Goal: Task Accomplishment & Management: Manage account settings

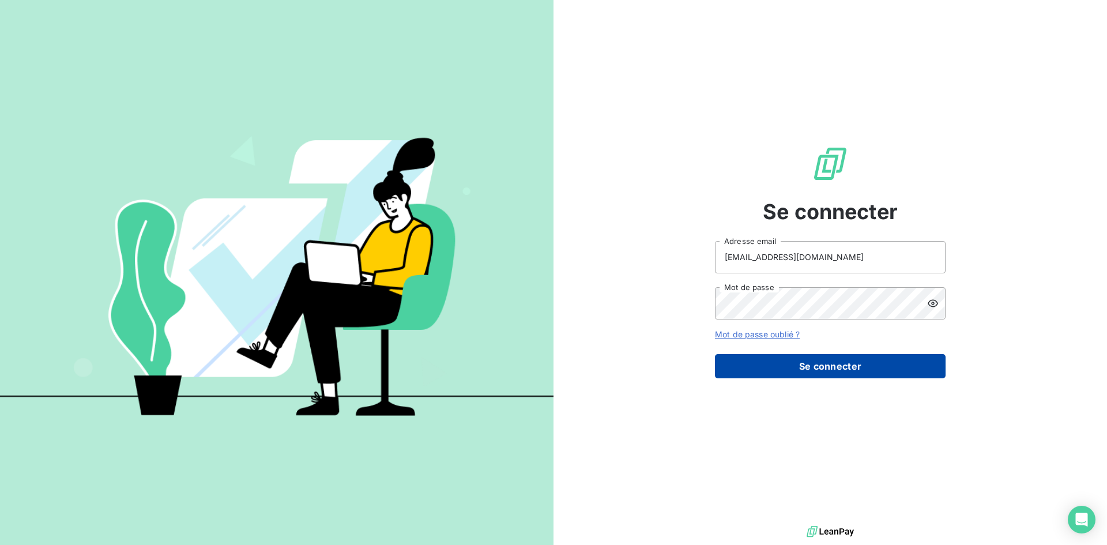
click at [821, 361] on button "Se connecter" at bounding box center [830, 366] width 231 height 24
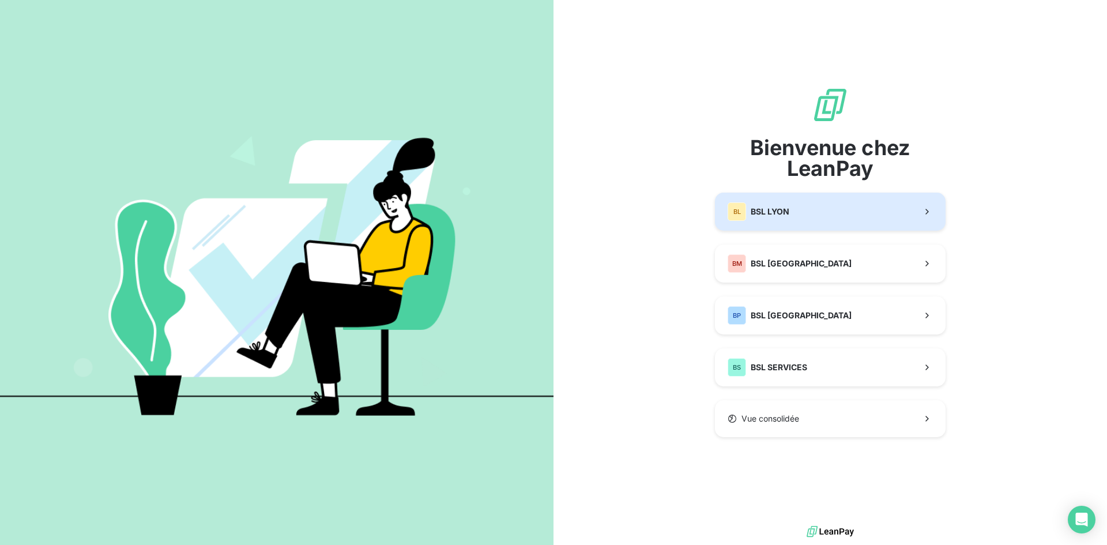
click at [808, 216] on button "BL BSL LYON" at bounding box center [830, 212] width 231 height 38
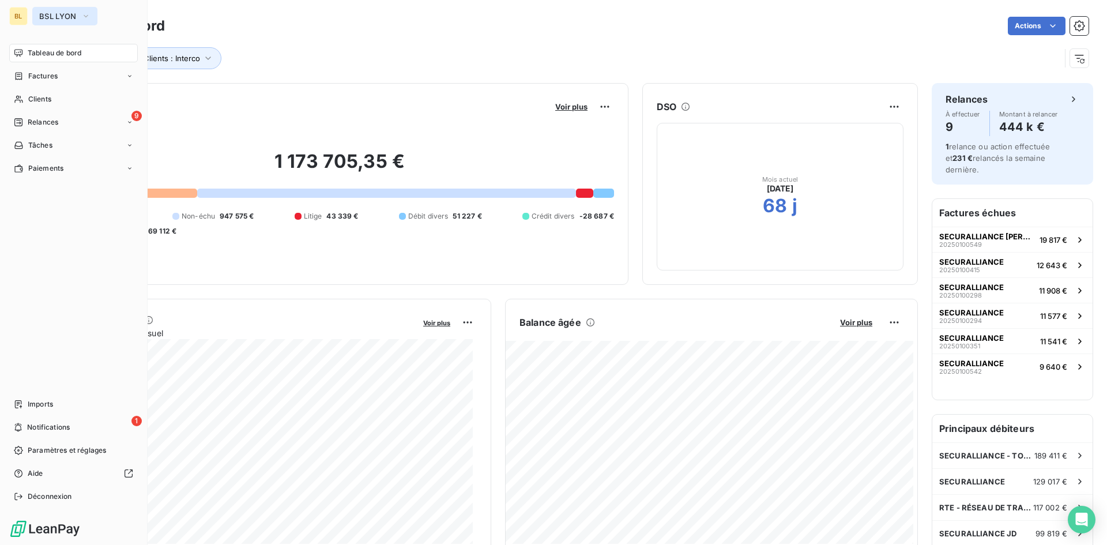
click at [91, 13] on icon "button" at bounding box center [85, 16] width 9 height 12
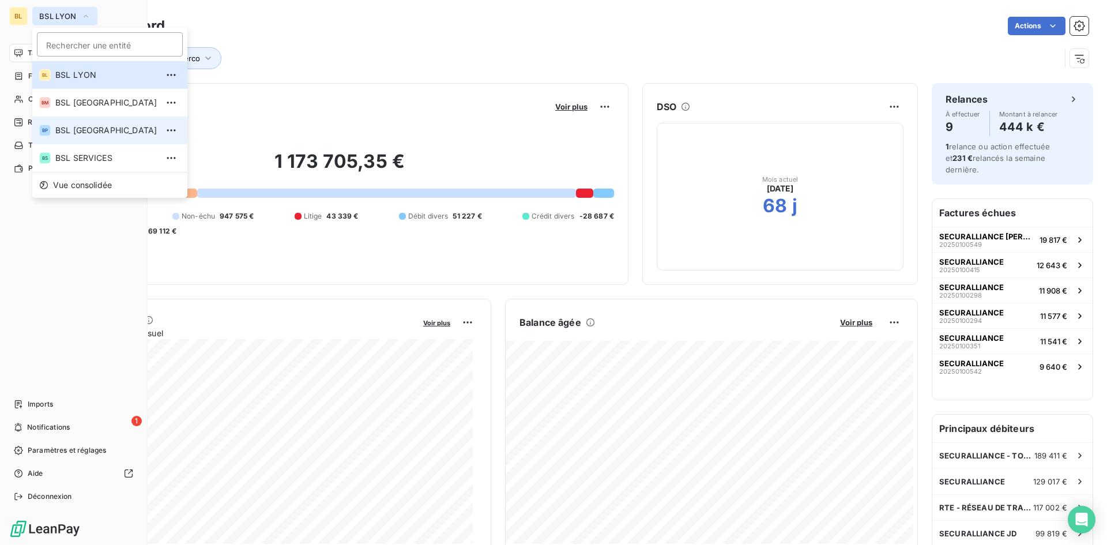
click at [86, 134] on span "BSL [GEOGRAPHIC_DATA]" at bounding box center [106, 131] width 102 height 12
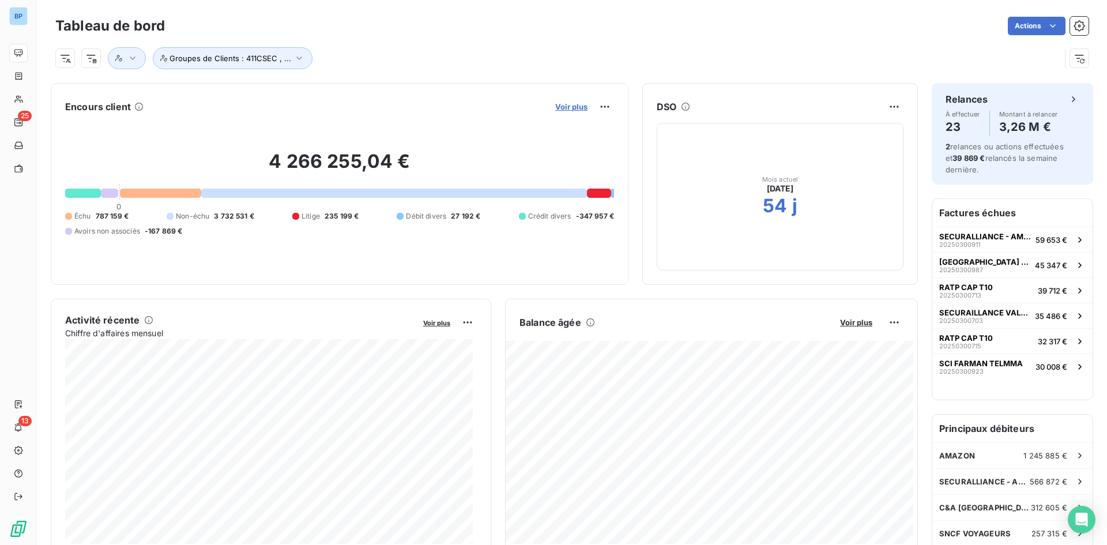
click at [555, 106] on span "Voir plus" at bounding box center [571, 106] width 32 height 9
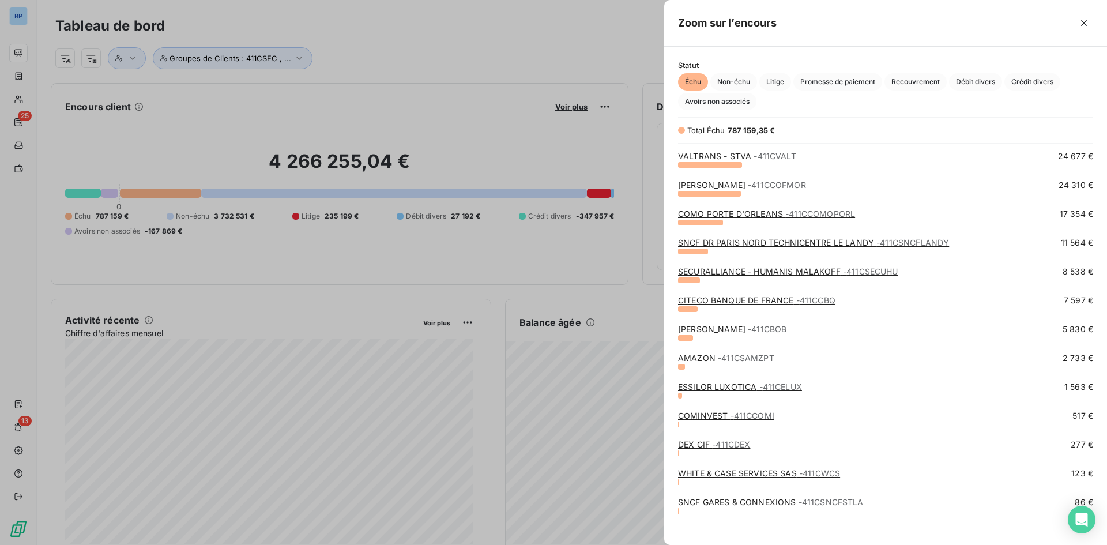
scroll to position [354, 0]
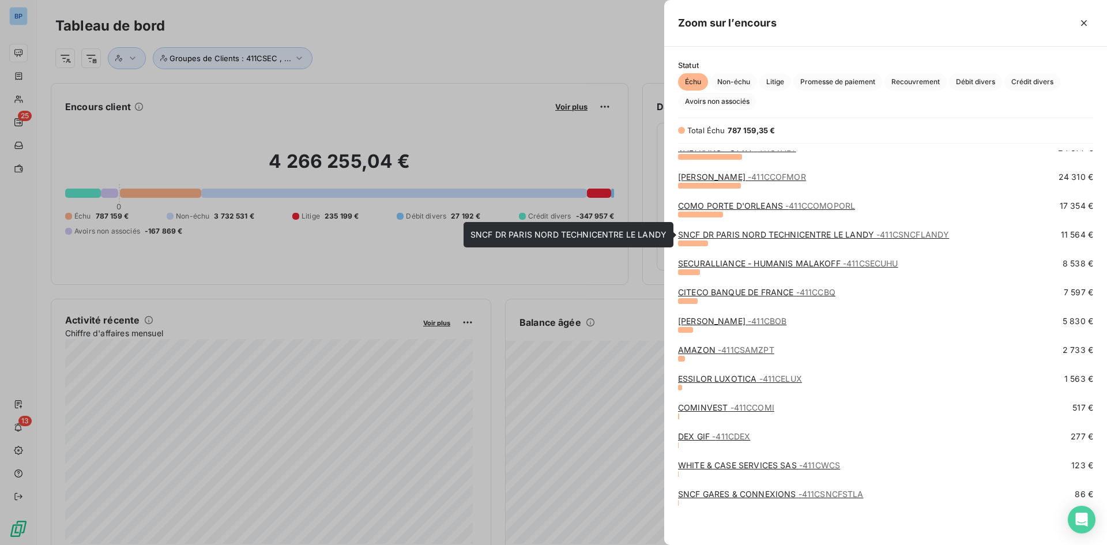
drag, startPoint x: 780, startPoint y: 234, endPoint x: 780, endPoint y: 222, distance: 12.1
click at [780, 234] on link "SNCF DR PARIS NORD TECHNICENTRE LE LANDY - 411CSNCFLANDY" at bounding box center [813, 235] width 271 height 10
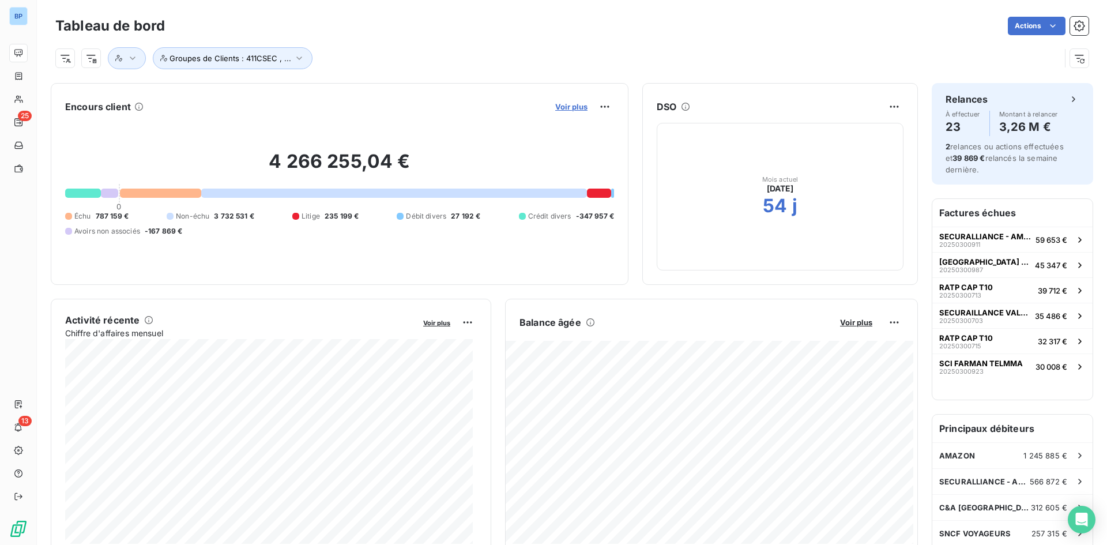
click at [573, 104] on span "Voir plus" at bounding box center [571, 106] width 32 height 9
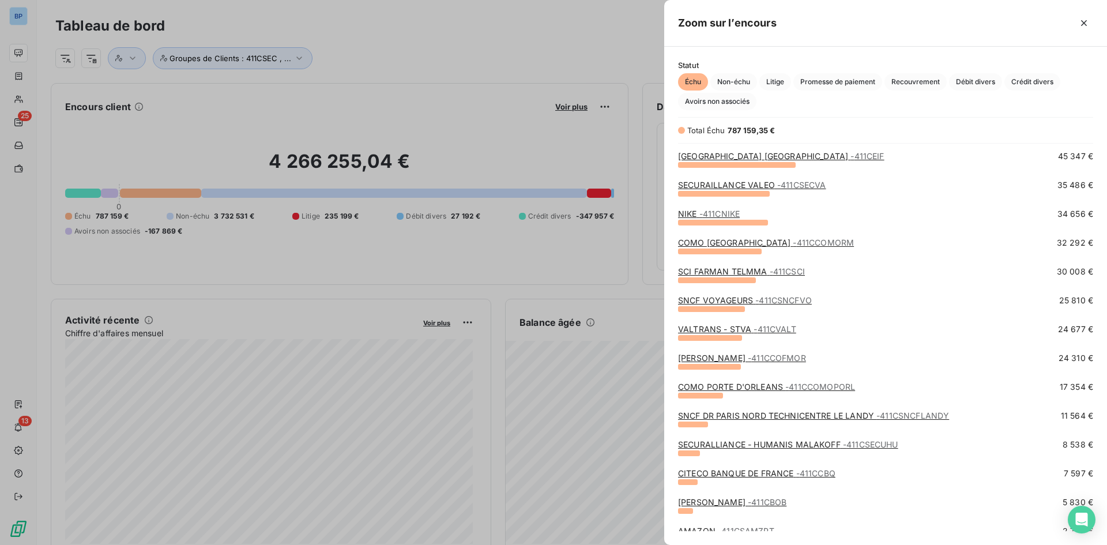
scroll to position [354, 0]
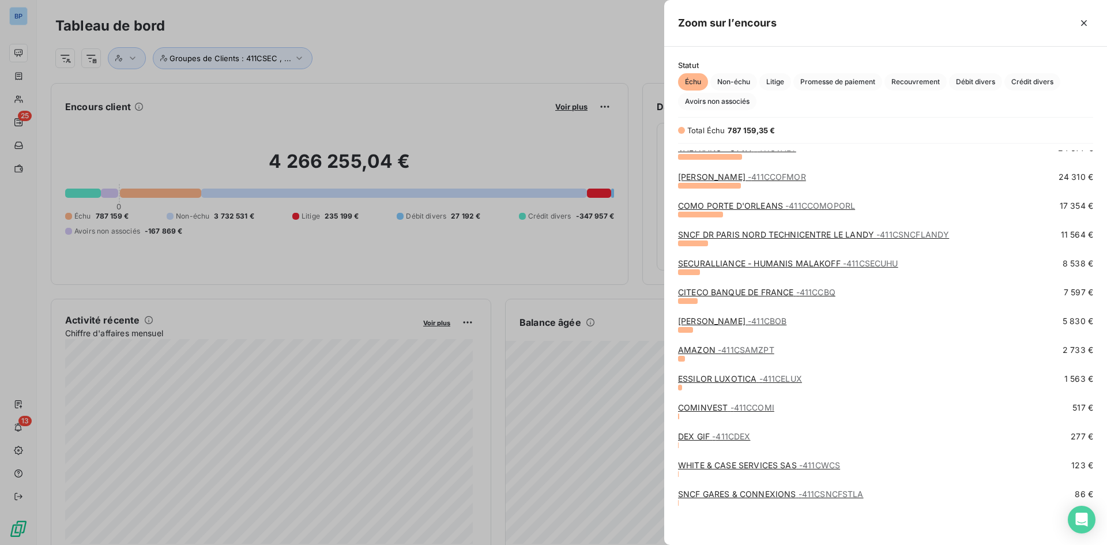
click at [521, 51] on div at bounding box center [553, 272] width 1107 height 545
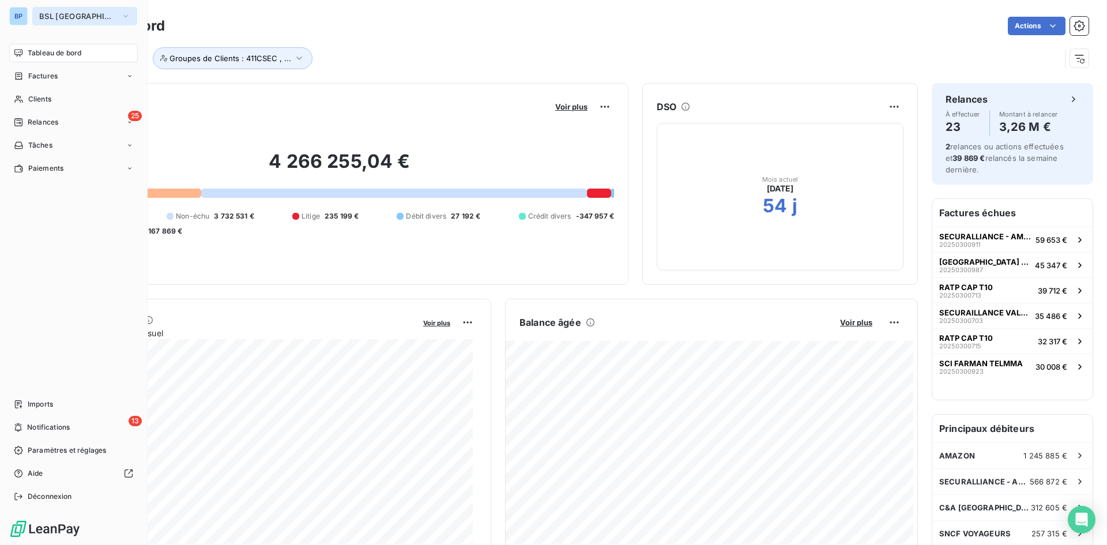
click at [121, 18] on icon "button" at bounding box center [125, 16] width 9 height 12
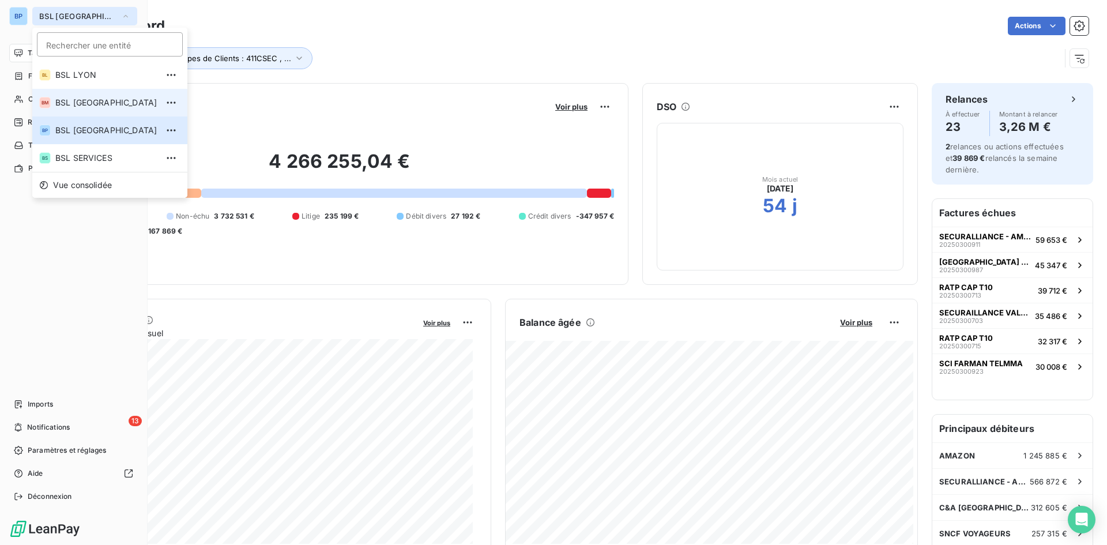
click at [91, 97] on span "BSL [GEOGRAPHIC_DATA]" at bounding box center [106, 103] width 102 height 12
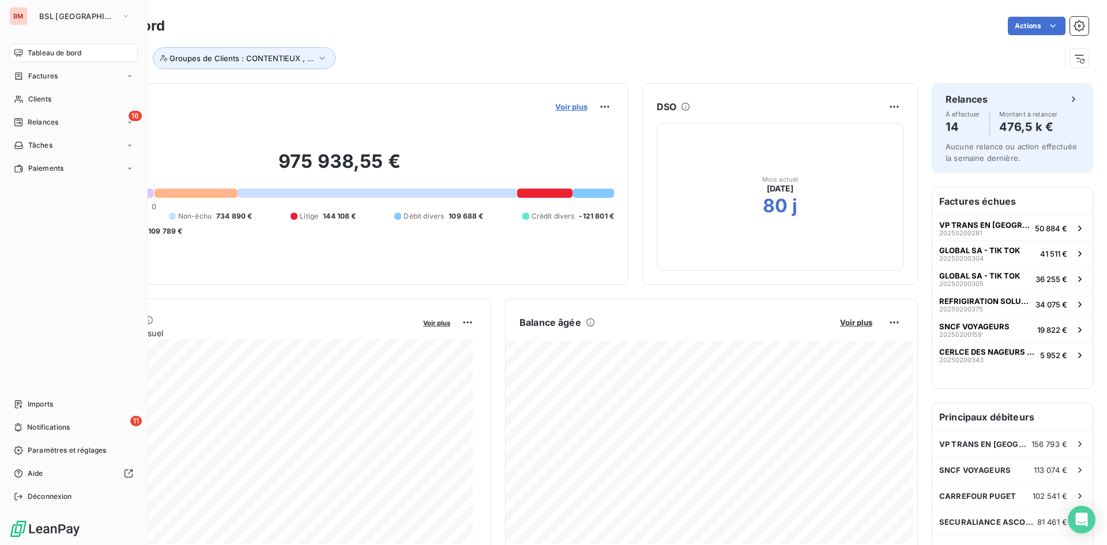
click at [566, 107] on span "Voir plus" at bounding box center [571, 106] width 32 height 9
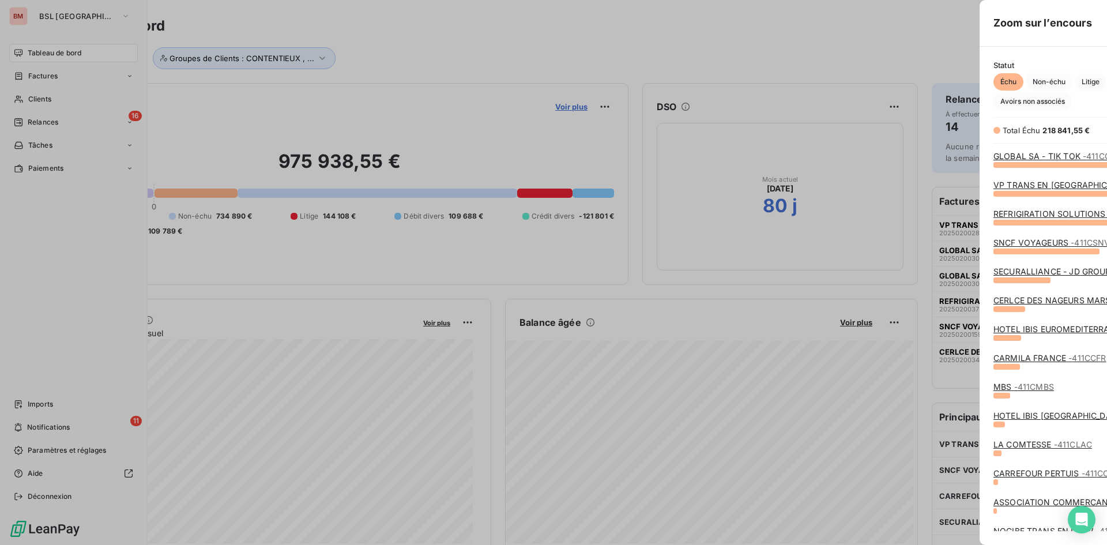
scroll to position [372, 434]
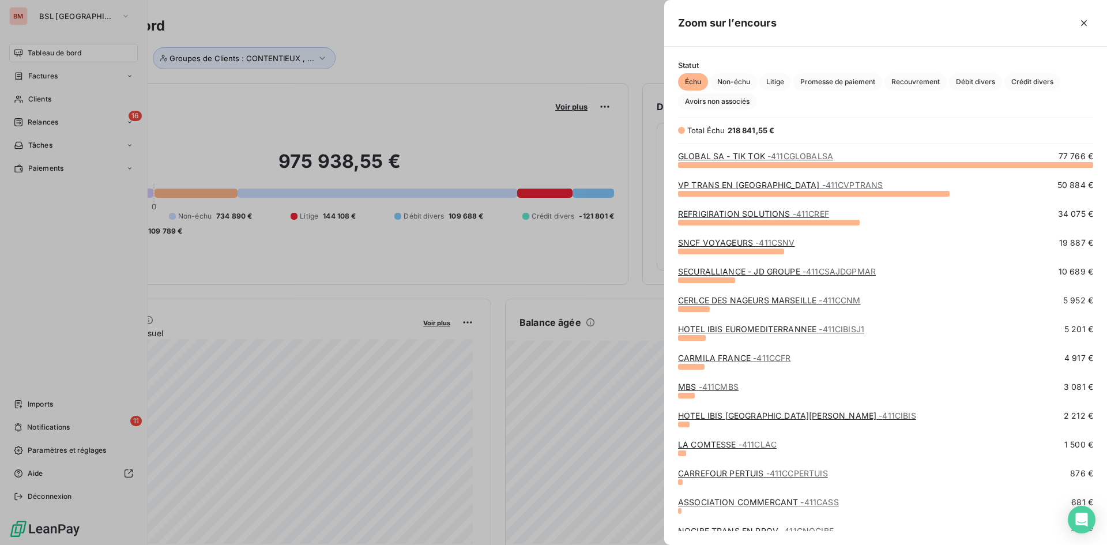
click at [437, 84] on div at bounding box center [553, 272] width 1107 height 545
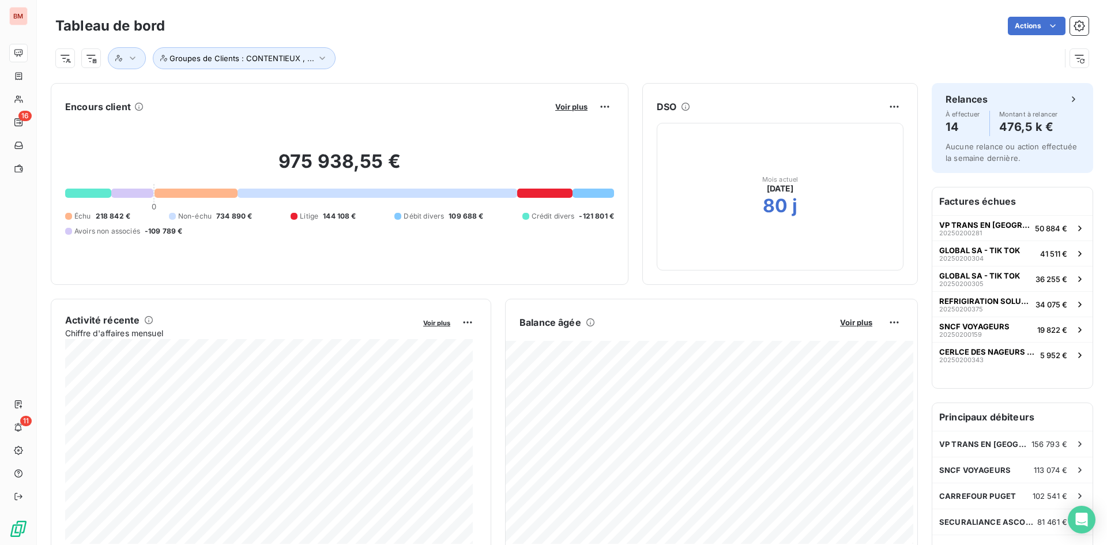
click at [304, 24] on div "Actions" at bounding box center [634, 26] width 910 height 18
click at [561, 106] on span "Voir plus" at bounding box center [571, 106] width 32 height 9
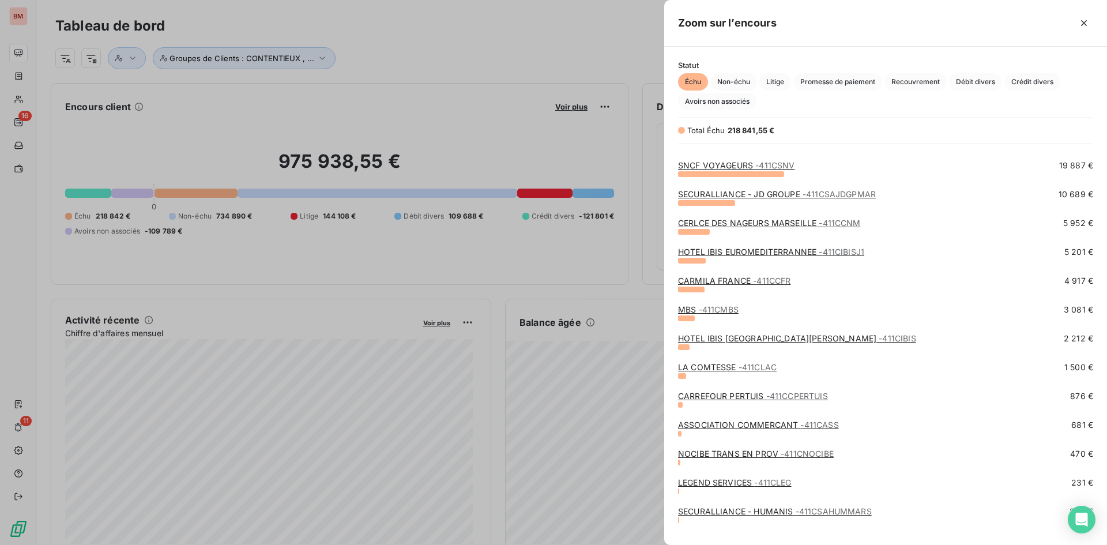
scroll to position [123, 0]
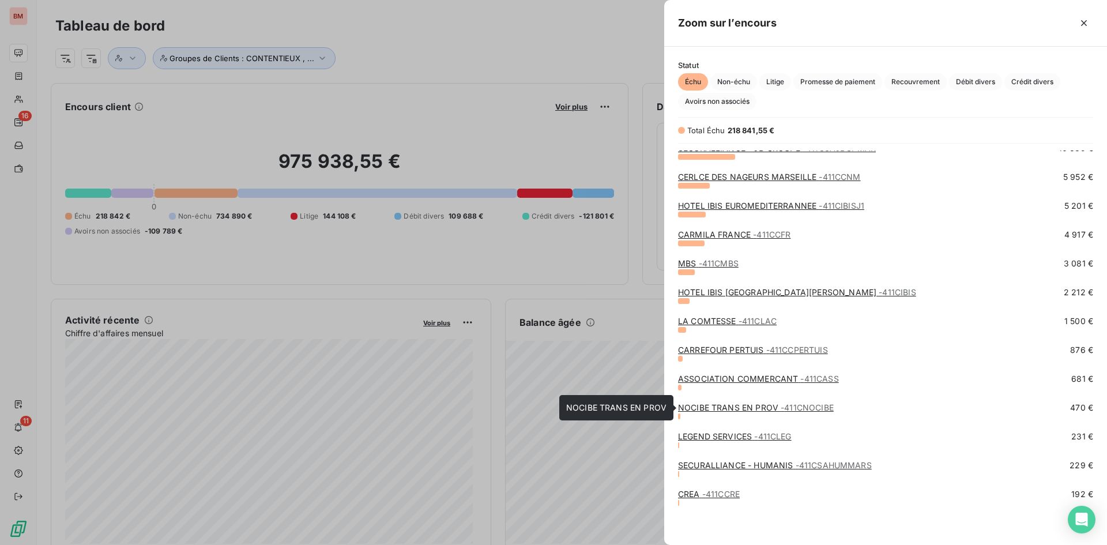
click at [736, 407] on link "NOCIBE TRANS EN PROV - 411CNOCIBE" at bounding box center [756, 408] width 156 height 10
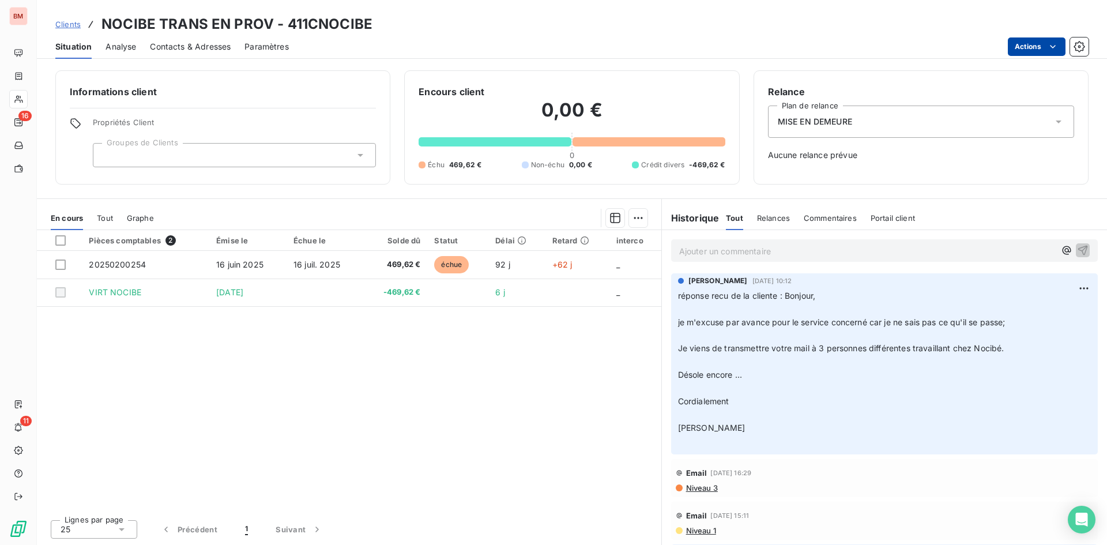
click at [1035, 51] on html "BM 16 11 Clients NOCIBE TRANS EN PROV - 411CNOCIBE Situation Analyse Contacts &…" at bounding box center [553, 272] width 1107 height 545
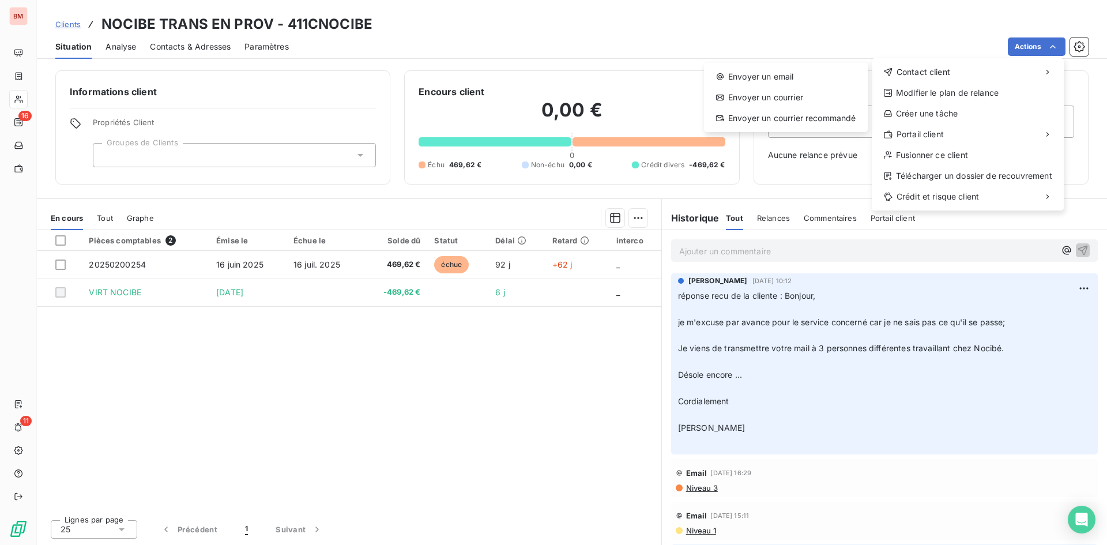
click at [788, 39] on html "BM 16 11 Clients NOCIBE TRANS EN PROV - 411CNOCIBE Situation Analyse Contacts &…" at bounding box center [553, 272] width 1107 height 545
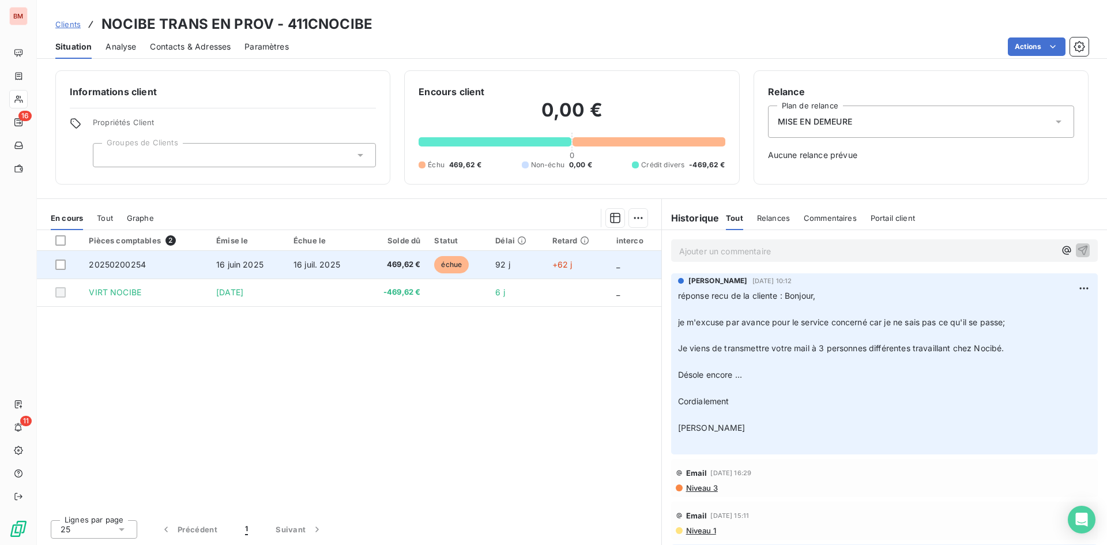
click at [415, 269] on span "469,62 €" at bounding box center [395, 265] width 51 height 12
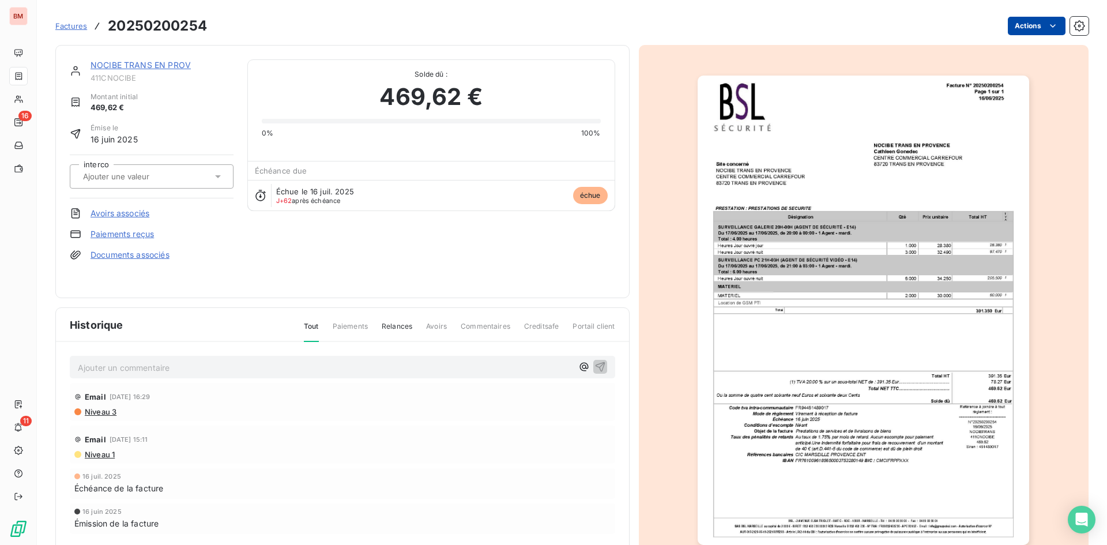
click at [1028, 32] on html "BM 16 11 Factures 20250200254 Actions NOCIBE TRANS EN PROV 411CNOCIBE Montant i…" at bounding box center [553, 272] width 1107 height 545
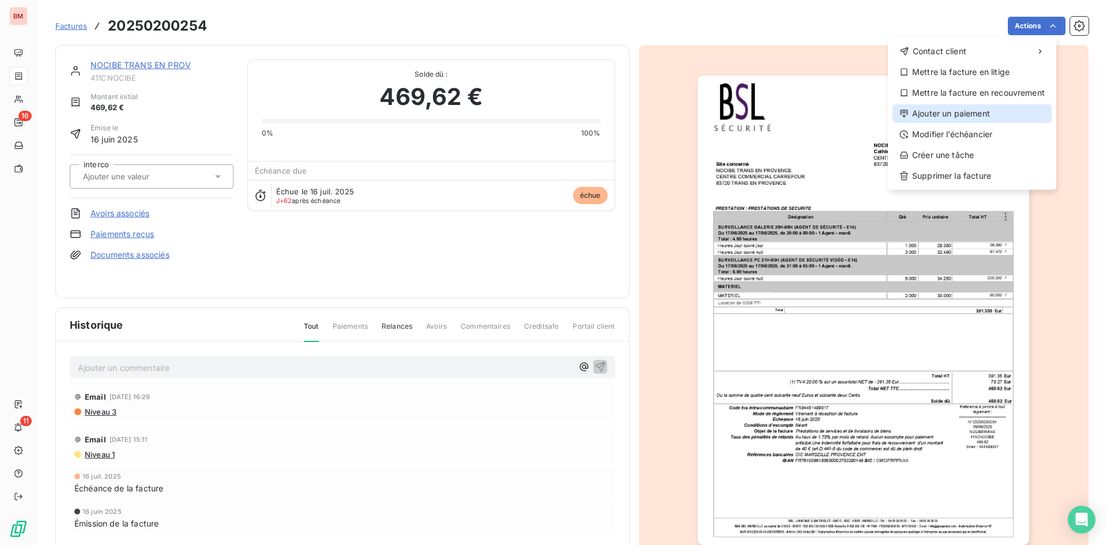
click at [958, 109] on div "Ajouter un paiement" at bounding box center [972, 113] width 159 height 18
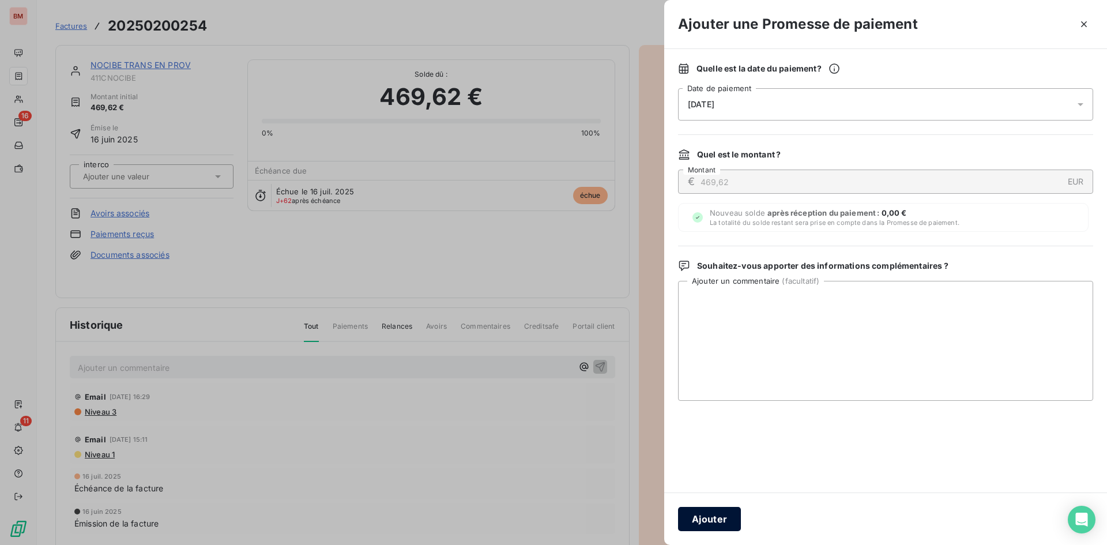
click at [710, 517] on button "Ajouter" at bounding box center [709, 519] width 63 height 24
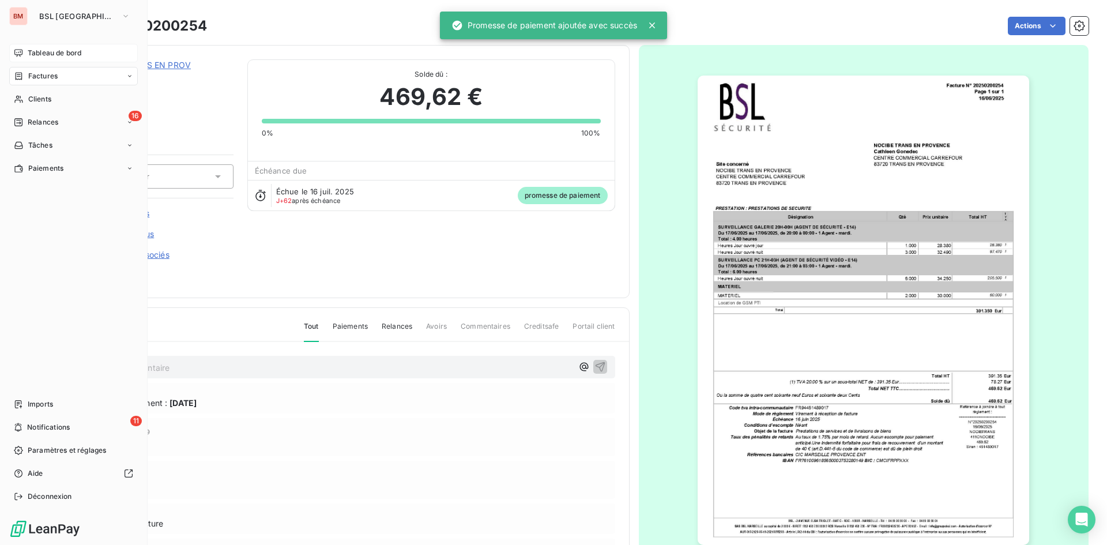
click at [36, 51] on span "Tableau de bord" at bounding box center [55, 53] width 54 height 10
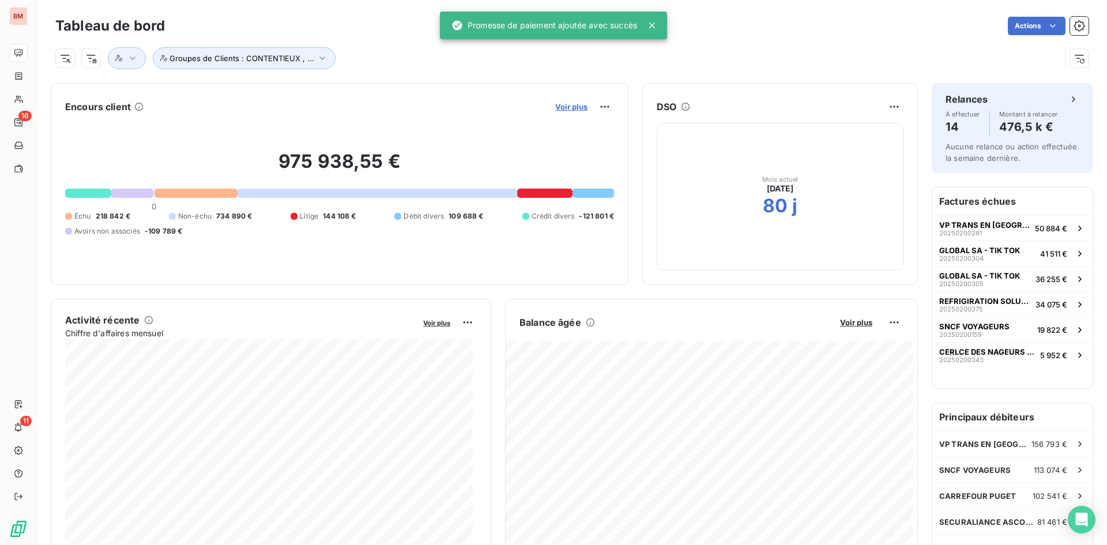
click at [555, 104] on span "Voir plus" at bounding box center [571, 106] width 32 height 9
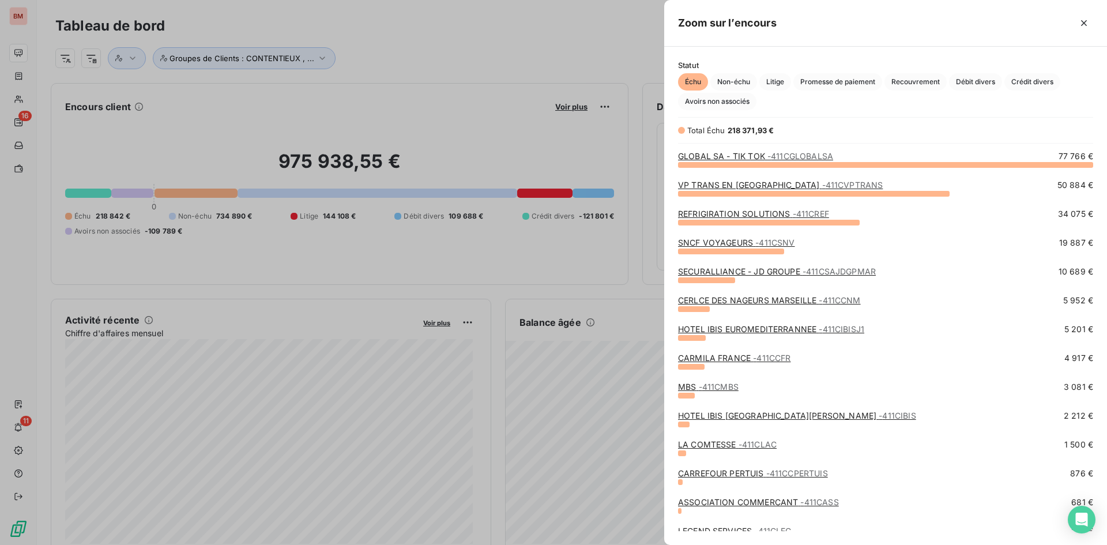
click at [847, 133] on div "Total Échu 218 371,93 €" at bounding box center [778, 131] width 201 height 12
click at [557, 73] on div at bounding box center [553, 272] width 1107 height 545
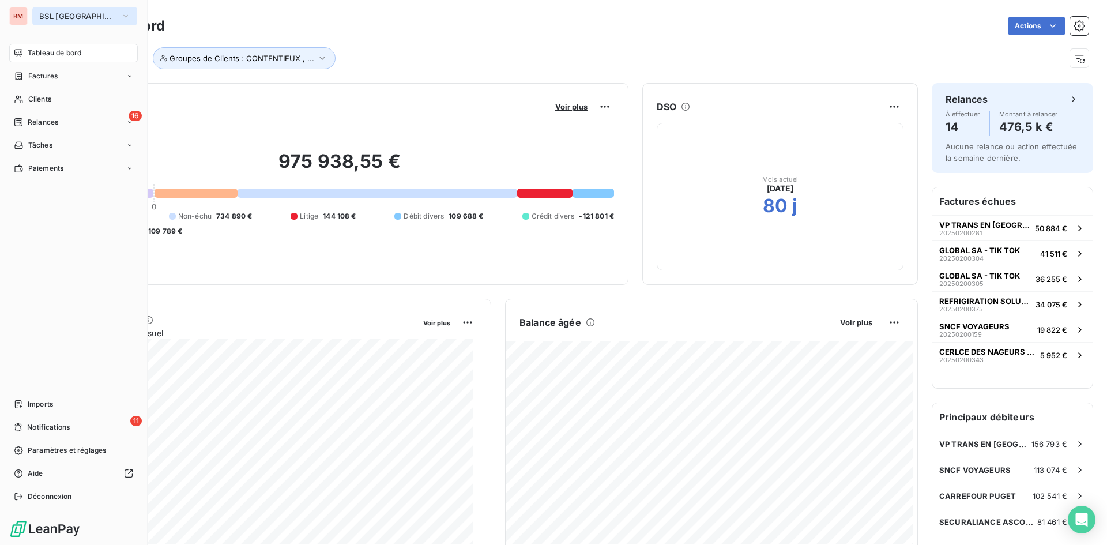
click at [100, 13] on button "BSL [GEOGRAPHIC_DATA]" at bounding box center [84, 16] width 105 height 18
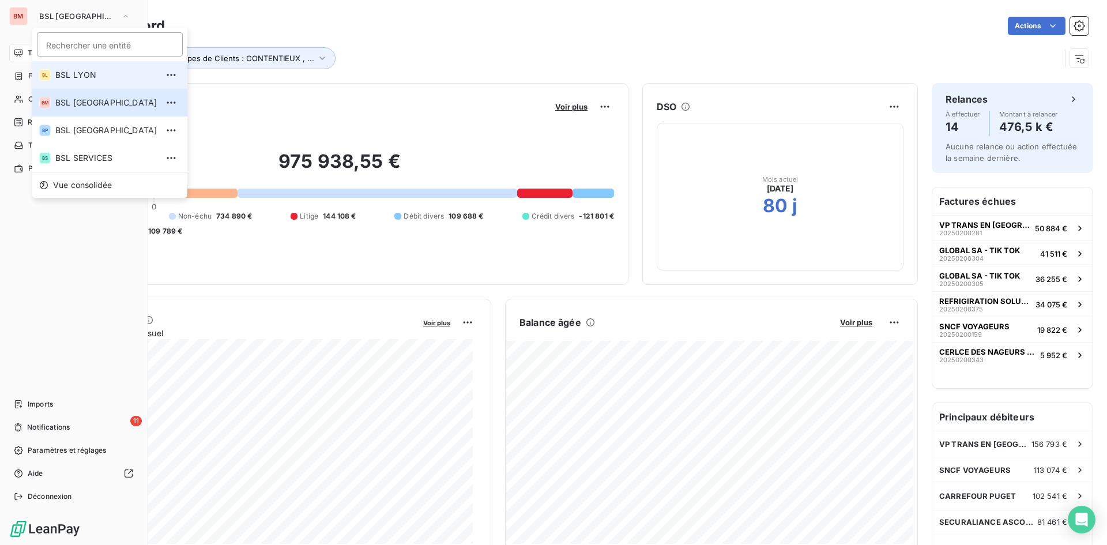
click at [70, 77] on span "BSL LYON" at bounding box center [106, 75] width 102 height 12
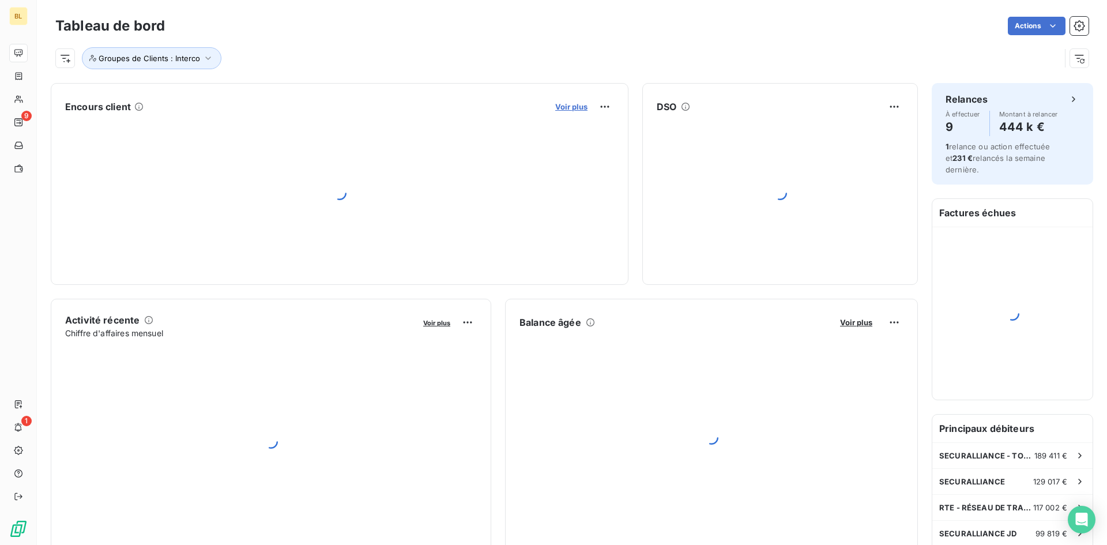
click at [561, 107] on span "Voir plus" at bounding box center [571, 106] width 32 height 9
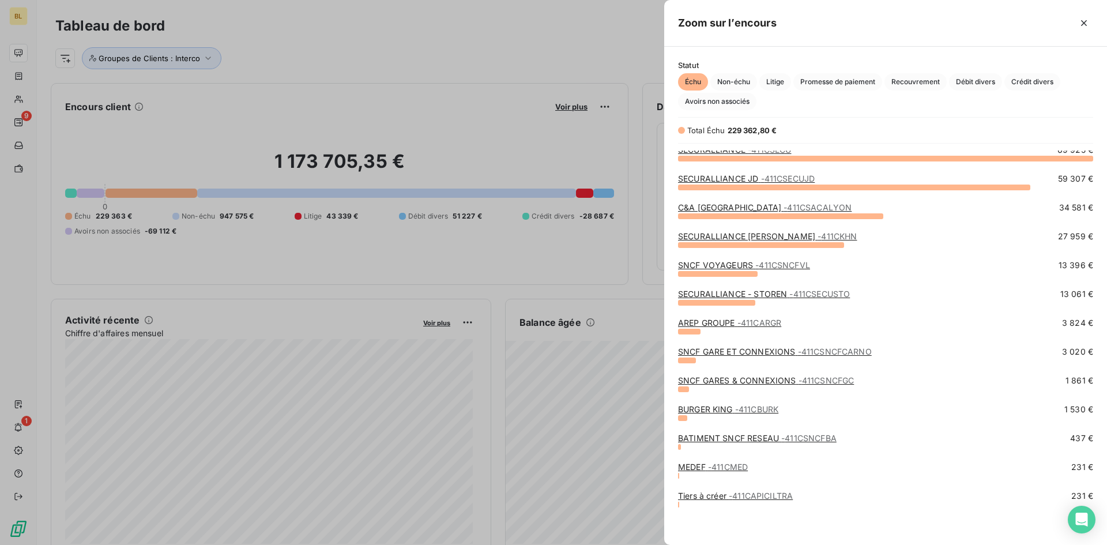
scroll to position [8, 0]
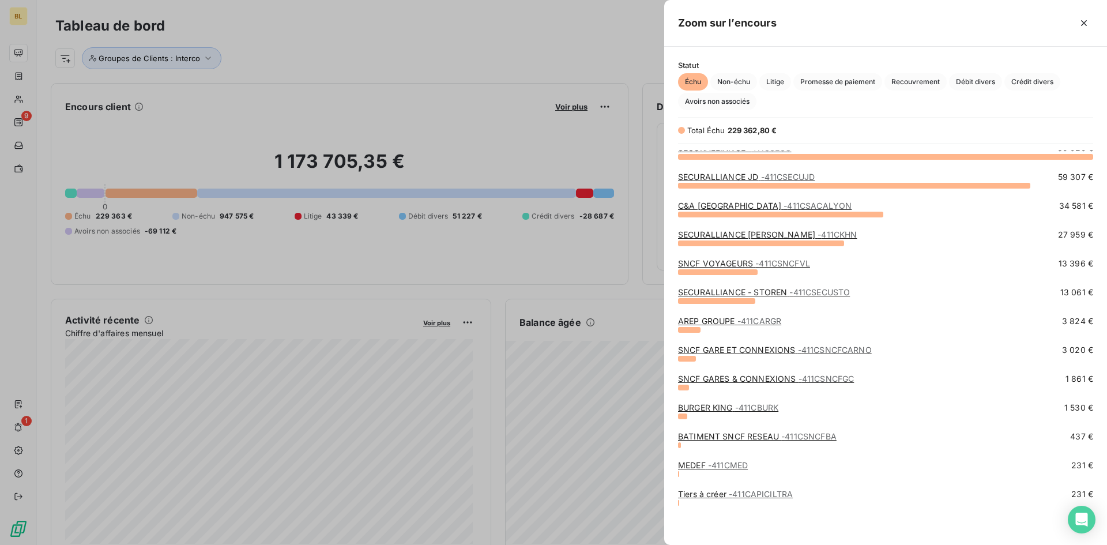
click at [715, 407] on link "BURGER KING - 411CBURK" at bounding box center [728, 408] width 100 height 10
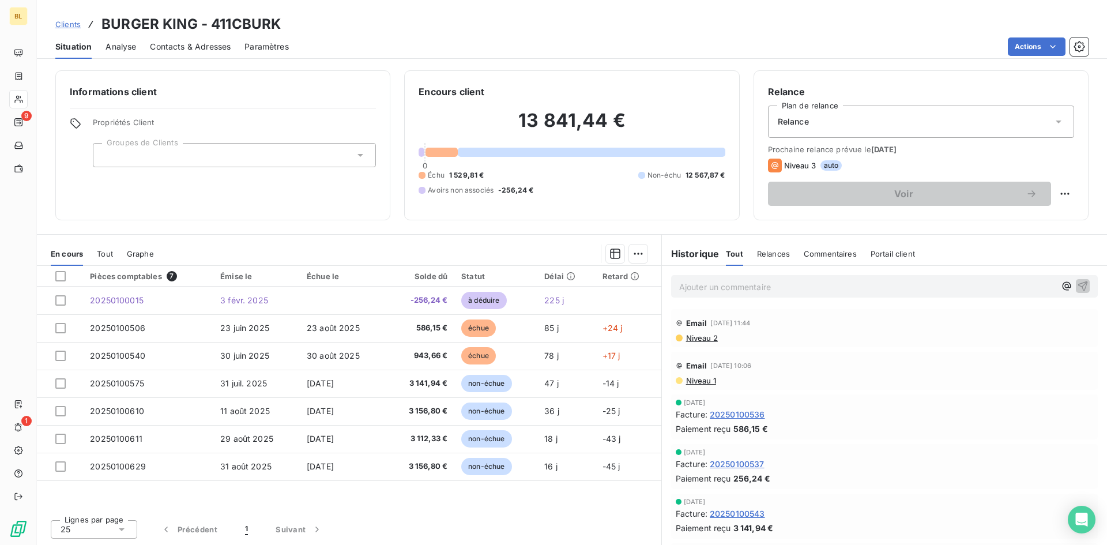
drag, startPoint x: 792, startPoint y: 152, endPoint x: 912, endPoint y: 152, distance: 120.0
click at [912, 152] on span "Prochaine relance prévue le 25 sept. 2025" at bounding box center [921, 149] width 306 height 9
click at [945, 157] on div "Prochaine relance prévue le 25 sept. 2025 Niveau 3 auto Voir" at bounding box center [921, 175] width 306 height 61
click at [1064, 195] on html "BL 9 1 Clients BURGER KING - 411CBURK Situation Analyse Contacts & Adresses Par…" at bounding box center [553, 272] width 1107 height 545
click at [1009, 220] on div "Replanifier cette action" at bounding box center [1017, 219] width 103 height 18
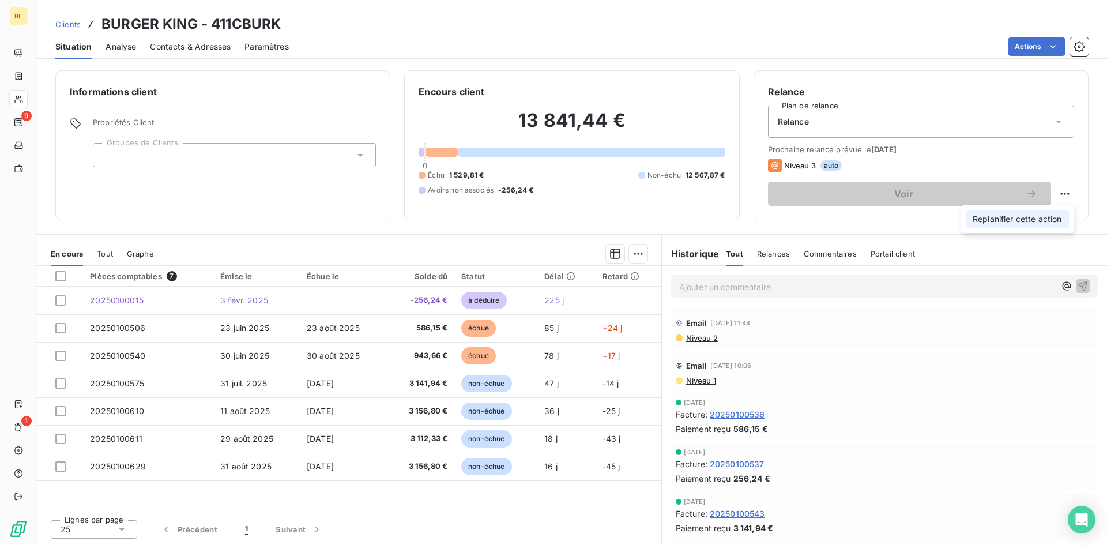
select select "8"
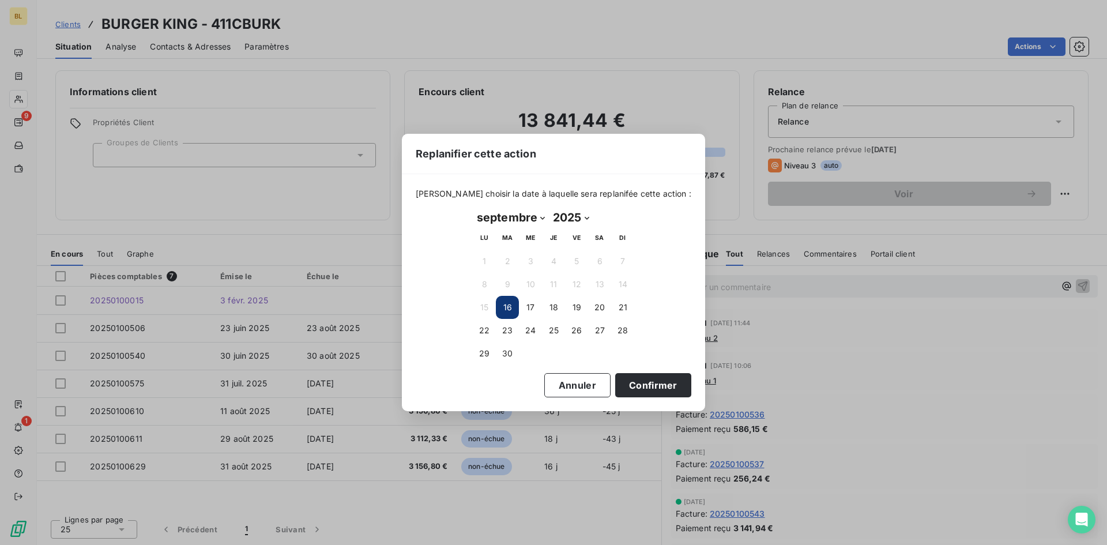
click at [506, 305] on button "16" at bounding box center [507, 307] width 23 height 23
click at [506, 304] on button "16" at bounding box center [507, 307] width 23 height 23
click at [633, 388] on button "Confirmer" at bounding box center [653, 385] width 76 height 24
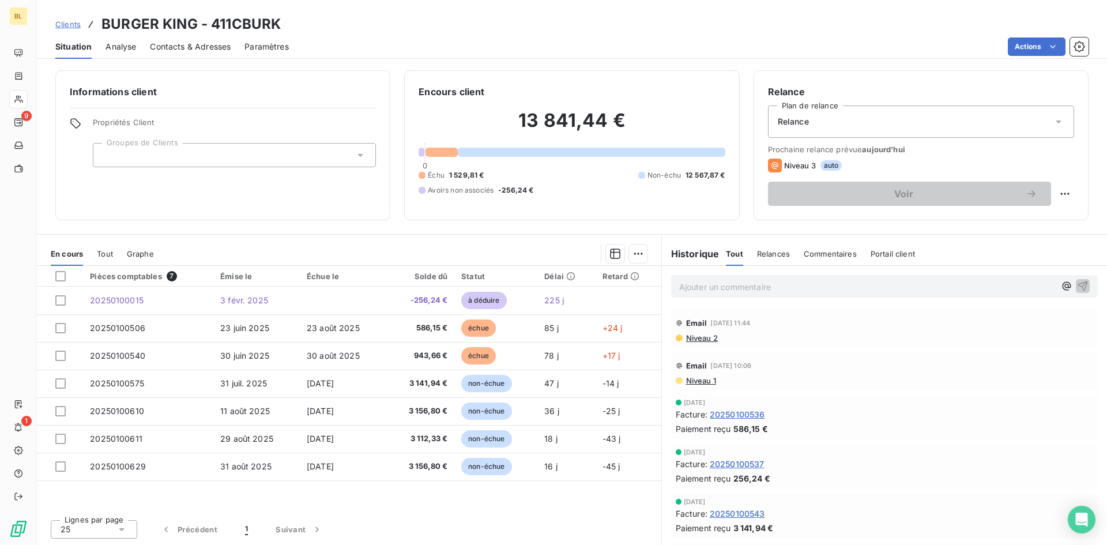
click at [952, 126] on div "Relance" at bounding box center [921, 122] width 306 height 32
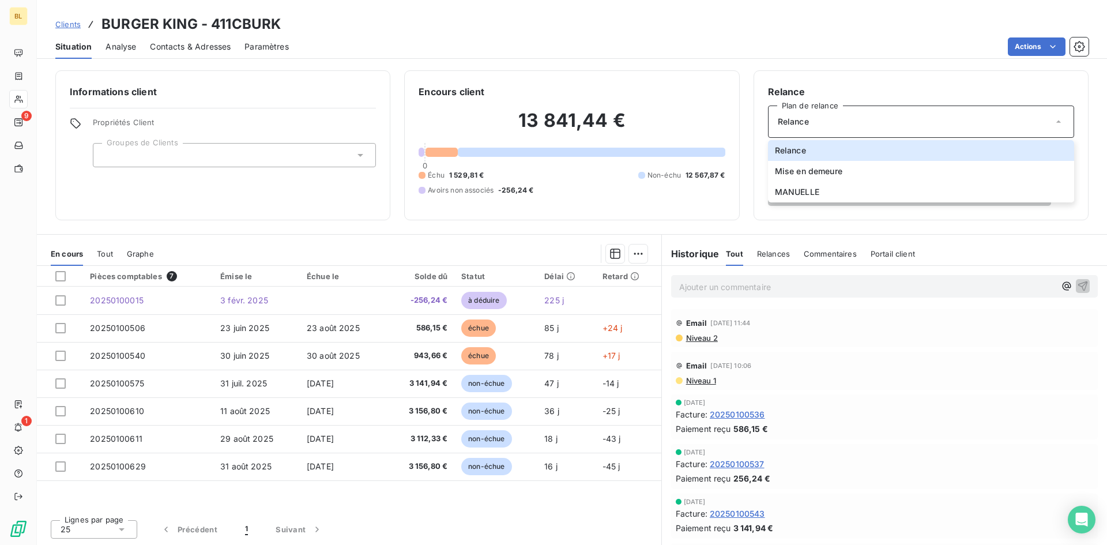
click at [721, 75] on div "Encours client 13 841,44 € 0 Échu 1 529,81 € Non-échu 12 567,87 € Avoirs non as…" at bounding box center [571, 145] width 335 height 150
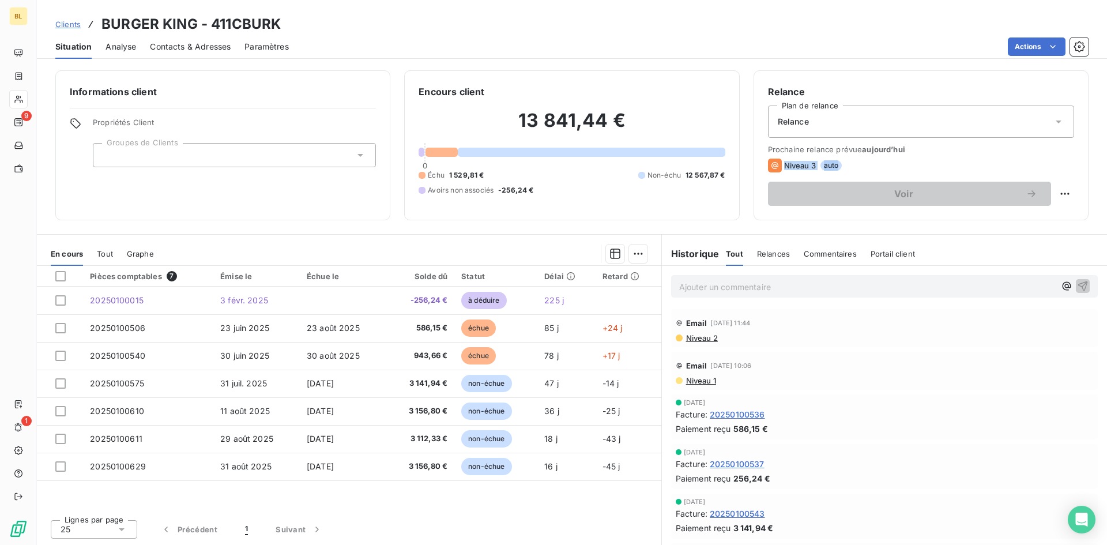
drag, startPoint x: 841, startPoint y: 164, endPoint x: 774, endPoint y: 164, distance: 67.5
click at [774, 164] on div "Niveau 3 auto" at bounding box center [921, 166] width 306 height 14
click at [858, 161] on div "Niveau 3 auto" at bounding box center [921, 166] width 306 height 14
click at [828, 160] on span "auto" at bounding box center [832, 165] width 22 height 10
drag, startPoint x: 792, startPoint y: 145, endPoint x: 905, endPoint y: 149, distance: 113.1
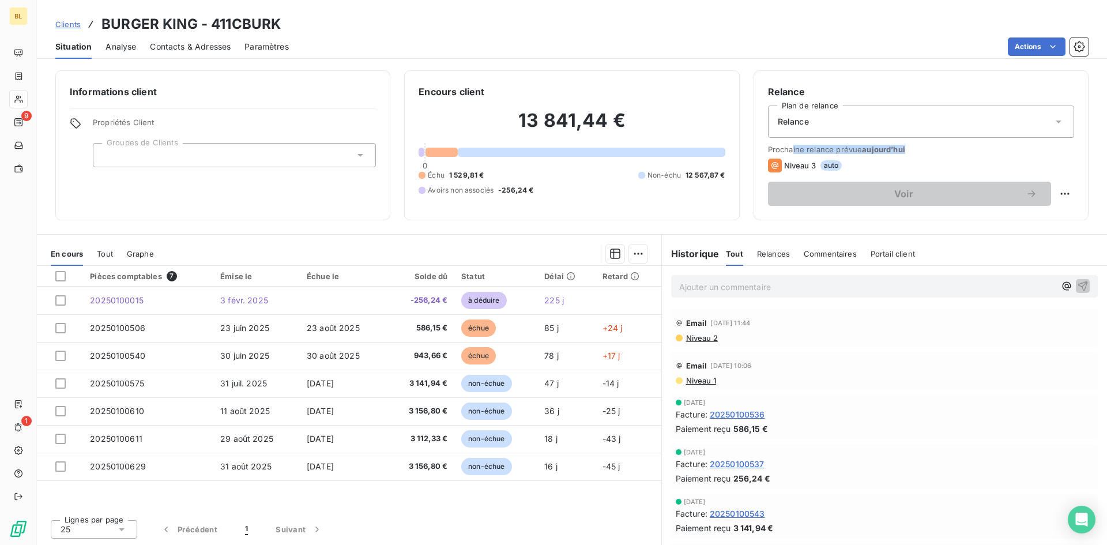
click at [905, 149] on span "Prochaine relance prévue aujourd’hui" at bounding box center [921, 149] width 306 height 9
click at [930, 155] on div "Prochaine relance prévue aujourd’hui Niveau 3 auto Voir" at bounding box center [921, 175] width 306 height 61
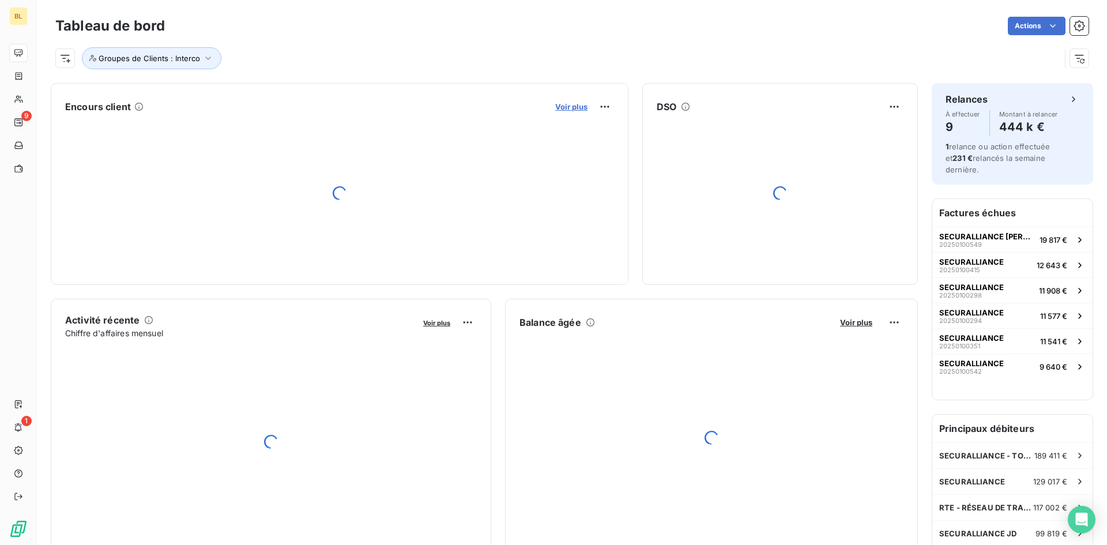
click at [562, 107] on span "Voir plus" at bounding box center [571, 106] width 32 height 9
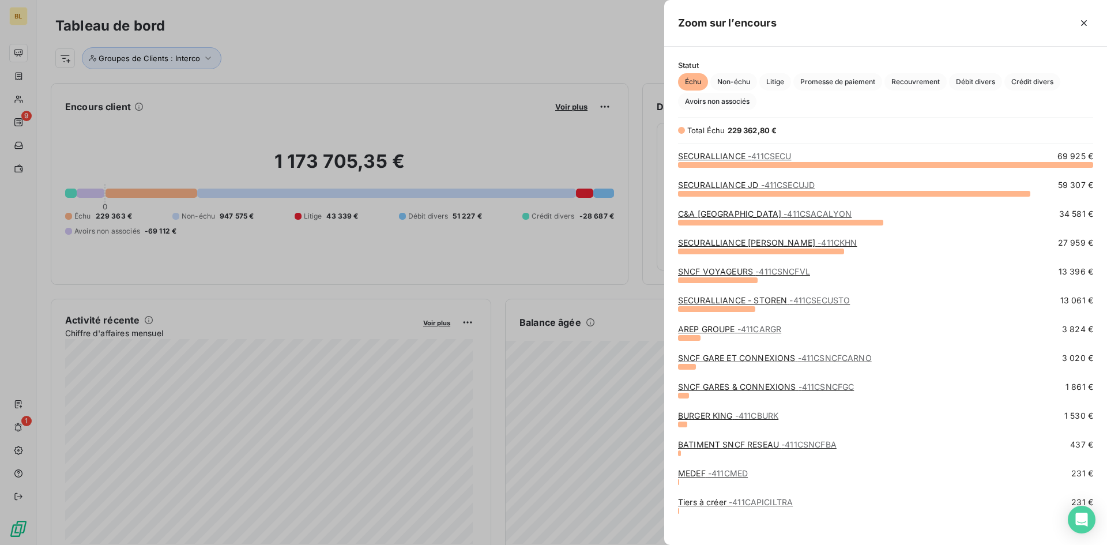
scroll to position [8, 0]
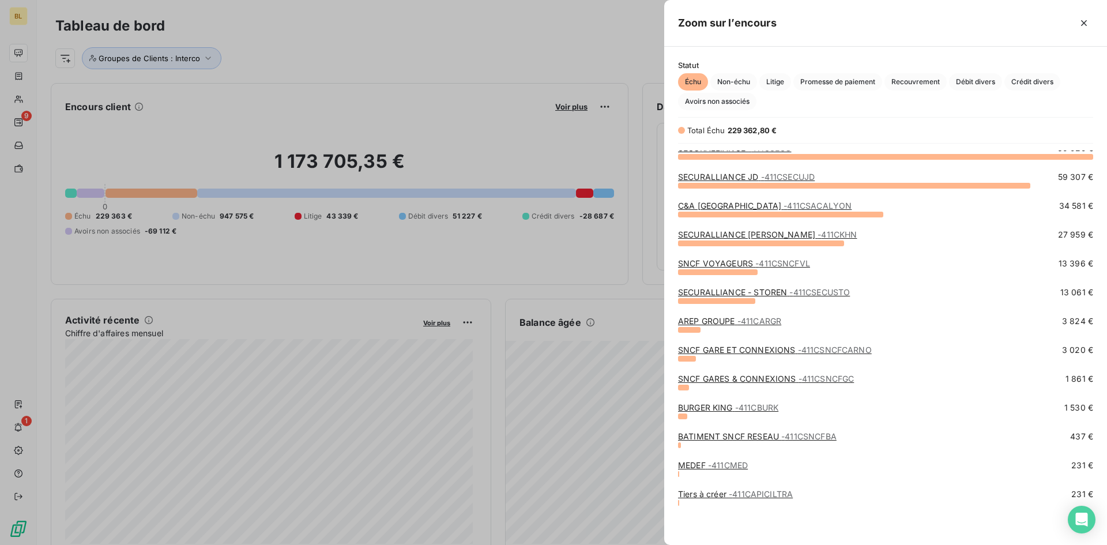
drag, startPoint x: 348, startPoint y: 70, endPoint x: 0, endPoint y: 30, distance: 350.1
click at [348, 70] on div at bounding box center [553, 272] width 1107 height 545
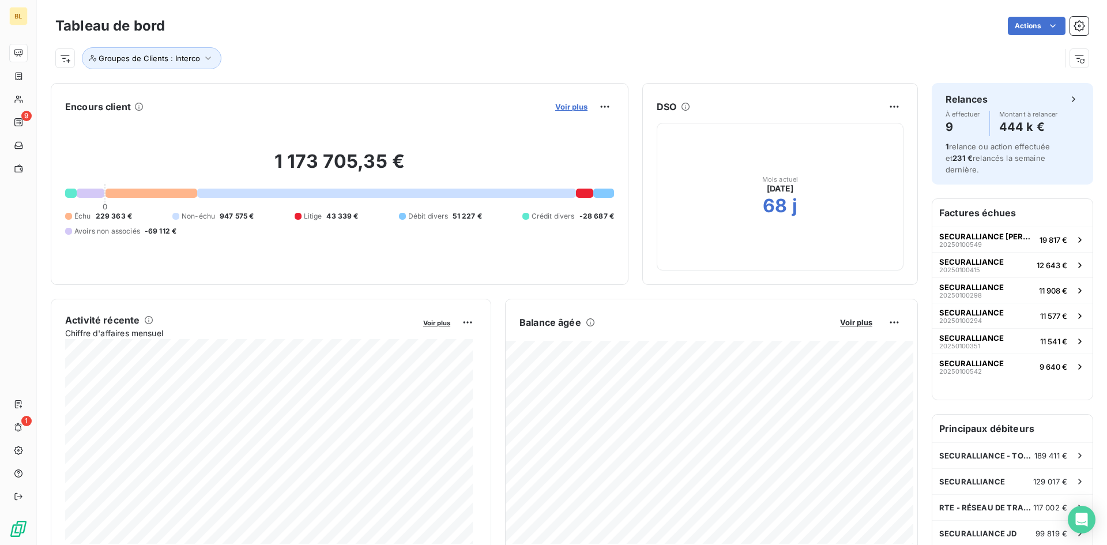
click at [566, 105] on span "Voir plus" at bounding box center [571, 106] width 32 height 9
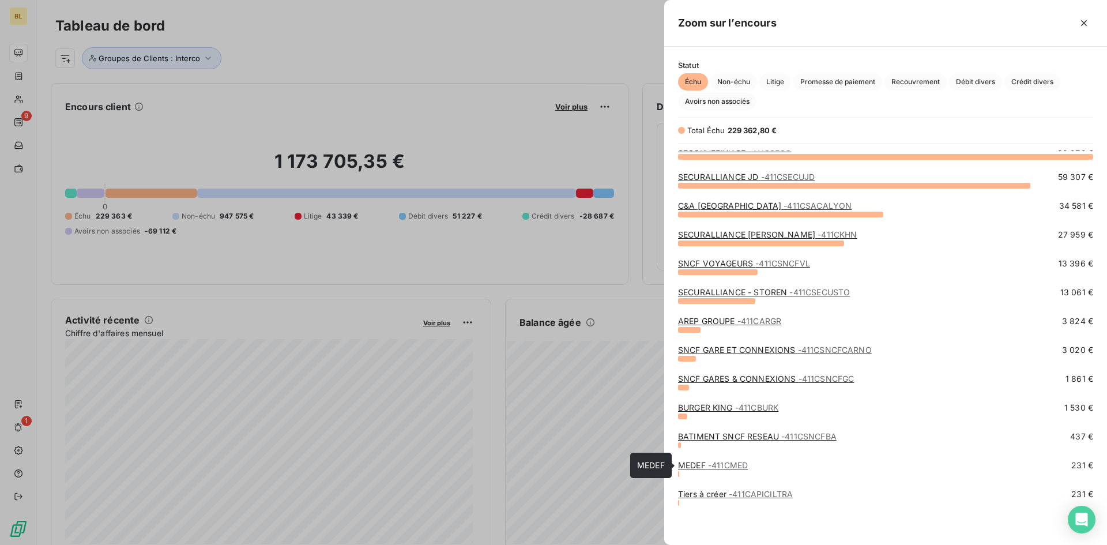
click at [704, 465] on link "MEDEF - 411CMED" at bounding box center [713, 465] width 70 height 10
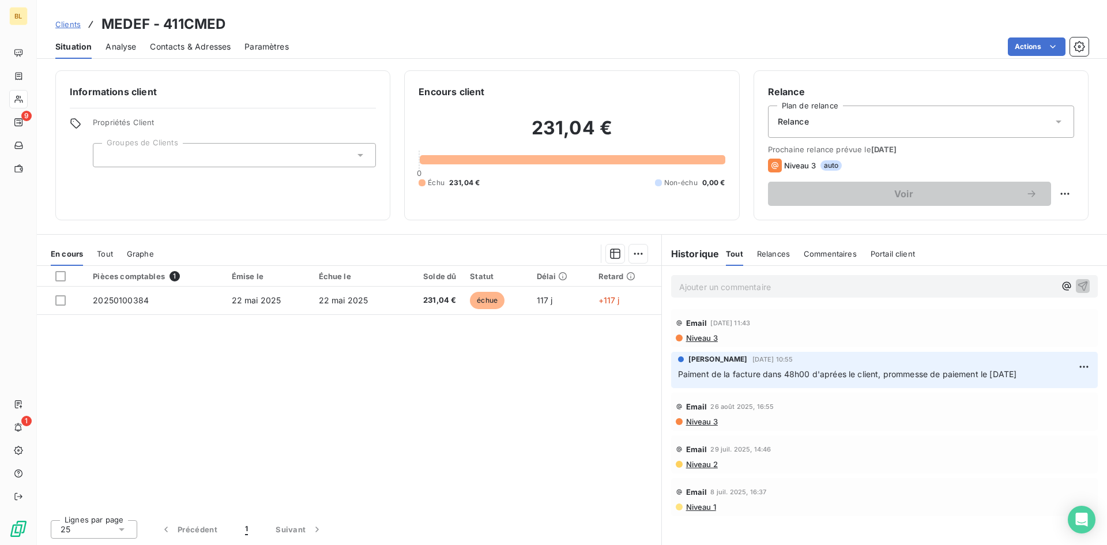
click at [852, 111] on div "Relance" at bounding box center [921, 122] width 306 height 32
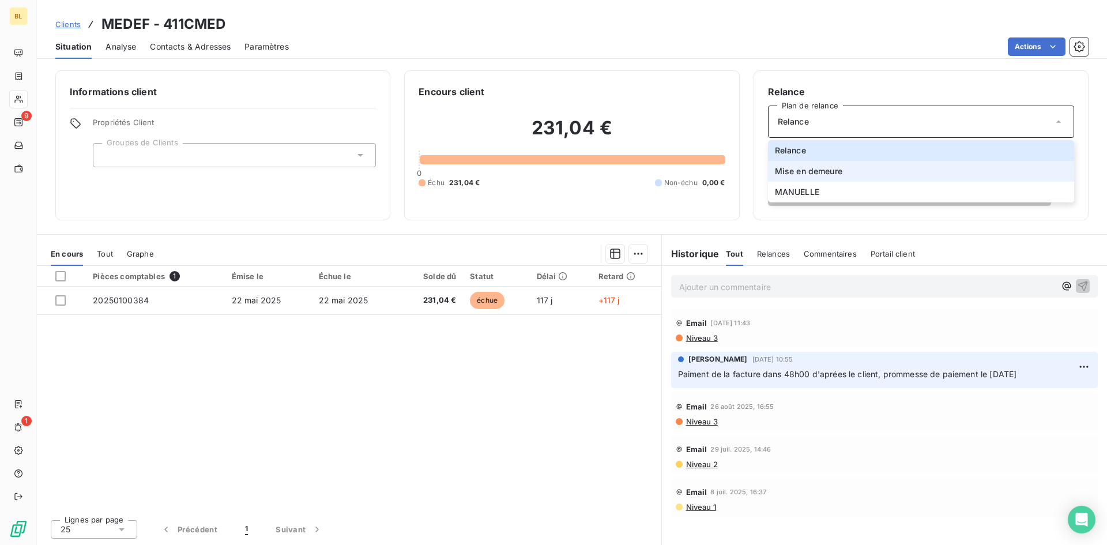
click at [834, 175] on span "Mise en demeure" at bounding box center [808, 172] width 67 height 12
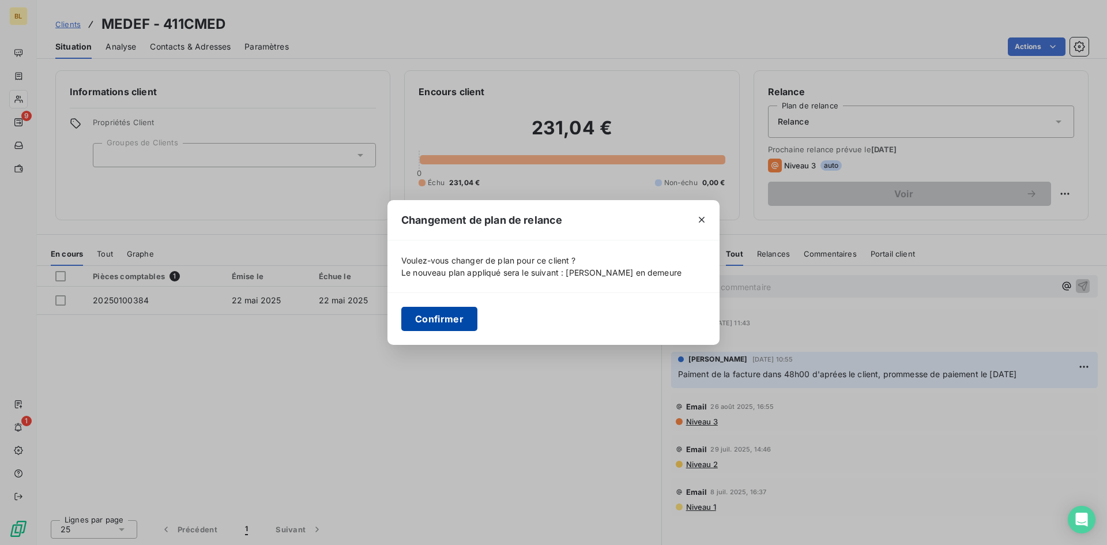
click at [450, 319] on button "Confirmer" at bounding box center [439, 319] width 76 height 24
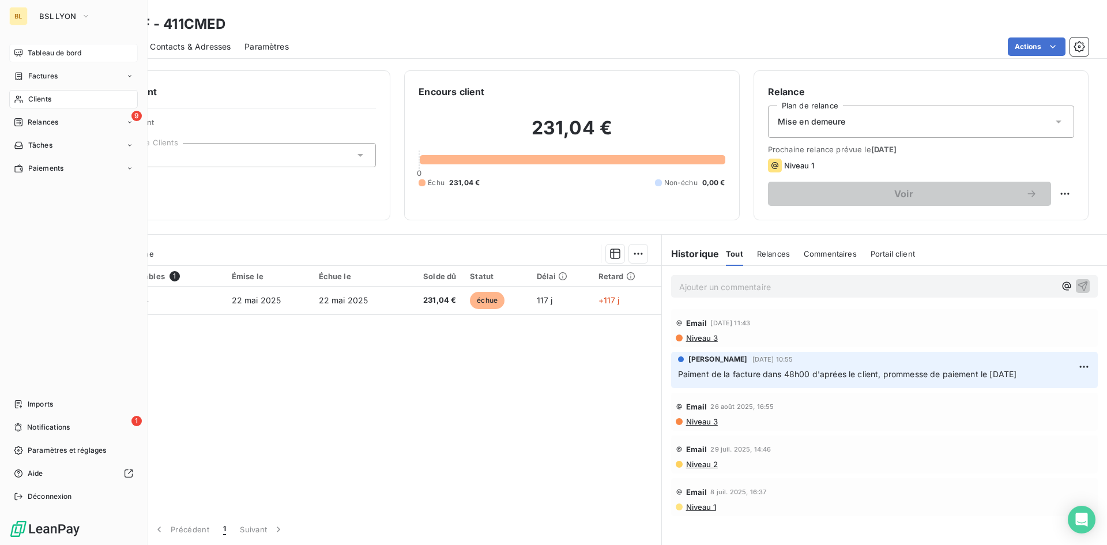
click at [48, 53] on span "Tableau de bord" at bounding box center [55, 53] width 54 height 10
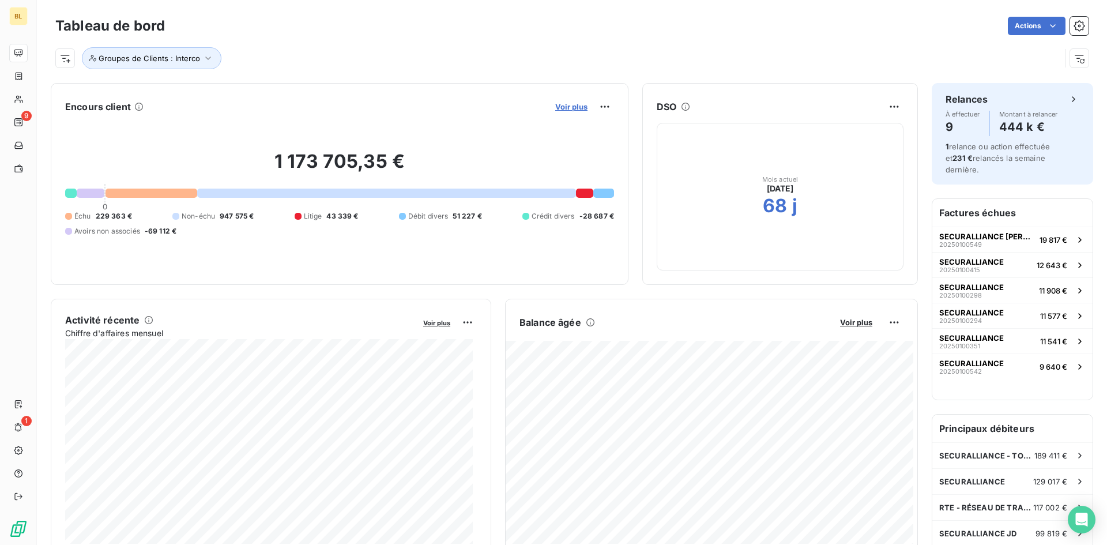
click at [556, 110] on span "Voir plus" at bounding box center [571, 106] width 32 height 9
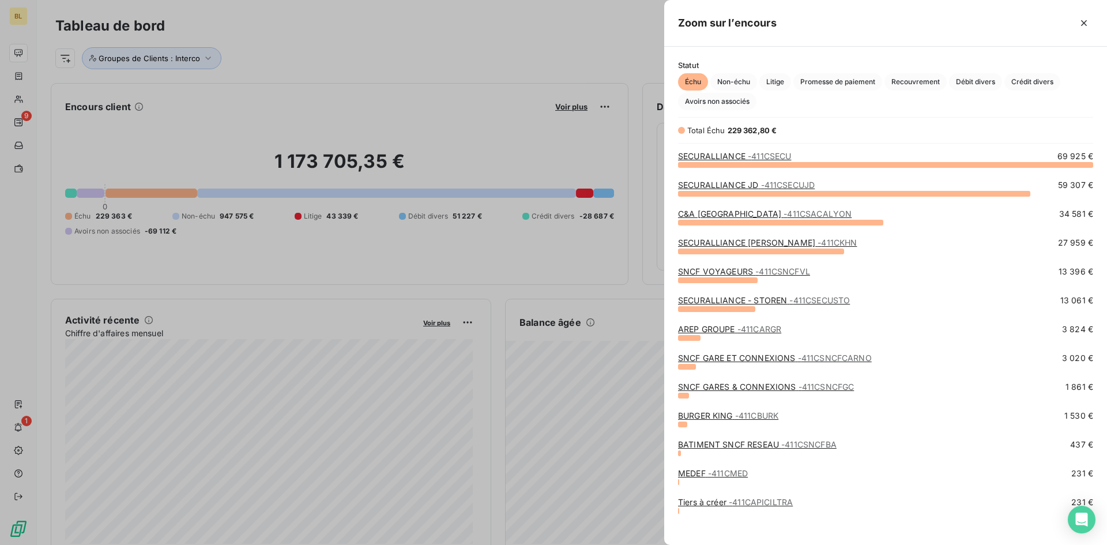
scroll to position [8, 0]
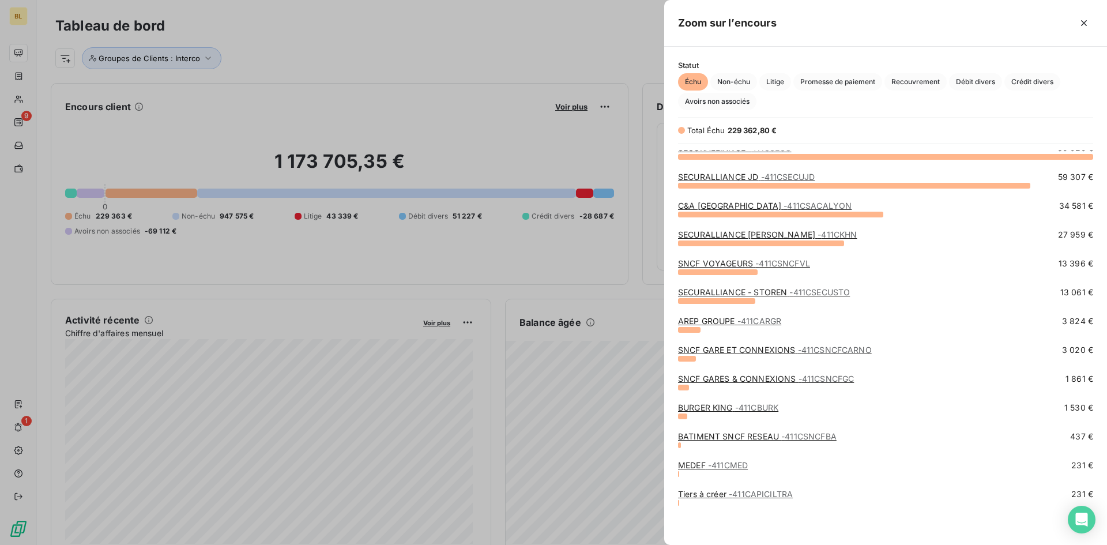
click at [734, 464] on span "- 411CMED" at bounding box center [728, 465] width 40 height 10
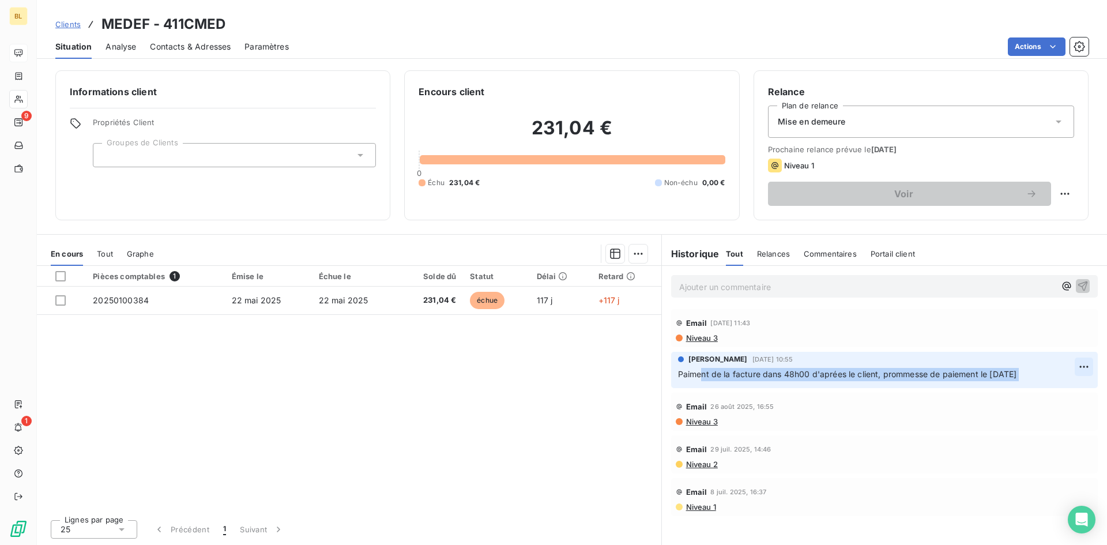
drag, startPoint x: 705, startPoint y: 372, endPoint x: 1080, endPoint y: 373, distance: 374.3
click at [1080, 373] on div "REOUVEN TAPIERO 3 sept. 2025, 10:55 Paiment de la facture dans 48h00 d'aprées l…" at bounding box center [884, 370] width 427 height 36
click at [1073, 194] on html "BL 9 1 Clients MEDEF - 411CMED Situation Analyse Contacts & Adresses Paramètres…" at bounding box center [553, 272] width 1107 height 545
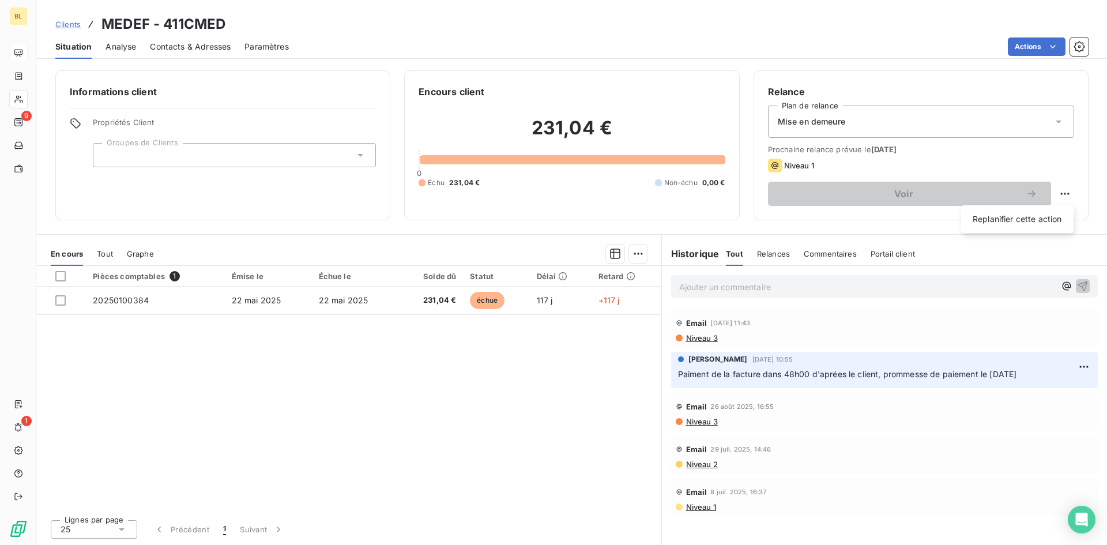
click at [5, 55] on html "BL 9 1 Clients MEDEF - 411CMED Situation Analyse Contacts & Adresses Paramètres…" at bounding box center [553, 272] width 1107 height 545
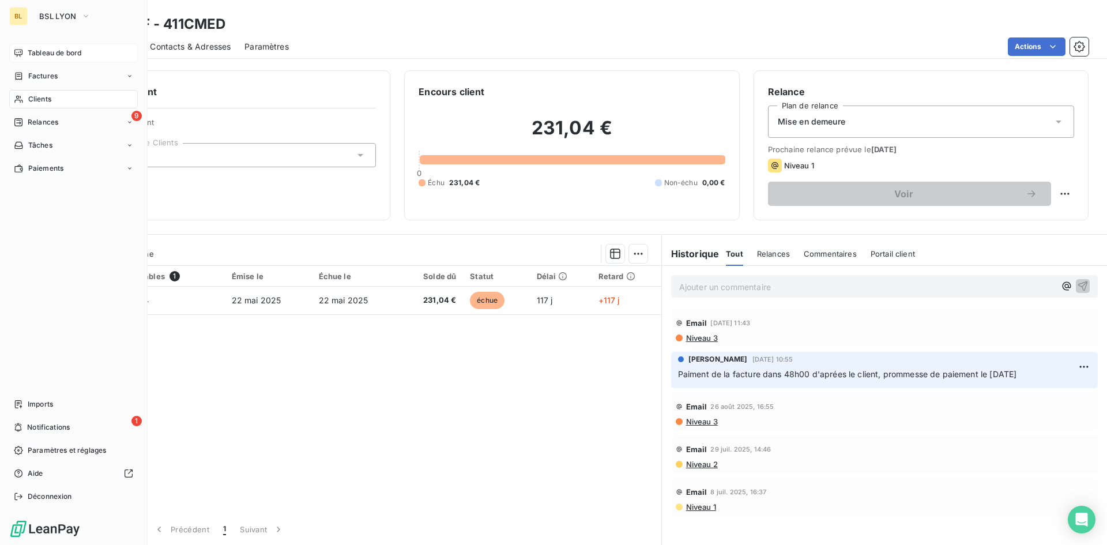
click at [27, 52] on div "Tableau de bord" at bounding box center [73, 53] width 129 height 18
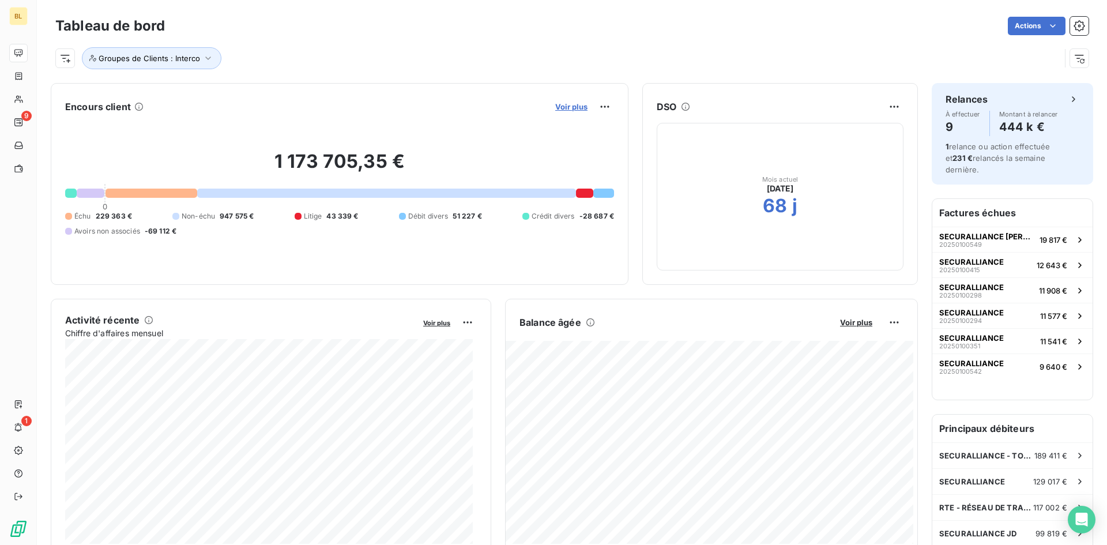
click at [579, 110] on span "Voir plus" at bounding box center [571, 106] width 32 height 9
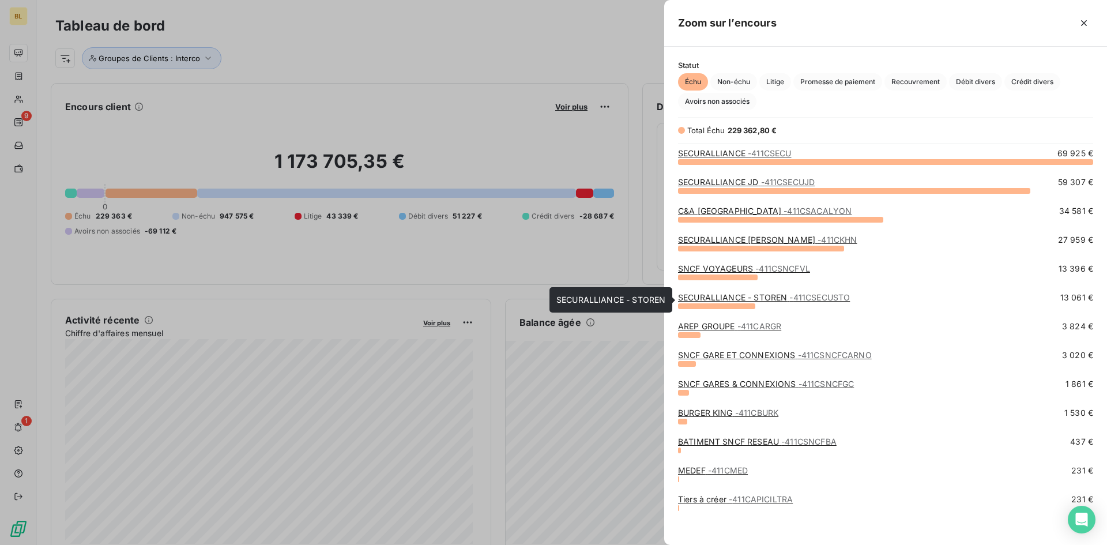
scroll to position [8, 0]
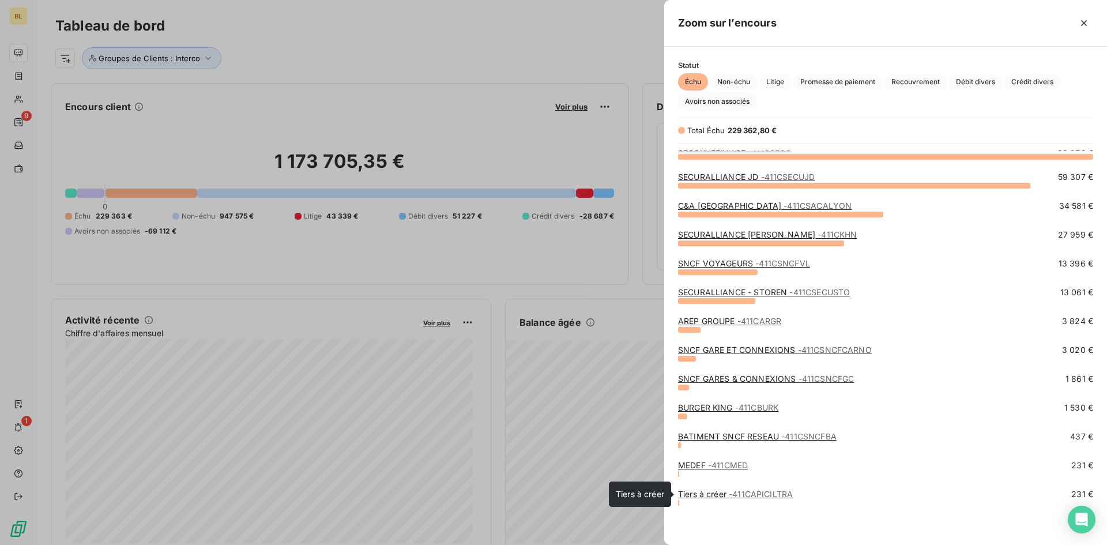
click at [738, 496] on span "- 411CAPICILTRA" at bounding box center [761, 494] width 64 height 10
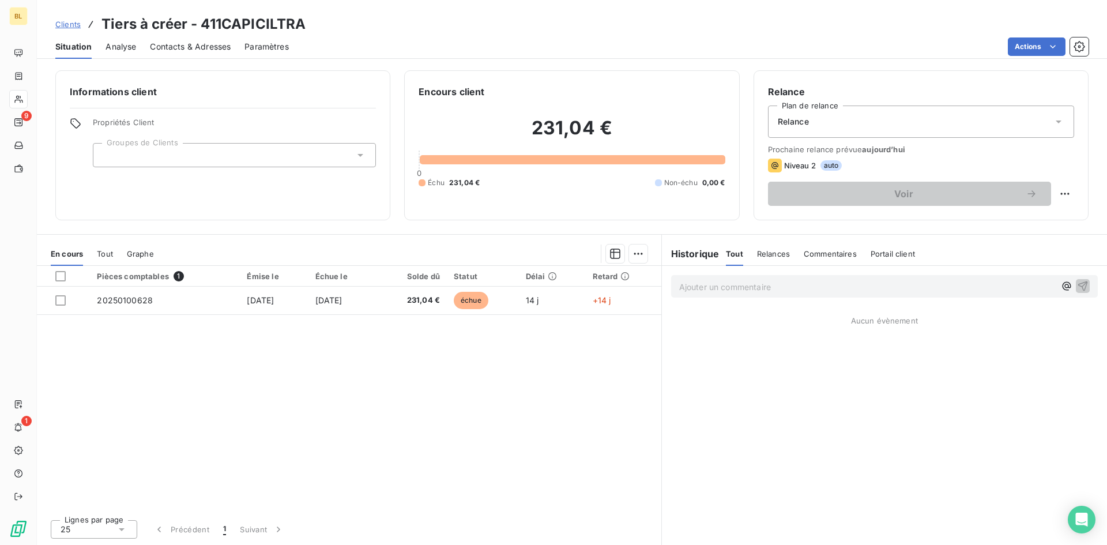
click at [164, 48] on span "Contacts & Adresses" at bounding box center [190, 47] width 81 height 12
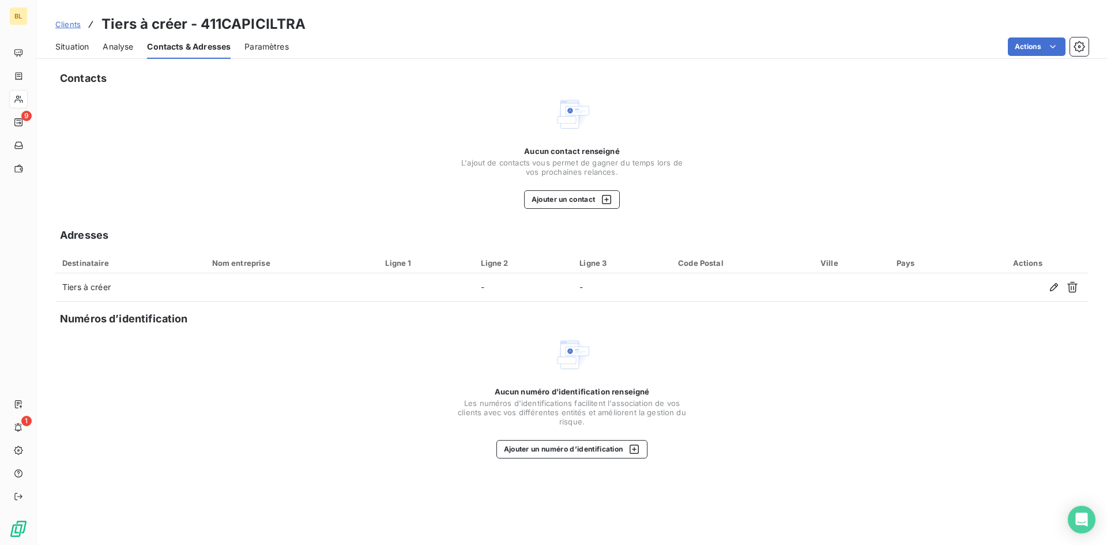
click at [131, 49] on span "Analyse" at bounding box center [118, 47] width 31 height 12
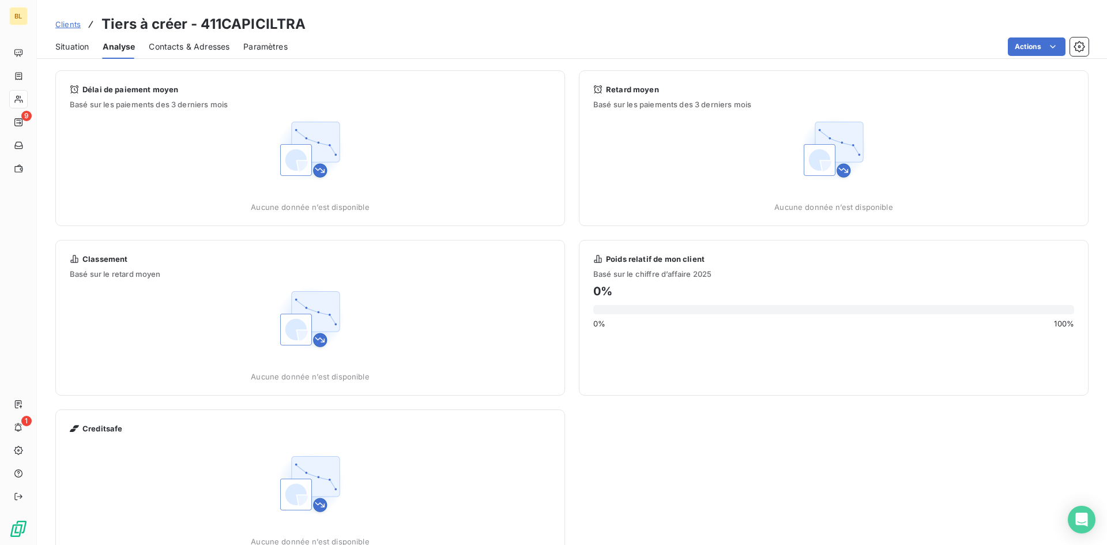
click at [195, 49] on span "Contacts & Adresses" at bounding box center [189, 47] width 81 height 12
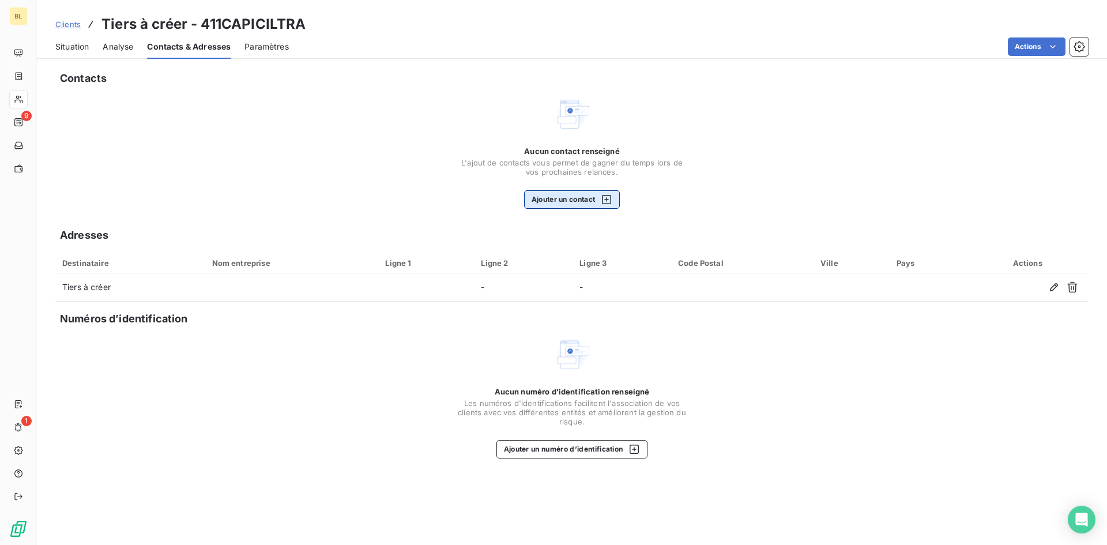
click at [580, 200] on button "Ajouter un contact" at bounding box center [572, 199] width 96 height 18
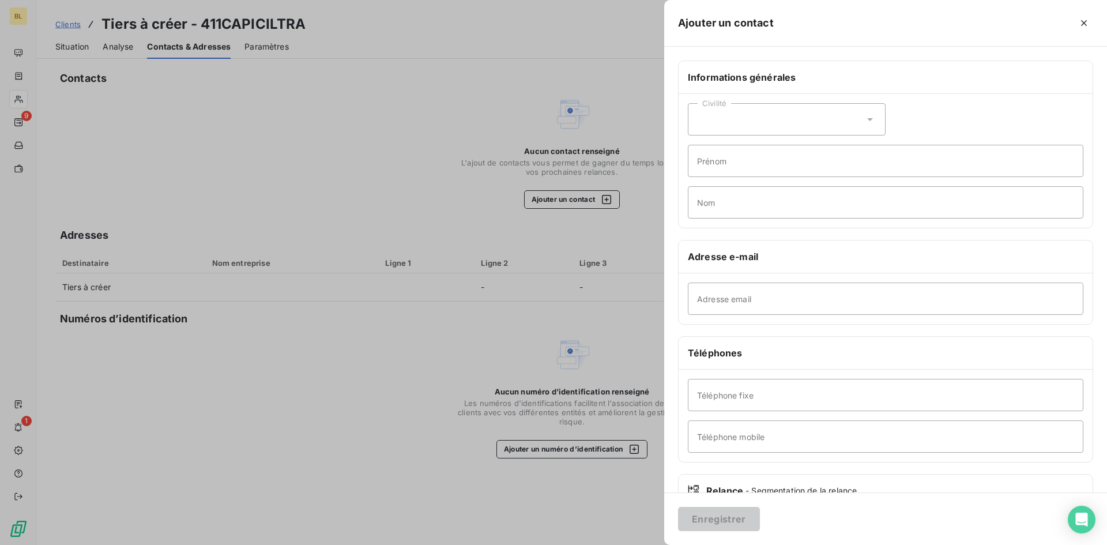
click at [406, 61] on div at bounding box center [553, 272] width 1107 height 545
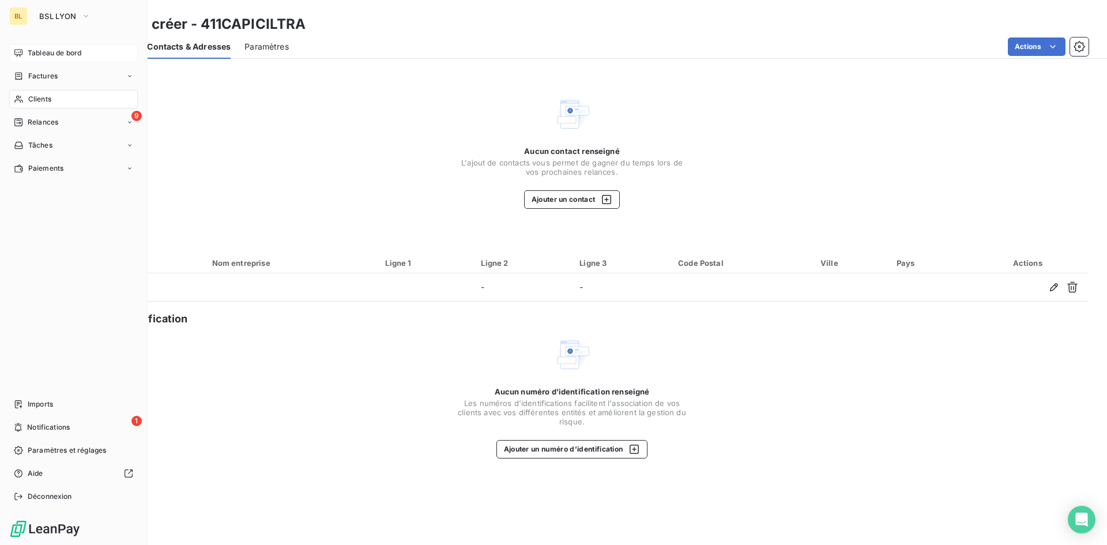
click at [52, 50] on span "Tableau de bord" at bounding box center [55, 53] width 54 height 10
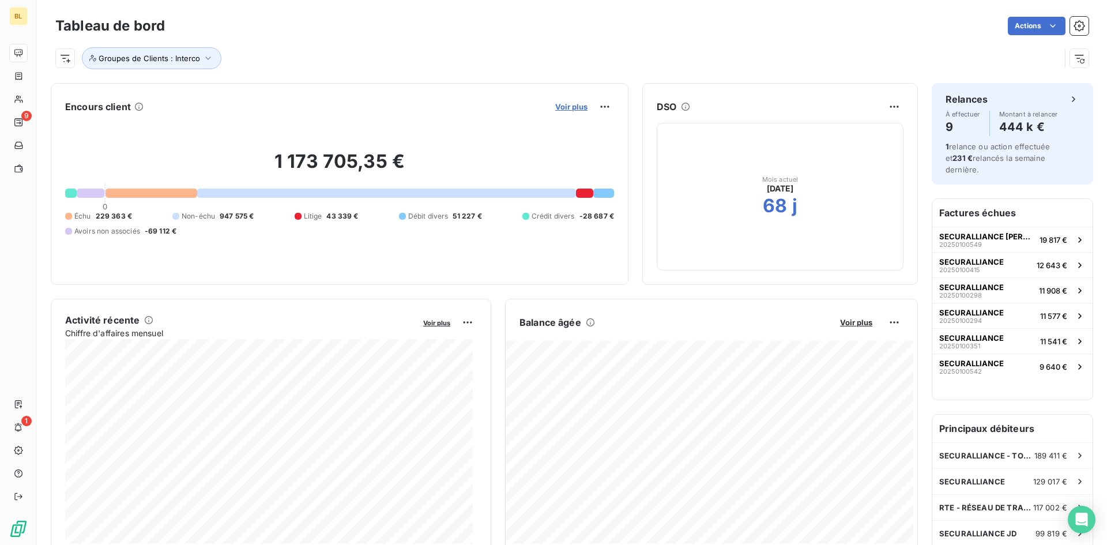
click at [571, 108] on span "Voir plus" at bounding box center [571, 106] width 32 height 9
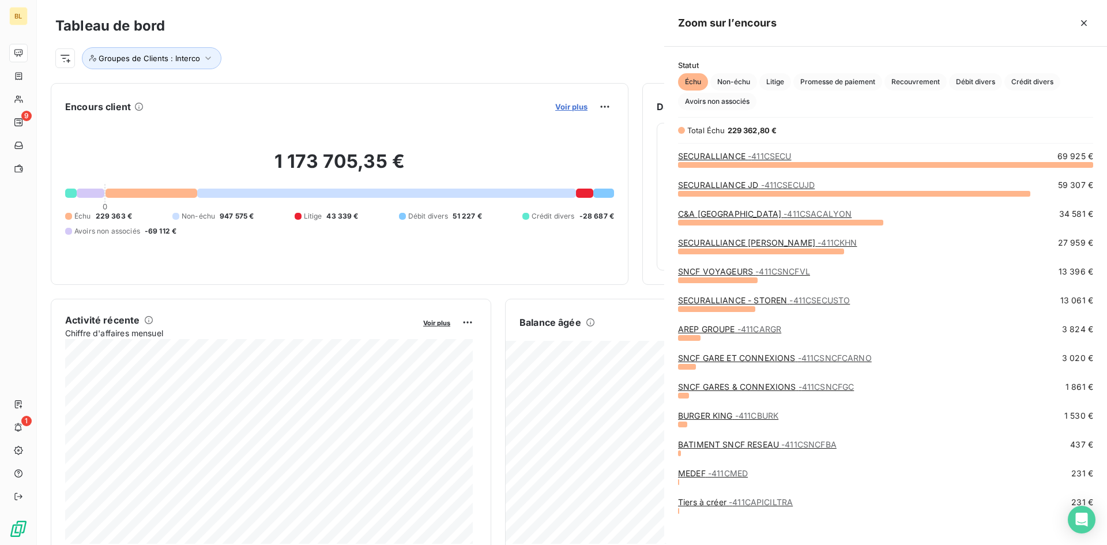
scroll to position [536, 434]
click at [571, 108] on div at bounding box center [553, 272] width 1107 height 545
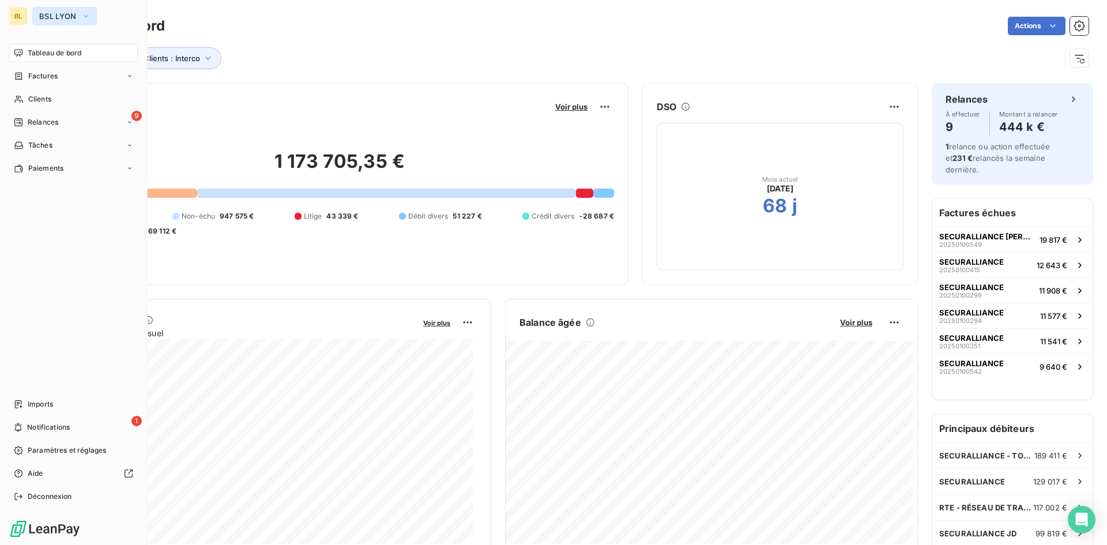
click at [79, 17] on button "BSL LYON" at bounding box center [64, 16] width 65 height 18
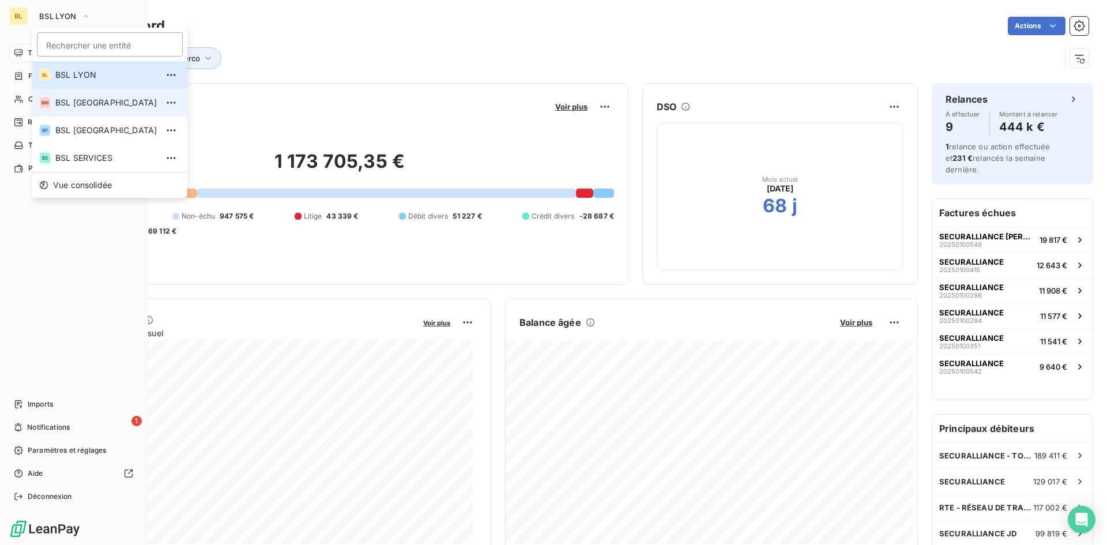
click at [77, 110] on li "BM BSL [GEOGRAPHIC_DATA]" at bounding box center [109, 103] width 155 height 28
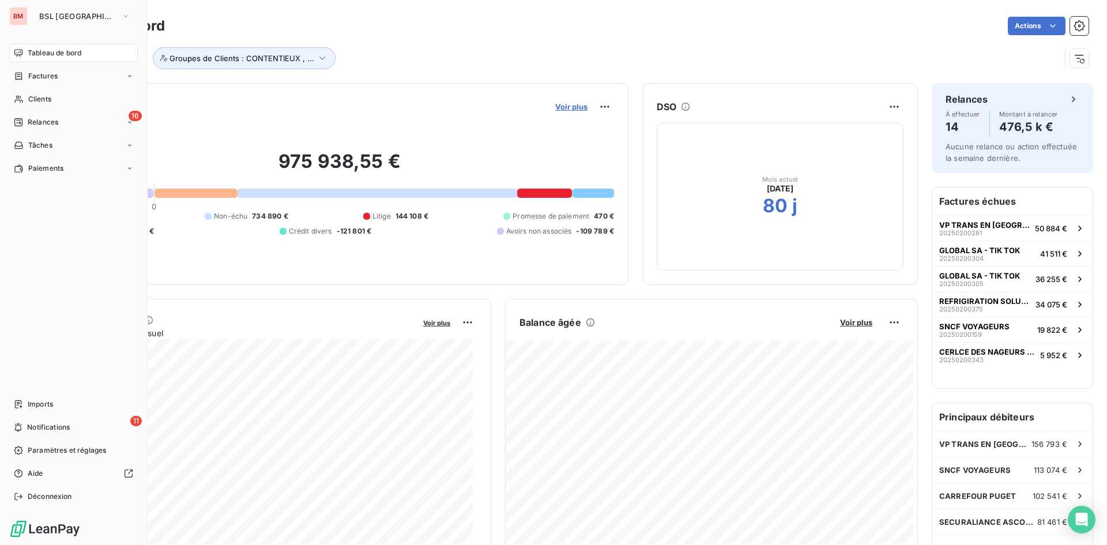
click at [571, 106] on span "Voir plus" at bounding box center [571, 106] width 32 height 9
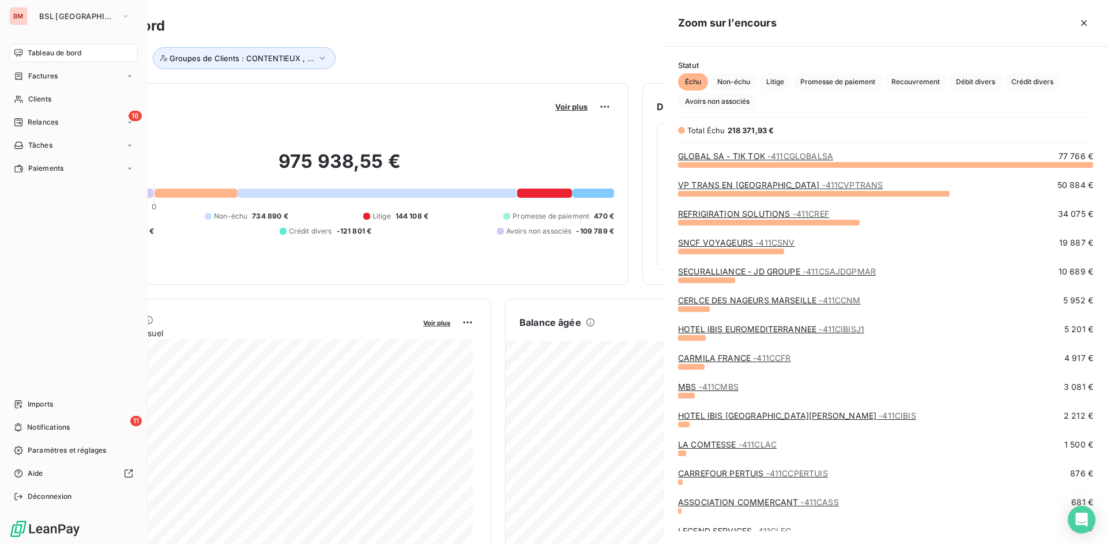
scroll to position [372, 434]
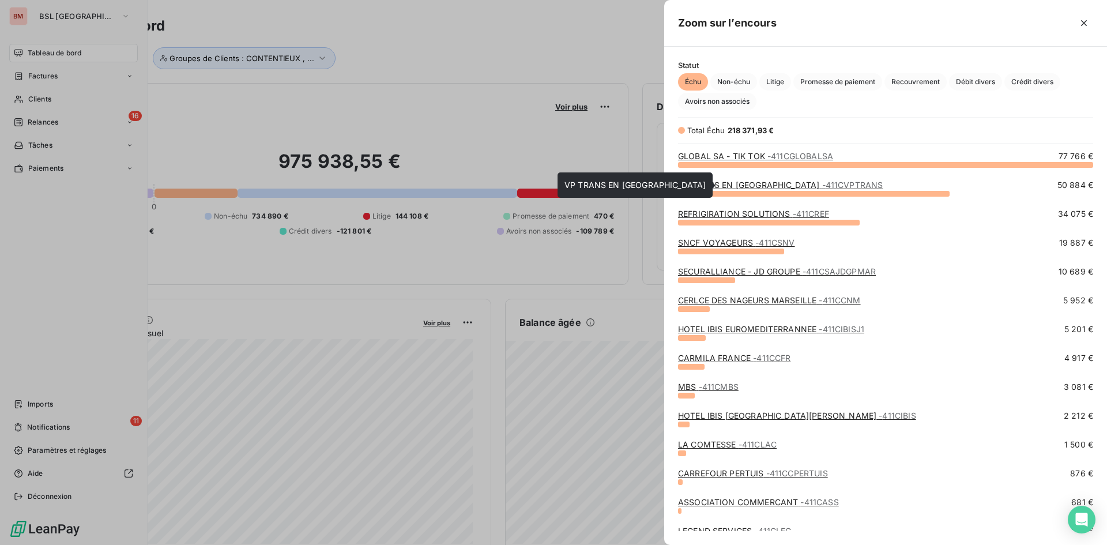
click at [747, 184] on link "VP TRANS EN PROVENCE - 411CVPTRANS" at bounding box center [780, 185] width 205 height 10
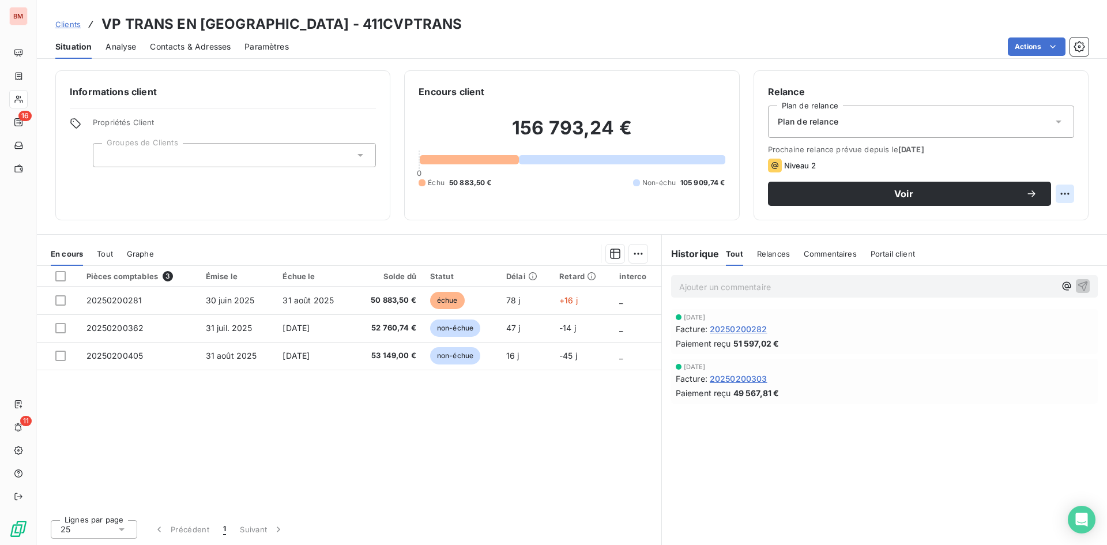
click at [1062, 190] on html "BM 16 11 Clients VP TRANS EN PROVENCE - 411CVPTRANS Situation Analyse Contacts …" at bounding box center [553, 272] width 1107 height 545
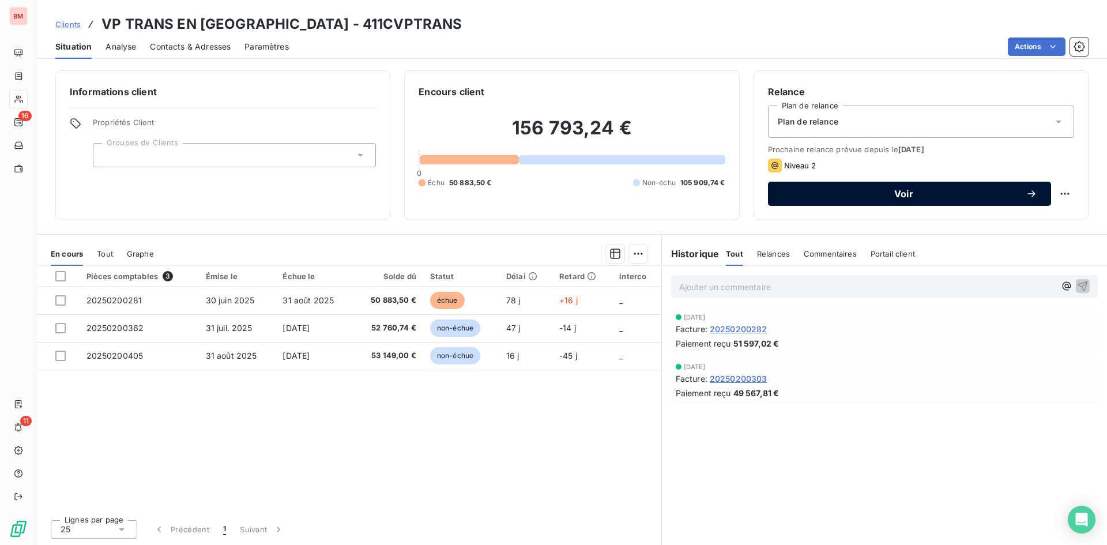
click at [883, 194] on span "Voir" at bounding box center [904, 193] width 244 height 9
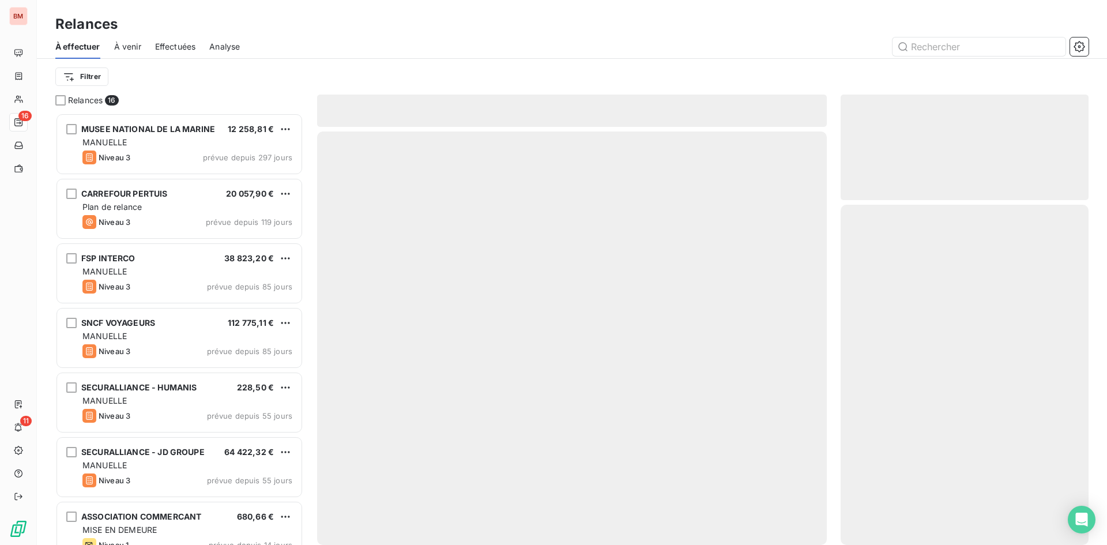
scroll to position [423, 239]
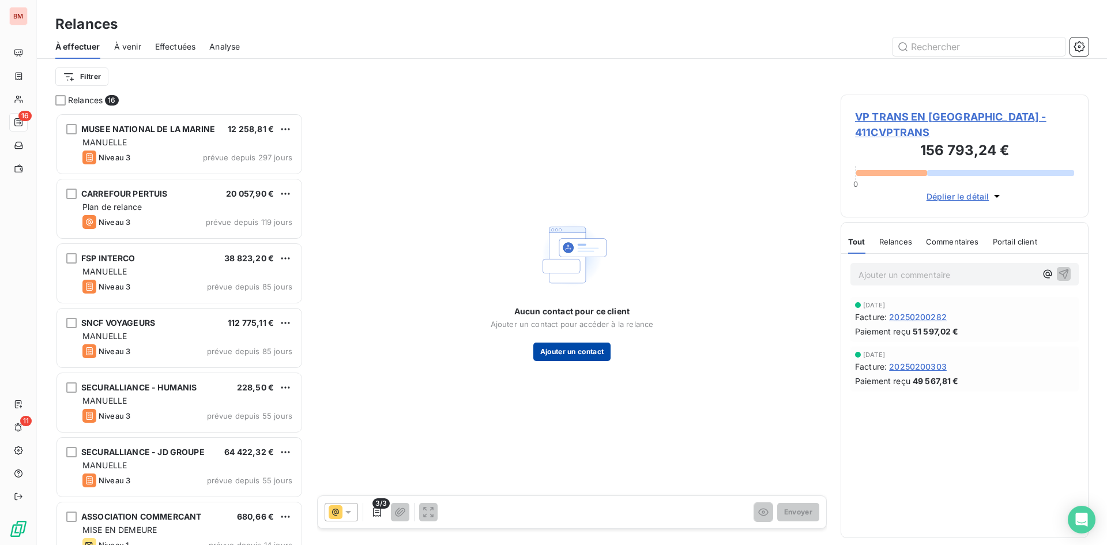
click at [571, 354] on button "Ajouter un contact" at bounding box center [572, 352] width 78 height 18
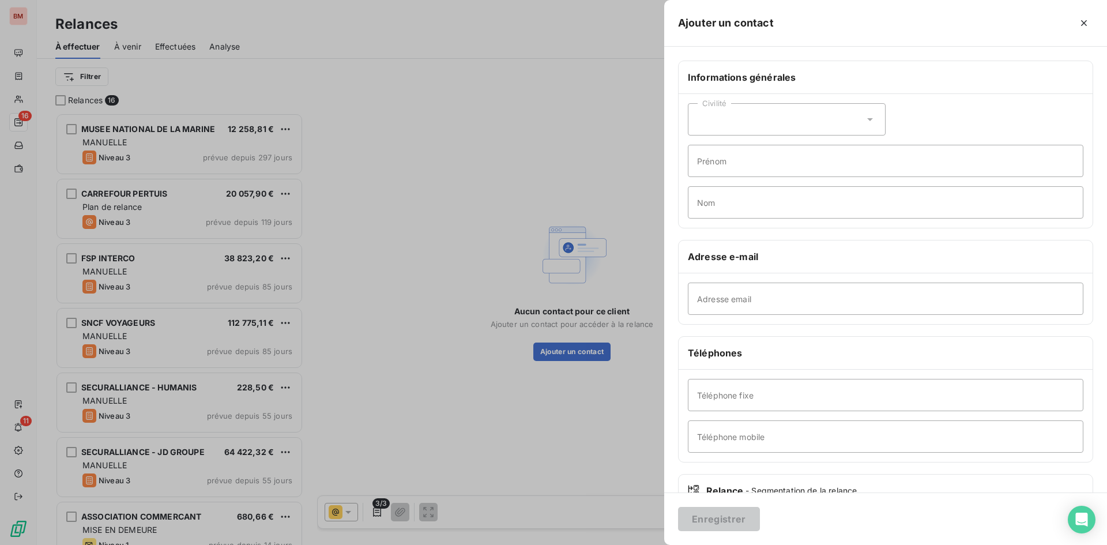
click at [734, 116] on div "Civilité" at bounding box center [787, 119] width 198 height 32
click at [732, 169] on span "Monsieur" at bounding box center [728, 169] width 35 height 11
click at [731, 296] on input "Adresse email" at bounding box center [886, 299] width 396 height 32
paste input "nicolas_darros@franchise.carrefour.com"
type input "nicolas_darros@franchise.carrefour.com"
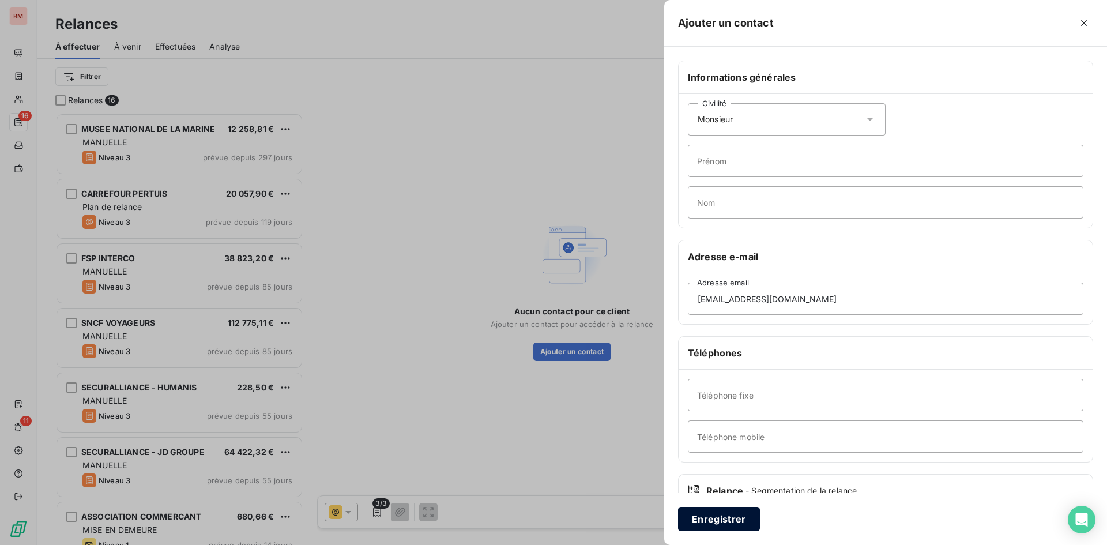
click at [735, 524] on button "Enregistrer" at bounding box center [719, 519] width 82 height 24
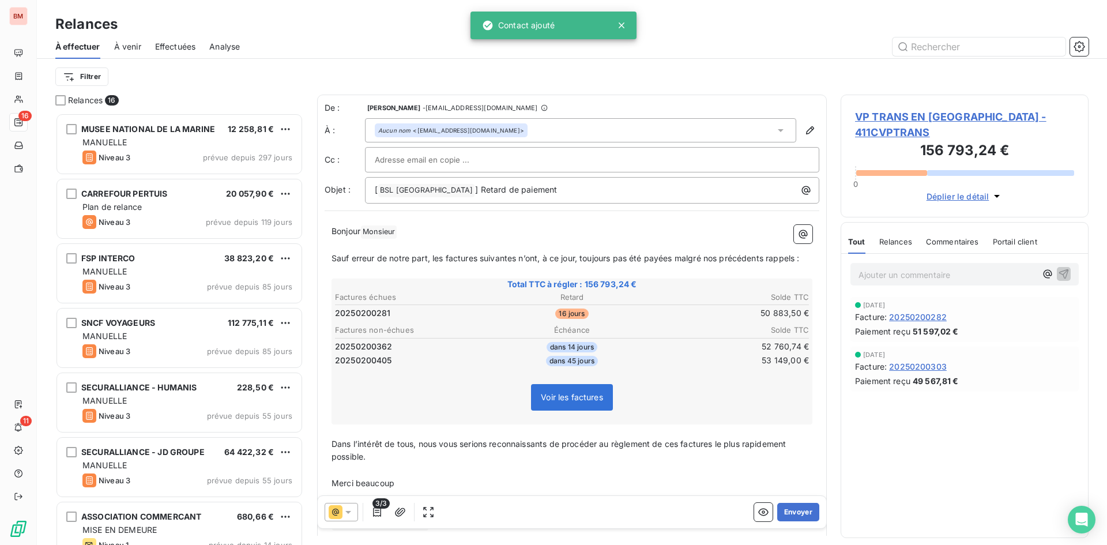
click at [457, 162] on input "text" at bounding box center [437, 159] width 124 height 17
click at [439, 166] on input "text" at bounding box center [437, 159] width 124 height 17
paste input "joseph_rodriguez@franchise.carrefour.com"
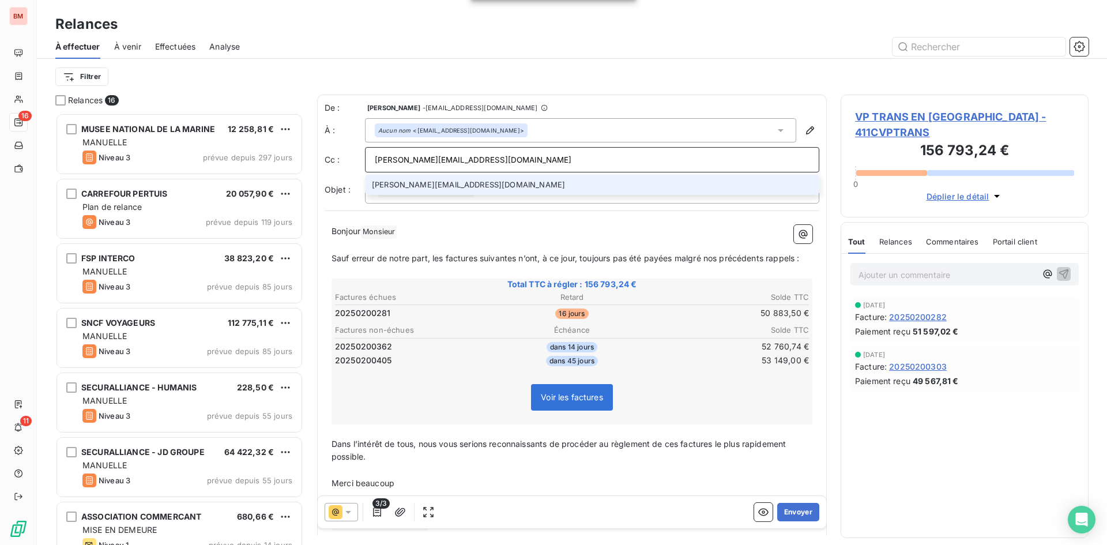
type input "joseph_rodriguez@franchise.carrefour.com"
click at [524, 178] on li "joseph_rodriguez@franchise.carrefour.com" at bounding box center [592, 185] width 454 height 20
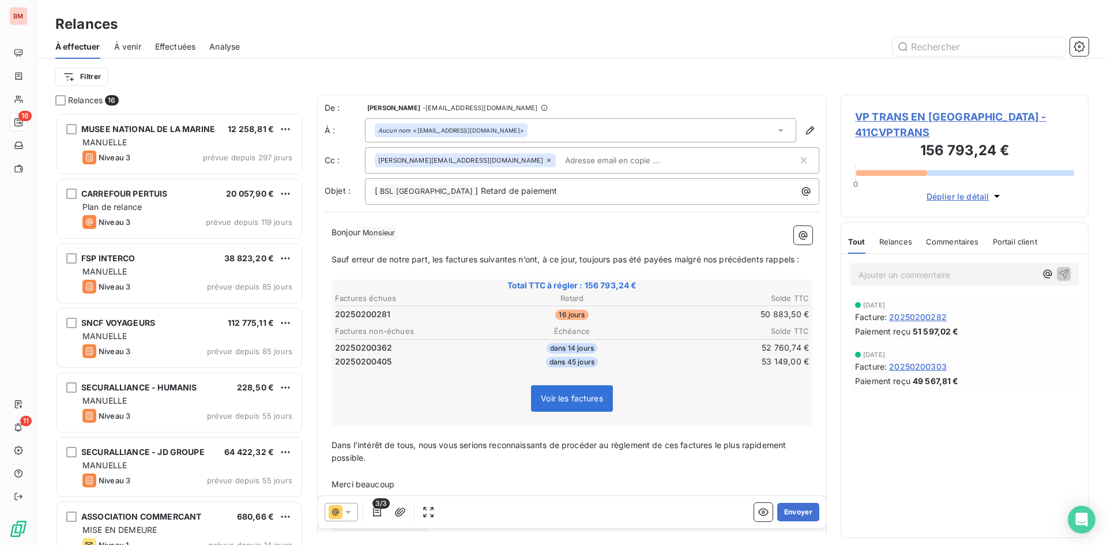
click at [581, 156] on input "text" at bounding box center [627, 160] width 133 height 17
paste input "[EMAIL_ADDRESS][DOMAIN_NAME]"
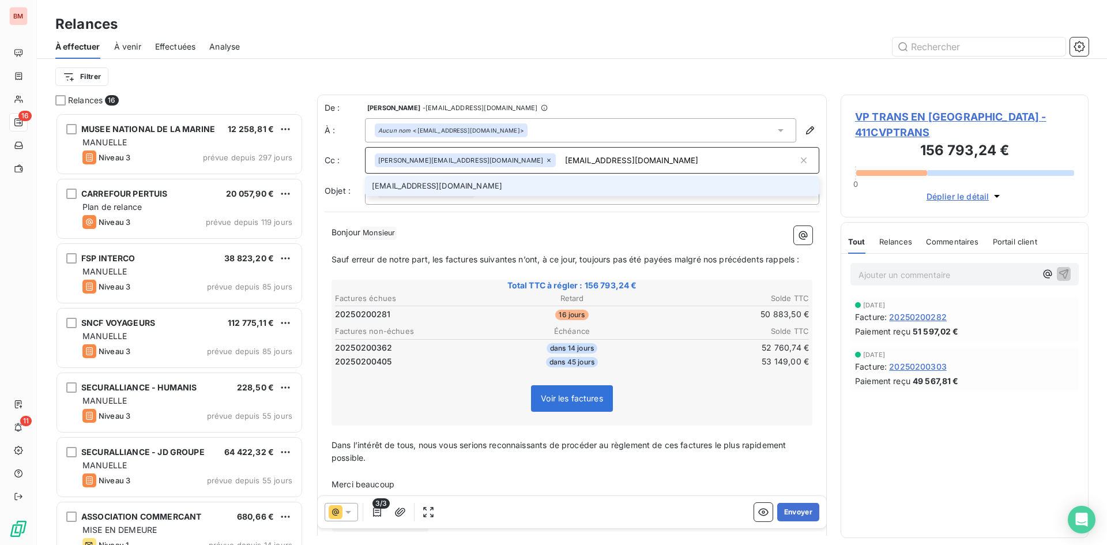
type input "[EMAIL_ADDRESS][DOMAIN_NAME]"
click at [519, 186] on li "[EMAIL_ADDRESS][DOMAIN_NAME]" at bounding box center [592, 186] width 454 height 20
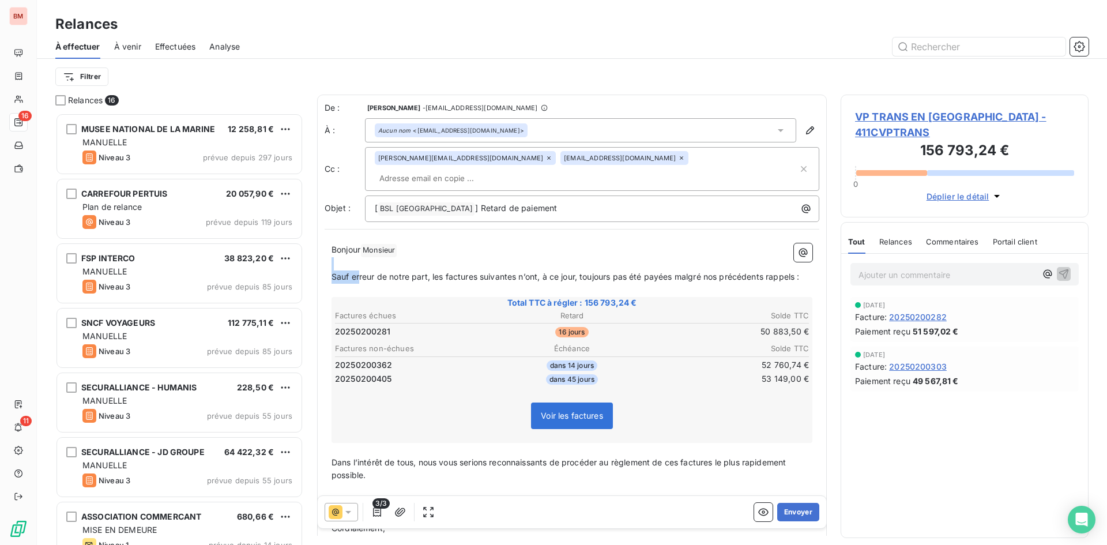
drag, startPoint x: 359, startPoint y: 259, endPoint x: 696, endPoint y: 248, distance: 337.5
click at [696, 248] on div "Bonjour Monsieur ﻿ ﻿ ﻿ ﻿ Sauf erreur de notre part, les factures suivantes n’on…" at bounding box center [572, 396] width 481 height 306
click at [379, 516] on icon "button" at bounding box center [377, 511] width 8 height 9
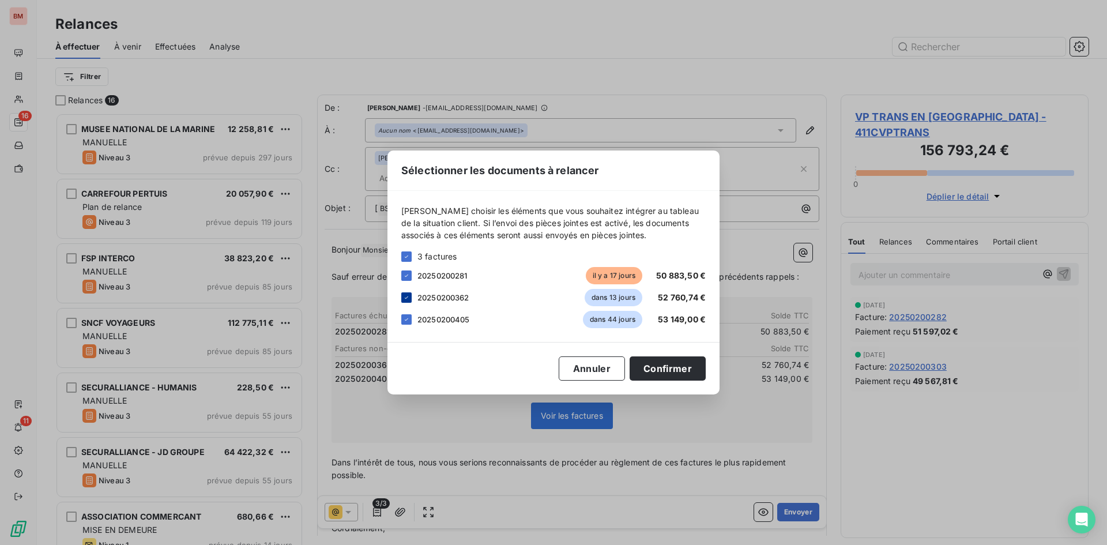
click at [408, 300] on icon at bounding box center [406, 297] width 7 height 7
click at [408, 327] on div "20250200405 dans 44 jours 53 149,00 €" at bounding box center [553, 319] width 304 height 17
click at [402, 315] on div at bounding box center [406, 319] width 10 height 10
click at [644, 369] on button "Confirmer" at bounding box center [668, 368] width 76 height 24
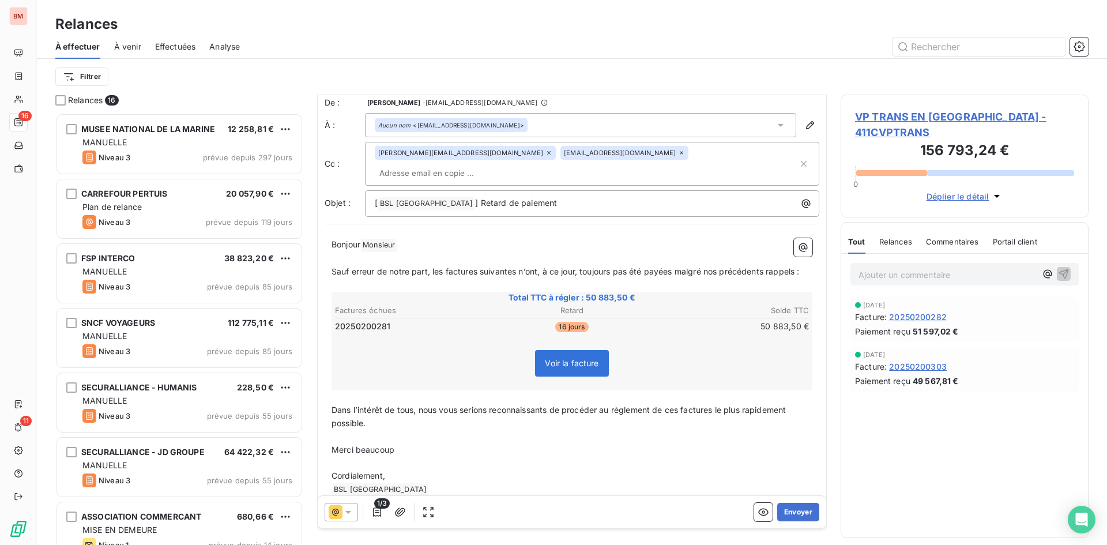
scroll to position [11, 0]
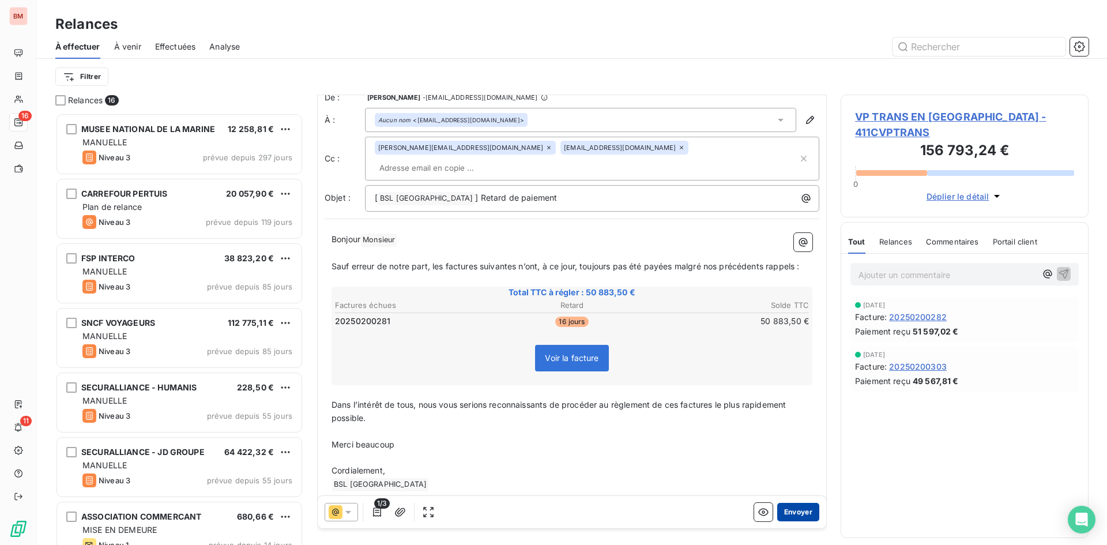
click at [786, 510] on button "Envoyer" at bounding box center [798, 512] width 42 height 18
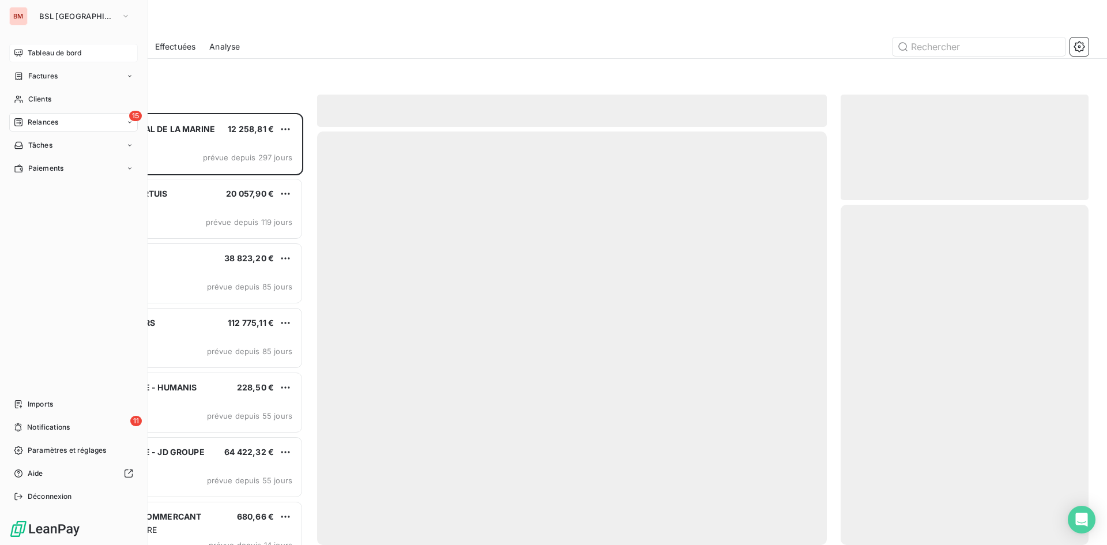
click at [47, 49] on span "Tableau de bord" at bounding box center [55, 53] width 54 height 10
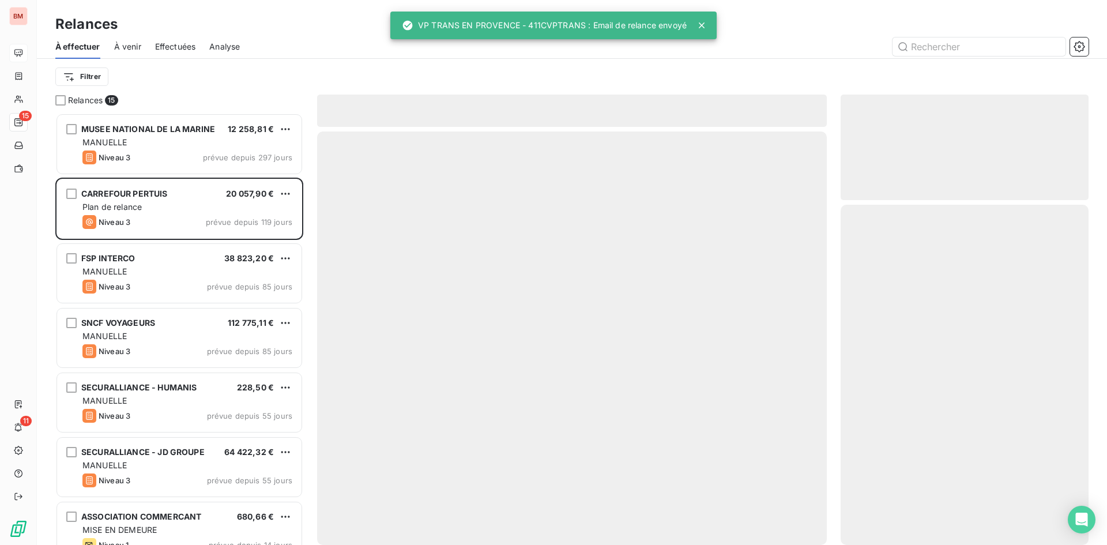
scroll to position [423, 239]
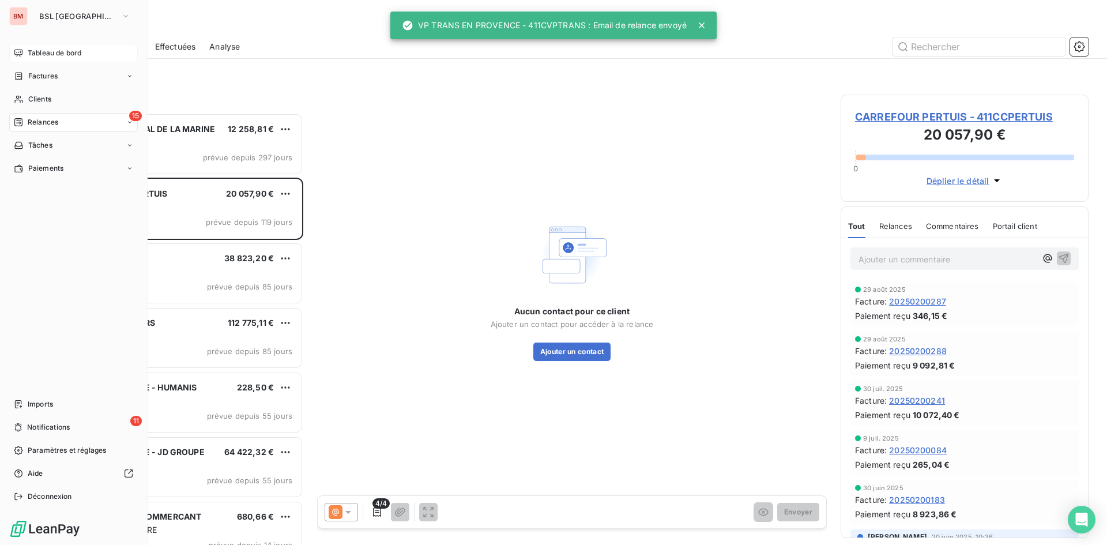
click at [51, 58] on div "Tableau de bord" at bounding box center [73, 53] width 129 height 18
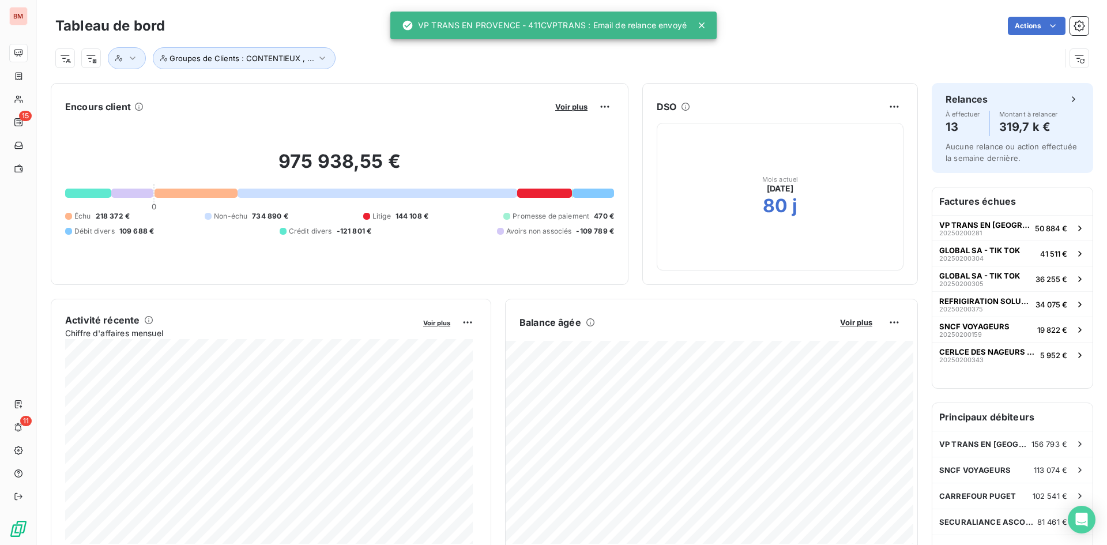
click at [565, 112] on div "Voir plus" at bounding box center [583, 106] width 62 height 18
click at [562, 106] on span "Voir plus" at bounding box center [571, 106] width 32 height 9
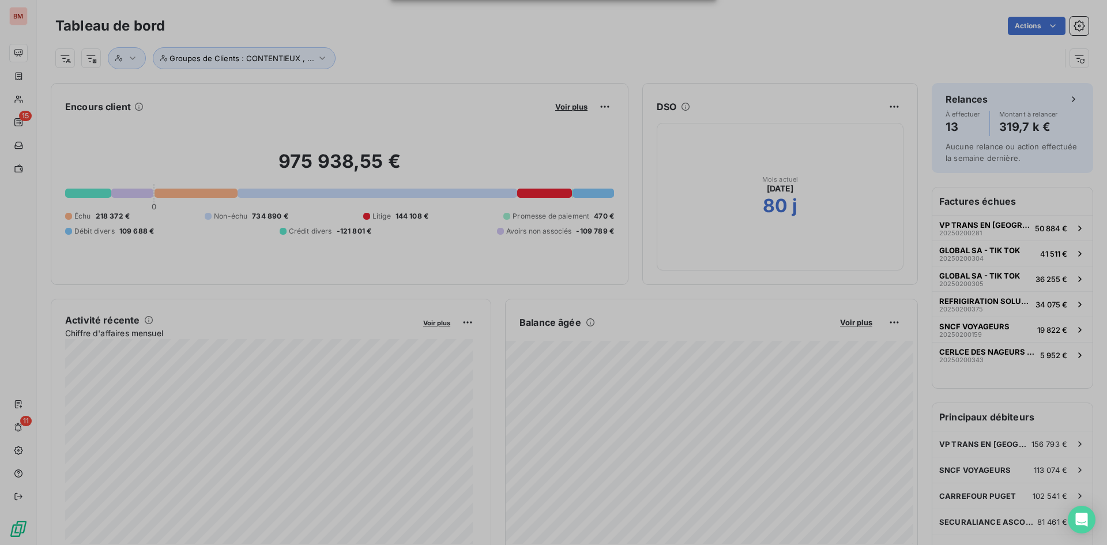
scroll to position [536, 434]
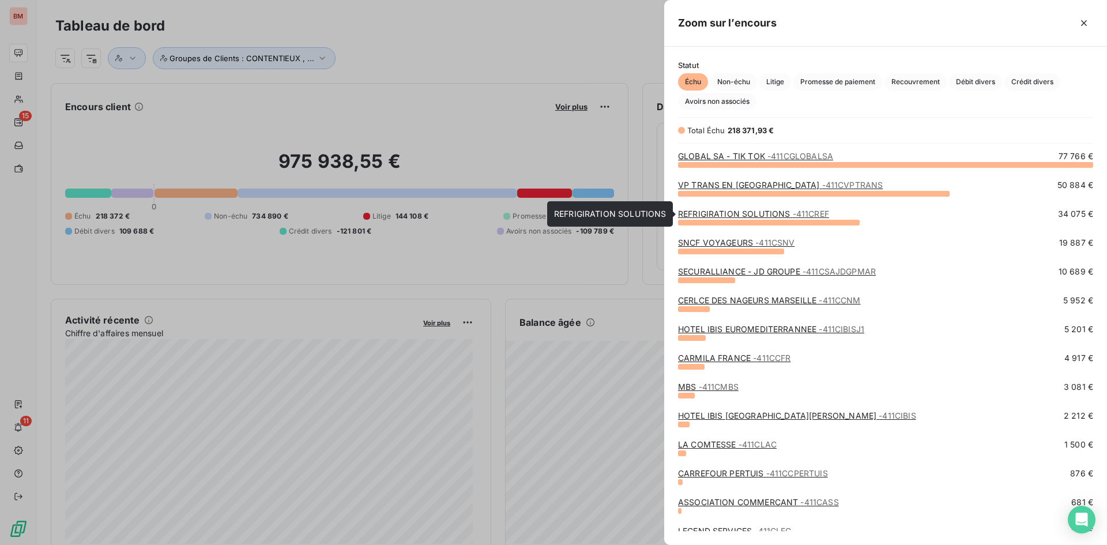
click at [738, 209] on link "REFRIGIRATION SOLUTIONS - 411CREF" at bounding box center [753, 214] width 151 height 10
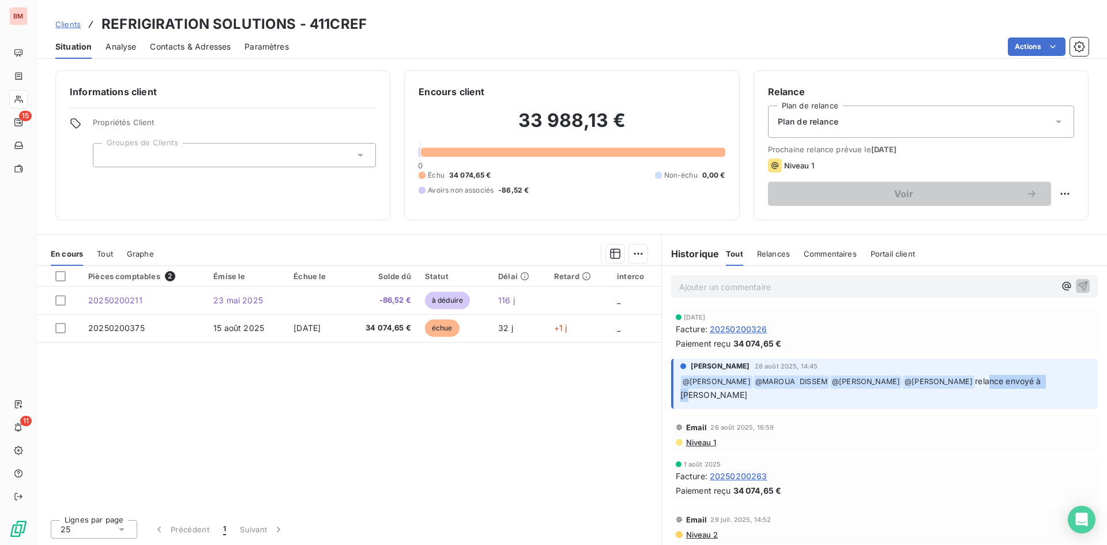
drag, startPoint x: 998, startPoint y: 381, endPoint x: 1060, endPoint y: 381, distance: 61.7
click at [1044, 381] on span "relance envoyé à M. LHERISSON" at bounding box center [861, 388] width 363 height 24
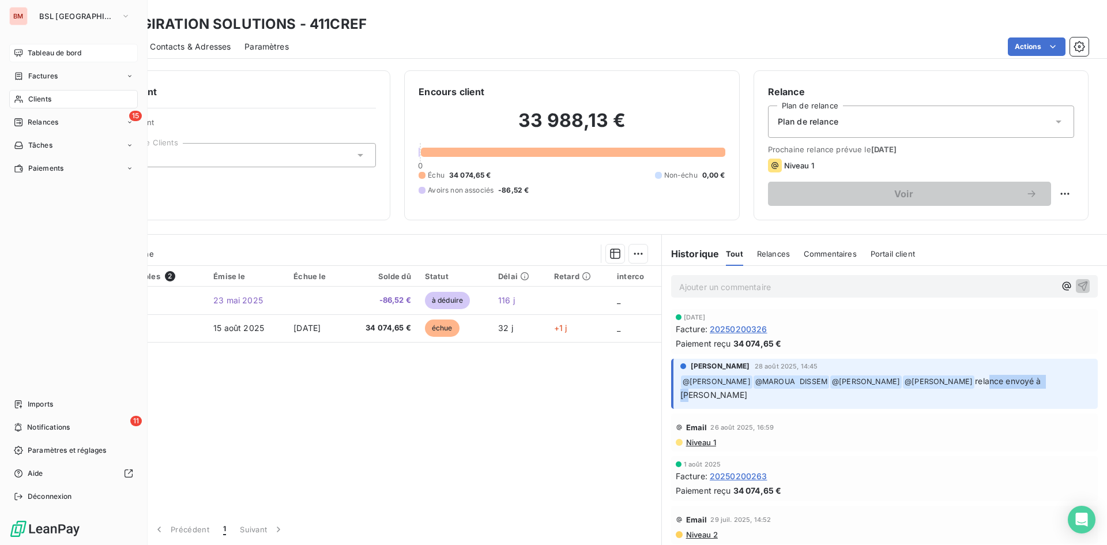
click at [57, 57] on span "Tableau de bord" at bounding box center [55, 53] width 54 height 10
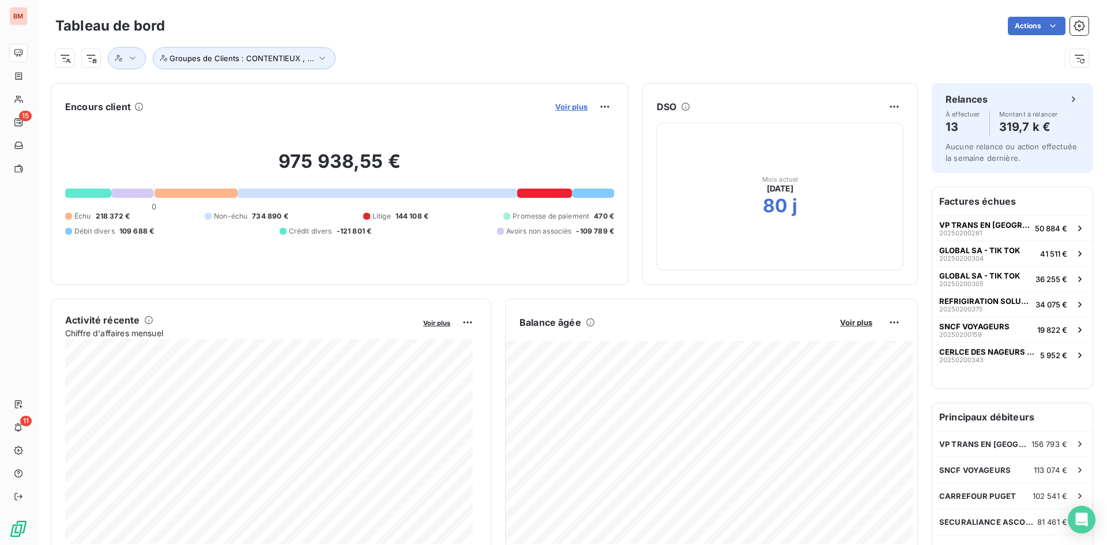
click at [567, 108] on span "Voir plus" at bounding box center [571, 106] width 32 height 9
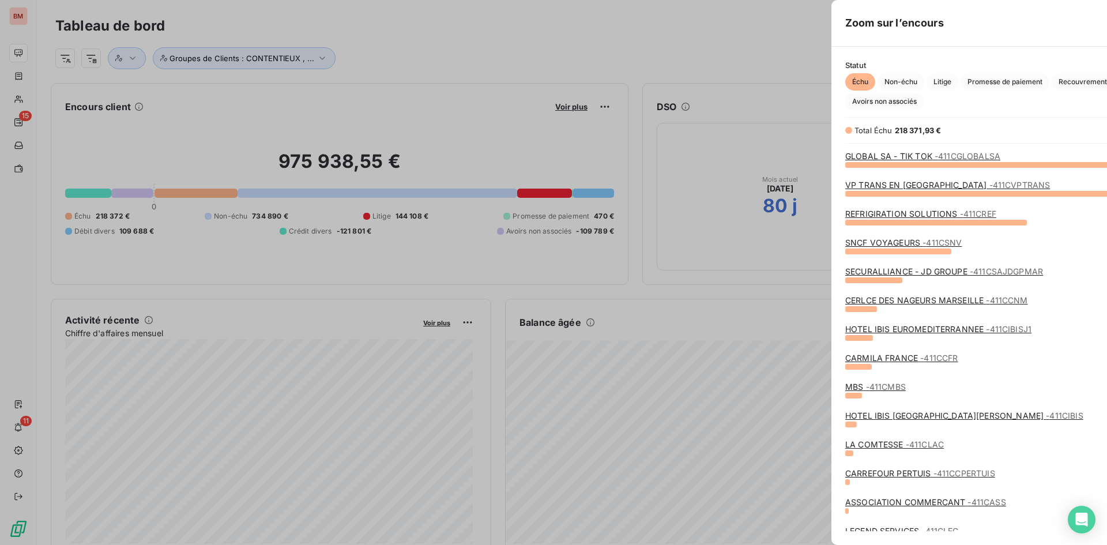
scroll to position [536, 434]
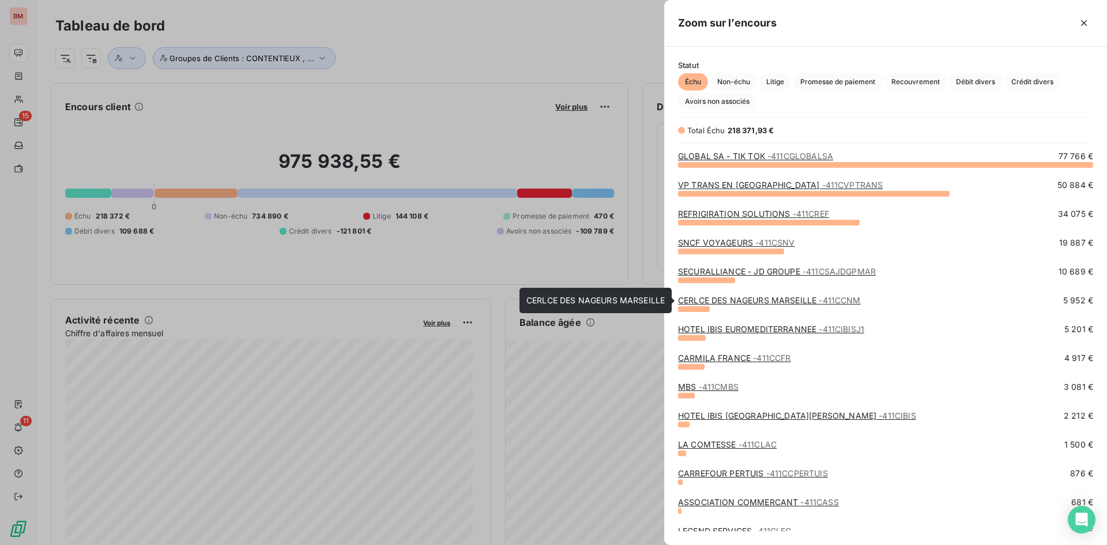
click at [743, 302] on link "CERLCE DES NAGEURS MARSEILLE - 411CCNM" at bounding box center [769, 300] width 183 height 10
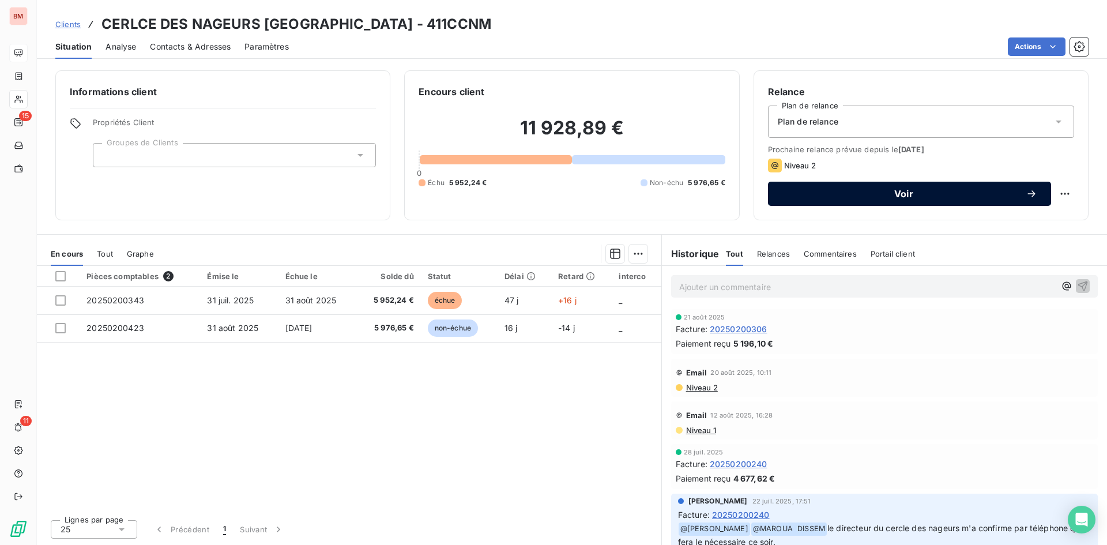
click at [849, 194] on span "Voir" at bounding box center [904, 193] width 244 height 9
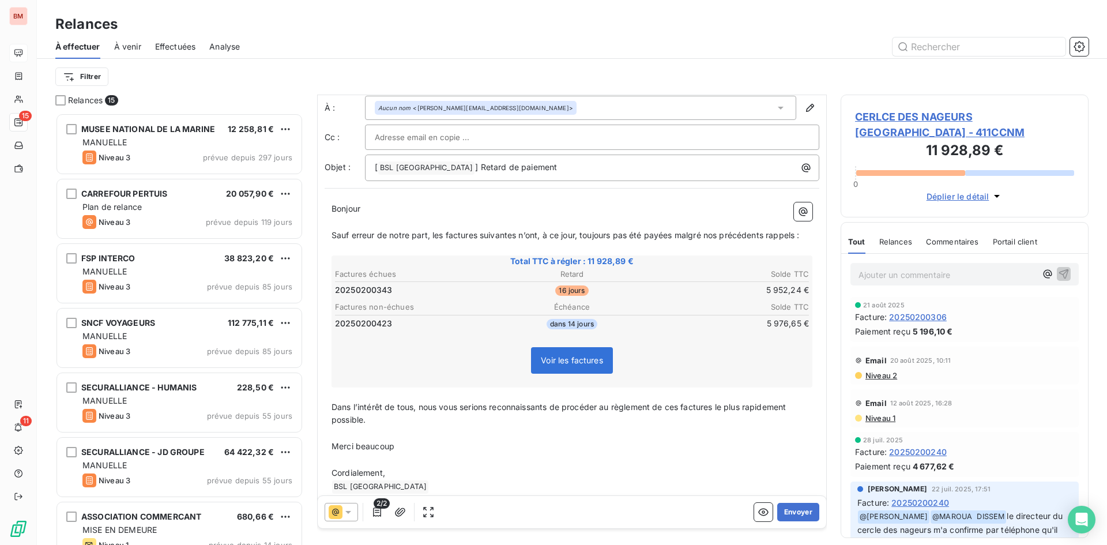
scroll to position [43, 0]
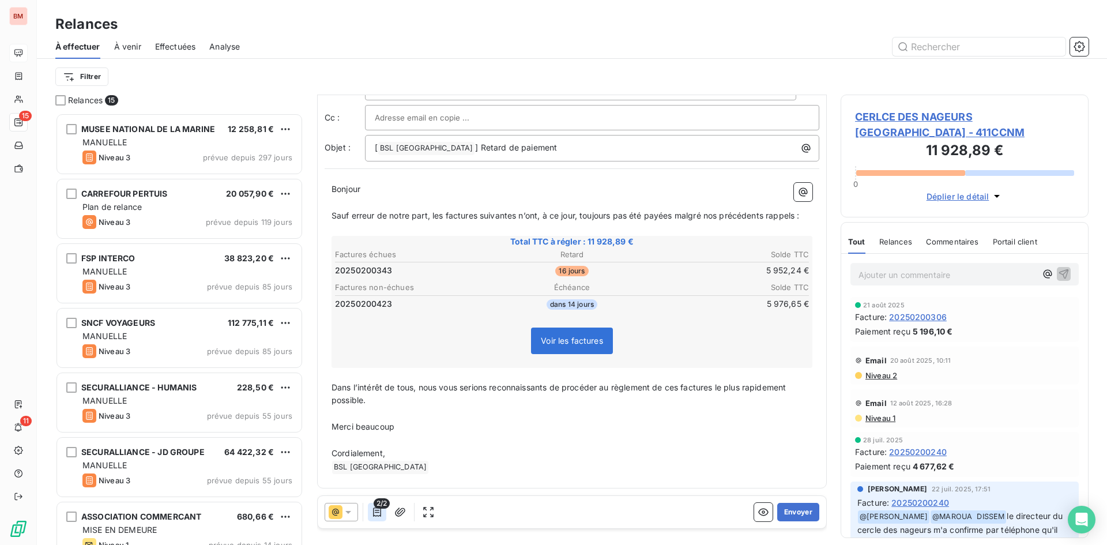
click at [377, 513] on icon "button" at bounding box center [377, 511] width 8 height 9
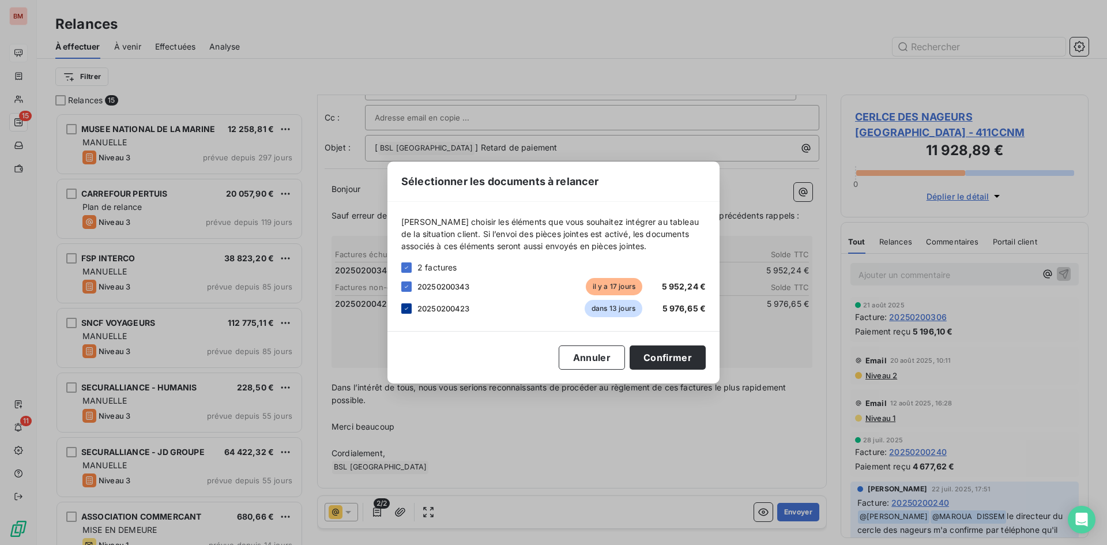
click at [404, 307] on icon at bounding box center [406, 308] width 7 height 7
click at [680, 367] on button "Confirmer" at bounding box center [668, 357] width 76 height 24
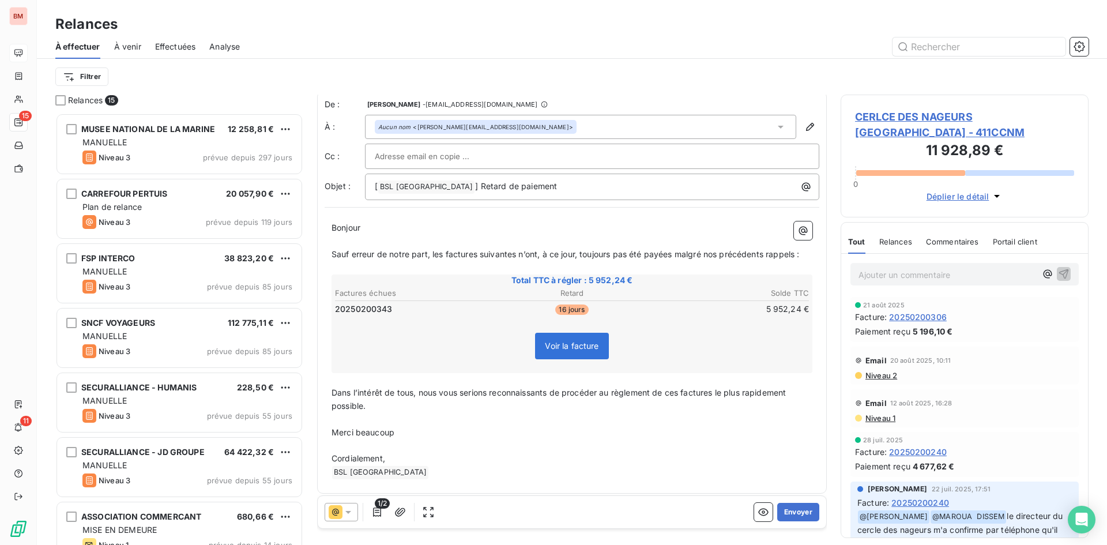
scroll to position [0, 0]
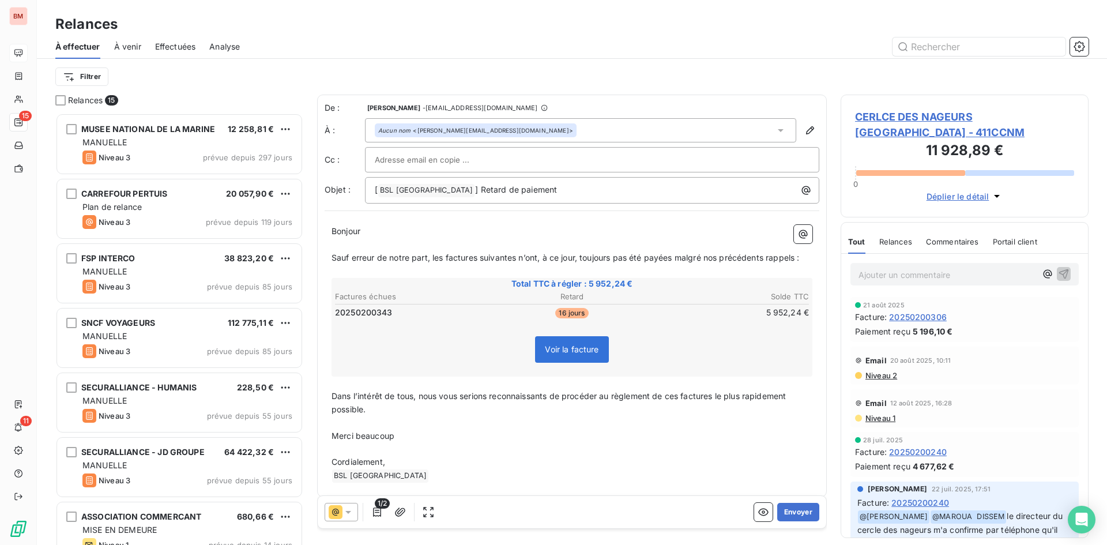
click at [427, 158] on input "text" at bounding box center [437, 159] width 124 height 17
paste input "commercial@groupebsl.com"
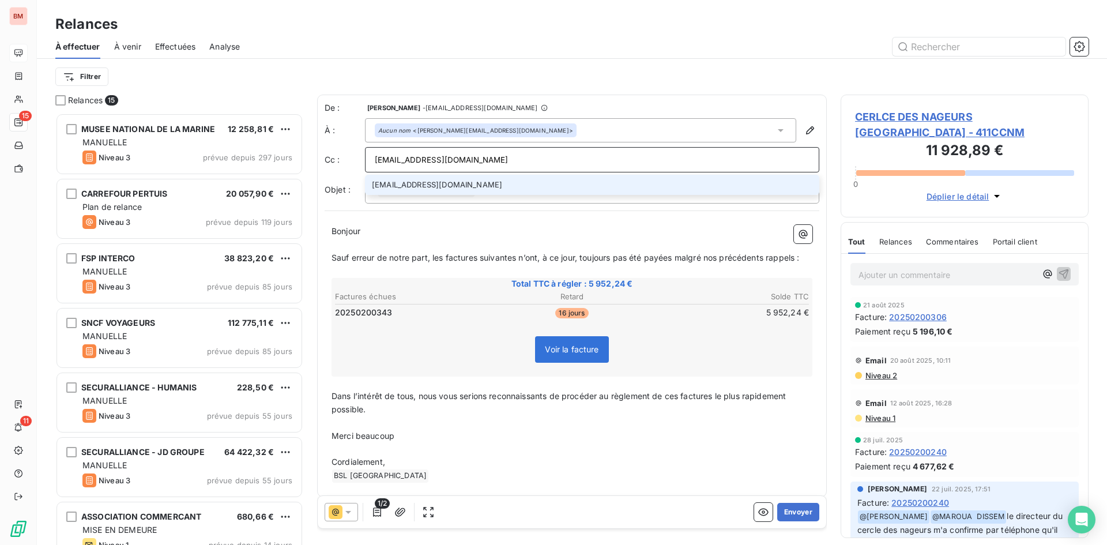
type input "commercial@groupebsl.com"
click at [438, 189] on li "commercial@groupebsl.com" at bounding box center [592, 185] width 454 height 20
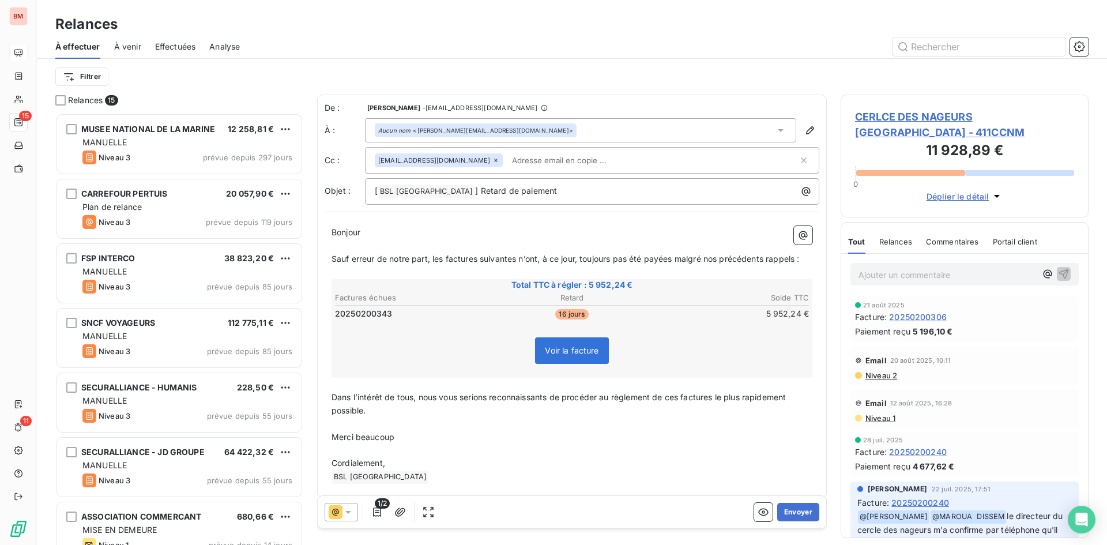
click at [346, 512] on icon at bounding box center [348, 512] width 6 height 3
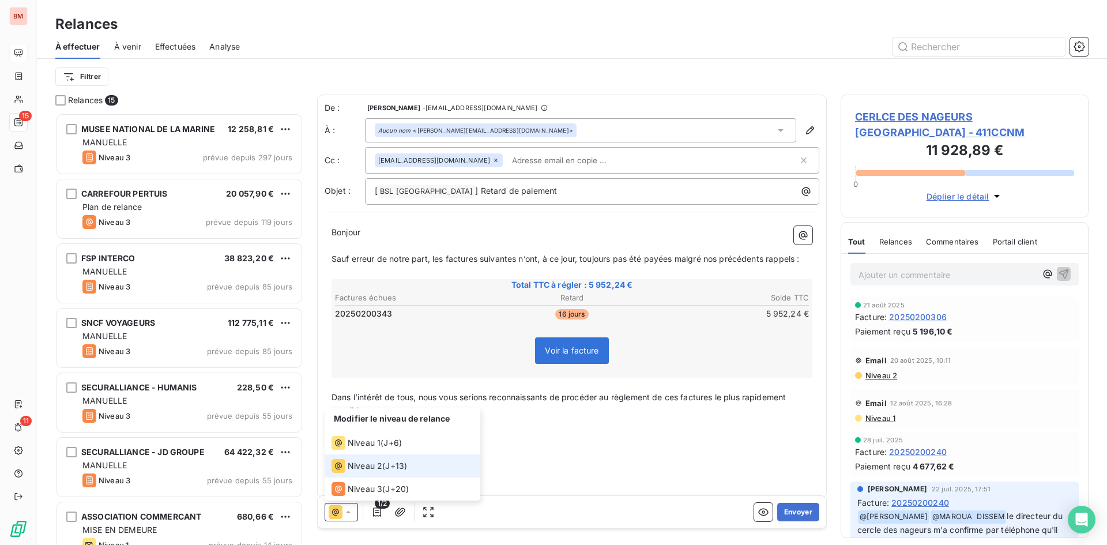
click at [422, 463] on li "Niveau 2 ( J+13 )" at bounding box center [403, 465] width 156 height 23
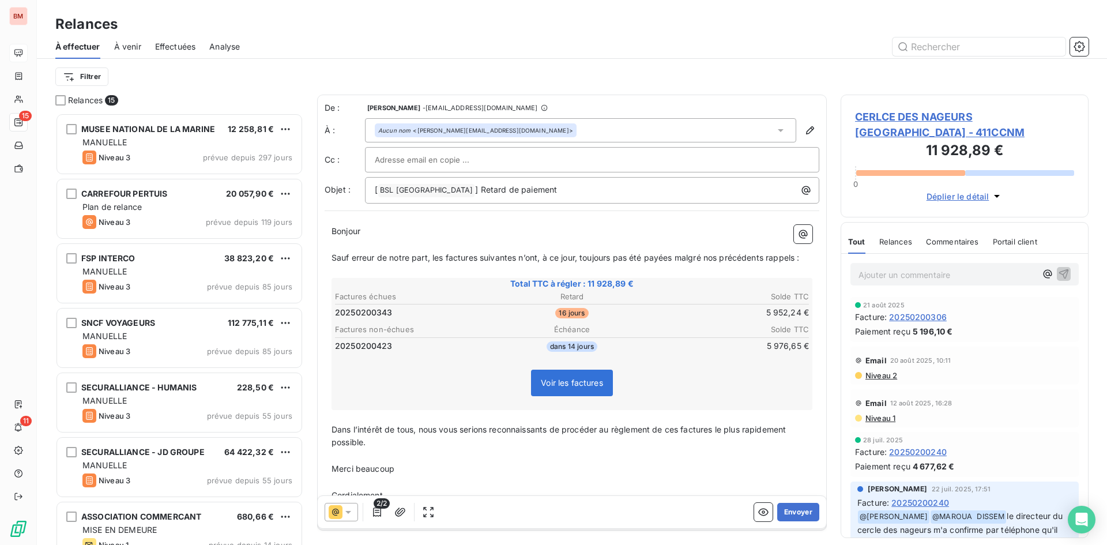
click at [424, 163] on input "text" at bounding box center [437, 159] width 124 height 17
paste input "commercial@groupebsl.com"
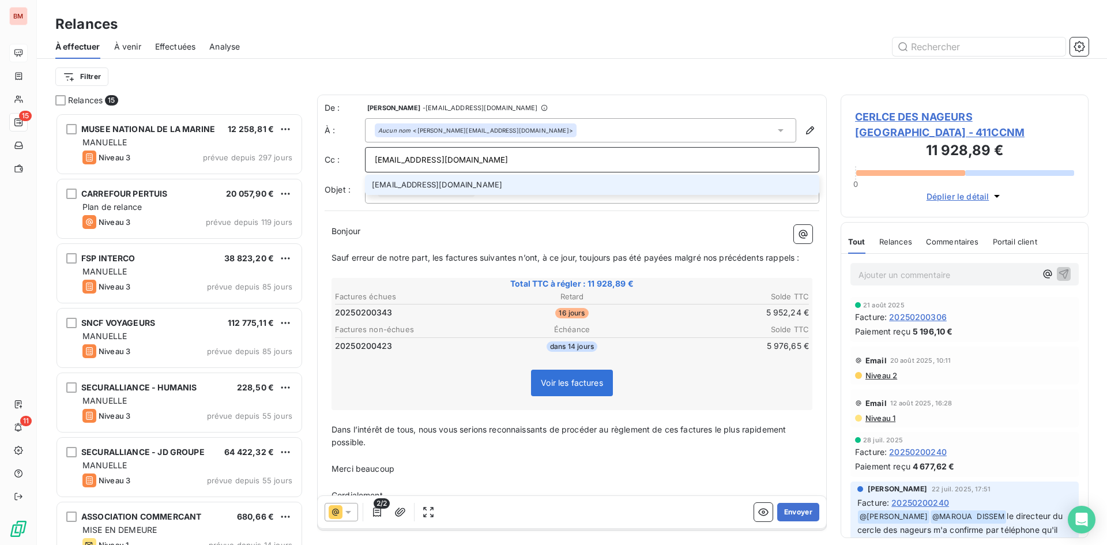
type input "commercial@groupebsl.com"
click at [466, 179] on li "commercial@groupebsl.com" at bounding box center [592, 185] width 454 height 20
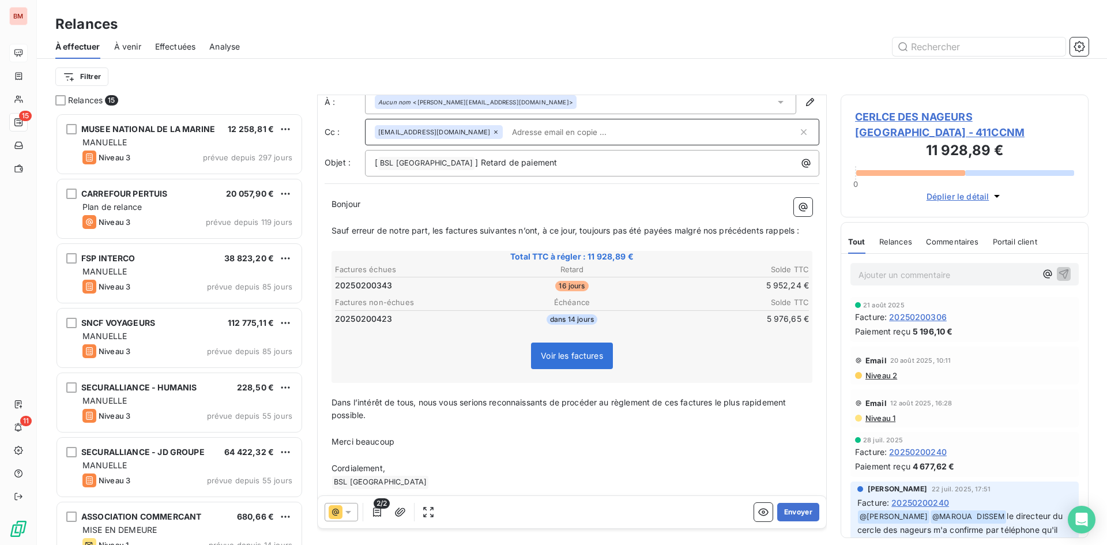
scroll to position [44, 0]
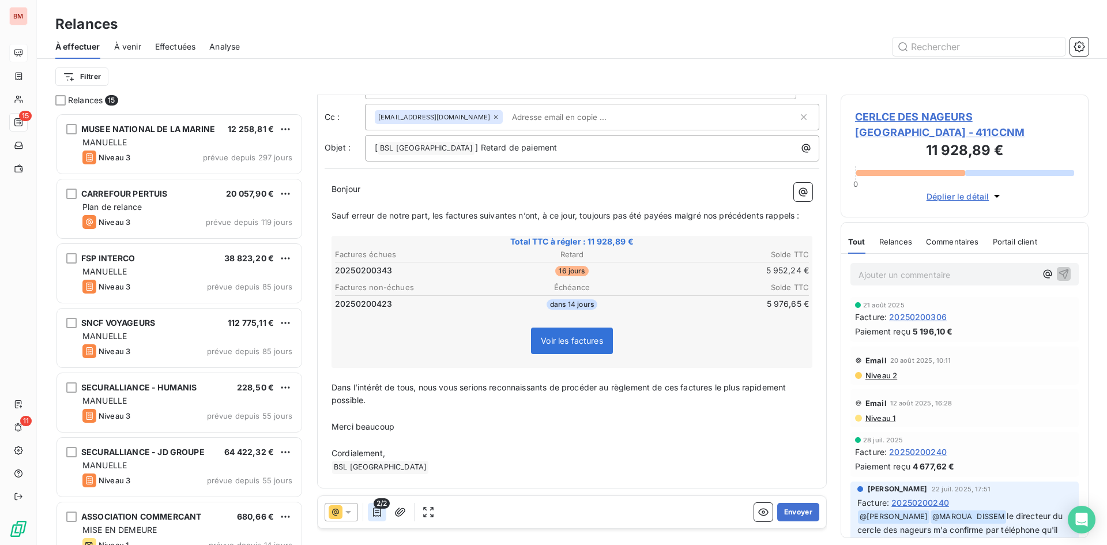
click at [380, 517] on icon "button" at bounding box center [377, 512] width 12 height 12
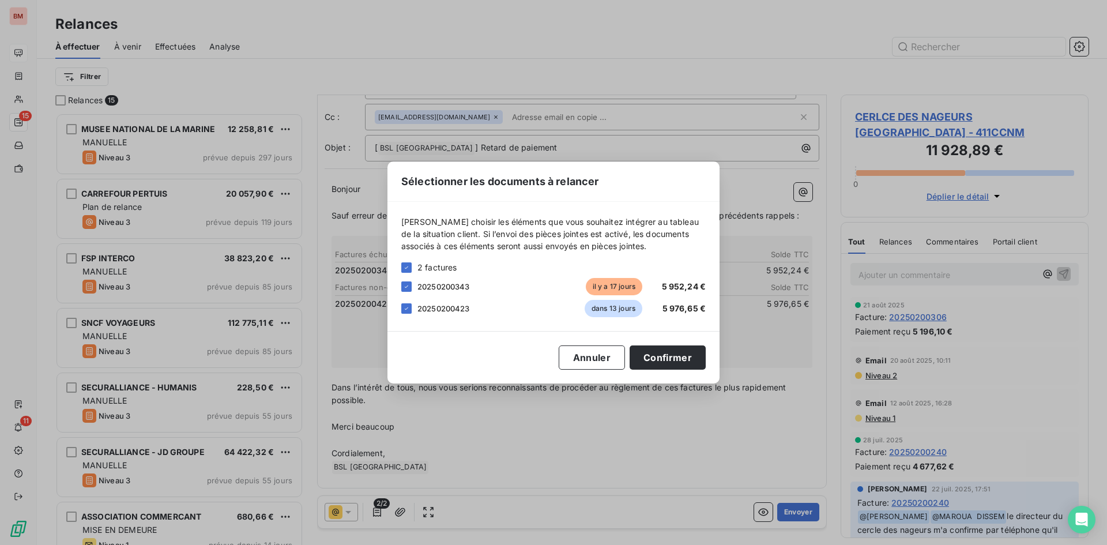
click at [408, 308] on icon at bounding box center [406, 308] width 3 height 2
click at [693, 354] on button "Confirmer" at bounding box center [668, 357] width 76 height 24
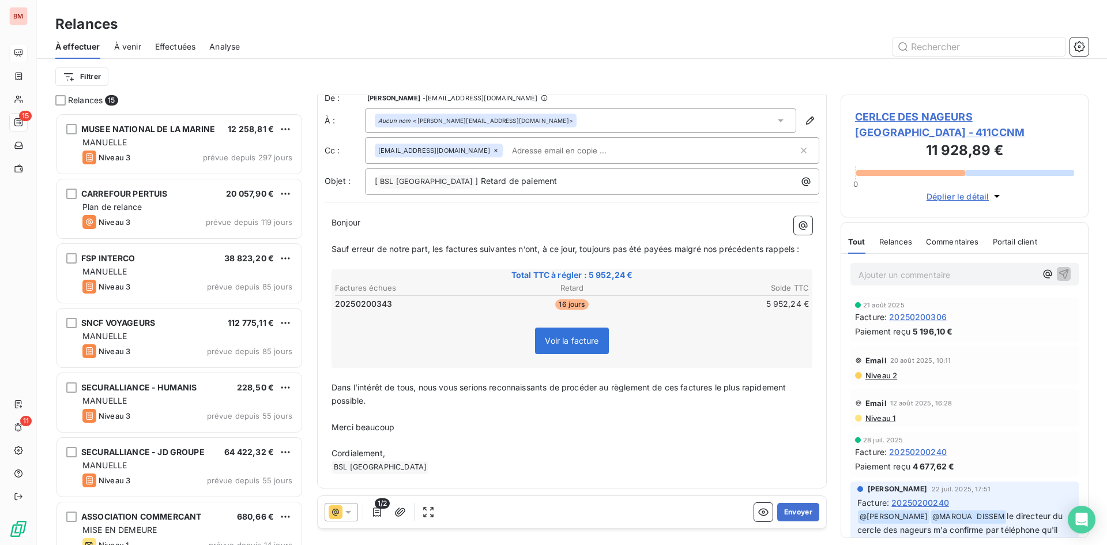
scroll to position [10, 0]
click at [794, 512] on button "Envoyer" at bounding box center [798, 512] width 42 height 18
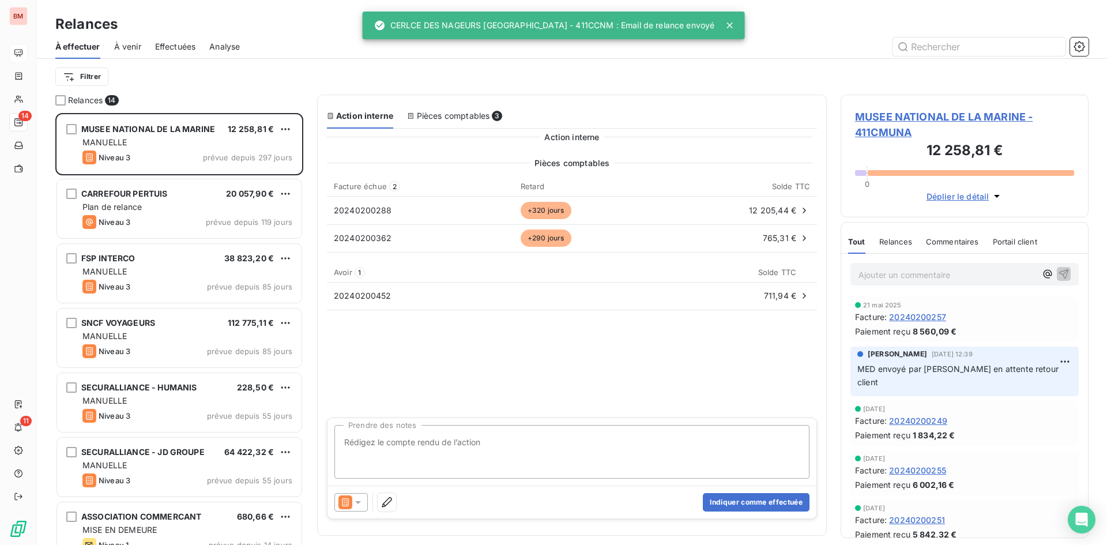
click at [23, 49] on div at bounding box center [18, 53] width 18 height 18
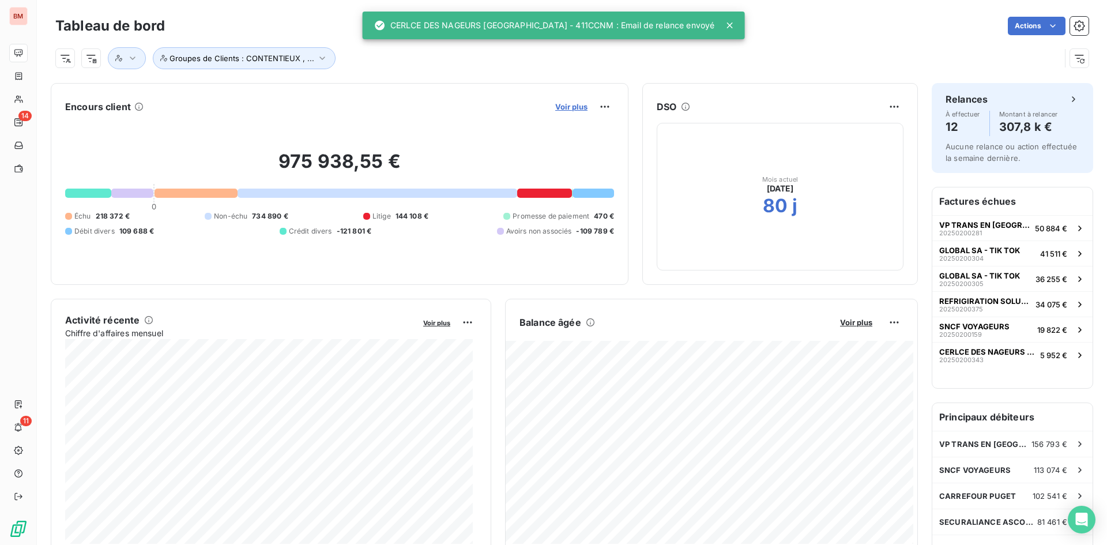
click at [571, 104] on span "Voir plus" at bounding box center [571, 106] width 32 height 9
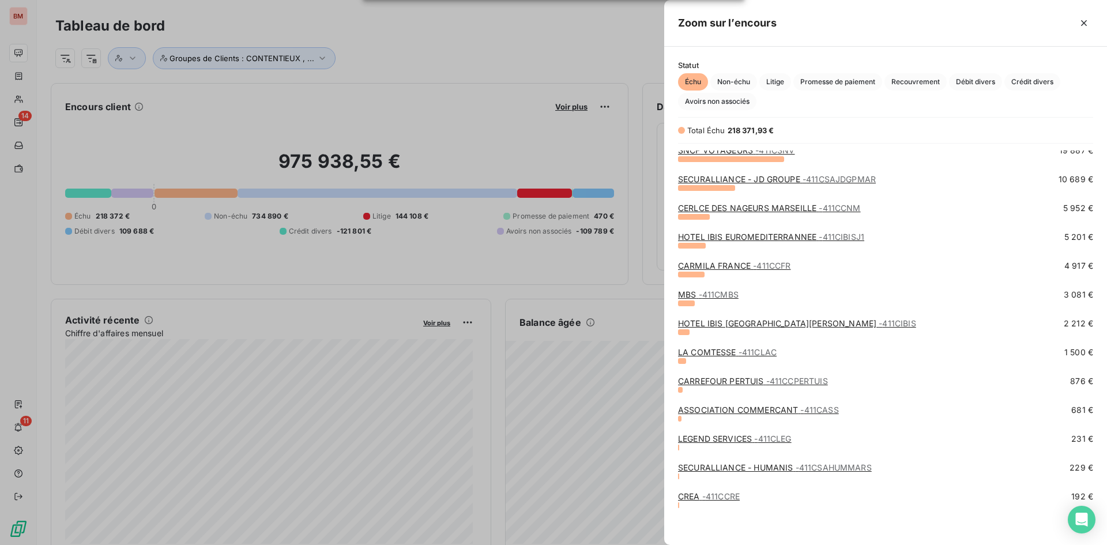
scroll to position [95, 0]
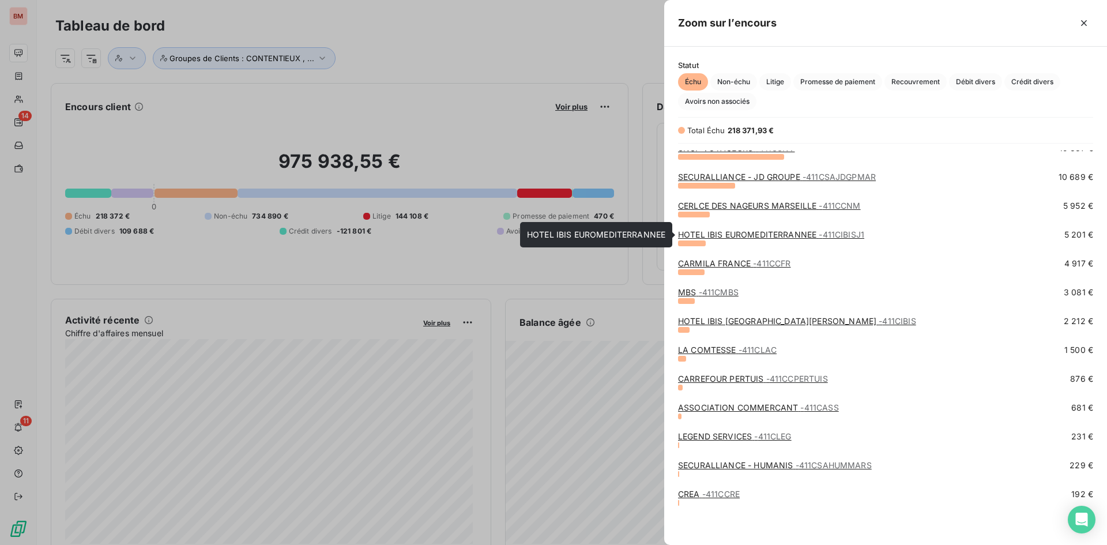
click at [735, 236] on link "HOTEL IBIS EUROMEDITERRANNEE - 411CIBISJ1" at bounding box center [771, 235] width 186 height 10
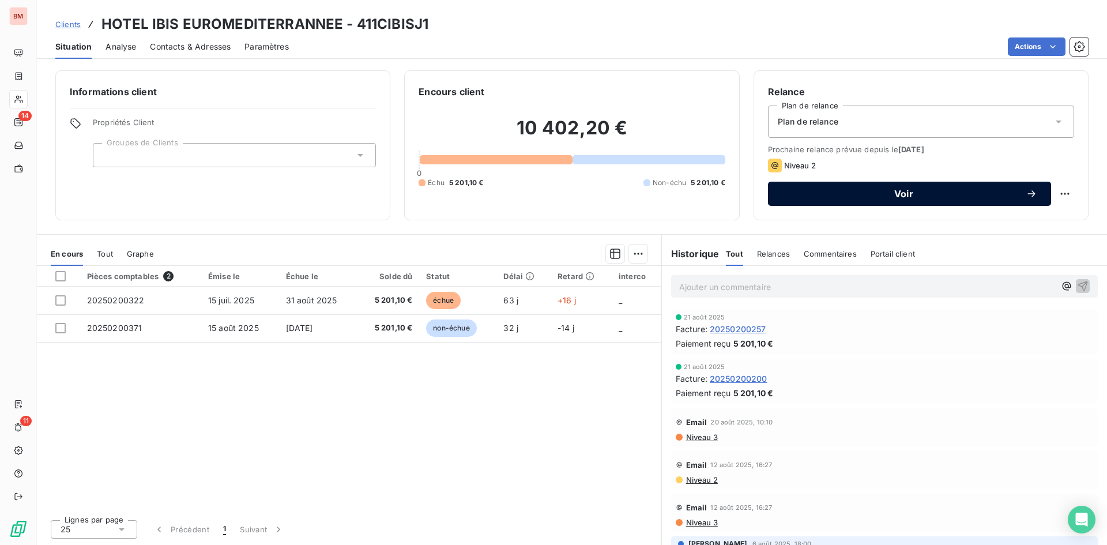
click at [852, 195] on span "Voir" at bounding box center [904, 193] width 244 height 9
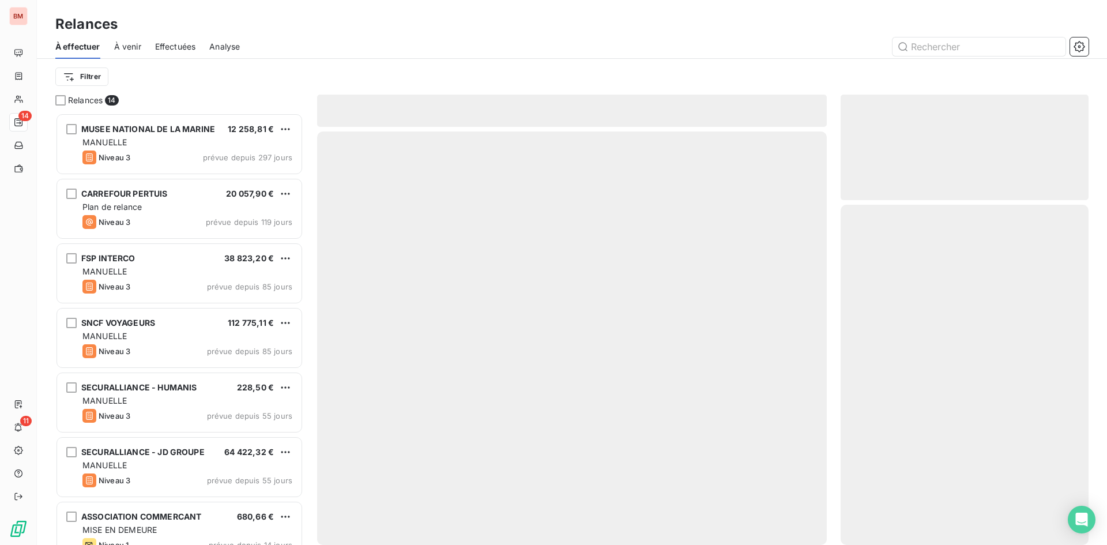
scroll to position [423, 239]
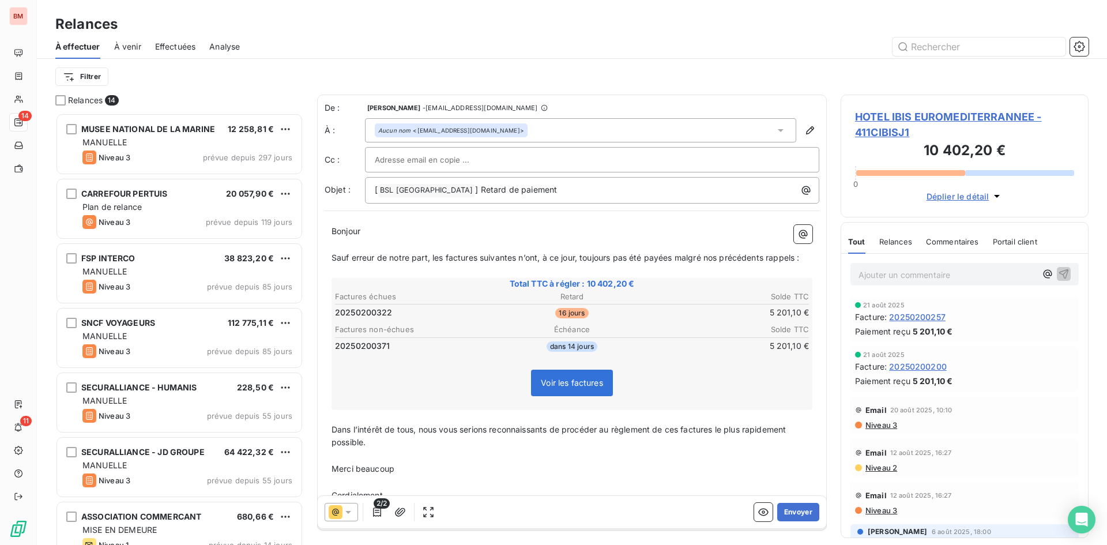
click at [453, 161] on input "text" at bounding box center [437, 159] width 124 height 17
paste input "commercial@groupebsl.com"
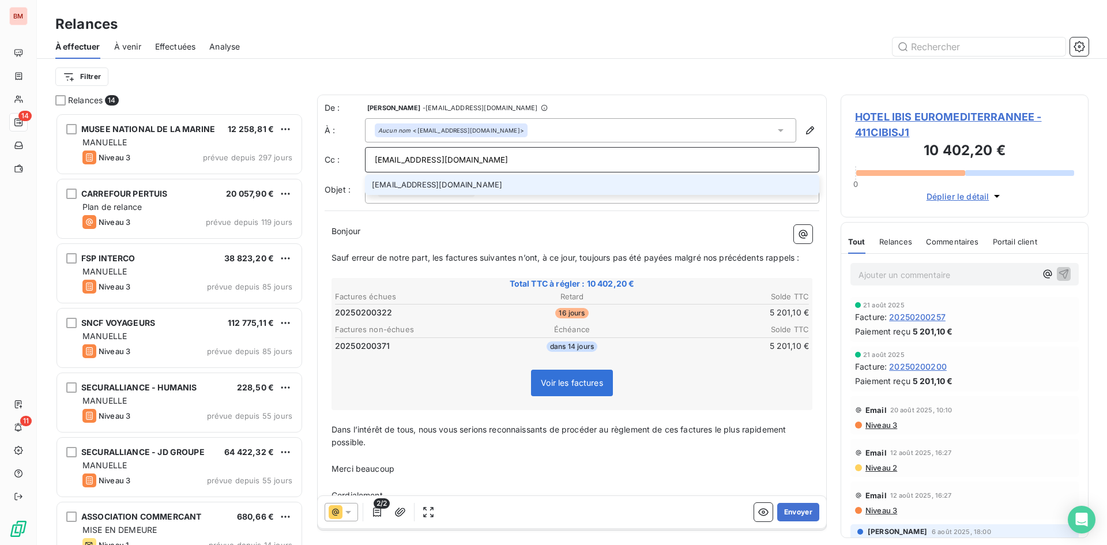
type input "commercial@groupebsl.com"
click at [456, 185] on li "commercial@groupebsl.com" at bounding box center [592, 185] width 454 height 20
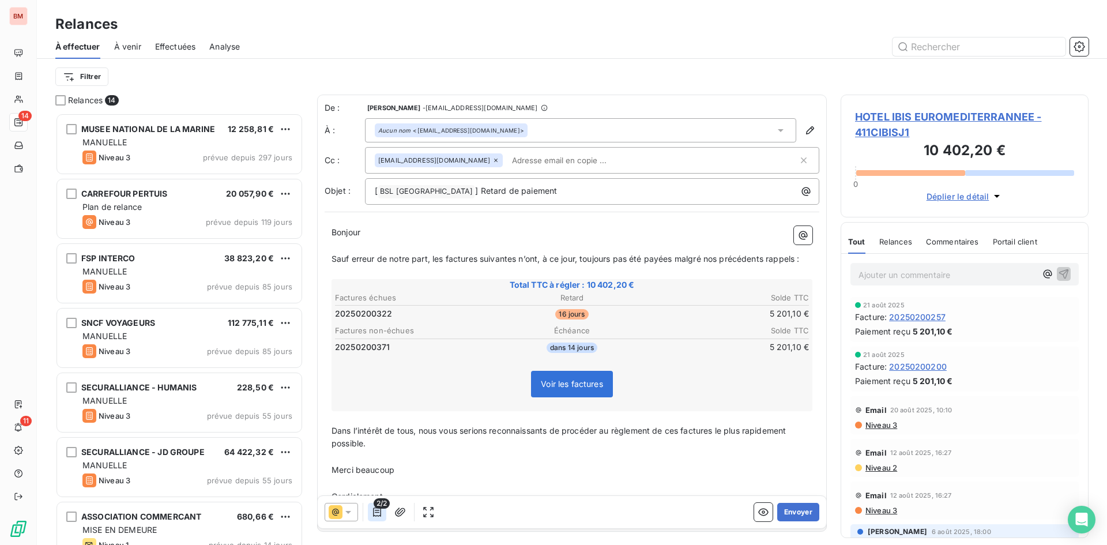
click at [375, 512] on icon "button" at bounding box center [377, 512] width 12 height 12
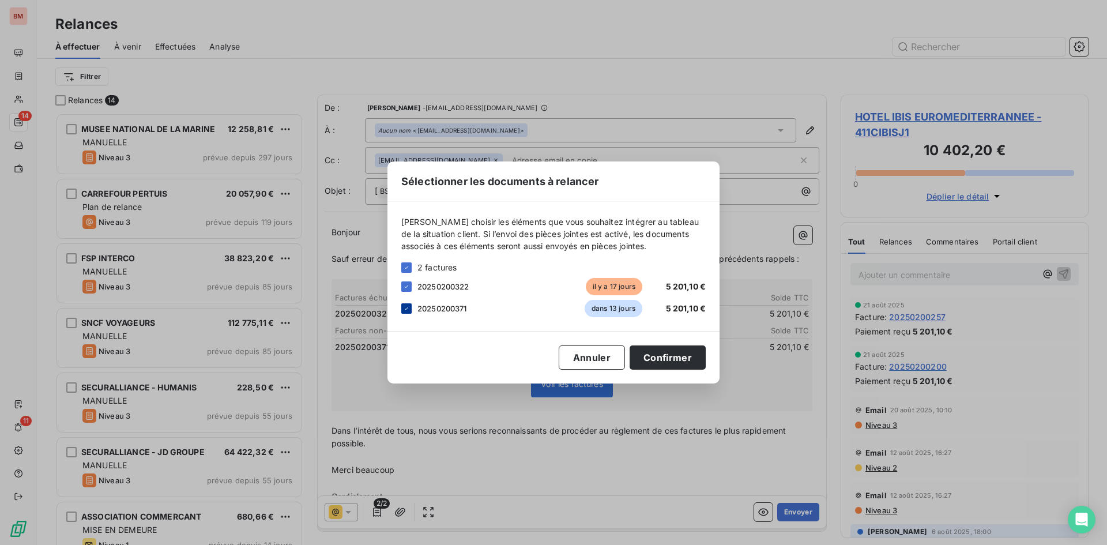
click at [403, 312] on div at bounding box center [406, 308] width 10 height 10
click at [679, 350] on button "Confirmer" at bounding box center [668, 357] width 76 height 24
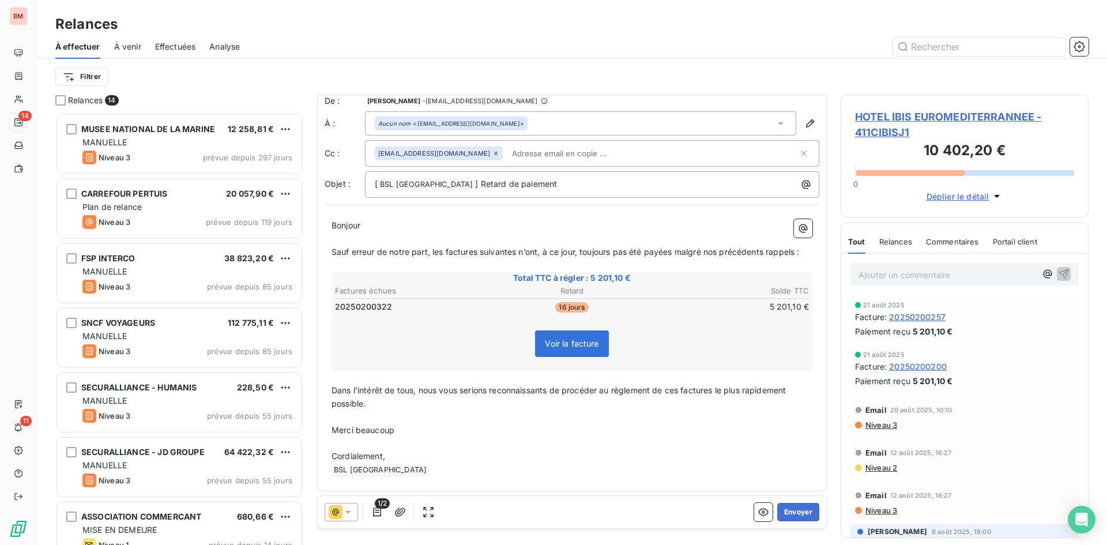
scroll to position [10, 0]
click at [789, 520] on button "Envoyer" at bounding box center [798, 512] width 42 height 18
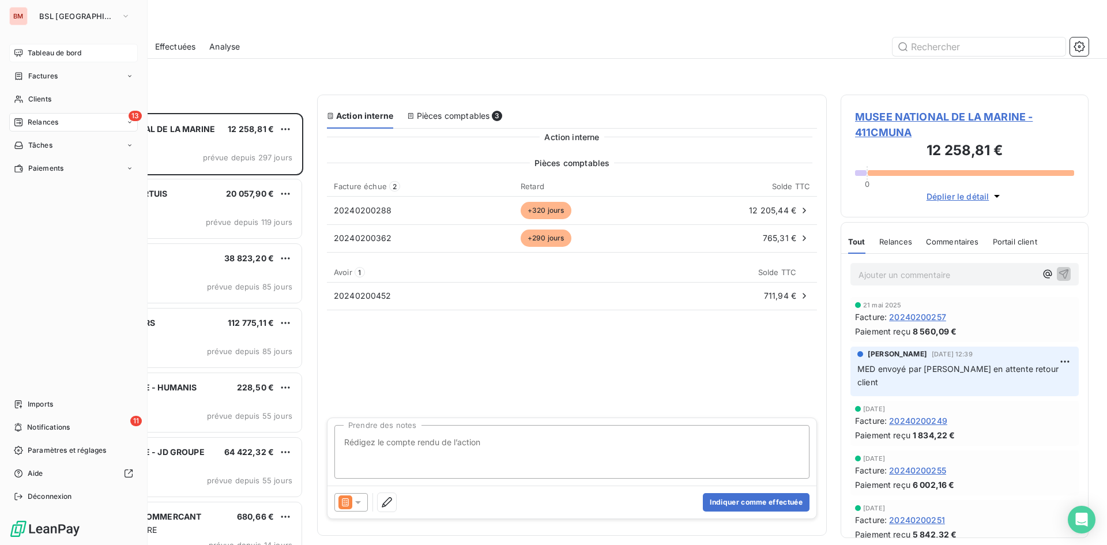
click at [35, 53] on span "Tableau de bord" at bounding box center [55, 53] width 54 height 10
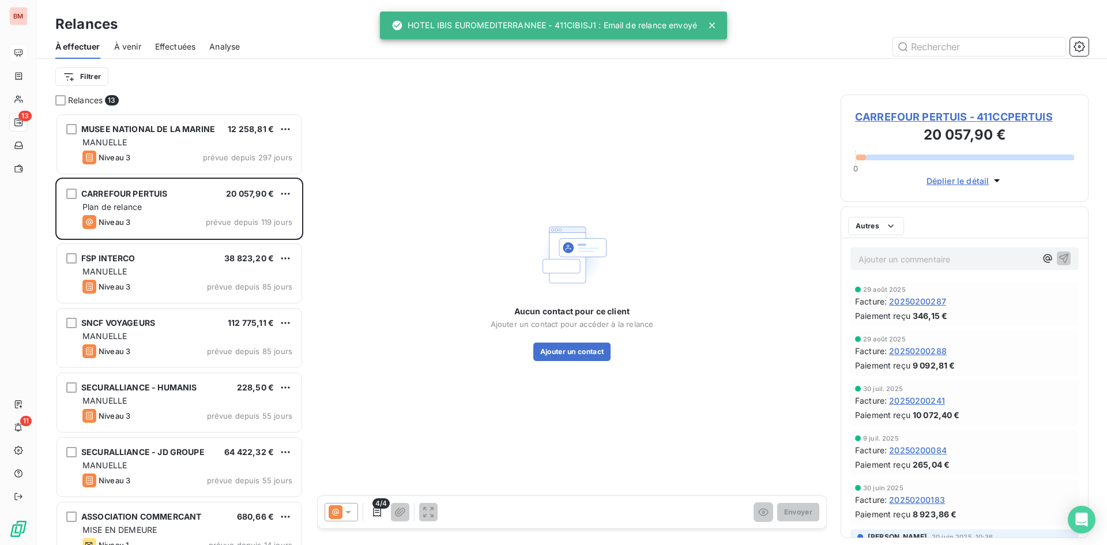
scroll to position [423, 239]
click at [566, 104] on div "Aucun contact pour ce client Ajouter un contact pour accéder à la relance Ajout…" at bounding box center [572, 289] width 510 height 389
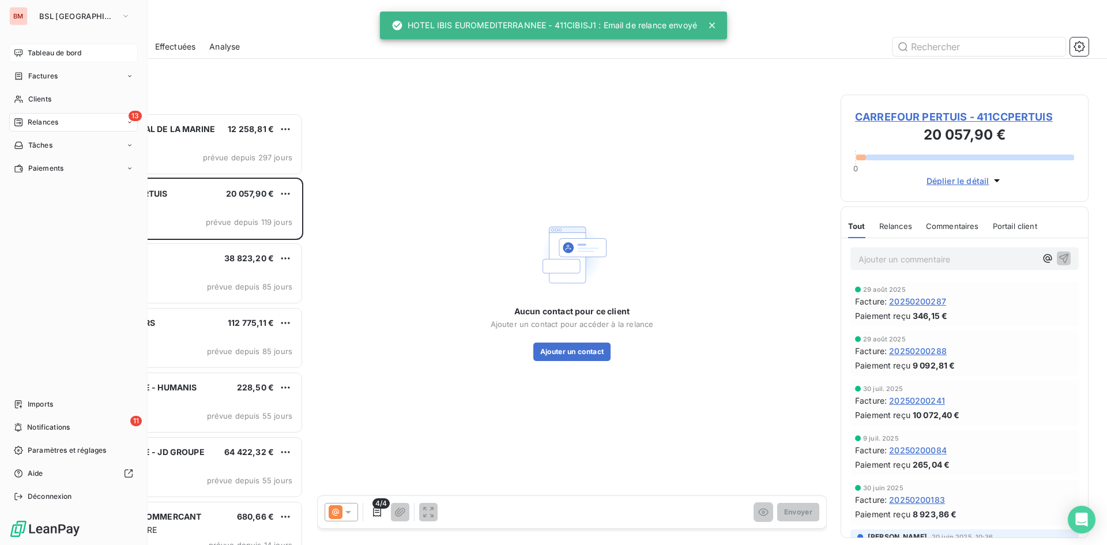
click at [33, 47] on div "Tableau de bord" at bounding box center [73, 53] width 129 height 18
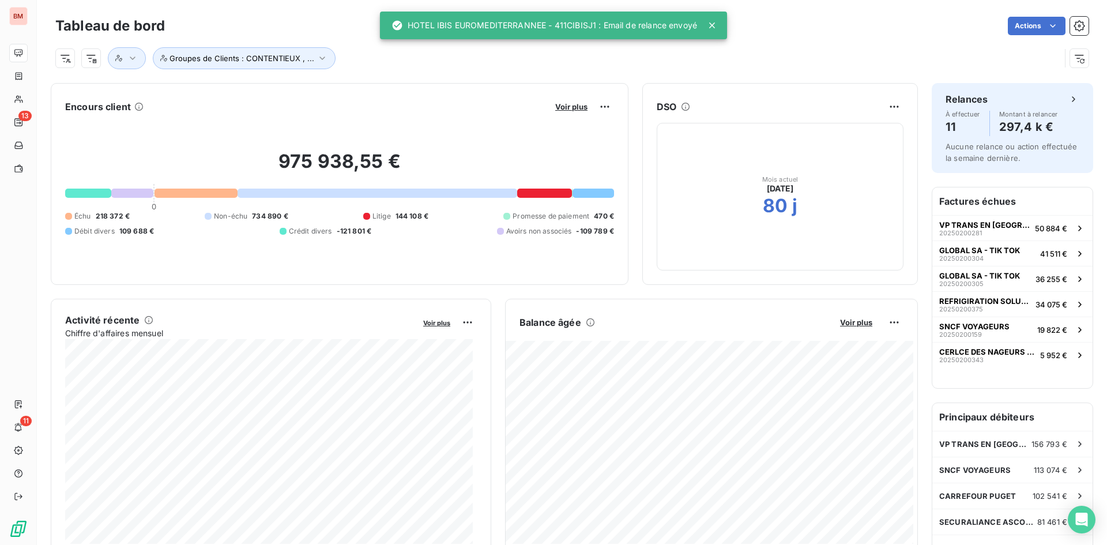
click at [568, 112] on div "Voir plus" at bounding box center [583, 106] width 62 height 18
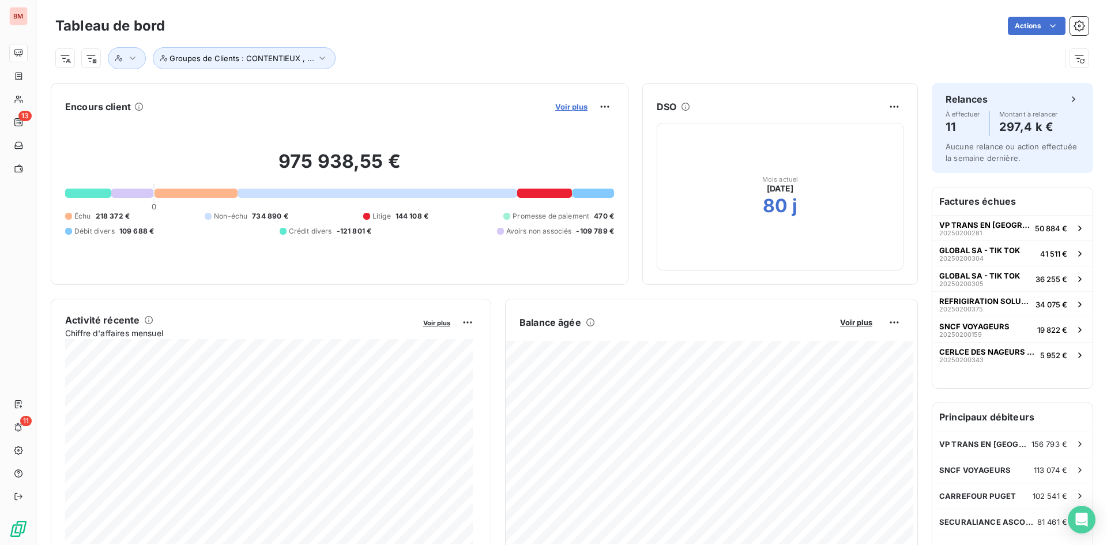
click at [568, 110] on span "Voir plus" at bounding box center [571, 106] width 32 height 9
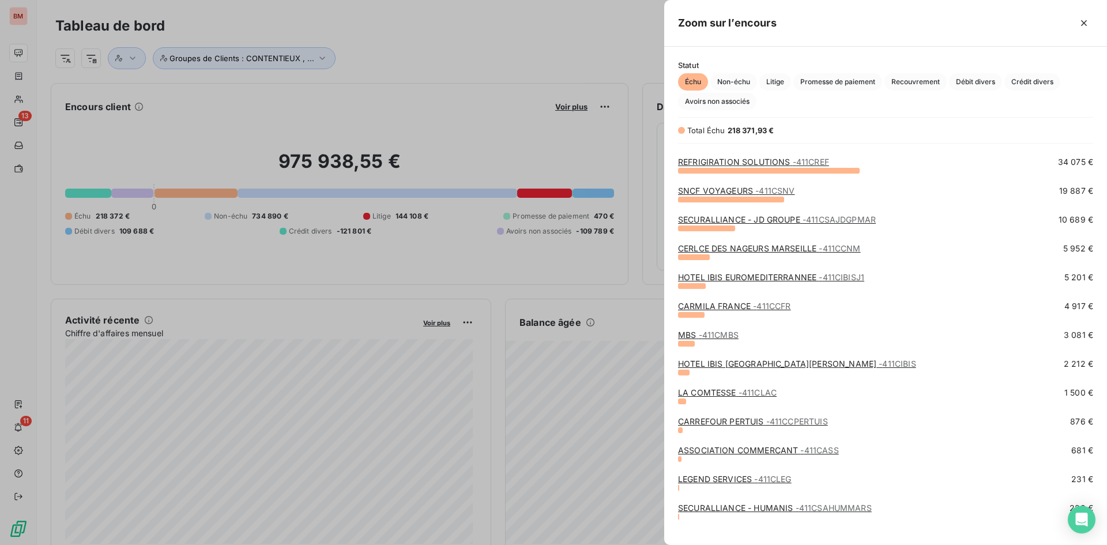
scroll to position [95, 0]
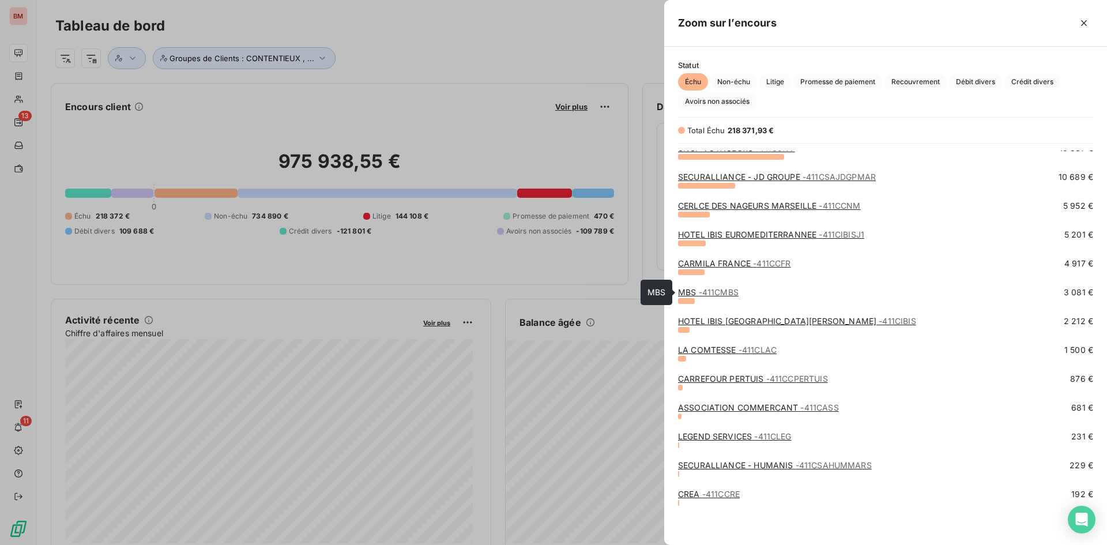
click at [703, 292] on span "- 411CMBS" at bounding box center [719, 292] width 40 height 10
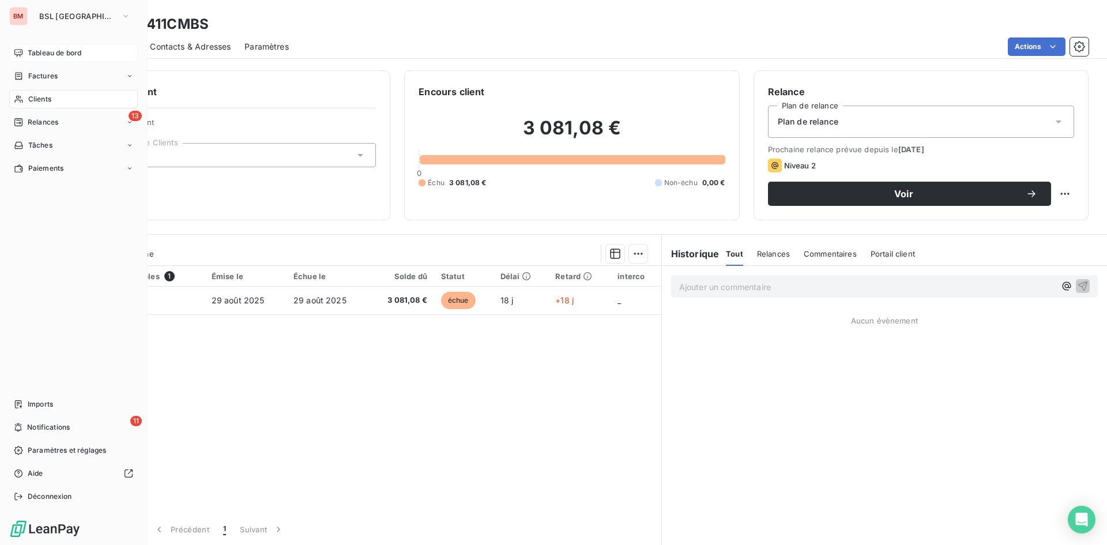
click at [42, 55] on span "Tableau de bord" at bounding box center [55, 53] width 54 height 10
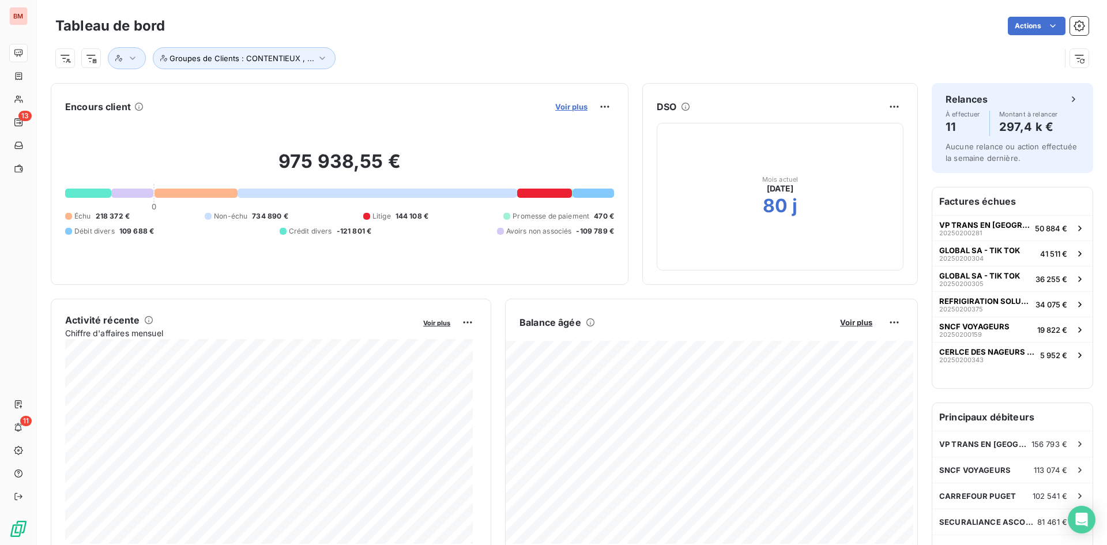
click at [572, 109] on span "Voir plus" at bounding box center [571, 106] width 32 height 9
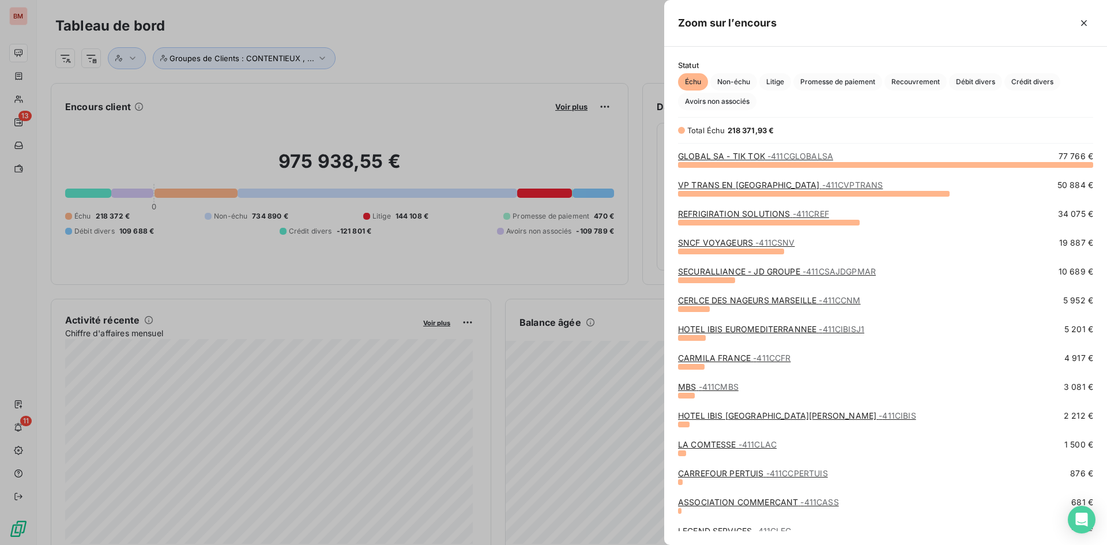
scroll to position [95, 0]
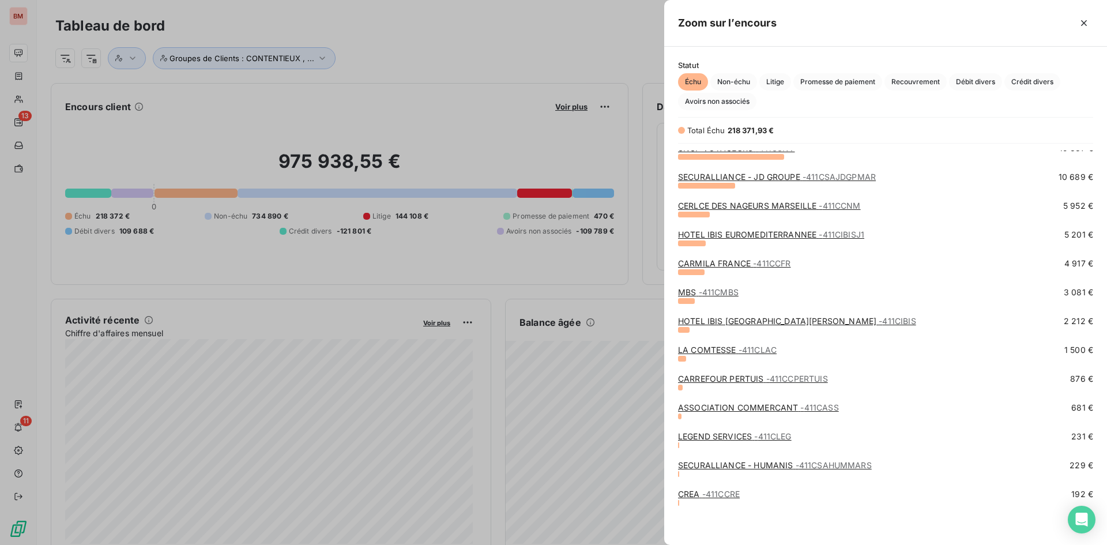
click at [705, 321] on link "HOTEL IBIS ST CHARLES - 411CIBIS" at bounding box center [797, 321] width 238 height 10
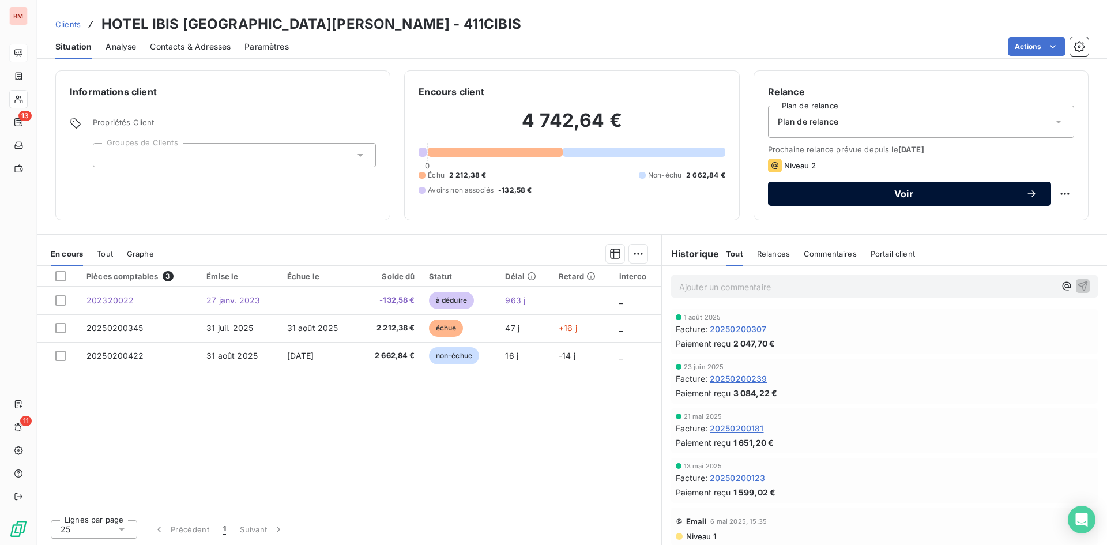
click at [913, 195] on span "Voir" at bounding box center [904, 193] width 244 height 9
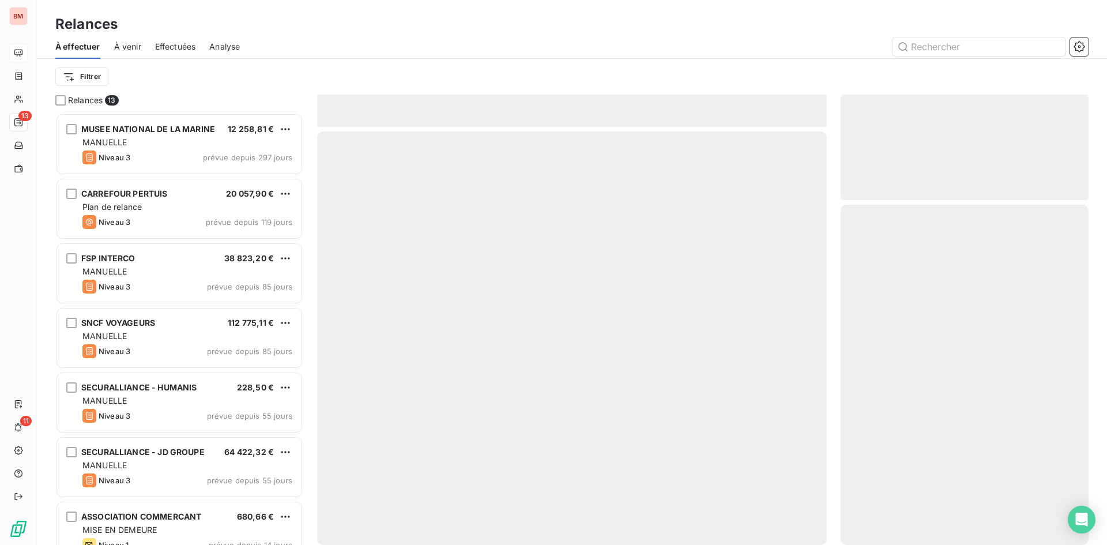
scroll to position [423, 239]
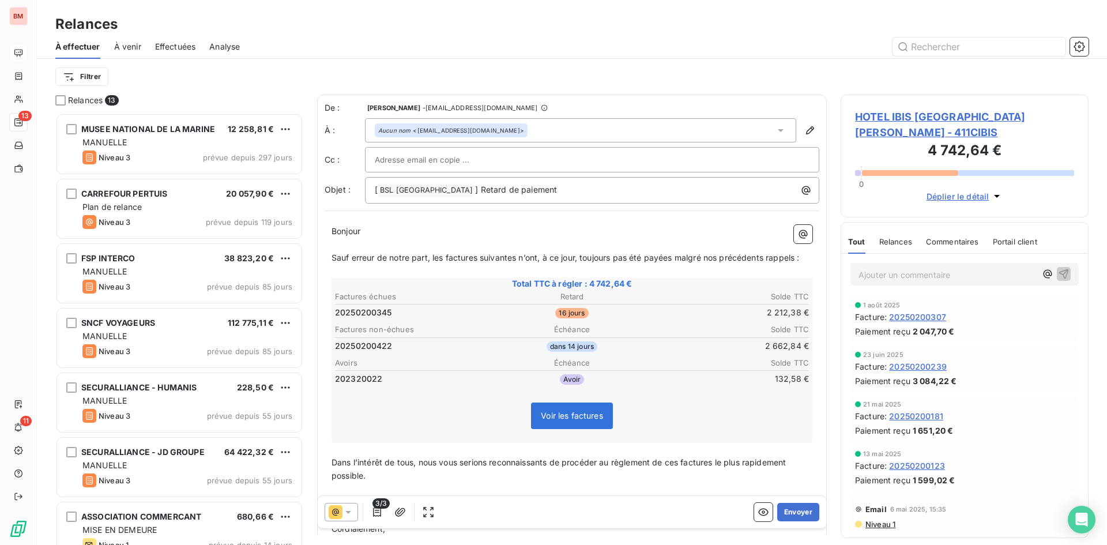
click at [472, 163] on input "text" at bounding box center [437, 159] width 124 height 17
paste input "commercial@groupebsl.com"
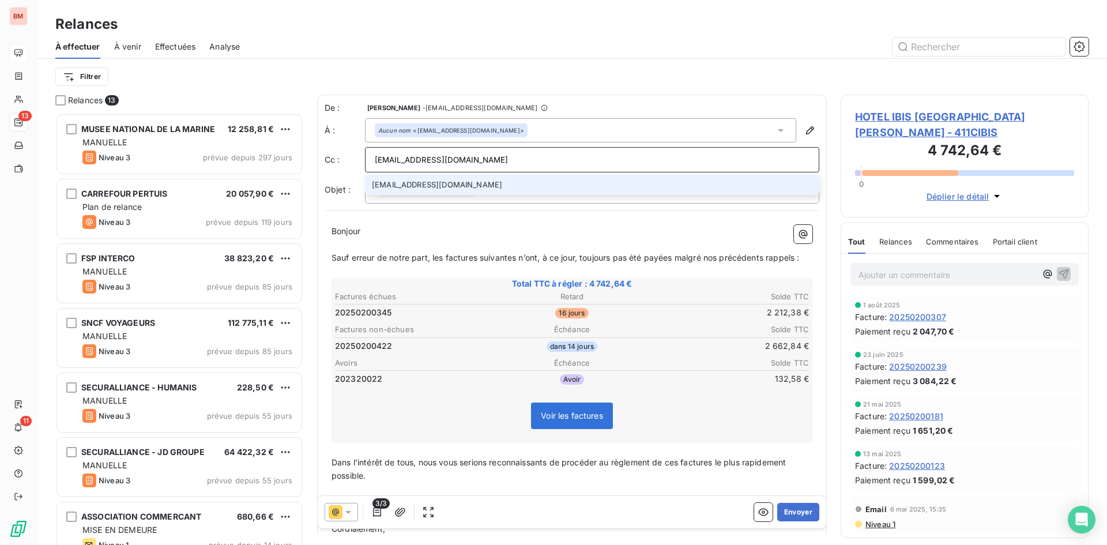
type input "commercial@groupebsl.com"
click at [462, 182] on li "commercial@groupebsl.com" at bounding box center [592, 185] width 454 height 20
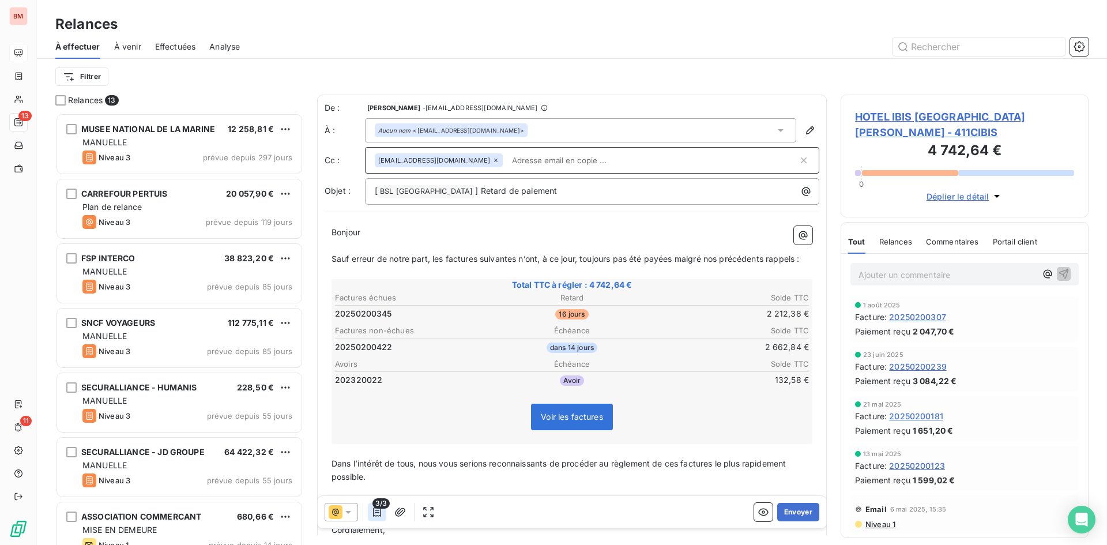
click at [377, 513] on icon "button" at bounding box center [377, 511] width 8 height 9
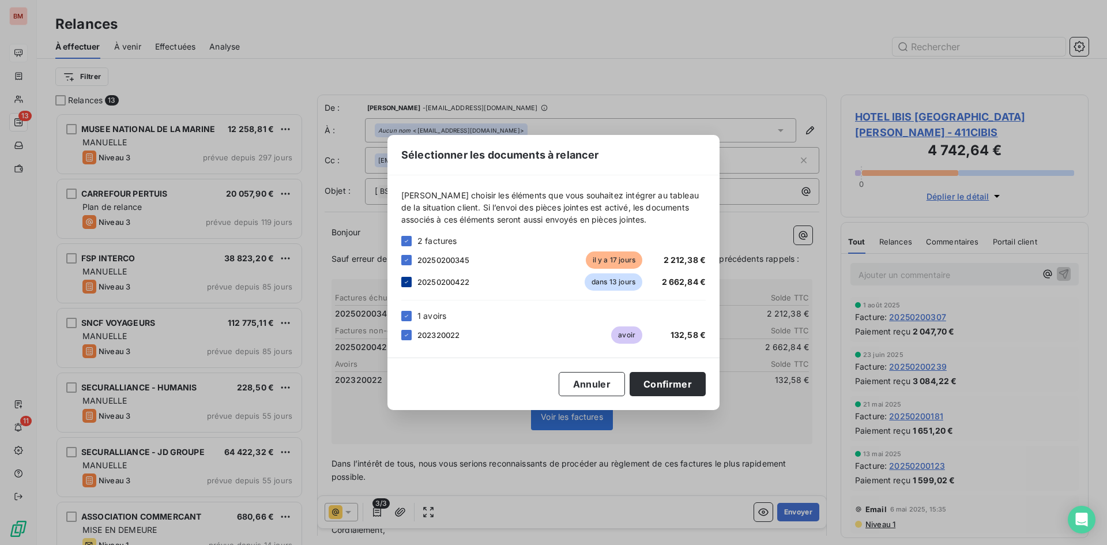
drag, startPoint x: 407, startPoint y: 277, endPoint x: 548, endPoint y: 341, distance: 154.3
click at [408, 277] on div at bounding box center [406, 282] width 10 height 10
click at [679, 382] on button "Confirmer" at bounding box center [668, 384] width 76 height 24
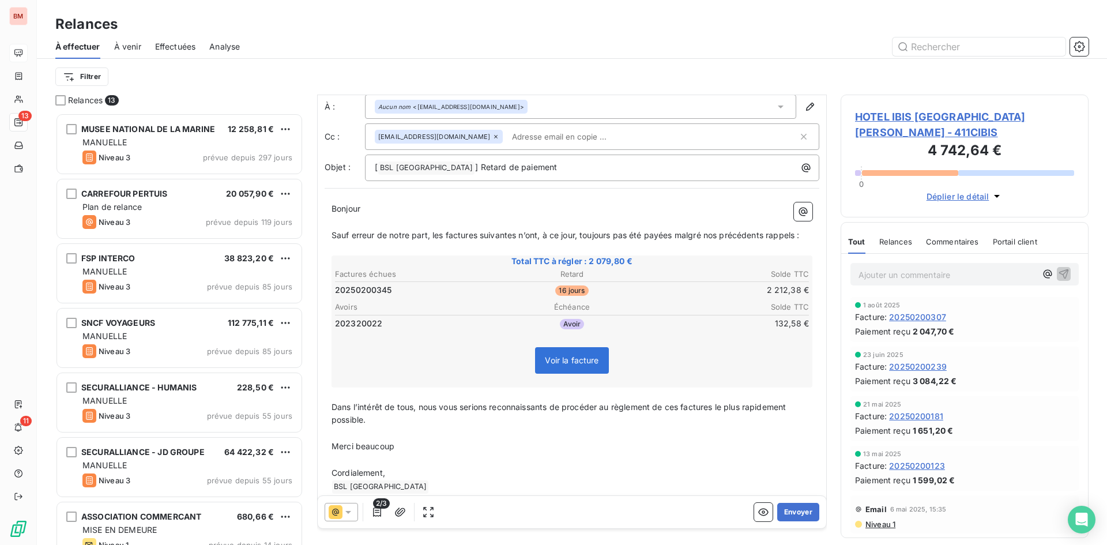
scroll to position [44, 0]
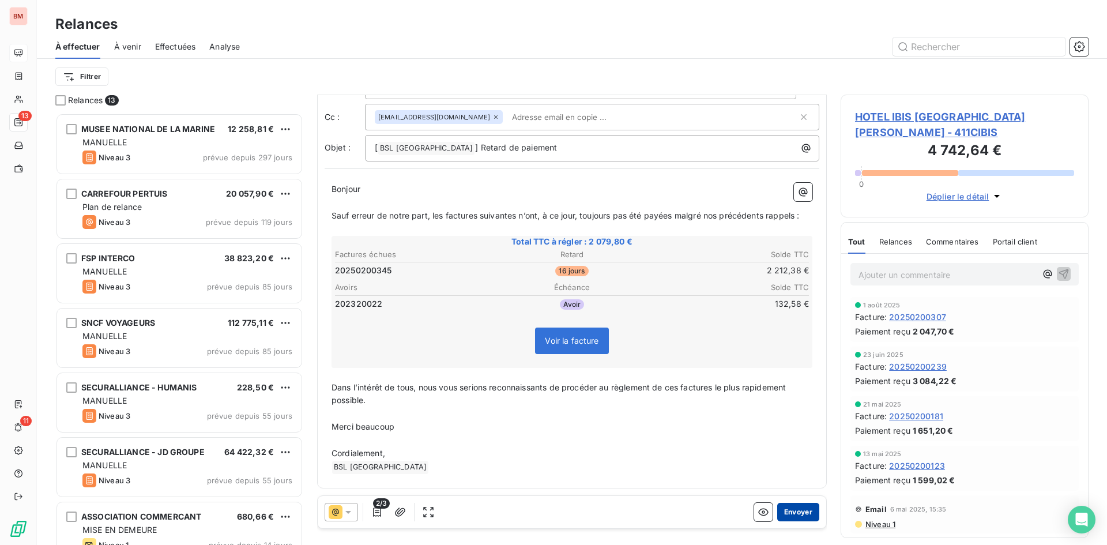
click at [795, 513] on button "Envoyer" at bounding box center [798, 512] width 42 height 18
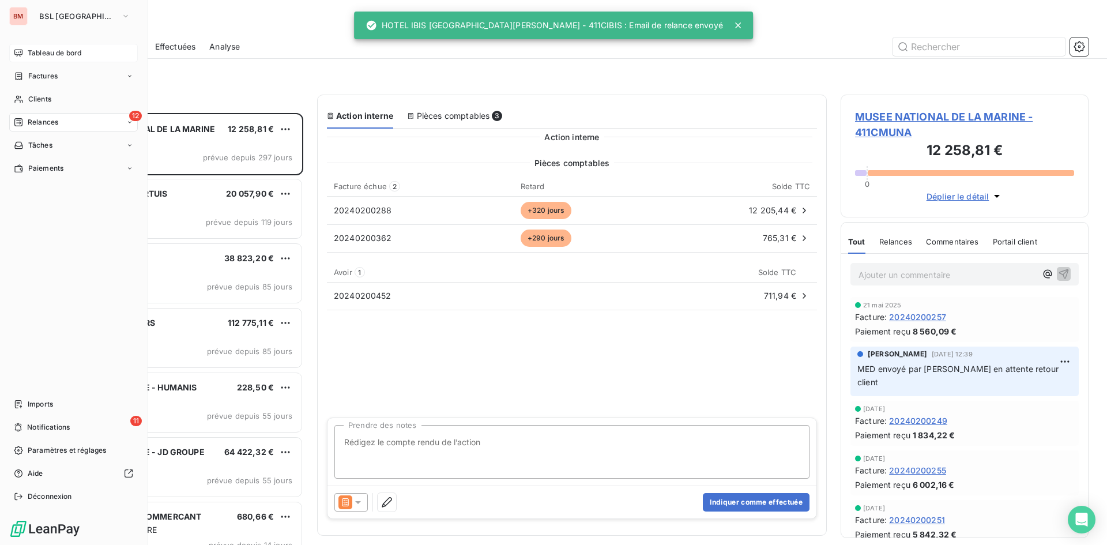
click at [35, 48] on span "Tableau de bord" at bounding box center [55, 53] width 54 height 10
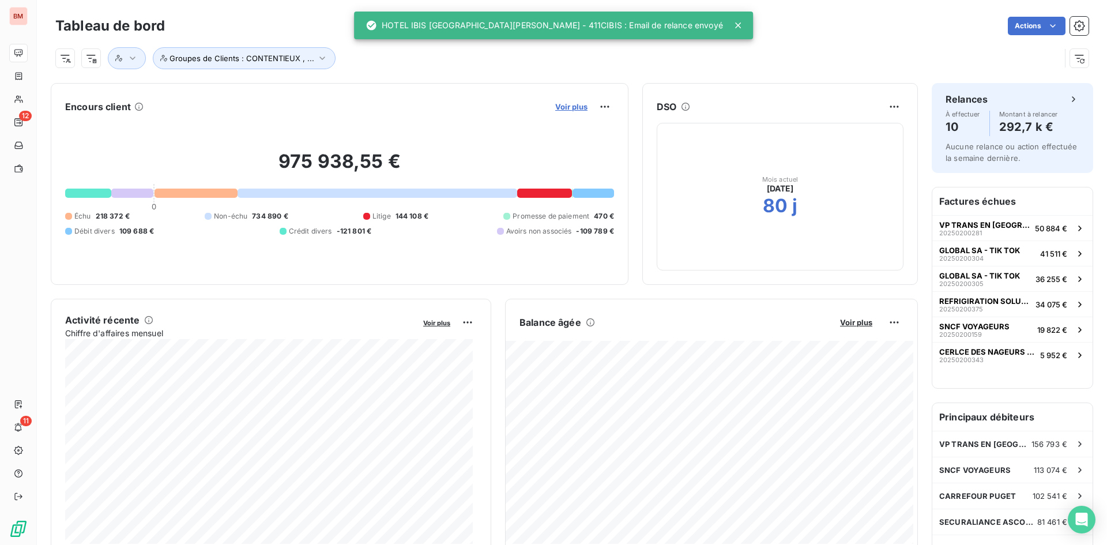
click at [574, 104] on span "Voir plus" at bounding box center [571, 106] width 32 height 9
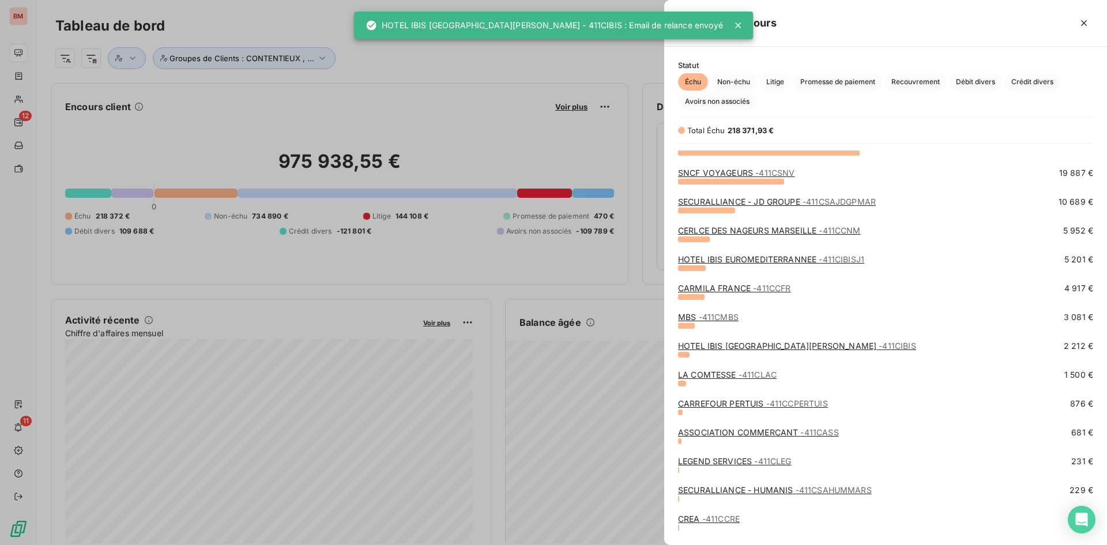
scroll to position [95, 0]
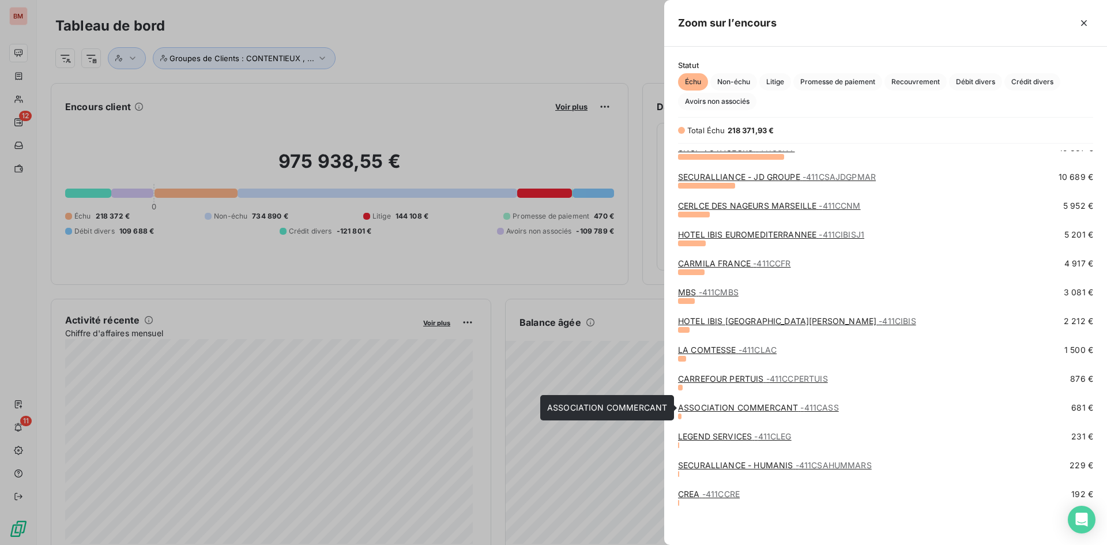
click at [727, 405] on link "ASSOCIATION COMMERCANT - 411CASS" at bounding box center [758, 408] width 161 height 10
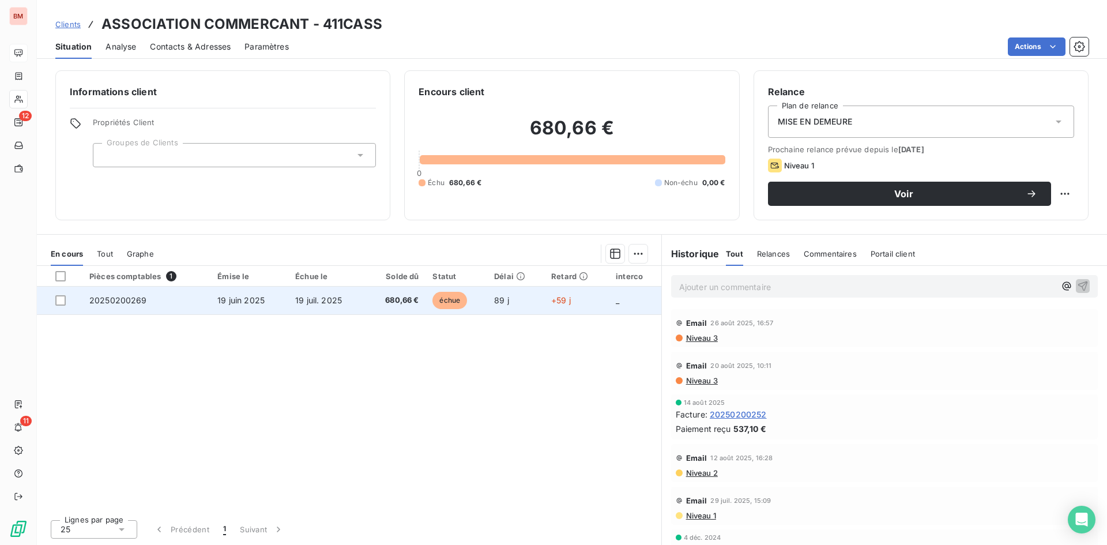
click at [301, 301] on span "19 juil. 2025" at bounding box center [318, 300] width 47 height 10
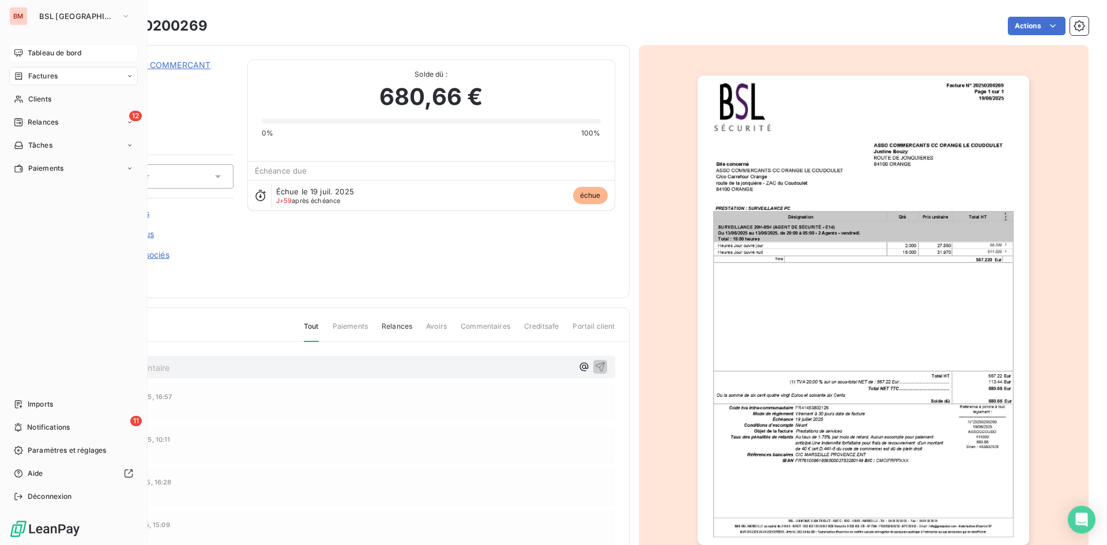
drag, startPoint x: 41, startPoint y: 52, endPoint x: 116, endPoint y: 59, distance: 75.9
click at [41, 52] on span "Tableau de bord" at bounding box center [55, 53] width 54 height 10
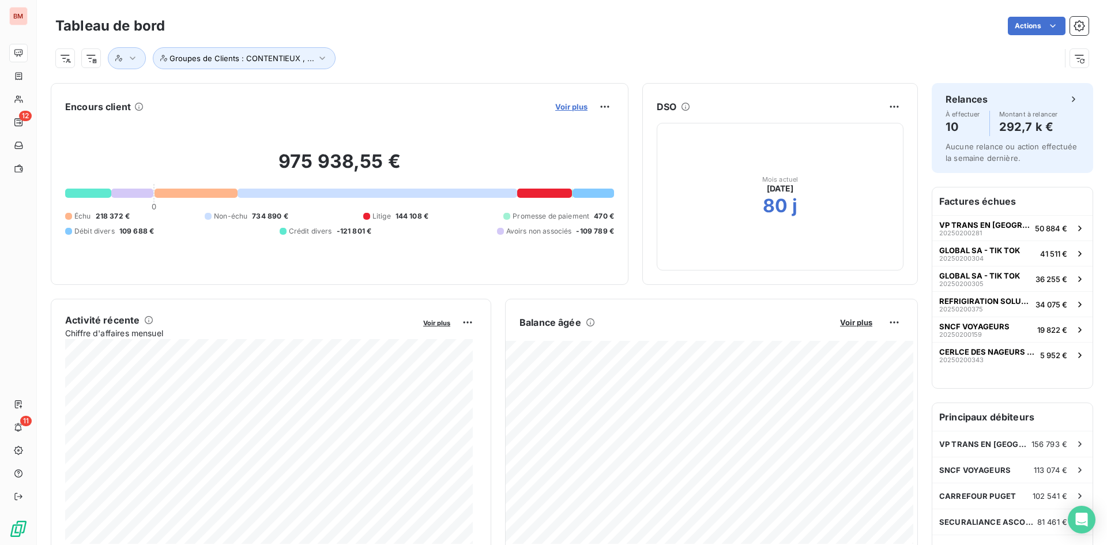
click at [571, 106] on span "Voir plus" at bounding box center [571, 106] width 32 height 9
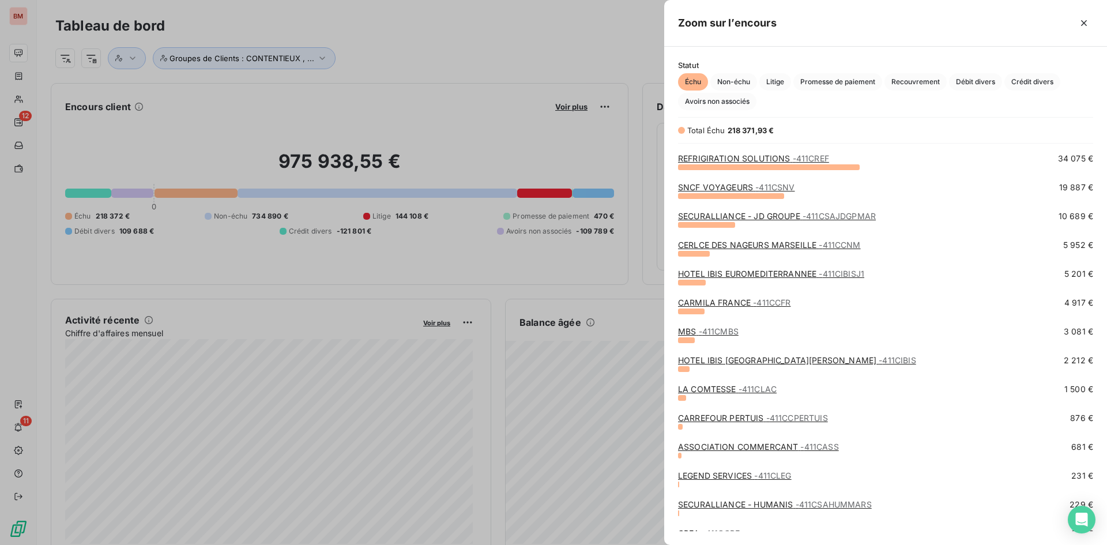
scroll to position [95, 0]
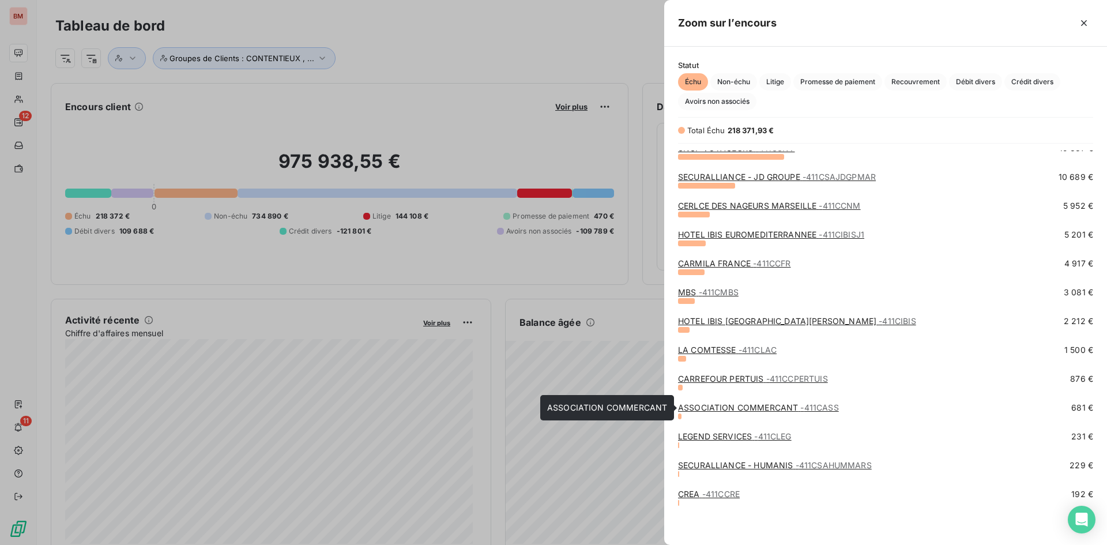
click at [758, 409] on link "ASSOCIATION COMMERCANT - 411CASS" at bounding box center [758, 408] width 161 height 10
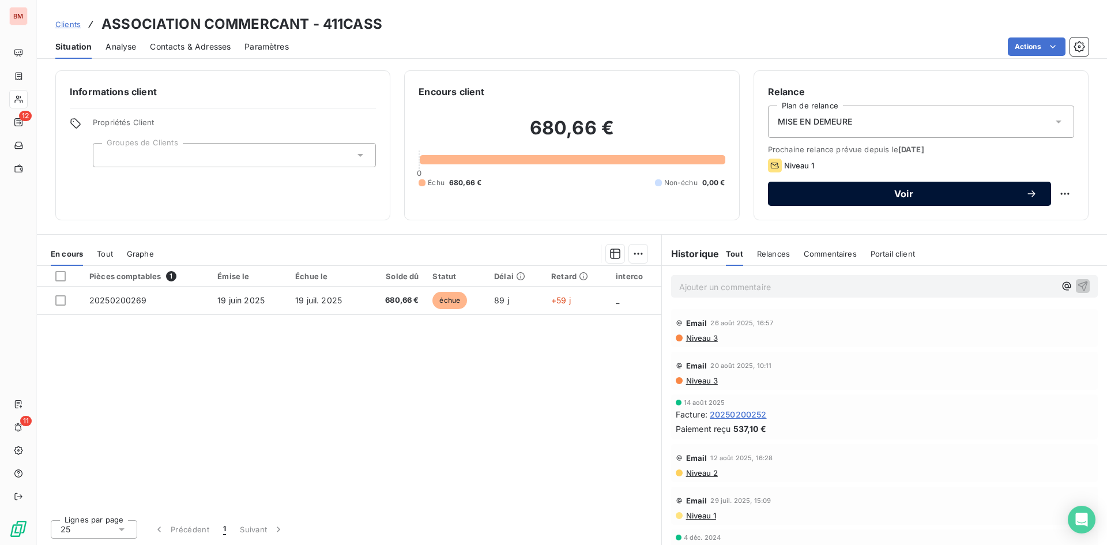
click at [905, 202] on button "Voir" at bounding box center [909, 194] width 283 height 24
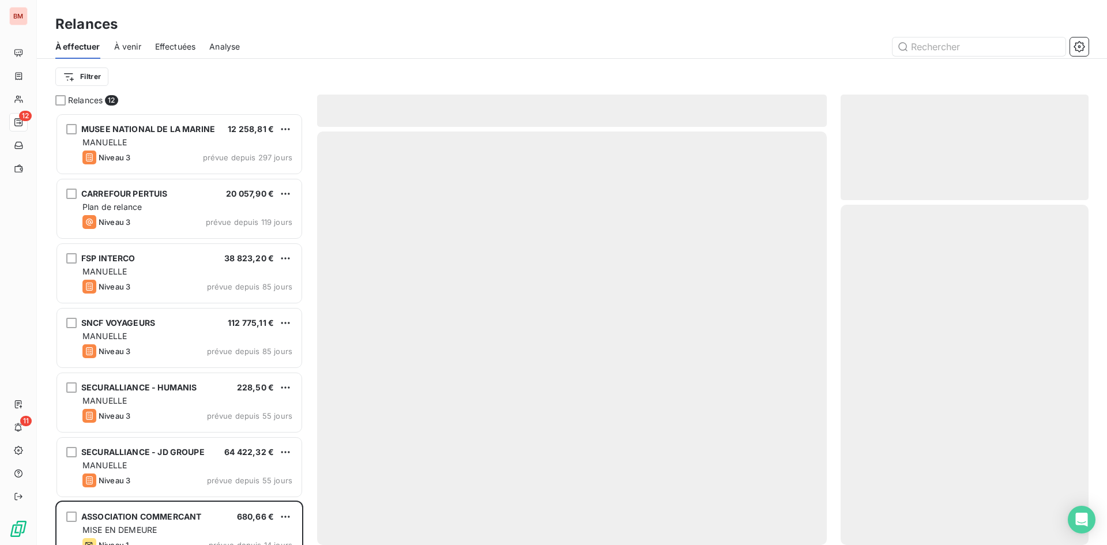
scroll to position [423, 239]
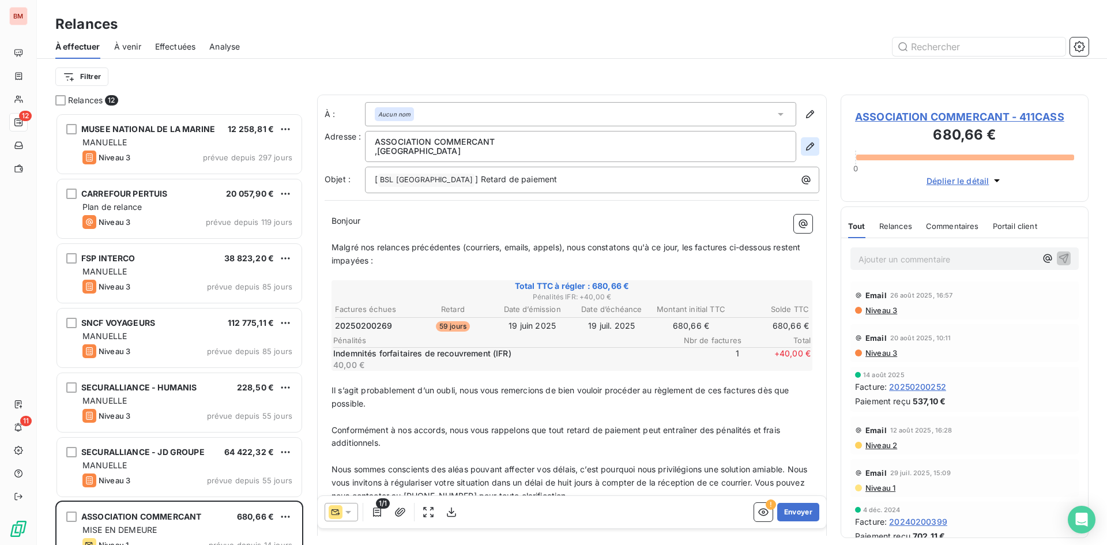
click at [804, 145] on icon "button" at bounding box center [810, 147] width 12 height 12
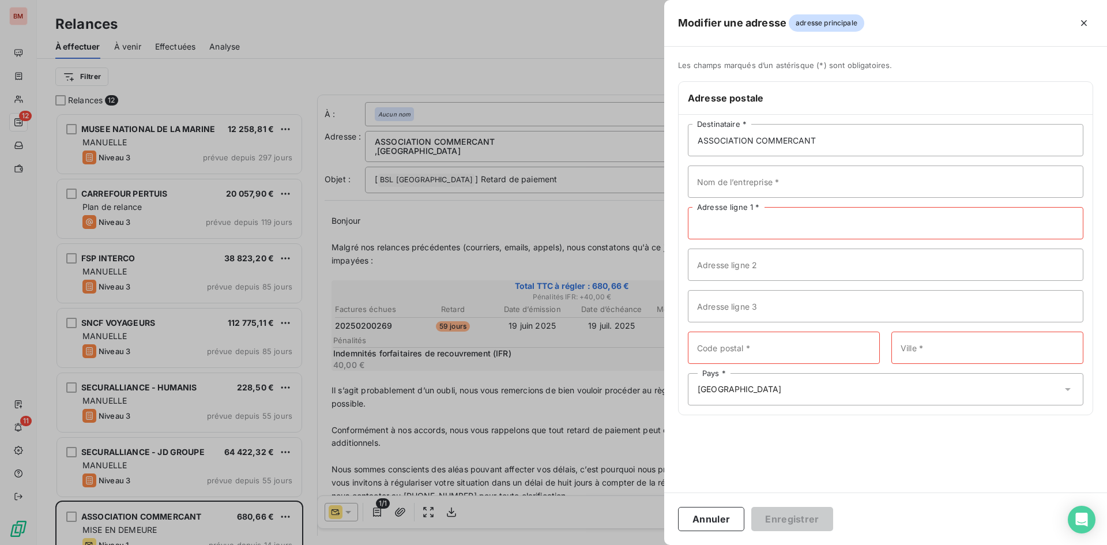
click at [757, 229] on input "Adresse ligne 1 *" at bounding box center [886, 223] width 396 height 32
paste input "C/co Carrefour Orange"
type input "C/co Carrefour Orange"
click at [736, 273] on input "Adresse ligne 2" at bounding box center [886, 265] width 396 height 32
paste input "route de la jonquière - ZAC du Coudoulet"
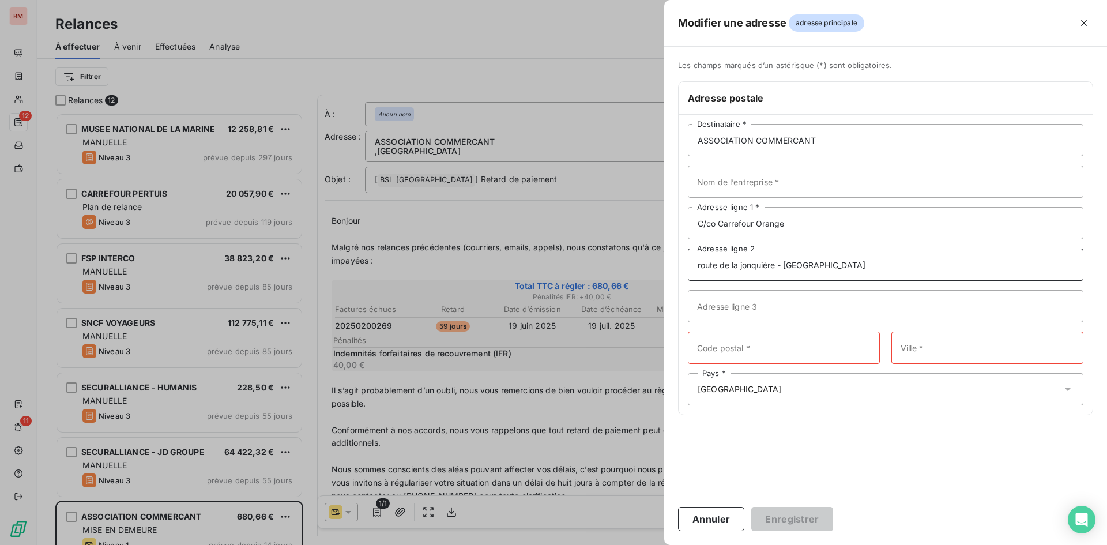
type input "route de la jonquière - ZAC du Coudoulet"
click at [731, 337] on input "Code postal *" at bounding box center [784, 348] width 192 height 32
click at [717, 351] on input "Code postal *" at bounding box center [784, 348] width 192 height 32
paste input "84100"
type input "84100"
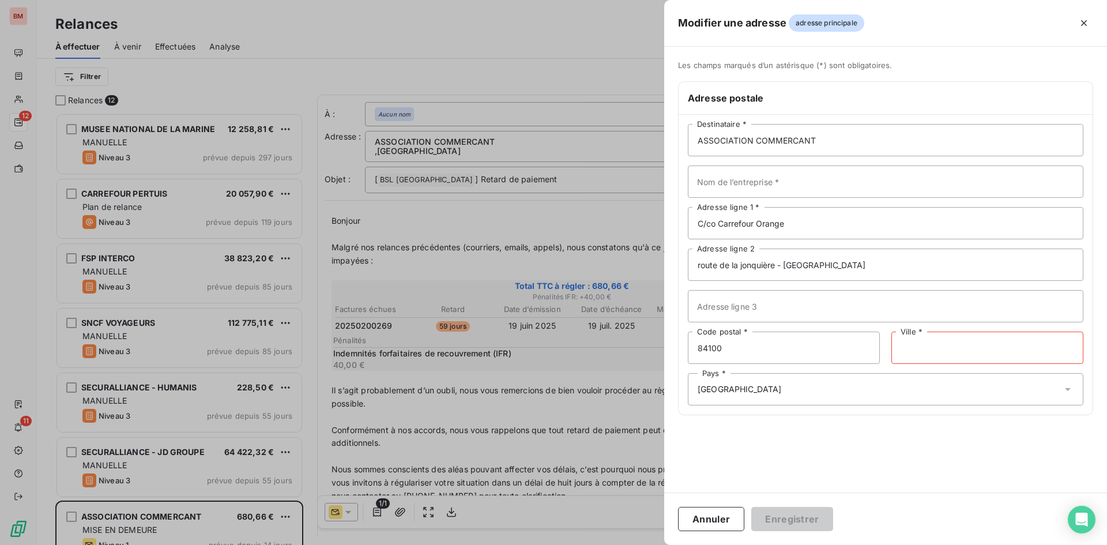
click at [935, 349] on input "Ville *" at bounding box center [988, 348] width 192 height 32
paste input "ORANGE"
type input "ORANGE"
click at [862, 441] on div "Les champs marqués d’un astérisque (*) sont obligatoires. Adresse postale ASSOC…" at bounding box center [885, 270] width 443 height 446
drag, startPoint x: 815, startPoint y: 142, endPoint x: 469, endPoint y: 131, distance: 346.2
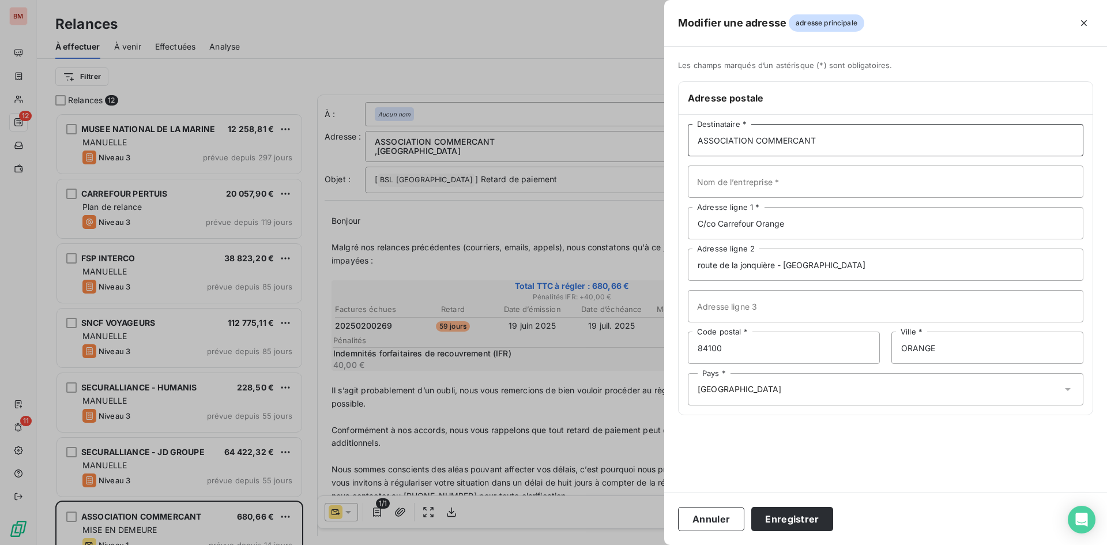
click at [469, 544] on div "Modifier une adresse adresse principale Les champs marqués d’un astérisque (*) …" at bounding box center [553, 545] width 1107 height 0
click at [747, 180] on input "Nom de l’entreprise *" at bounding box center [886, 182] width 396 height 32
paste input "ASSOCIATION COMMERCANT"
type input "ASSOCIATION COMMERCANT"
click at [802, 524] on button "Enregistrer" at bounding box center [792, 519] width 82 height 24
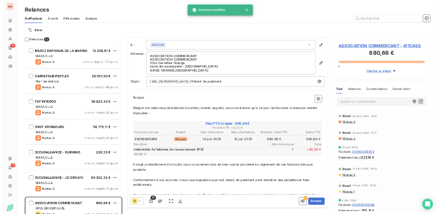
scroll to position [121, 0]
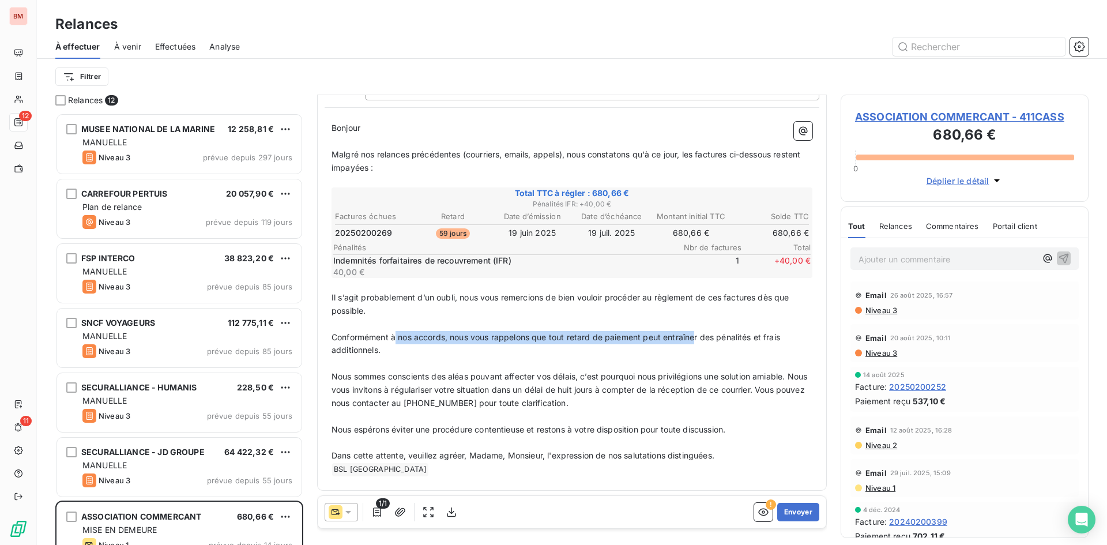
drag, startPoint x: 396, startPoint y: 338, endPoint x: 697, endPoint y: 338, distance: 301.6
click at [697, 338] on span "Conformément à nos accords, nous vous rappelons que tout retard de paiement peu…" at bounding box center [557, 343] width 451 height 23
click at [611, 367] on p "﻿" at bounding box center [572, 363] width 481 height 13
click at [747, 424] on p "Nous espérons éviter une procédure contentieuse et restons à votre disposition …" at bounding box center [572, 429] width 481 height 13
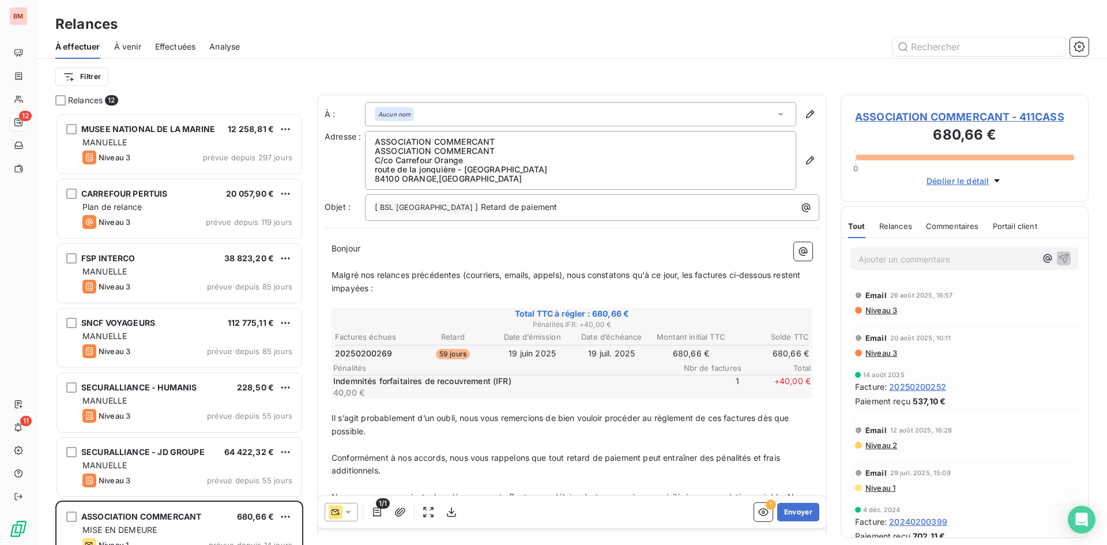
scroll to position [148, 0]
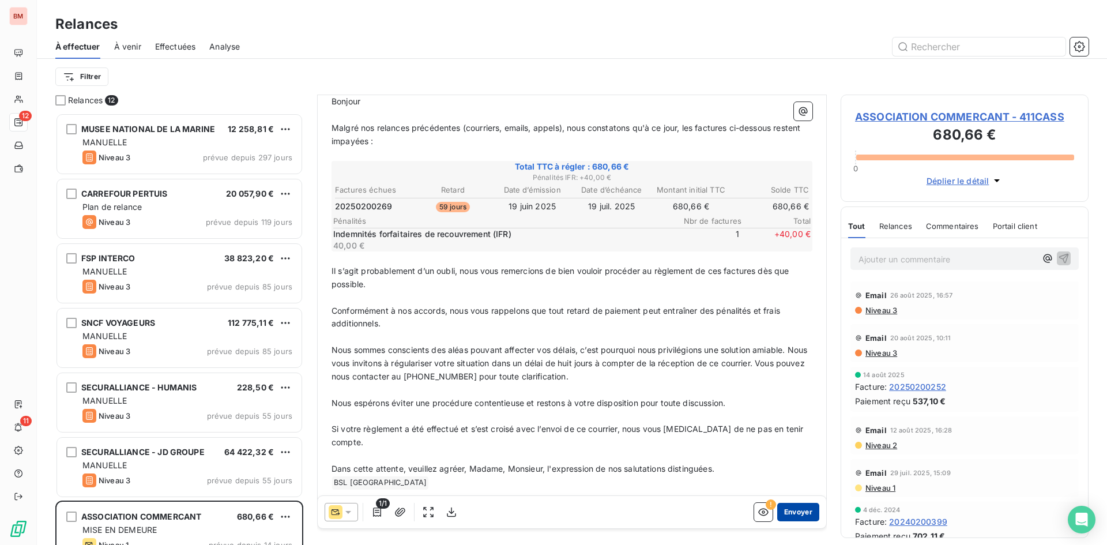
click at [794, 517] on button "Envoyer" at bounding box center [798, 512] width 42 height 18
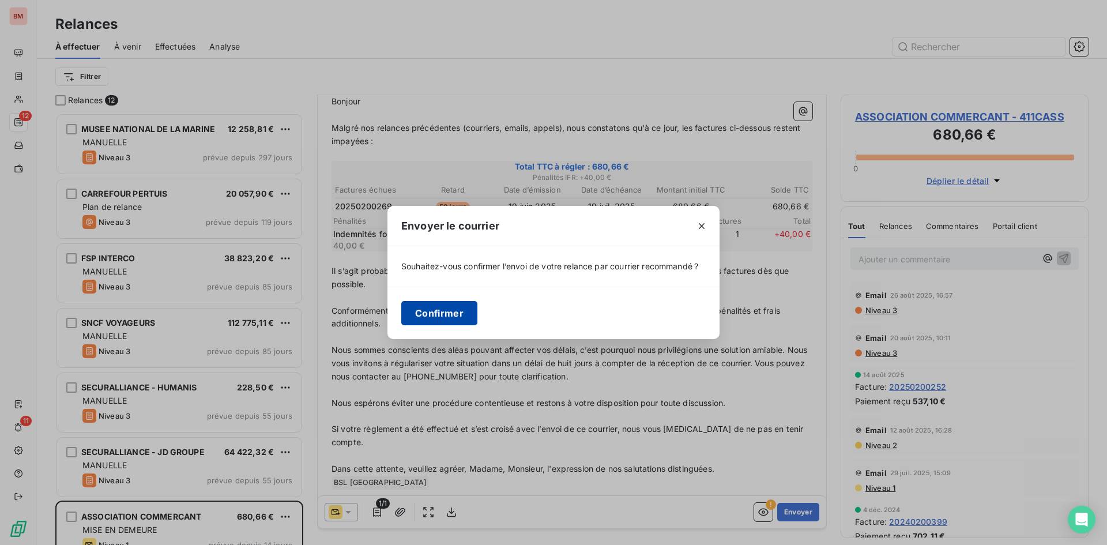
click at [452, 314] on button "Confirmer" at bounding box center [439, 313] width 76 height 24
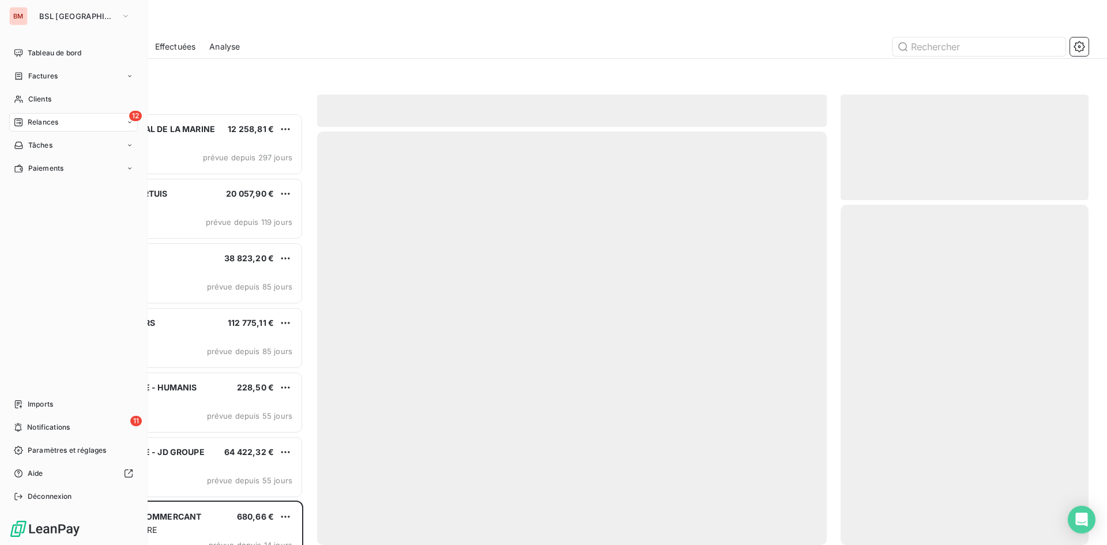
click at [55, 55] on span "Tableau de bord" at bounding box center [55, 53] width 54 height 10
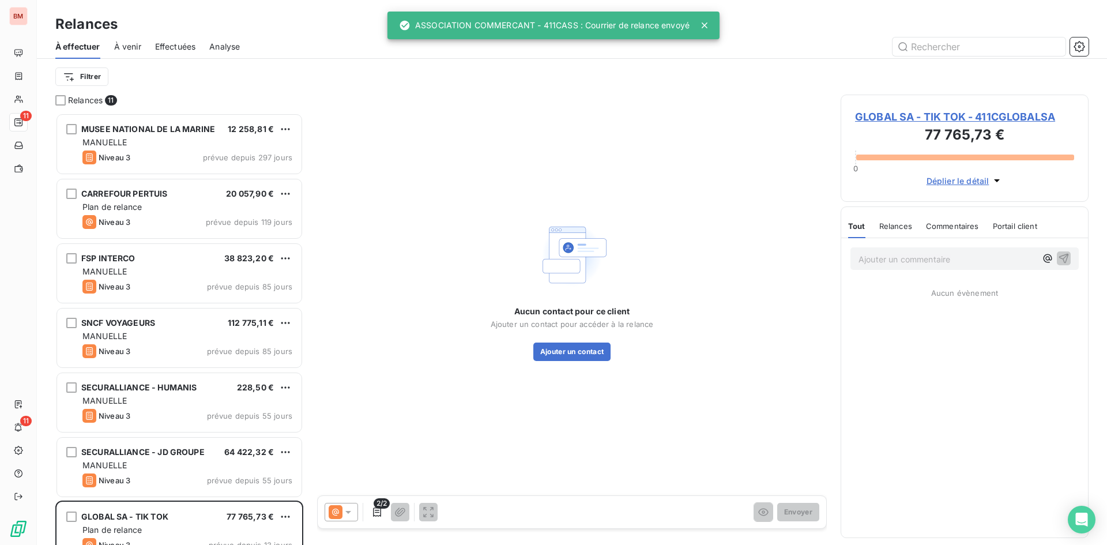
scroll to position [423, 239]
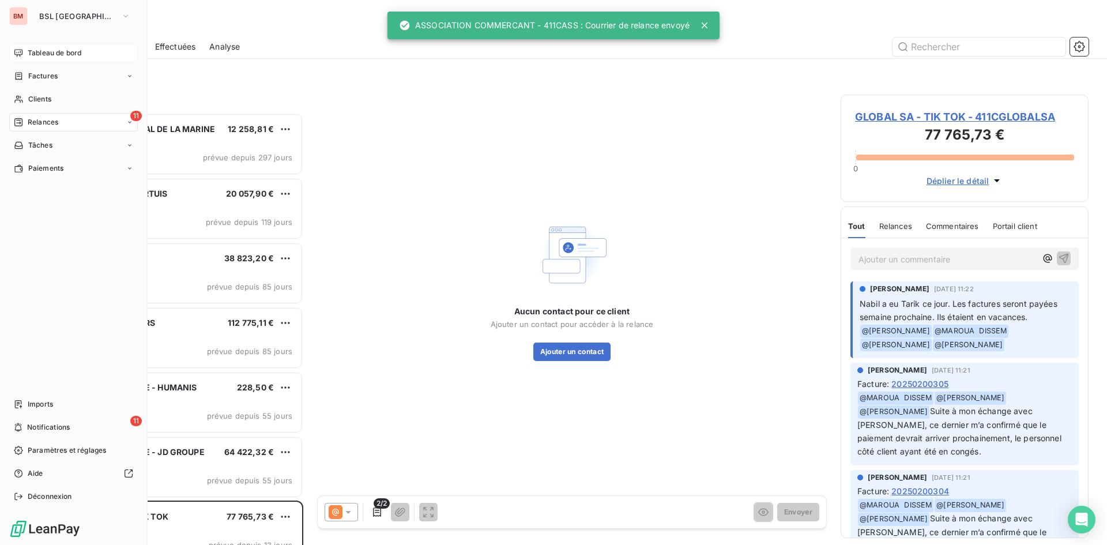
click at [65, 51] on span "Tableau de bord" at bounding box center [55, 53] width 54 height 10
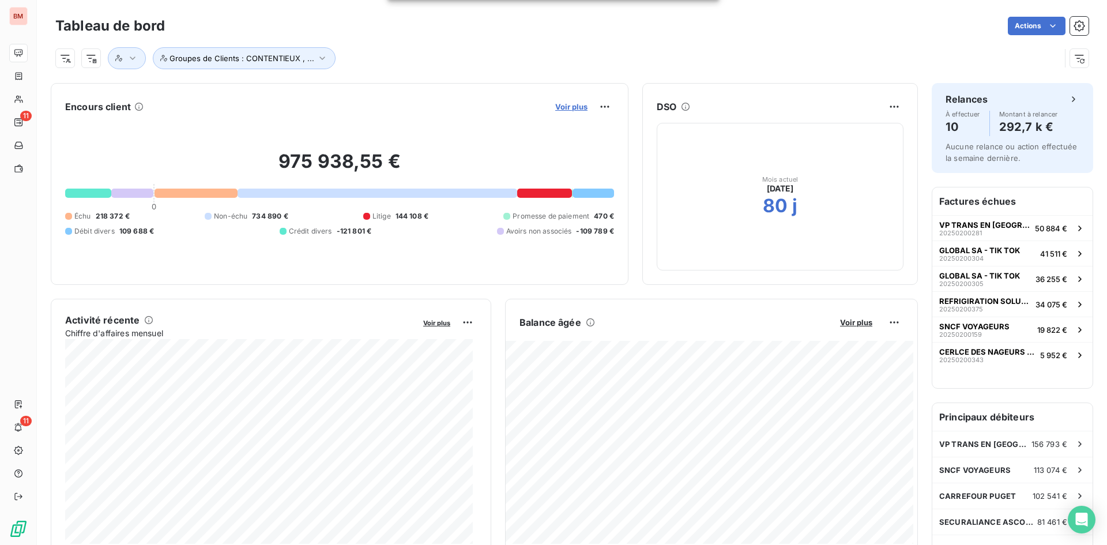
click at [578, 103] on span "Voir plus" at bounding box center [571, 106] width 32 height 9
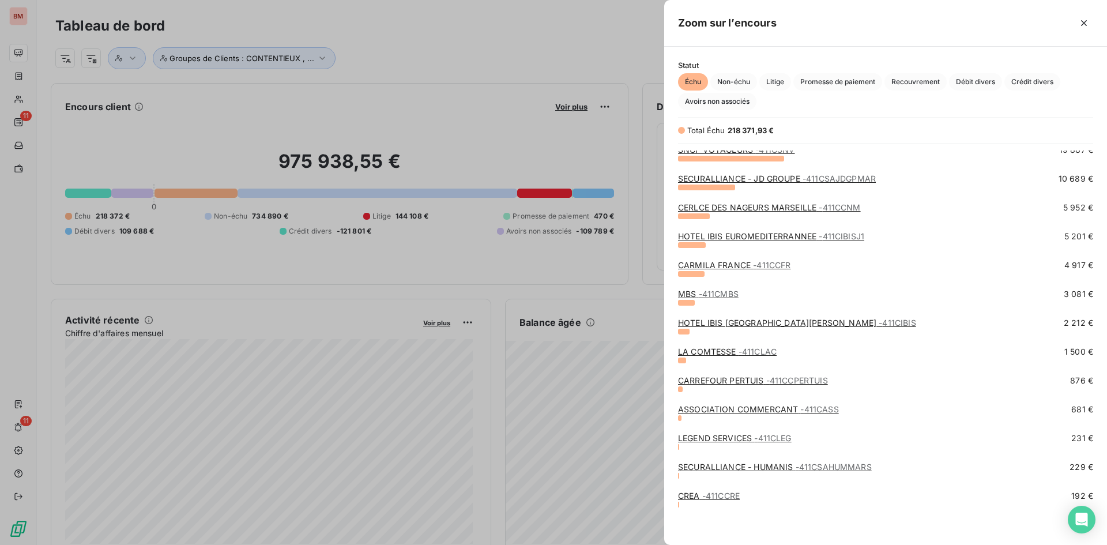
scroll to position [95, 0]
click at [736, 434] on link "LEGEND SERVICES - 411CLEG" at bounding box center [735, 436] width 114 height 10
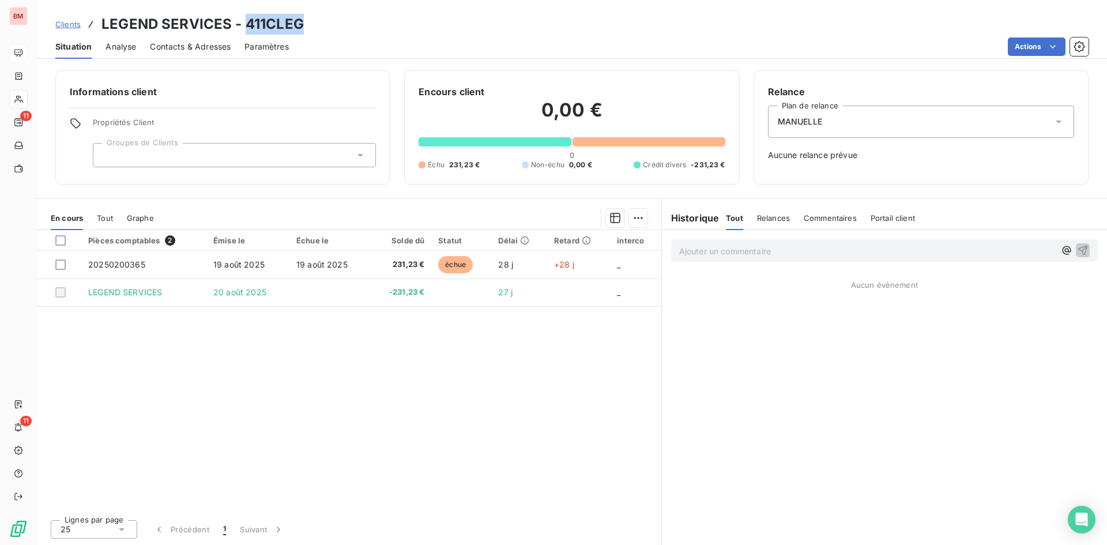
drag, startPoint x: 313, startPoint y: 24, endPoint x: 246, endPoint y: 23, distance: 67.5
click at [246, 23] on div "Clients LEGEND SERVICES - 411CLEG" at bounding box center [572, 24] width 1070 height 21
copy h3 "411CLEG"
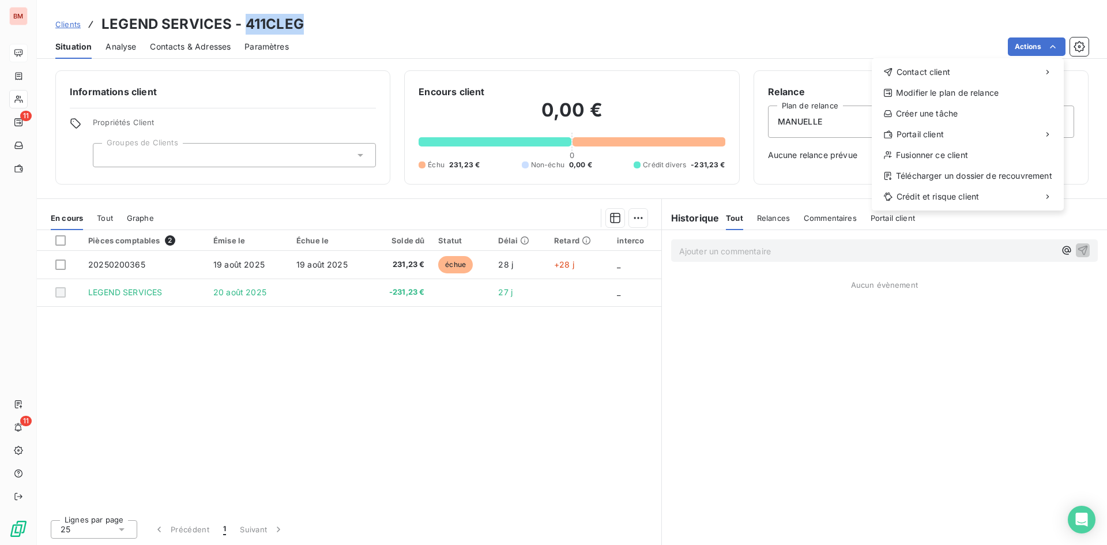
click at [726, 42] on html "BM 11 11 Clients LEGEND SERVICES - 411CLEG Situation Analyse Contacts & Adresse…" at bounding box center [553, 272] width 1107 height 545
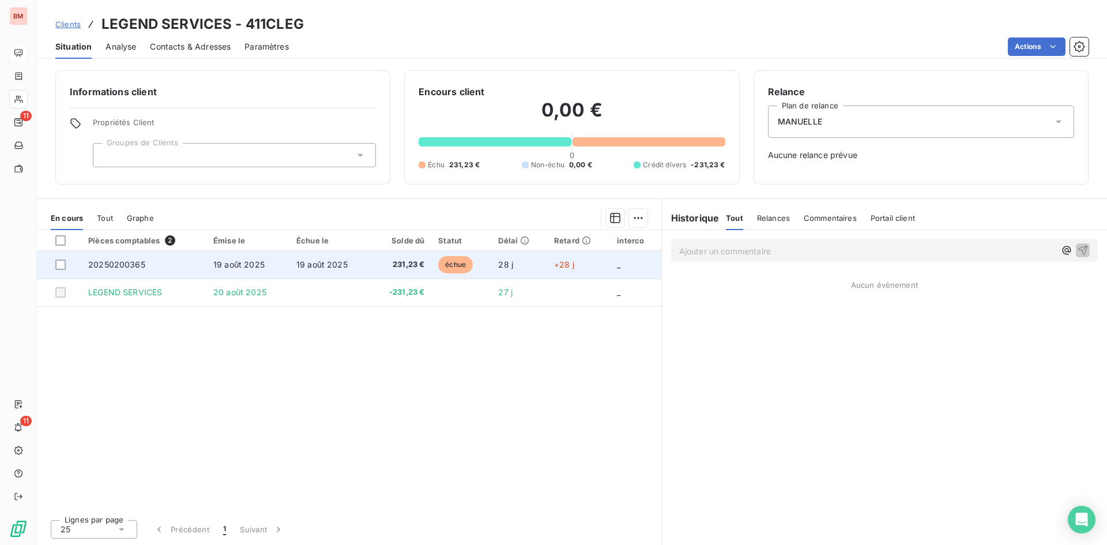
click at [476, 265] on td "échue" at bounding box center [461, 265] width 60 height 28
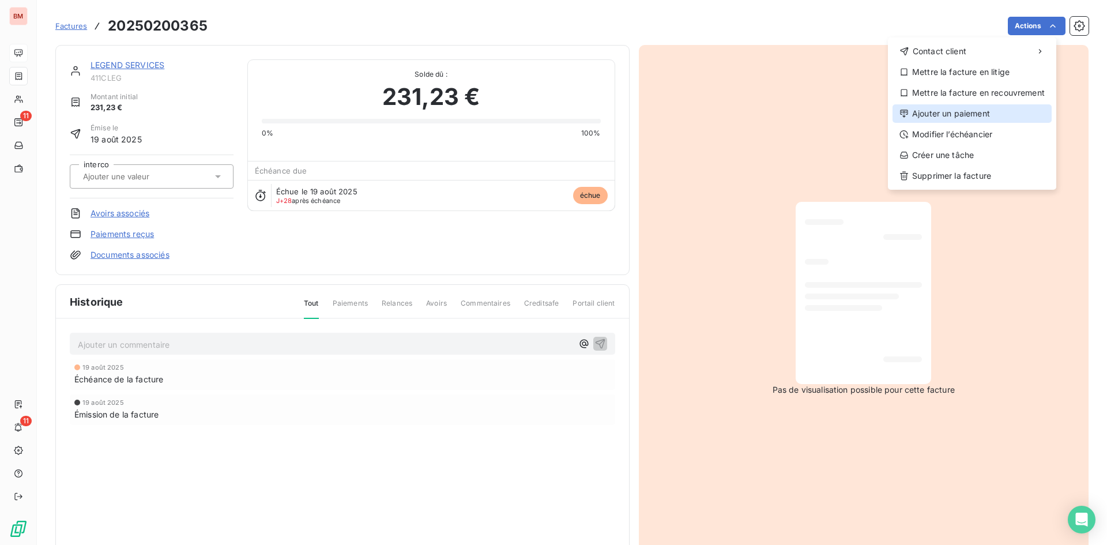
click at [976, 108] on div "Ajouter un paiement" at bounding box center [972, 113] width 159 height 18
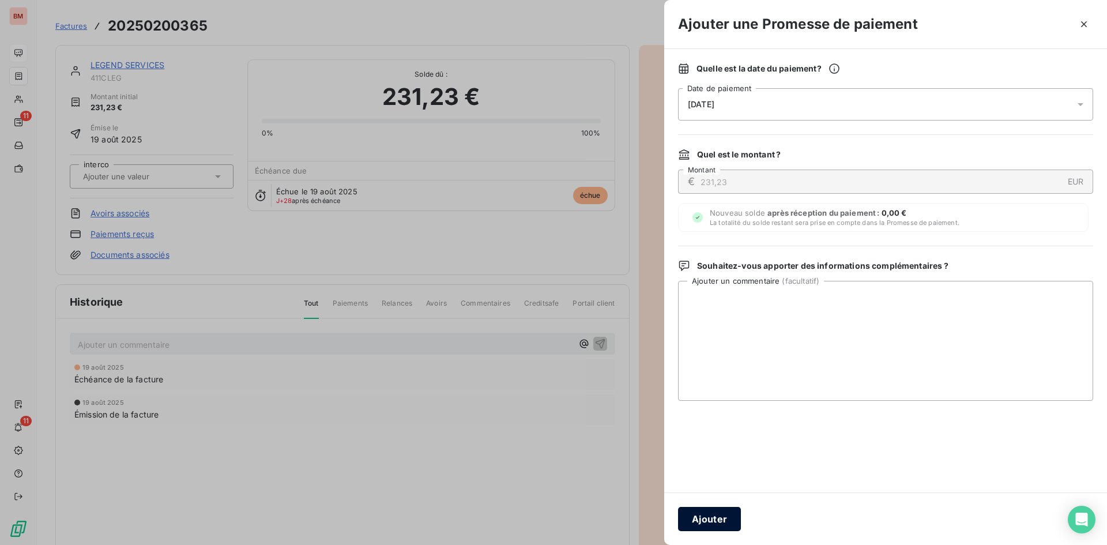
click at [724, 521] on button "Ajouter" at bounding box center [709, 519] width 63 height 24
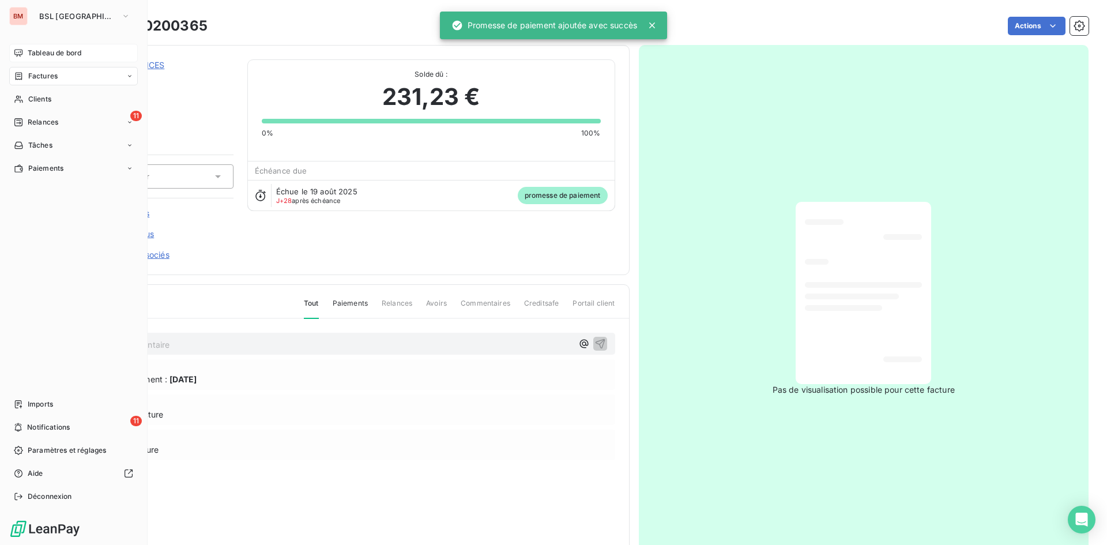
drag, startPoint x: 47, startPoint y: 54, endPoint x: 66, endPoint y: 54, distance: 19.0
click at [48, 54] on span "Tableau de bord" at bounding box center [55, 53] width 54 height 10
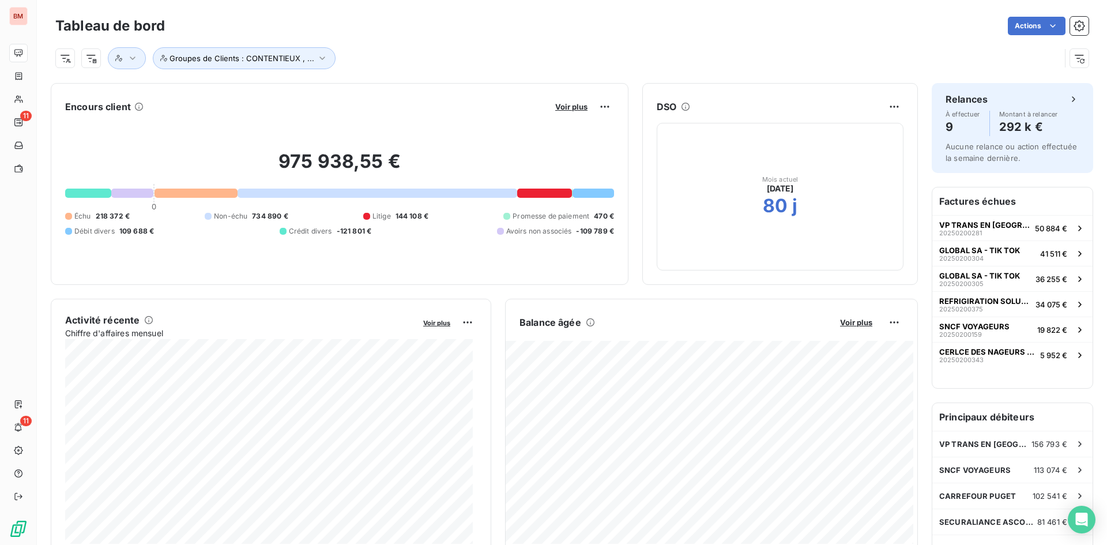
click at [410, 119] on div "975 938,55 € 0 Échu 218 372 € Non-échu 734 890 € Litige 144 108 € Promesse de p…" at bounding box center [339, 193] width 549 height 155
click at [563, 107] on span "Voir plus" at bounding box center [571, 106] width 32 height 9
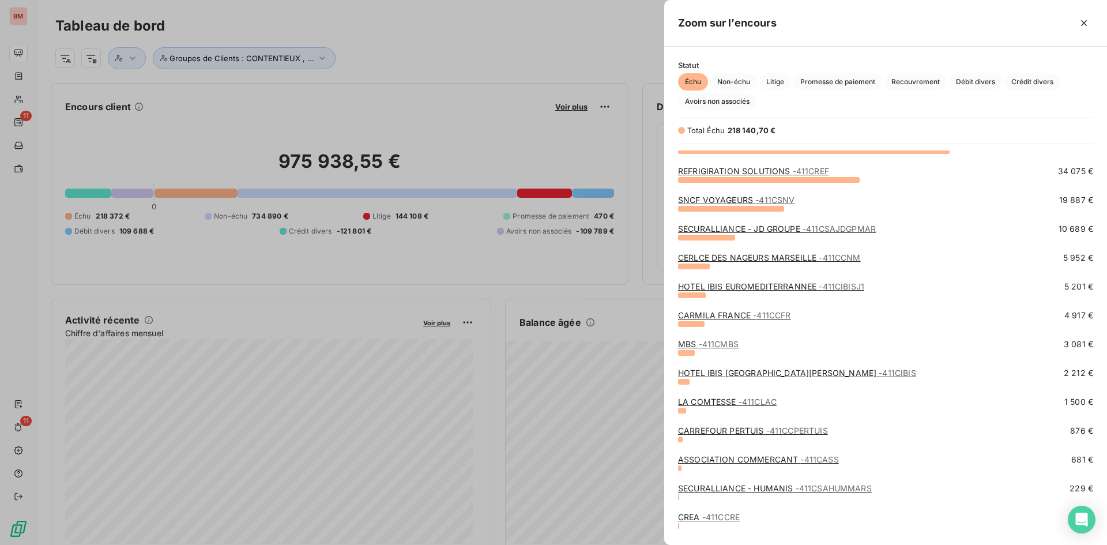
scroll to position [66, 0]
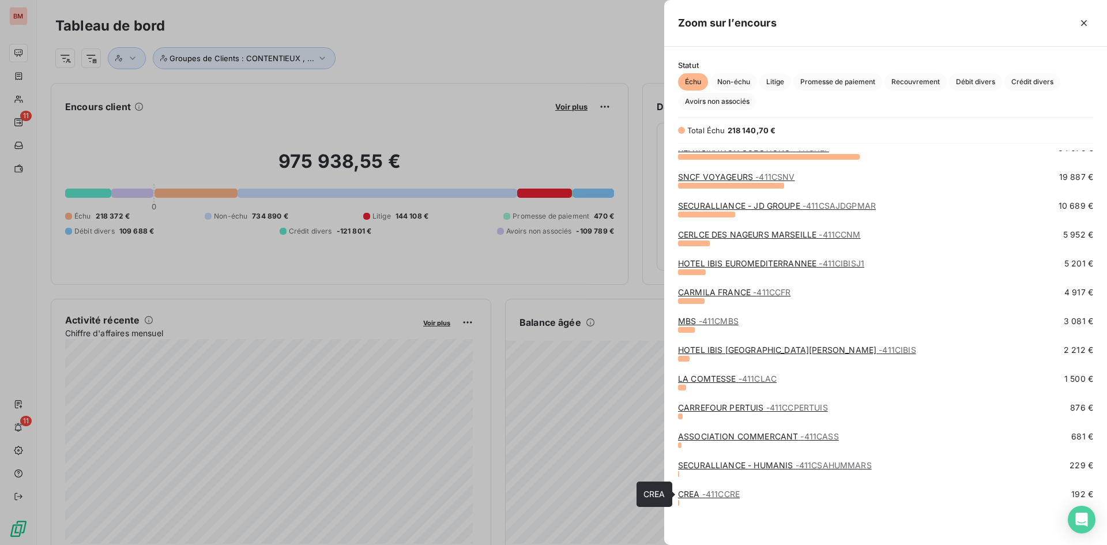
click at [736, 491] on span "- 411CCRE" at bounding box center [720, 494] width 37 height 10
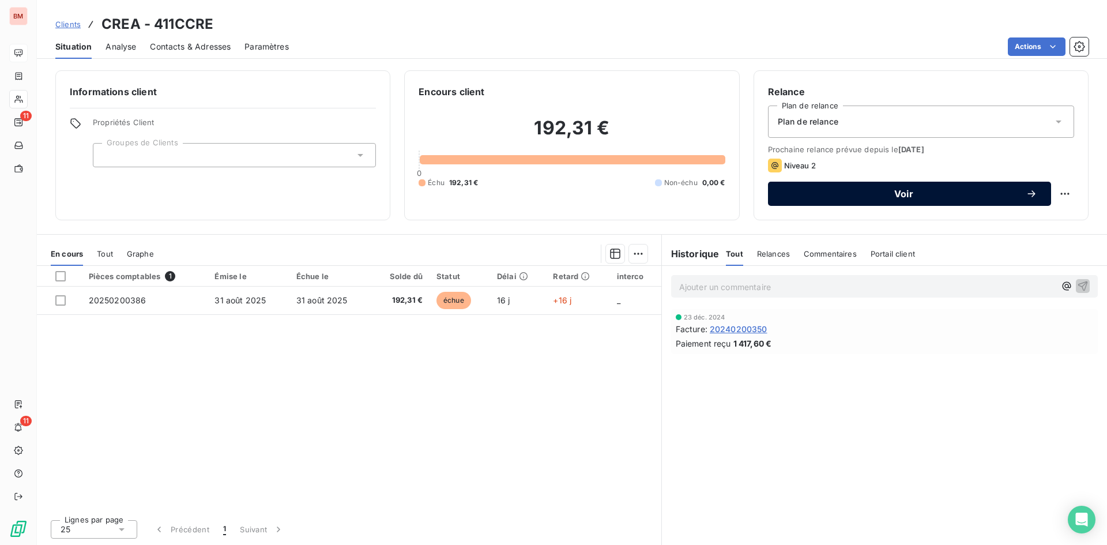
click at [883, 191] on span "Voir" at bounding box center [904, 193] width 244 height 9
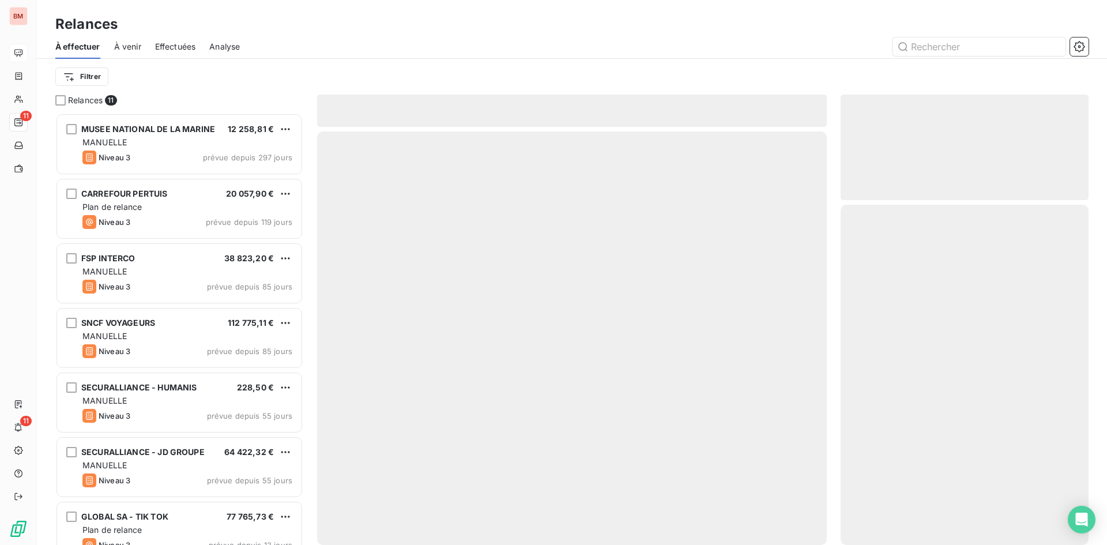
scroll to position [423, 239]
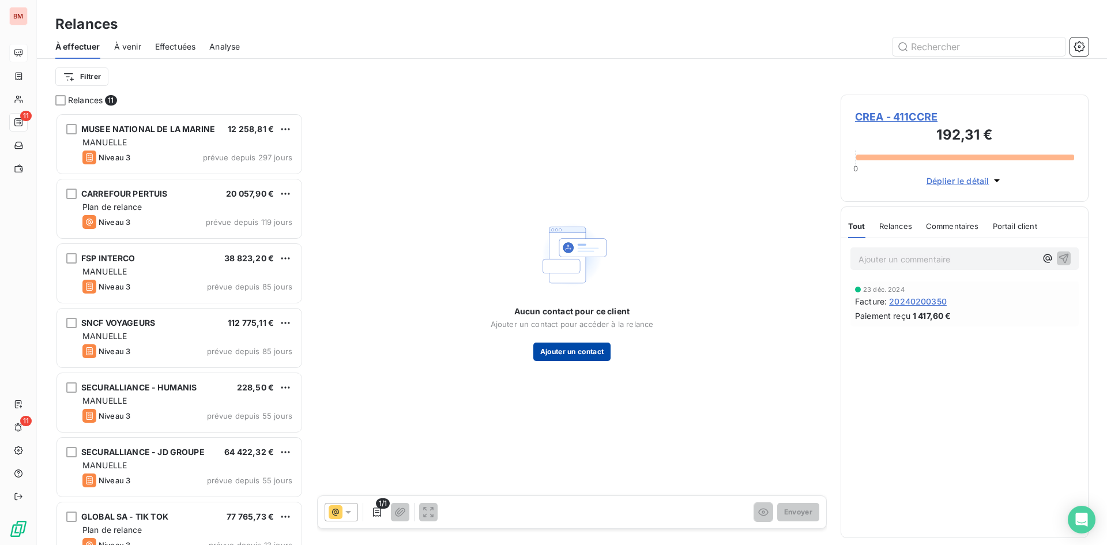
click at [580, 349] on button "Ajouter un contact" at bounding box center [572, 352] width 78 height 18
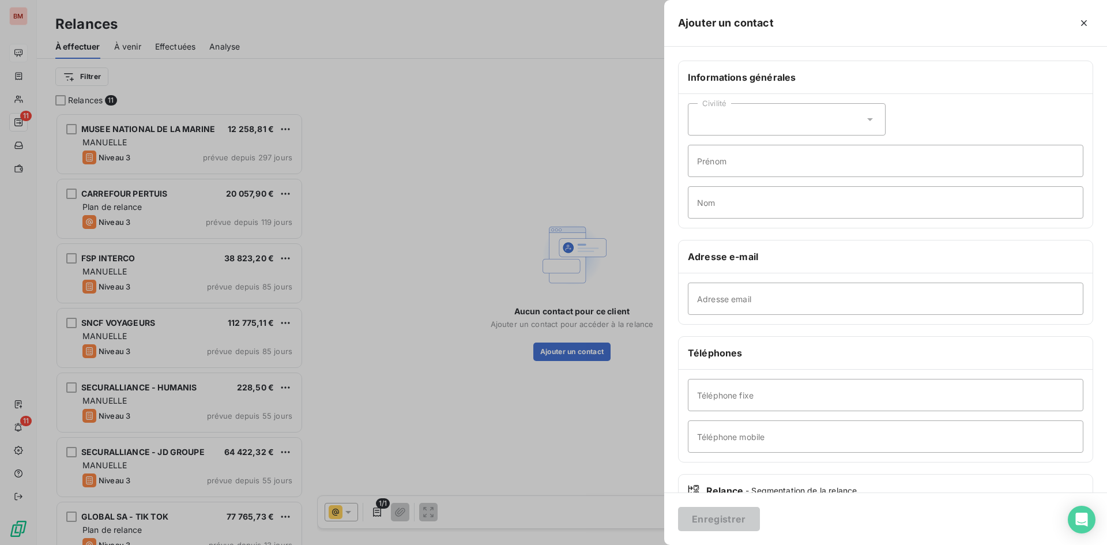
click at [731, 123] on div "Civilité" at bounding box center [787, 119] width 198 height 32
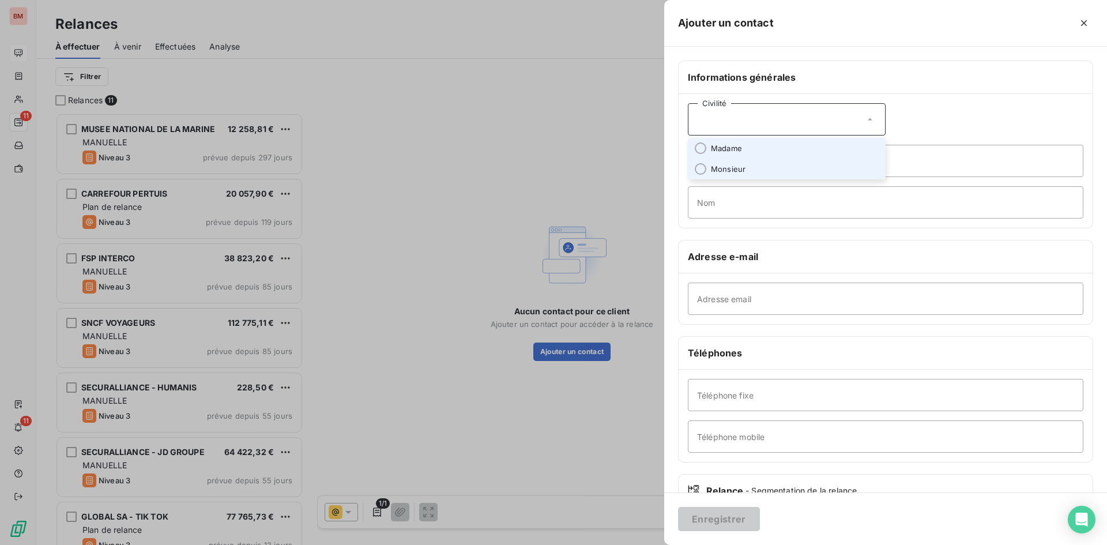
click at [732, 148] on span "Madame" at bounding box center [726, 148] width 31 height 11
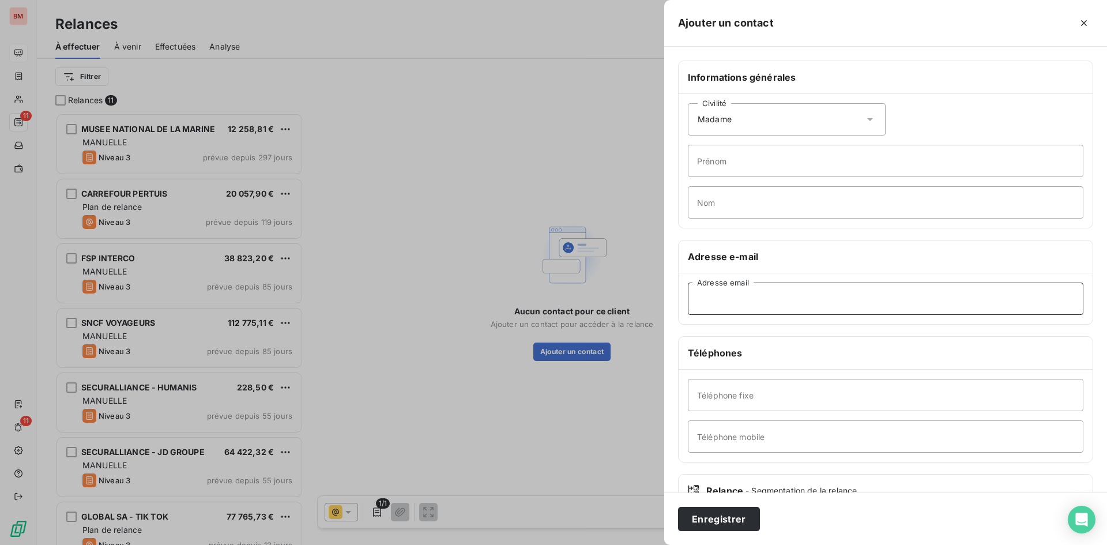
click at [730, 310] on input "Adresse email" at bounding box center [886, 299] width 396 height 32
paste input "lgambirasio@crea-maint.fr"
type input "lgambirasio@crea-maint.fr"
click at [727, 520] on button "Enregistrer" at bounding box center [719, 519] width 82 height 24
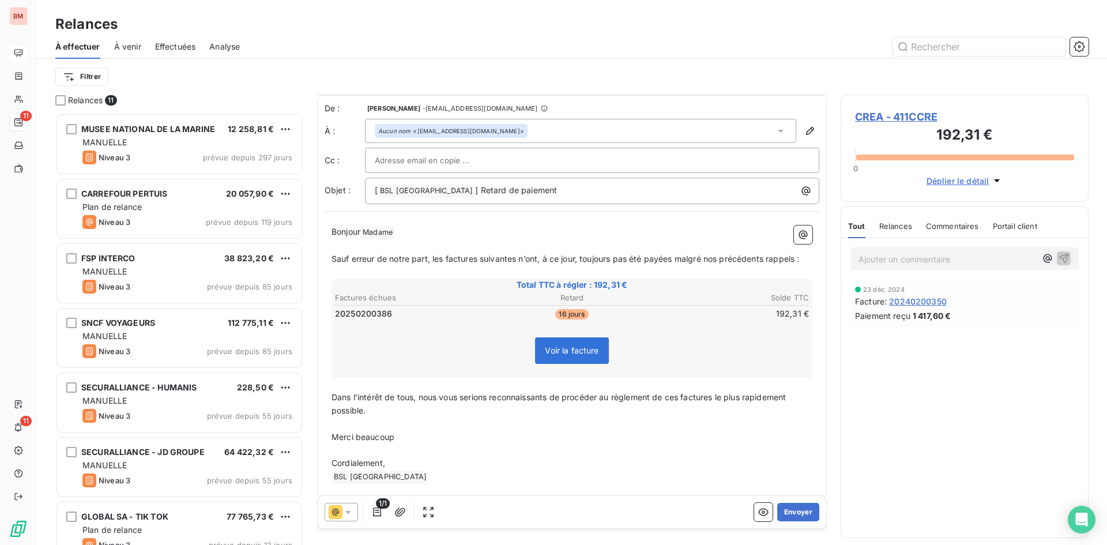
scroll to position [10, 0]
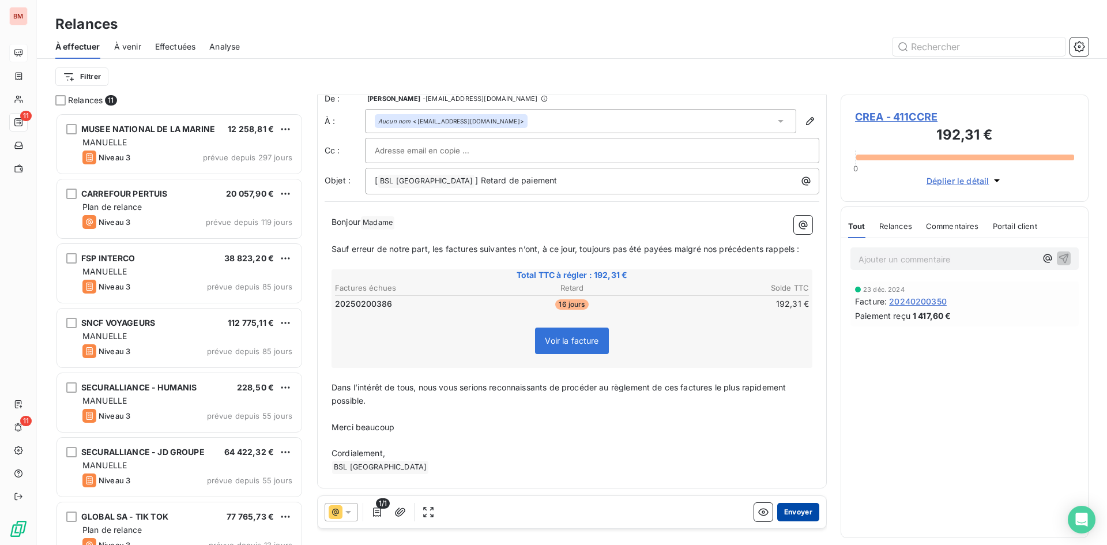
click at [798, 507] on button "Envoyer" at bounding box center [798, 512] width 42 height 18
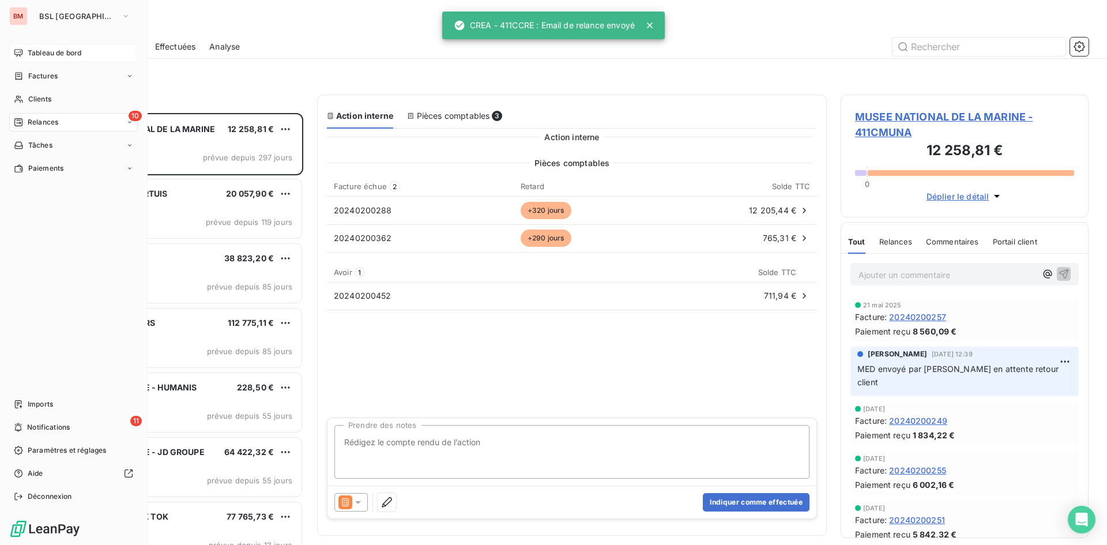
click at [27, 47] on div "Tableau de bord" at bounding box center [73, 53] width 129 height 18
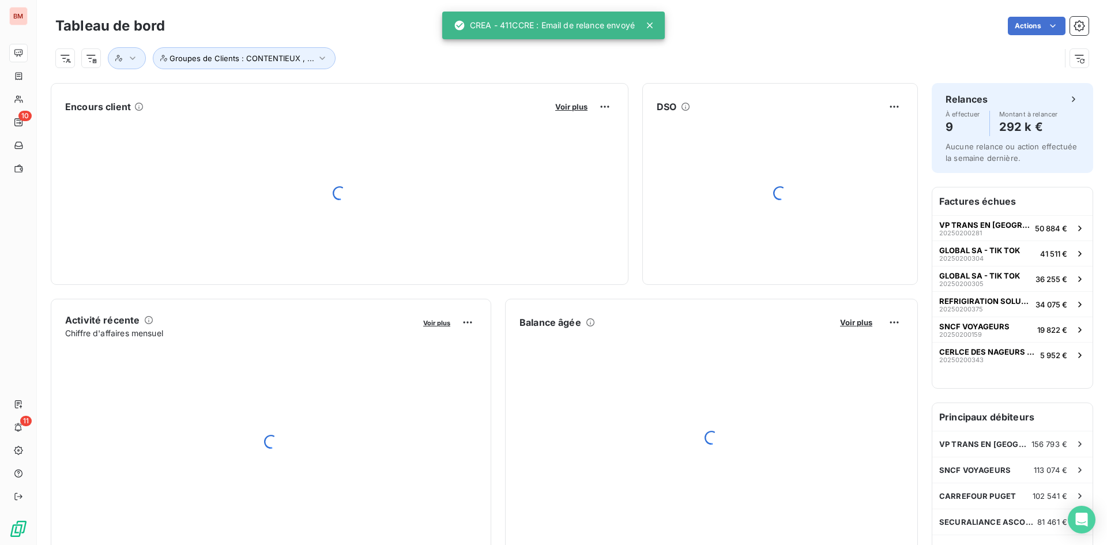
click at [572, 100] on div "Voir plus" at bounding box center [583, 106] width 62 height 18
click at [574, 103] on span "Voir plus" at bounding box center [571, 106] width 32 height 9
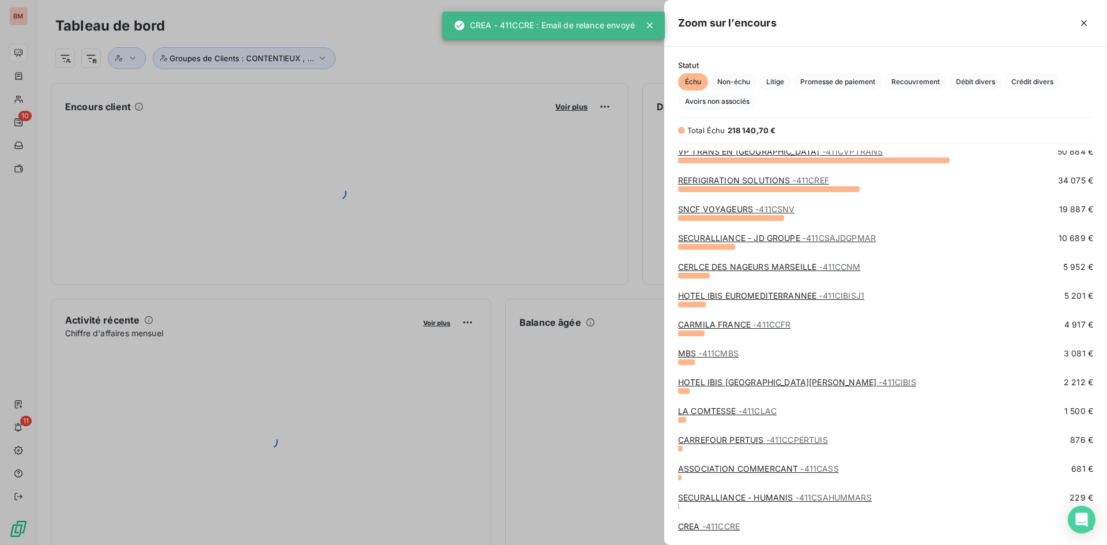
scroll to position [66, 0]
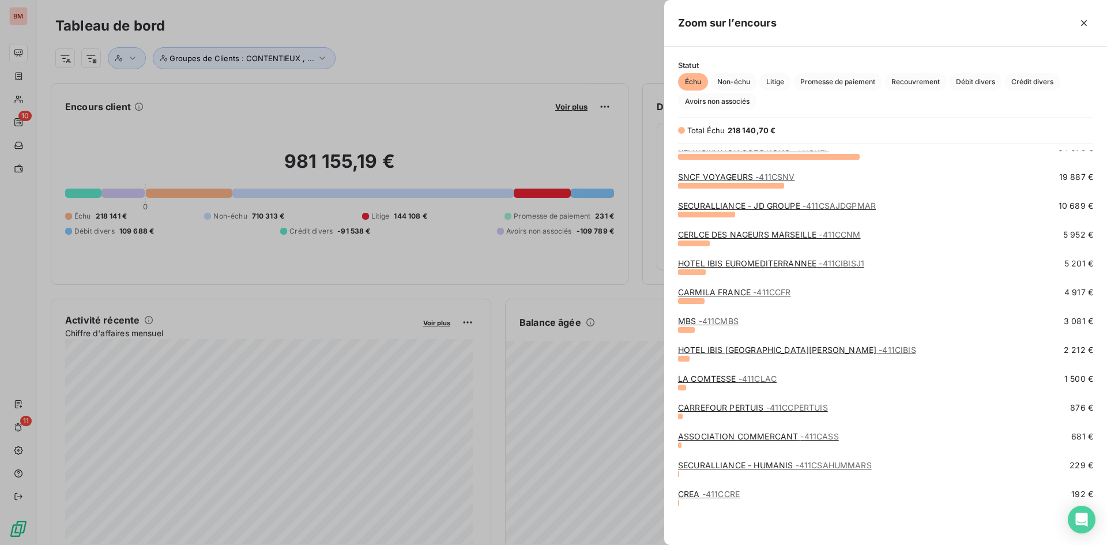
click at [441, 43] on div at bounding box center [553, 272] width 1107 height 545
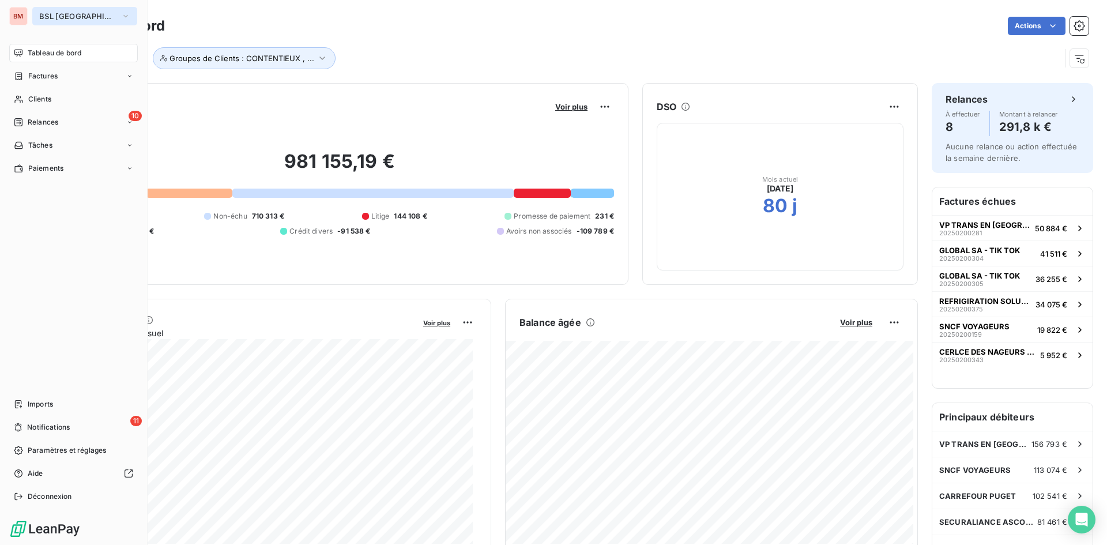
click at [121, 13] on icon "button" at bounding box center [125, 16] width 9 height 12
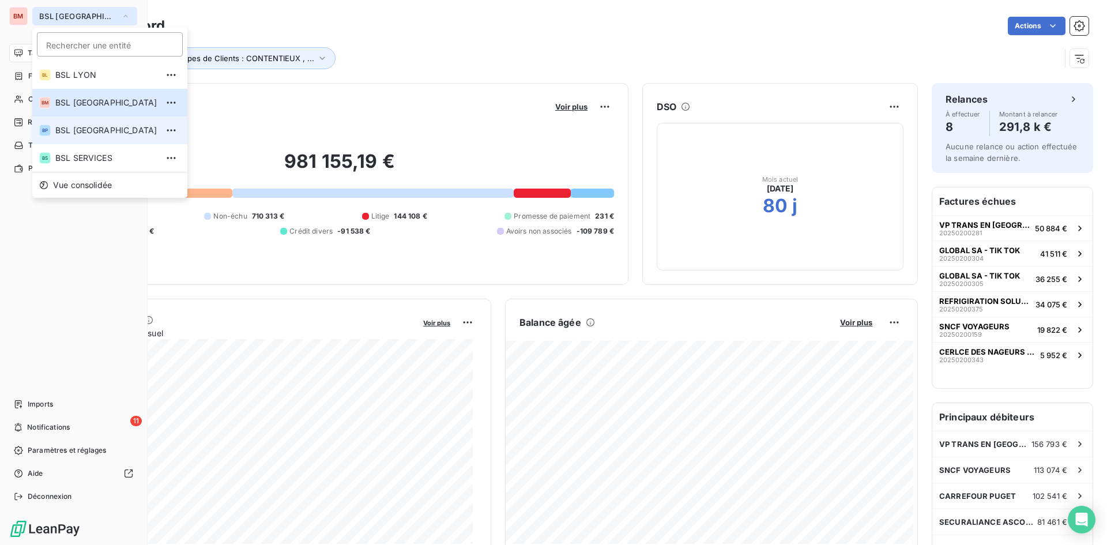
click at [91, 132] on span "BSL PARIS" at bounding box center [106, 131] width 102 height 12
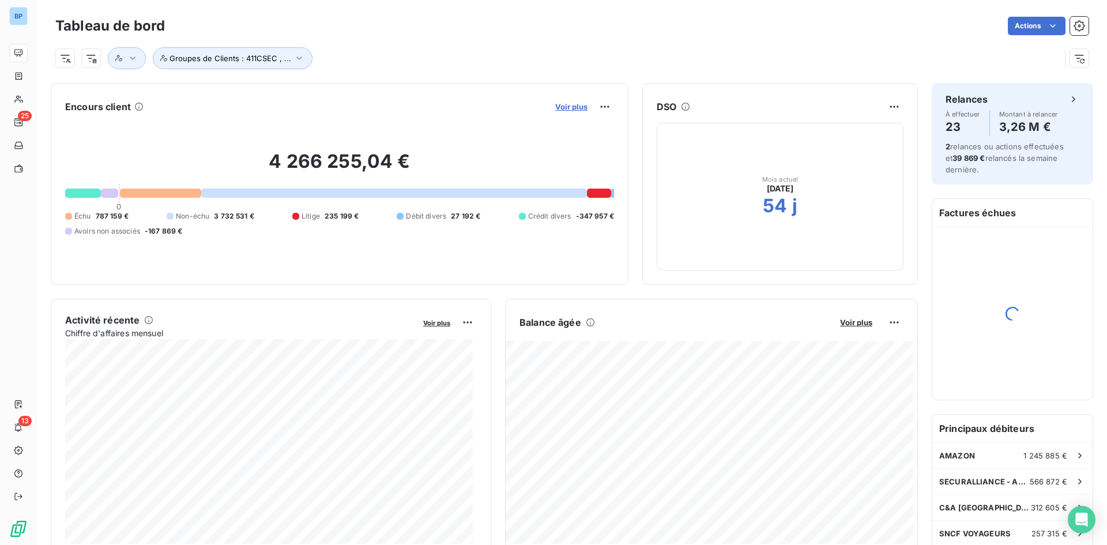
click at [574, 105] on span "Voir plus" at bounding box center [571, 106] width 32 height 9
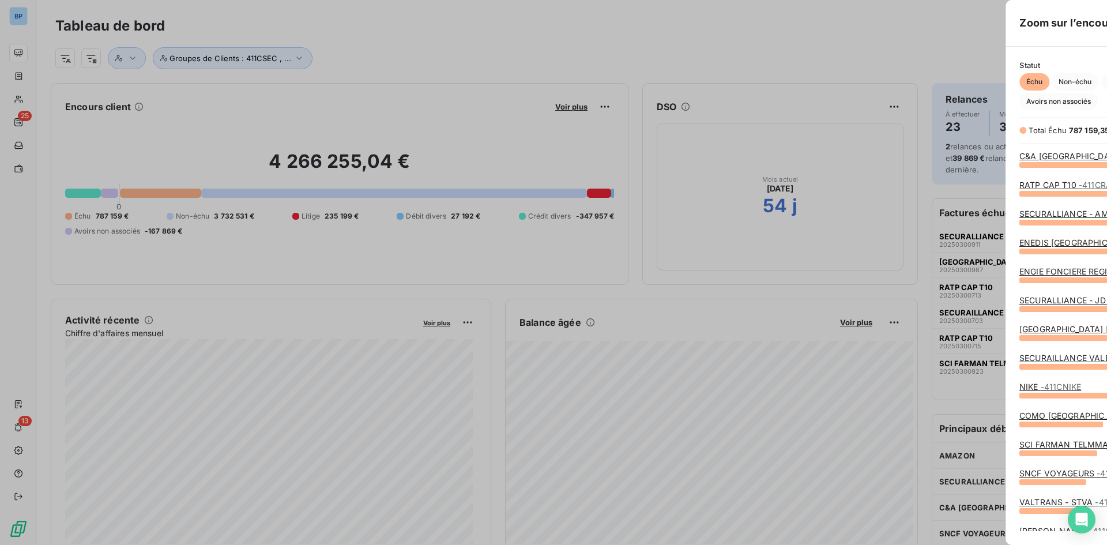
scroll to position [9, 9]
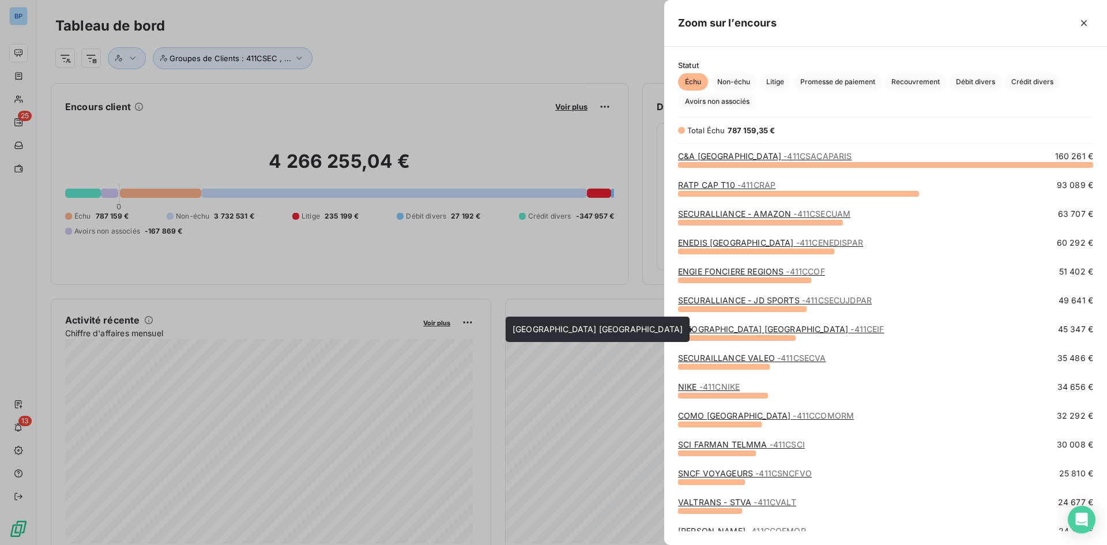
click at [740, 331] on link "NOVOTEL PARIS CENTRE TOUR EIFFEL - 411CEIF" at bounding box center [781, 329] width 206 height 10
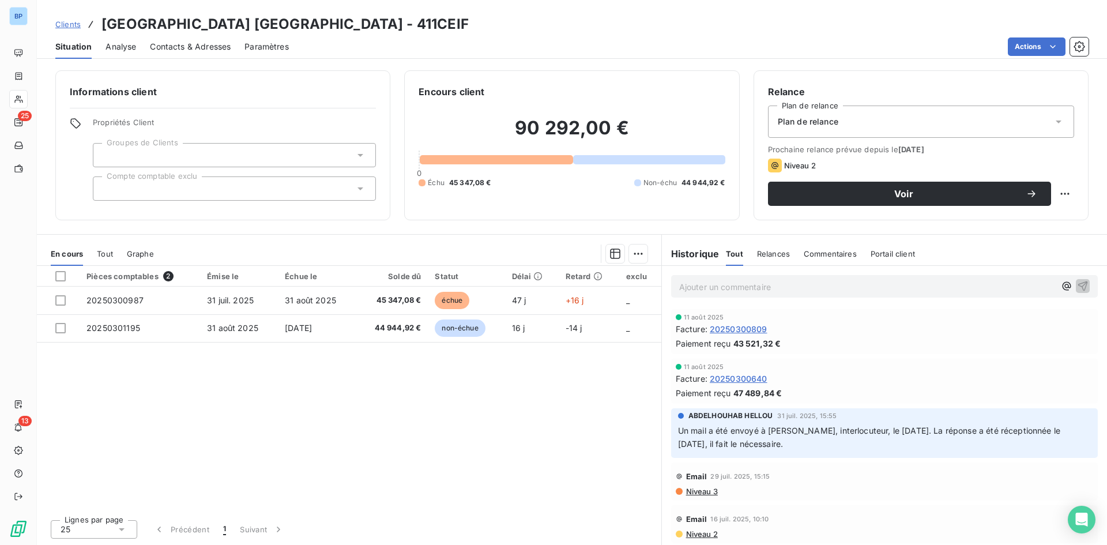
click at [859, 132] on div "Plan de relance" at bounding box center [921, 122] width 306 height 32
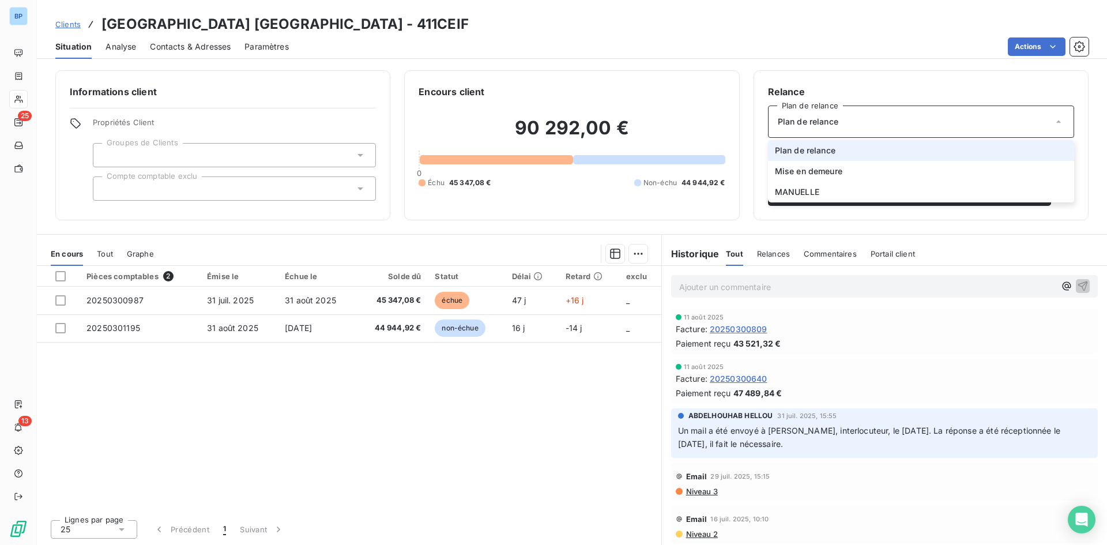
click at [830, 145] on span "Plan de relance" at bounding box center [805, 151] width 61 height 12
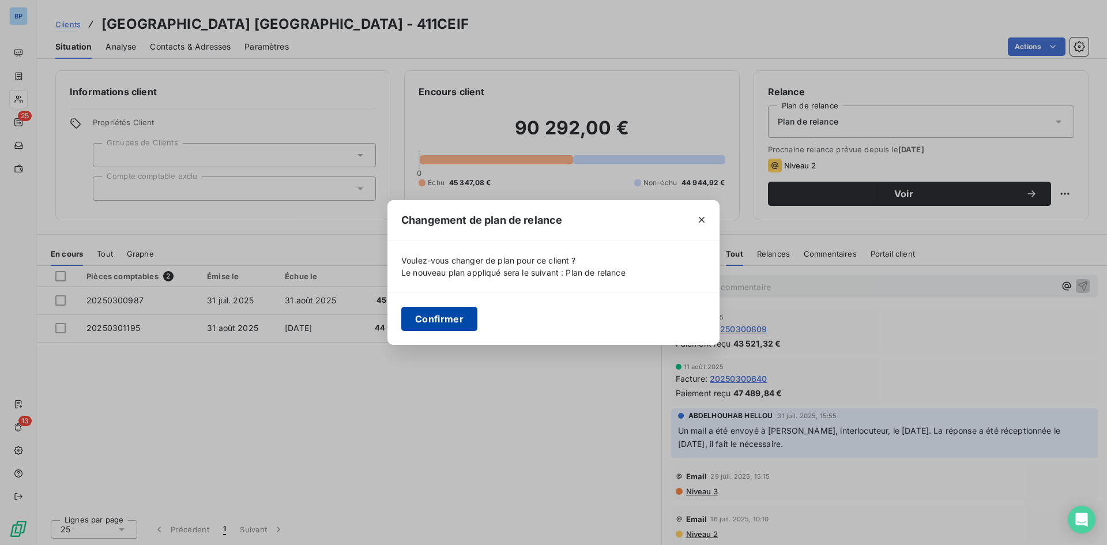
click at [441, 323] on button "Confirmer" at bounding box center [439, 319] width 76 height 24
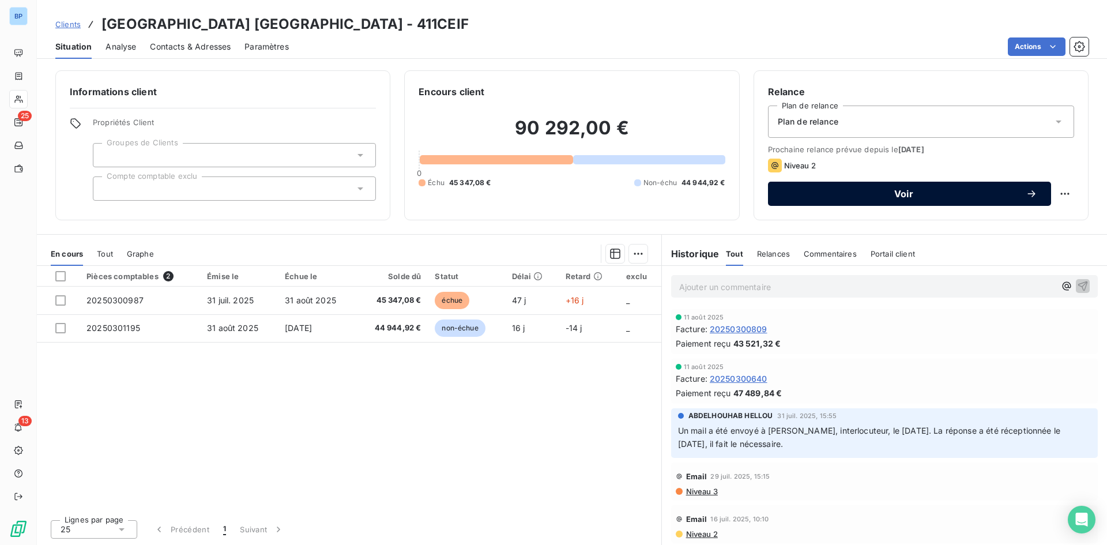
click at [865, 189] on div "Voir" at bounding box center [909, 194] width 255 height 12
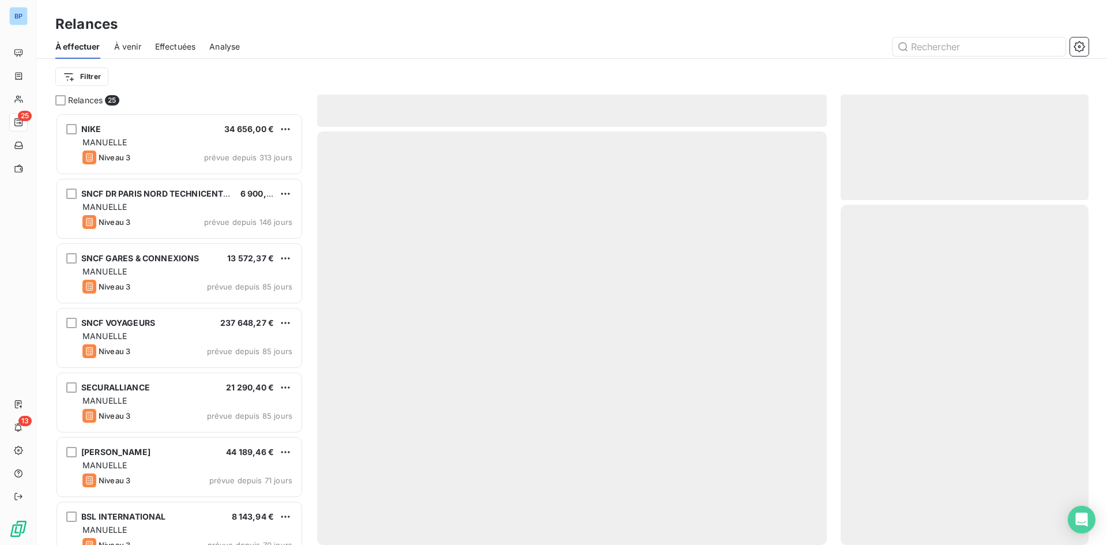
scroll to position [423, 239]
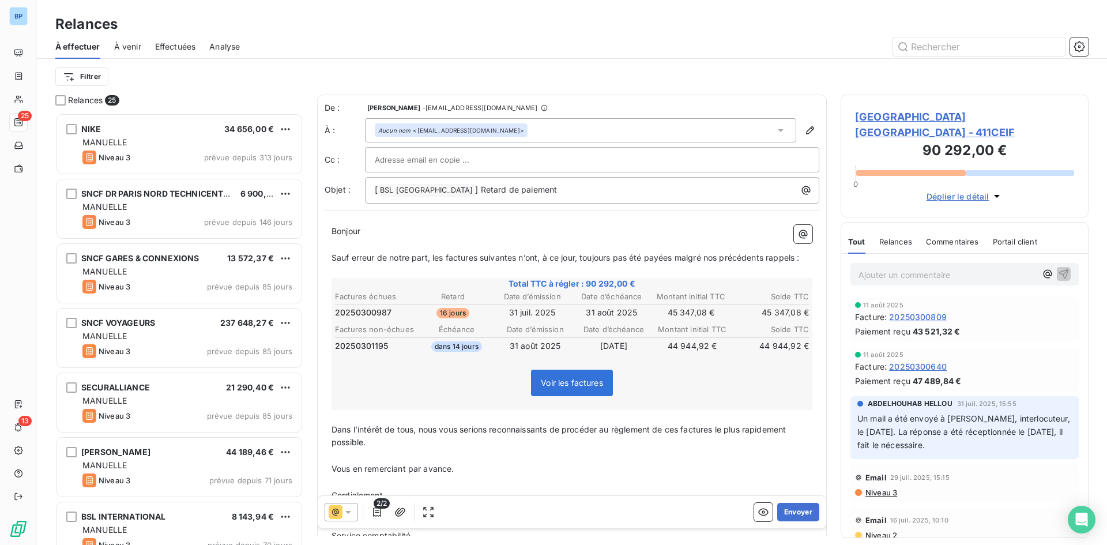
click at [433, 157] on input "text" at bounding box center [437, 159] width 124 height 17
paste input "[EMAIL_ADDRESS][DOMAIN_NAME]"
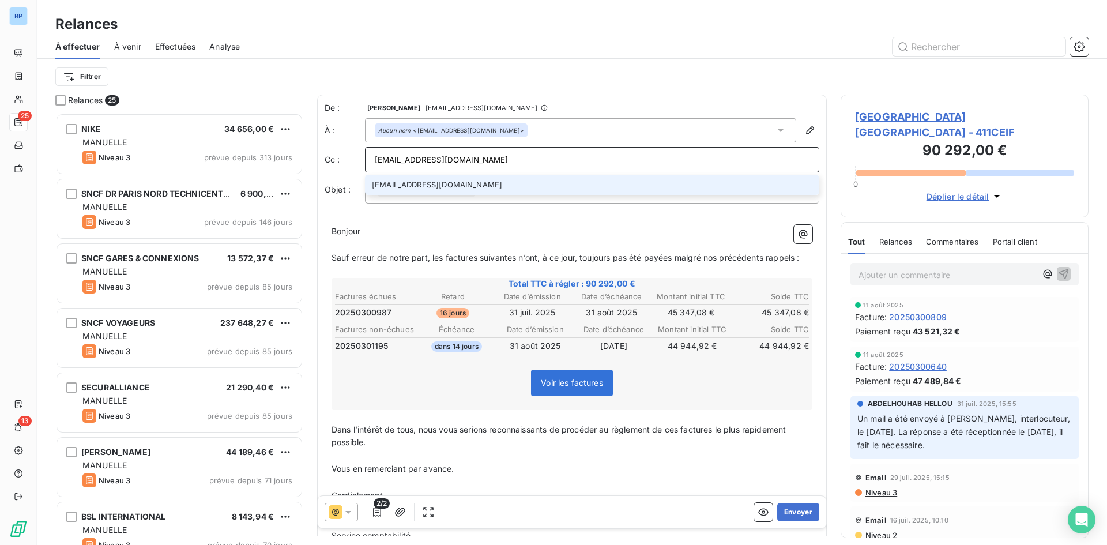
type input "[EMAIL_ADDRESS][DOMAIN_NAME]"
click at [490, 179] on li "[EMAIL_ADDRESS][DOMAIN_NAME]" at bounding box center [592, 185] width 454 height 20
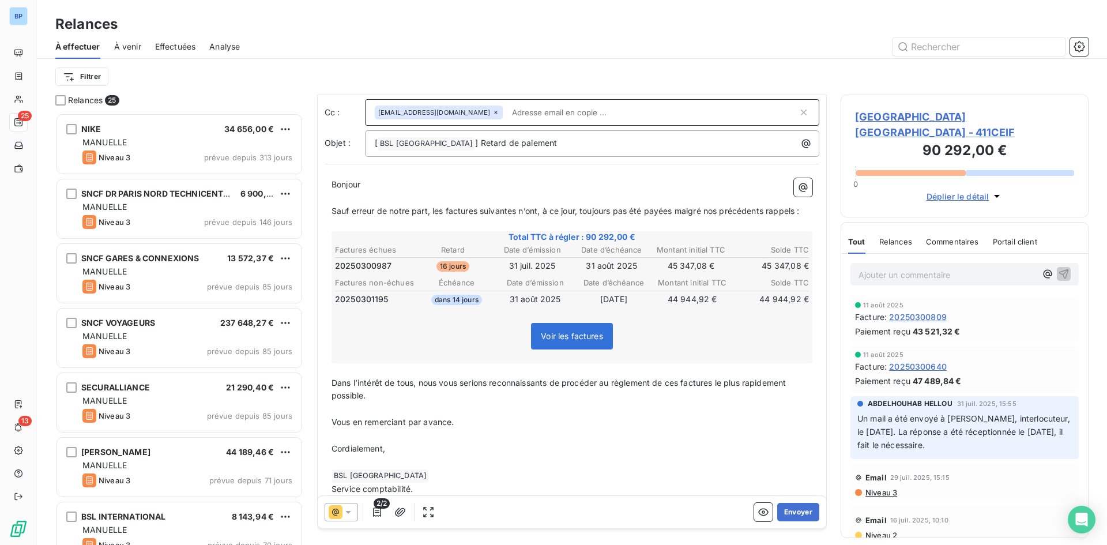
scroll to position [83, 0]
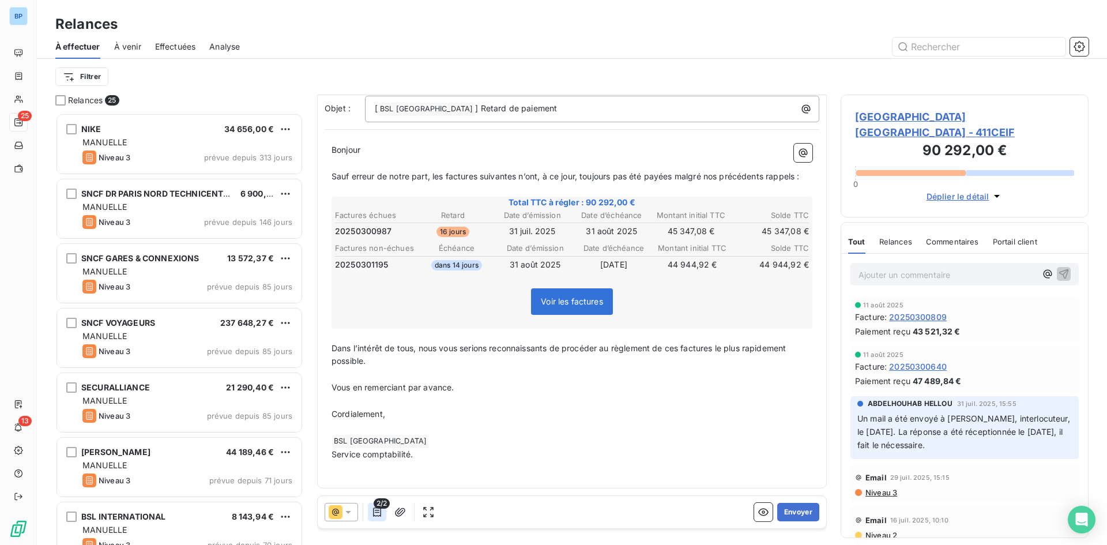
click at [372, 513] on icon "button" at bounding box center [377, 512] width 12 height 12
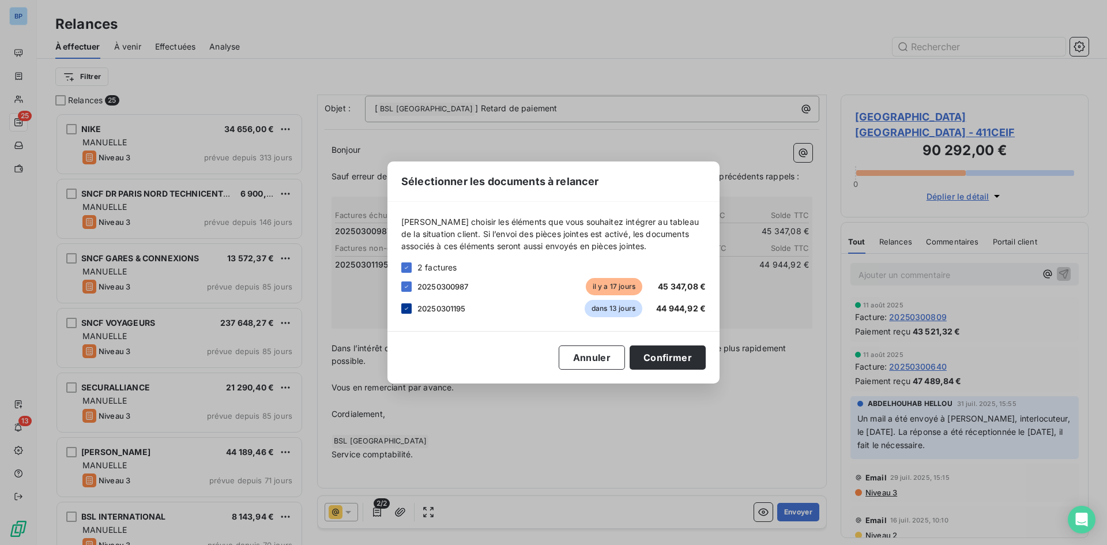
click at [409, 307] on icon at bounding box center [406, 308] width 7 height 7
click at [680, 360] on button "Confirmer" at bounding box center [668, 357] width 76 height 24
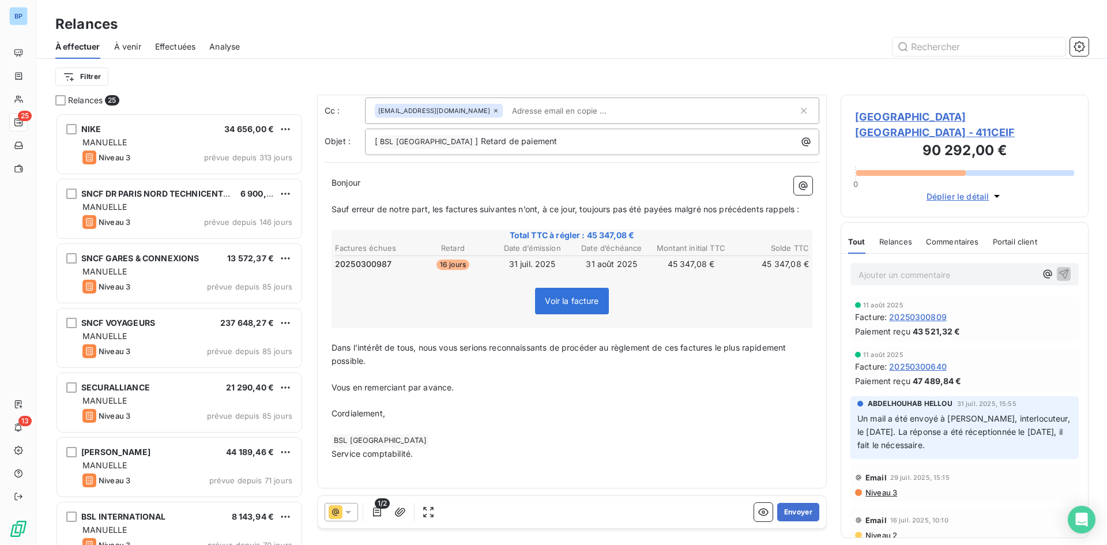
scroll to position [50, 0]
click at [791, 514] on button "Envoyer" at bounding box center [798, 512] width 42 height 18
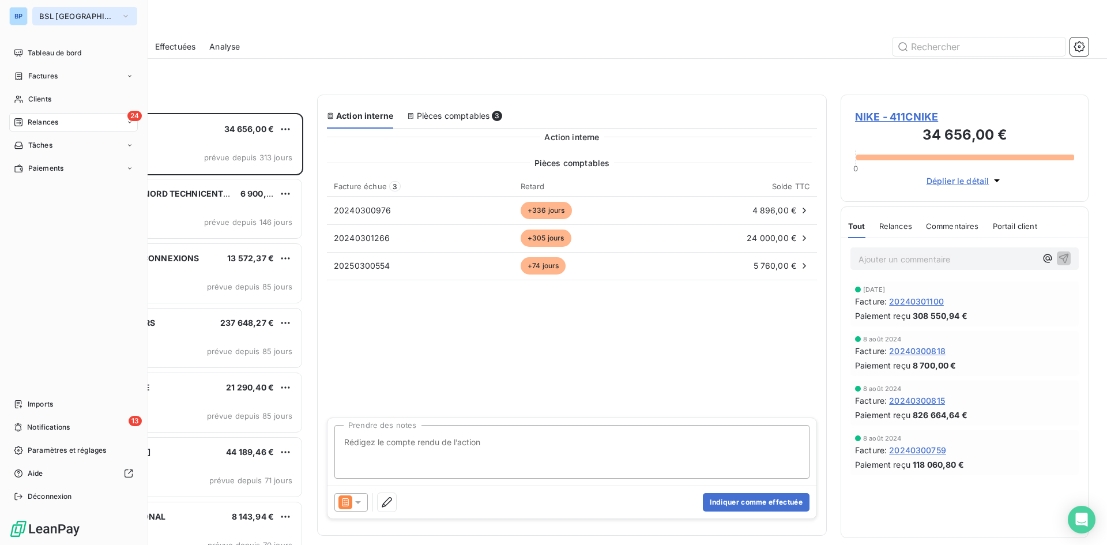
click at [123, 15] on icon "button" at bounding box center [125, 16] width 5 height 2
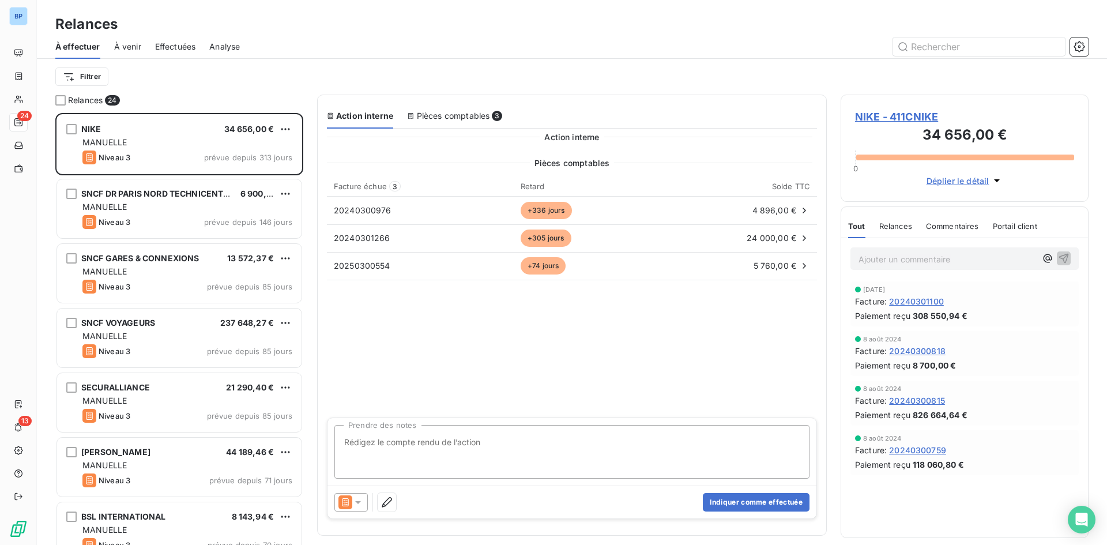
click at [266, 33] on div "Relances" at bounding box center [572, 24] width 1070 height 21
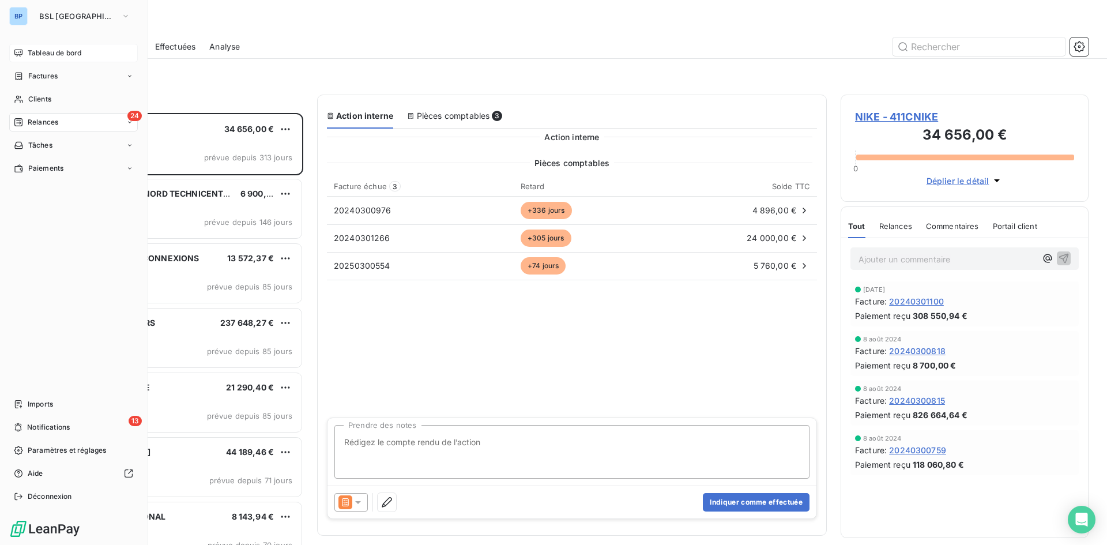
click at [46, 50] on span "Tableau de bord" at bounding box center [55, 53] width 54 height 10
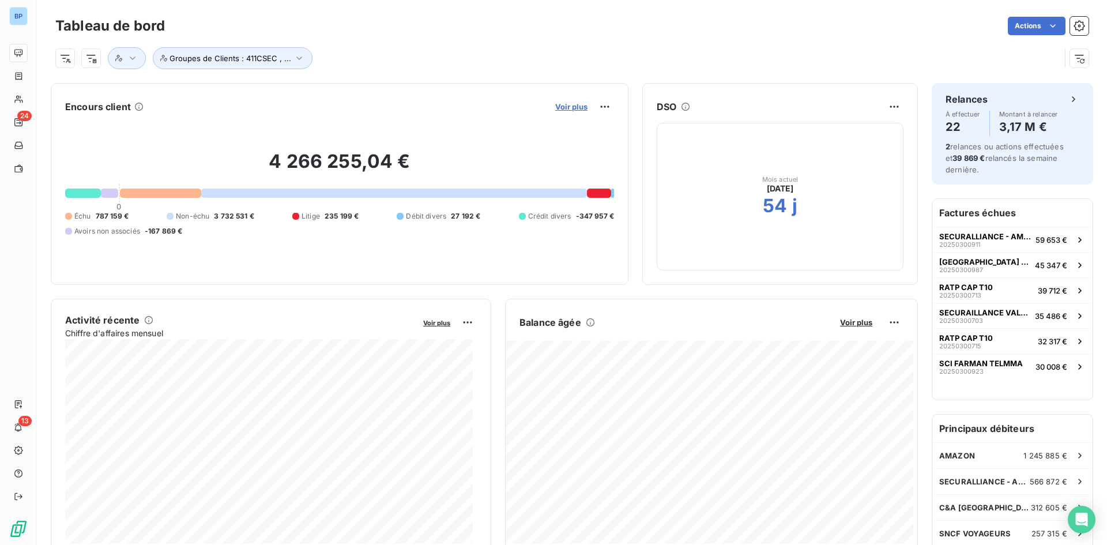
click at [571, 108] on span "Voir plus" at bounding box center [571, 106] width 32 height 9
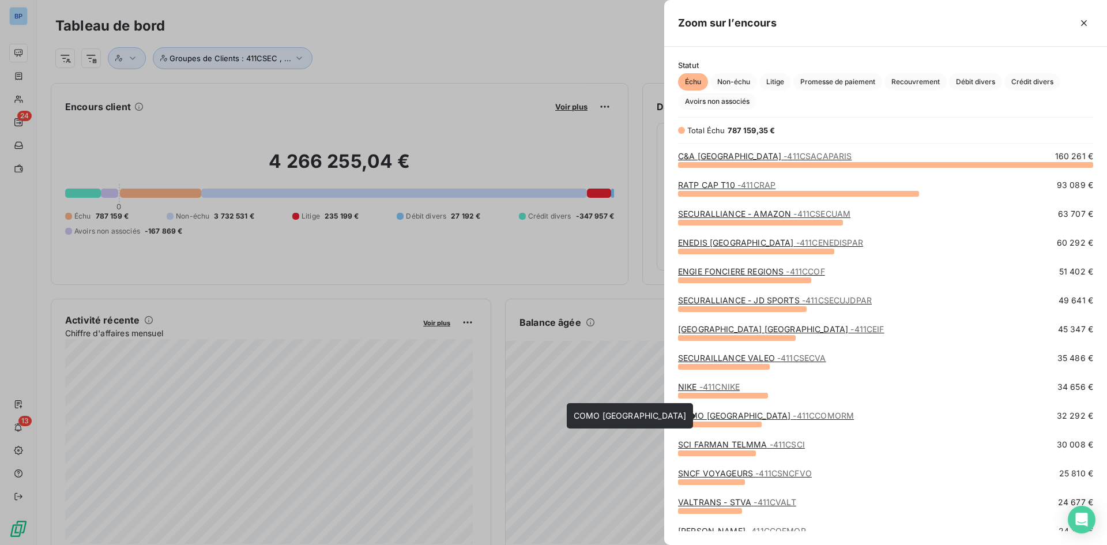
click at [750, 412] on link "COMO BRAND CENTER - 411CCOMORM" at bounding box center [766, 416] width 176 height 10
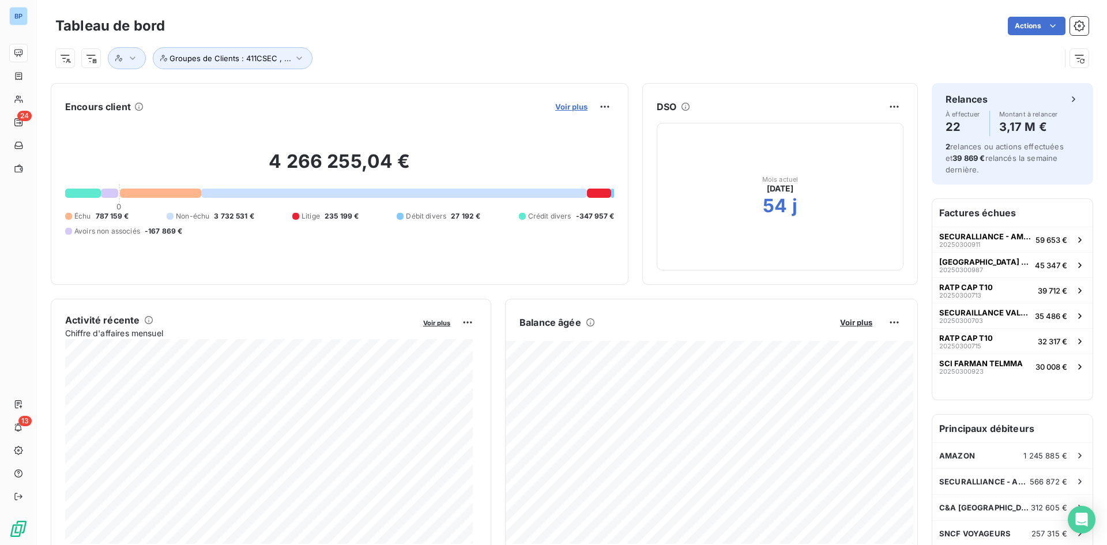
click at [566, 106] on span "Voir plus" at bounding box center [571, 106] width 32 height 9
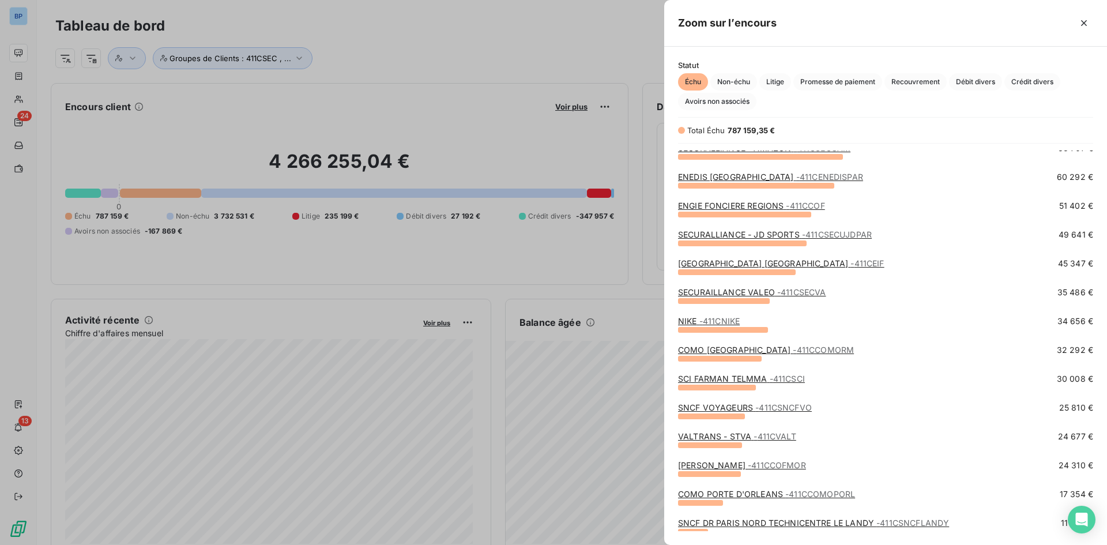
scroll to position [296, 0]
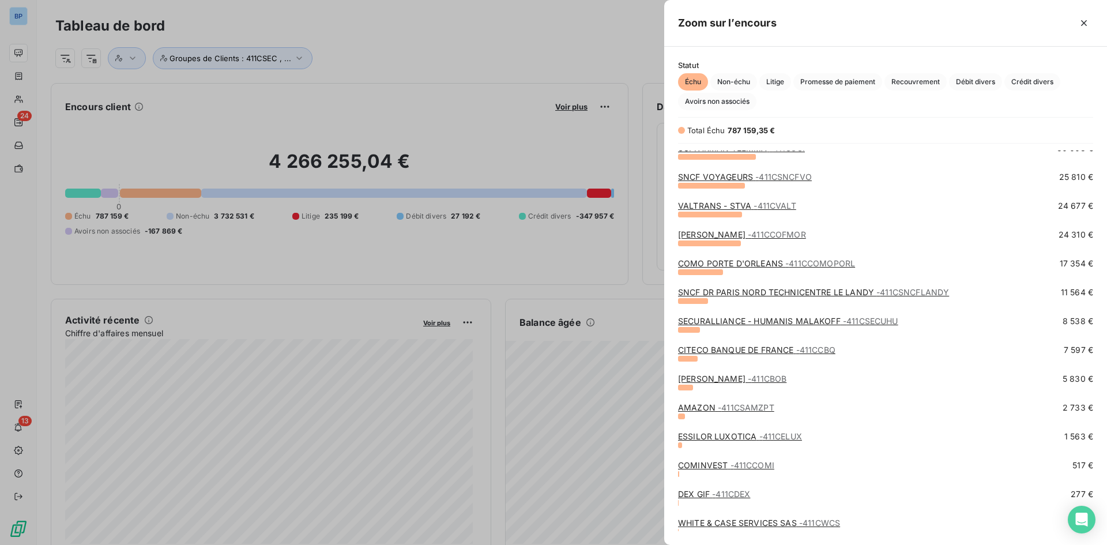
click at [401, 65] on div at bounding box center [553, 272] width 1107 height 545
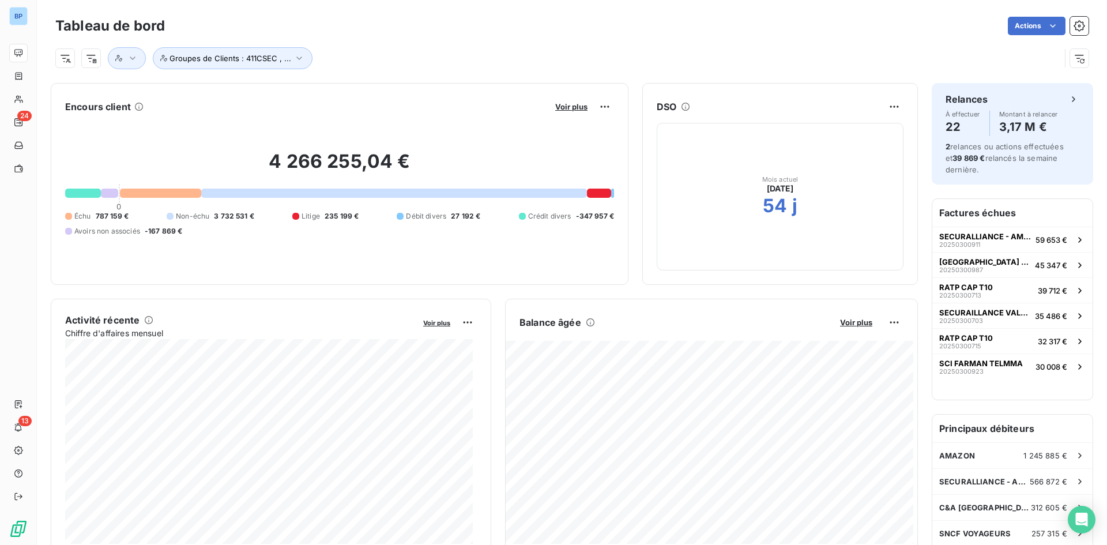
click at [555, 111] on button "Voir plus" at bounding box center [571, 106] width 39 height 10
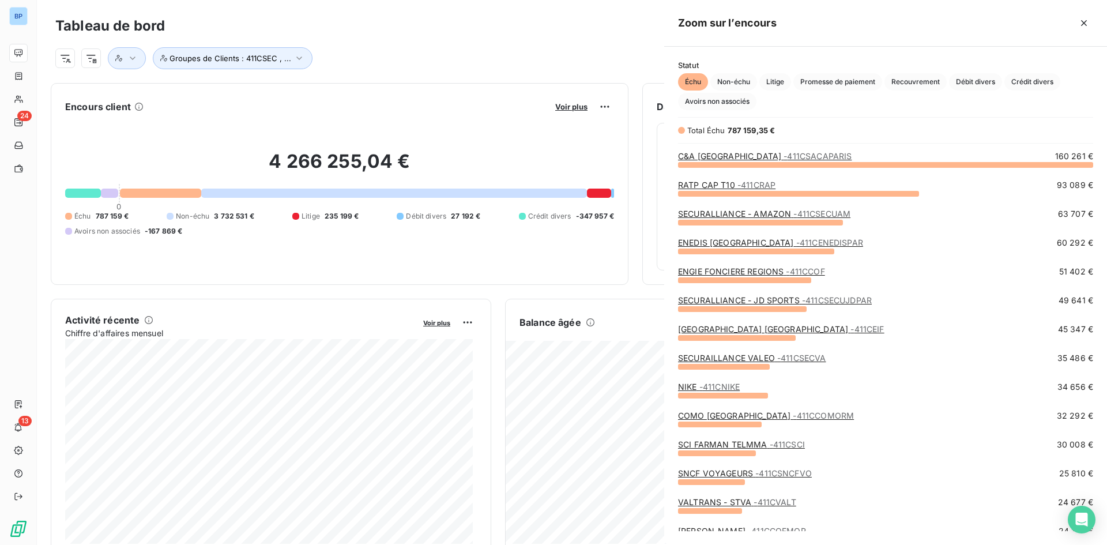
scroll to position [536, 434]
click at [557, 108] on div at bounding box center [553, 272] width 1107 height 545
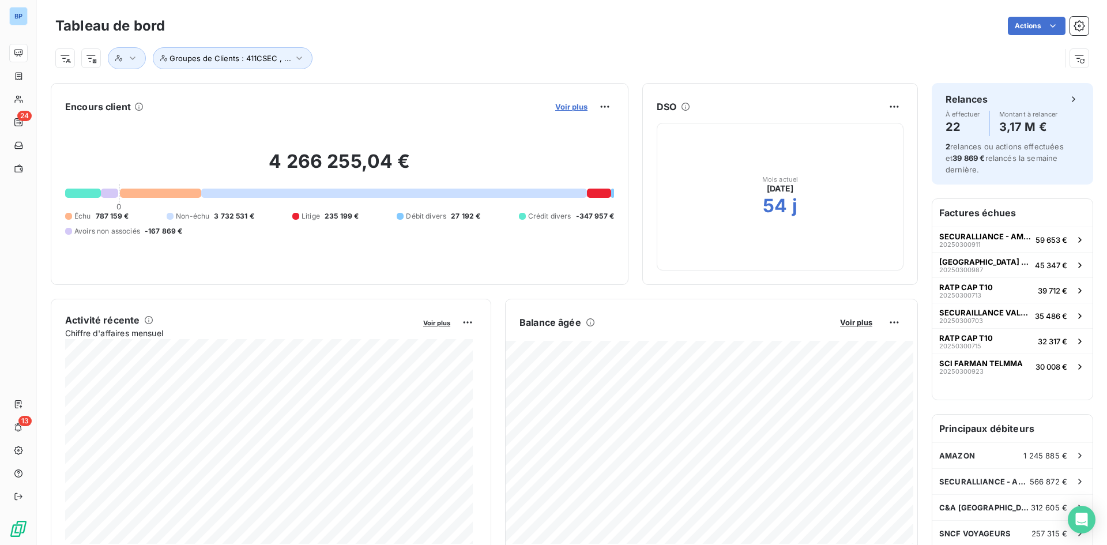
click at [562, 106] on span "Voir plus" at bounding box center [571, 106] width 32 height 9
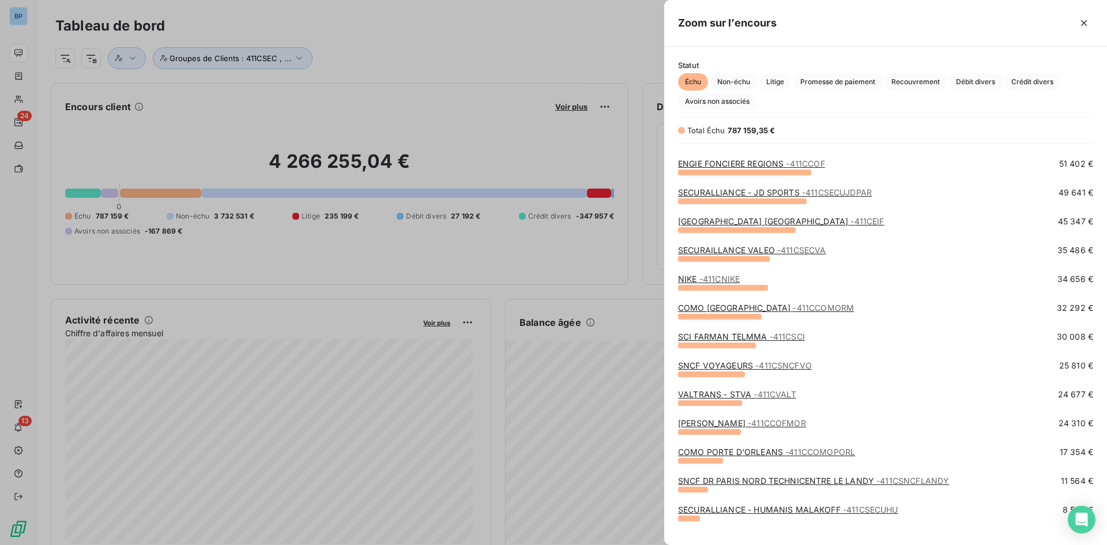
scroll to position [115, 0]
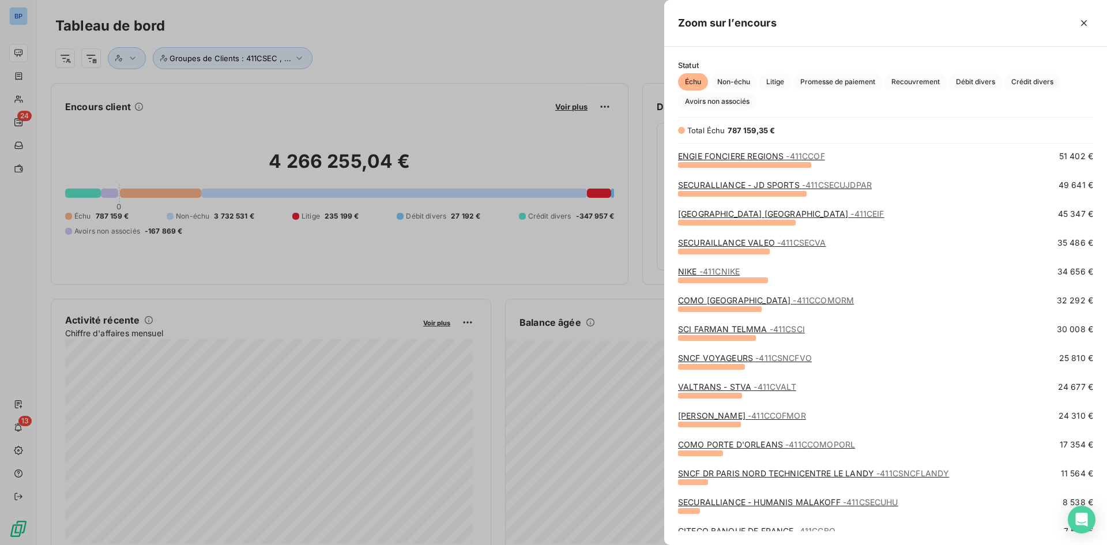
click at [761, 300] on link "COMO BRAND CENTER - 411CCOMORM" at bounding box center [766, 300] width 176 height 10
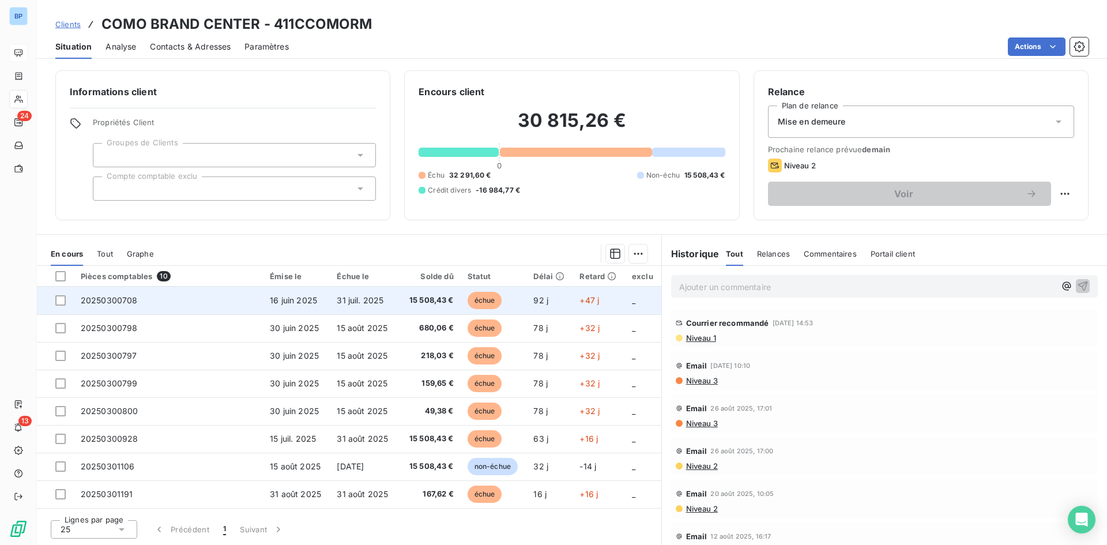
click at [195, 304] on td "20250300708" at bounding box center [168, 301] width 189 height 28
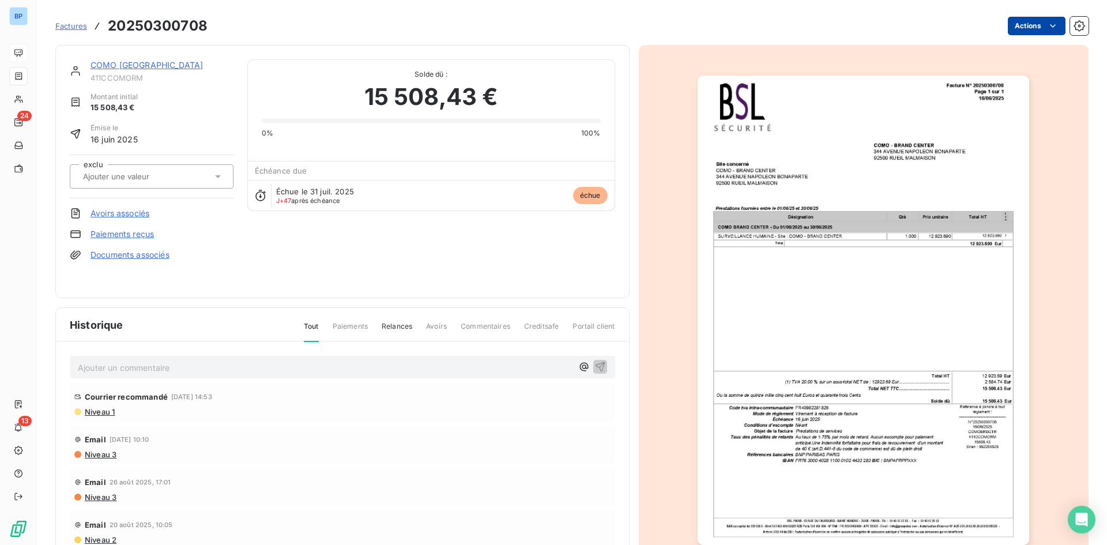
click at [1022, 33] on html "BP 24 13 Factures 20250300708 Actions COMO BRAND CENTER 411CCOMORM Montant init…" at bounding box center [553, 272] width 1107 height 545
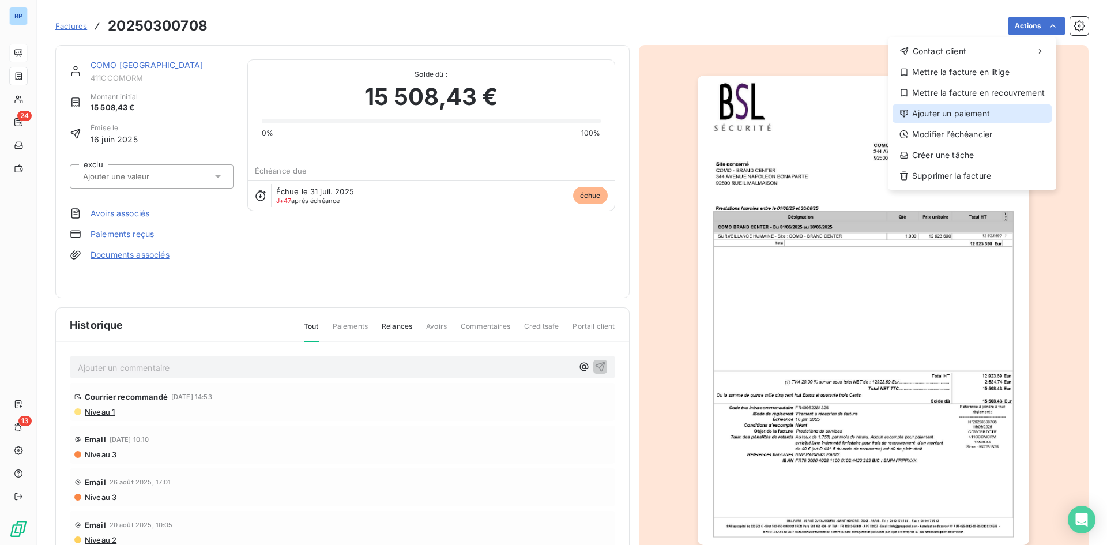
click at [976, 120] on div "Ajouter un paiement" at bounding box center [972, 113] width 159 height 18
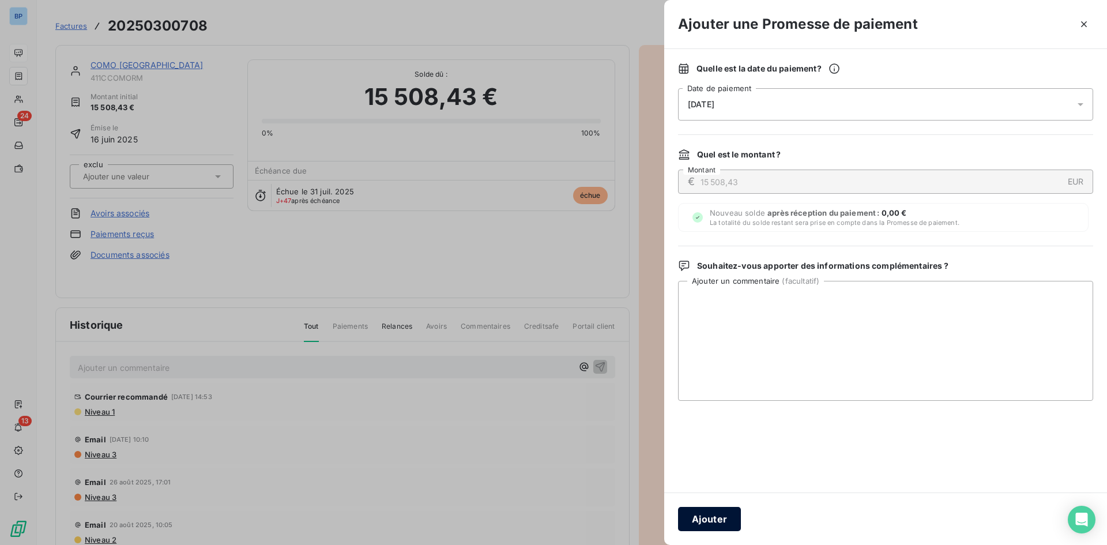
click at [709, 516] on button "Ajouter" at bounding box center [709, 519] width 63 height 24
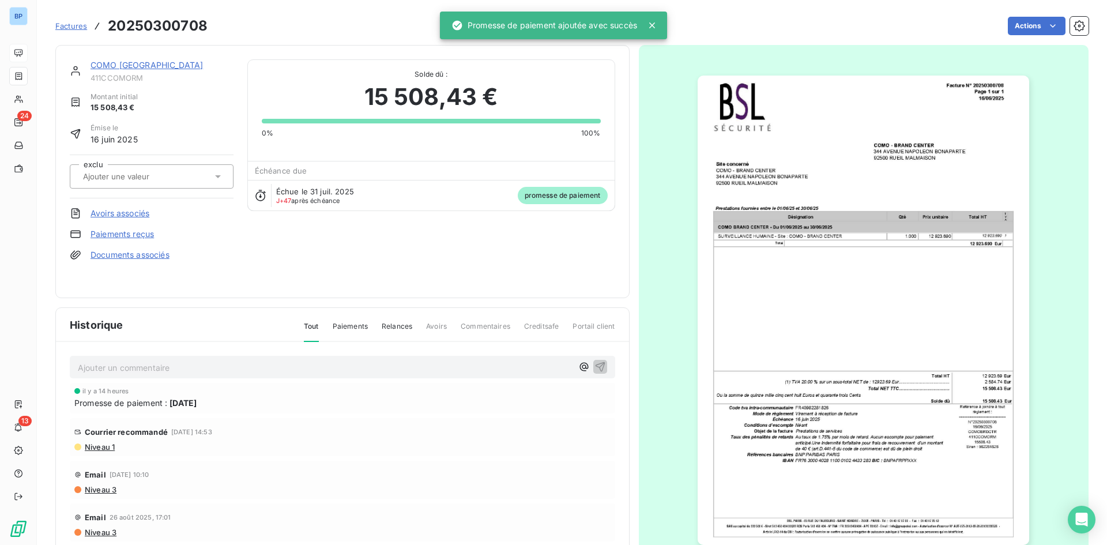
click at [319, 32] on div "Actions" at bounding box center [654, 26] width 867 height 18
click at [146, 69] on link "COMO BRAND CENTER" at bounding box center [147, 65] width 112 height 10
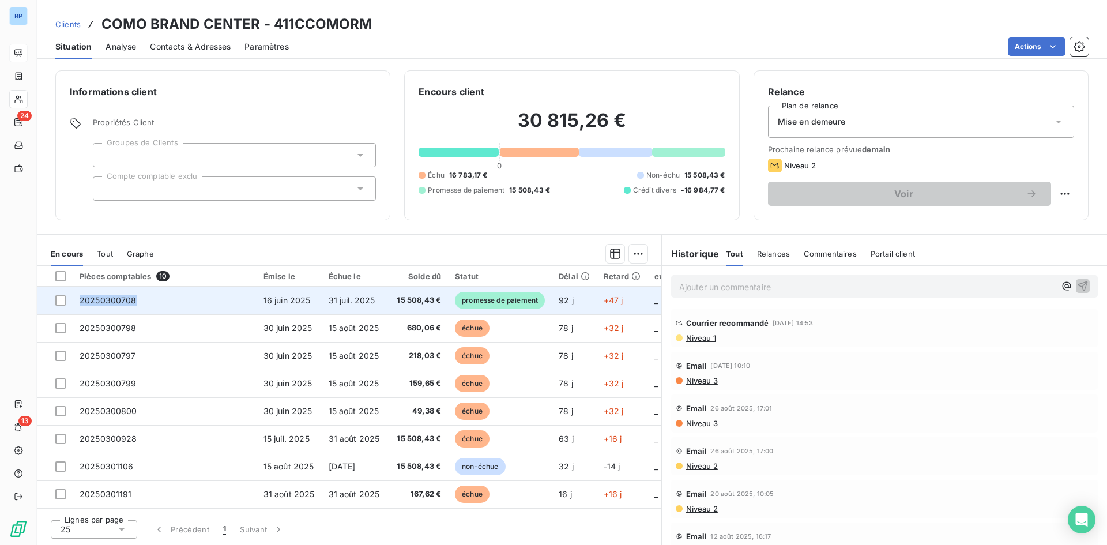
drag, startPoint x: 140, startPoint y: 302, endPoint x: 52, endPoint y: 305, distance: 87.7
click at [52, 305] on tr "20250300708 16 juin 2025 31 juil. 2025 15 508,43 € promesse de paiement 92 j +4…" at bounding box center [360, 301] width 646 height 28
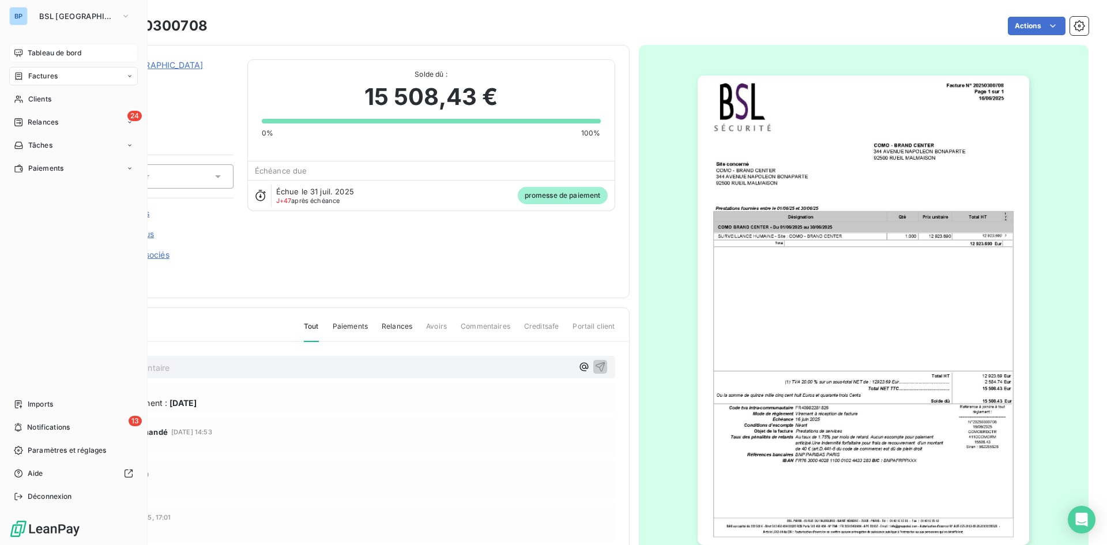
click at [47, 54] on span "Tableau de bord" at bounding box center [55, 53] width 54 height 10
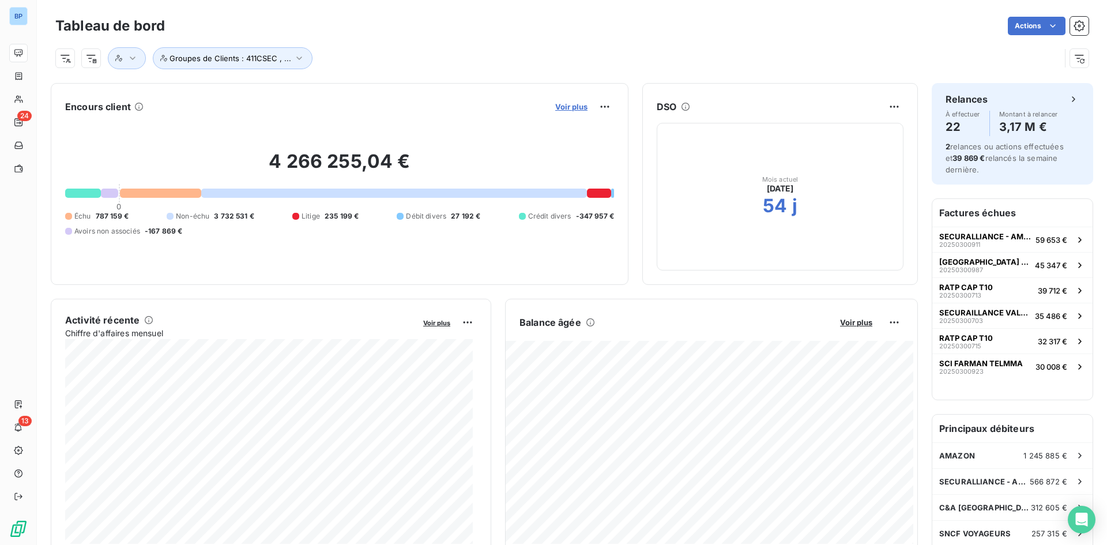
click at [563, 108] on span "Voir plus" at bounding box center [571, 106] width 32 height 9
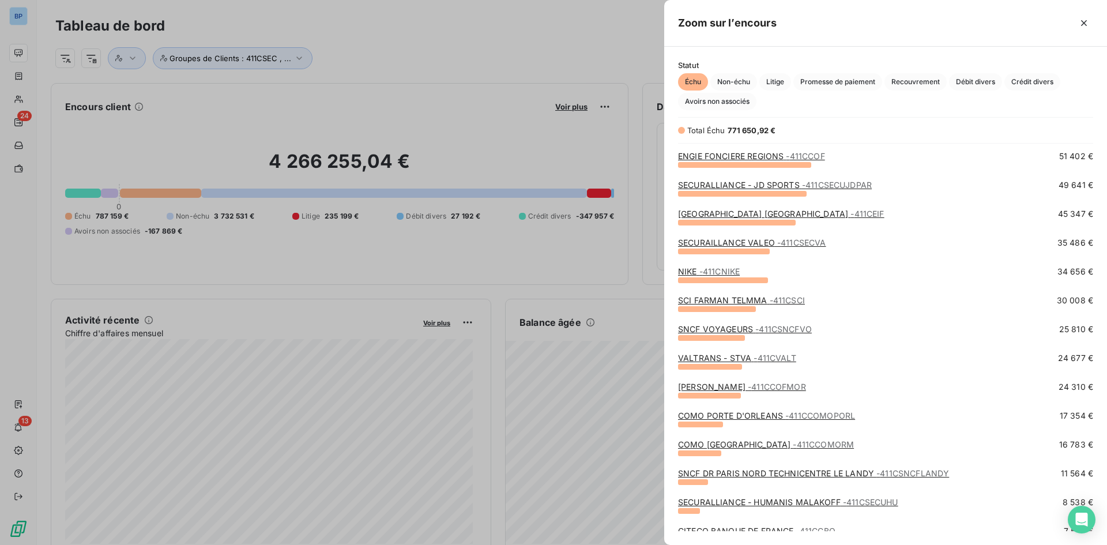
scroll to position [173, 0]
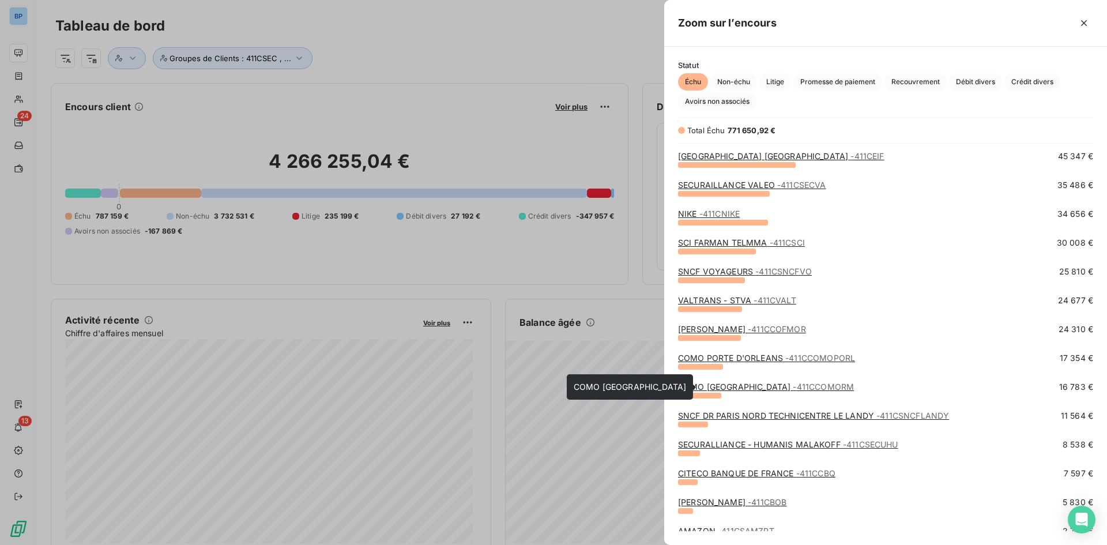
click at [793, 388] on span "- 411CCOMORM" at bounding box center [823, 387] width 61 height 10
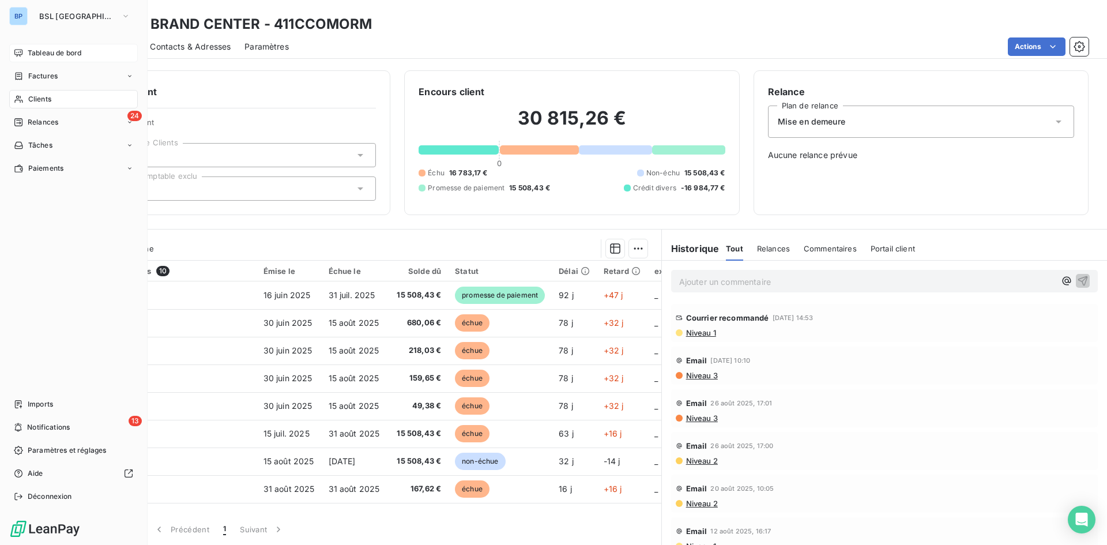
click at [35, 51] on span "Tableau de bord" at bounding box center [55, 53] width 54 height 10
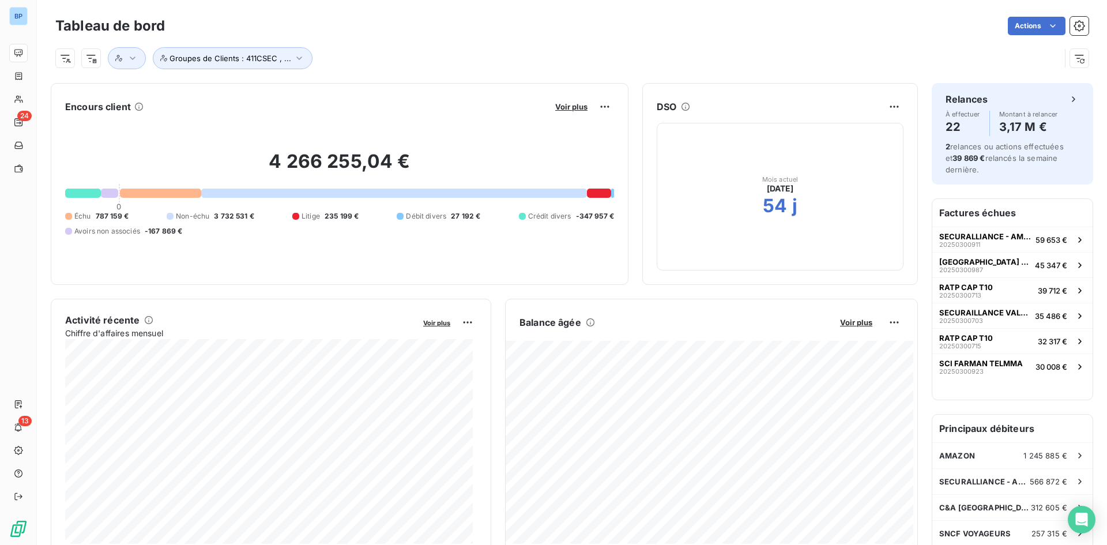
click at [552, 100] on div "Voir plus" at bounding box center [583, 106] width 62 height 18
click at [557, 104] on span "Voir plus" at bounding box center [571, 106] width 32 height 9
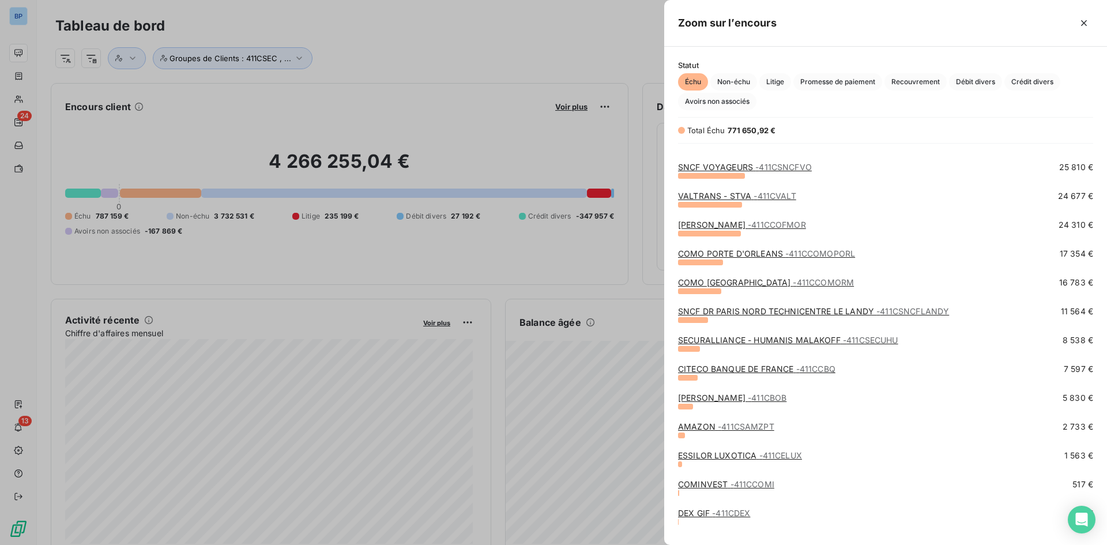
scroll to position [288, 0]
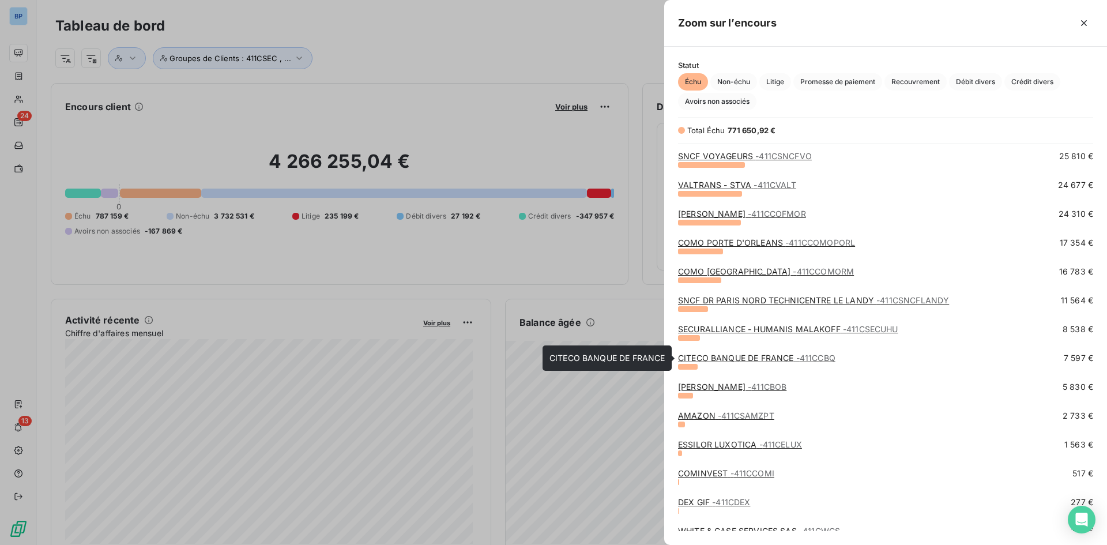
click at [773, 358] on link "CITECO BANQUE DE FRANCE - 411CCBQ" at bounding box center [756, 358] width 157 height 10
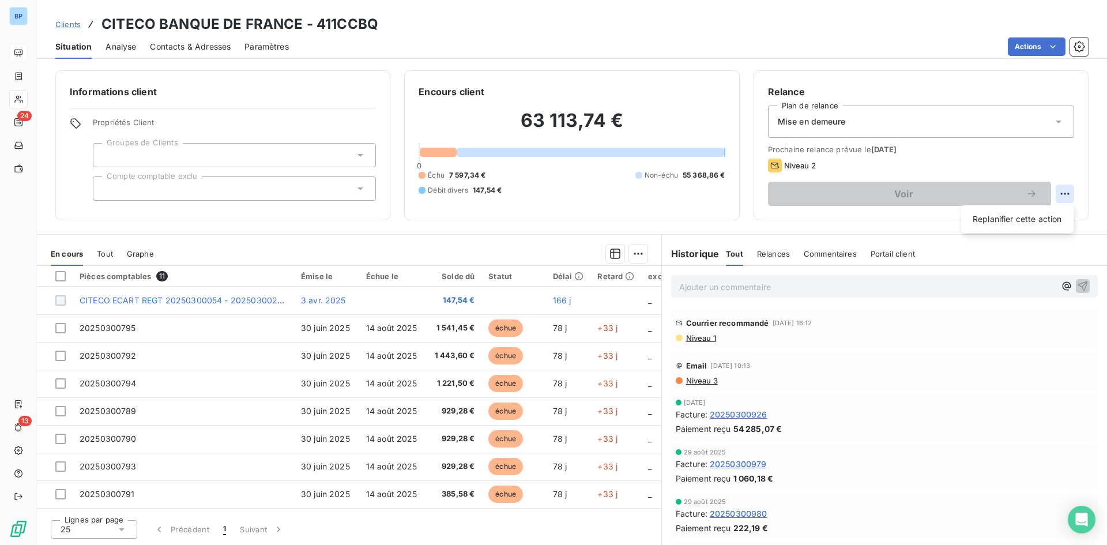
click at [1071, 192] on html "BP 24 13 Clients CITECO BANQUE DE FRANCE - 411CCBQ Situation Analyse Contacts &…" at bounding box center [553, 272] width 1107 height 545
click at [1028, 215] on div "Replanifier cette action" at bounding box center [1017, 219] width 103 height 18
select select "8"
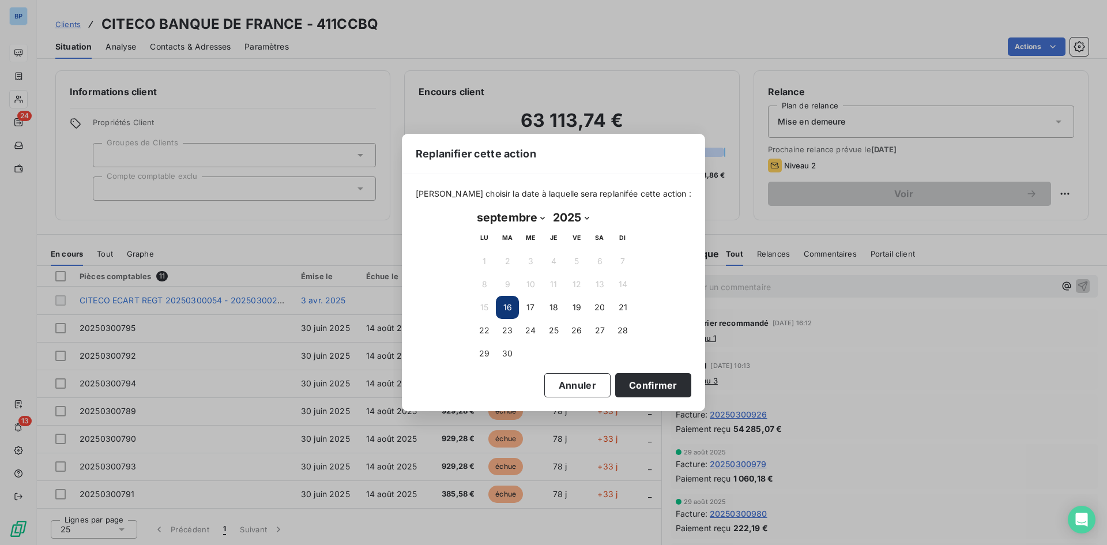
click at [503, 310] on button "16" at bounding box center [507, 307] width 23 height 23
click at [640, 389] on button "Confirmer" at bounding box center [653, 385] width 76 height 24
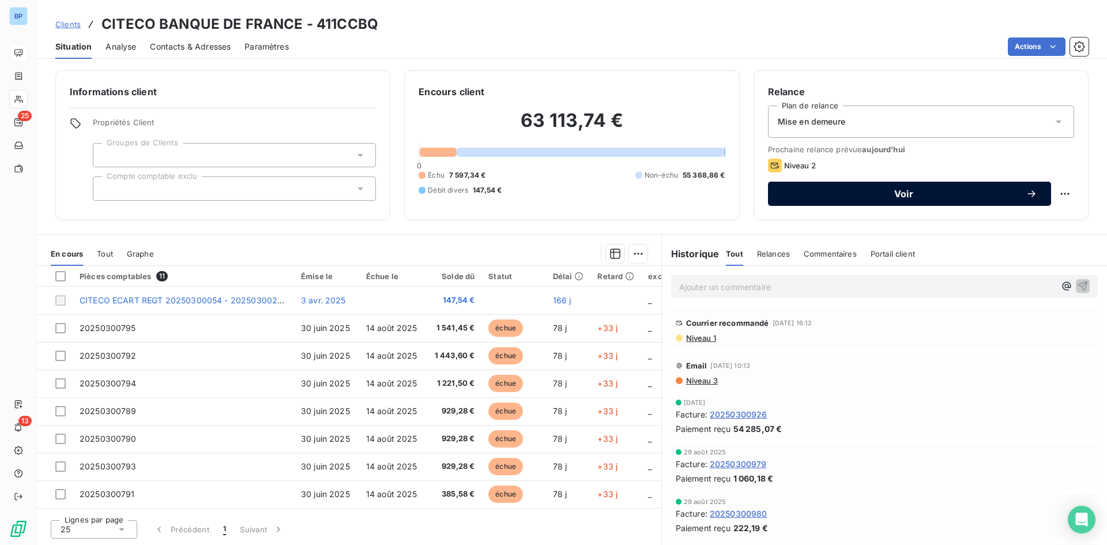
click at [921, 189] on div "Voir" at bounding box center [909, 194] width 255 height 12
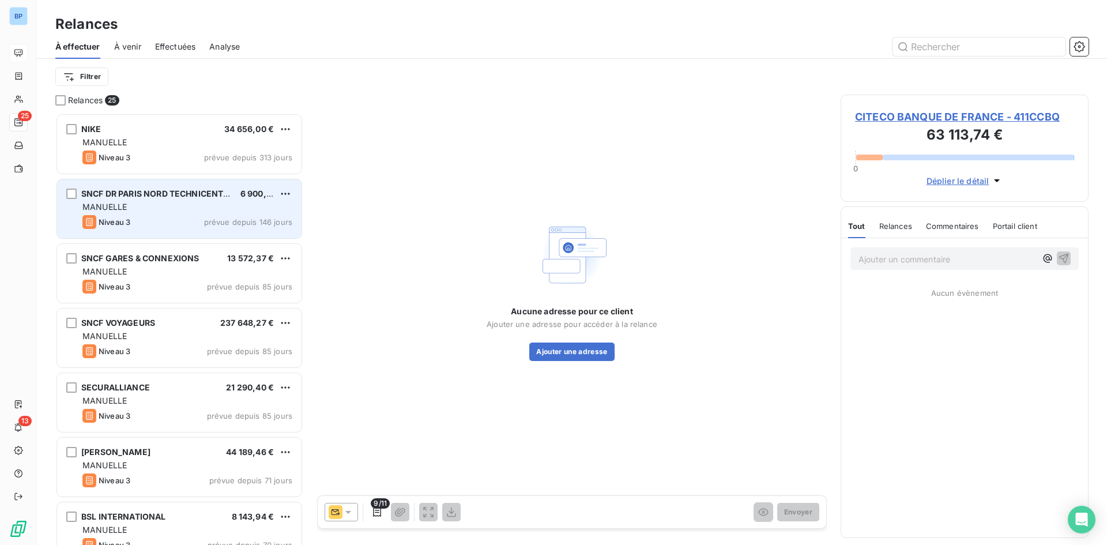
scroll to position [423, 239]
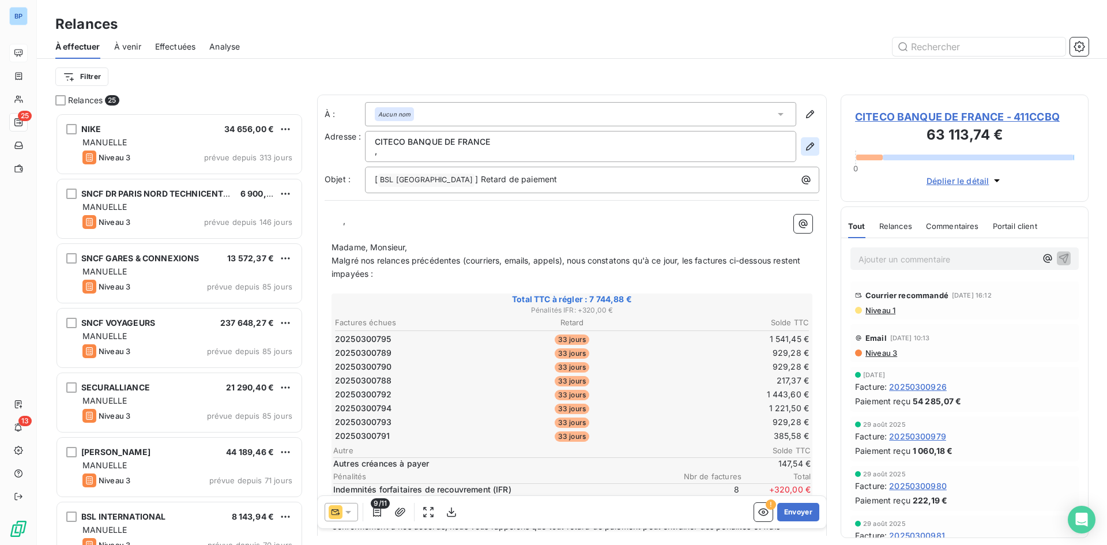
click at [804, 146] on icon "button" at bounding box center [810, 147] width 12 height 12
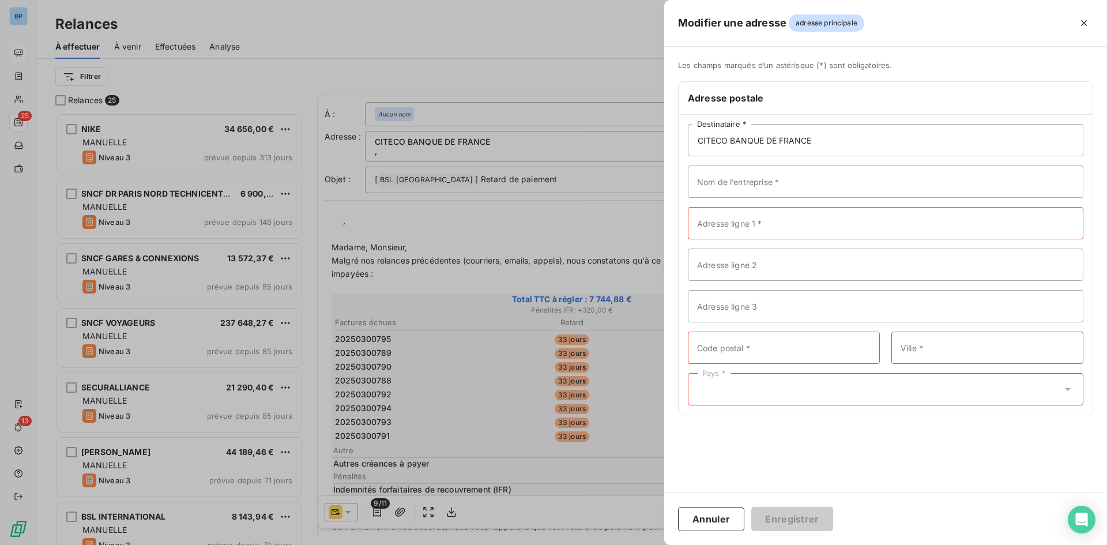
click at [521, 229] on div at bounding box center [553, 272] width 1107 height 545
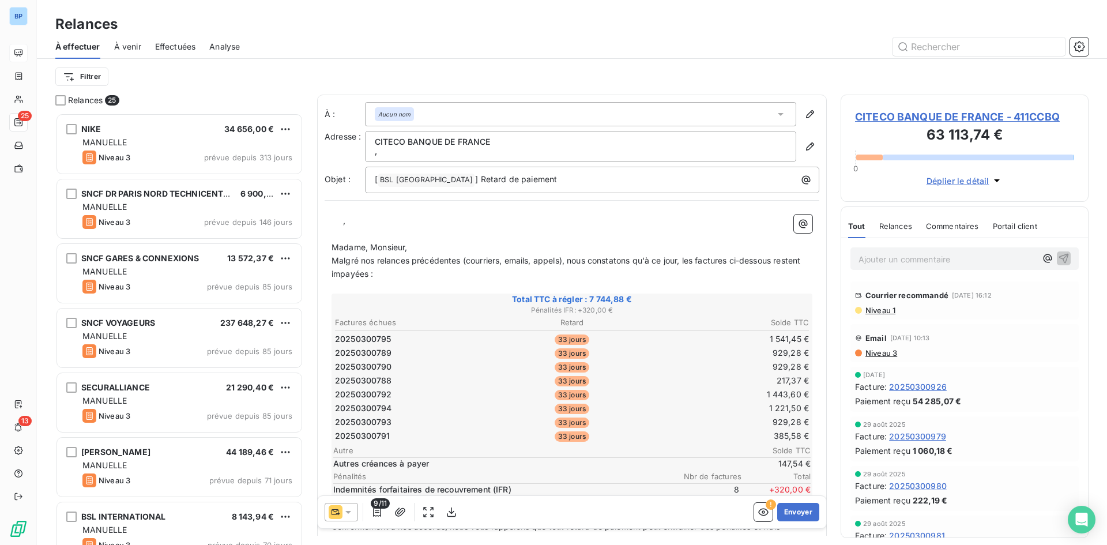
click at [875, 312] on span "Niveau 1" at bounding box center [879, 310] width 31 height 9
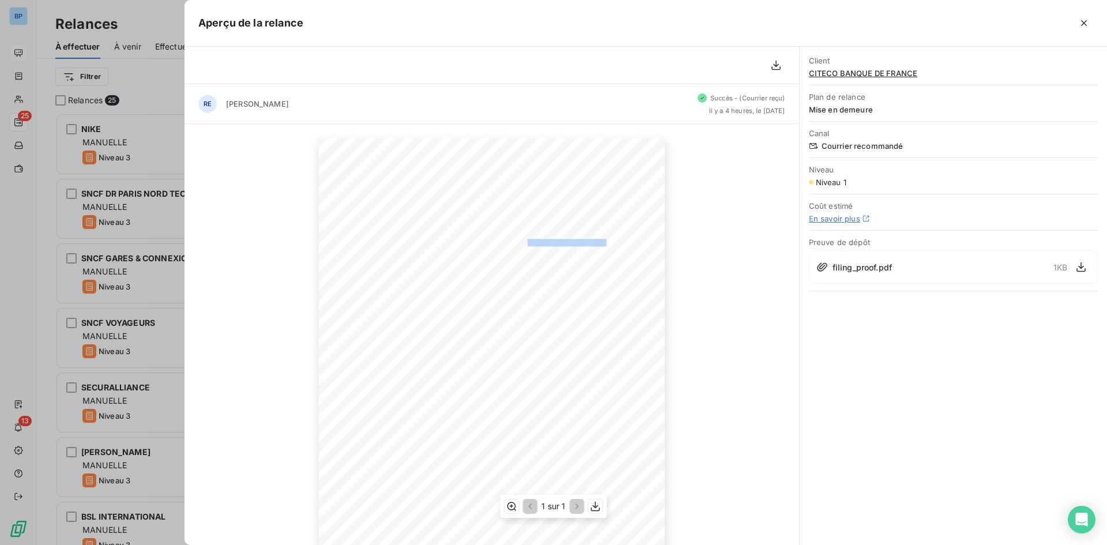
drag, startPoint x: 582, startPoint y: 240, endPoint x: 517, endPoint y: 244, distance: 64.7
click at [517, 244] on span "1 Place du Général Catroux" at bounding box center [562, 241] width 112 height 5
drag, startPoint x: 501, startPoint y: 243, endPoint x: 583, endPoint y: 242, distance: 81.9
click at [583, 242] on span "1 Place du Général Catroux" at bounding box center [562, 241] width 112 height 5
copy span "1 Place du Général Catroux"
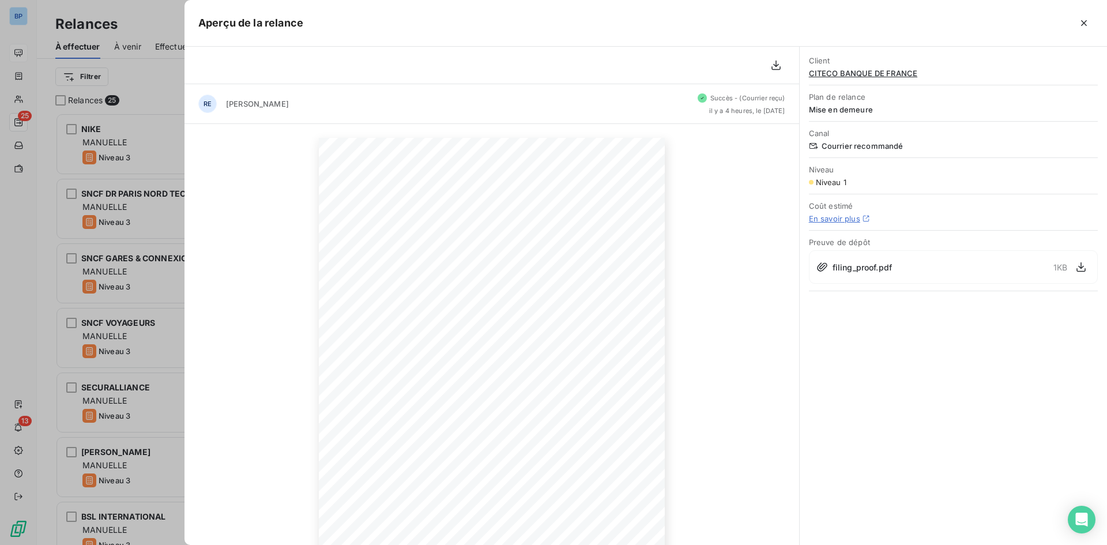
click at [161, 93] on div at bounding box center [553, 272] width 1107 height 545
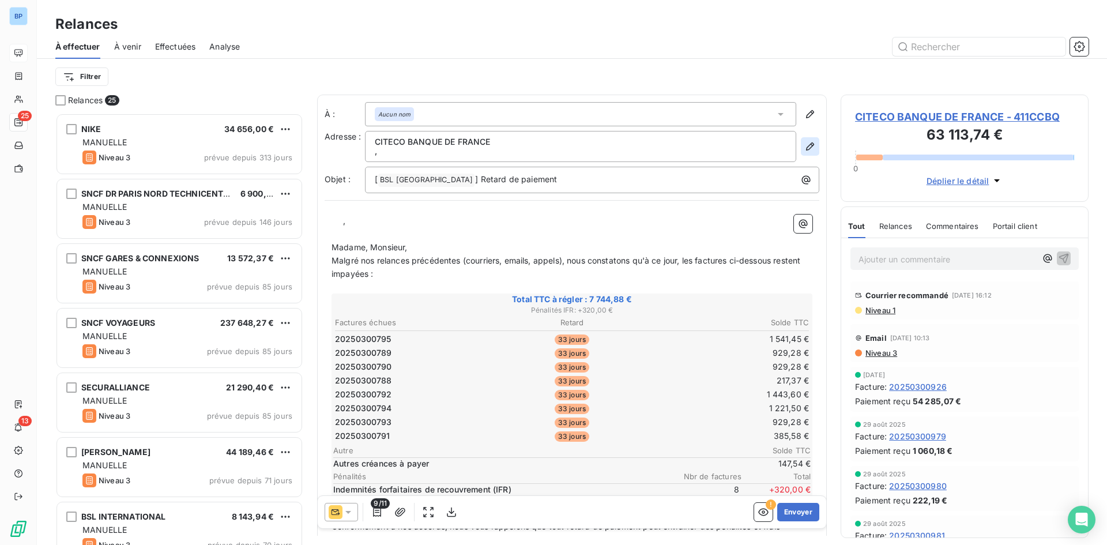
click at [804, 142] on icon "button" at bounding box center [810, 147] width 12 height 12
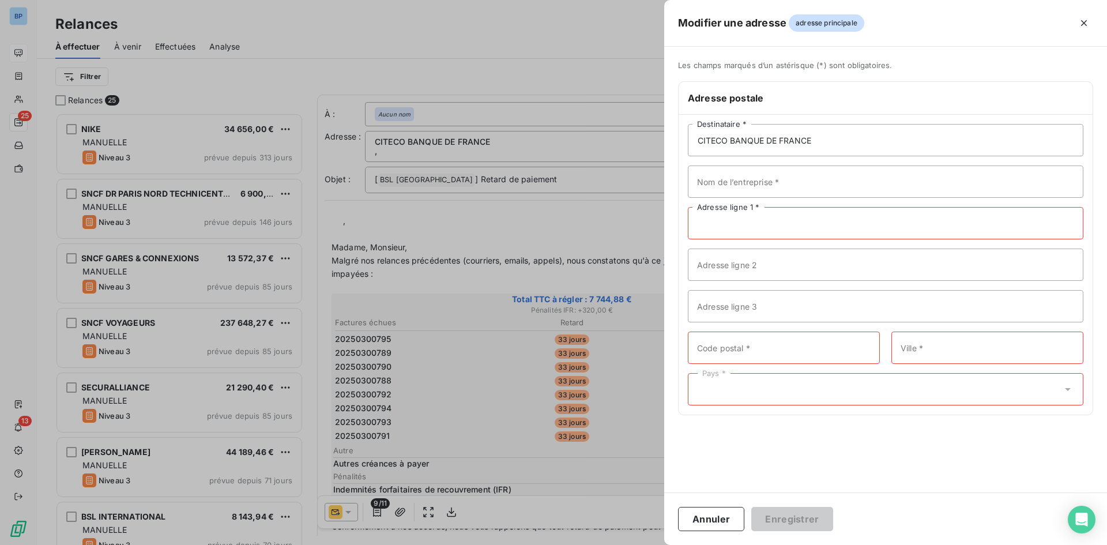
click at [710, 235] on input "Adresse ligne 1 *" at bounding box center [886, 223] width 396 height 32
paste input "1 Place du Général Catroux"
type input "1 Place du Général Catroux"
click at [819, 137] on input "CITECO BANQUE DE FRANCE" at bounding box center [886, 140] width 396 height 32
click at [751, 349] on input "Code postal *" at bounding box center [784, 348] width 192 height 32
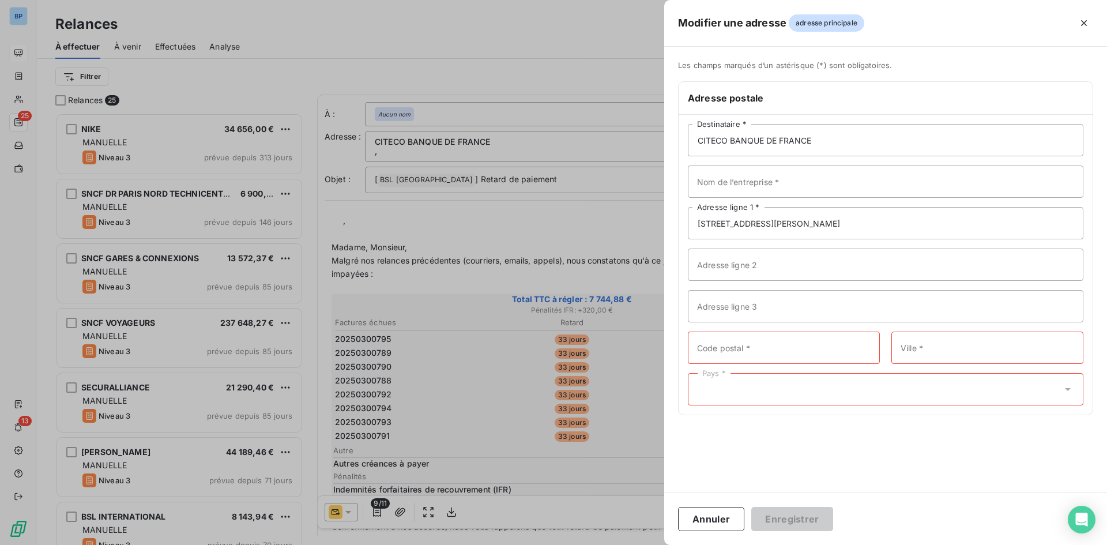
click at [735, 377] on div "CITECO BANQUE DE FRANCE Destinataire * Nom de l’entreprise * 1 Place du Général…" at bounding box center [886, 265] width 414 height 300
click at [749, 399] on div "Pays *" at bounding box center [886, 401] width 396 height 32
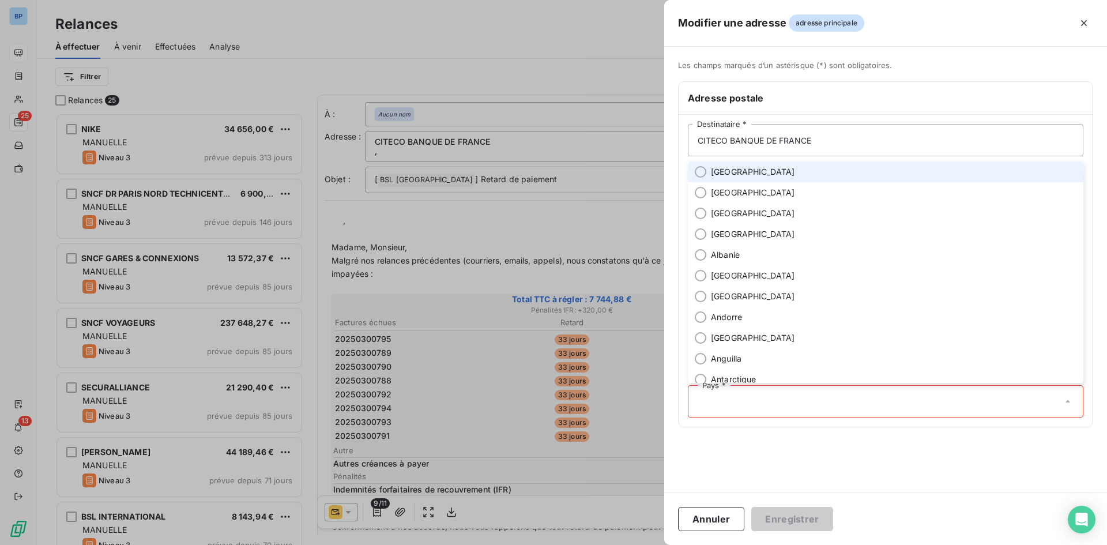
click at [719, 176] on span "France" at bounding box center [753, 172] width 84 height 12
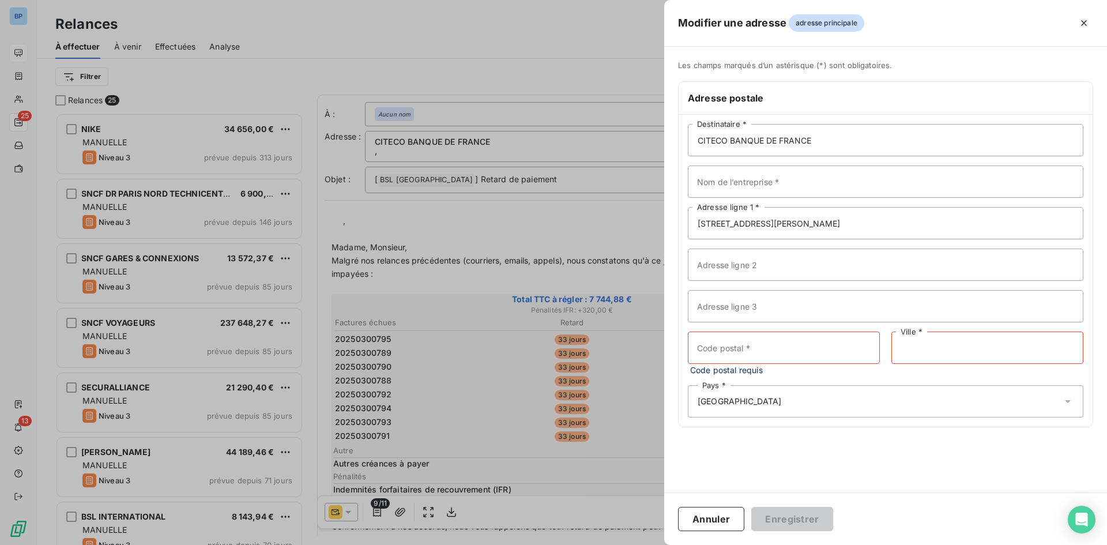
click at [926, 352] on input "Ville *" at bounding box center [988, 348] width 192 height 32
type input "p"
type input "PARIS"
click at [772, 362] on input "Code postal *" at bounding box center [784, 348] width 192 height 32
click at [536, 222] on div at bounding box center [553, 272] width 1107 height 545
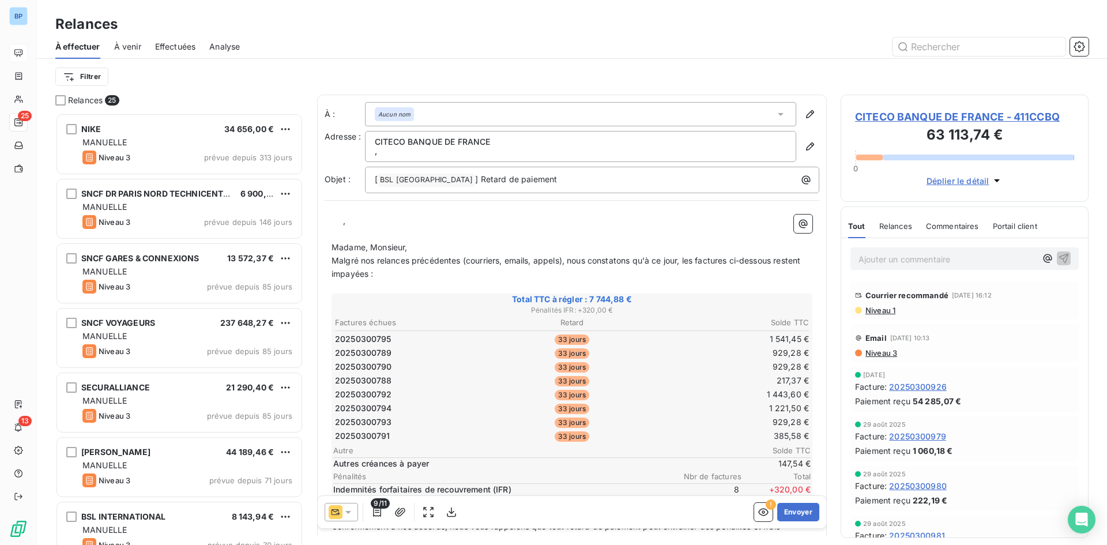
click at [878, 316] on div "Courrier recommandé 10 sept. 2025, 16:12 Niveau 1" at bounding box center [965, 300] width 228 height 38
click at [878, 313] on span "Niveau 1" at bounding box center [879, 310] width 31 height 9
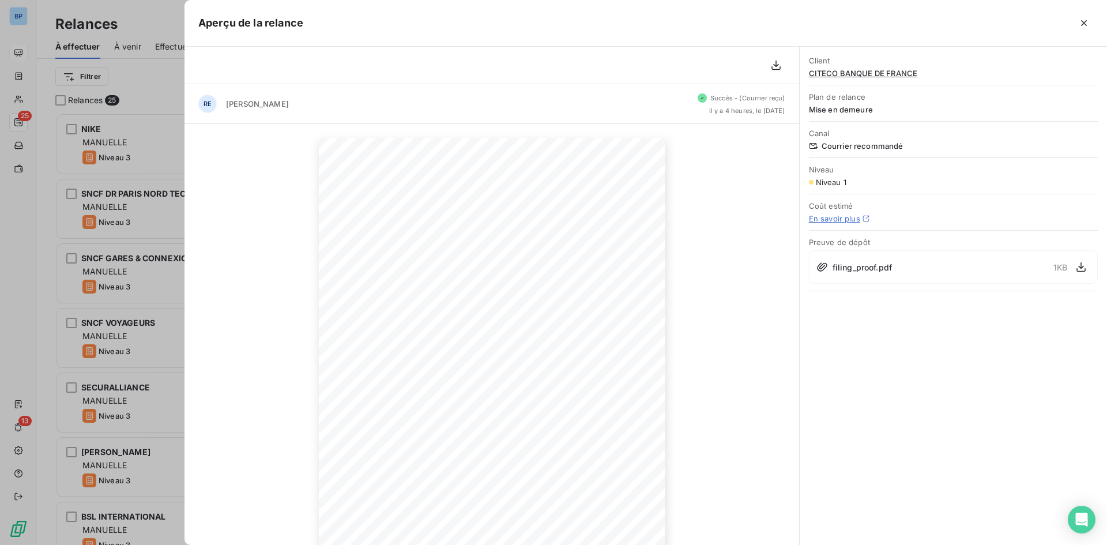
click at [176, 178] on div at bounding box center [553, 272] width 1107 height 545
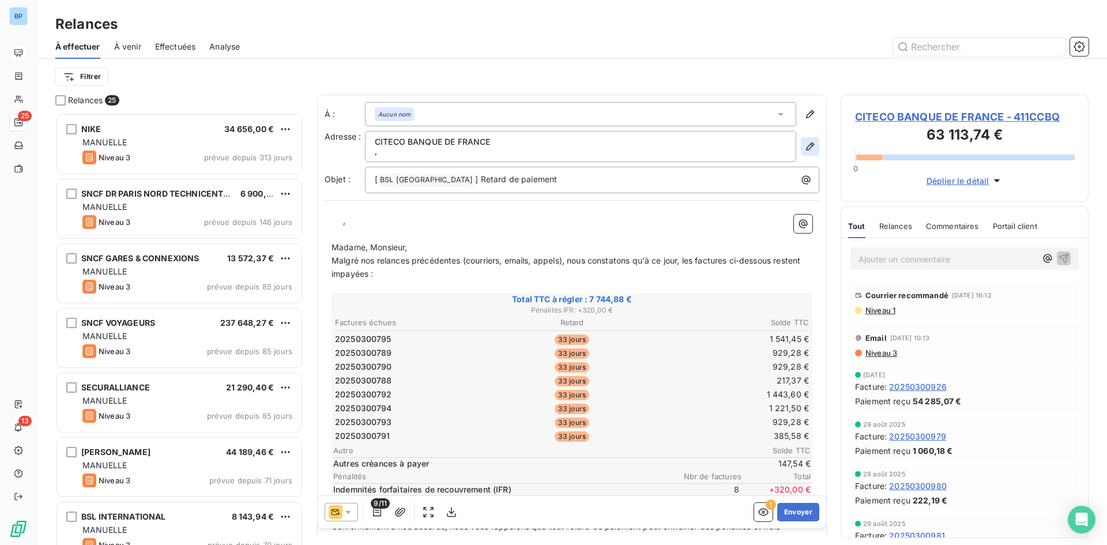
click at [806, 148] on icon "button" at bounding box center [810, 146] width 8 height 8
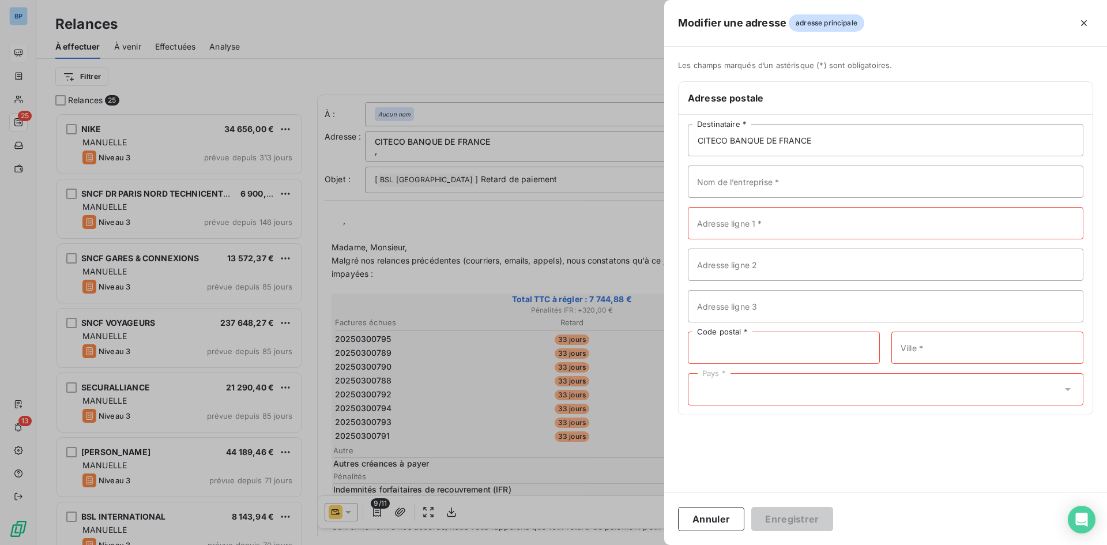
click at [743, 347] on input "Code postal *" at bounding box center [784, 348] width 192 height 32
type input "75017"
click at [937, 344] on input "Ville *" at bounding box center [988, 348] width 192 height 32
type input "PARIS"
click at [755, 397] on div "Pays *" at bounding box center [886, 389] width 396 height 32
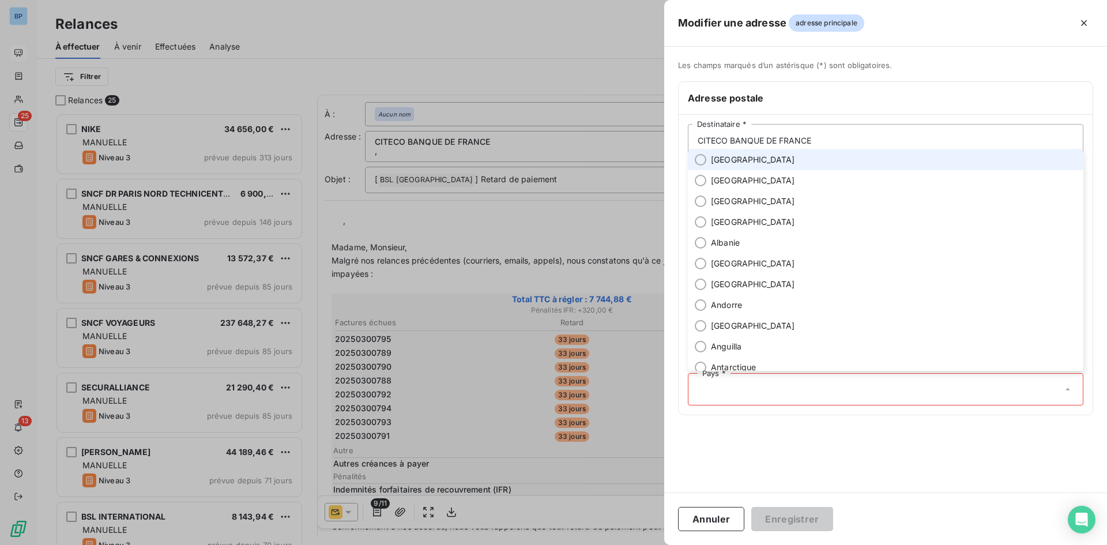
click at [728, 159] on span "France" at bounding box center [753, 160] width 84 height 12
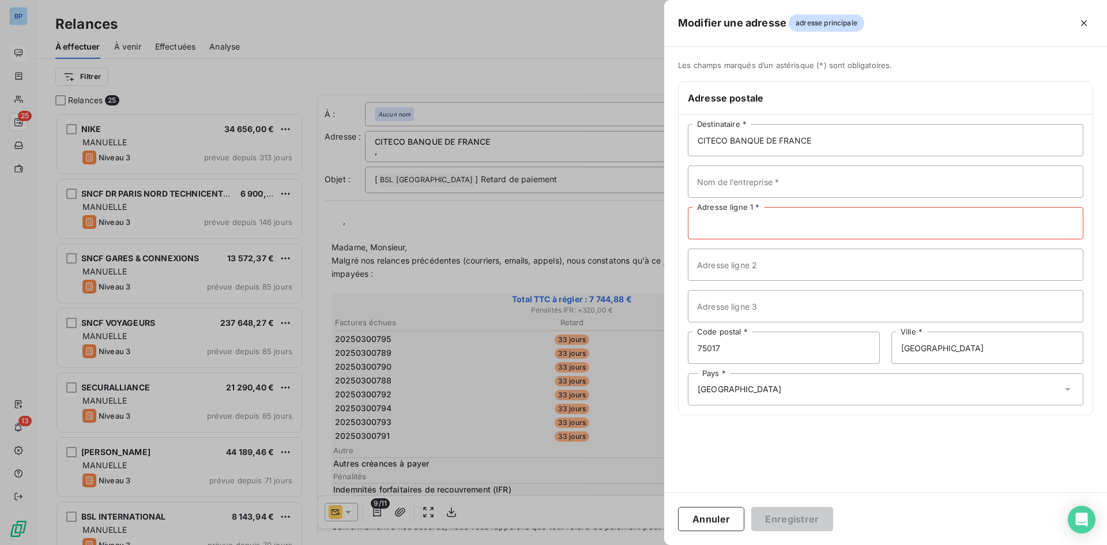
click at [738, 227] on input "Adresse ligne 1 *" at bounding box center [886, 223] width 396 height 32
paste input "1 Place du Général Catroux"
type input "1 Place du Général Catroux"
drag, startPoint x: 816, startPoint y: 135, endPoint x: 798, endPoint y: 159, distance: 30.0
click at [816, 136] on input "CITECO BANQUE DE FRANCE" at bounding box center [886, 140] width 396 height 32
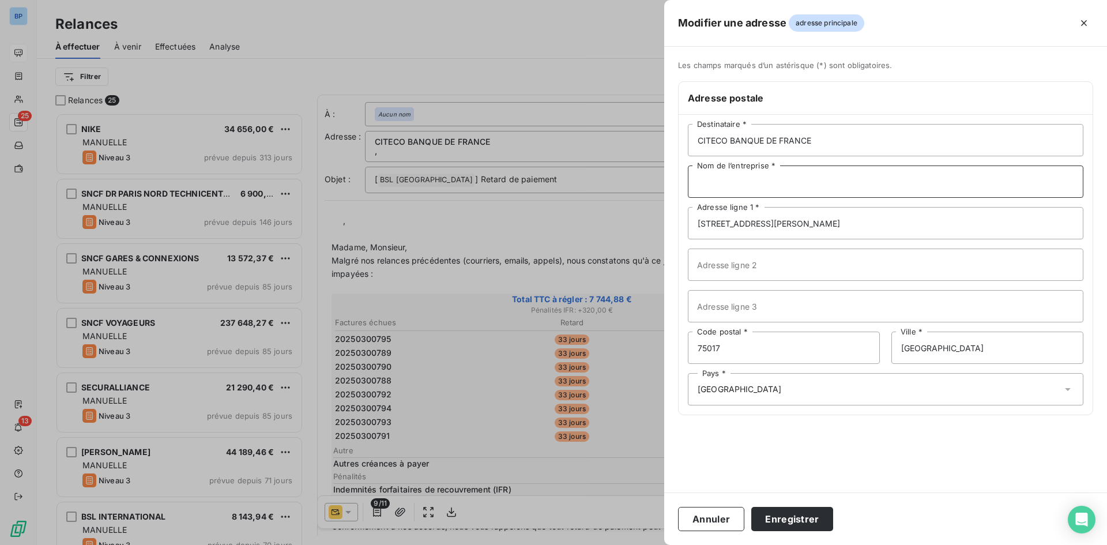
click at [768, 181] on input "Nom de l’entreprise *" at bounding box center [886, 182] width 396 height 32
type input "CITECO BANQUE DE FRANCE"
click at [804, 517] on button "Enregistrer" at bounding box center [792, 519] width 82 height 24
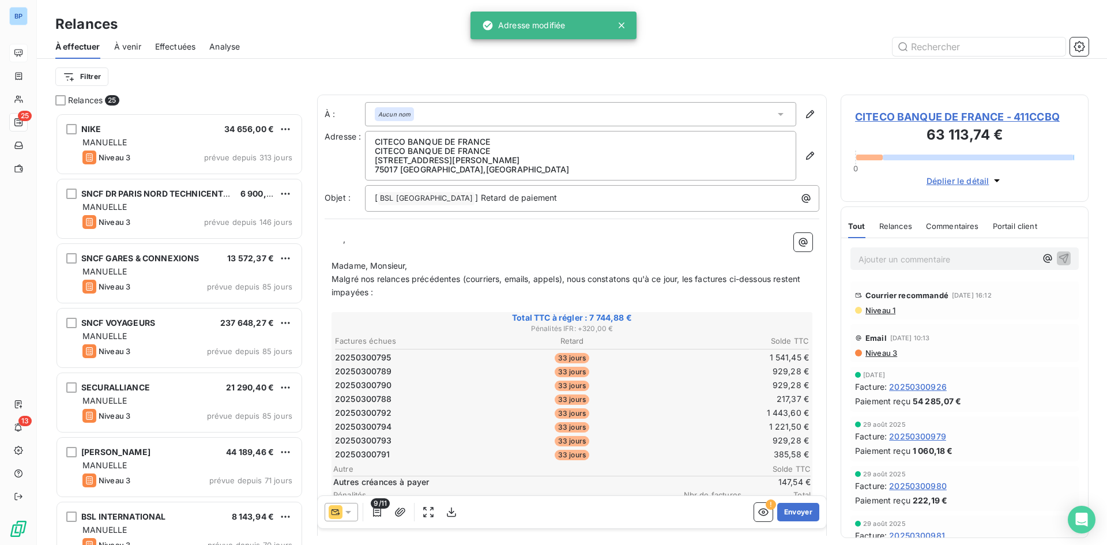
click at [492, 217] on div "À : Aucun nom Adresse : CITECO BANQUE DE FRANCE CITECO BANQUE DE FRANCE 1 Place…" at bounding box center [572, 456] width 510 height 723
click at [330, 261] on div "﻿ ﻿ ﻿ , ﻿ Madame, Monsieur, Malgré nos relances précédentes (courriers, emails,…" at bounding box center [572, 518] width 495 height 584
click at [334, 263] on span "Madame, Monsieur," at bounding box center [370, 266] width 76 height 10
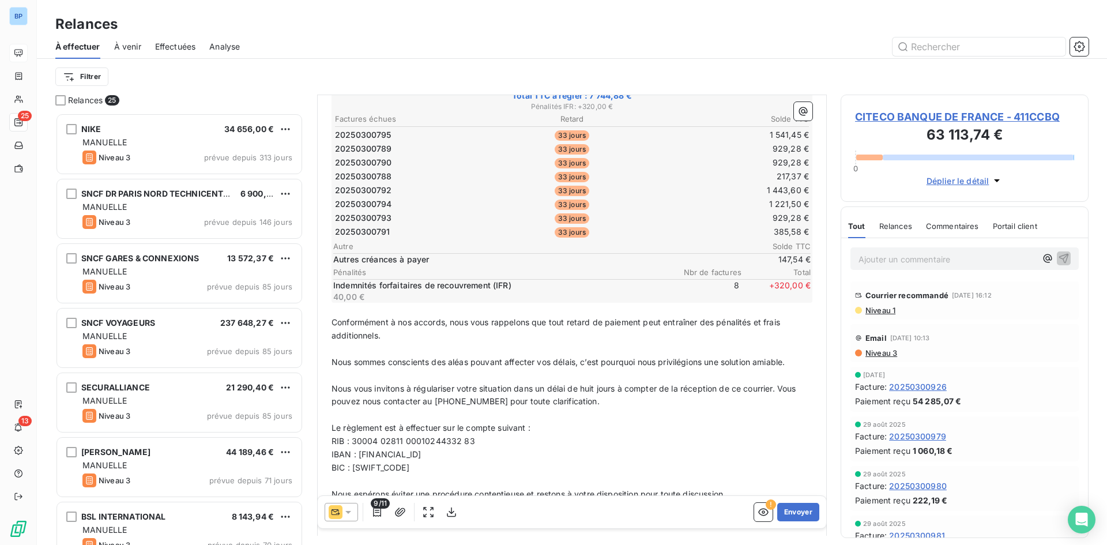
scroll to position [301, 0]
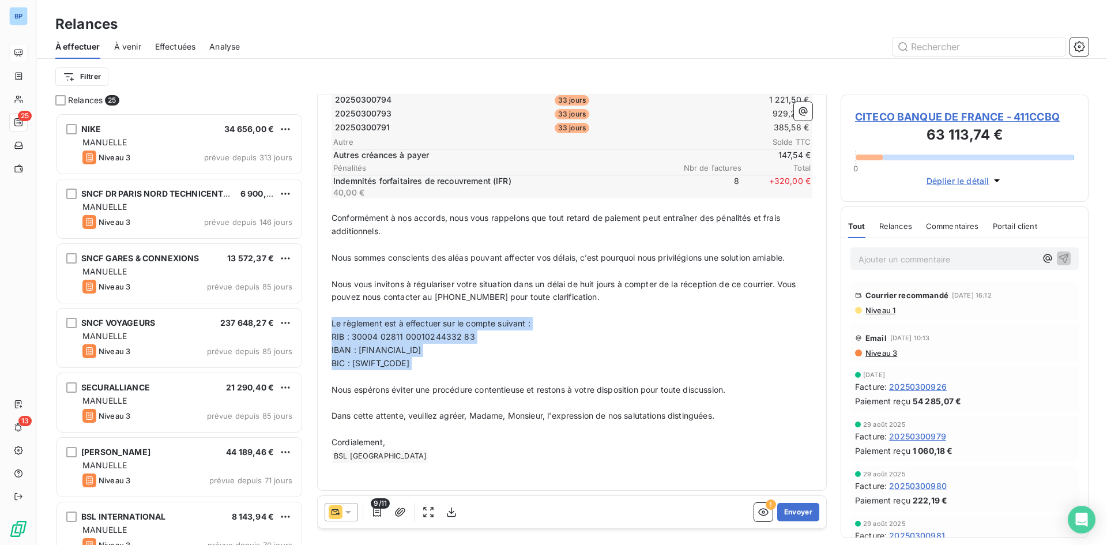
drag, startPoint x: 404, startPoint y: 367, endPoint x: 329, endPoint y: 330, distance: 83.3
click at [329, 330] on div "Madame, Monsieur, Malgré nos relances précédentes (courriers, emails, appels), …" at bounding box center [572, 205] width 495 height 558
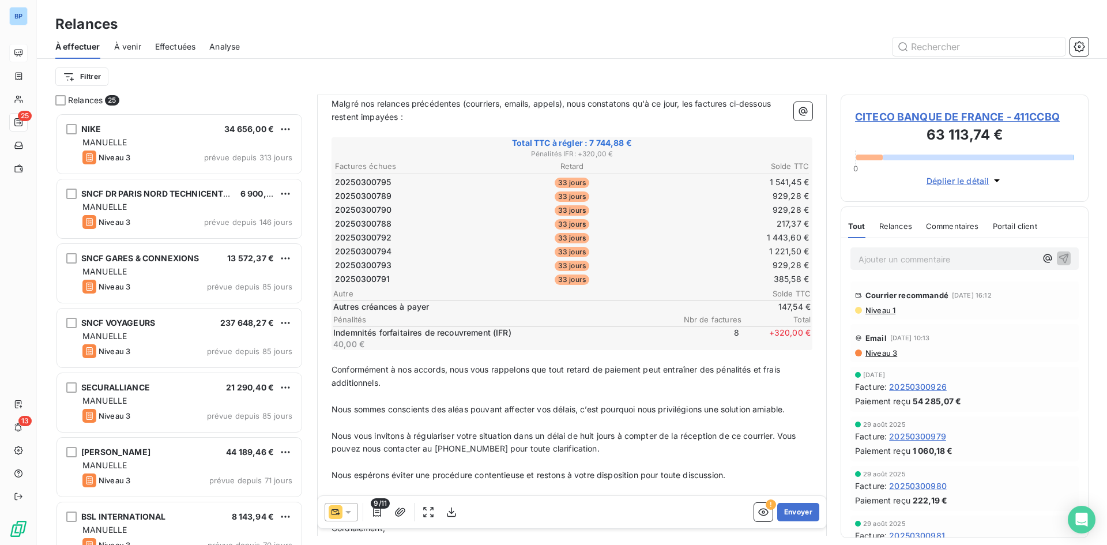
scroll to position [235, 0]
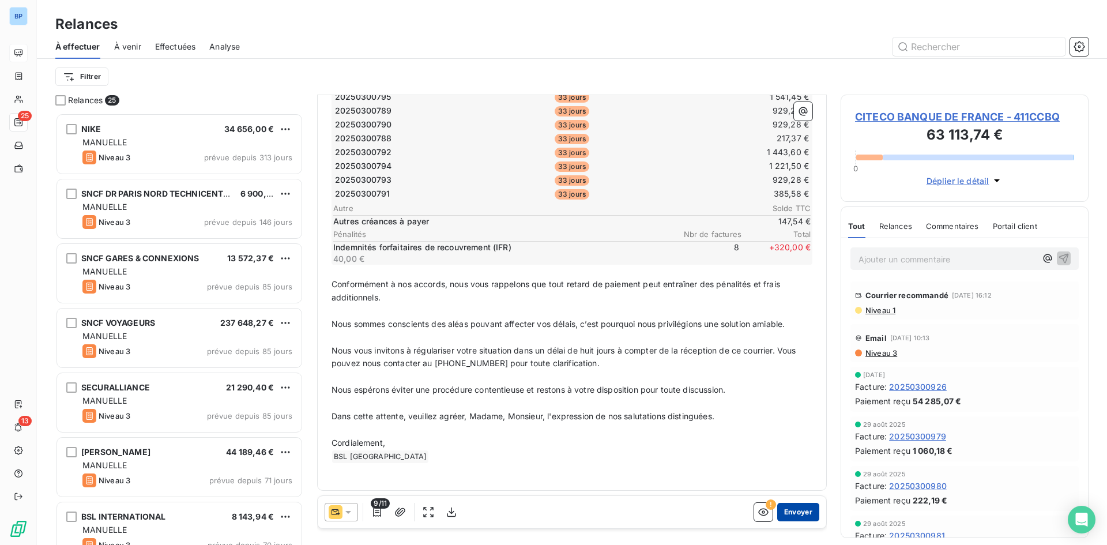
click at [797, 515] on button "Envoyer" at bounding box center [798, 512] width 42 height 18
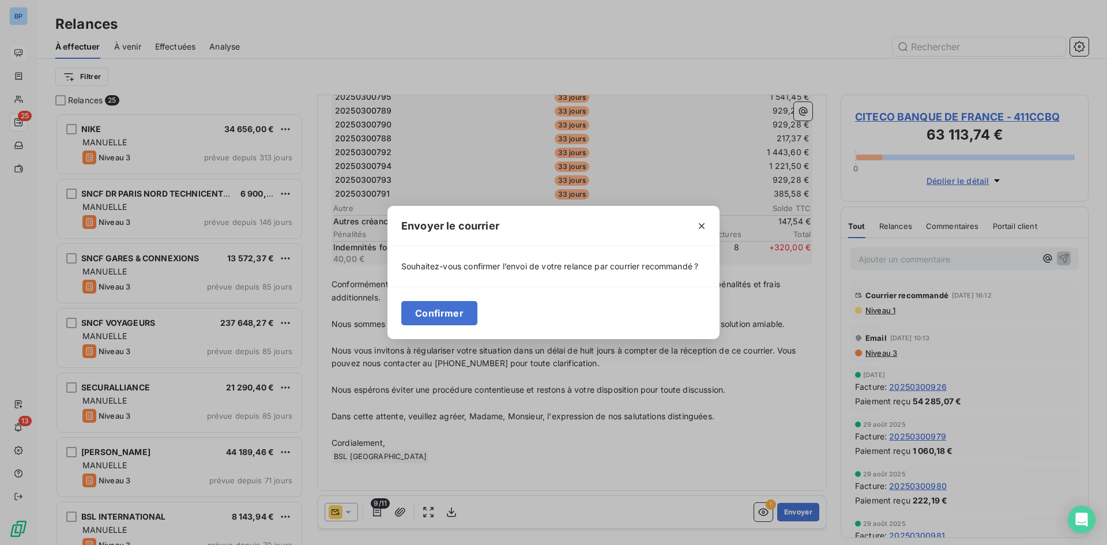
click at [451, 292] on div "Confirmer" at bounding box center [554, 313] width 332 height 52
click at [455, 323] on button "Confirmer" at bounding box center [439, 313] width 76 height 24
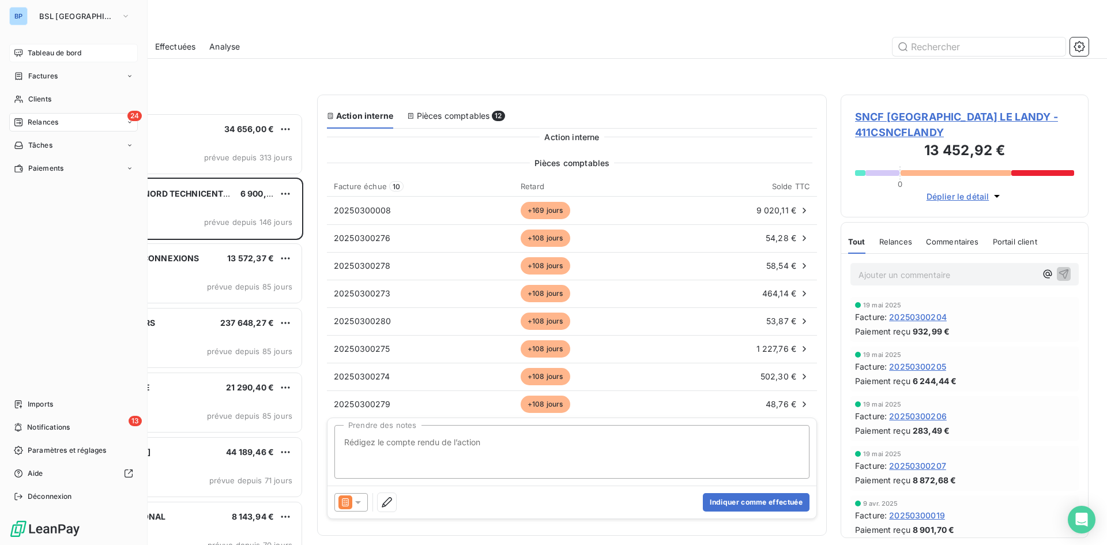
click at [50, 48] on span "Tableau de bord" at bounding box center [55, 53] width 54 height 10
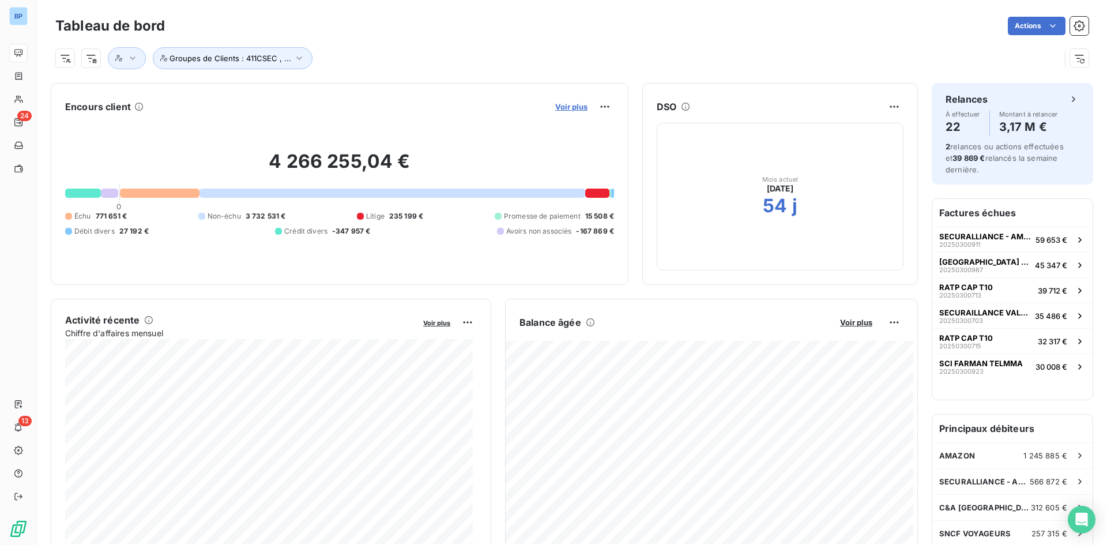
click at [574, 103] on span "Voir plus" at bounding box center [571, 106] width 32 height 9
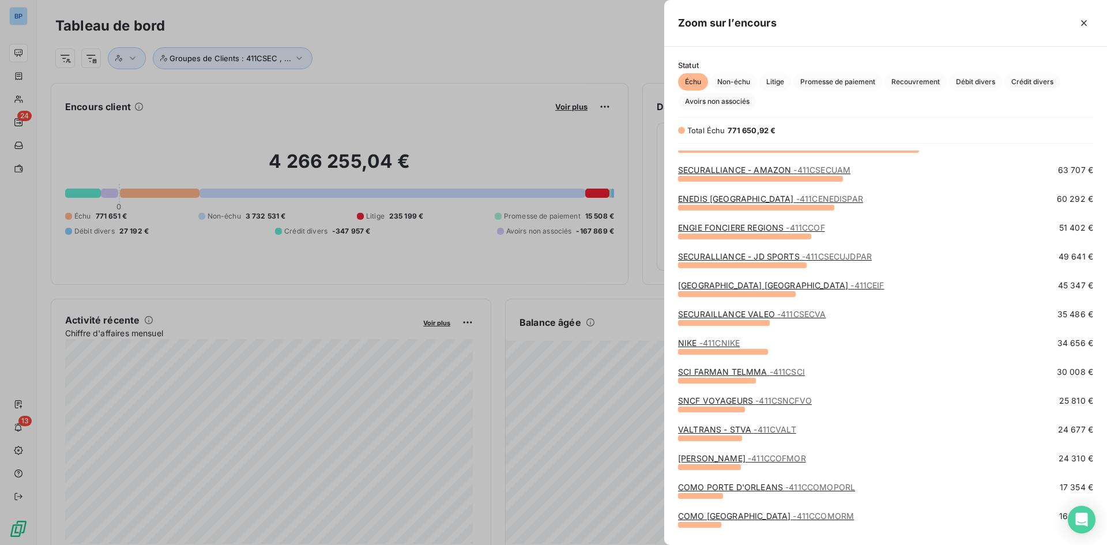
scroll to position [115, 0]
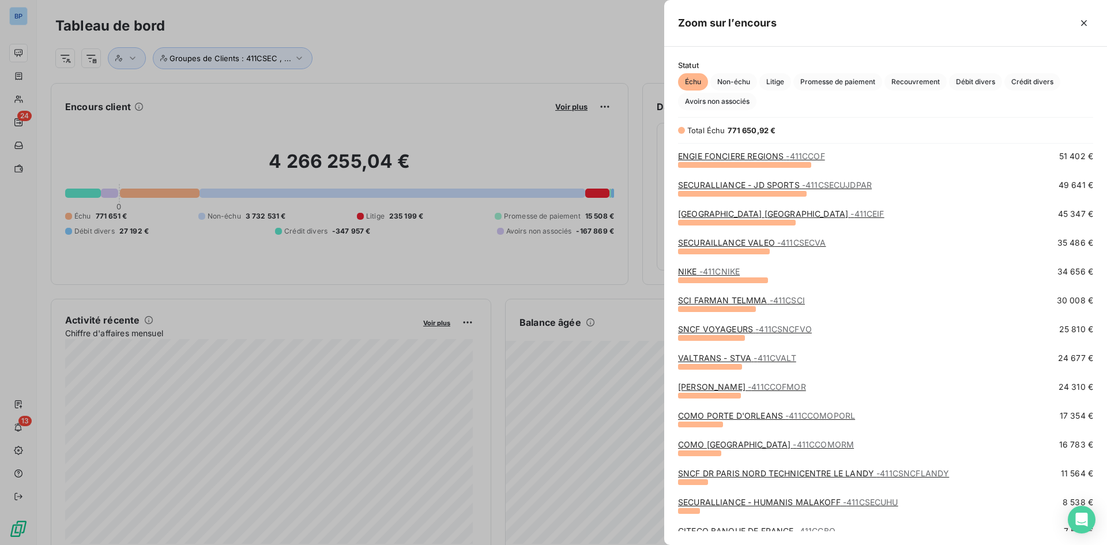
click at [747, 298] on link "SCI FARMAN TELMMA - 411CSCI" at bounding box center [741, 300] width 127 height 10
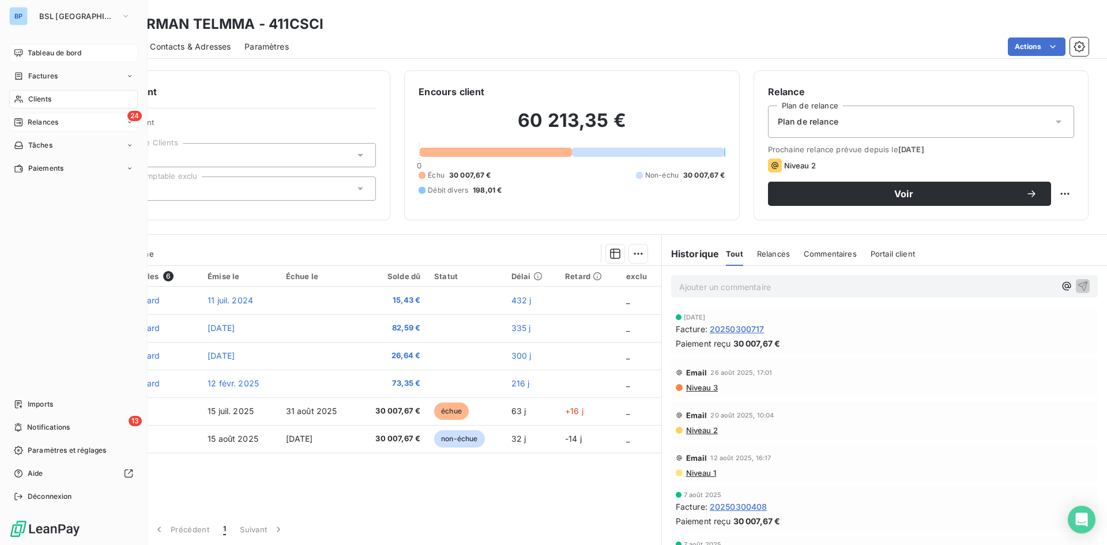
click at [50, 123] on span "Relances" at bounding box center [43, 122] width 31 height 10
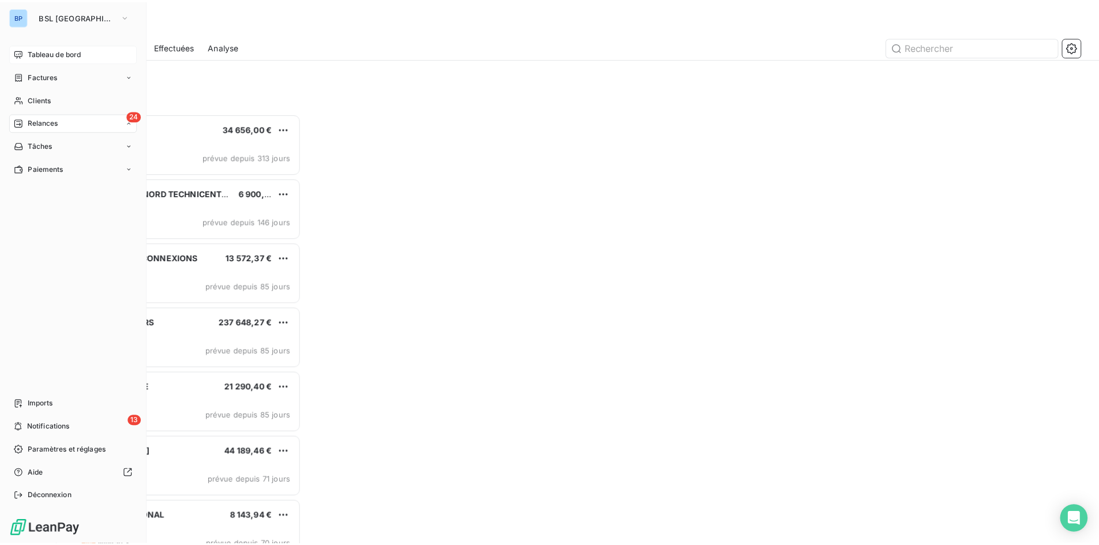
scroll to position [423, 239]
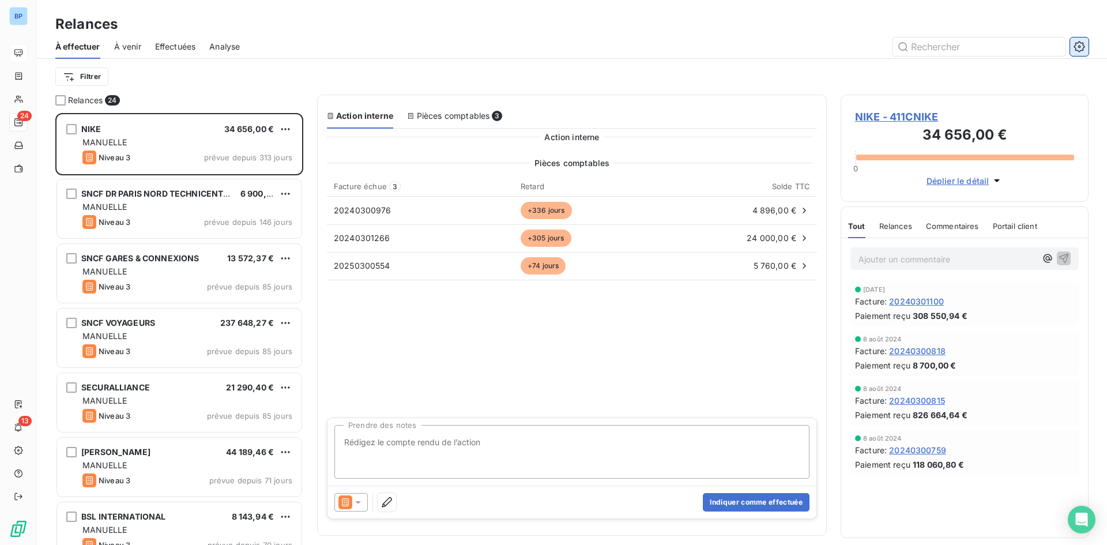
click at [1083, 42] on icon "button" at bounding box center [1080, 47] width 12 height 12
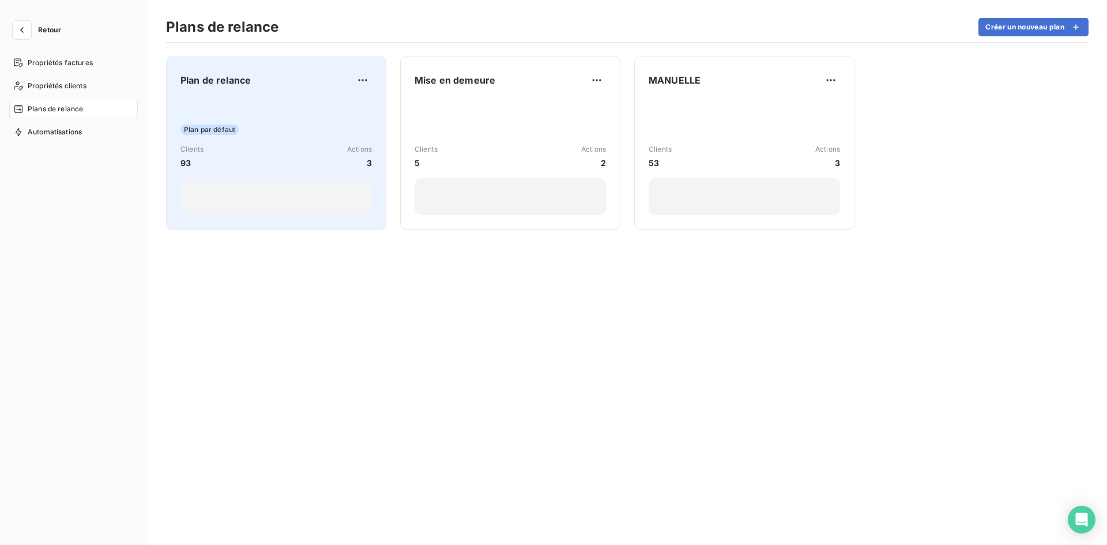
click at [268, 111] on div "Plan par défaut Clients 93 Actions 3" at bounding box center [276, 157] width 191 height 116
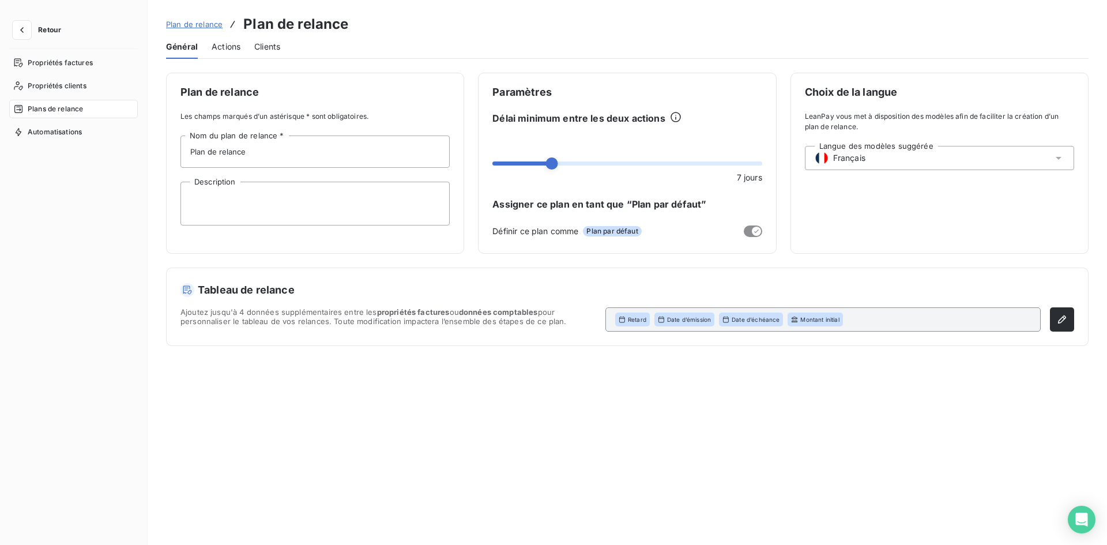
click at [212, 53] on div "Actions" at bounding box center [226, 47] width 29 height 24
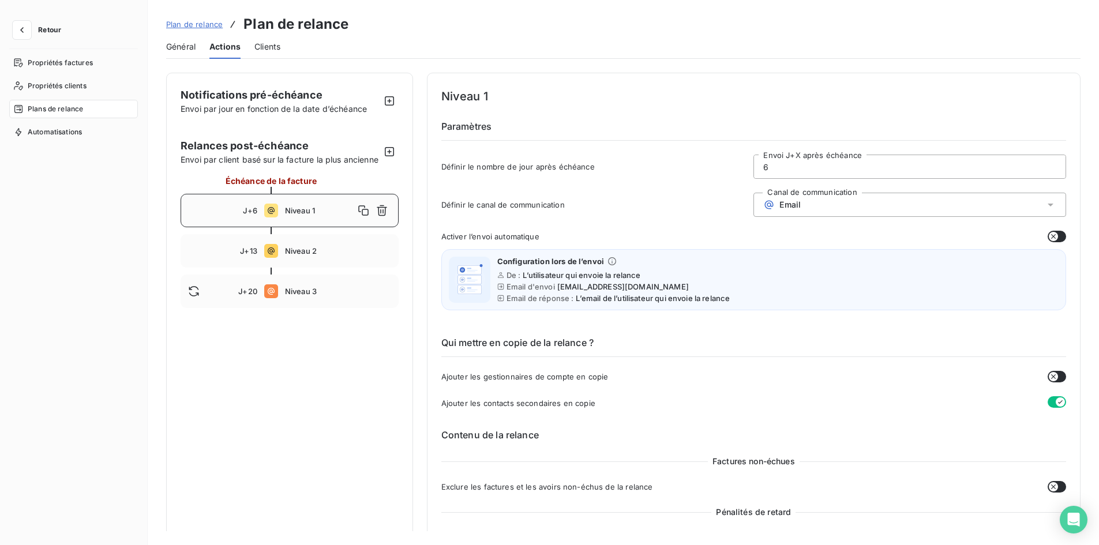
click at [1054, 238] on button "button" at bounding box center [1056, 237] width 18 height 12
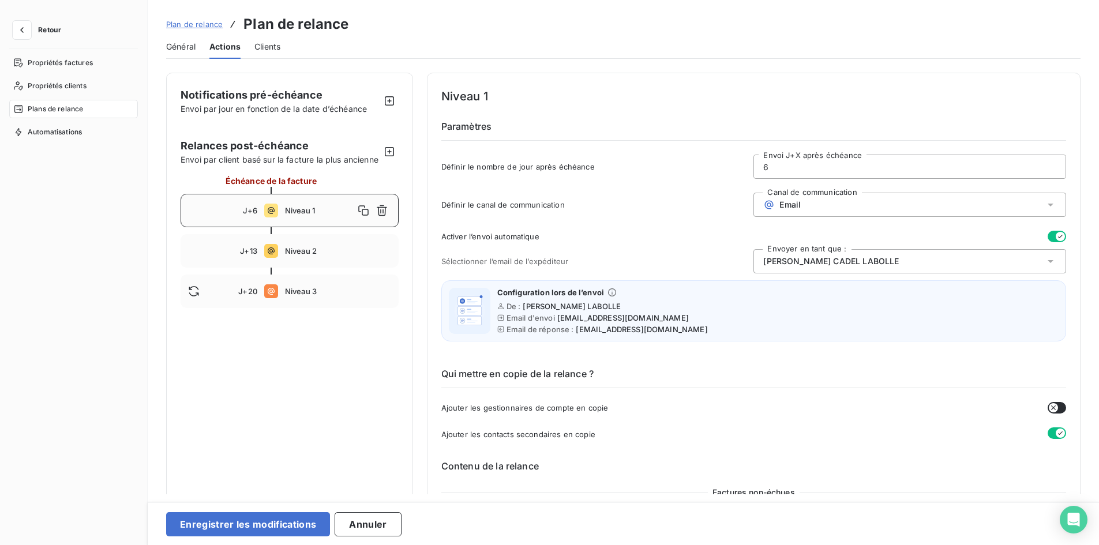
click at [776, 265] on span "Delphine CADEL LABOLLE" at bounding box center [831, 261] width 136 height 12
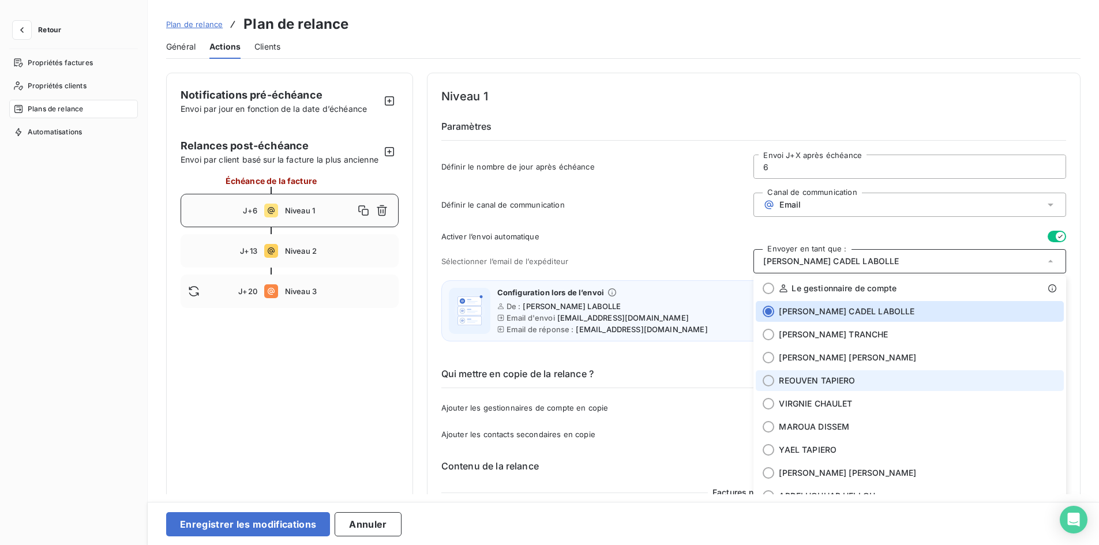
click at [807, 389] on li "REOUVEN TAPIERO" at bounding box center [909, 380] width 308 height 21
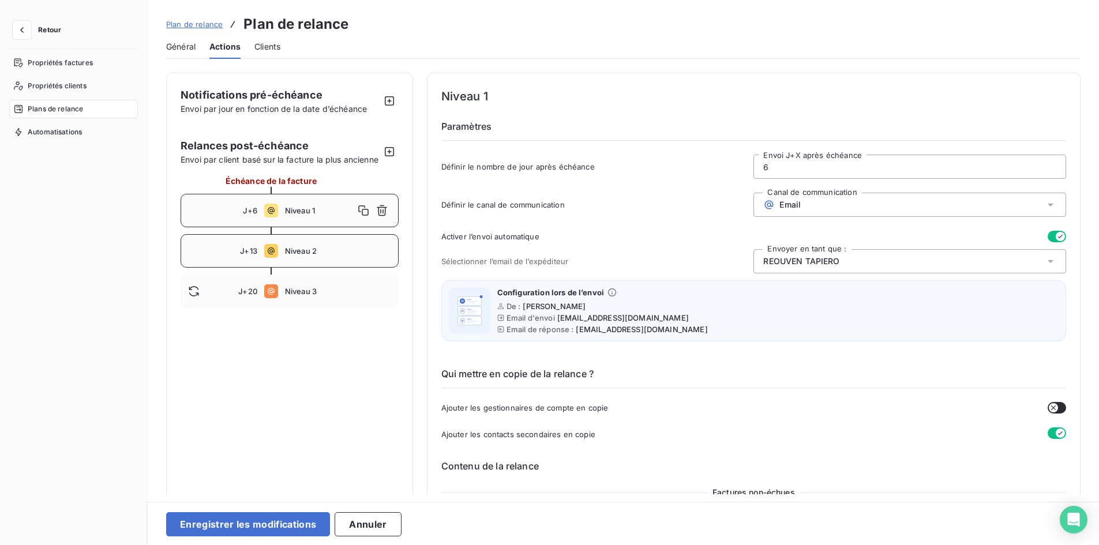
click at [306, 268] on div "J+13 Niveau 2" at bounding box center [290, 250] width 218 height 33
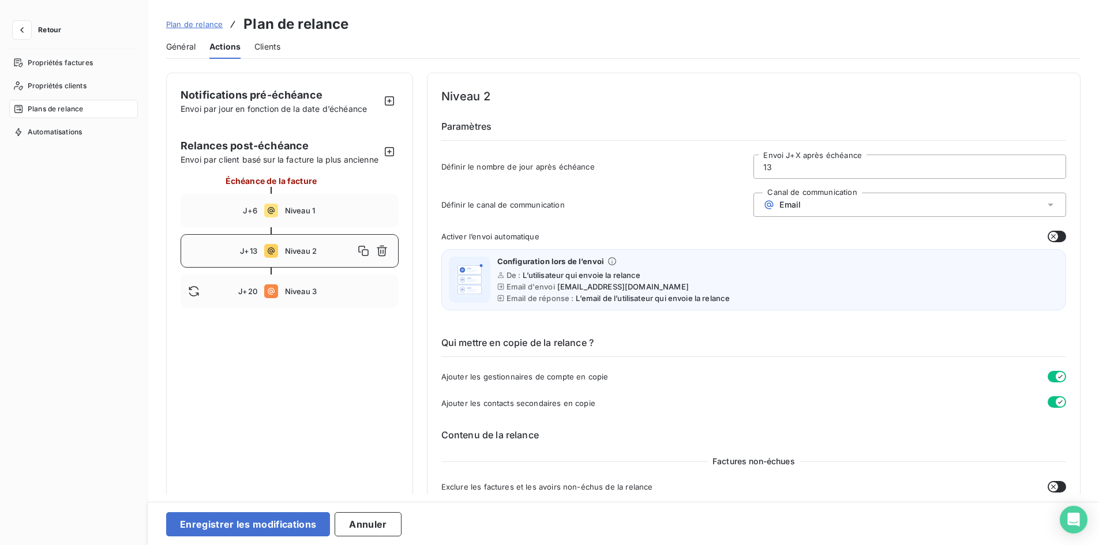
drag, startPoint x: 1050, startPoint y: 232, endPoint x: 1017, endPoint y: 228, distance: 33.7
click at [1051, 233] on icon "button" at bounding box center [1052, 236] width 9 height 9
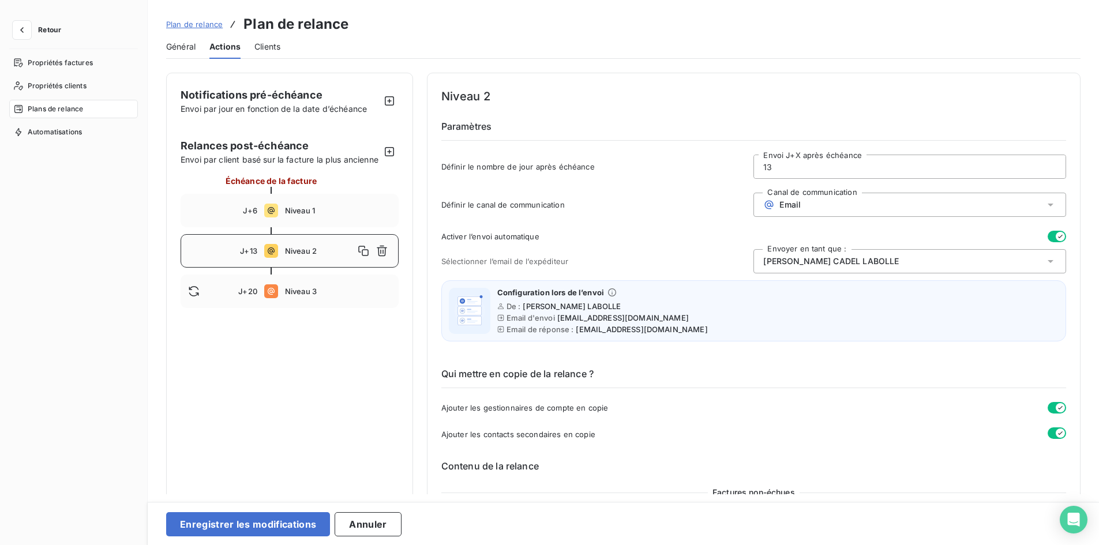
click at [837, 254] on div "Delphine CADEL LABOLLE" at bounding box center [909, 261] width 313 height 24
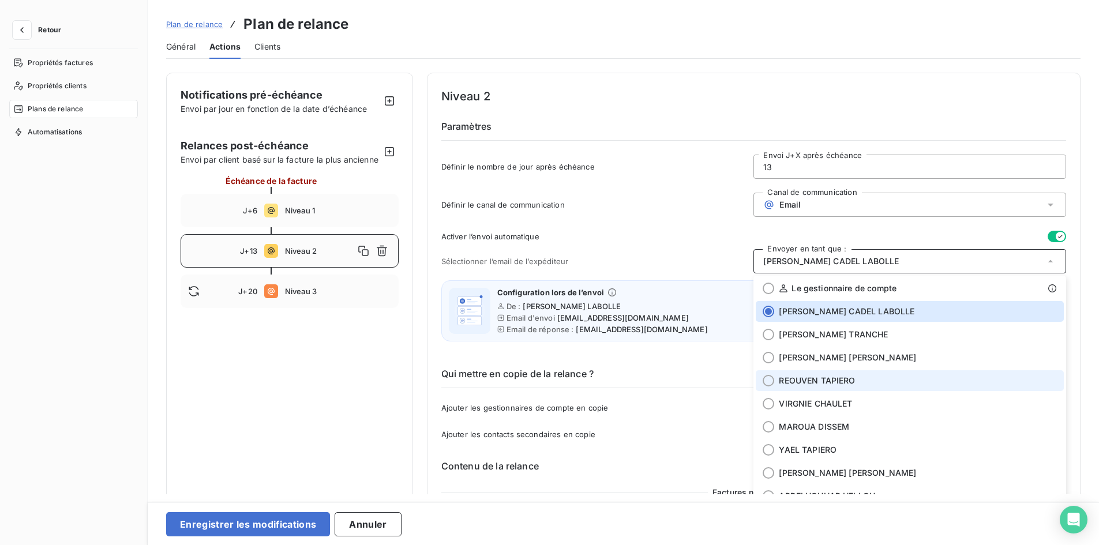
click at [825, 380] on span "REOUVEN TAPIERO" at bounding box center [817, 381] width 76 height 12
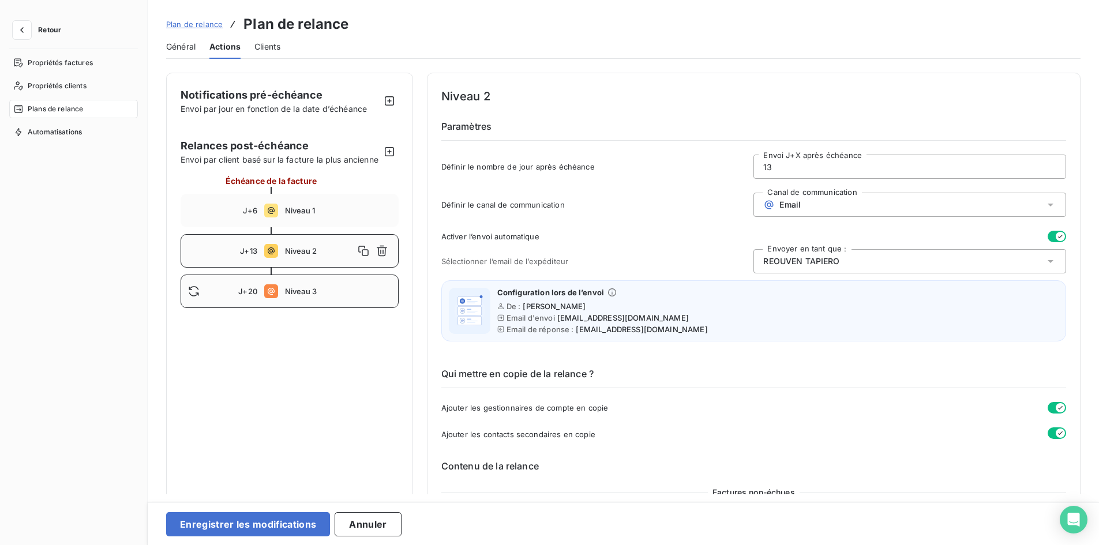
click at [251, 296] on div "J+20 Niveau 3" at bounding box center [290, 291] width 218 height 33
type input "20"
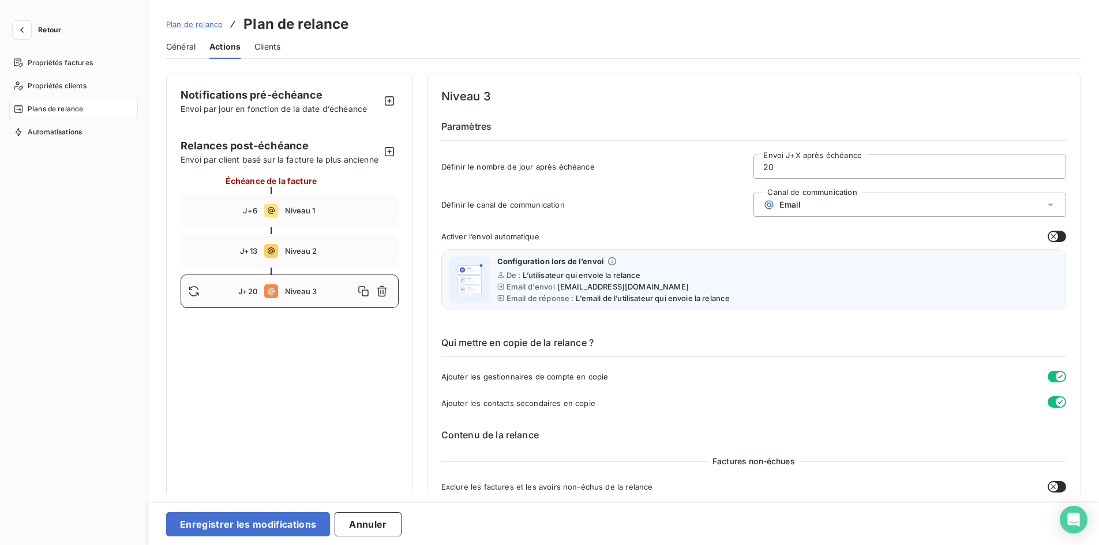
click at [1052, 237] on icon "button" at bounding box center [1052, 236] width 9 height 9
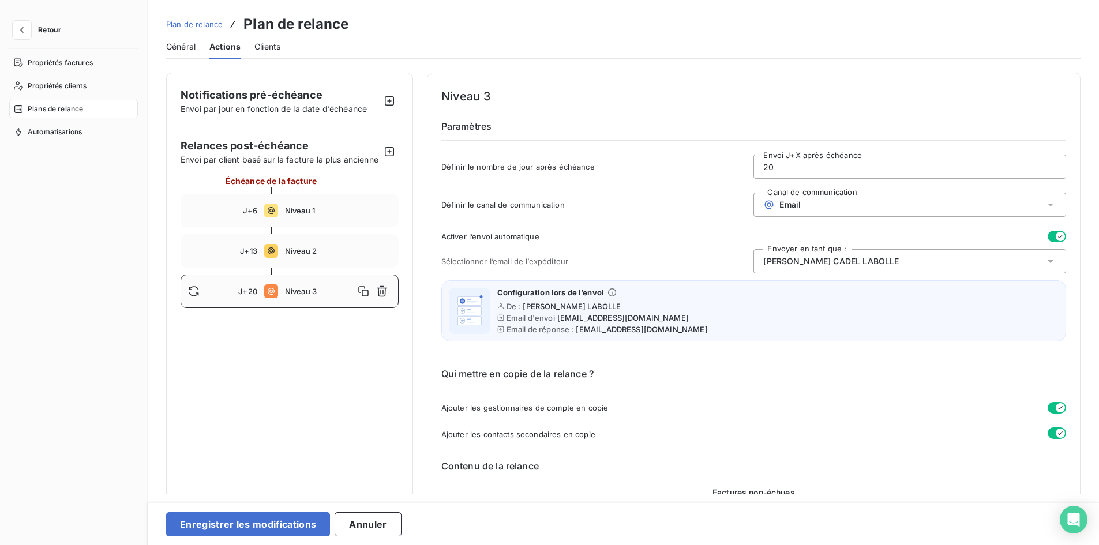
click at [837, 264] on span "Delphine CADEL LABOLLE" at bounding box center [831, 261] width 136 height 12
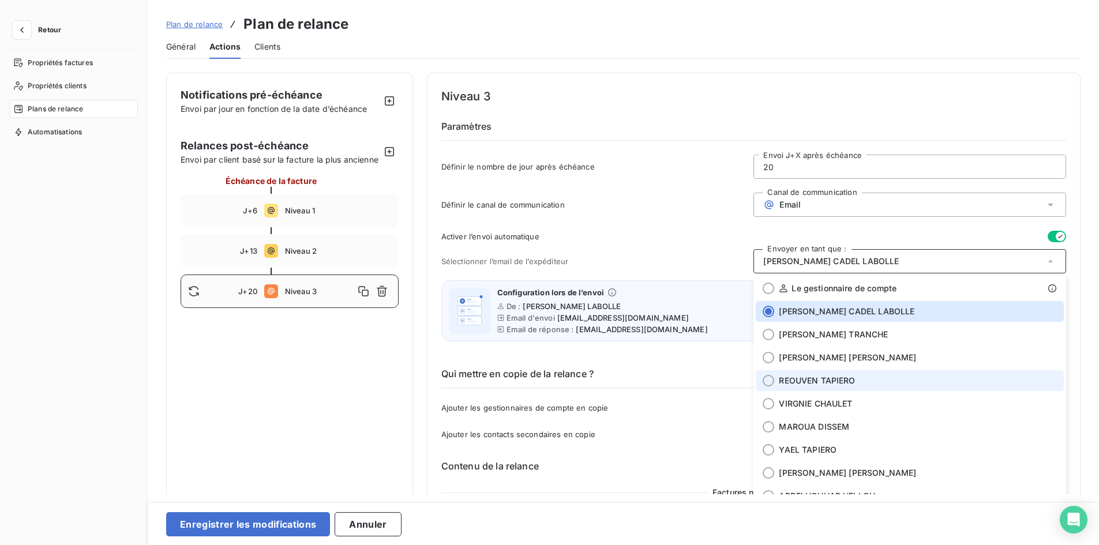
click at [811, 380] on span "REOUVEN TAPIERO" at bounding box center [817, 381] width 76 height 12
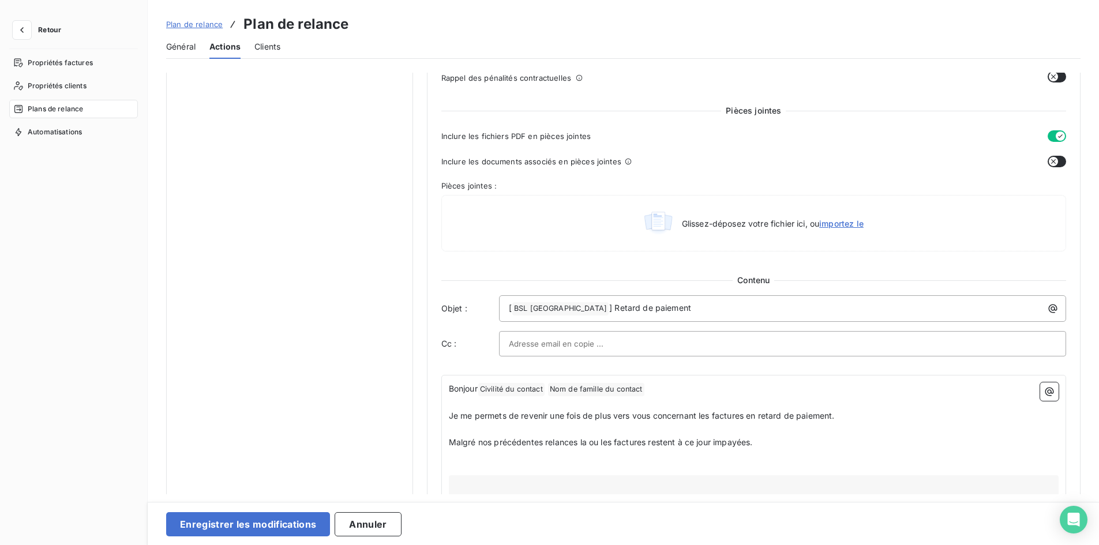
scroll to position [1040, 0]
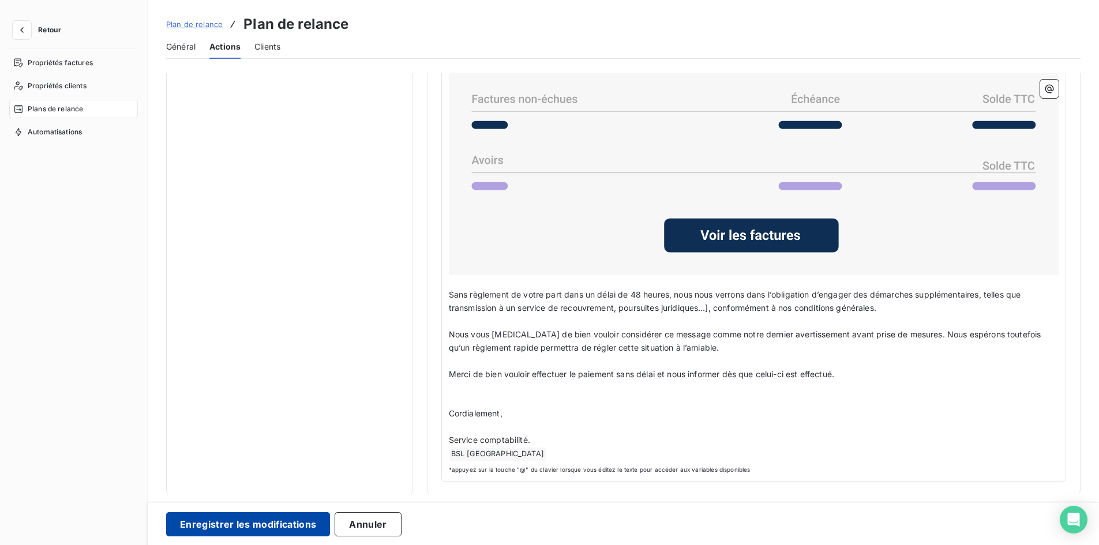
click at [231, 525] on button "Enregistrer les modifications" at bounding box center [248, 524] width 164 height 24
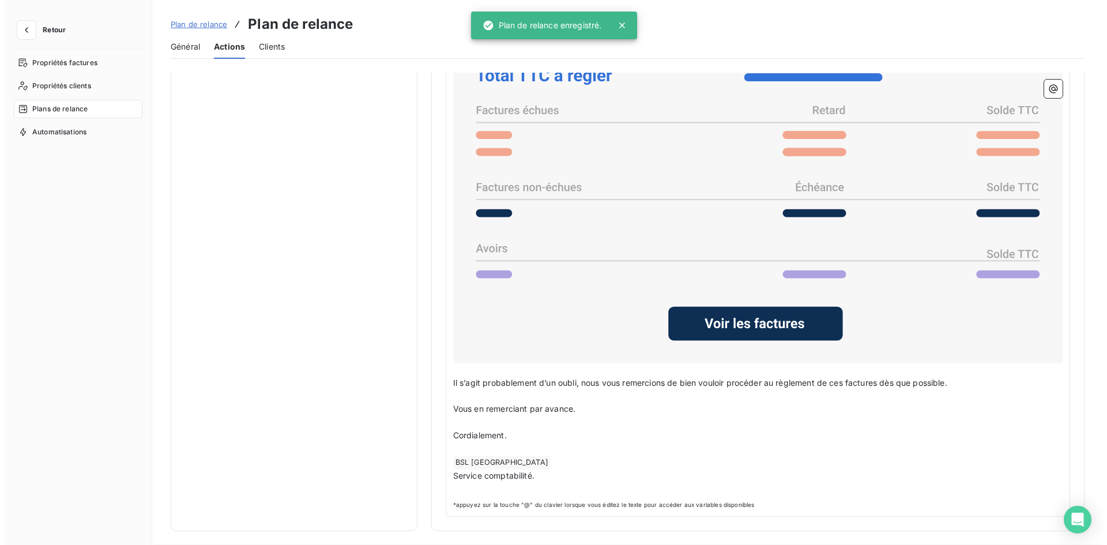
scroll to position [0, 0]
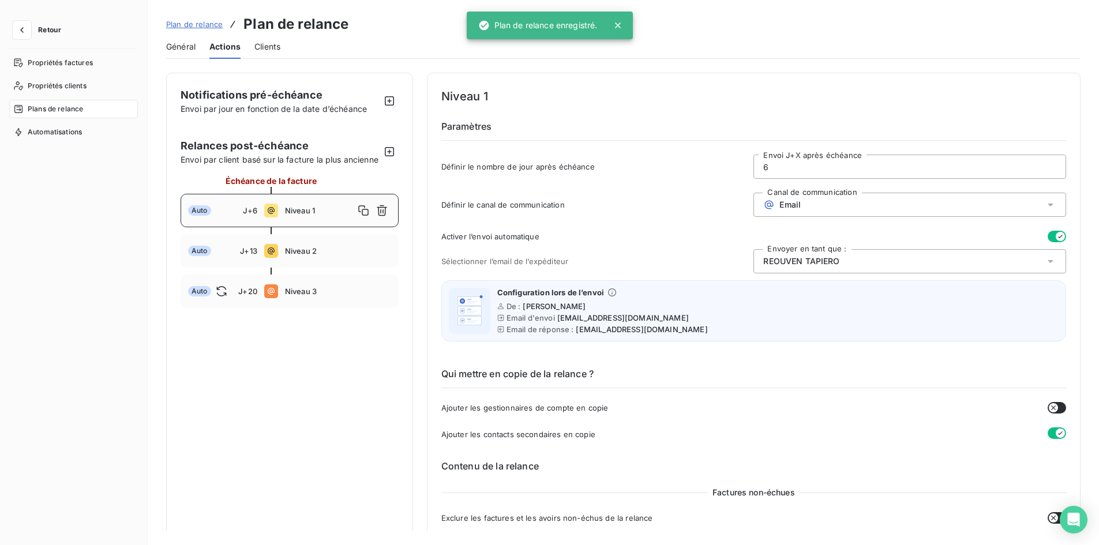
click at [178, 47] on span "Général" at bounding box center [180, 47] width 29 height 12
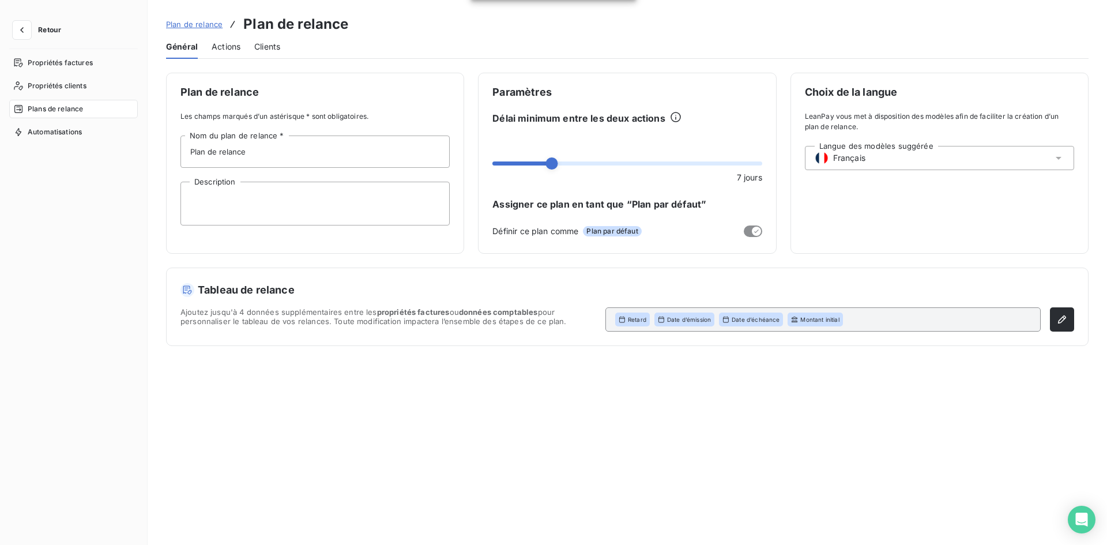
click at [230, 42] on span "Actions" at bounding box center [226, 47] width 29 height 12
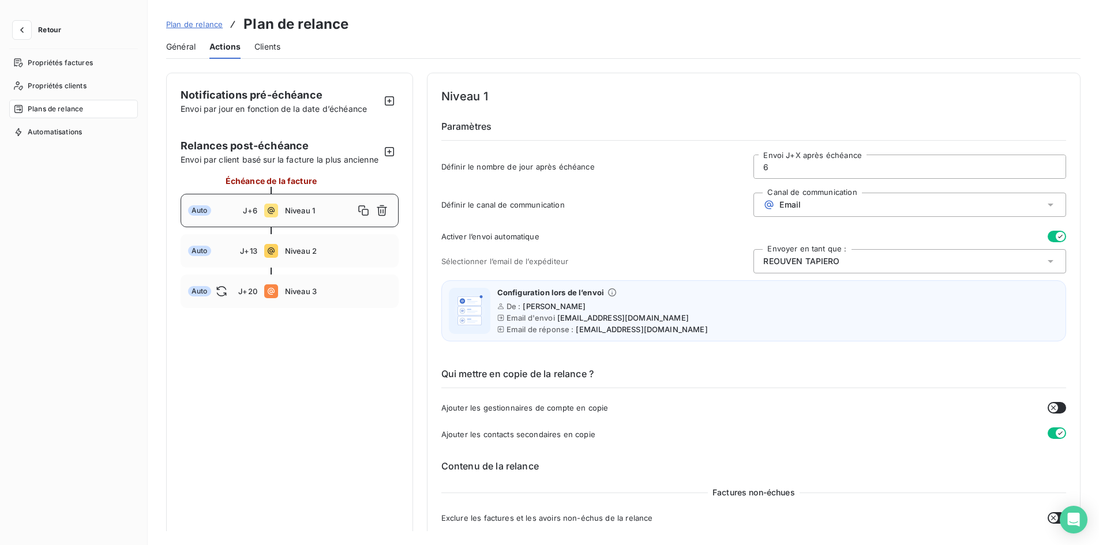
click at [197, 24] on span "Plan de relance" at bounding box center [194, 24] width 57 height 9
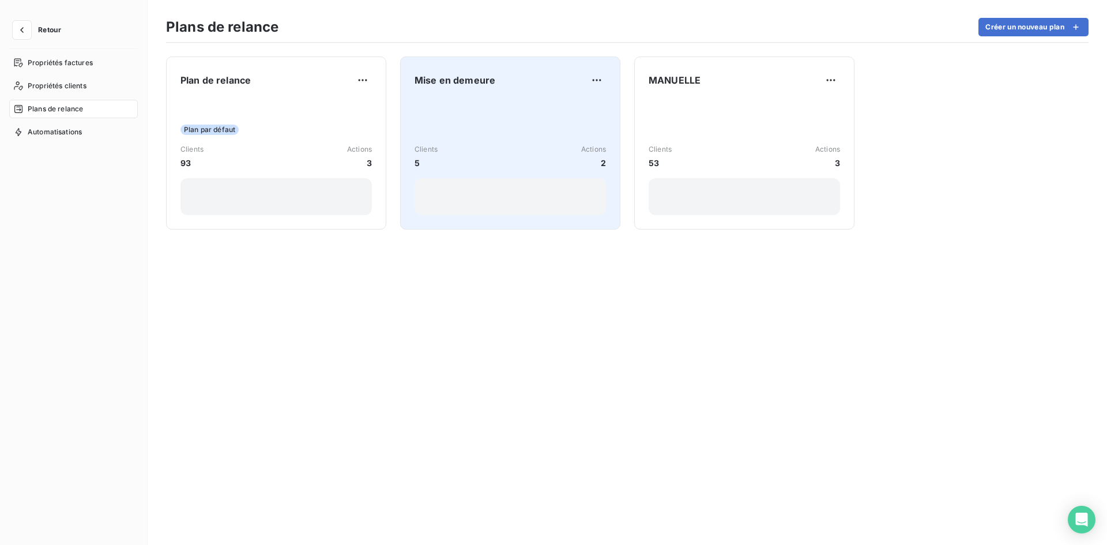
click at [540, 129] on div "Clients 5 Actions 2" at bounding box center [510, 157] width 191 height 116
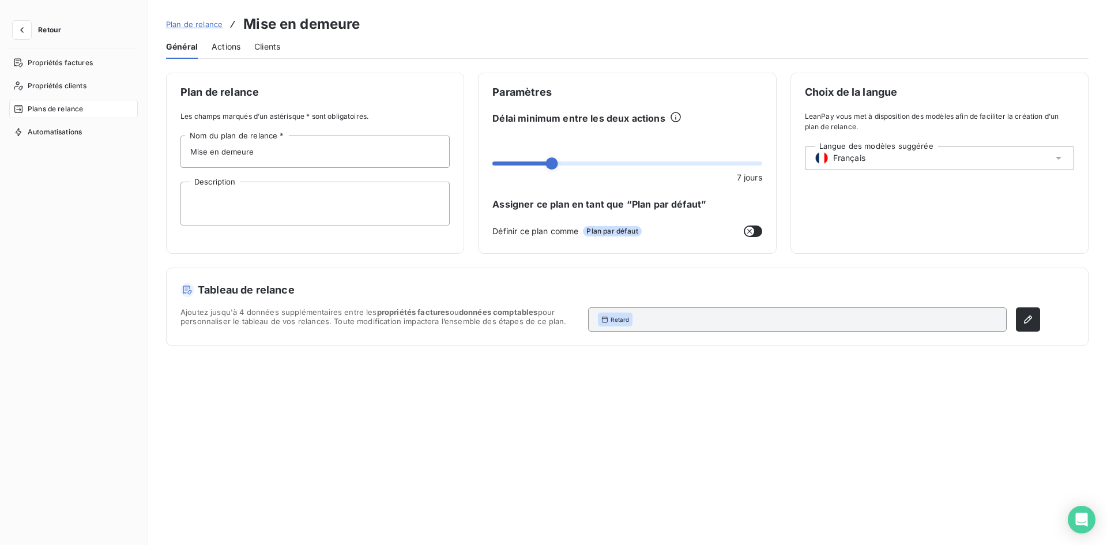
click at [228, 50] on span "Actions" at bounding box center [226, 47] width 29 height 12
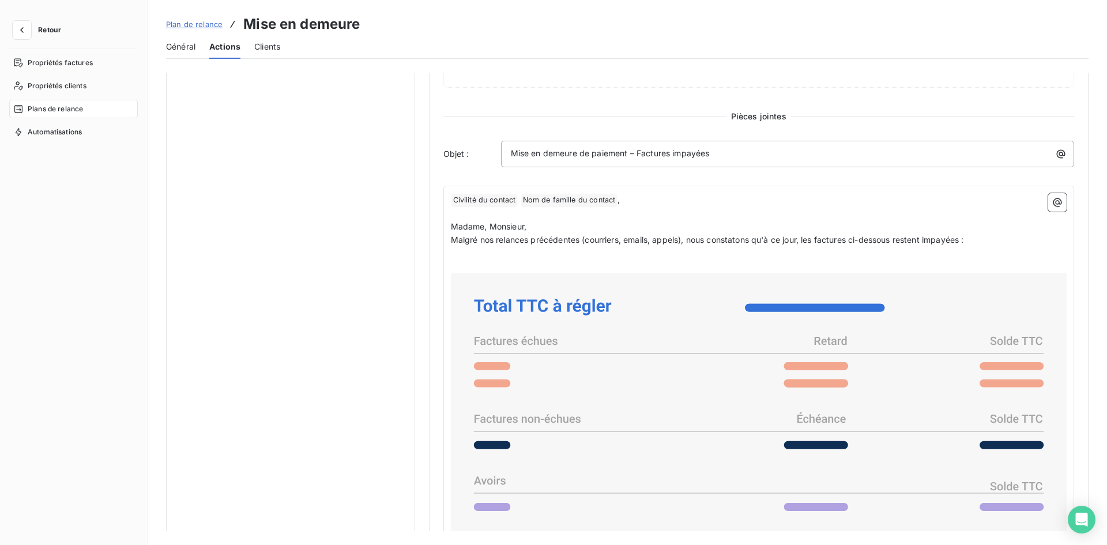
scroll to position [797, 0]
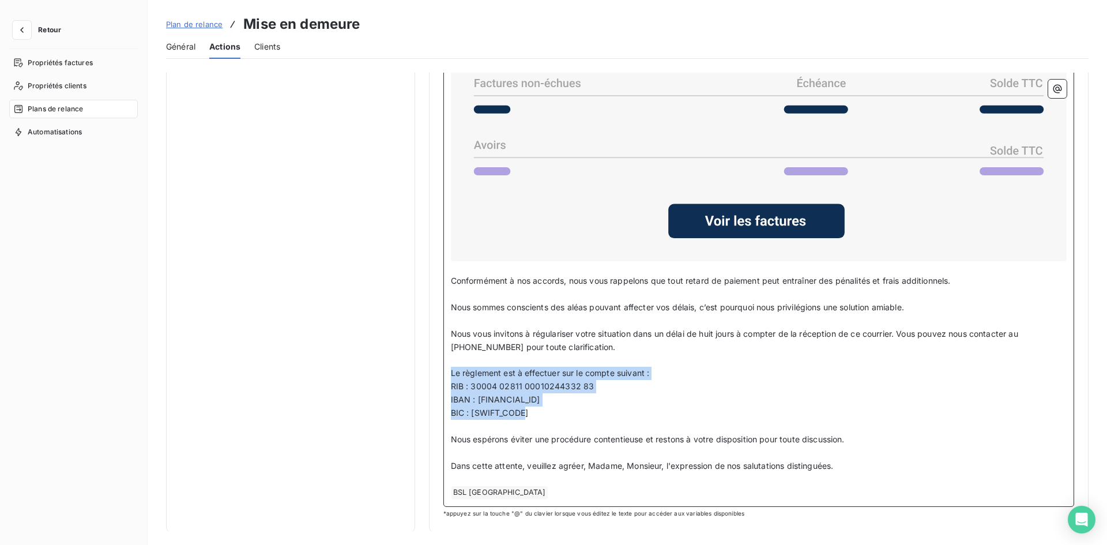
drag, startPoint x: 530, startPoint y: 411, endPoint x: 450, endPoint y: 375, distance: 87.8
click at [451, 375] on div "﻿ Civilité du contact ﻿ Nom de famille du contact ﻿ , ﻿ Madame, Monsieur, Malgr…" at bounding box center [759, 179] width 616 height 642
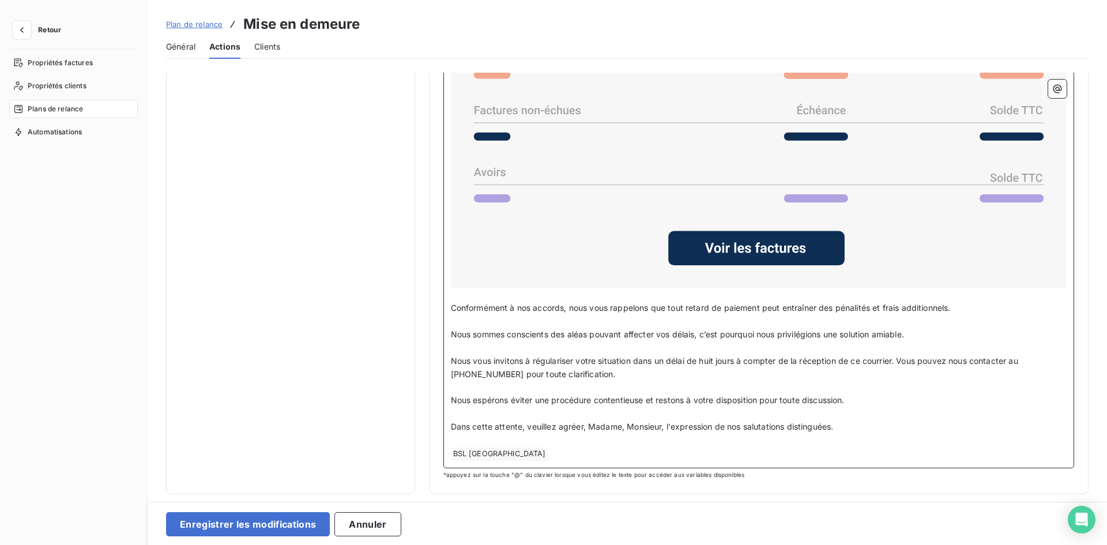
scroll to position [768, 0]
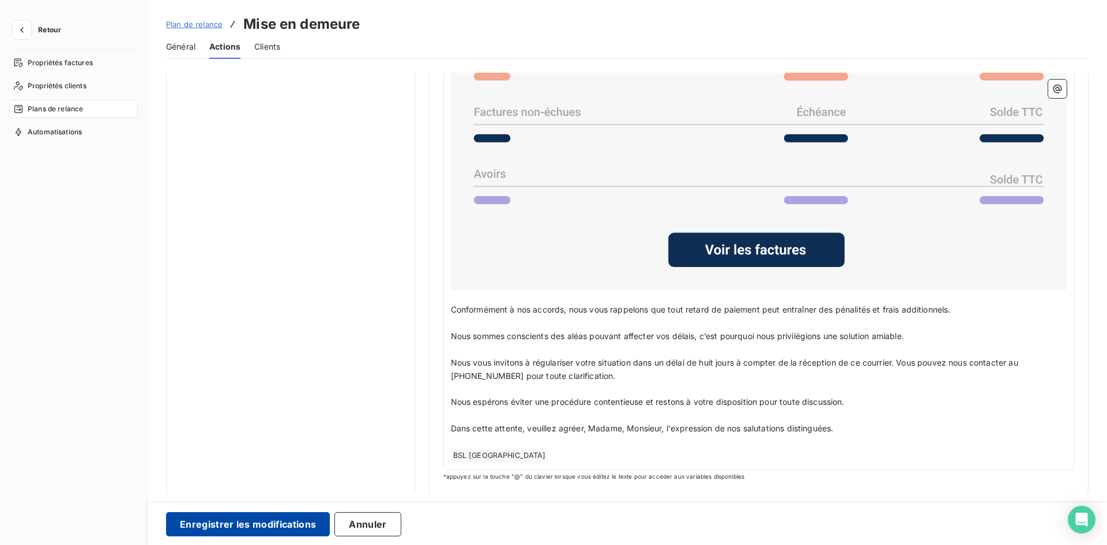
click at [223, 523] on button "Enregistrer les modifications" at bounding box center [248, 524] width 164 height 24
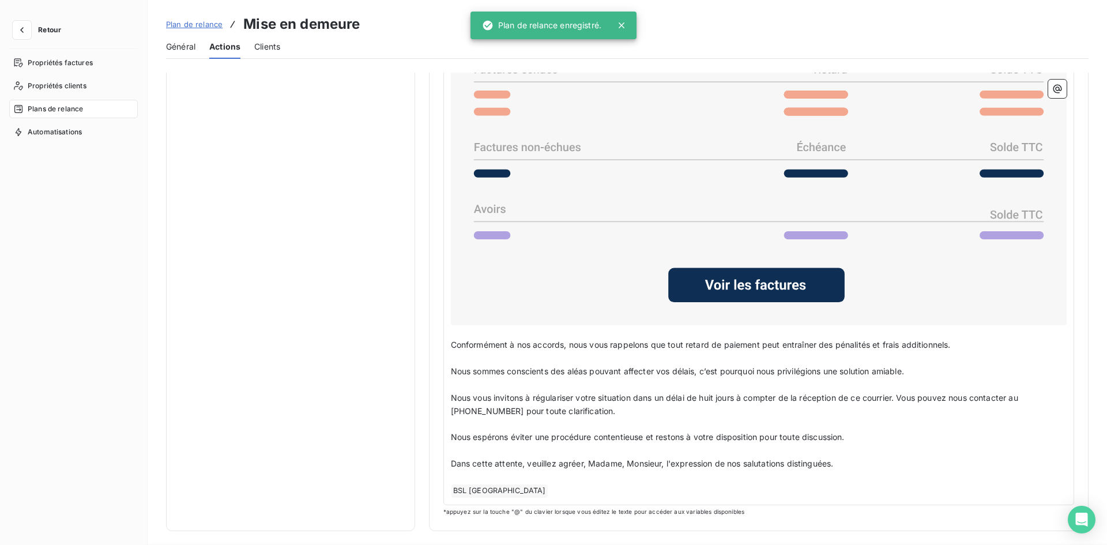
scroll to position [0, 0]
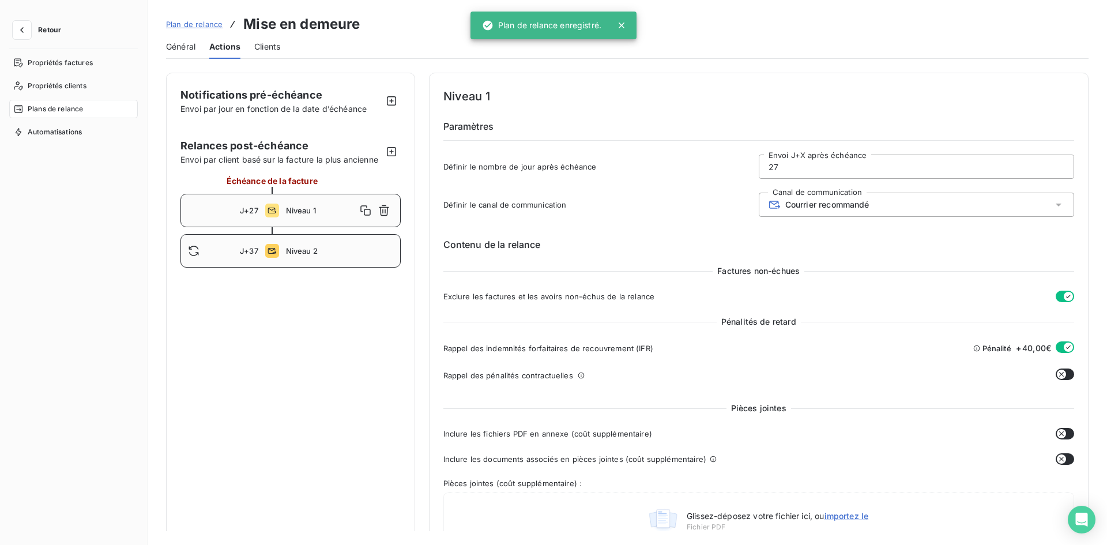
click at [264, 245] on div "J+37 Niveau 2" at bounding box center [291, 250] width 220 height 33
type input "37"
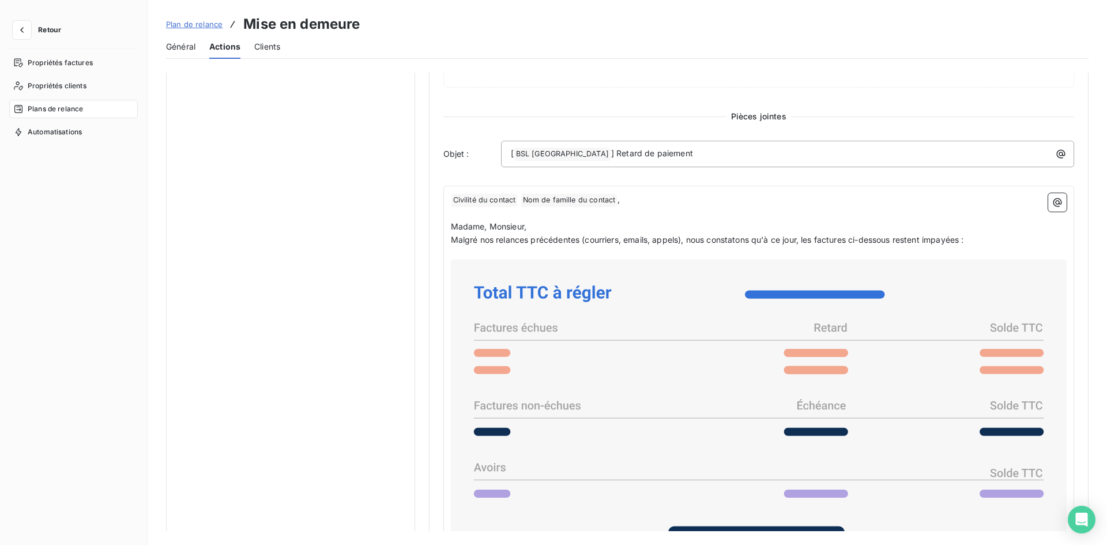
scroll to position [810, 0]
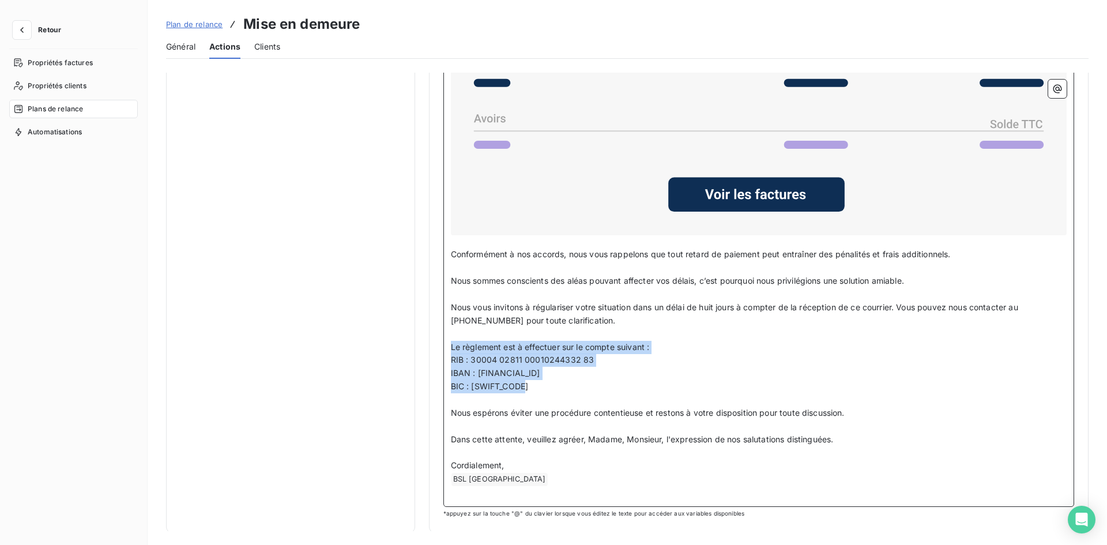
drag, startPoint x: 530, startPoint y: 389, endPoint x: 441, endPoint y: 348, distance: 97.8
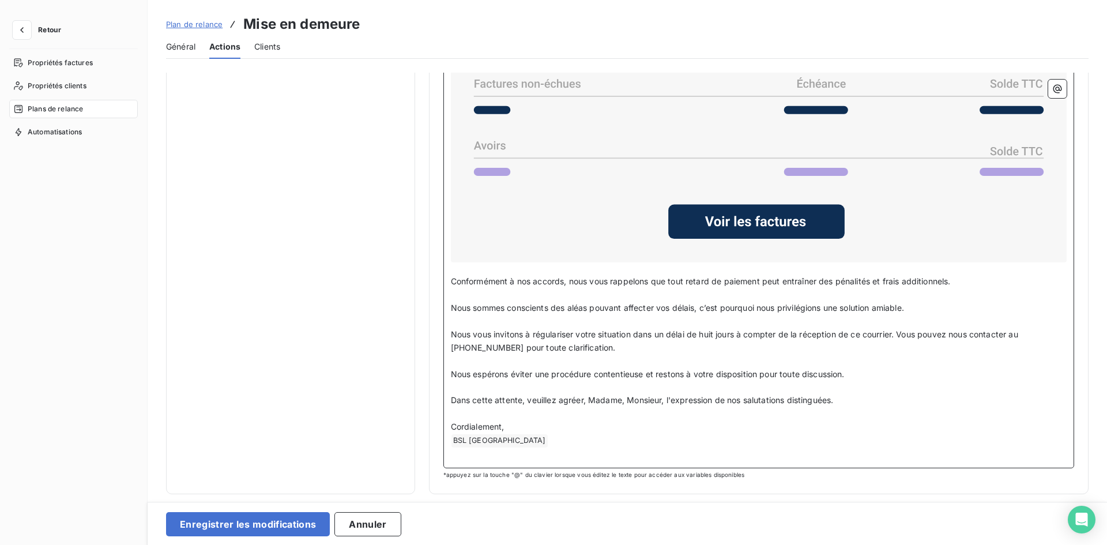
scroll to position [781, 0]
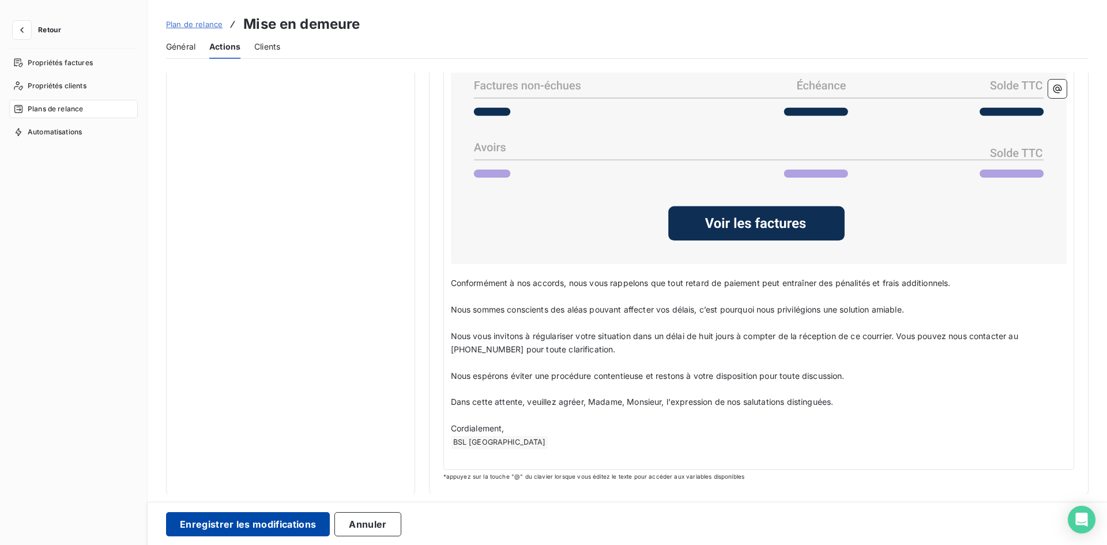
click at [207, 519] on button "Enregistrer les modifications" at bounding box center [248, 524] width 164 height 24
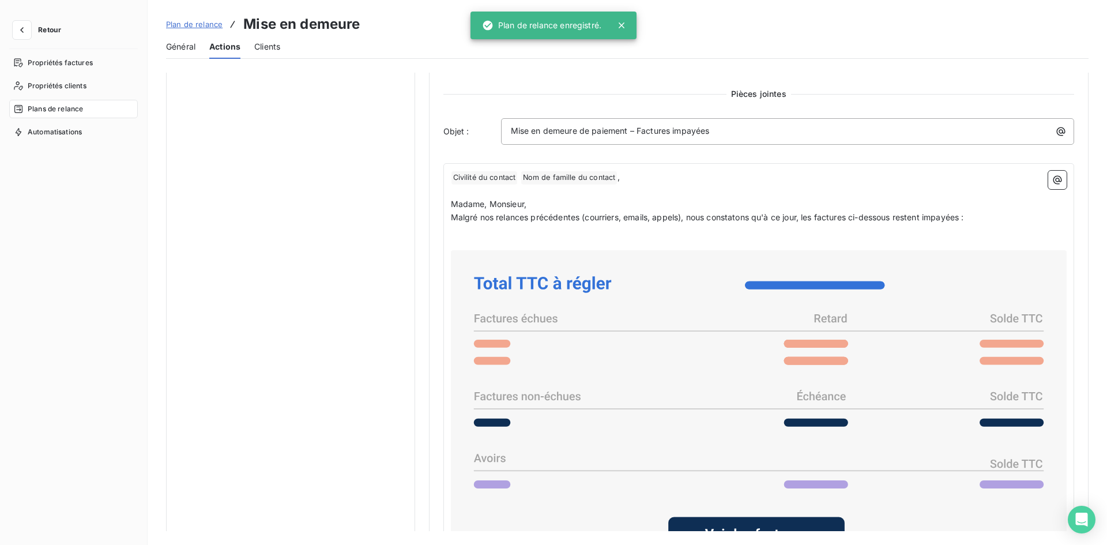
scroll to position [731, 0]
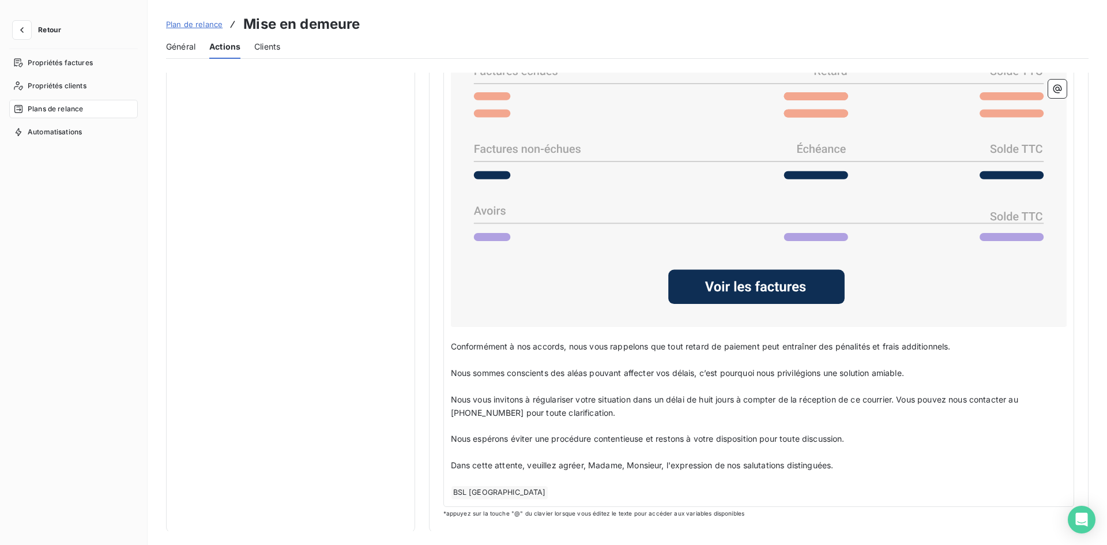
click at [179, 41] on span "Général" at bounding box center [180, 47] width 29 height 12
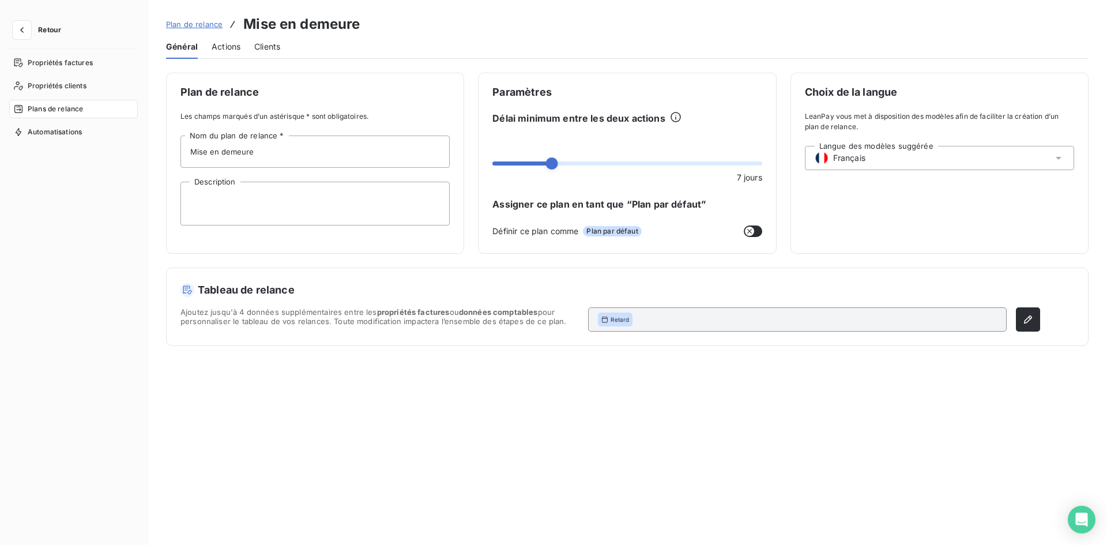
click at [209, 24] on span "Plan de relance" at bounding box center [194, 24] width 57 height 9
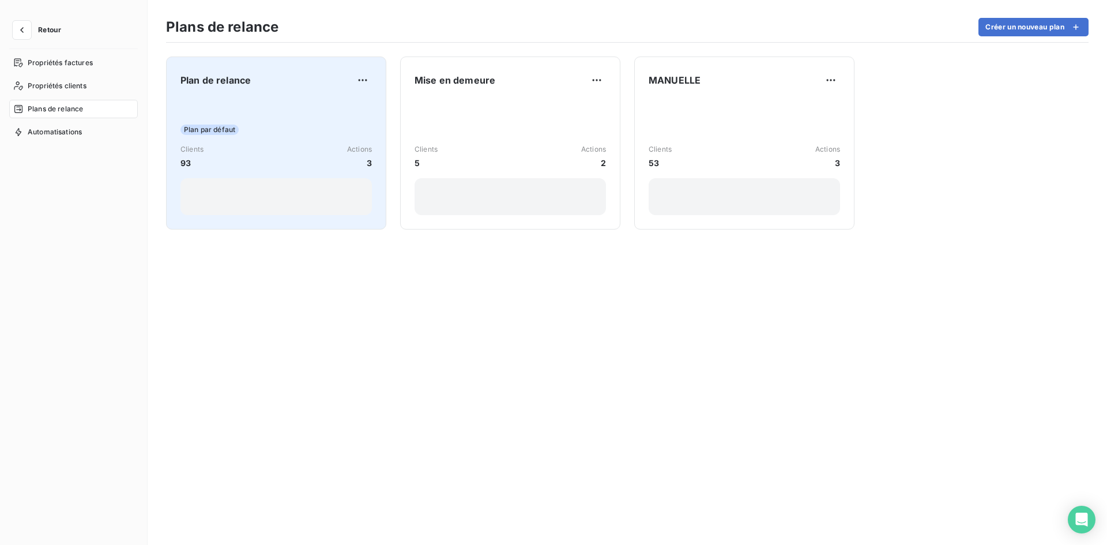
click at [291, 151] on div "Clients 93 Actions 3" at bounding box center [276, 156] width 191 height 25
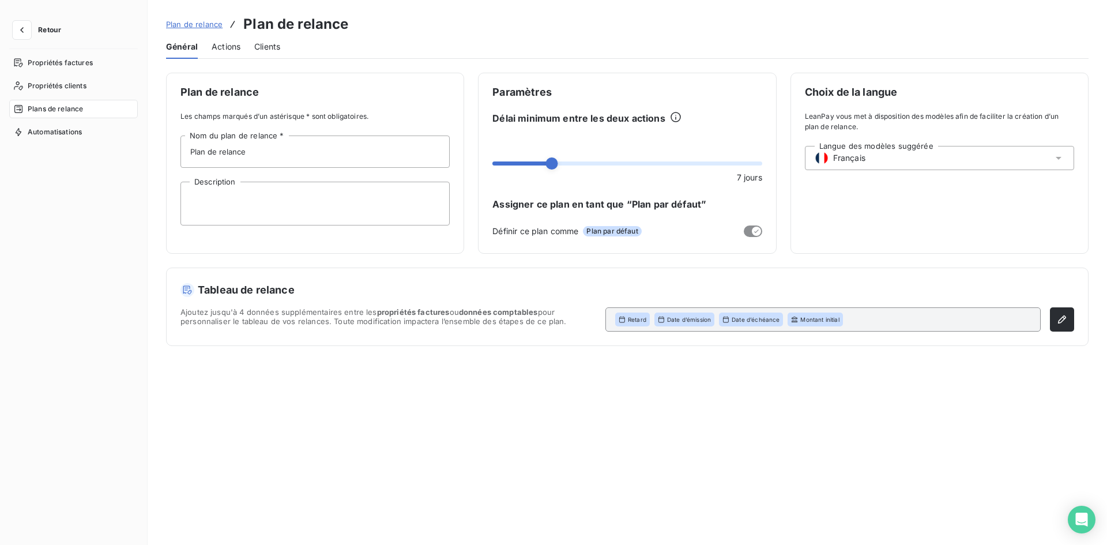
click at [230, 47] on span "Actions" at bounding box center [226, 47] width 29 height 12
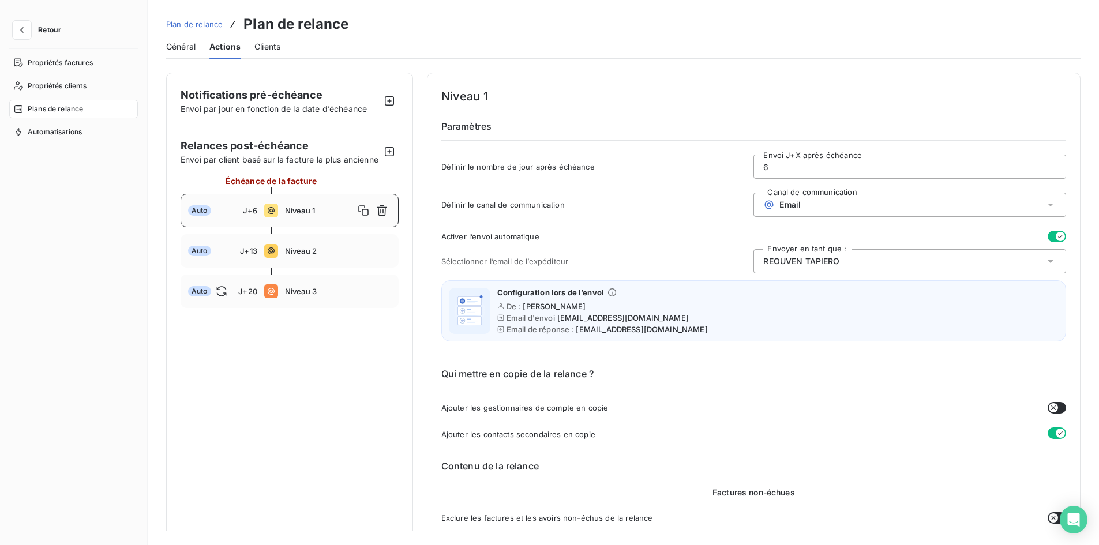
click at [283, 42] on div "Général Actions Clients" at bounding box center [623, 47] width 914 height 24
click at [279, 43] on span "Clients" at bounding box center [267, 47] width 26 height 12
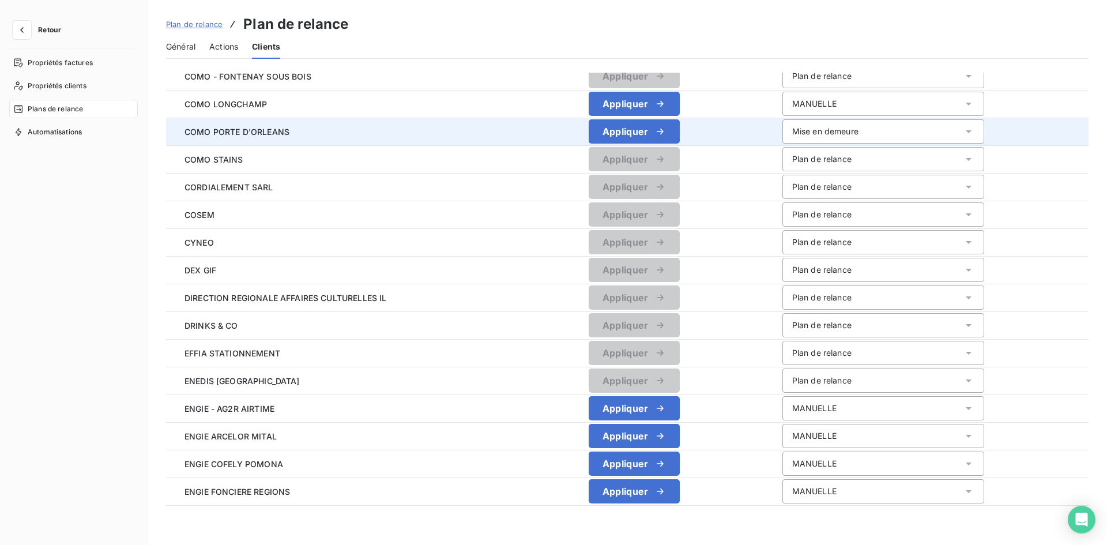
scroll to position [1073, 0]
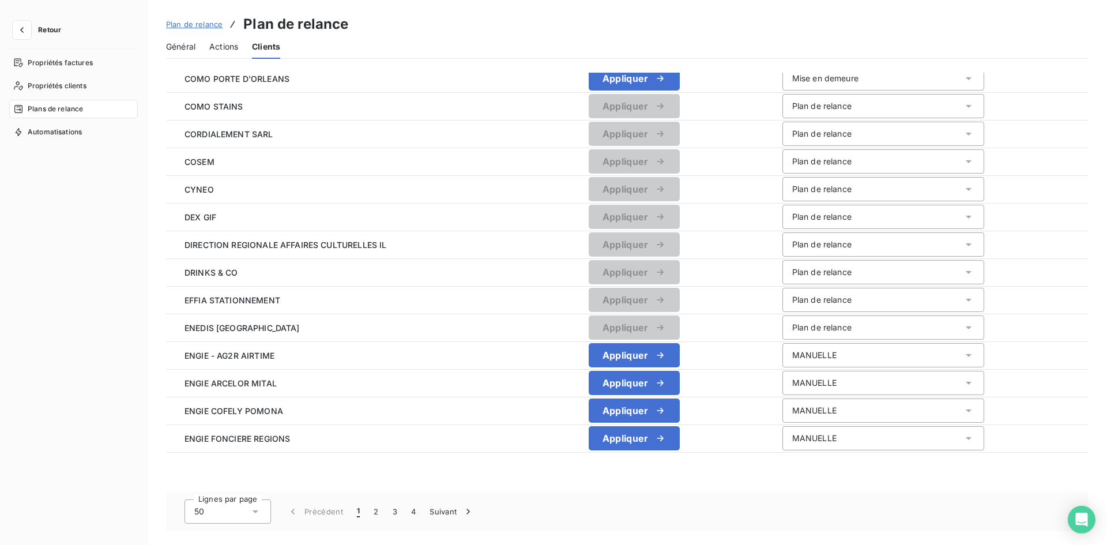
drag, startPoint x: 253, startPoint y: 512, endPoint x: 210, endPoint y: 515, distance: 43.4
click at [253, 512] on icon at bounding box center [256, 512] width 12 height 12
click at [204, 490] on li "100" at bounding box center [228, 486] width 87 height 21
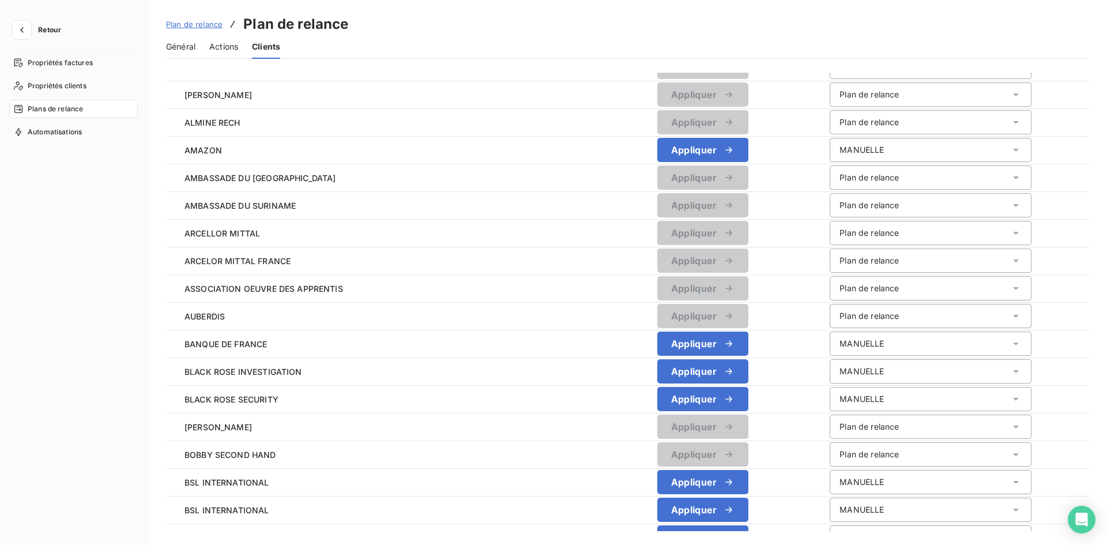
scroll to position [0, 0]
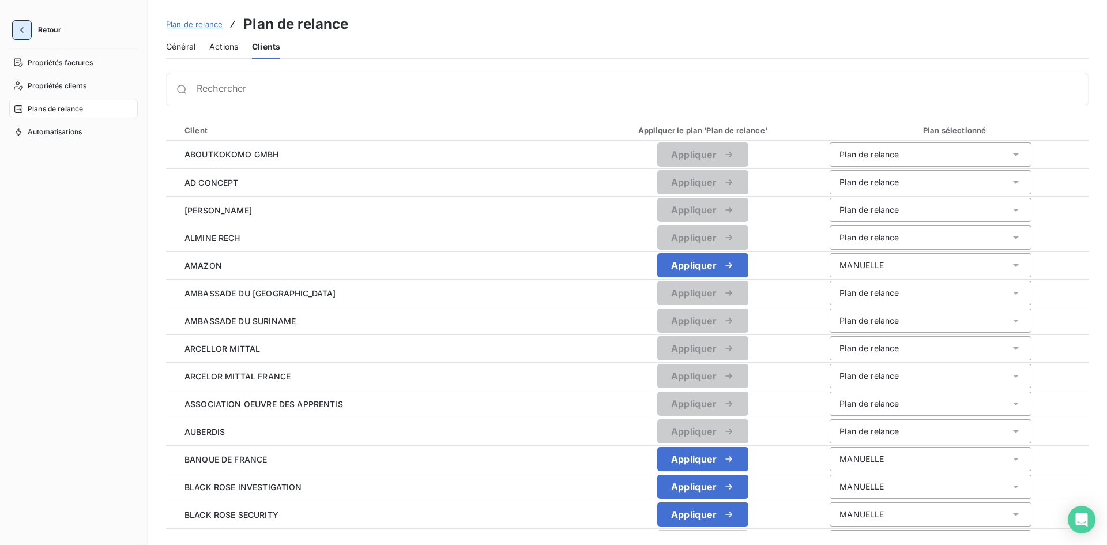
click at [25, 23] on button "button" at bounding box center [22, 30] width 18 height 18
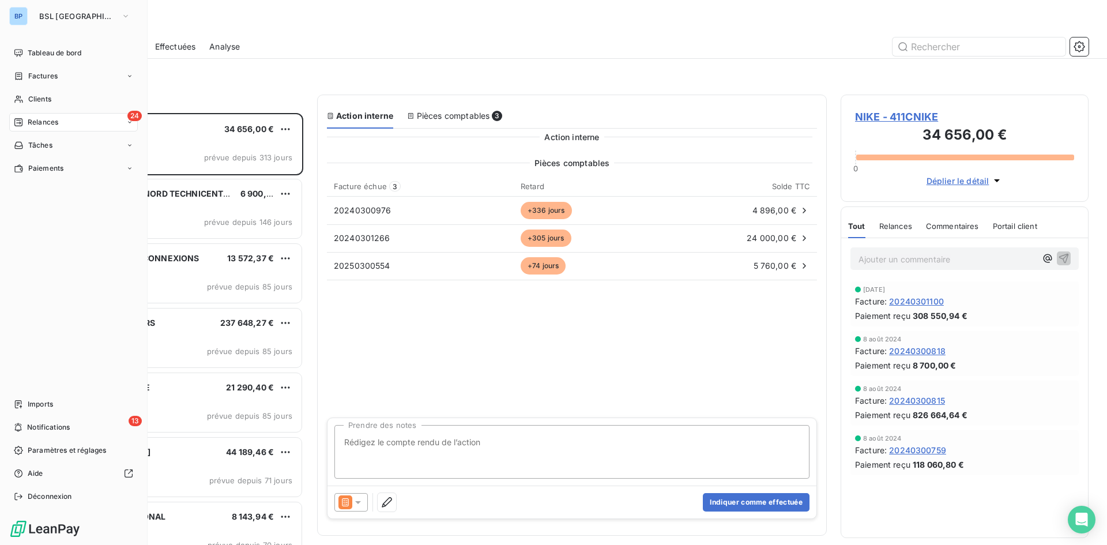
scroll to position [423, 239]
click at [36, 50] on span "Tableau de bord" at bounding box center [55, 53] width 54 height 10
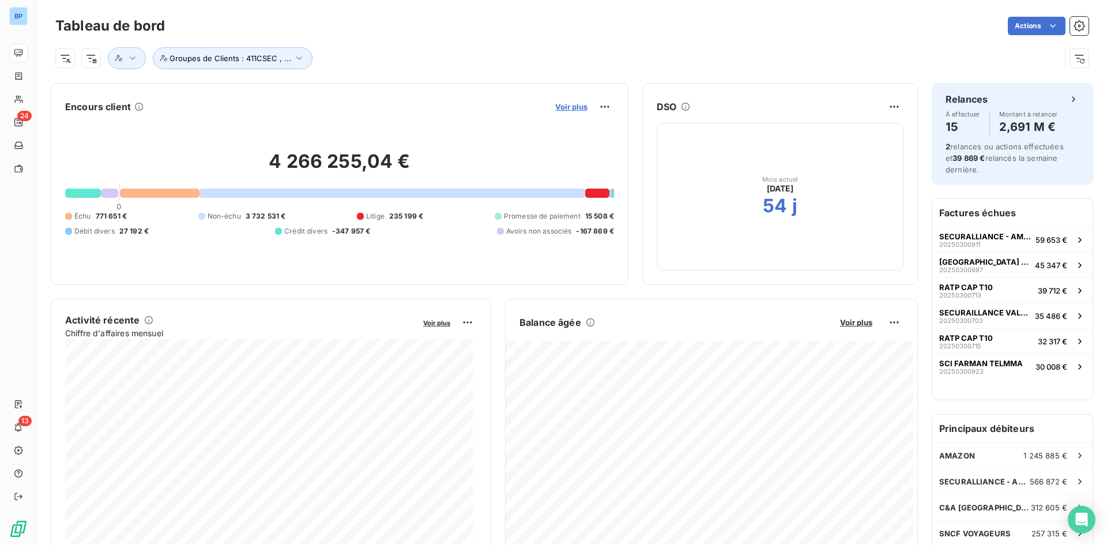
click at [559, 107] on span "Voir plus" at bounding box center [571, 106] width 32 height 9
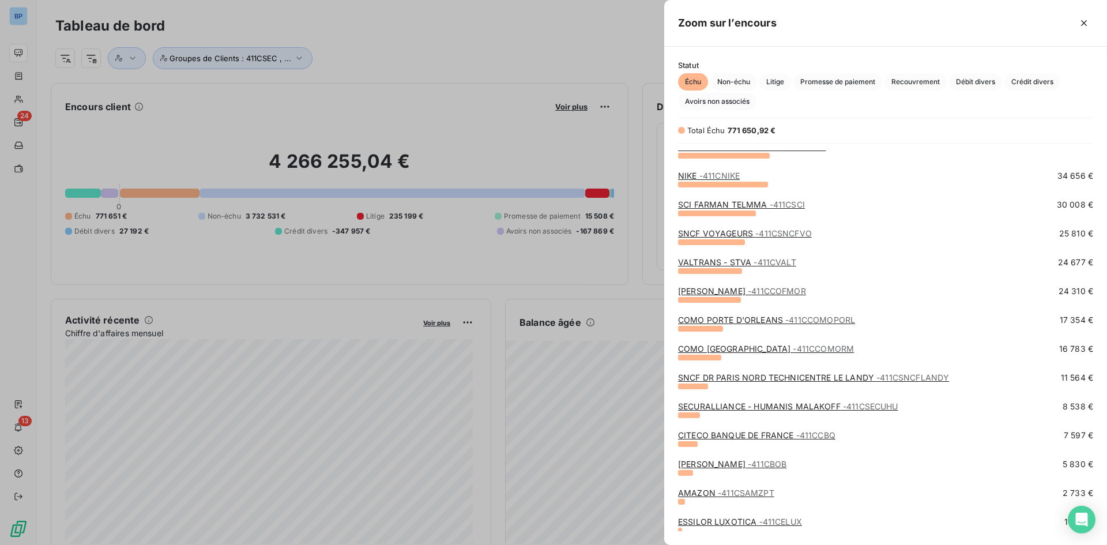
scroll to position [231, 0]
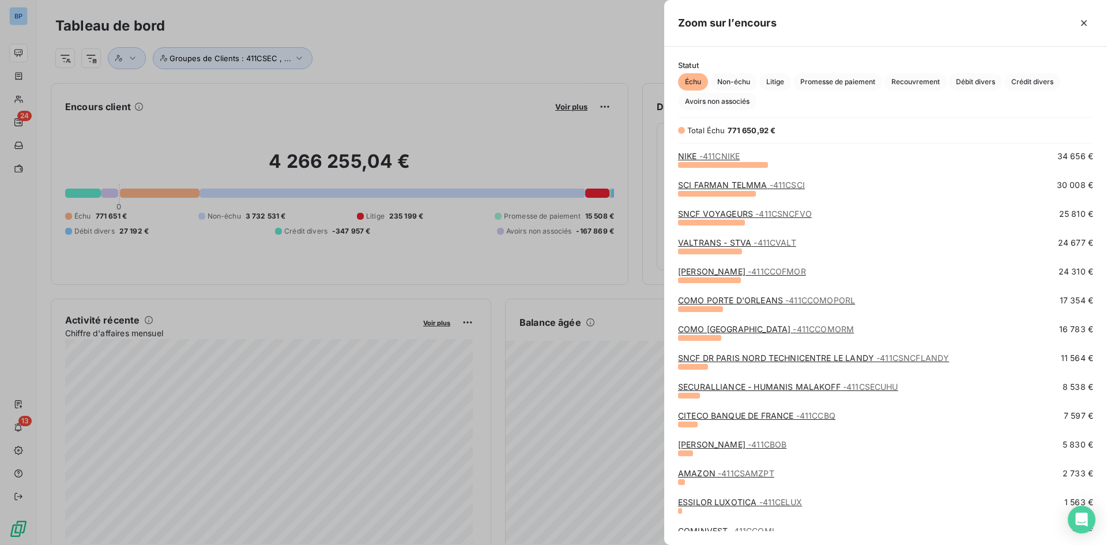
click at [729, 247] on link "VALTRANS - STVA - 411CVALT" at bounding box center [737, 243] width 118 height 10
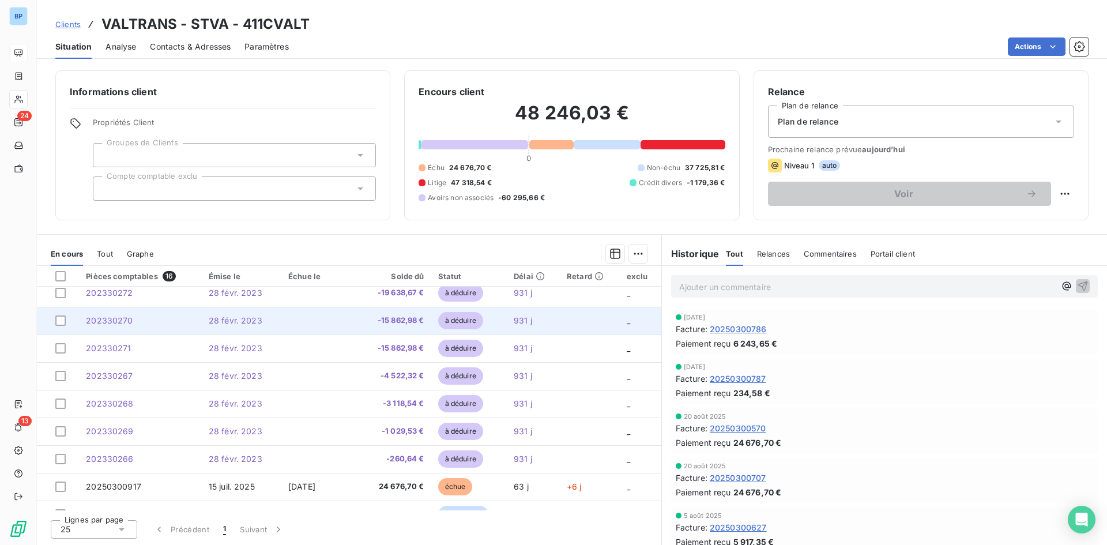
scroll to position [220, 0]
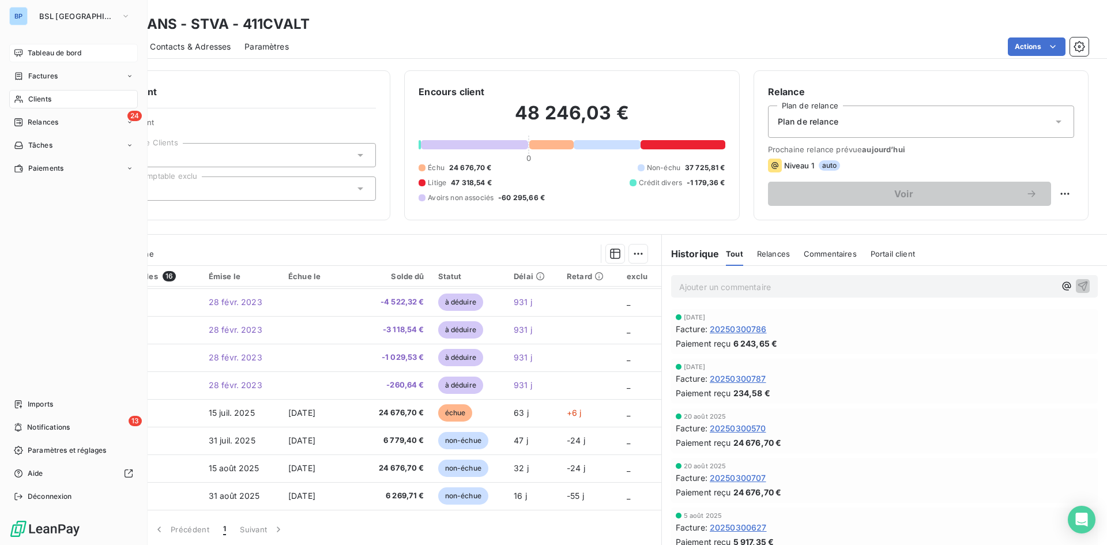
click at [59, 58] on span "Tableau de bord" at bounding box center [55, 53] width 54 height 10
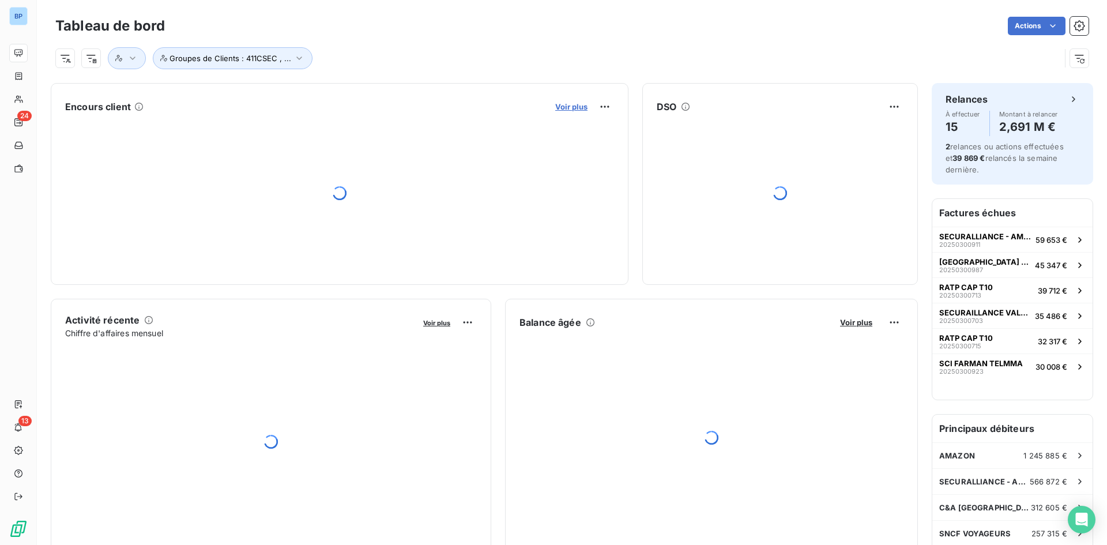
click at [574, 107] on span "Voir plus" at bounding box center [571, 106] width 32 height 9
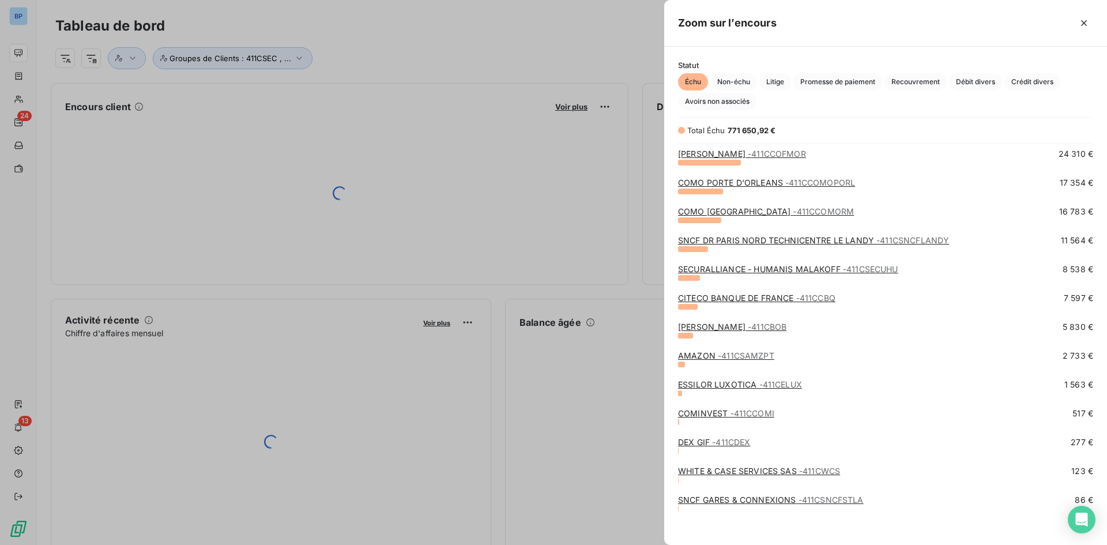
scroll to position [354, 0]
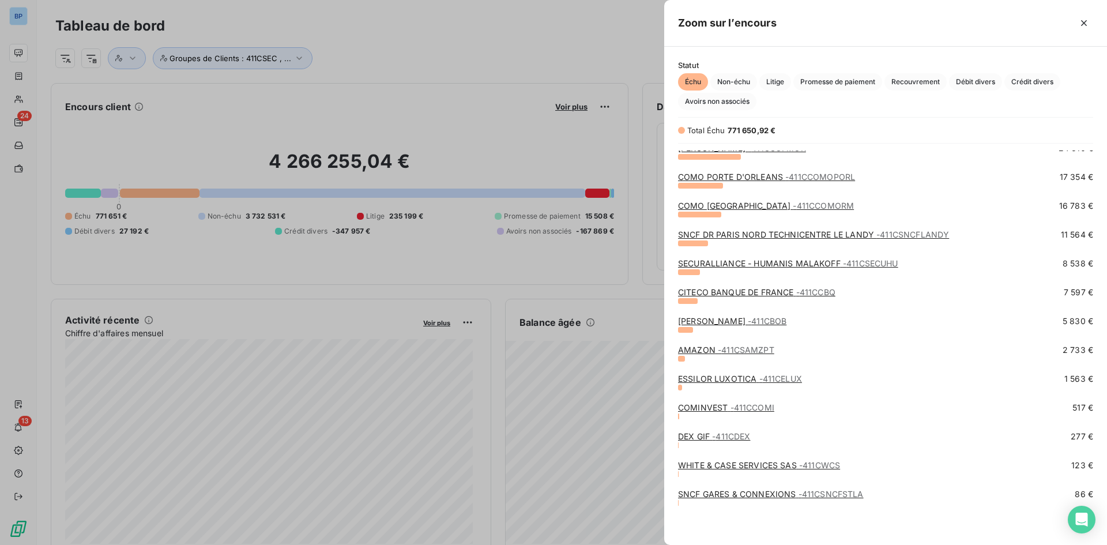
click at [744, 178] on link "COMO PORTE D'ORLEANS - 411CCOMOPORL" at bounding box center [766, 177] width 177 height 10
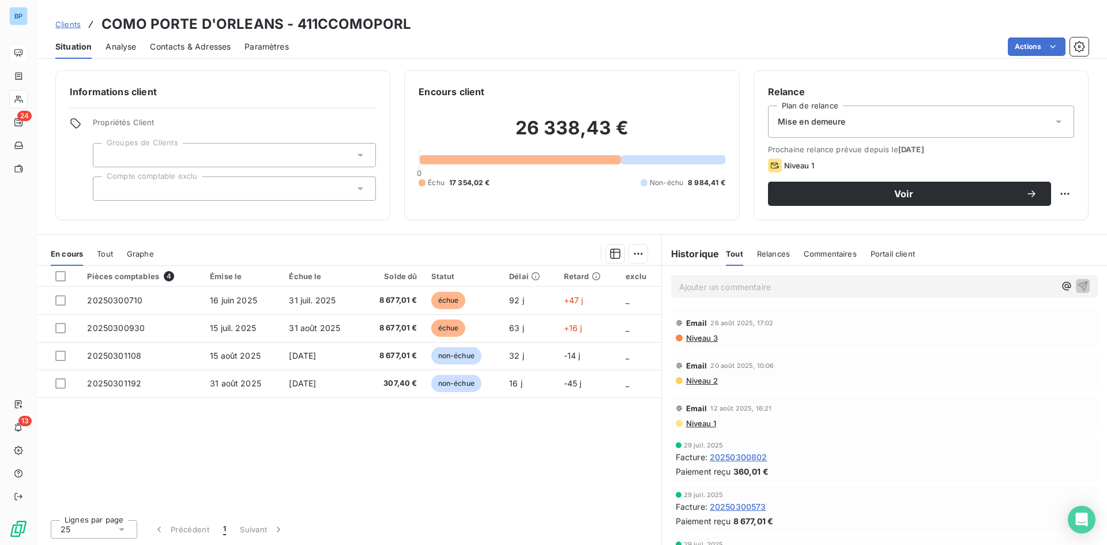
click at [930, 129] on div "Mise en demeure" at bounding box center [921, 122] width 306 height 32
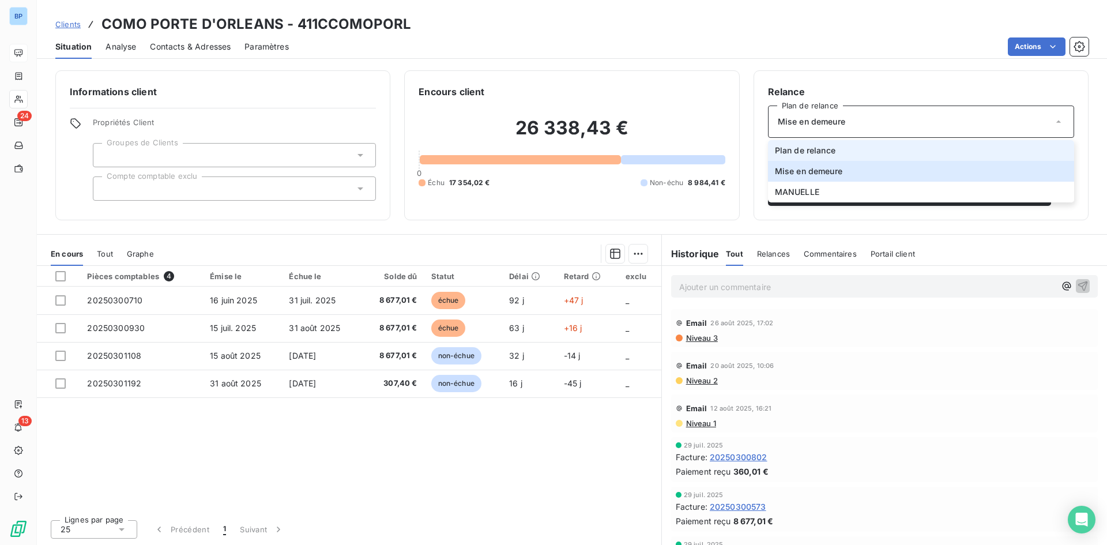
click at [851, 149] on li "Plan de relance" at bounding box center [921, 150] width 306 height 21
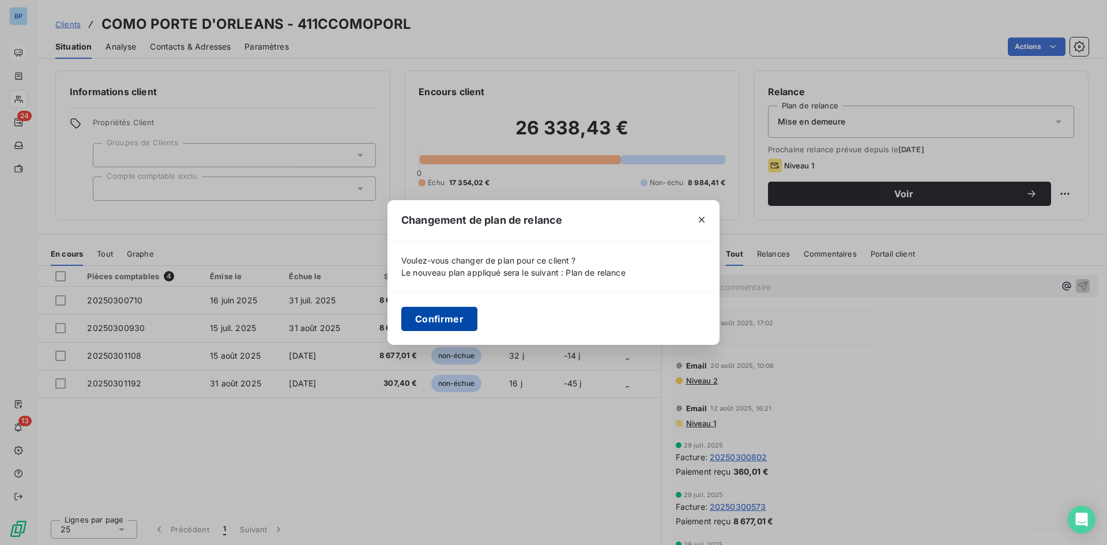
click at [454, 310] on button "Confirmer" at bounding box center [439, 319] width 76 height 24
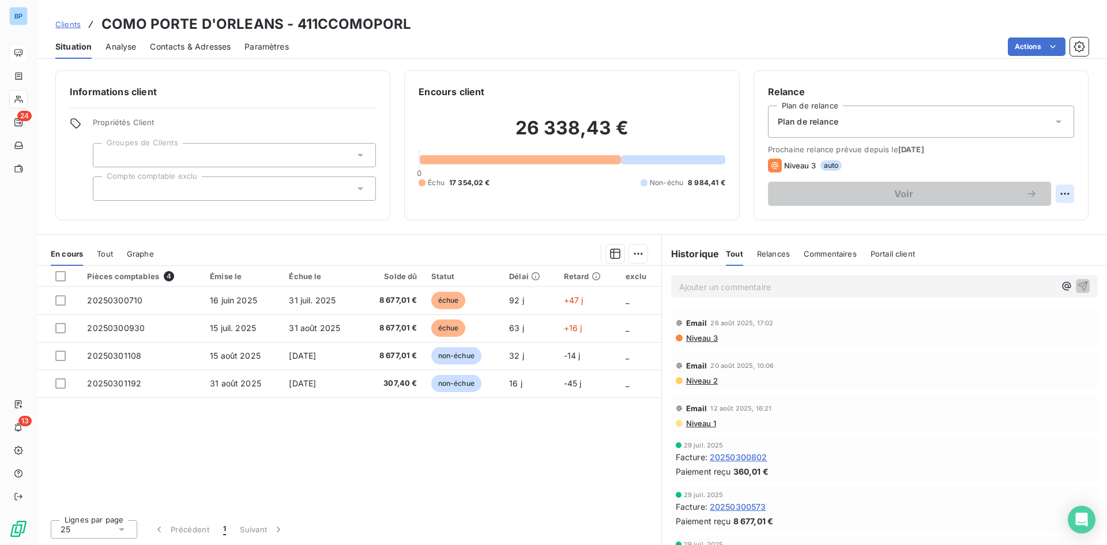
click at [1062, 188] on html "BP 24 13 Clients COMO PORTE D'ORLEANS - 411CCOMOPORL Situation Analyse Contacts…" at bounding box center [553, 272] width 1107 height 545
click at [1055, 215] on div "Replanifier cette action" at bounding box center [1017, 219] width 103 height 18
select select "8"
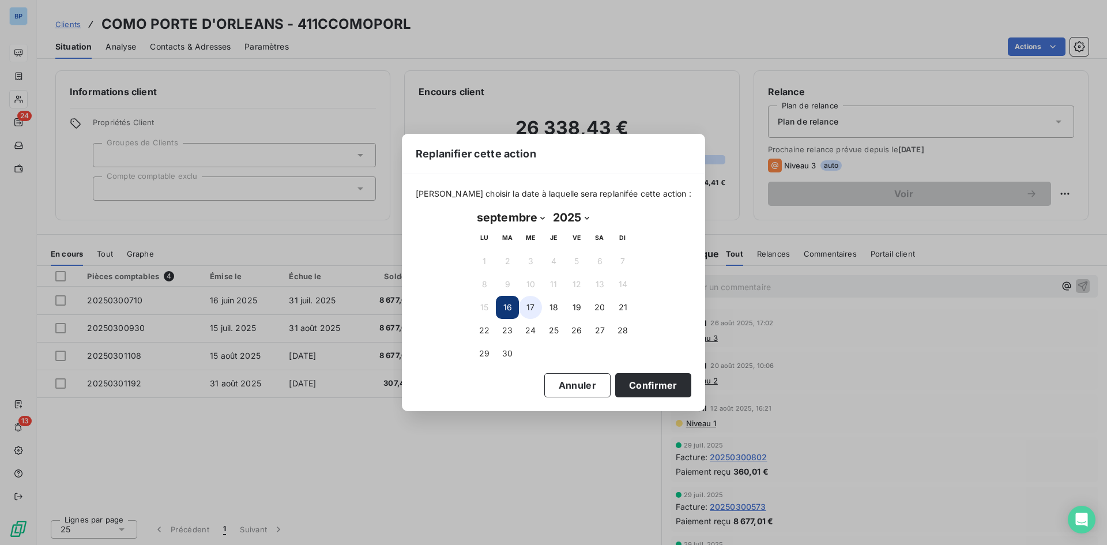
click at [522, 306] on button "17" at bounding box center [530, 307] width 23 height 23
click at [505, 306] on button "16" at bounding box center [507, 307] width 23 height 23
click at [505, 317] on button "16" at bounding box center [507, 307] width 23 height 23
click at [644, 389] on button "Confirmer" at bounding box center [653, 385] width 76 height 24
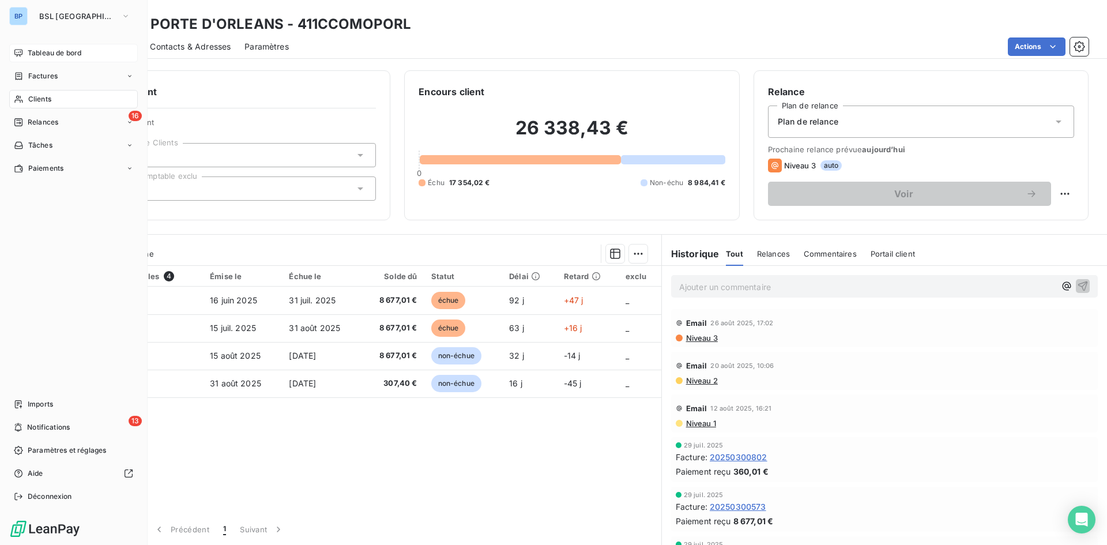
click at [22, 54] on icon at bounding box center [18, 52] width 9 height 9
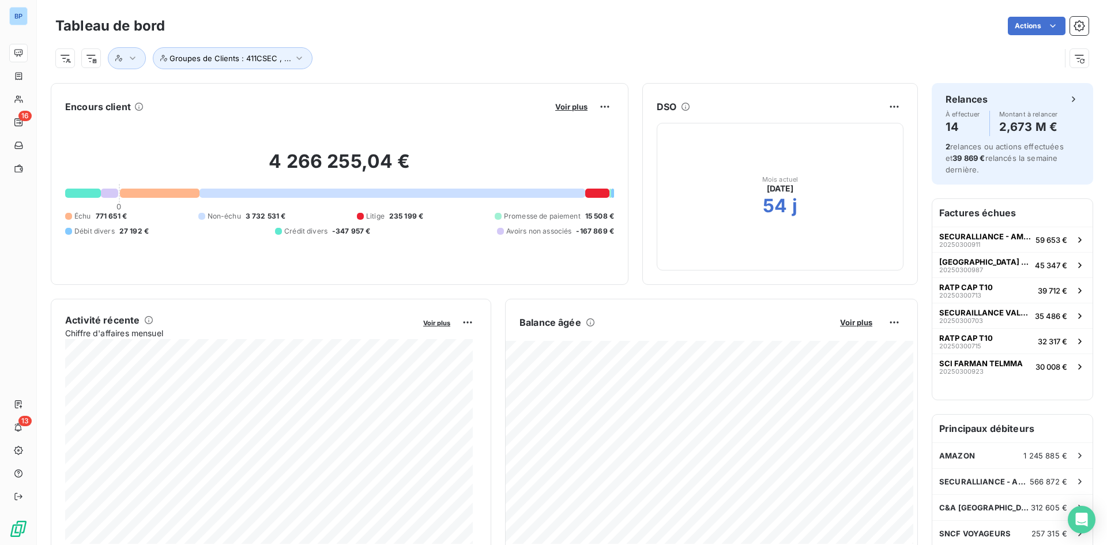
click at [577, 116] on div "4 266 255,04 € 0 Échu 771 651 € Non-échu 3 732 531 € Litige 235 199 € Promesse …" at bounding box center [339, 193] width 549 height 155
click at [580, 109] on span "Voir plus" at bounding box center [571, 106] width 32 height 9
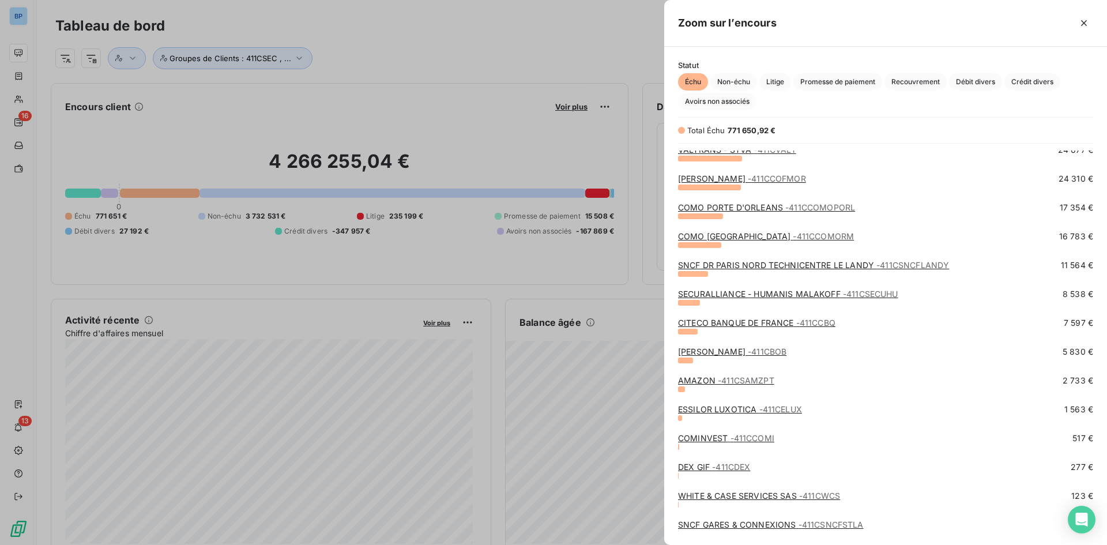
scroll to position [354, 0]
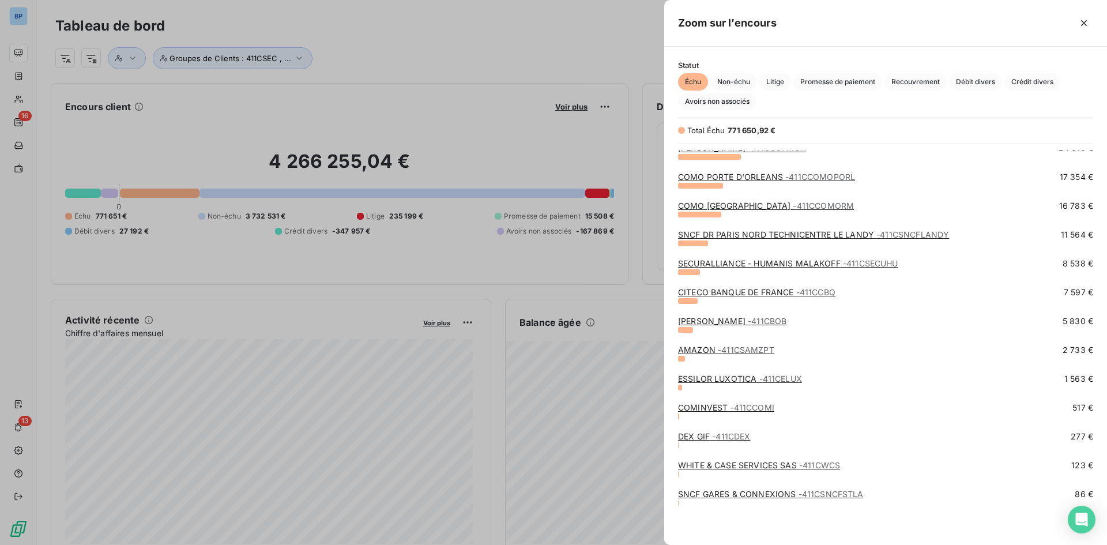
click at [748, 321] on span "- 411CBOB" at bounding box center [767, 321] width 39 height 10
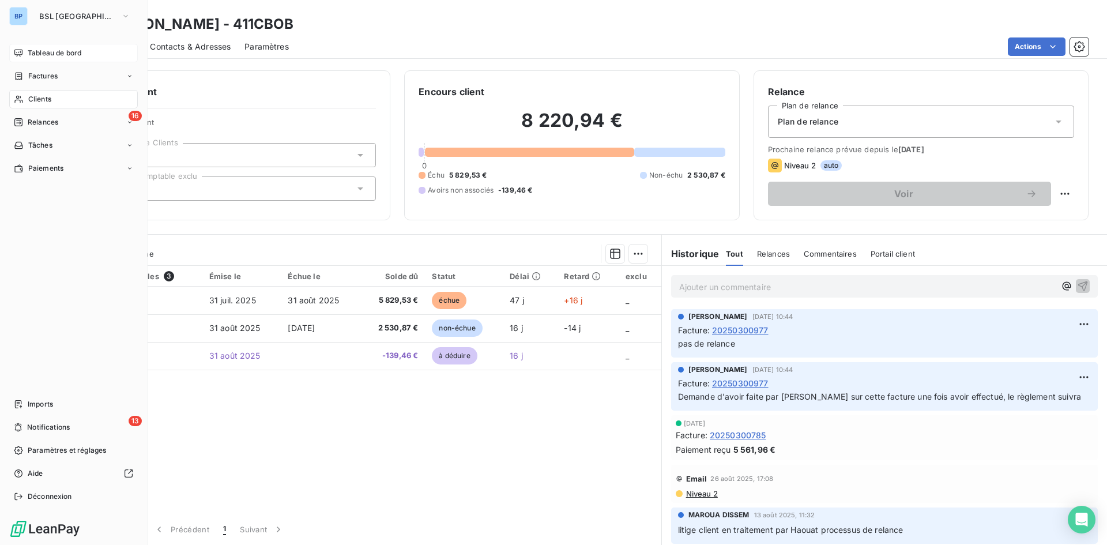
click at [29, 55] on span "Tableau de bord" at bounding box center [55, 53] width 54 height 10
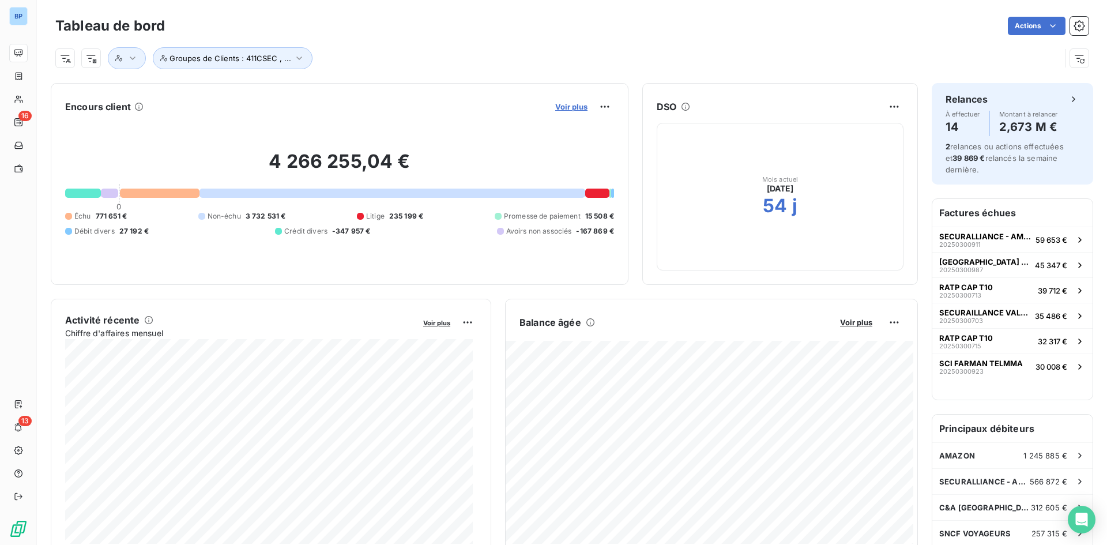
click at [559, 110] on span "Voir plus" at bounding box center [571, 106] width 32 height 9
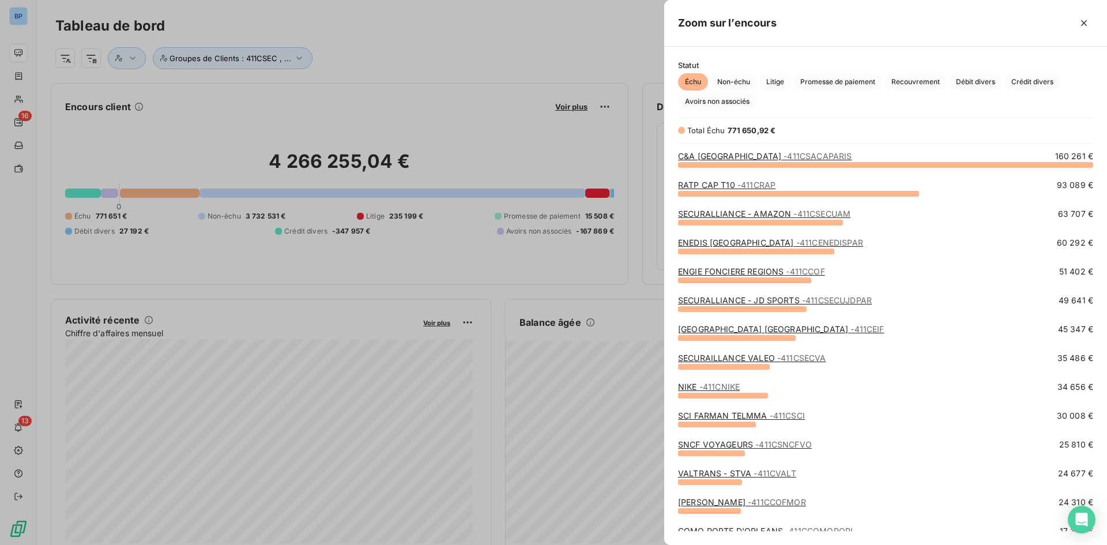
scroll to position [329, 0]
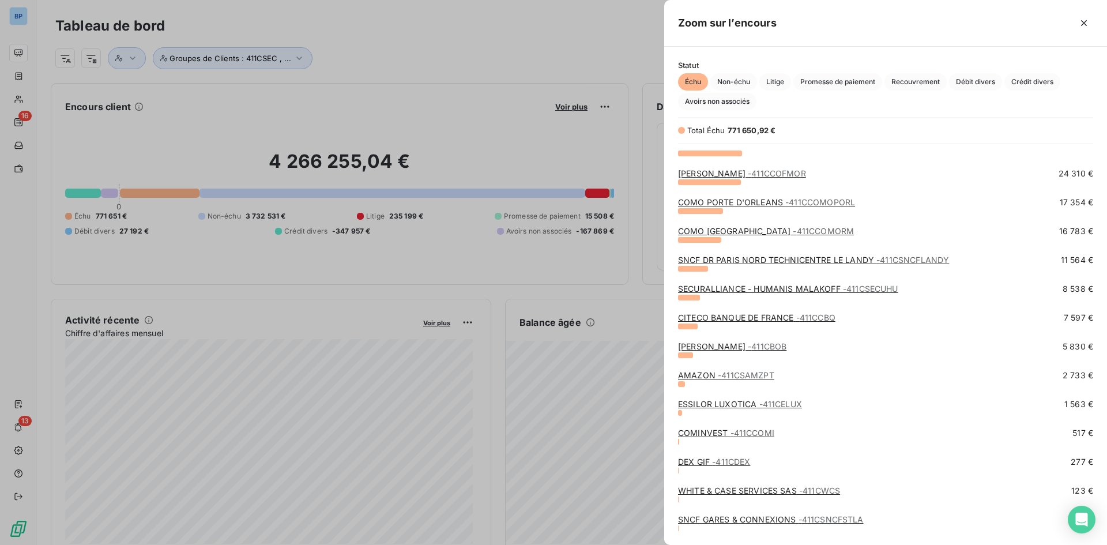
click at [748, 346] on span "- 411CBOB" at bounding box center [767, 346] width 39 height 10
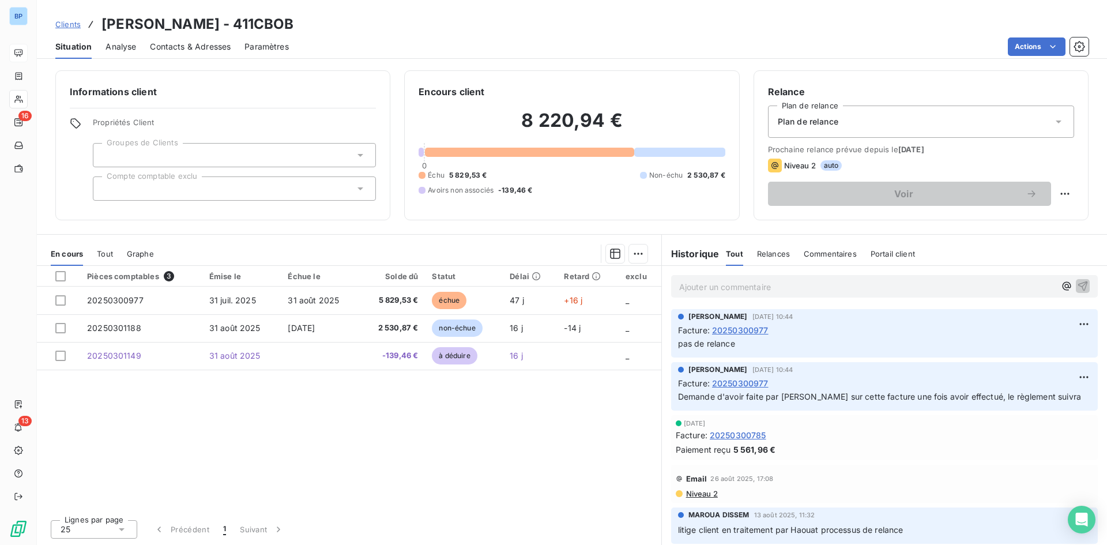
click at [874, 124] on div "Plan de relance" at bounding box center [921, 122] width 306 height 32
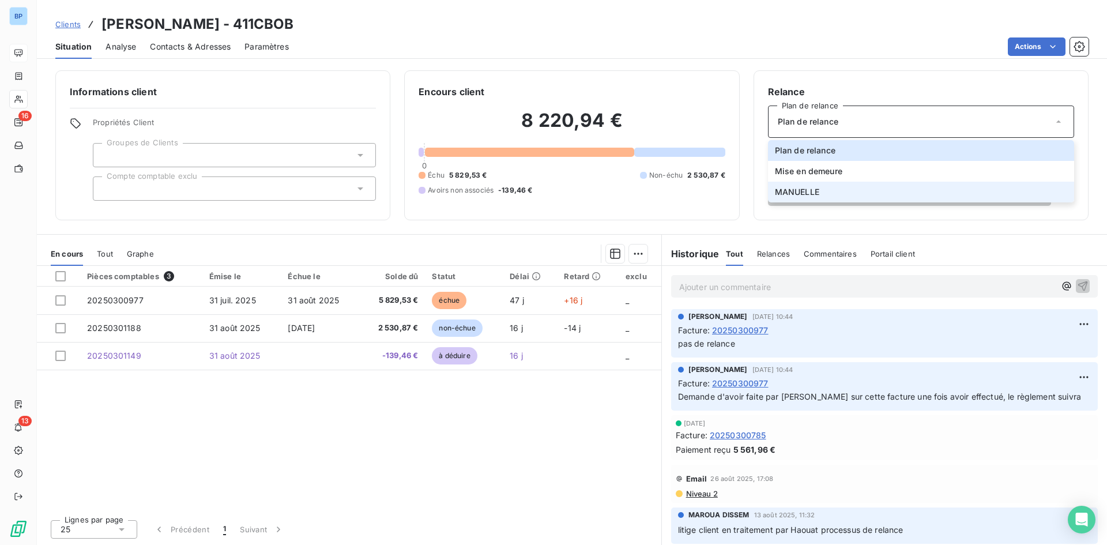
click at [852, 187] on li "MANUELLE" at bounding box center [921, 192] width 306 height 21
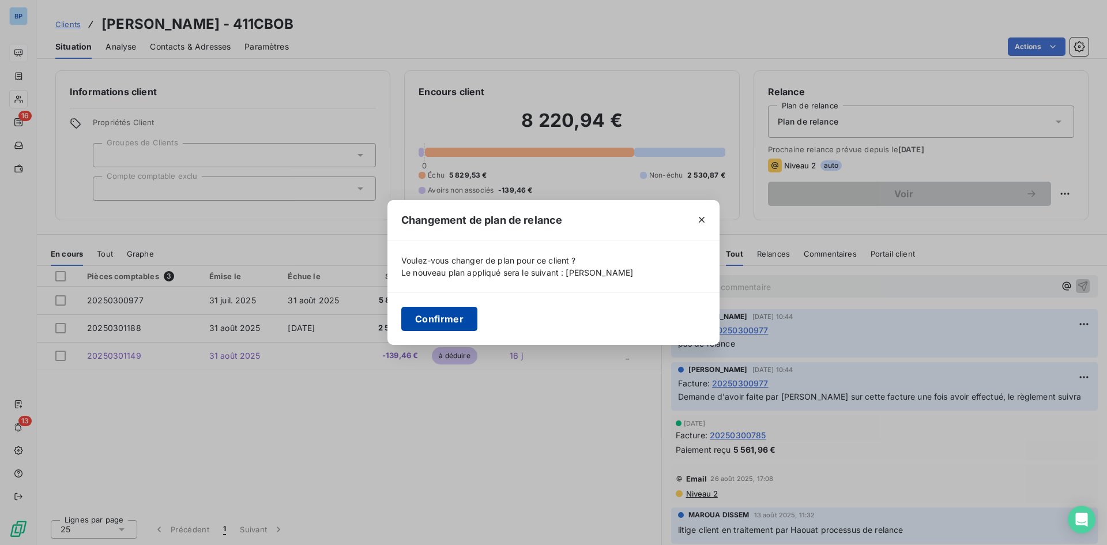
click at [420, 320] on button "Confirmer" at bounding box center [439, 319] width 76 height 24
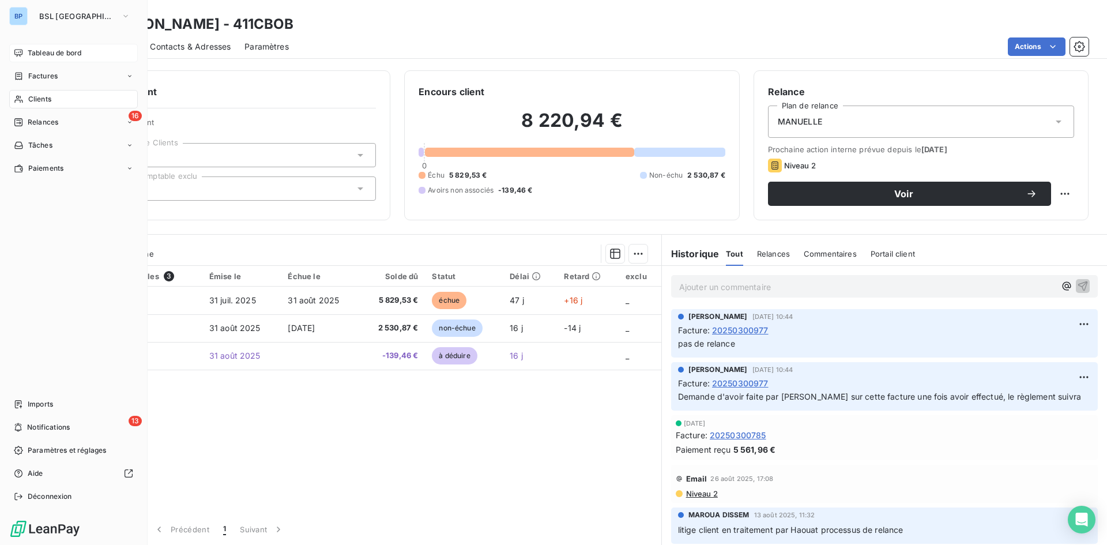
click at [40, 49] on span "Tableau de bord" at bounding box center [55, 53] width 54 height 10
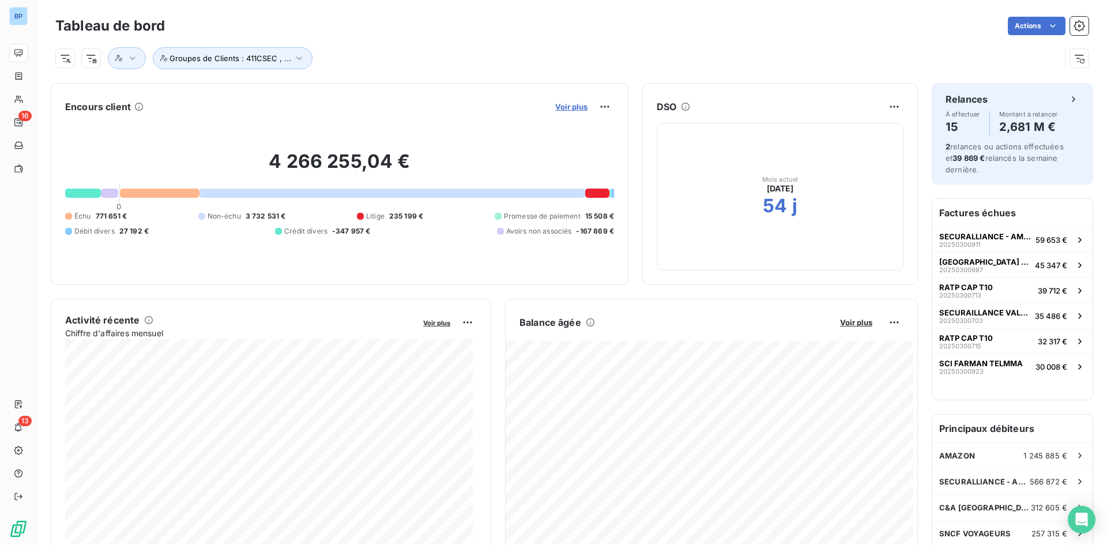
click at [555, 102] on span "Voir plus" at bounding box center [571, 106] width 32 height 9
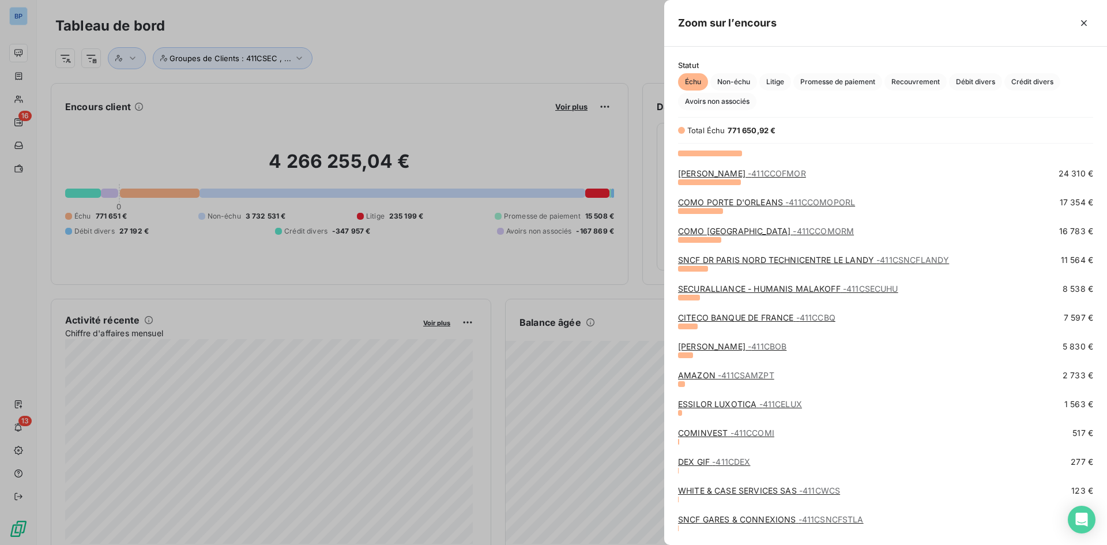
scroll to position [354, 0]
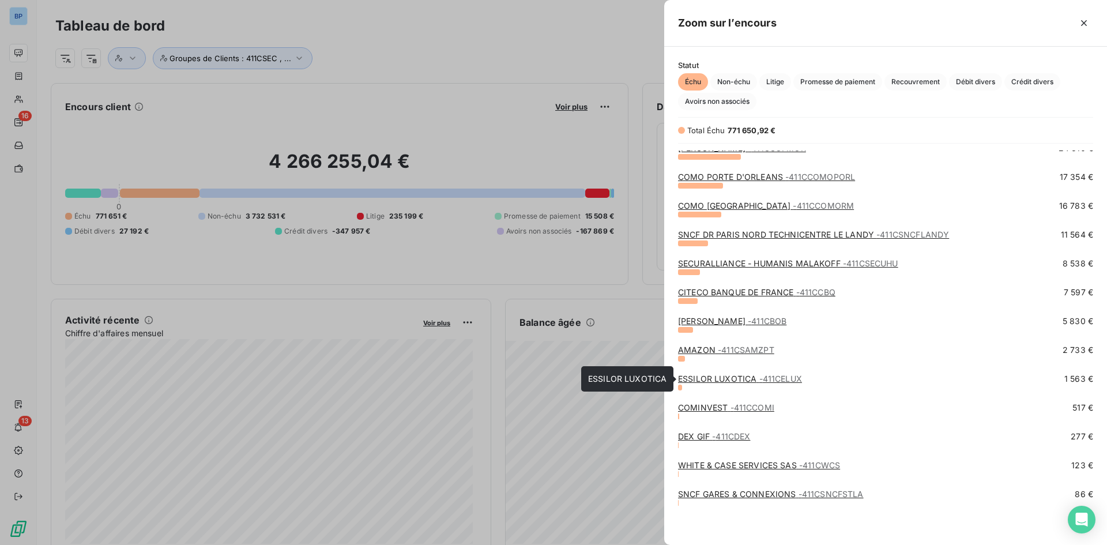
click at [731, 377] on link "ESSILOR LUXOTICA - 411CELUX" at bounding box center [740, 379] width 124 height 10
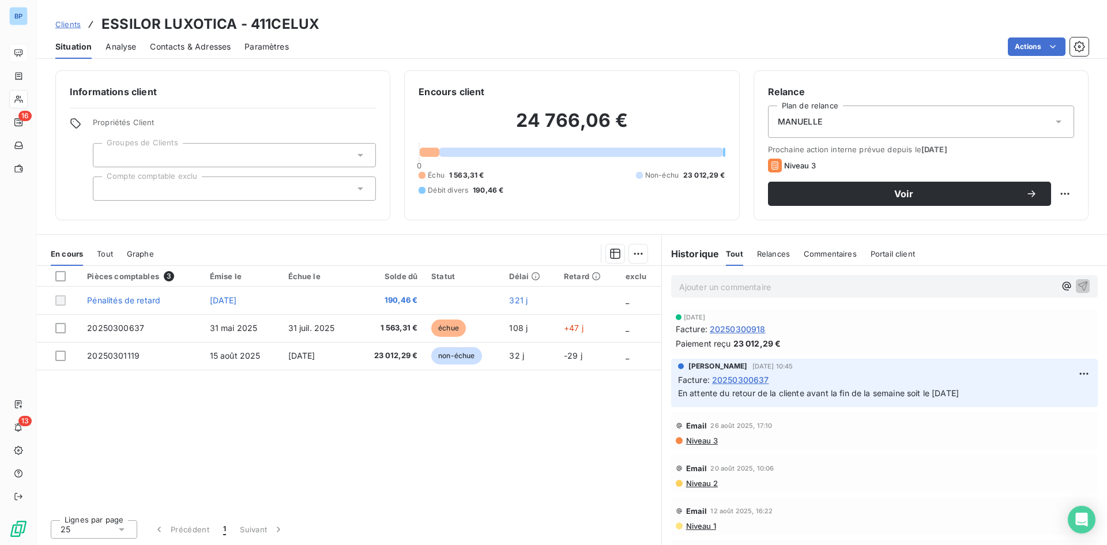
drag, startPoint x: 740, startPoint y: 394, endPoint x: 970, endPoint y: 401, distance: 229.6
click at [970, 401] on div "REOUVEN TAPIERO 3 sept. 2025, 10:45 Facture : 20250300637 En attente du retour …" at bounding box center [884, 383] width 427 height 48
click at [986, 398] on p "En attente du retour de la cliente avant la fin de la semaine soit le 05/09/2025" at bounding box center [884, 393] width 413 height 13
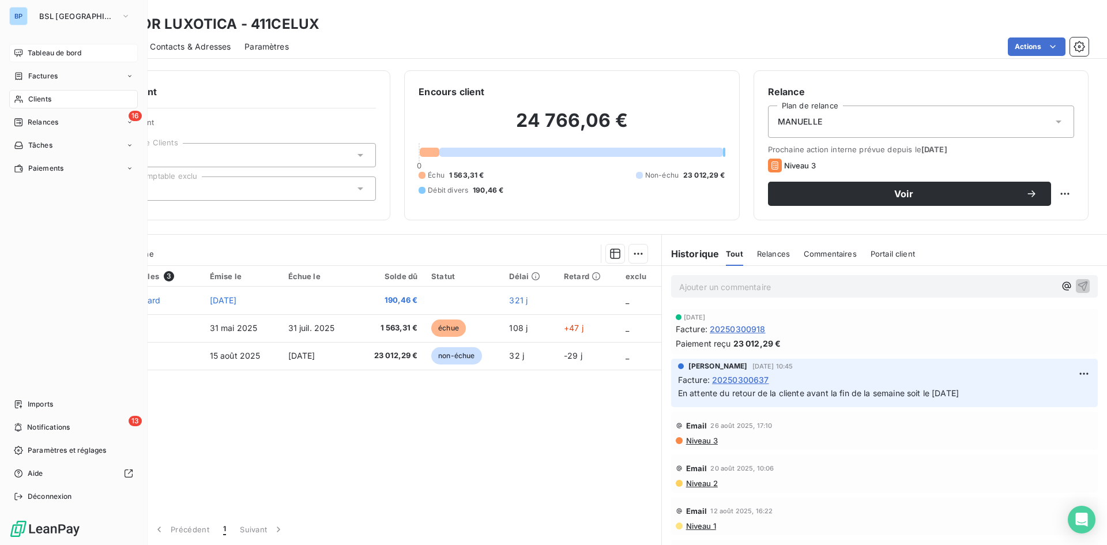
click at [35, 58] on div "Tableau de bord" at bounding box center [73, 53] width 129 height 18
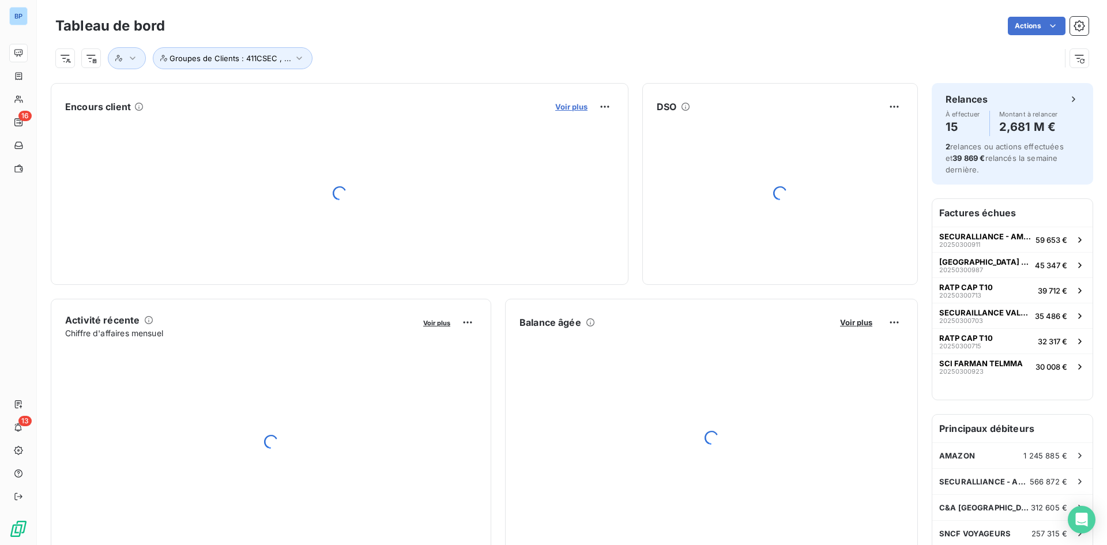
click at [566, 106] on span "Voir plus" at bounding box center [571, 106] width 32 height 9
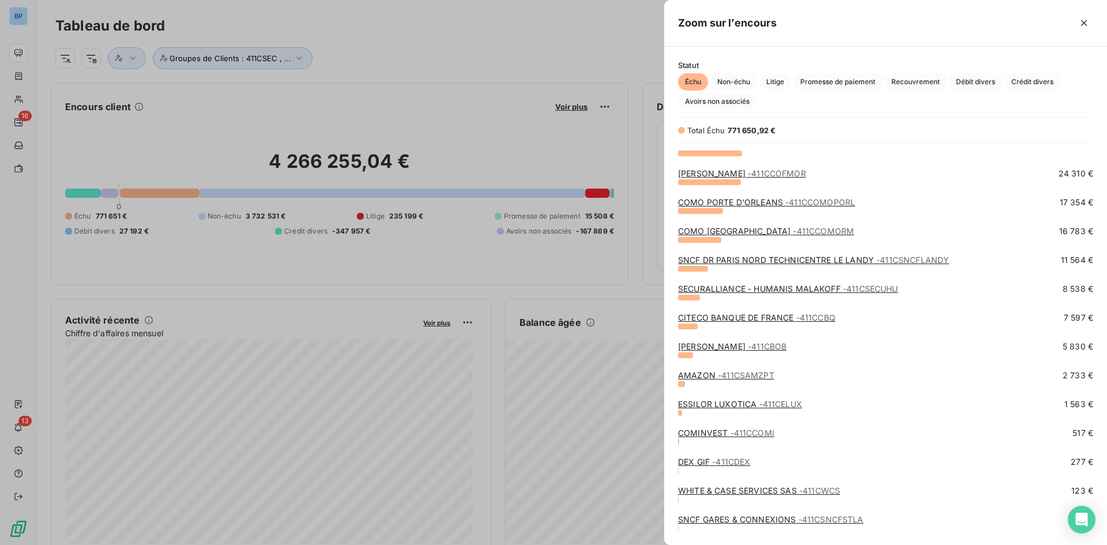
scroll to position [354, 0]
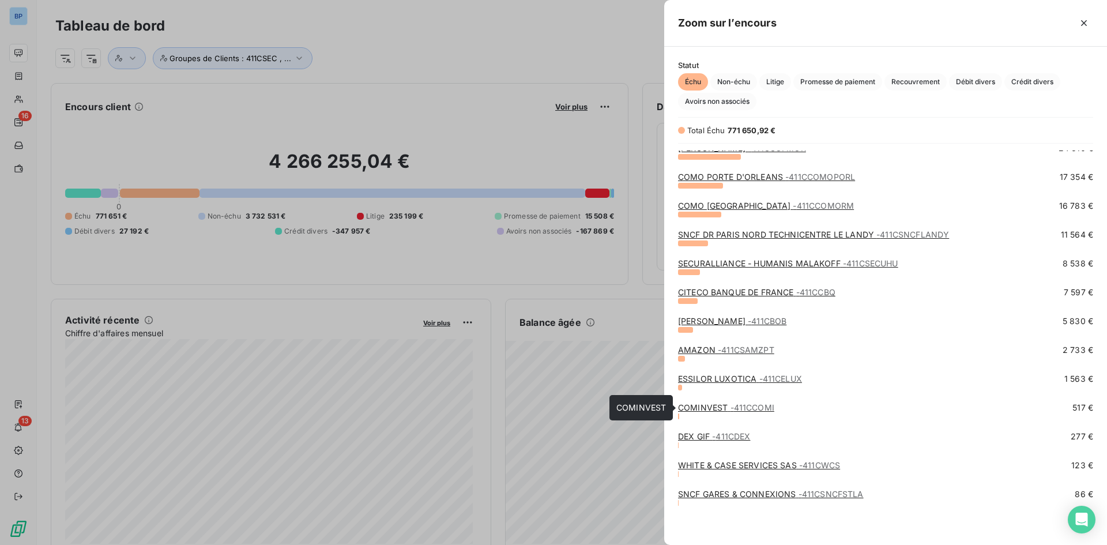
click at [731, 406] on span "- 411CCOMI" at bounding box center [753, 408] width 44 height 10
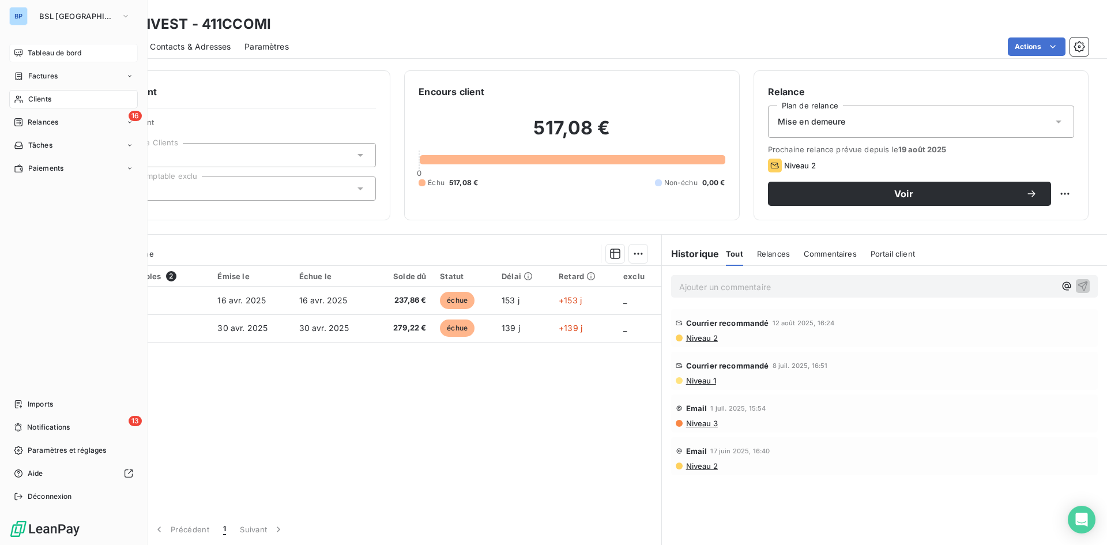
click at [32, 48] on span "Tableau de bord" at bounding box center [55, 53] width 54 height 10
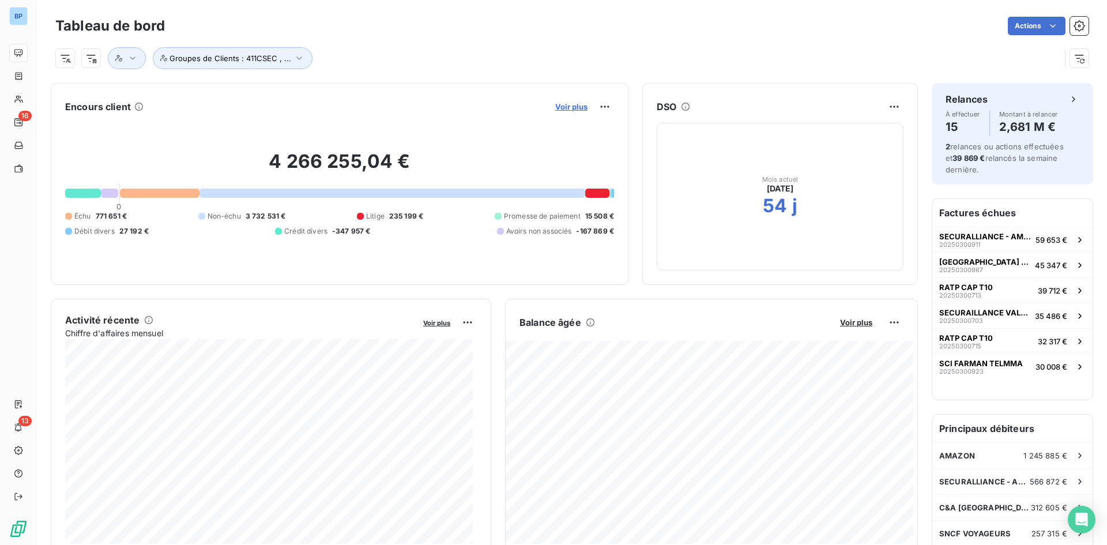
click at [563, 110] on span "Voir plus" at bounding box center [571, 106] width 32 height 9
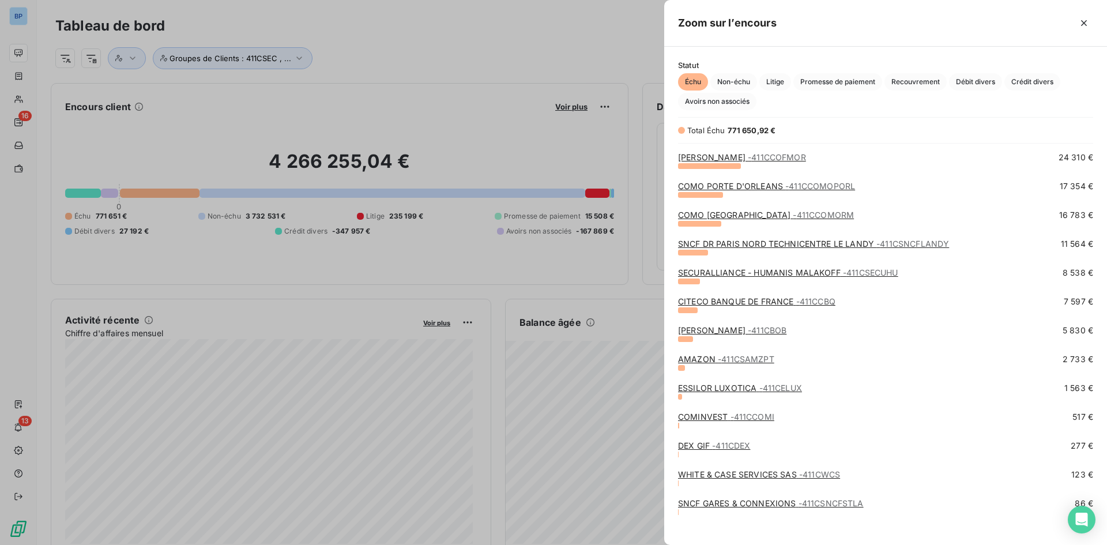
scroll to position [354, 0]
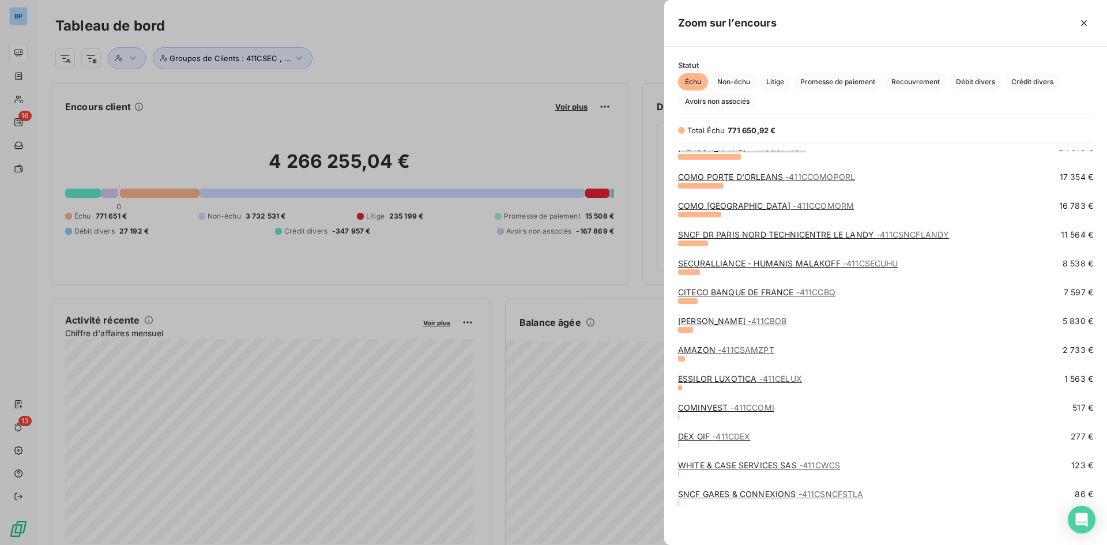
click at [734, 465] on link "WHITE & CASE SERVICES SAS - 411CWCS" at bounding box center [759, 465] width 162 height 10
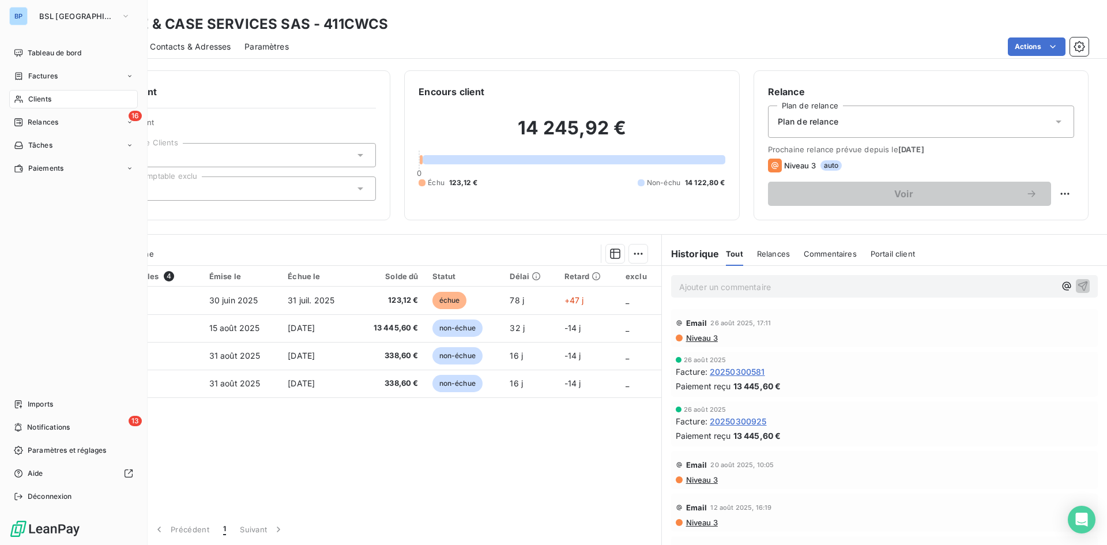
drag, startPoint x: 27, startPoint y: 57, endPoint x: 75, endPoint y: 64, distance: 49.0
click at [27, 56] on div "Tableau de bord" at bounding box center [73, 53] width 129 height 18
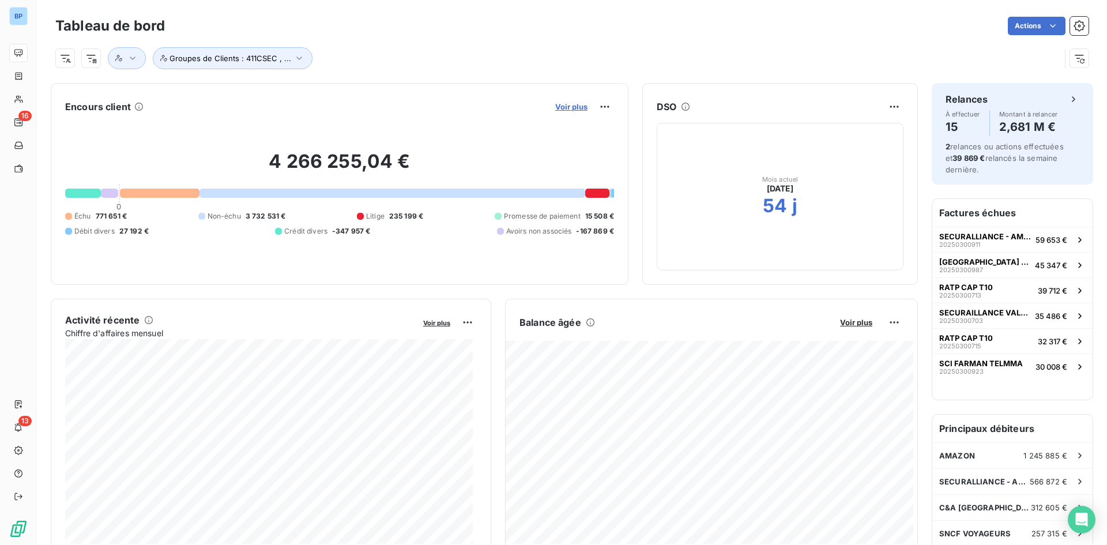
click at [566, 106] on span "Voir plus" at bounding box center [571, 106] width 32 height 9
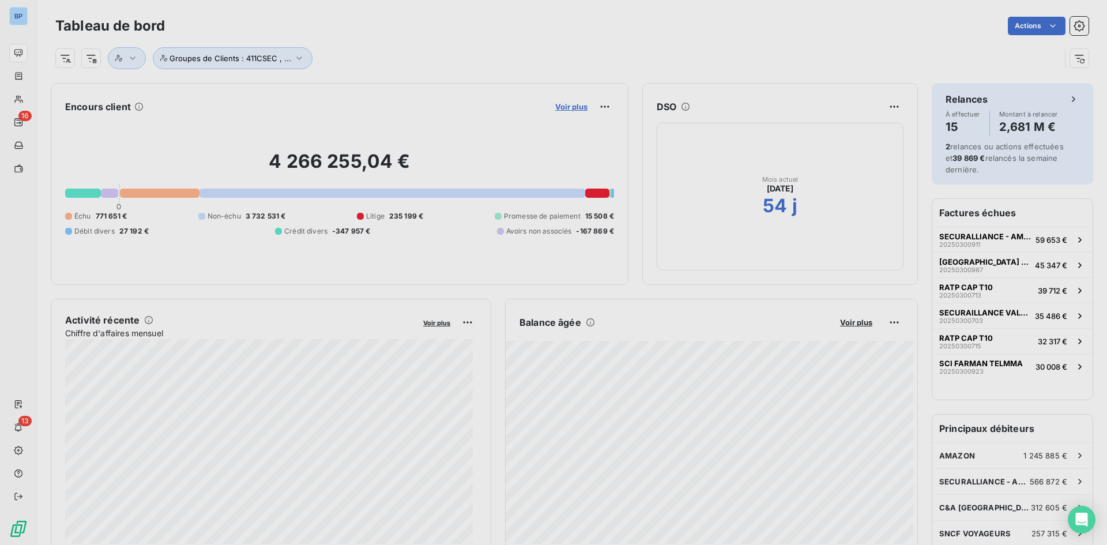
scroll to position [536, 434]
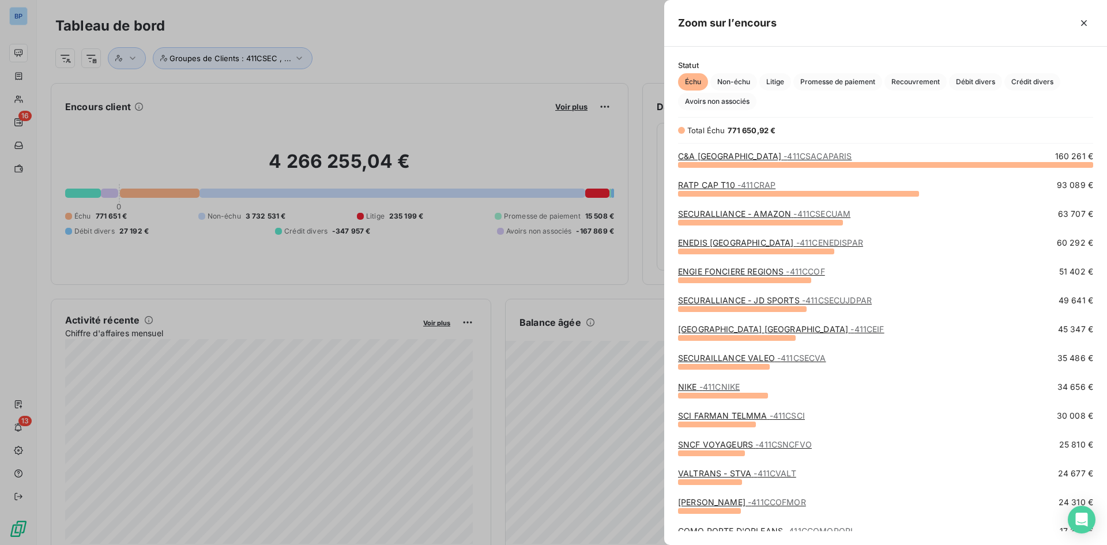
click at [448, 119] on div at bounding box center [553, 272] width 1107 height 545
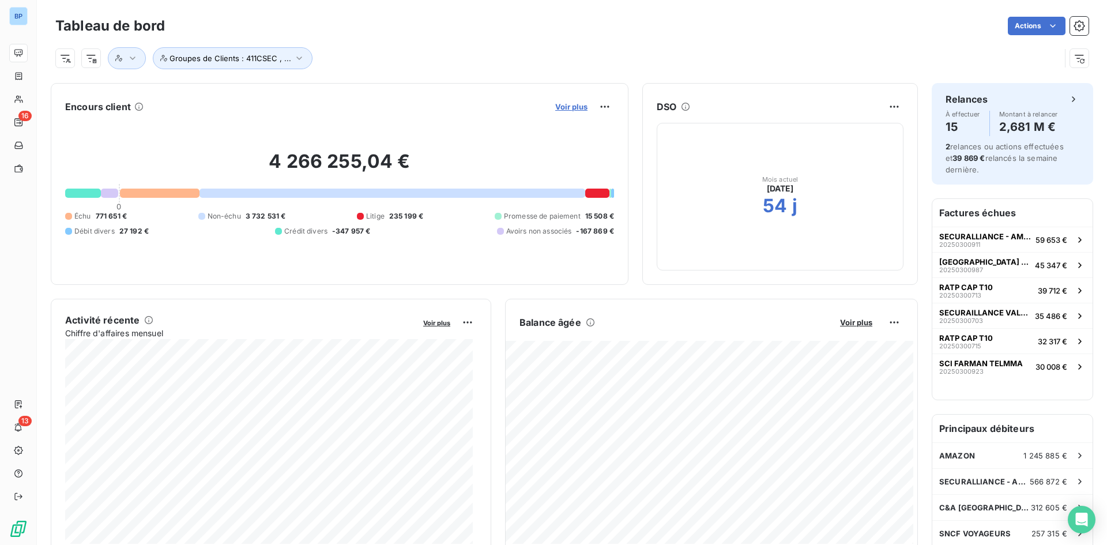
click at [560, 104] on span "Voir plus" at bounding box center [571, 106] width 32 height 9
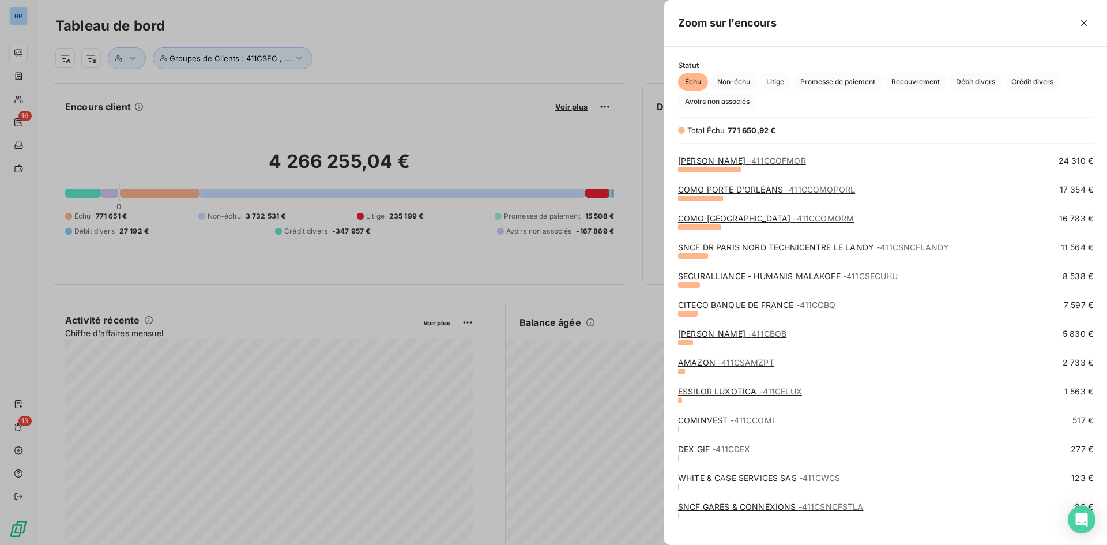
scroll to position [354, 0]
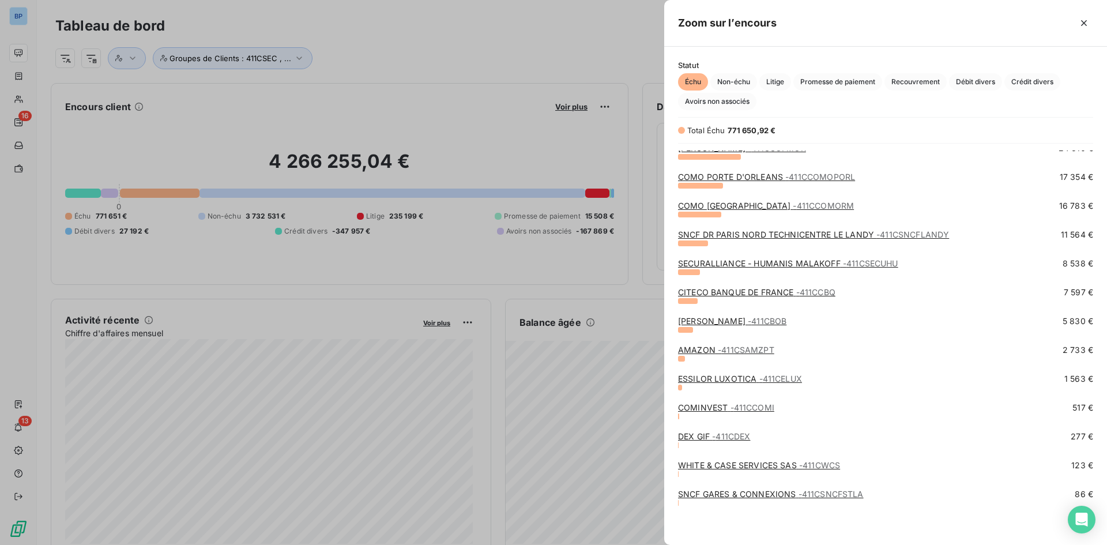
click at [738, 467] on link "WHITE & CASE SERVICES SAS - 411CWCS" at bounding box center [759, 465] width 162 height 10
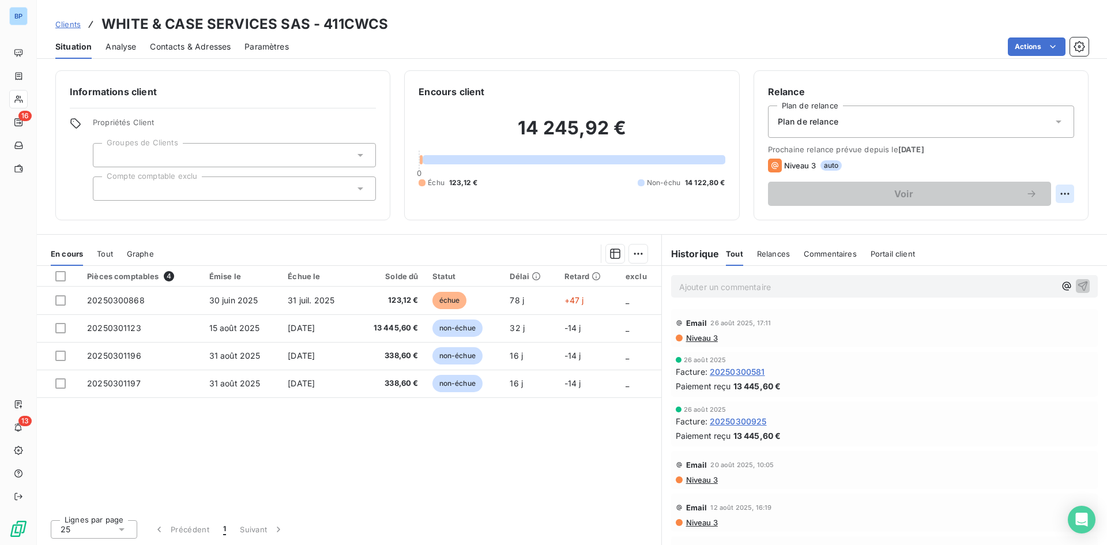
click at [1059, 190] on html "BP 16 13 Clients WHITE & CASE SERVICES SAS - 411CWCS Situation Analyse Contacts…" at bounding box center [553, 272] width 1107 height 545
click at [1050, 222] on div "Replanifier cette action" at bounding box center [1017, 219] width 103 height 18
select select "8"
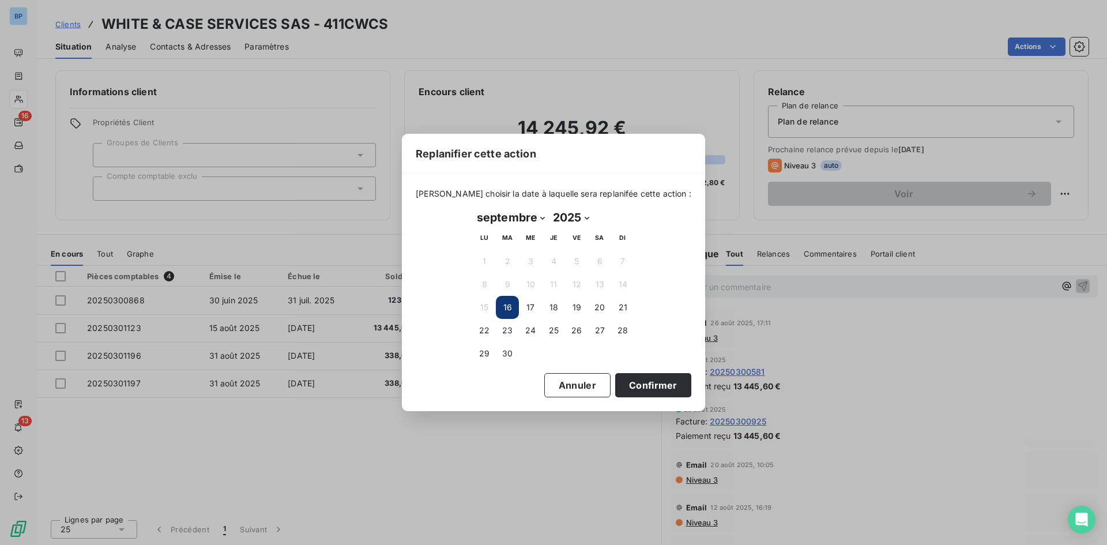
click at [514, 305] on button "16" at bounding box center [507, 307] width 23 height 23
drag, startPoint x: 637, startPoint y: 383, endPoint x: 761, endPoint y: 266, distance: 170.9
click at [636, 383] on button "Confirmer" at bounding box center [653, 385] width 76 height 24
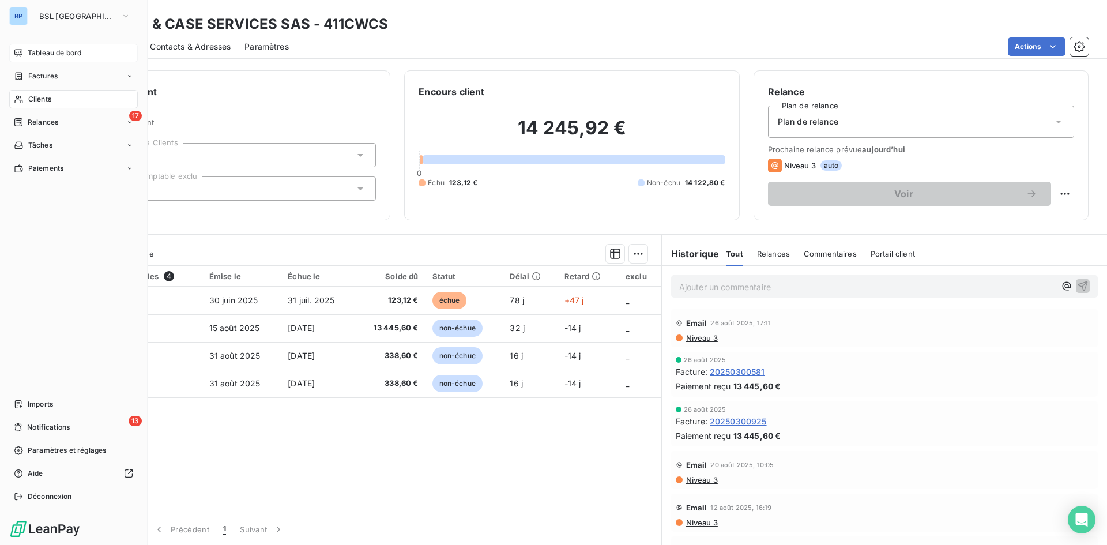
click at [22, 50] on icon at bounding box center [18, 52] width 9 height 9
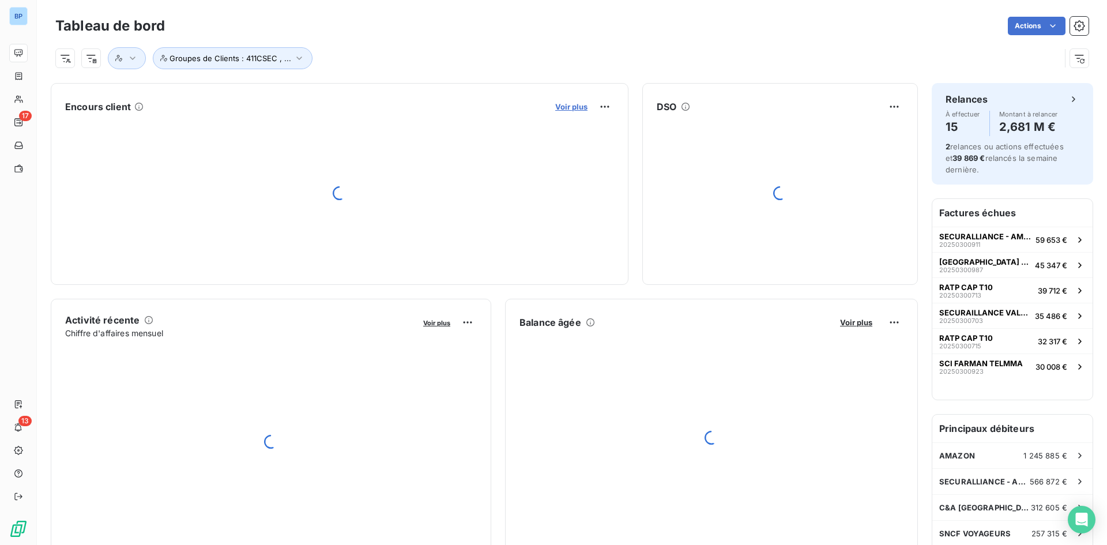
click at [552, 106] on button "Voir plus" at bounding box center [571, 106] width 39 height 10
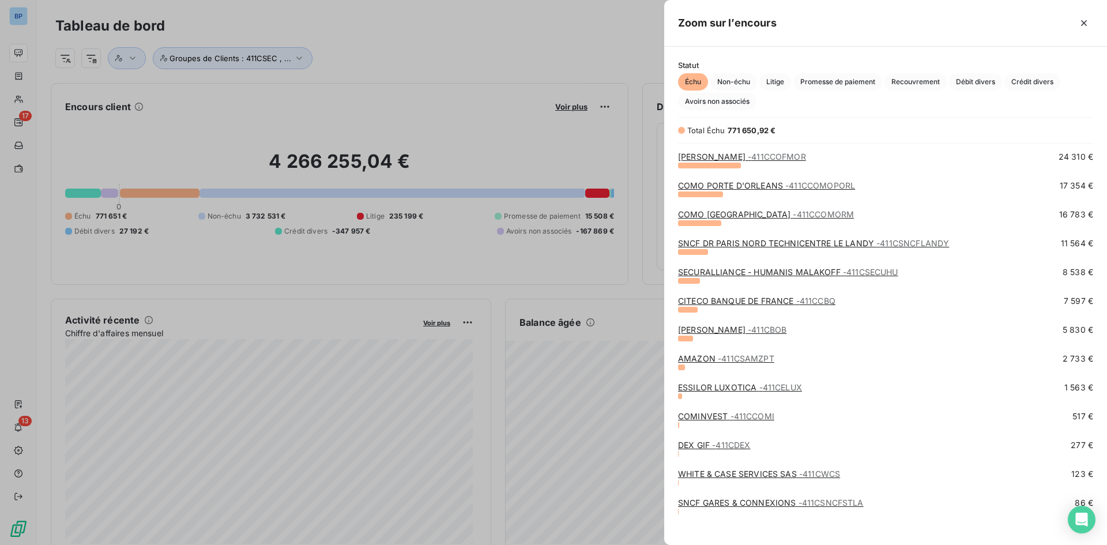
scroll to position [354, 0]
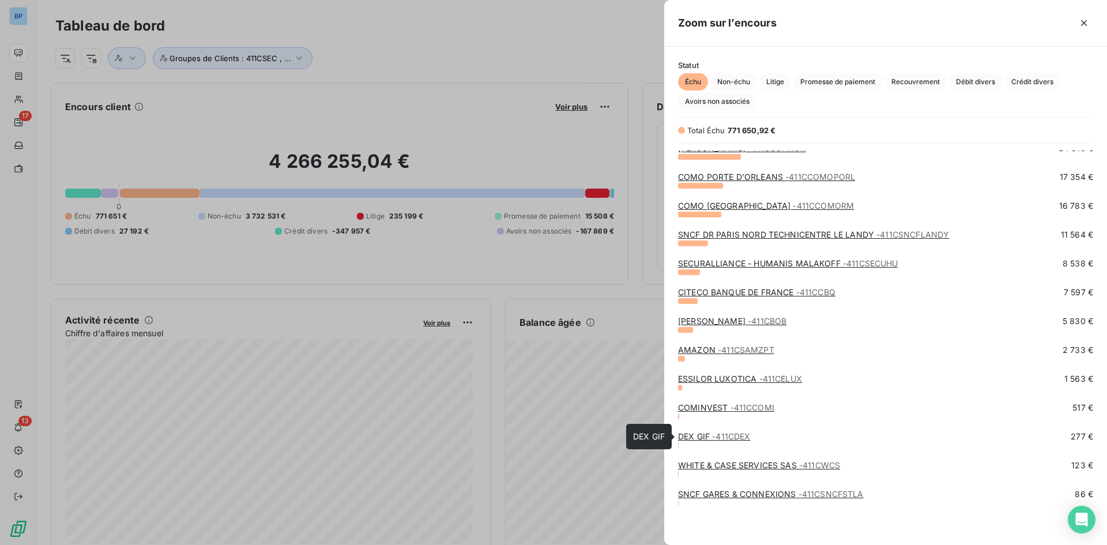
click at [730, 440] on span "- 411CDEX" at bounding box center [731, 436] width 38 height 10
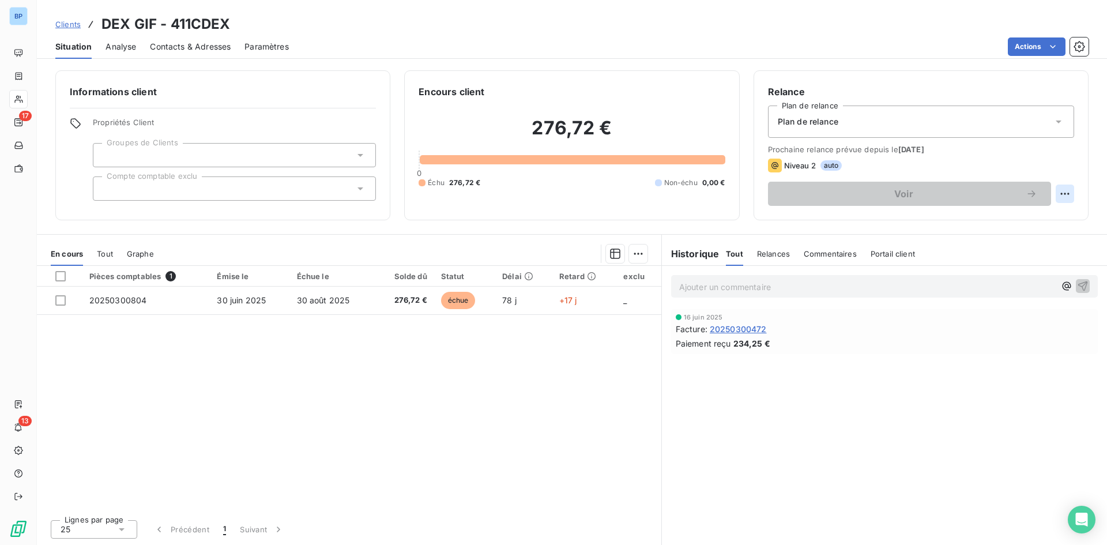
click at [1073, 190] on html "BP 17 13 Clients DEX GIF - 411CDEX Situation Analyse Contacts & Adresses Paramè…" at bounding box center [553, 272] width 1107 height 545
click at [1003, 228] on div "Replanifier cette action" at bounding box center [1017, 219] width 103 height 18
select select "8"
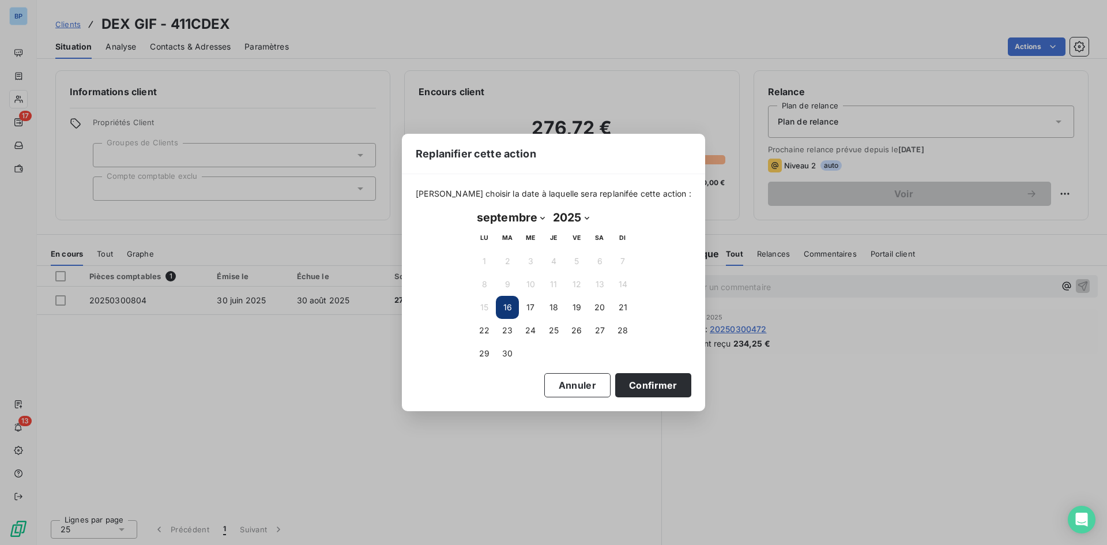
click at [497, 307] on button "16" at bounding box center [507, 307] width 23 height 23
click at [652, 381] on button "Confirmer" at bounding box center [653, 385] width 76 height 24
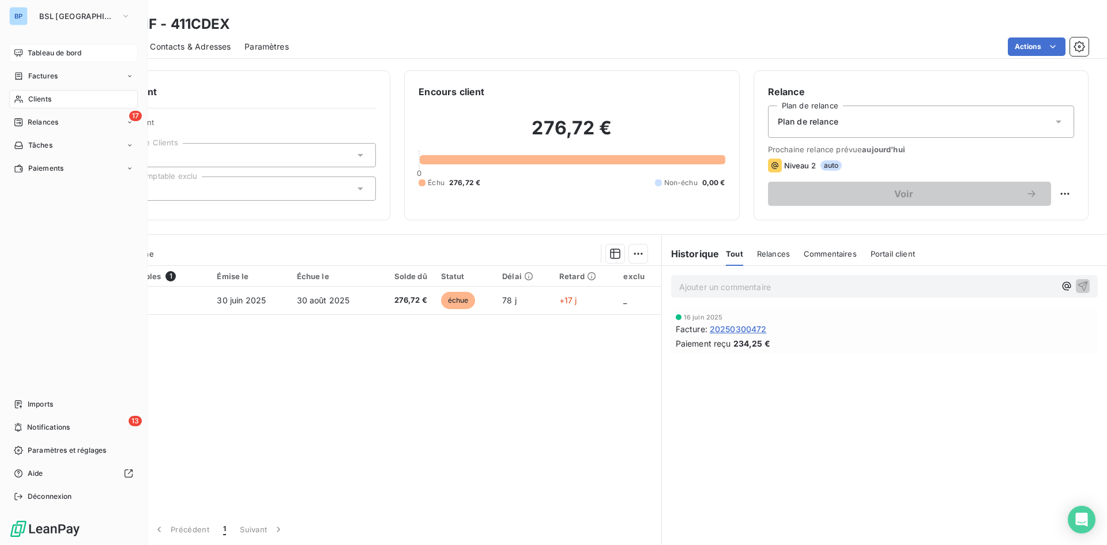
click at [33, 51] on span "Tableau de bord" at bounding box center [55, 53] width 54 height 10
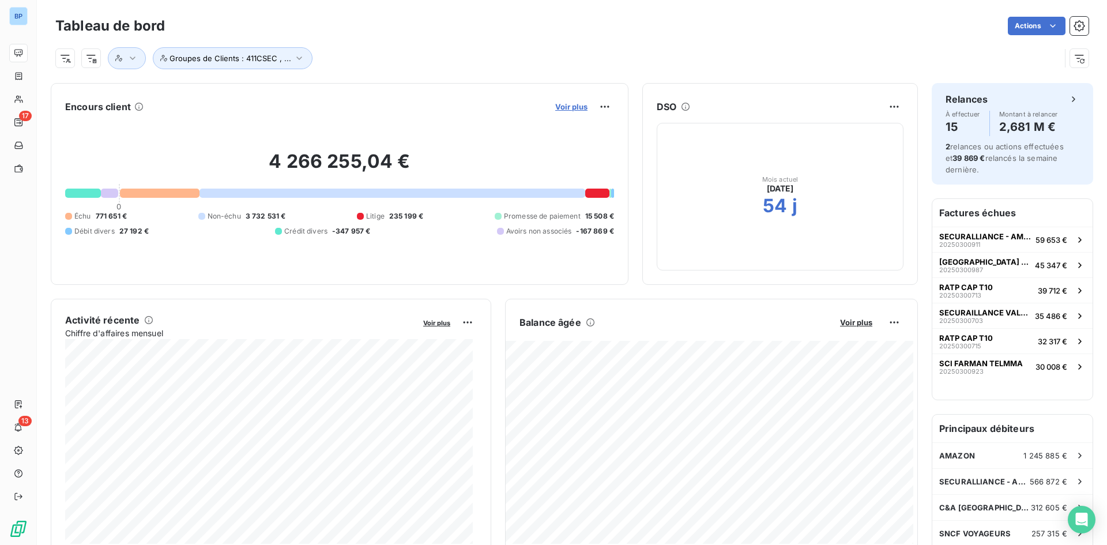
click at [566, 108] on span "Voir plus" at bounding box center [571, 106] width 32 height 9
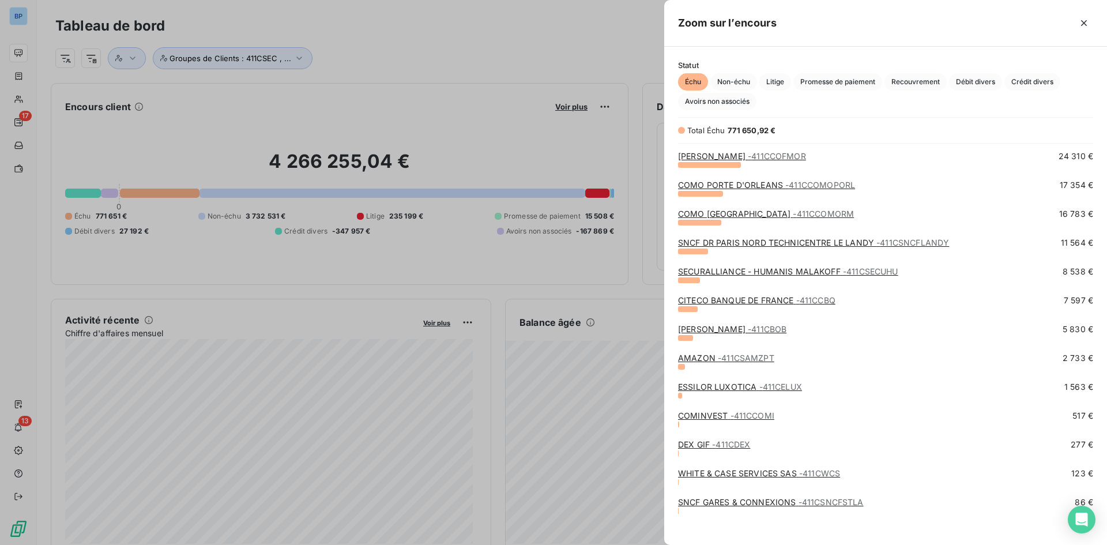
scroll to position [354, 0]
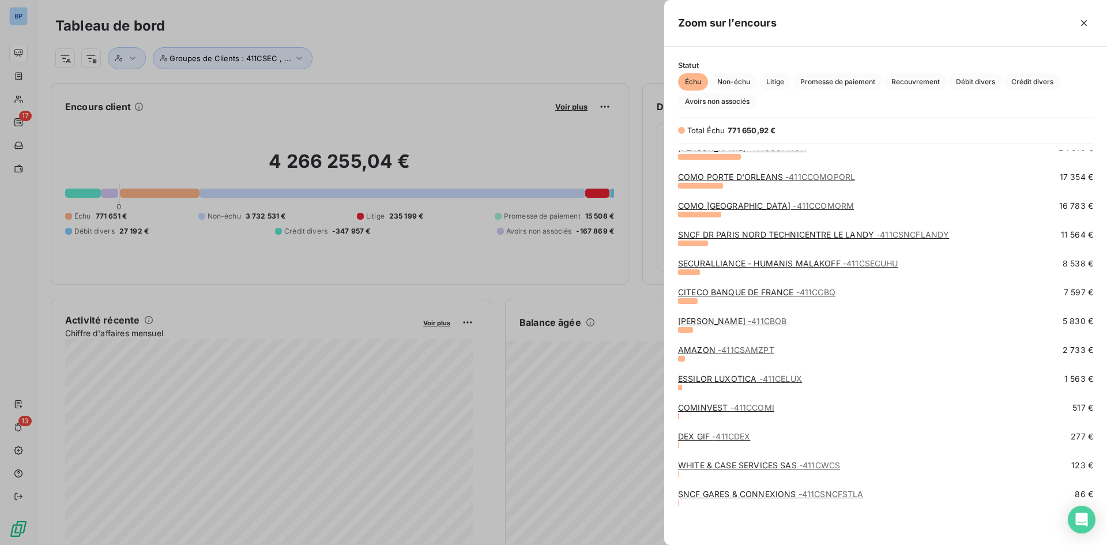
click at [383, 61] on div at bounding box center [553, 272] width 1107 height 545
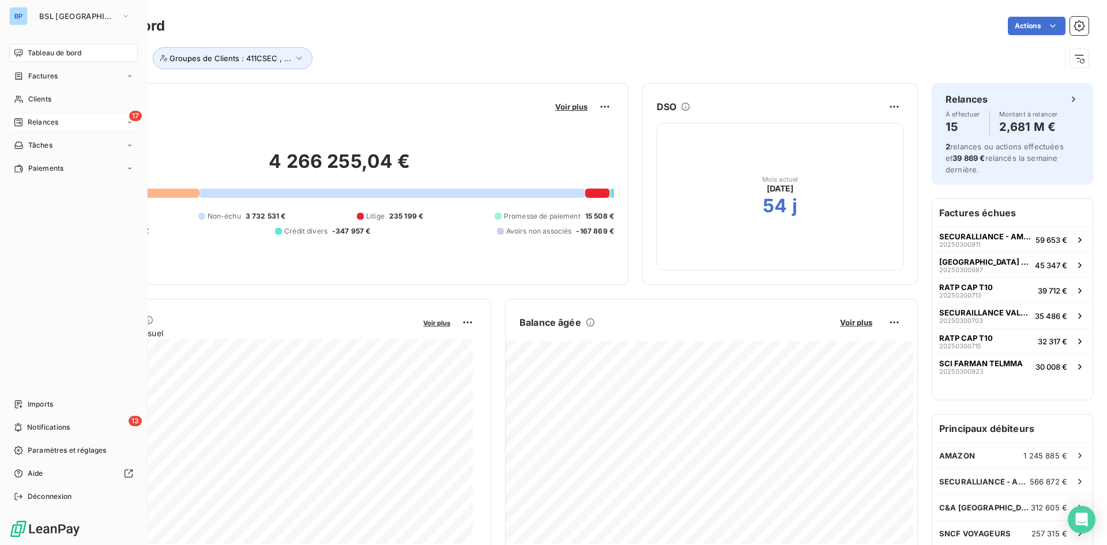
click at [133, 119] on span "17" at bounding box center [135, 116] width 13 height 10
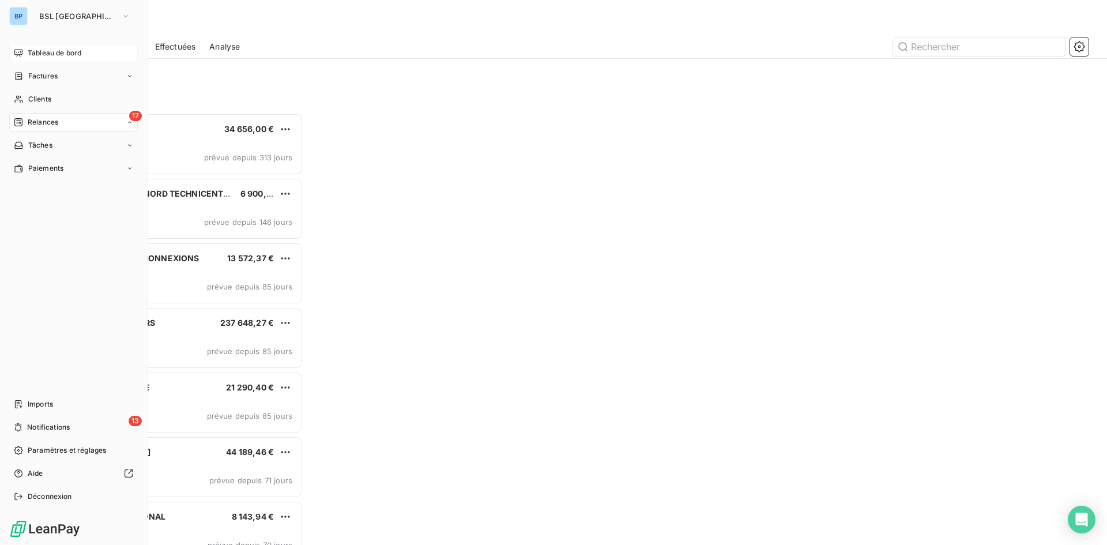
scroll to position [423, 239]
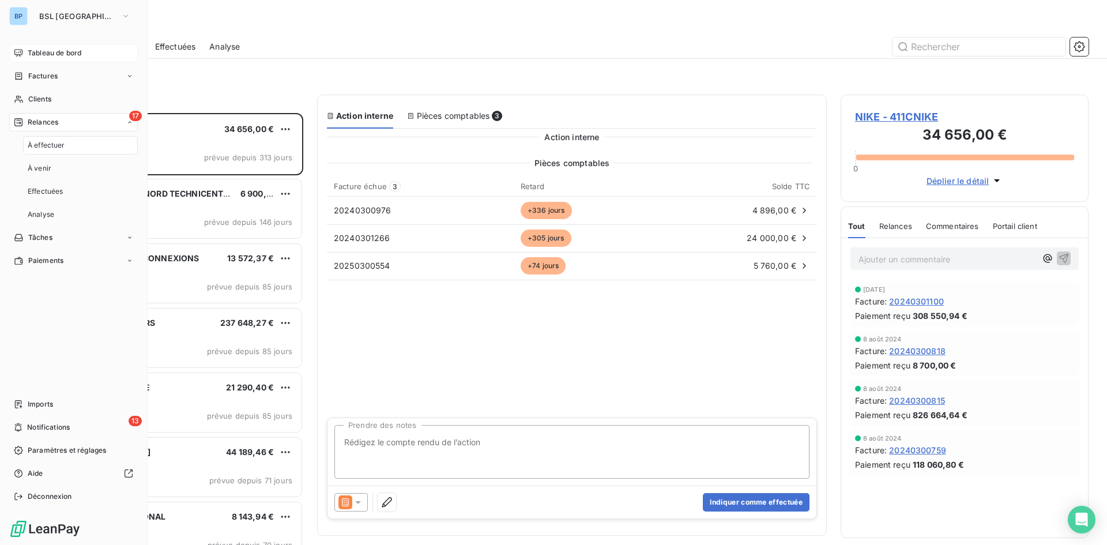
click at [29, 125] on span "Relances" at bounding box center [43, 122] width 31 height 10
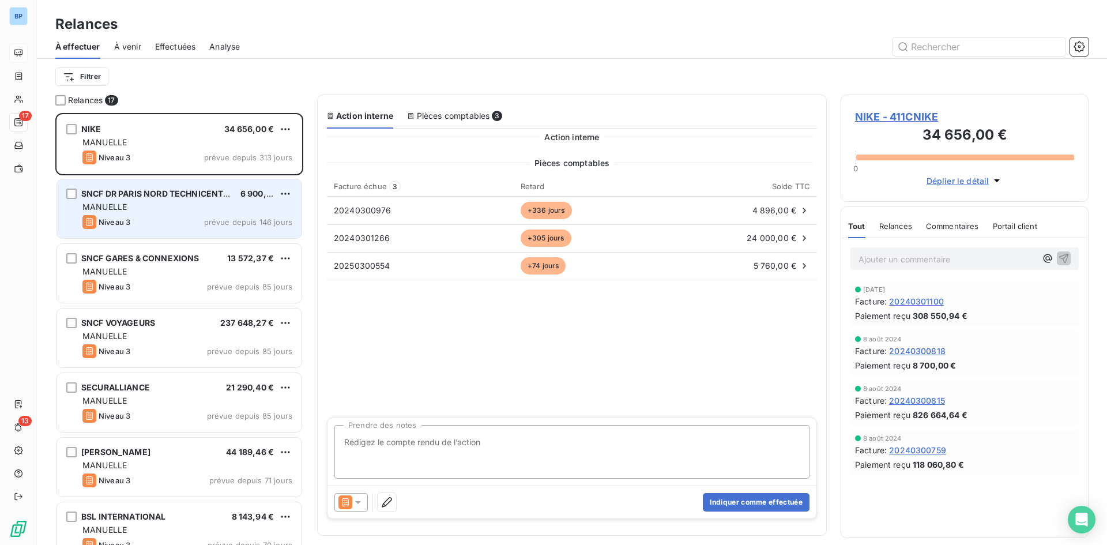
click at [178, 189] on span "SNCF DR PARIS NORD TECHNICENTRE LE LANDY" at bounding box center [178, 194] width 194 height 10
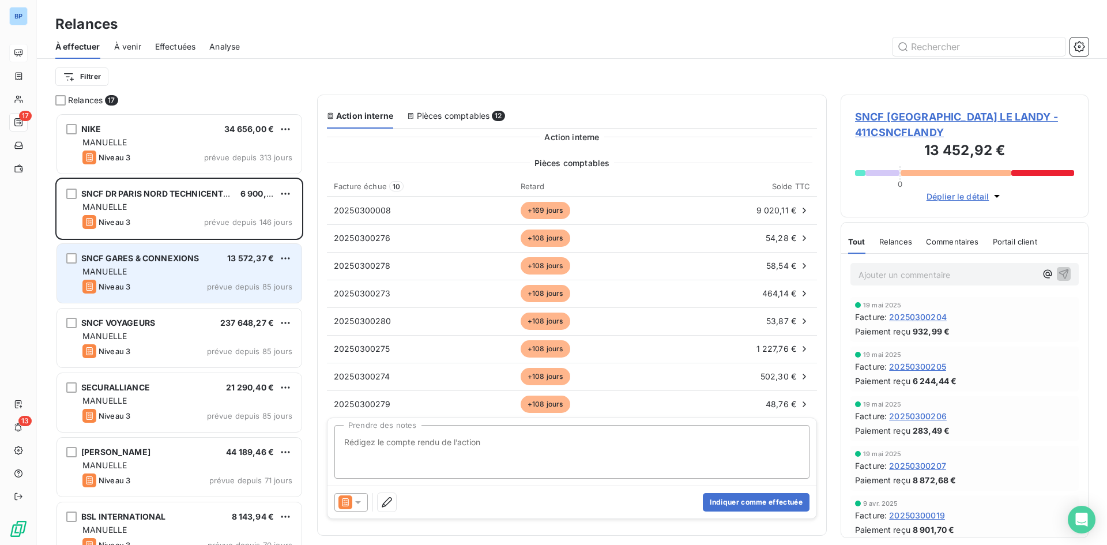
click at [160, 257] on span "SNCF GARES & CONNEXIONS" at bounding box center [140, 258] width 118 height 10
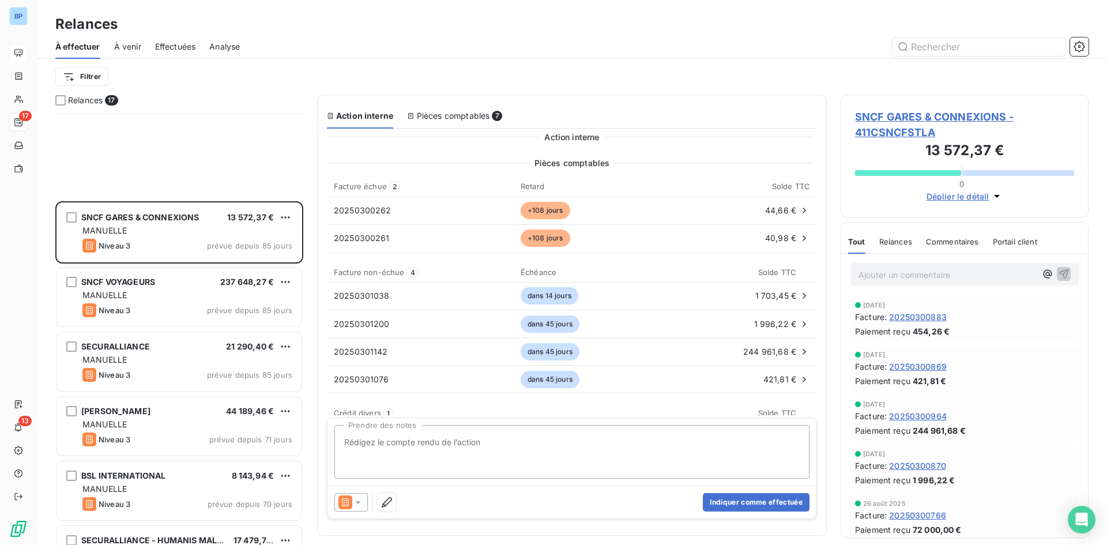
scroll to position [231, 0]
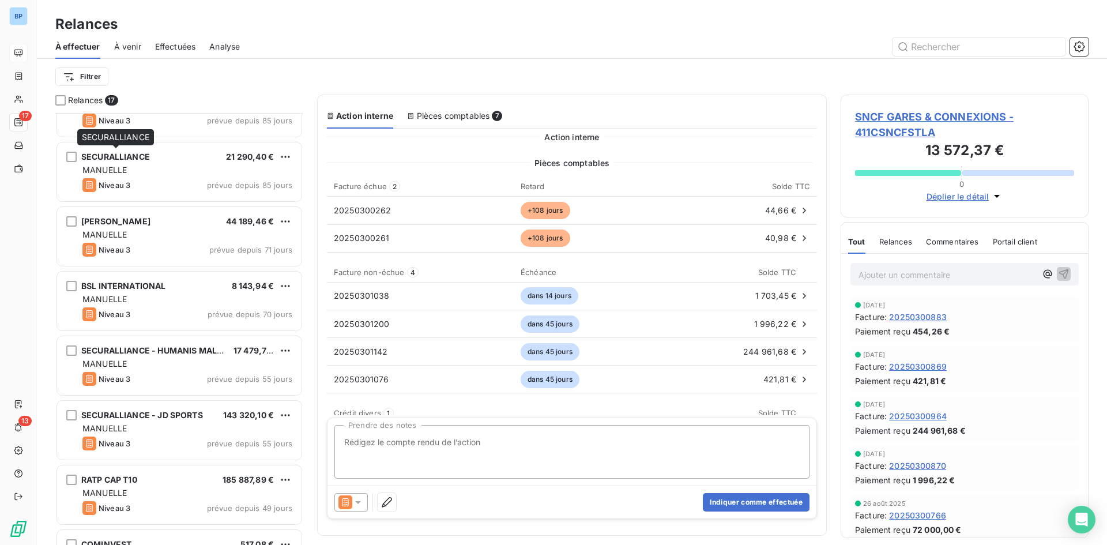
click at [138, 133] on span "SECURALLIANCE" at bounding box center [115, 137] width 67 height 10
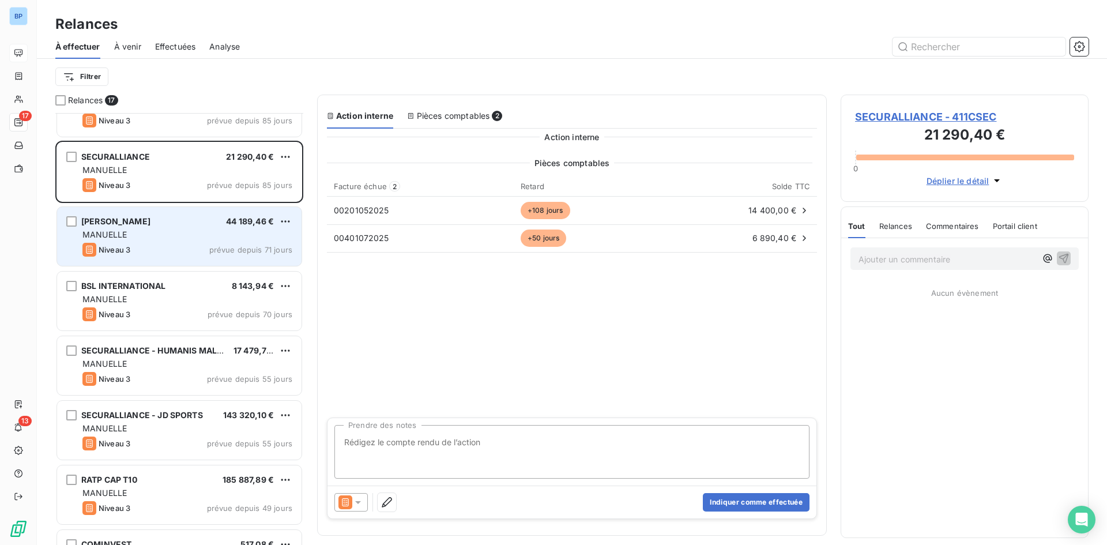
click at [163, 236] on div "MANUELLE" at bounding box center [187, 235] width 210 height 12
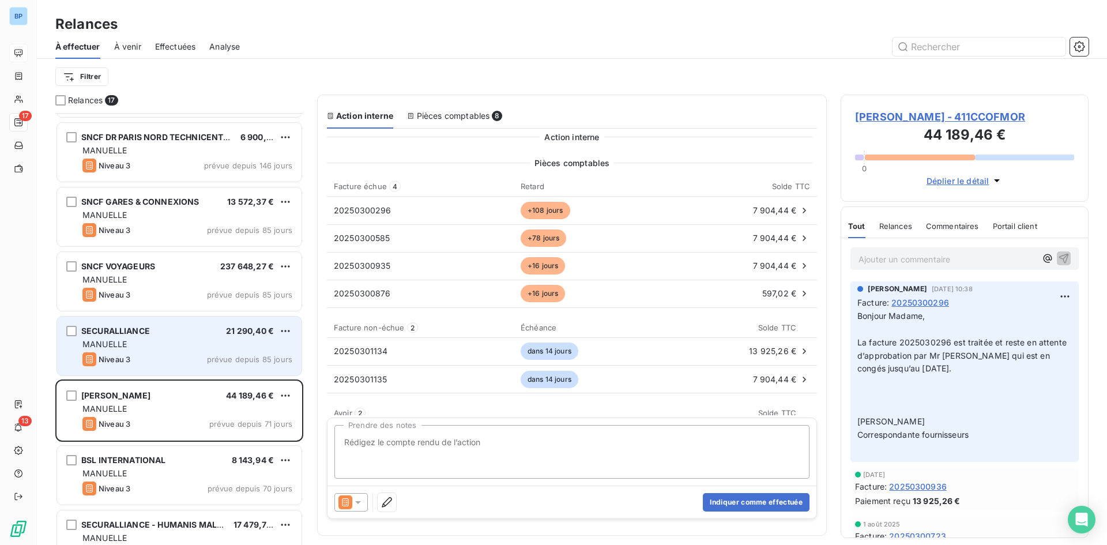
scroll to position [174, 0]
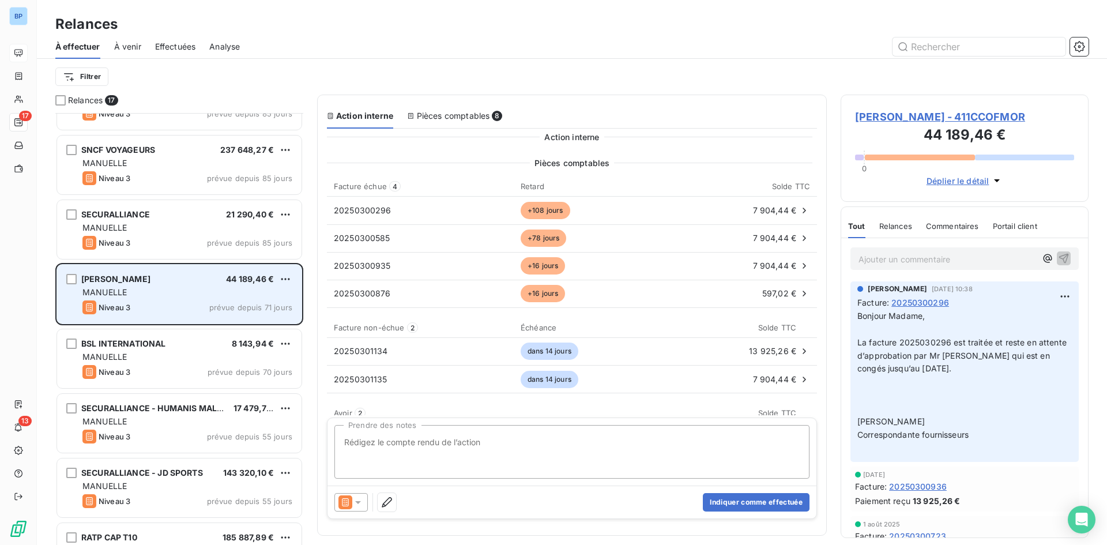
drag, startPoint x: 152, startPoint y: 358, endPoint x: 206, endPoint y: 312, distance: 71.6
click at [152, 358] on div "MANUELLE" at bounding box center [187, 357] width 210 height 12
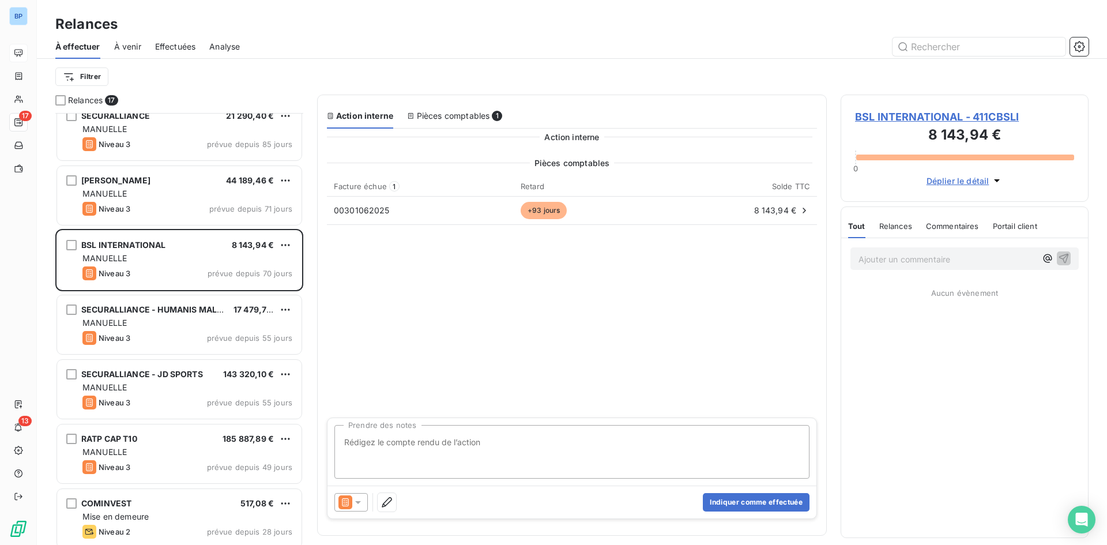
scroll to position [347, 0]
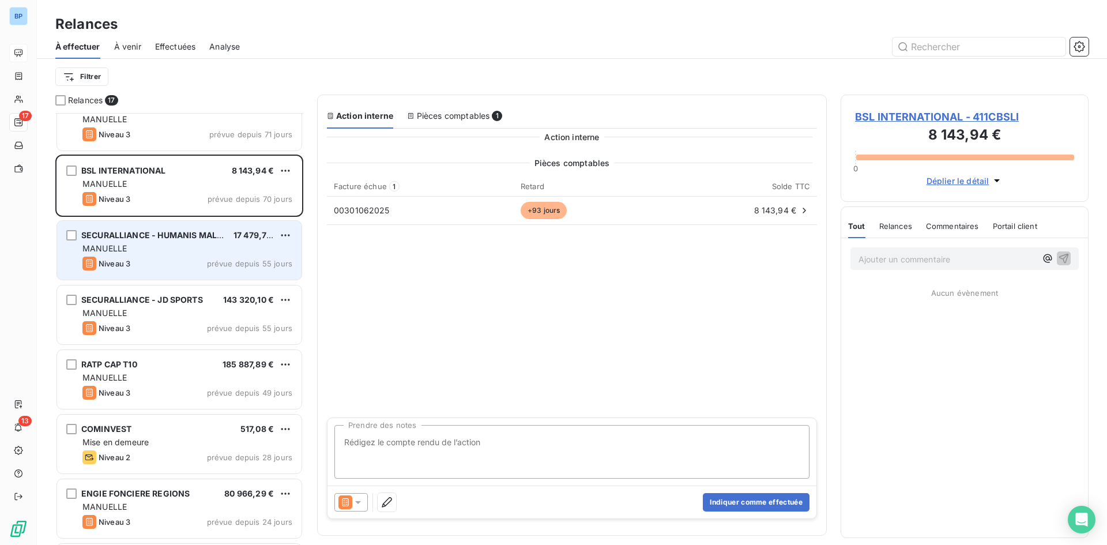
click at [159, 253] on div "MANUELLE" at bounding box center [187, 249] width 210 height 12
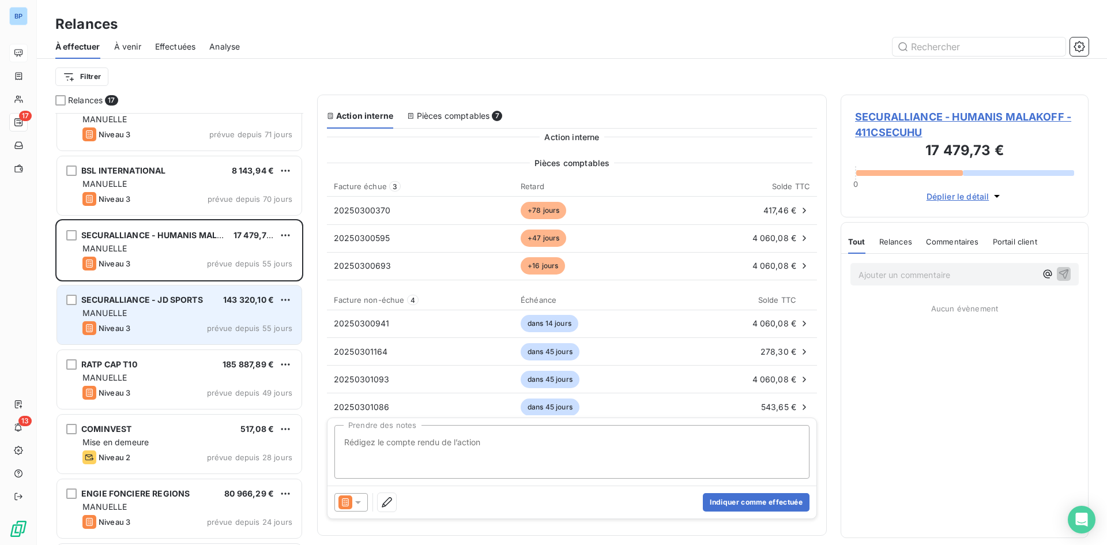
click at [148, 315] on div "MANUELLE" at bounding box center [187, 313] width 210 height 12
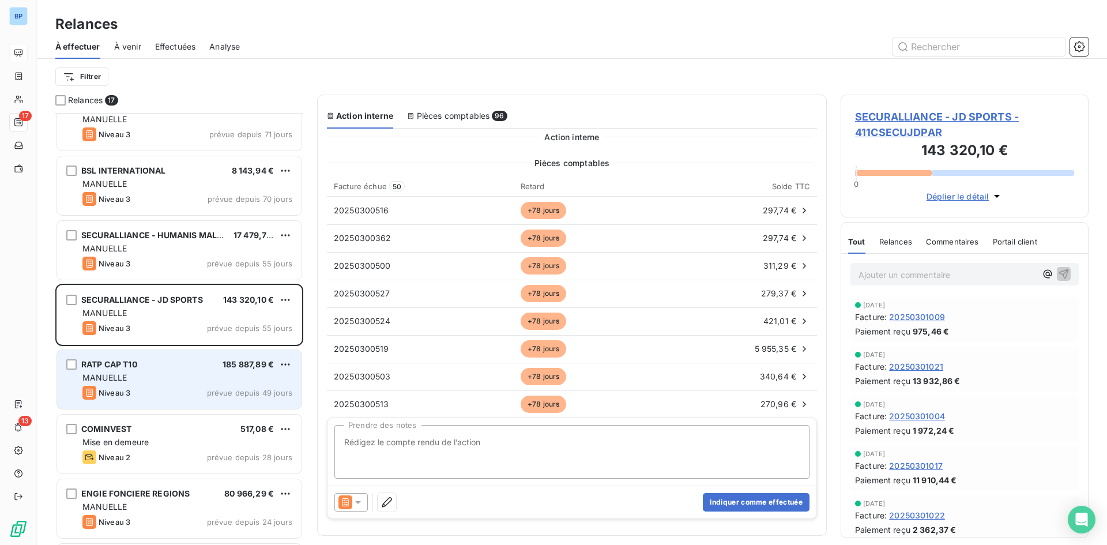
click at [149, 370] on div "RATP CAP T10 185 887,89 € MANUELLE Niveau 3 prévue depuis 49 jours" at bounding box center [179, 379] width 245 height 59
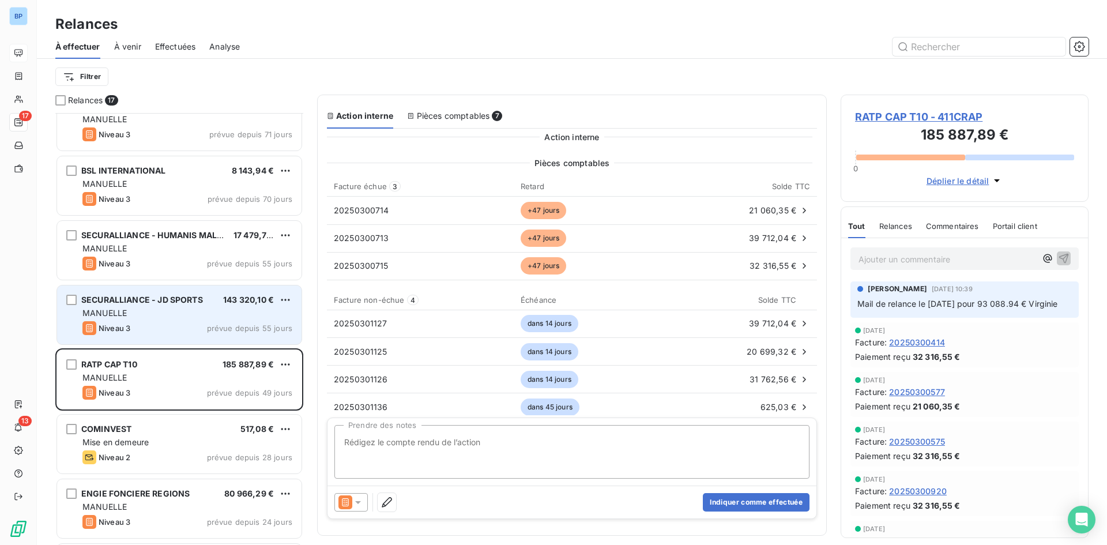
scroll to position [462, 0]
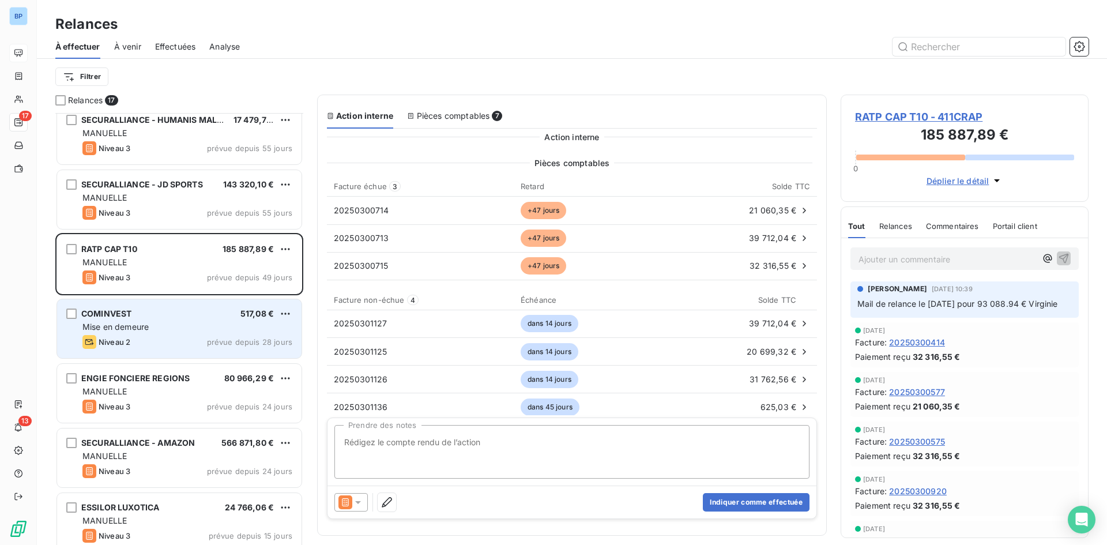
click at [159, 332] on div "Mise en demeure" at bounding box center [187, 327] width 210 height 12
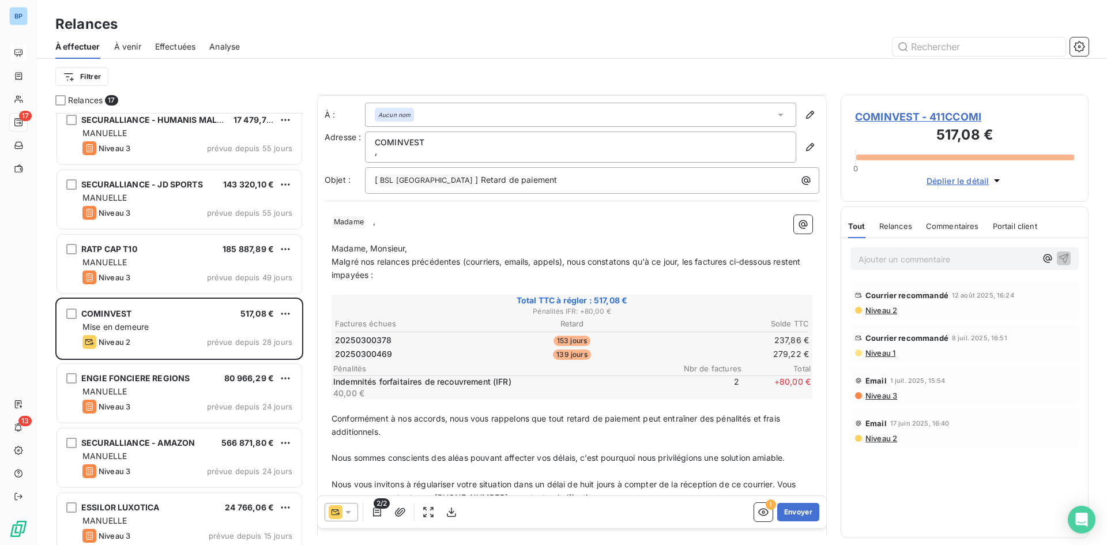
scroll to position [134, 0]
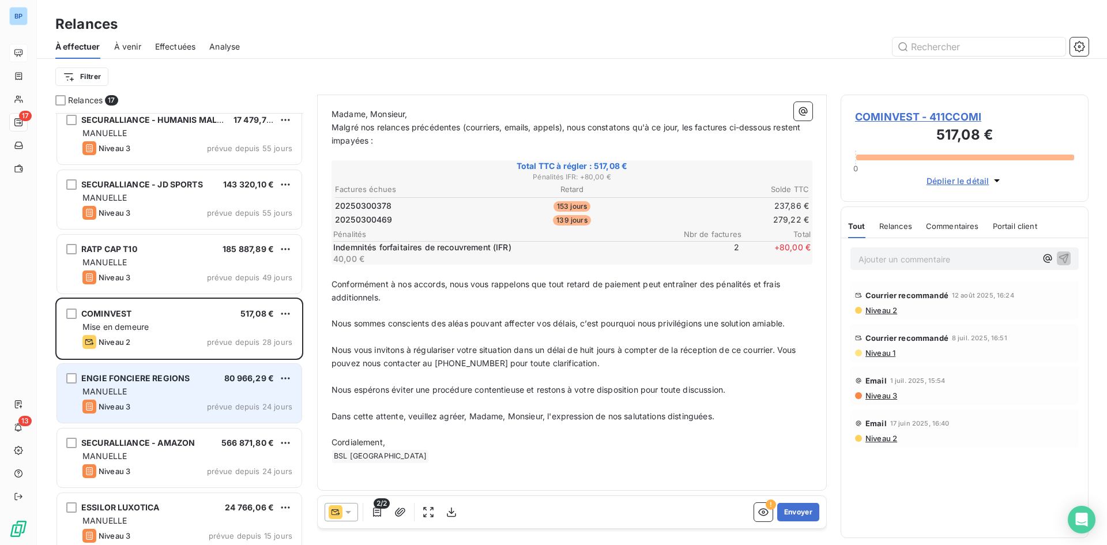
click at [205, 377] on div "ENGIE FONCIERE REGIONS 80 966,29 €" at bounding box center [187, 378] width 210 height 10
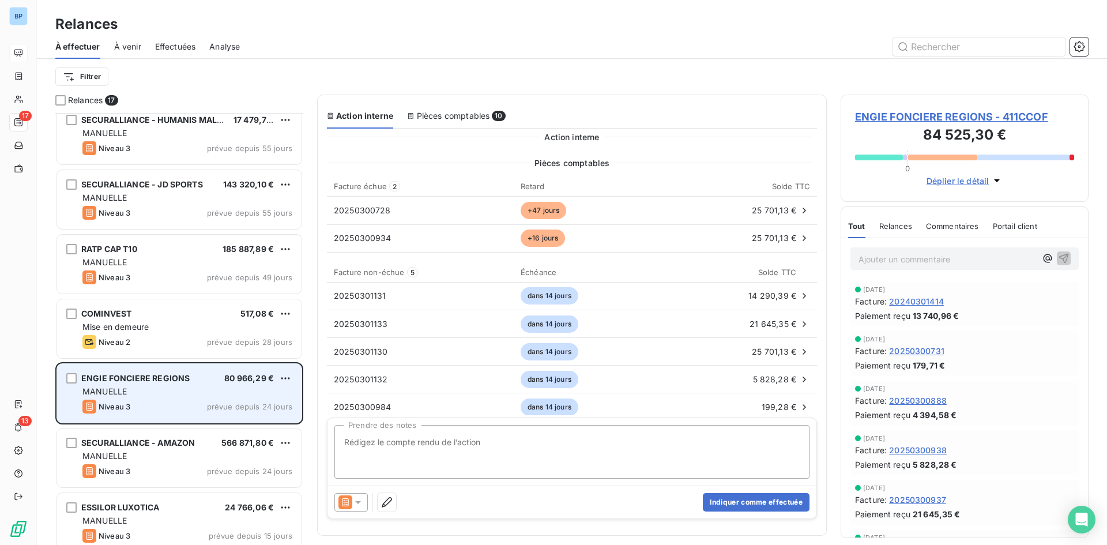
scroll to position [667, 0]
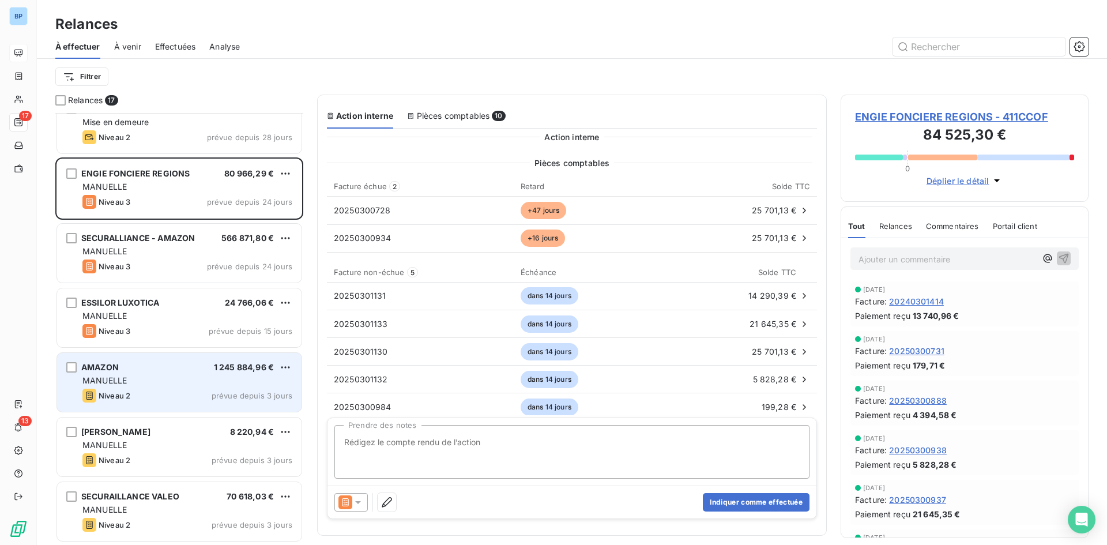
click at [202, 364] on div "AMAZON 1 245 884,96 €" at bounding box center [187, 367] width 210 height 10
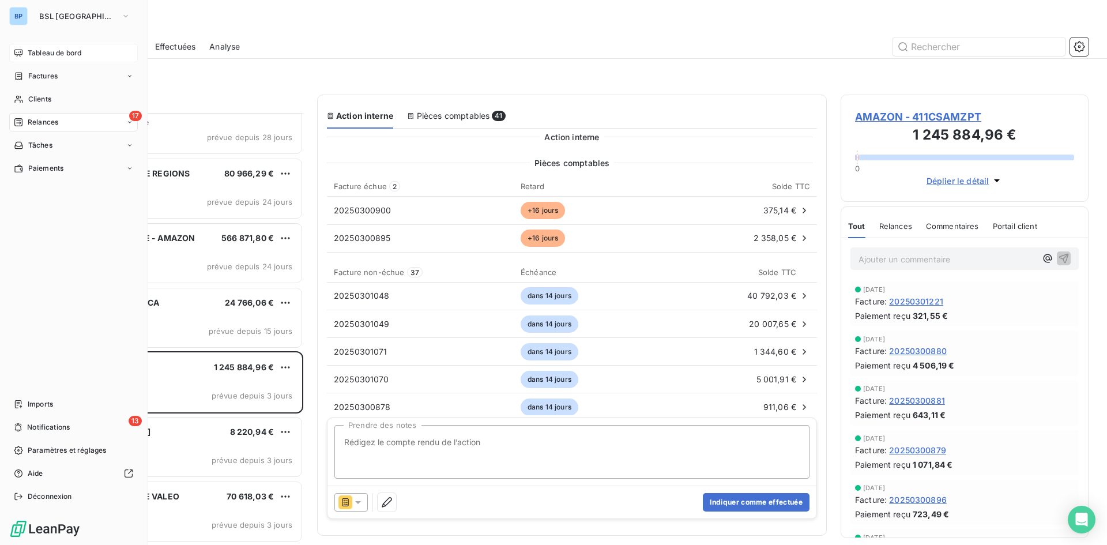
click at [18, 50] on icon at bounding box center [18, 52] width 9 height 9
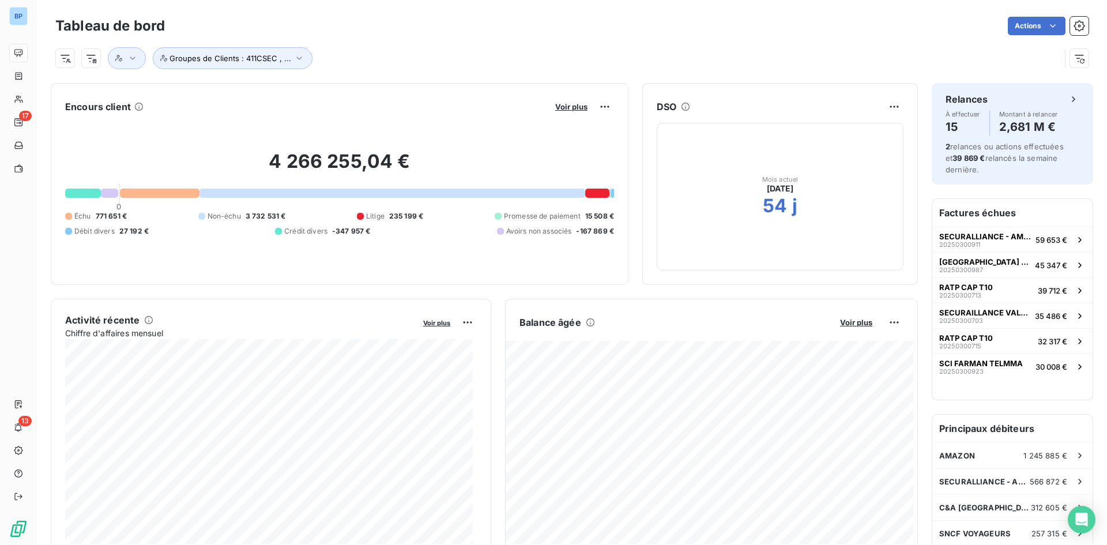
click at [573, 111] on button "Voir plus" at bounding box center [571, 106] width 39 height 10
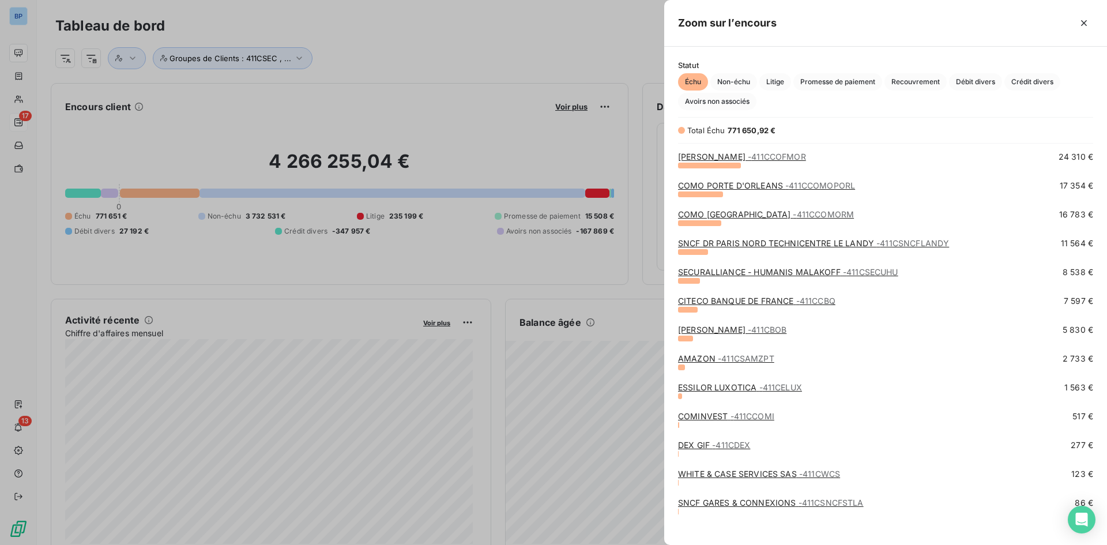
scroll to position [354, 0]
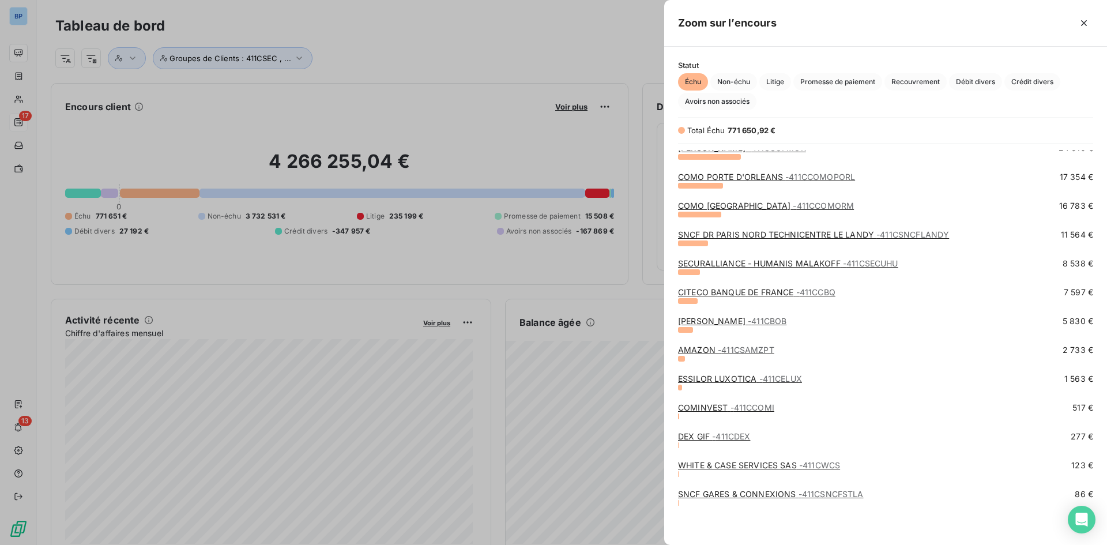
click at [727, 409] on link "COMINVEST - 411CCOMI" at bounding box center [726, 408] width 96 height 10
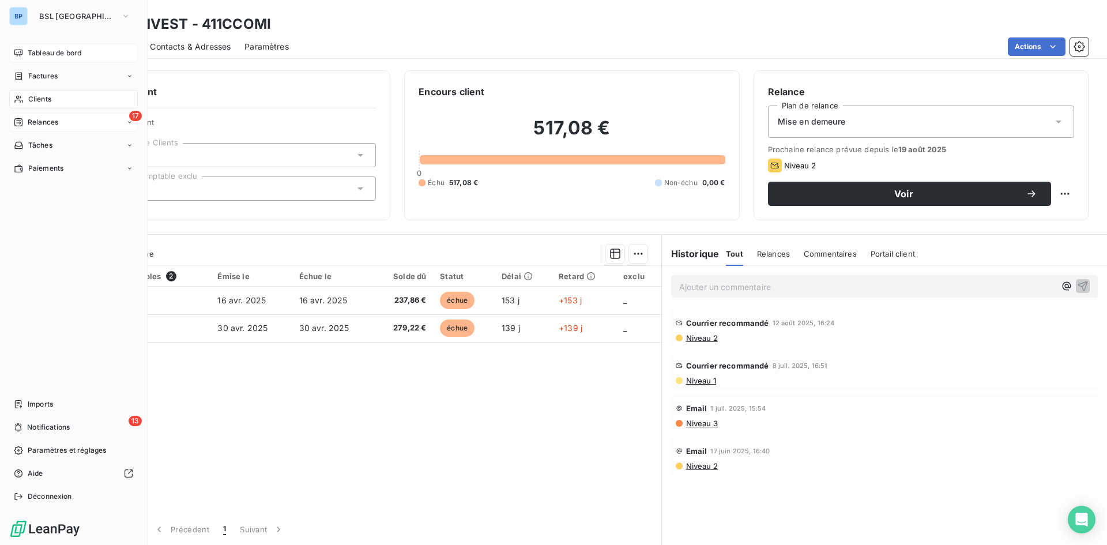
click at [61, 54] on span "Tableau de bord" at bounding box center [55, 53] width 54 height 10
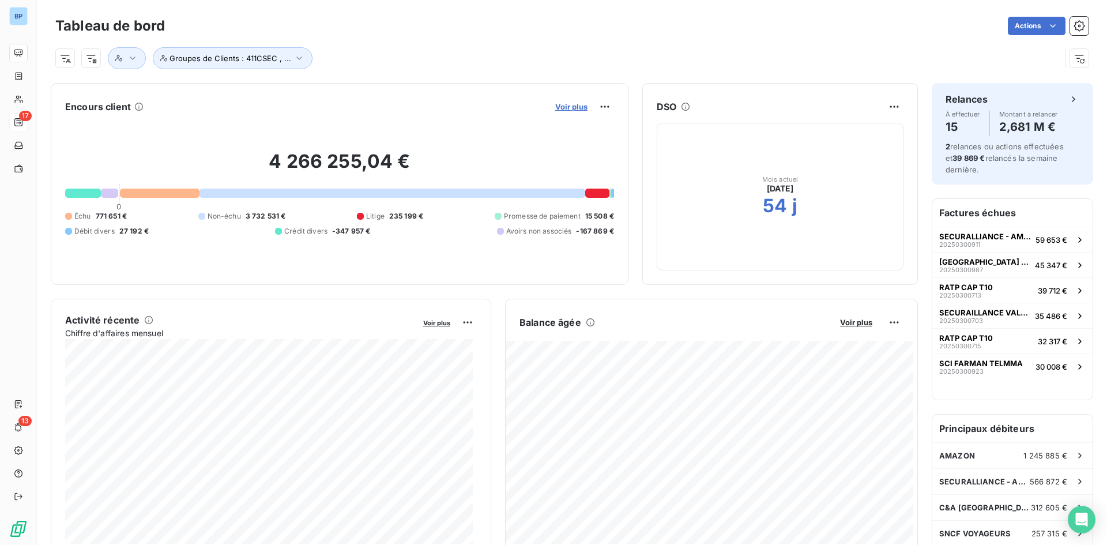
click at [559, 105] on span "Voir plus" at bounding box center [571, 106] width 32 height 9
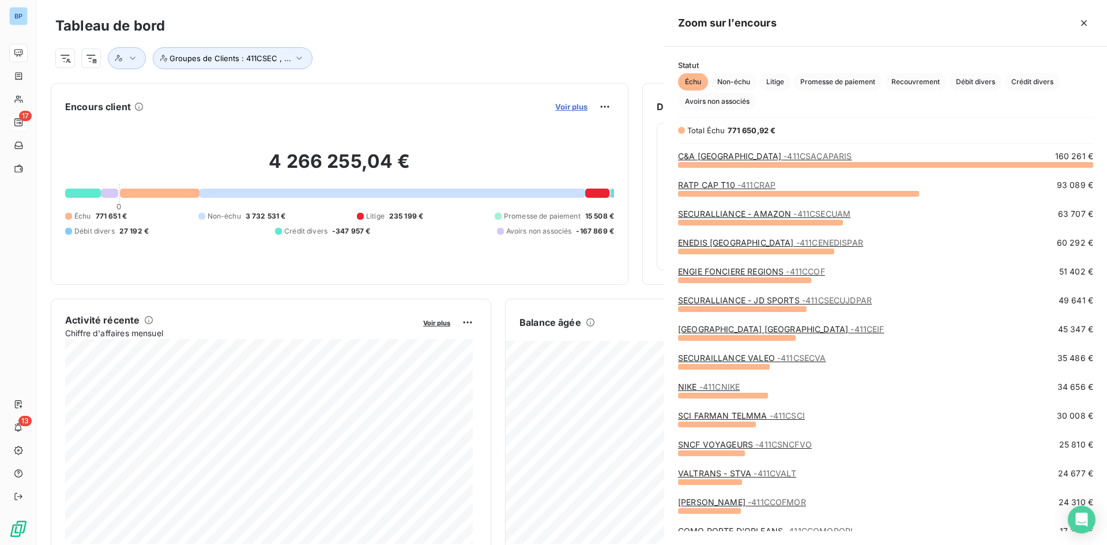
scroll to position [536, 434]
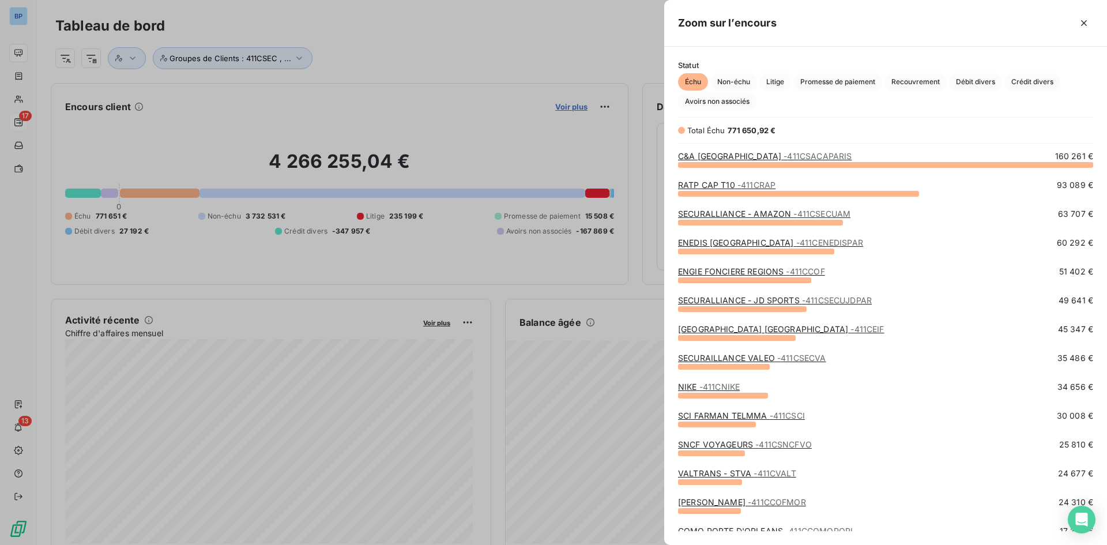
click at [559, 105] on div at bounding box center [553, 272] width 1107 height 545
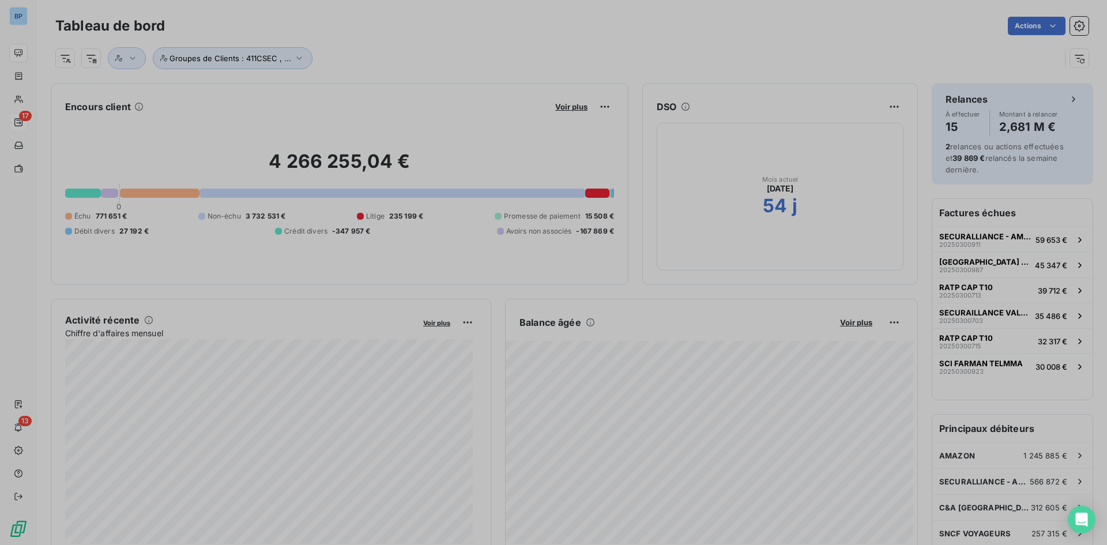
click at [413, 93] on div "Encours client Voir plus 4 266 255,04 € 0 Échu 771 651 € Non-échu 3 732 531 € L…" at bounding box center [340, 184] width 578 height 202
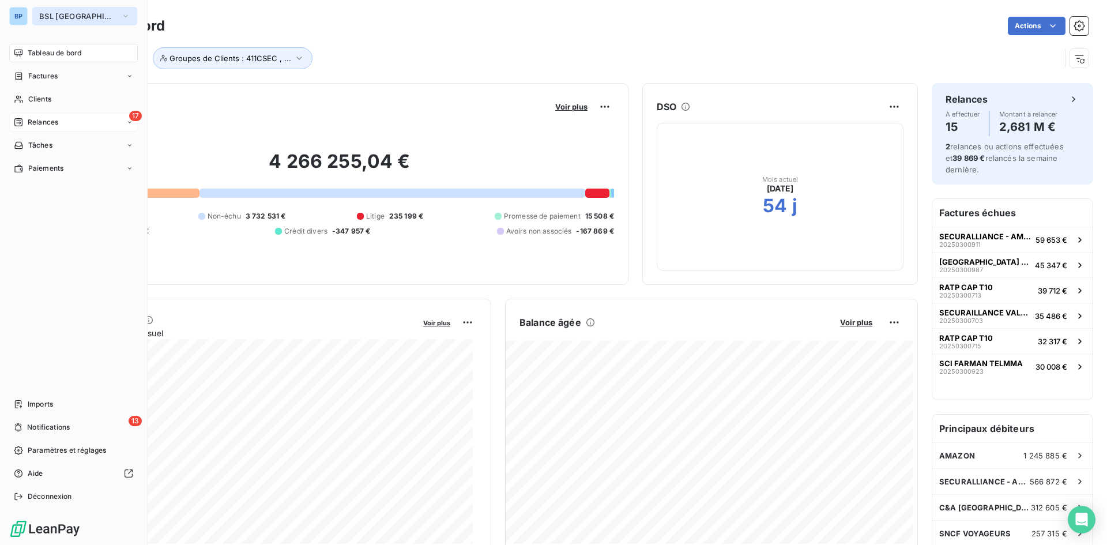
click at [121, 16] on icon "button" at bounding box center [125, 16] width 9 height 12
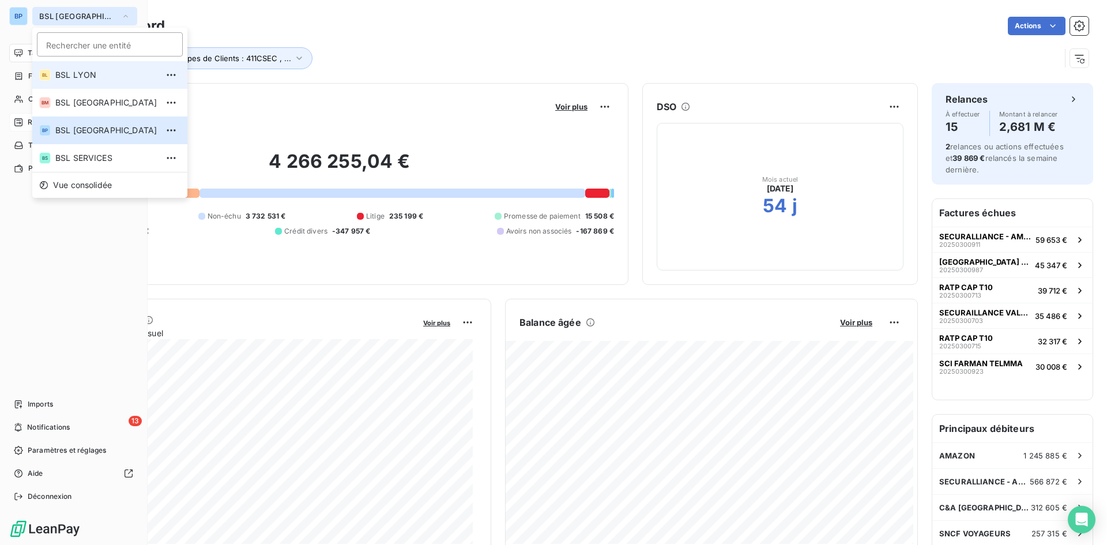
click at [75, 76] on span "BSL LYON" at bounding box center [106, 75] width 102 height 12
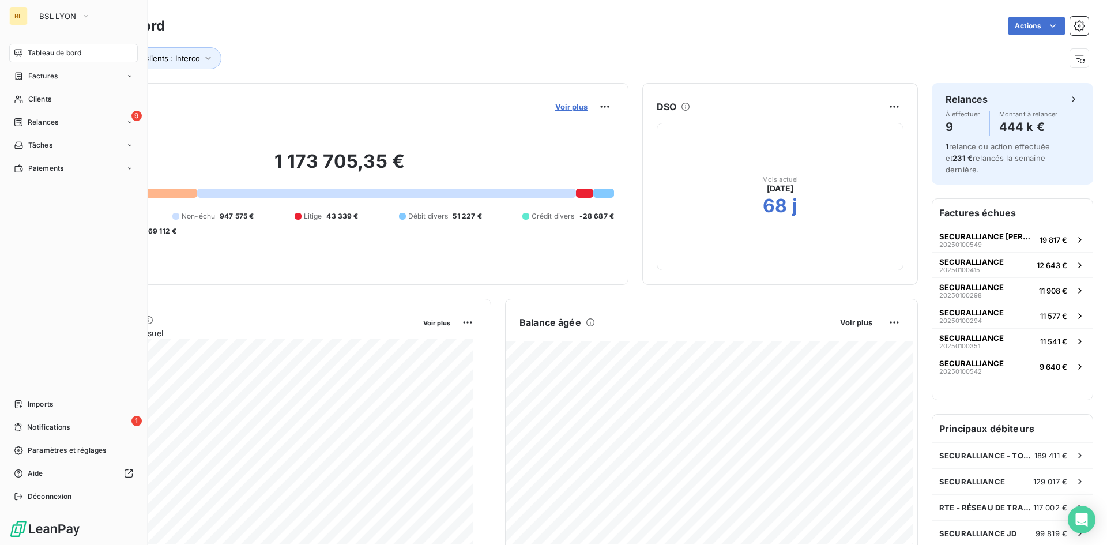
click at [558, 104] on span "Voir plus" at bounding box center [571, 106] width 32 height 9
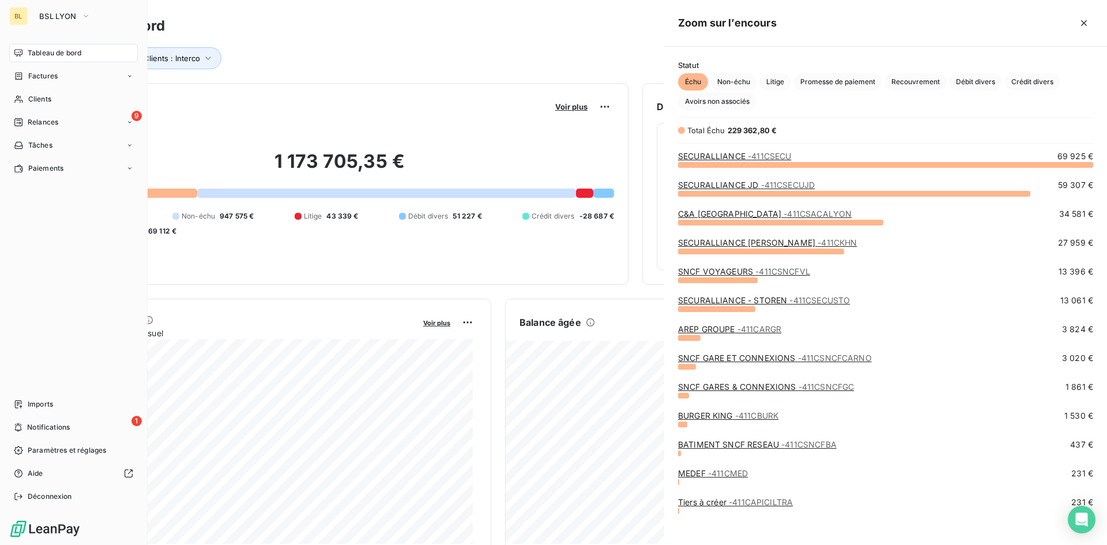
scroll to position [372, 434]
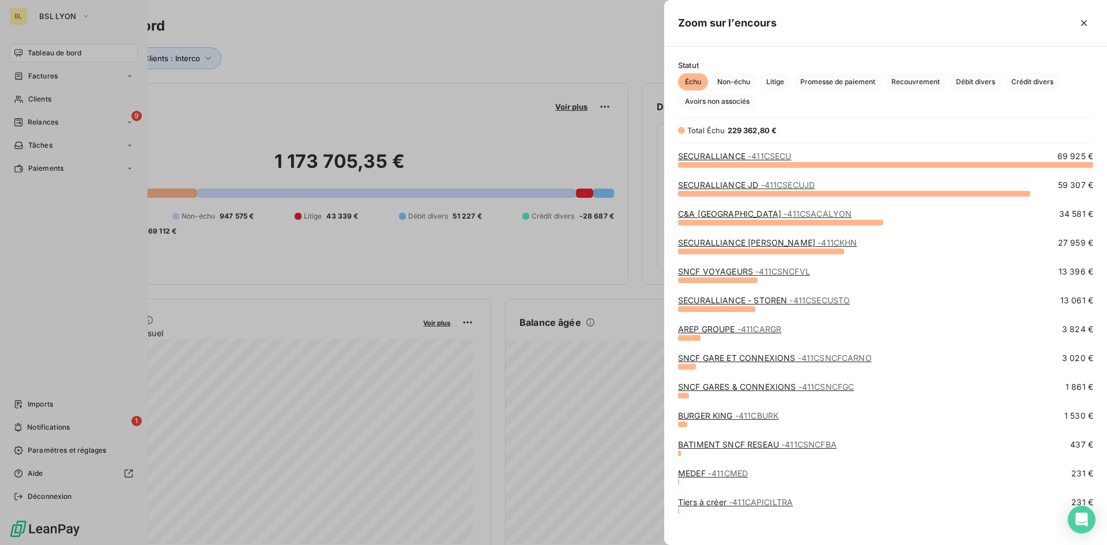
click at [498, 82] on div at bounding box center [553, 272] width 1107 height 545
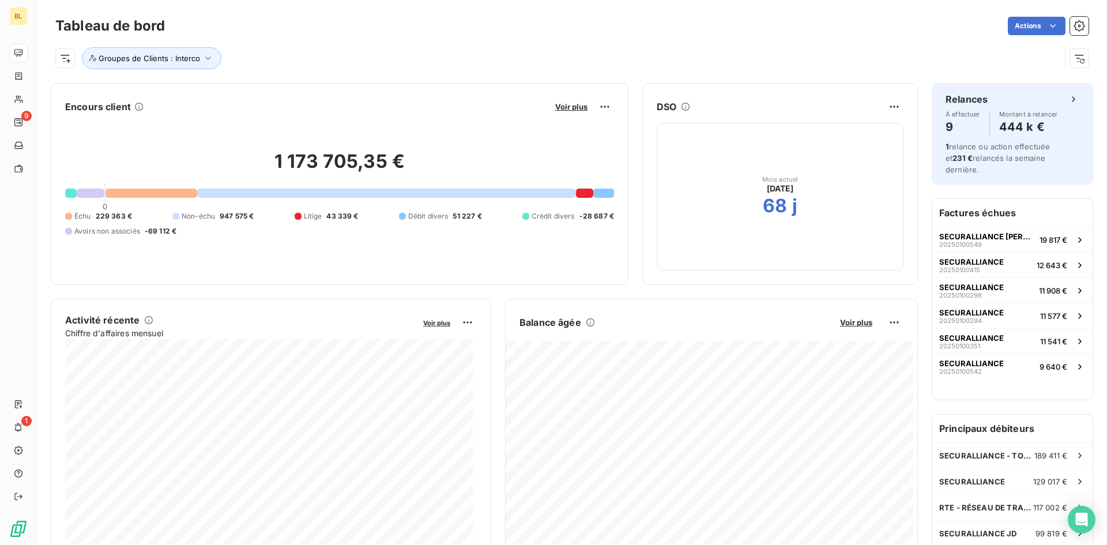
click at [250, 24] on div "Actions" at bounding box center [634, 26] width 910 height 18
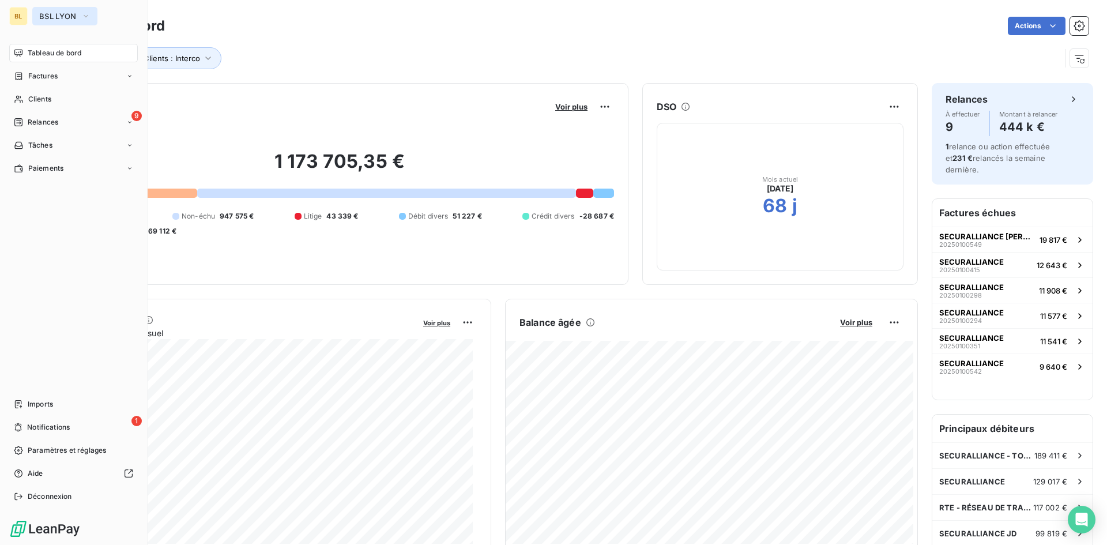
click at [84, 19] on icon "button" at bounding box center [85, 16] width 9 height 12
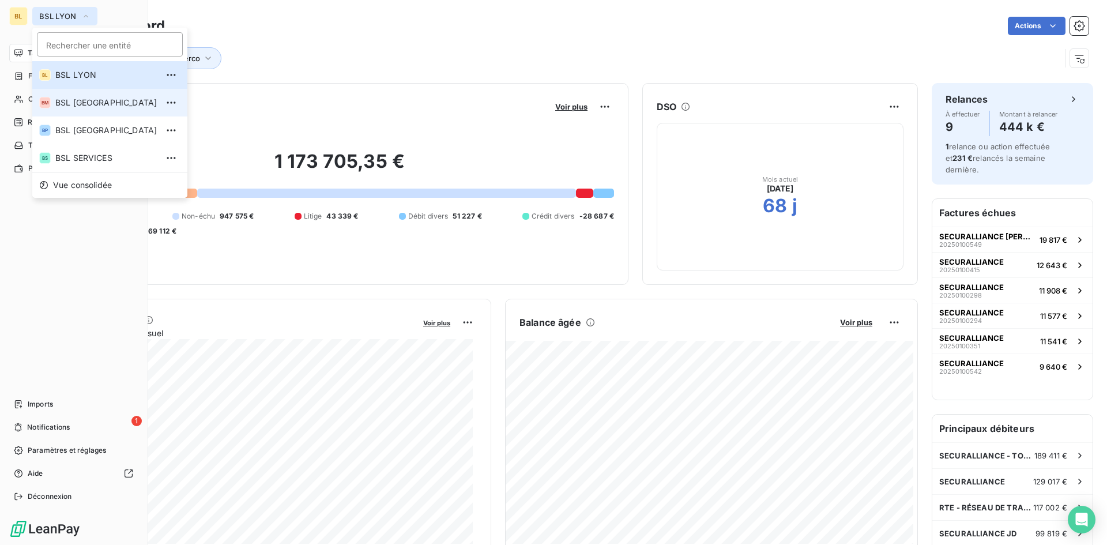
click at [103, 111] on li "BM BSL MARSEILLE" at bounding box center [109, 103] width 155 height 28
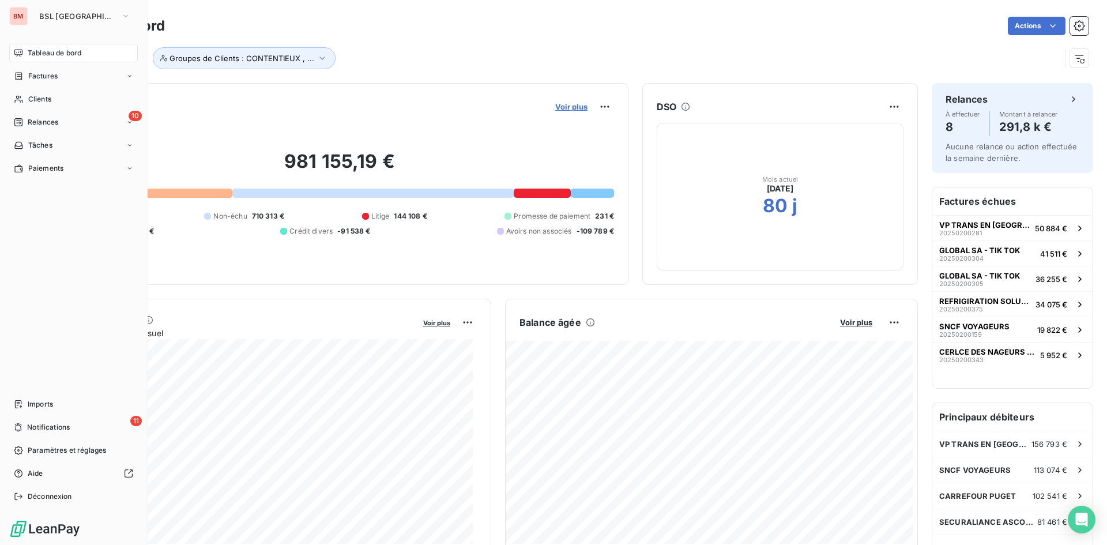
click at [570, 110] on span "Voir plus" at bounding box center [571, 106] width 32 height 9
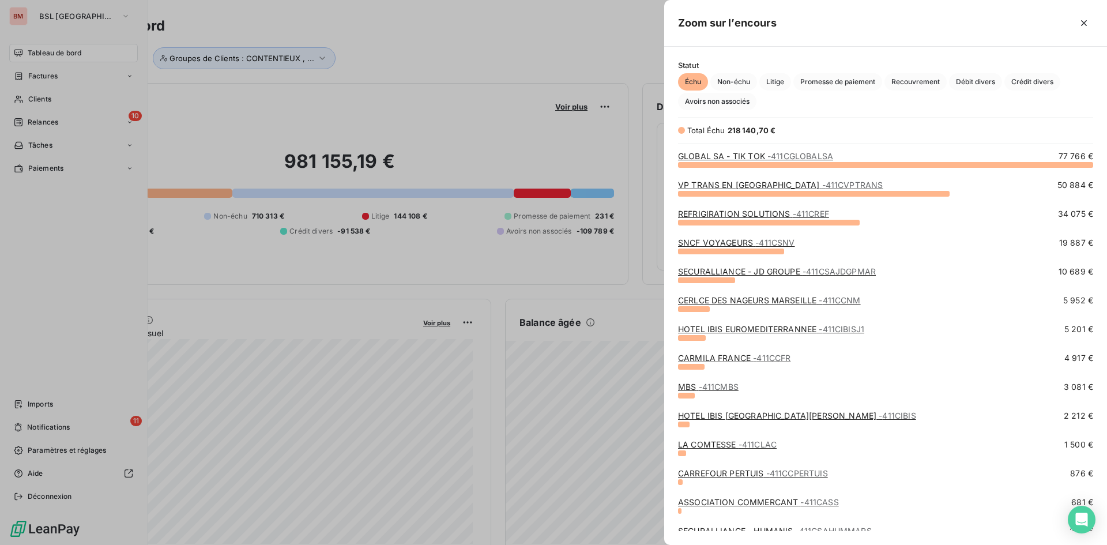
click at [500, 85] on div at bounding box center [553, 272] width 1107 height 545
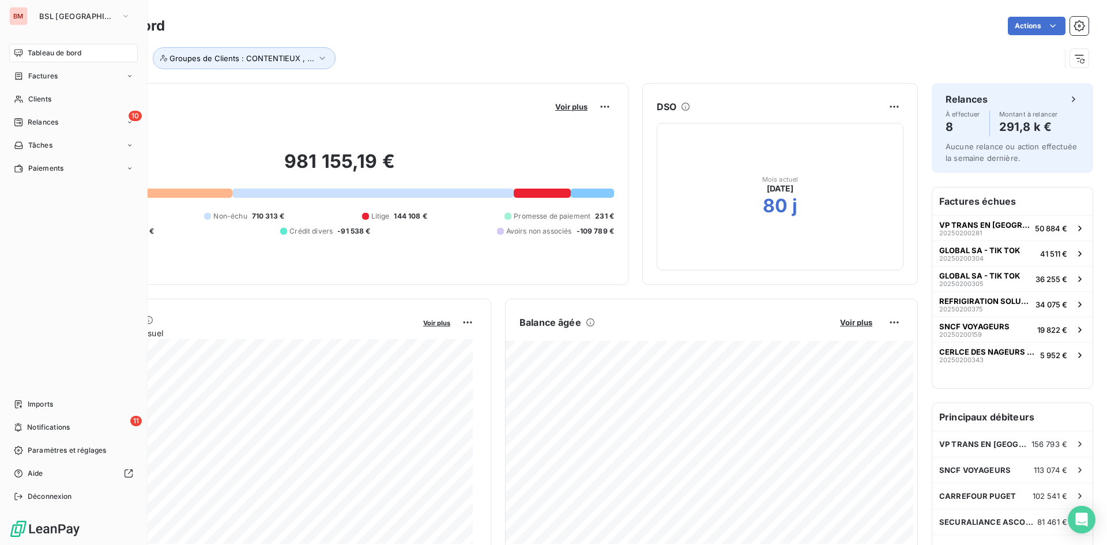
click at [376, 86] on div "Encours client Voir plus 981 155,19 € 0 Échu 218 141 € Non-échu 710 313 € Litig…" at bounding box center [340, 184] width 578 height 202
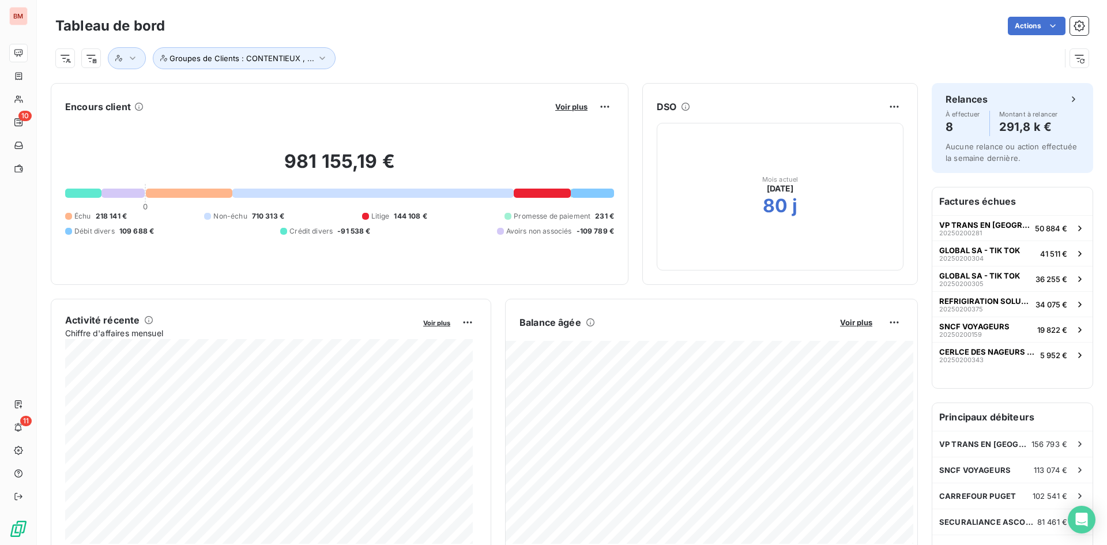
click at [552, 105] on button "Voir plus" at bounding box center [571, 106] width 39 height 10
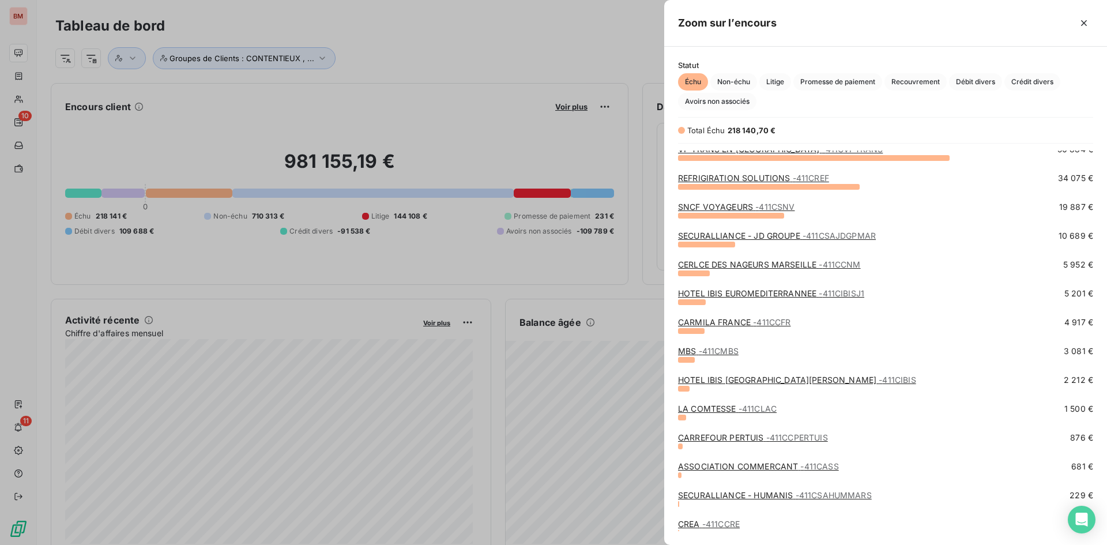
scroll to position [66, 0]
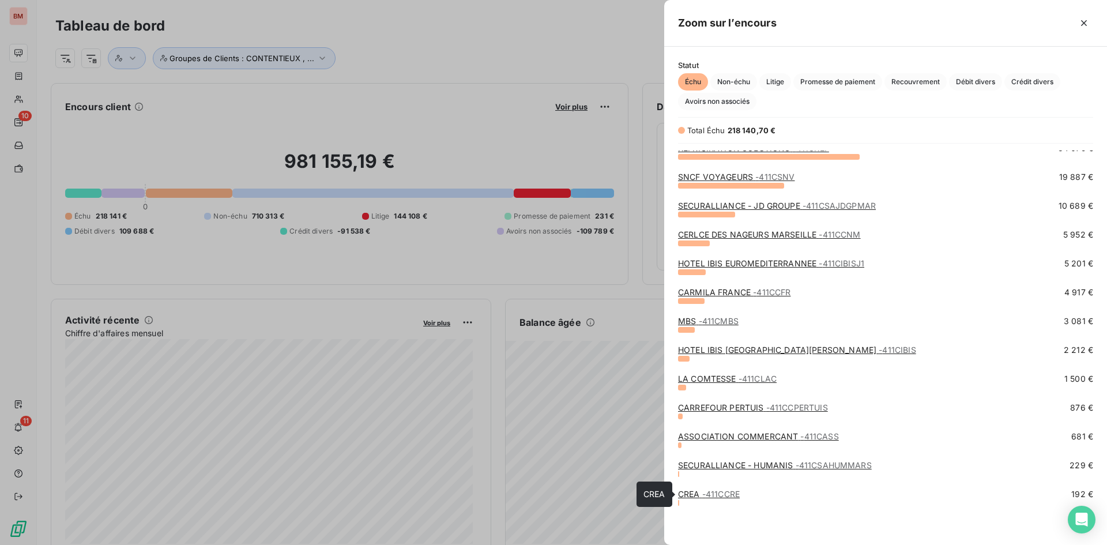
click at [700, 496] on link "CREA - 411CCRE" at bounding box center [709, 494] width 62 height 10
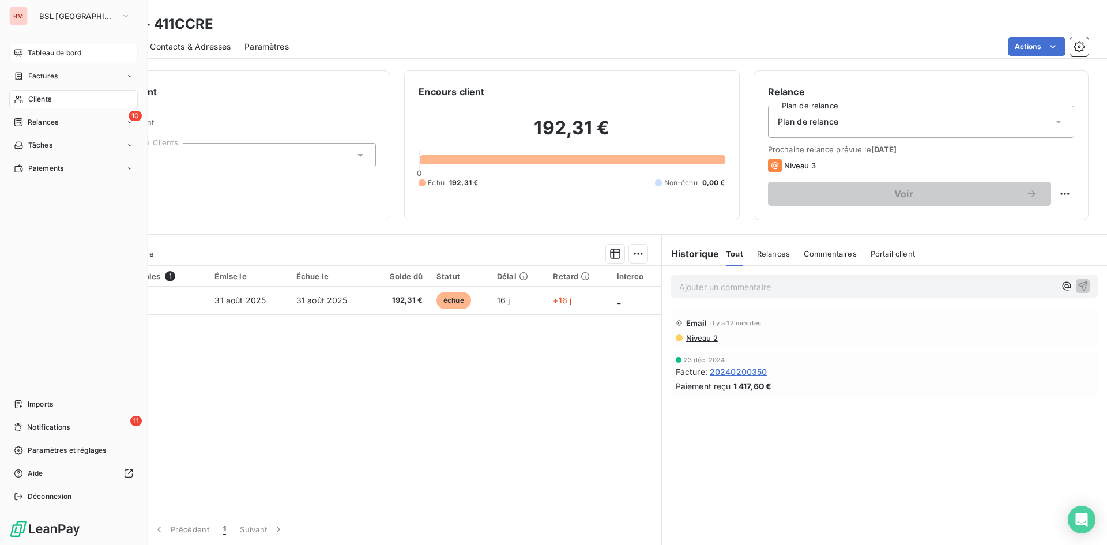
click at [45, 53] on span "Tableau de bord" at bounding box center [55, 53] width 54 height 10
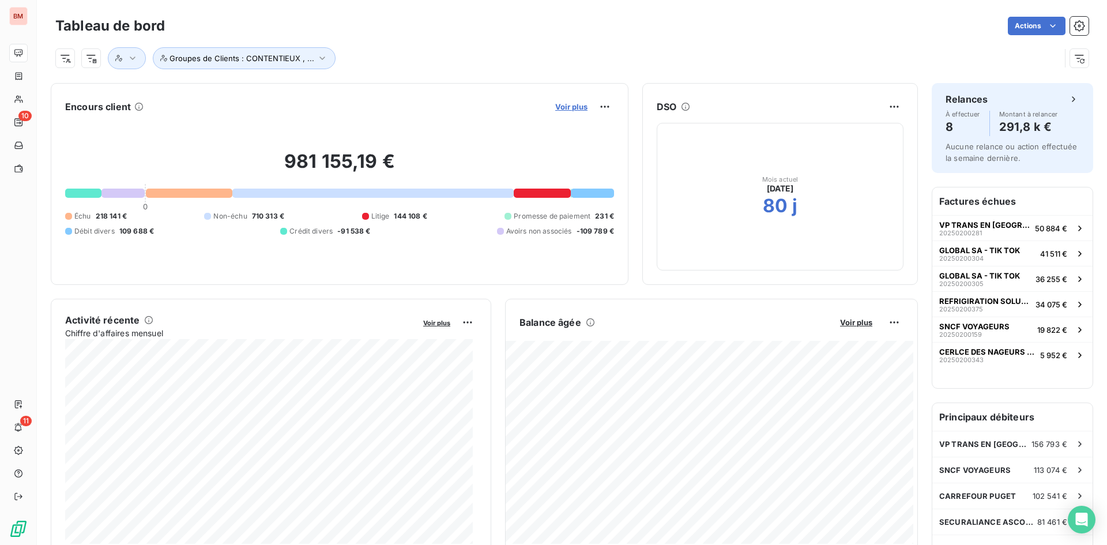
click at [575, 106] on span "Voir plus" at bounding box center [571, 106] width 32 height 9
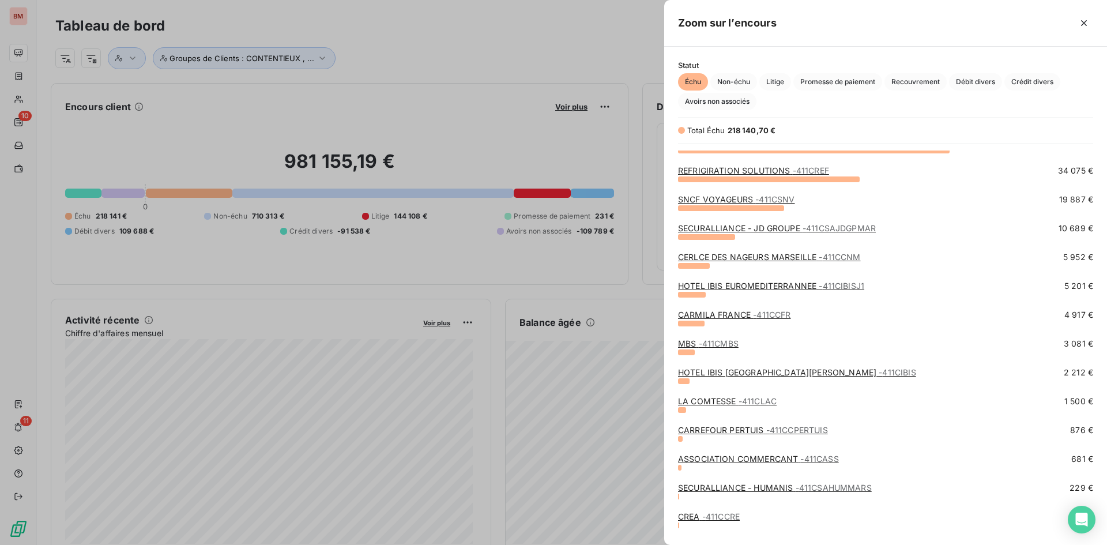
scroll to position [66, 0]
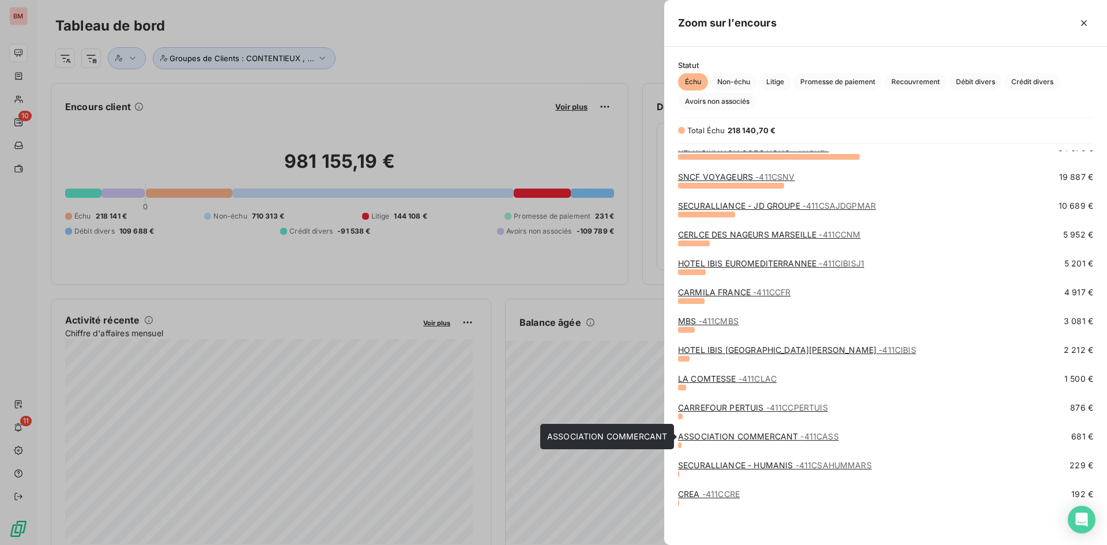
click at [735, 431] on link "ASSOCIATION COMMERCANT - 411CASS" at bounding box center [758, 436] width 161 height 10
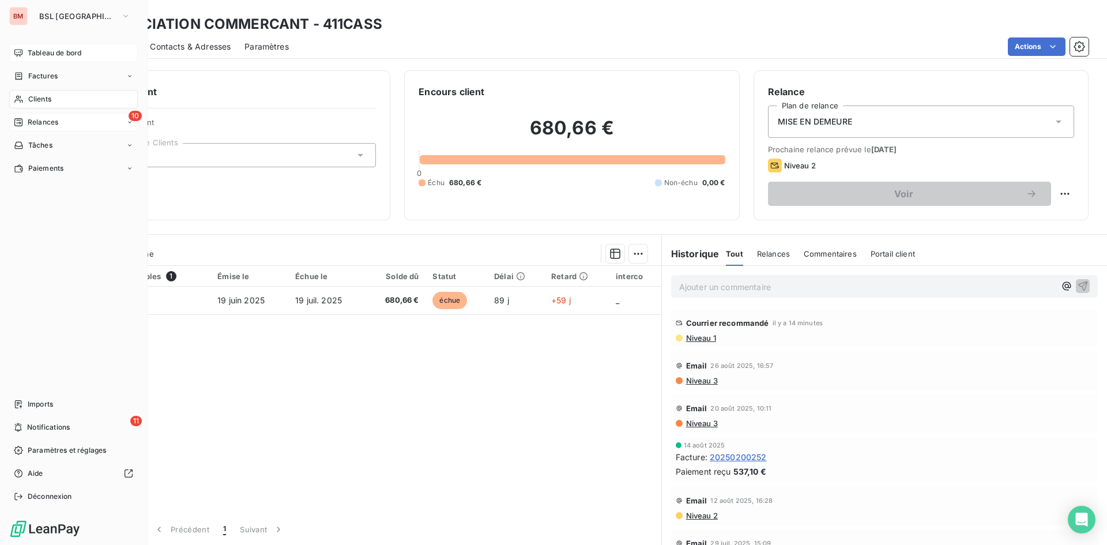
click at [62, 127] on div "10 Relances" at bounding box center [73, 122] width 129 height 18
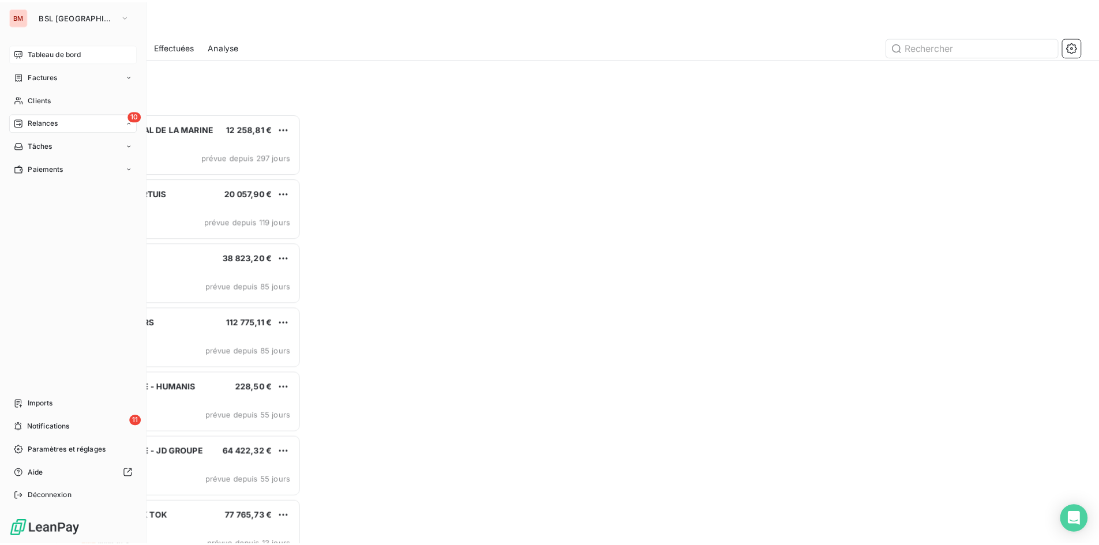
scroll to position [423, 239]
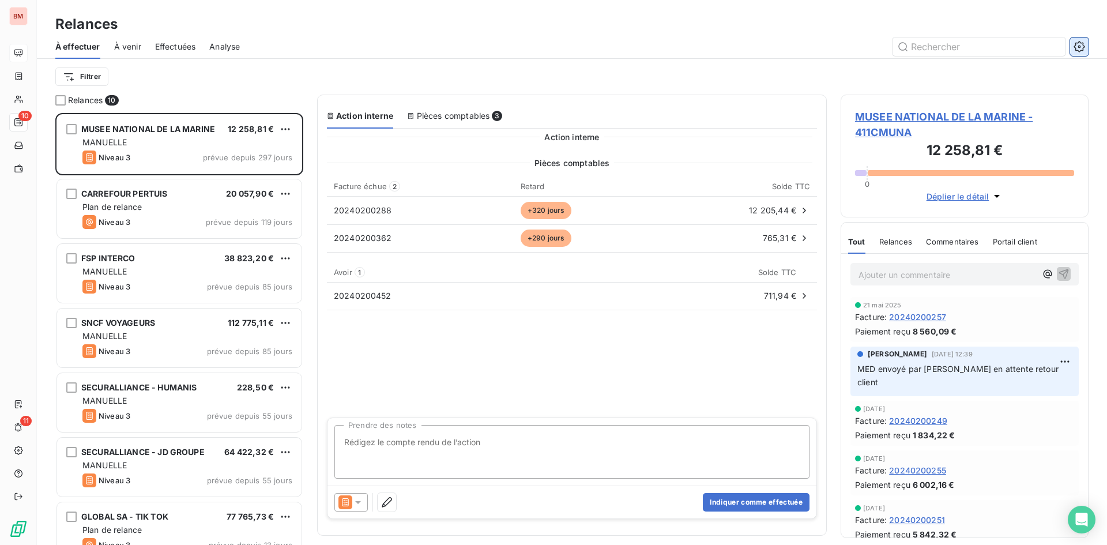
click at [1073, 50] on button "button" at bounding box center [1079, 46] width 18 height 18
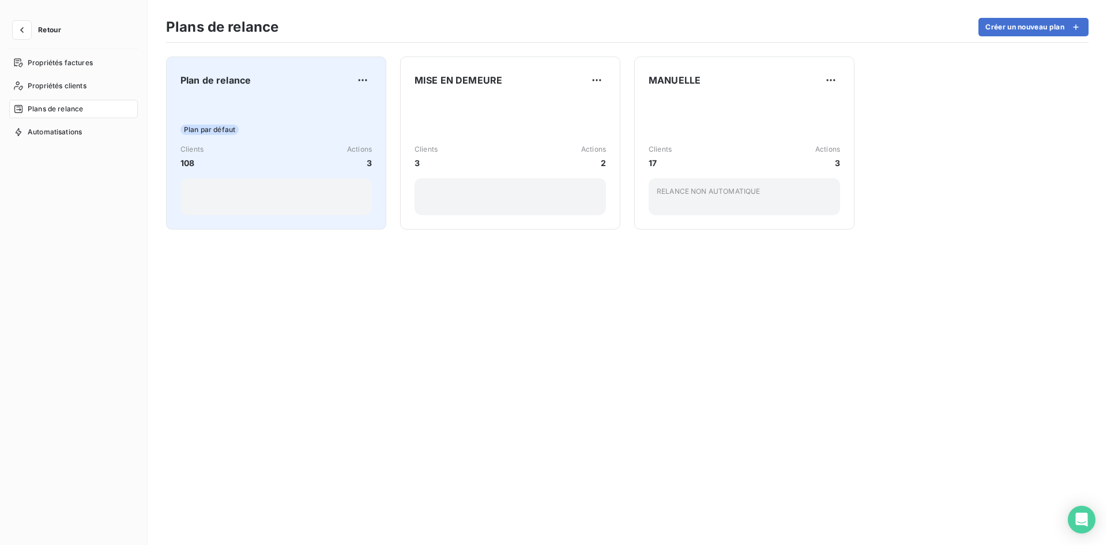
click at [257, 92] on div "Plan de relance Plan par défaut Clients 108 Actions 3" at bounding box center [276, 143] width 191 height 144
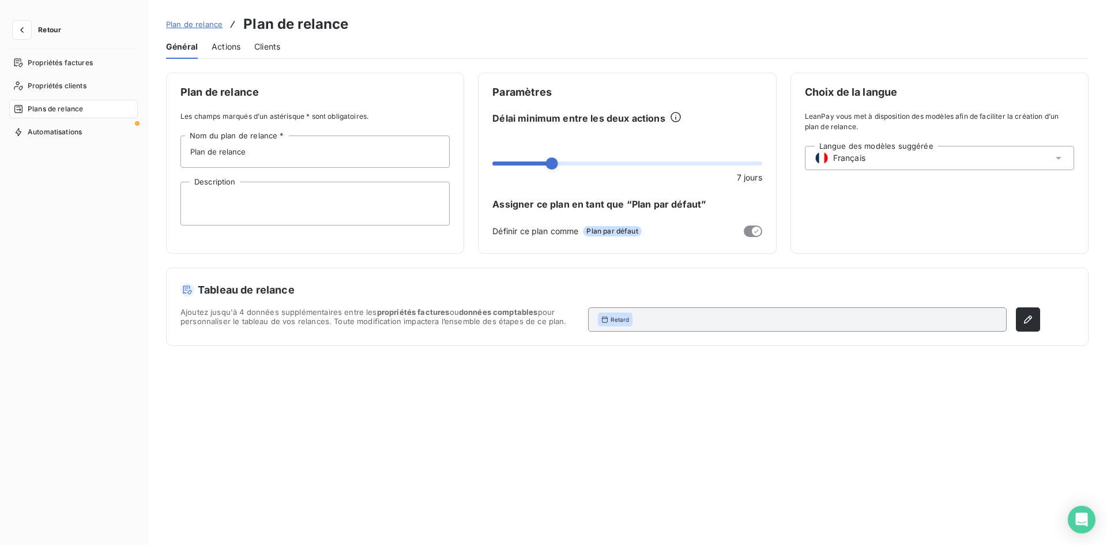
click at [225, 50] on span "Actions" at bounding box center [226, 47] width 29 height 12
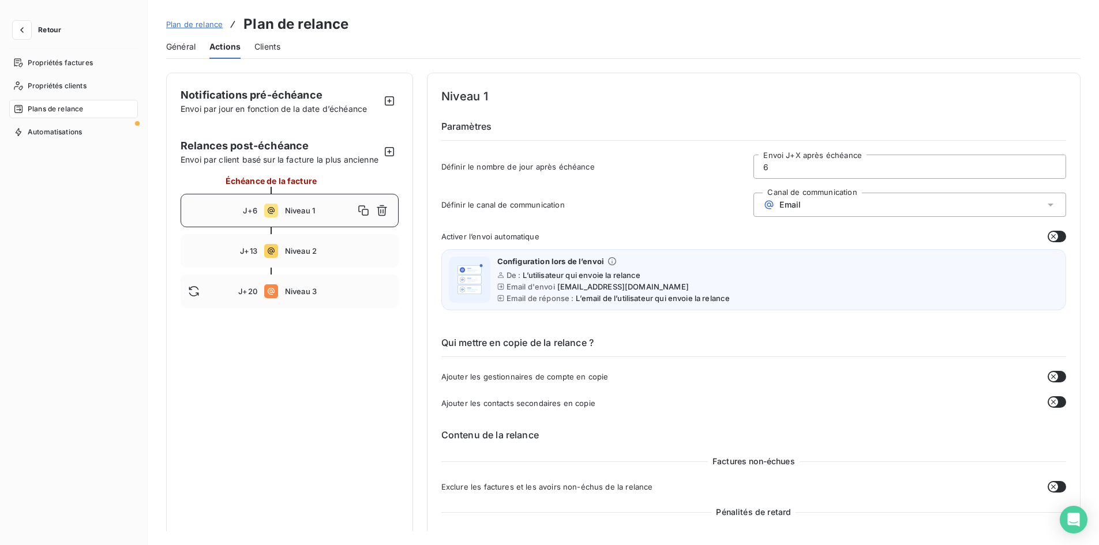
click at [1048, 236] on icon "button" at bounding box center [1052, 236] width 9 height 9
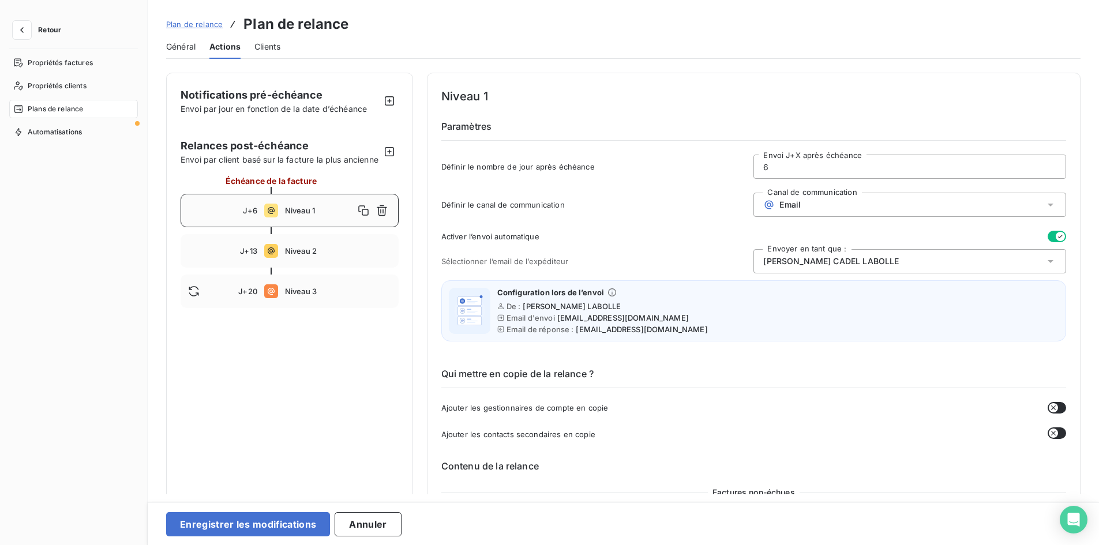
click at [875, 259] on div "Delphine CADEL LABOLLE" at bounding box center [909, 261] width 313 height 24
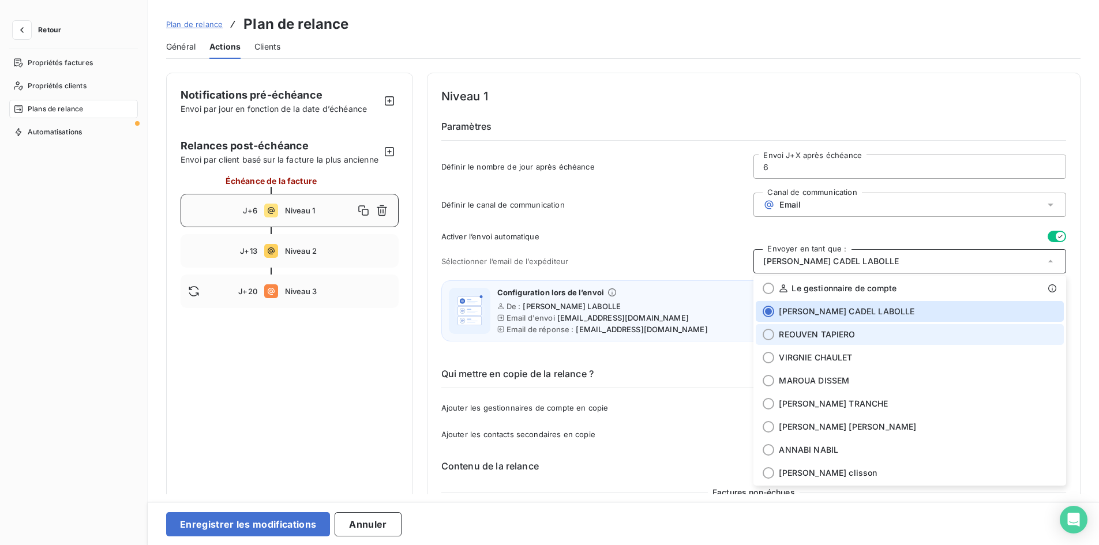
click at [818, 341] on li "REOUVEN TAPIERO" at bounding box center [909, 334] width 308 height 21
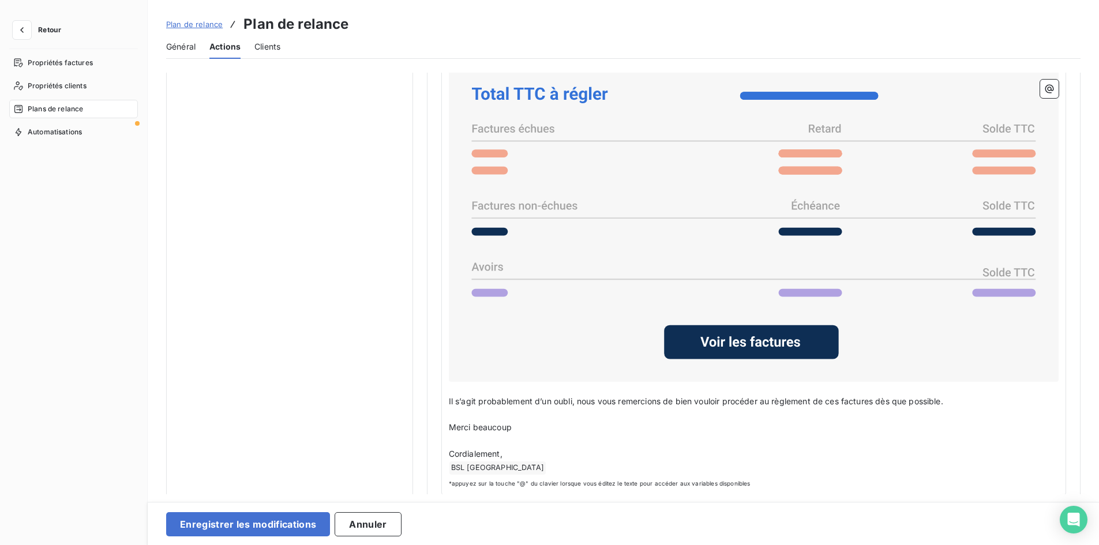
scroll to position [908, 0]
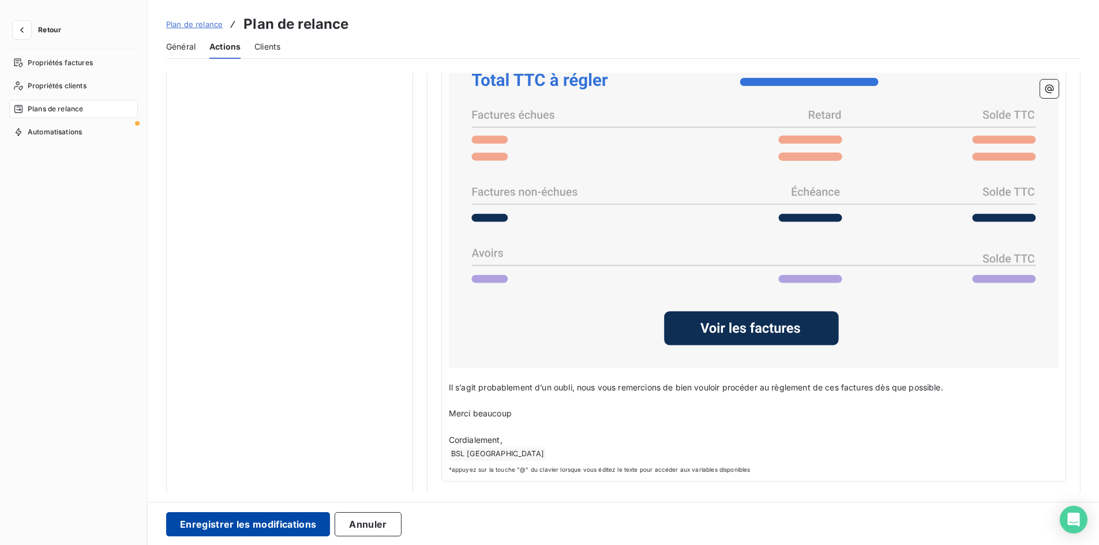
click at [272, 518] on button "Enregistrer les modifications" at bounding box center [248, 524] width 164 height 24
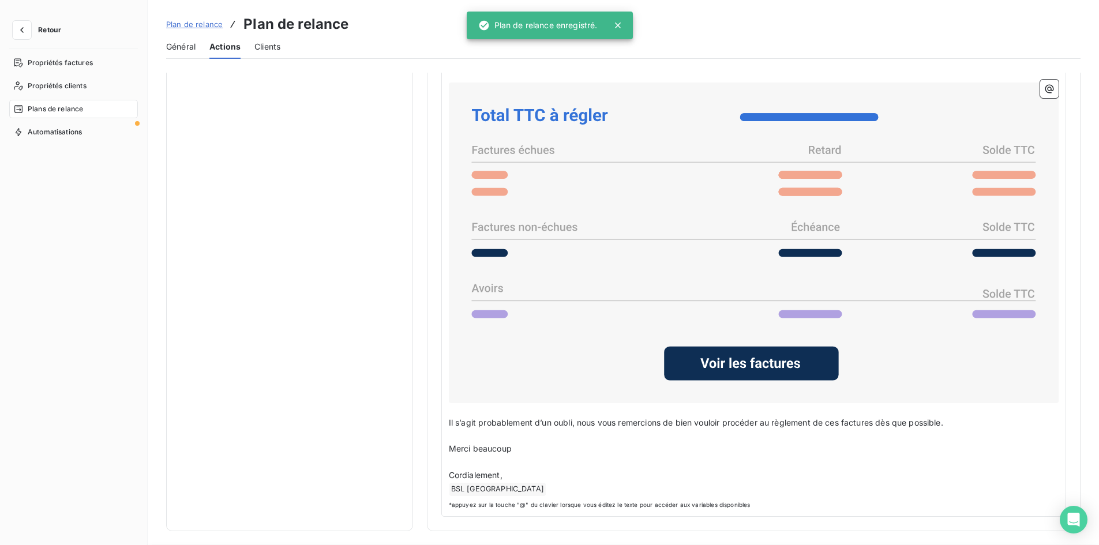
scroll to position [0, 0]
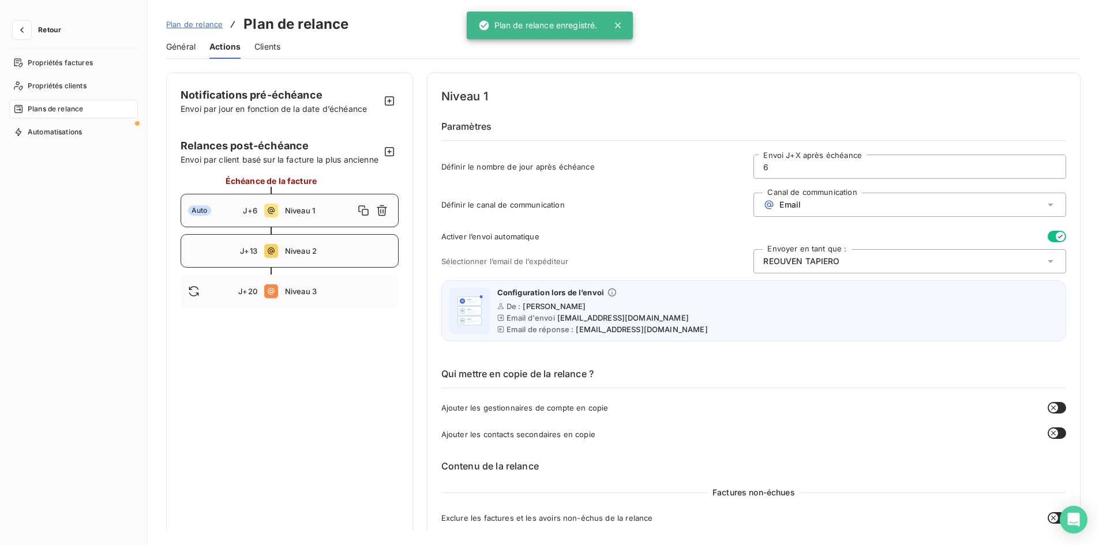
click at [287, 257] on div "J+13 Niveau 2" at bounding box center [290, 250] width 218 height 33
type input "13"
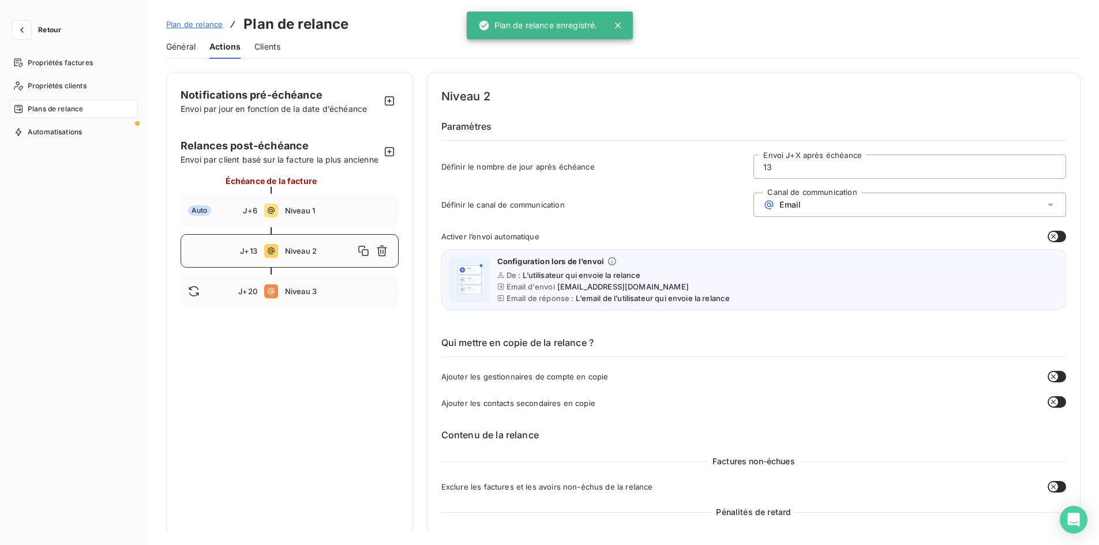
click at [1050, 235] on icon "button" at bounding box center [1052, 236] width 9 height 9
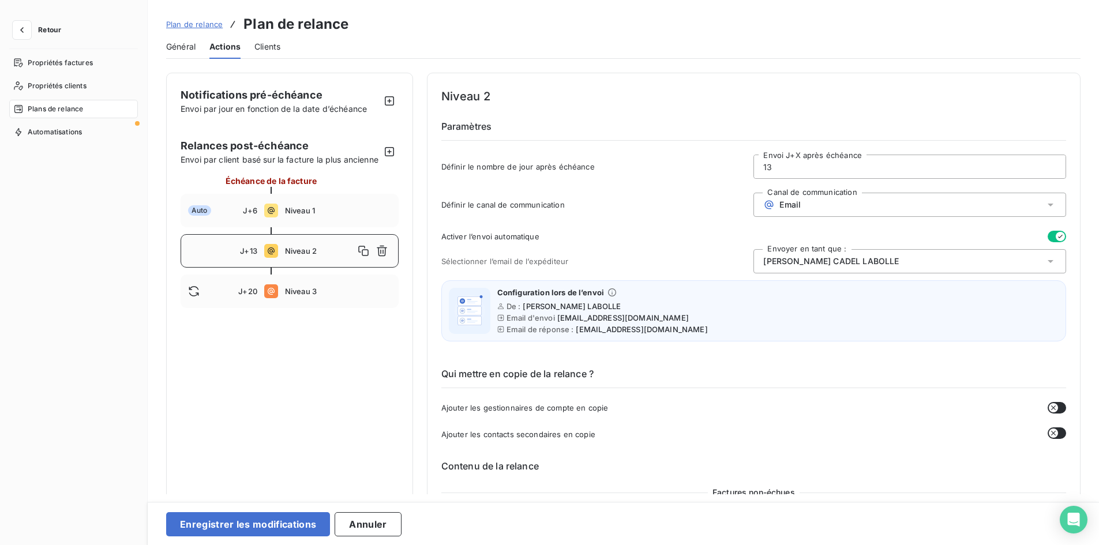
click at [845, 253] on div "Delphine CADEL LABOLLE" at bounding box center [909, 261] width 313 height 24
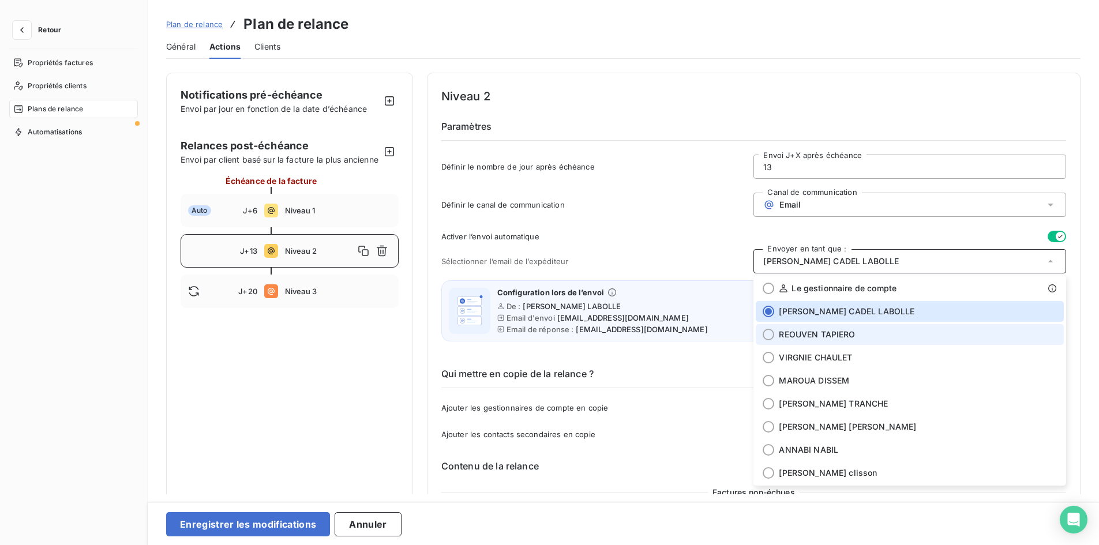
click at [831, 331] on span "REOUVEN TAPIERO" at bounding box center [817, 335] width 76 height 12
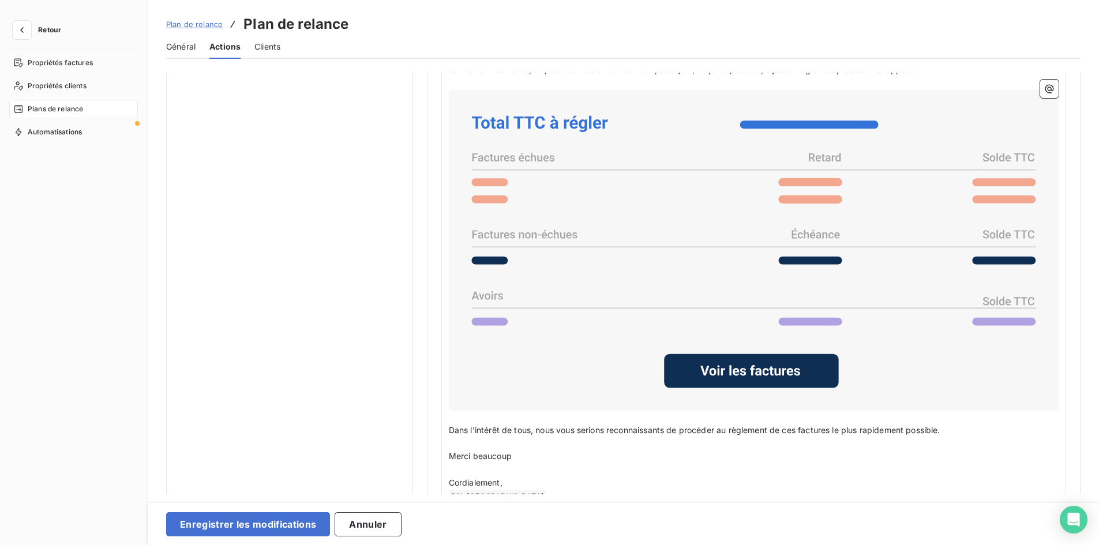
scroll to position [908, 0]
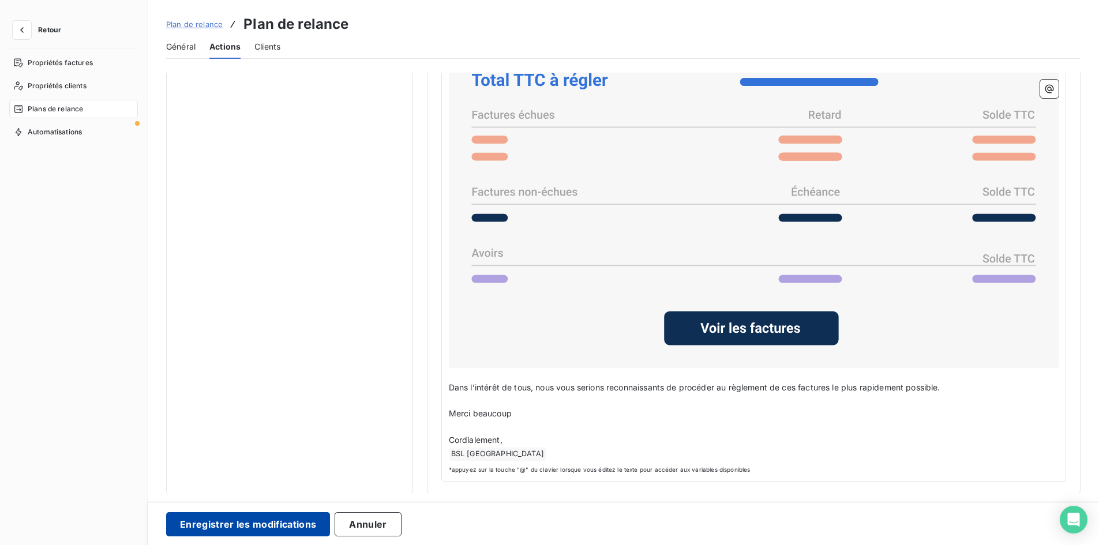
click at [280, 517] on button "Enregistrer les modifications" at bounding box center [248, 524] width 164 height 24
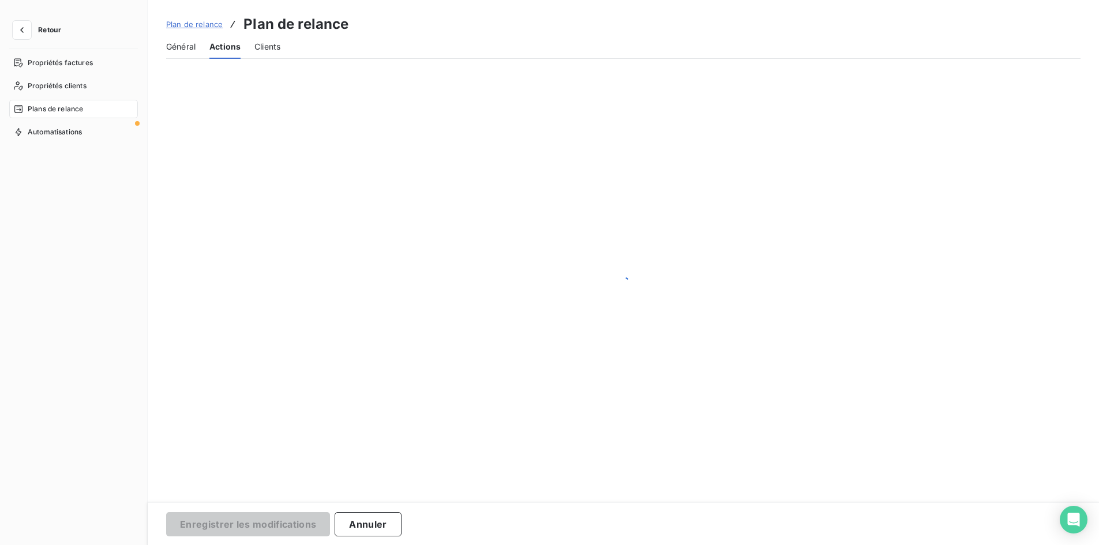
scroll to position [0, 0]
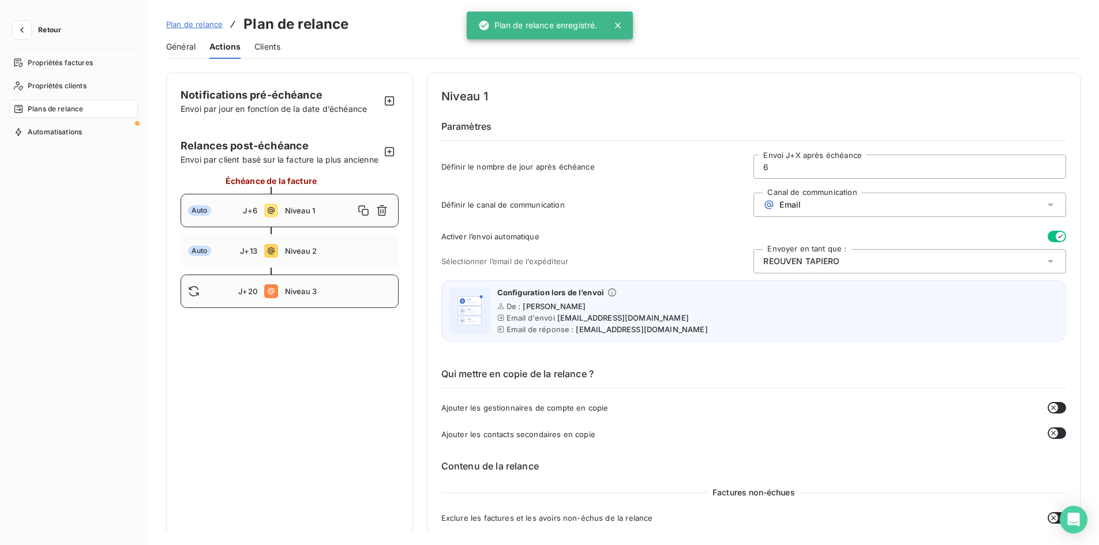
click at [289, 308] on div "J+20 Niveau 3" at bounding box center [290, 291] width 218 height 33
type input "20"
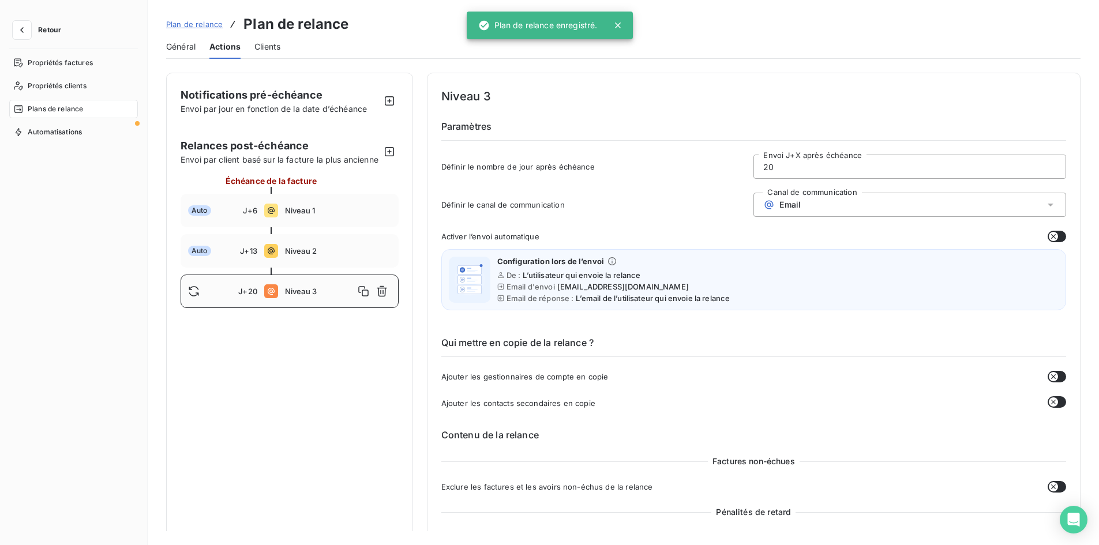
click at [1057, 236] on button "button" at bounding box center [1056, 237] width 18 height 12
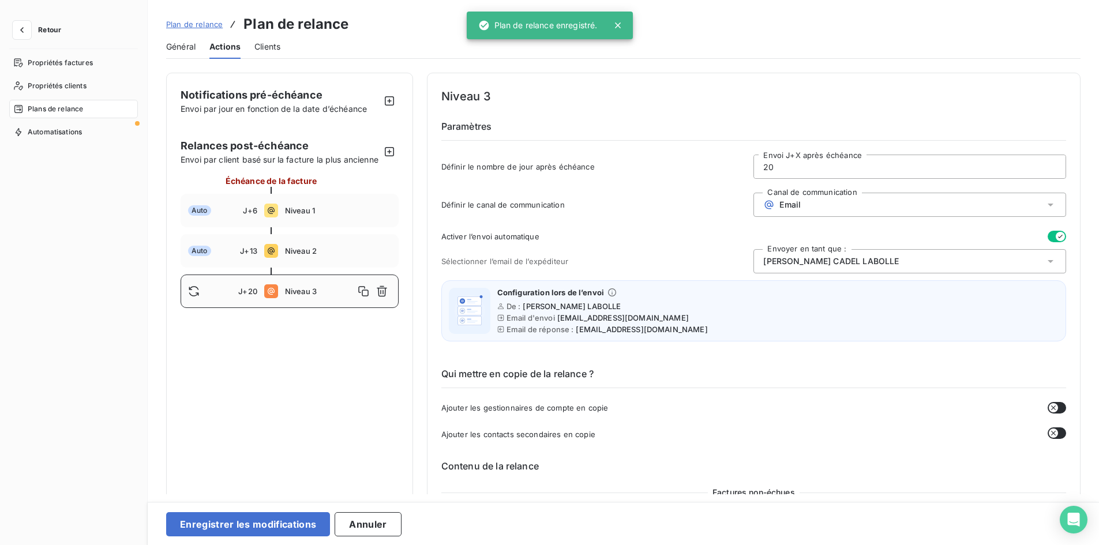
click at [791, 268] on div "Delphine CADEL LABOLLE" at bounding box center [909, 261] width 313 height 24
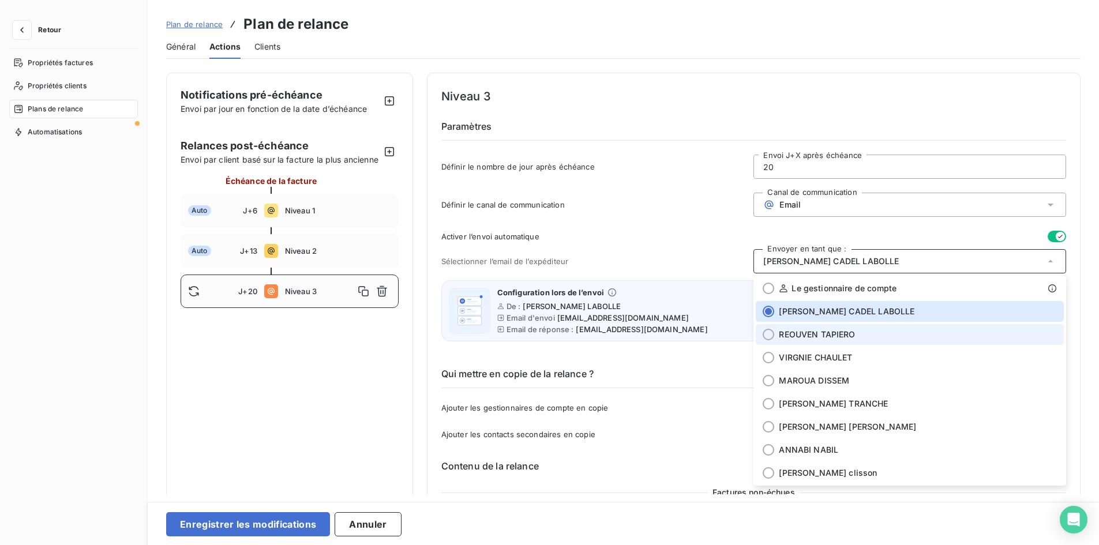
click at [804, 339] on span "REOUVEN TAPIERO" at bounding box center [817, 335] width 76 height 12
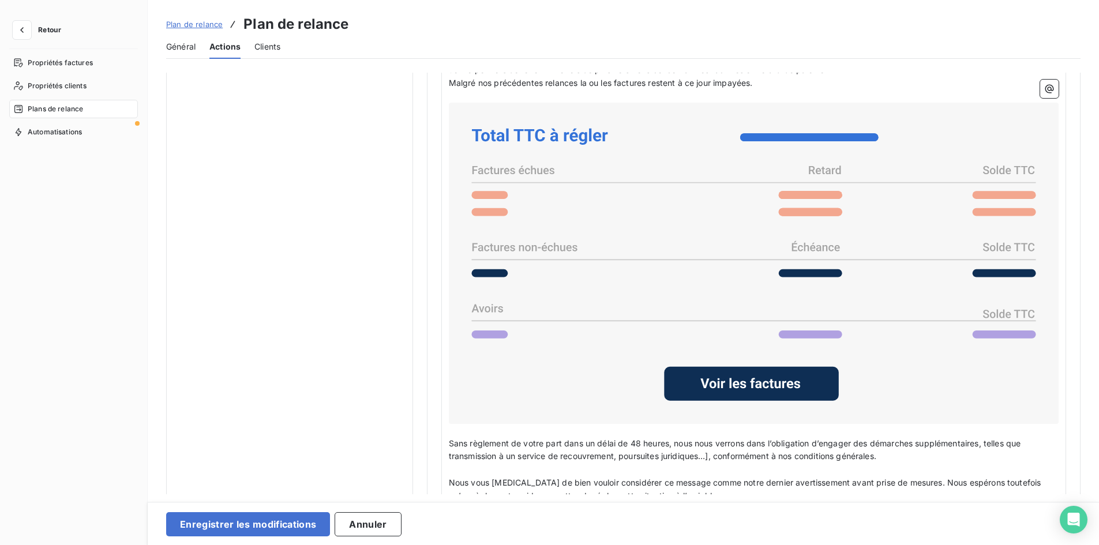
scroll to position [1013, 0]
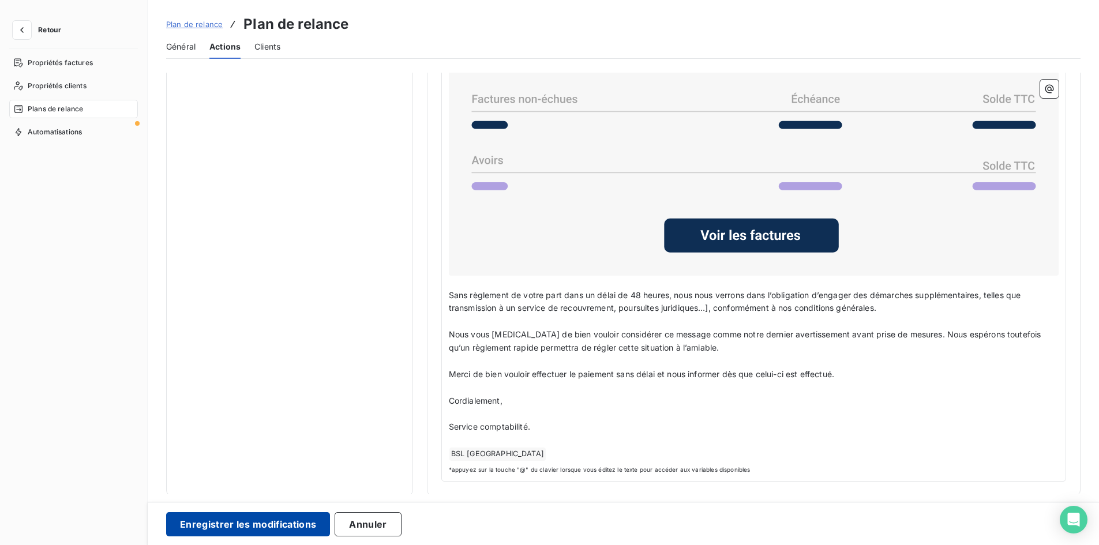
click at [302, 522] on button "Enregistrer les modifications" at bounding box center [248, 524] width 164 height 24
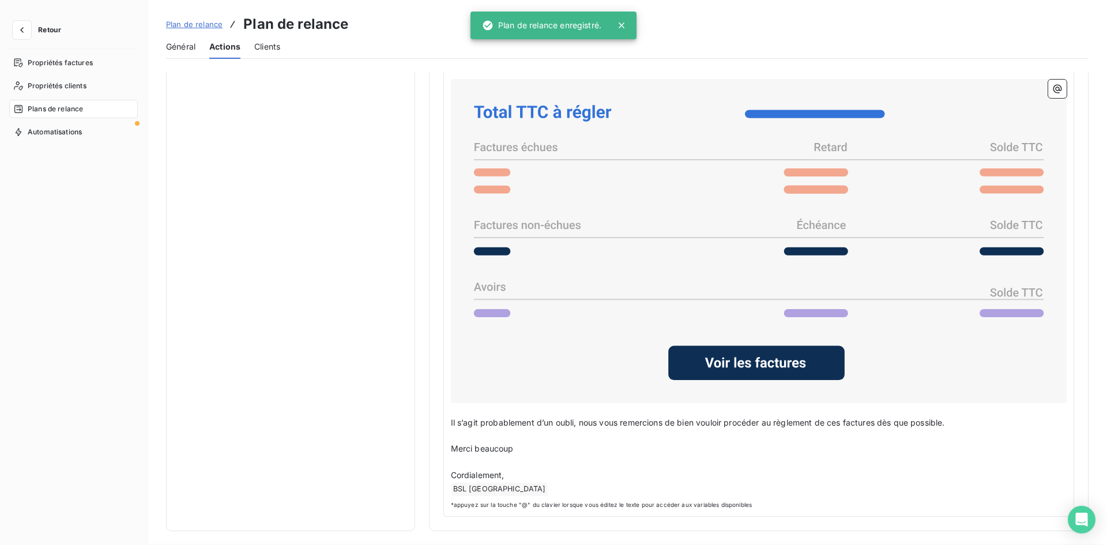
scroll to position [0, 0]
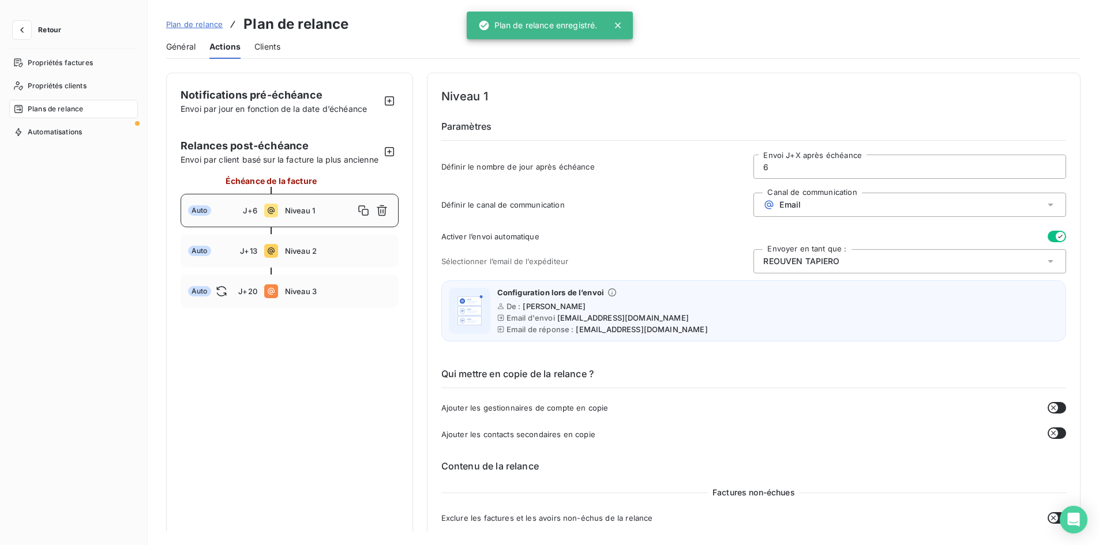
click at [196, 21] on span "Plan de relance" at bounding box center [194, 24] width 57 height 9
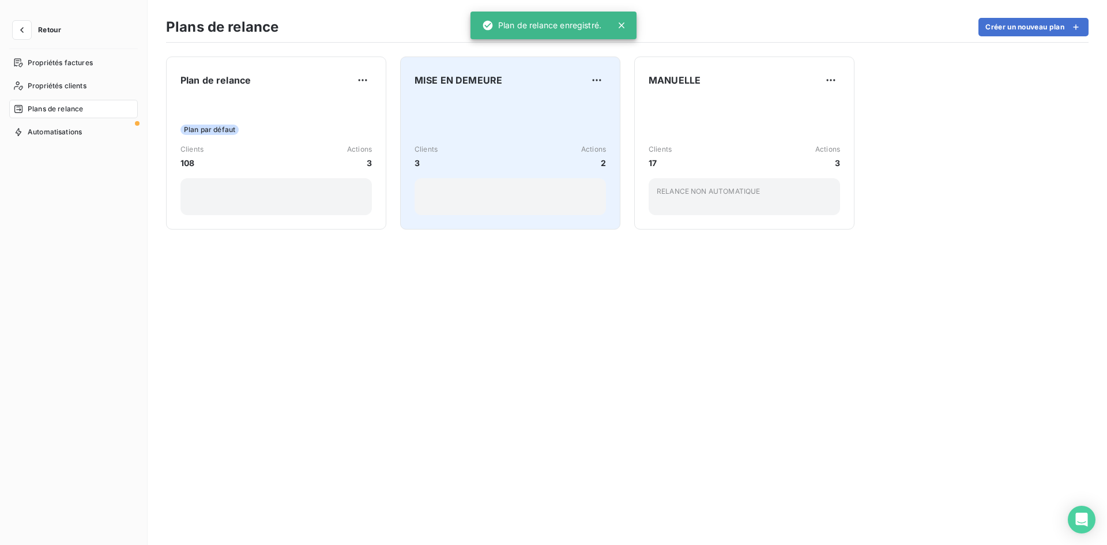
click at [482, 146] on div "Clients 3 Actions 2" at bounding box center [510, 156] width 191 height 25
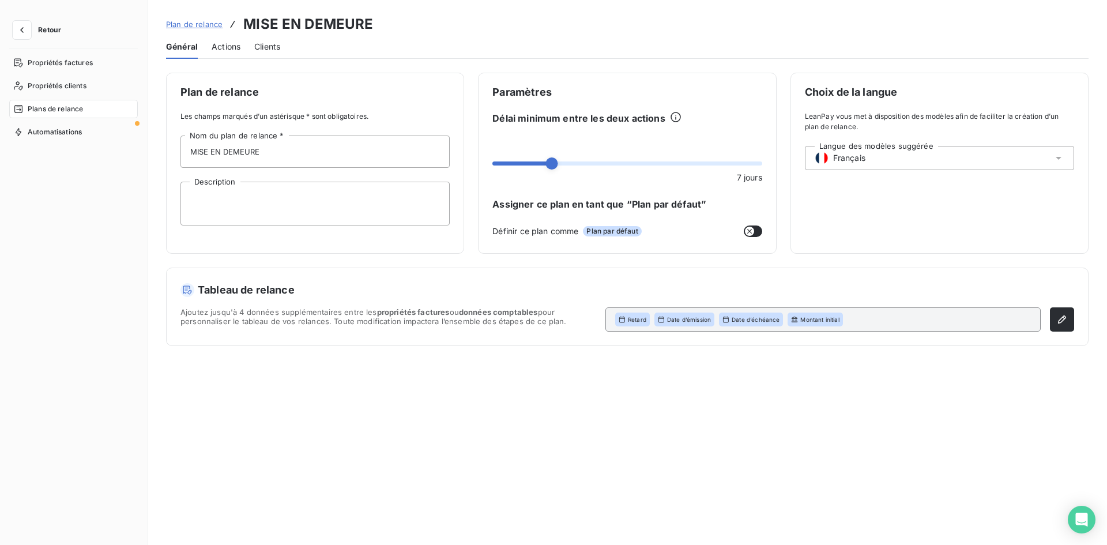
click at [191, 28] on span "Plan de relance" at bounding box center [194, 24] width 57 height 9
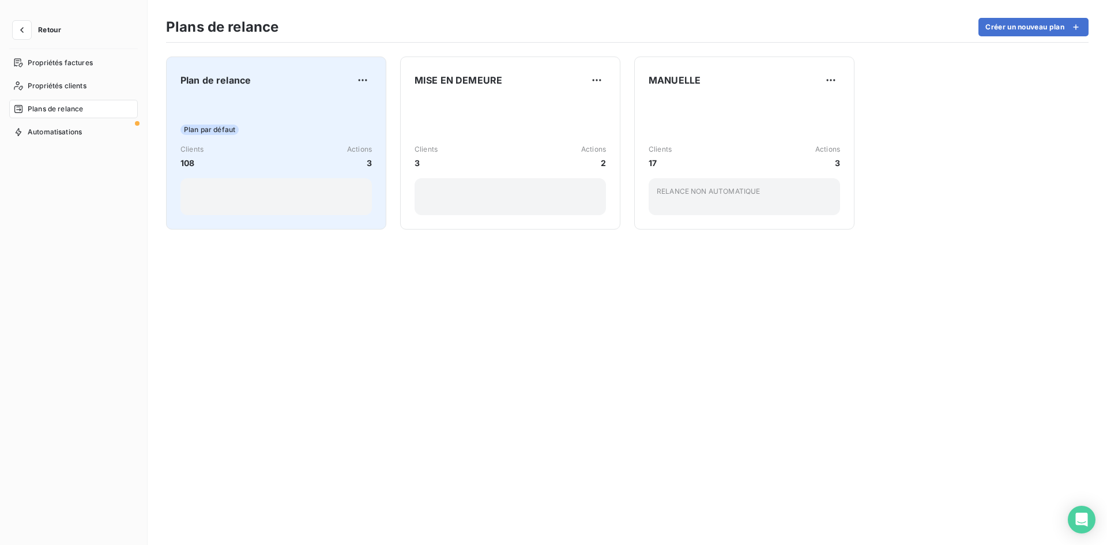
click at [202, 116] on div "Plan par défaut Clients 108 Actions 3" at bounding box center [276, 157] width 191 height 116
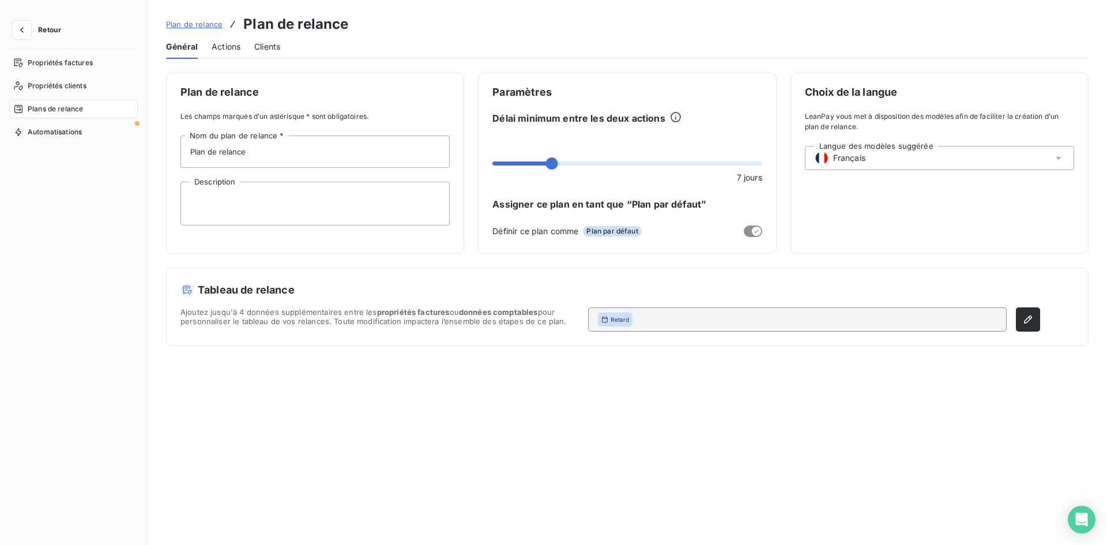
click at [260, 50] on span "Clients" at bounding box center [267, 47] width 26 height 12
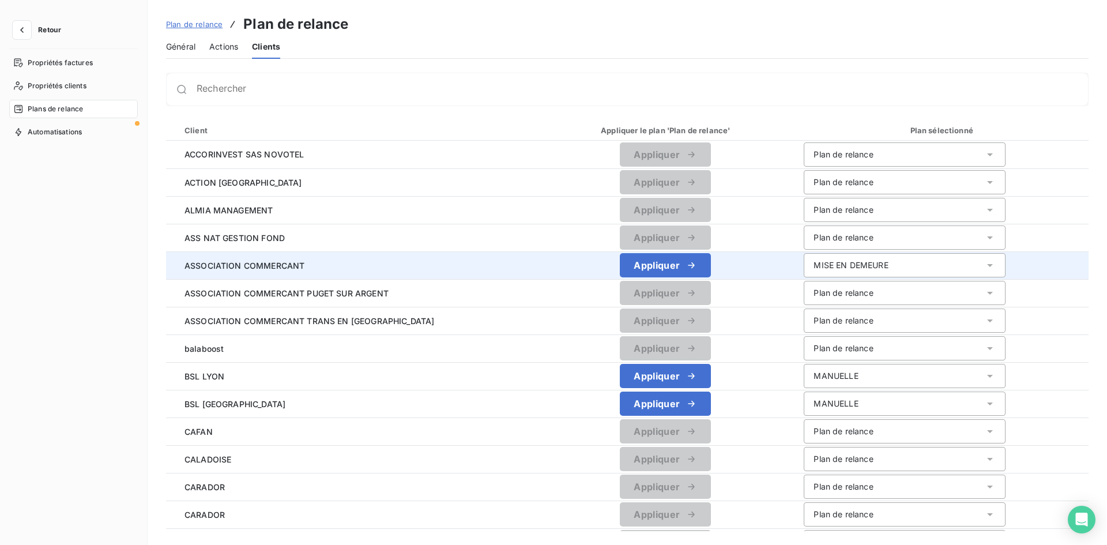
click at [814, 264] on div "MISE EN DEMEURE" at bounding box center [851, 266] width 74 height 12
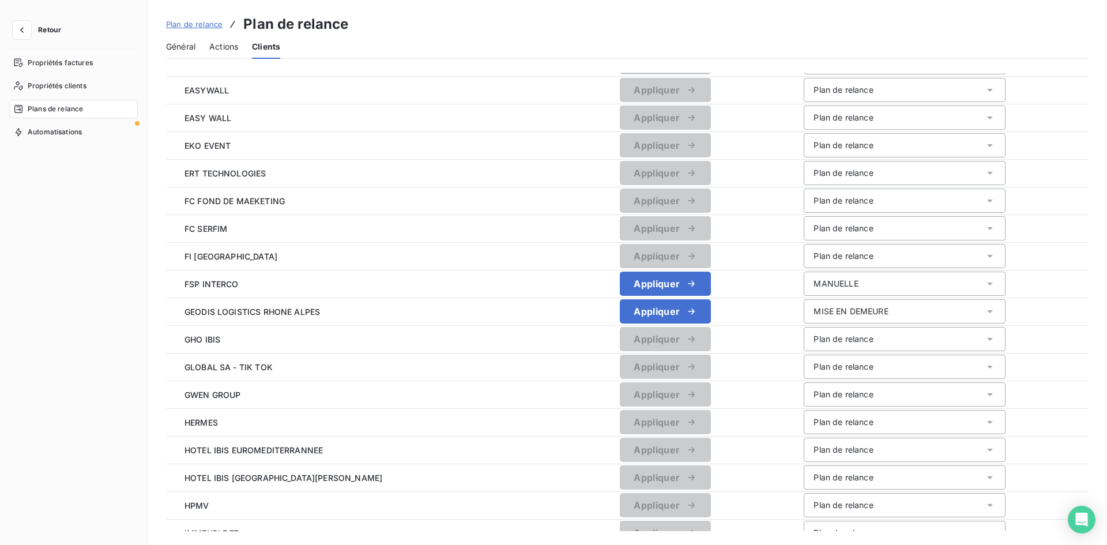
scroll to position [1073, 0]
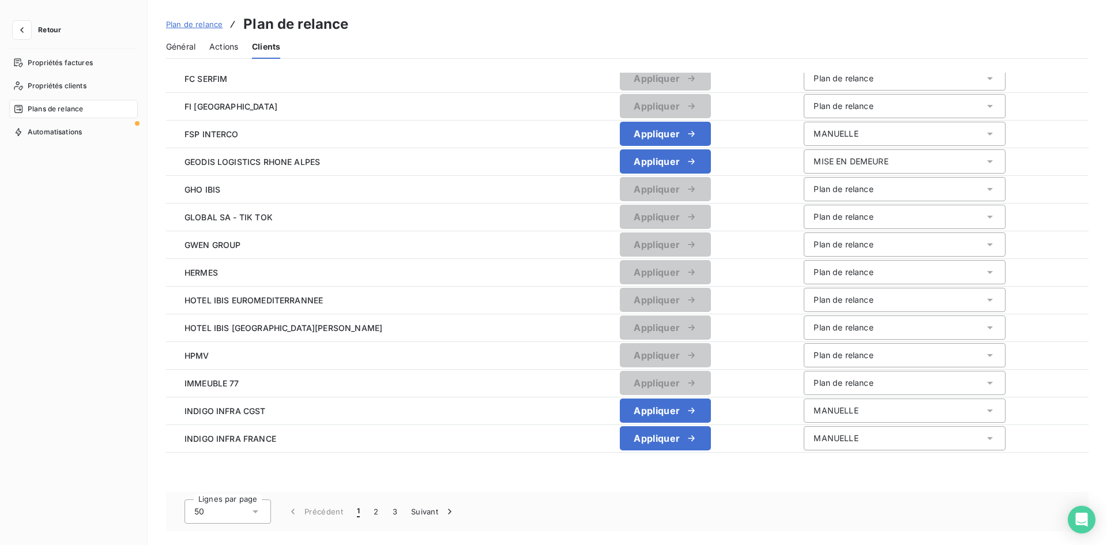
click at [252, 510] on icon at bounding box center [256, 512] width 12 height 12
click at [221, 493] on li "100" at bounding box center [228, 486] width 87 height 21
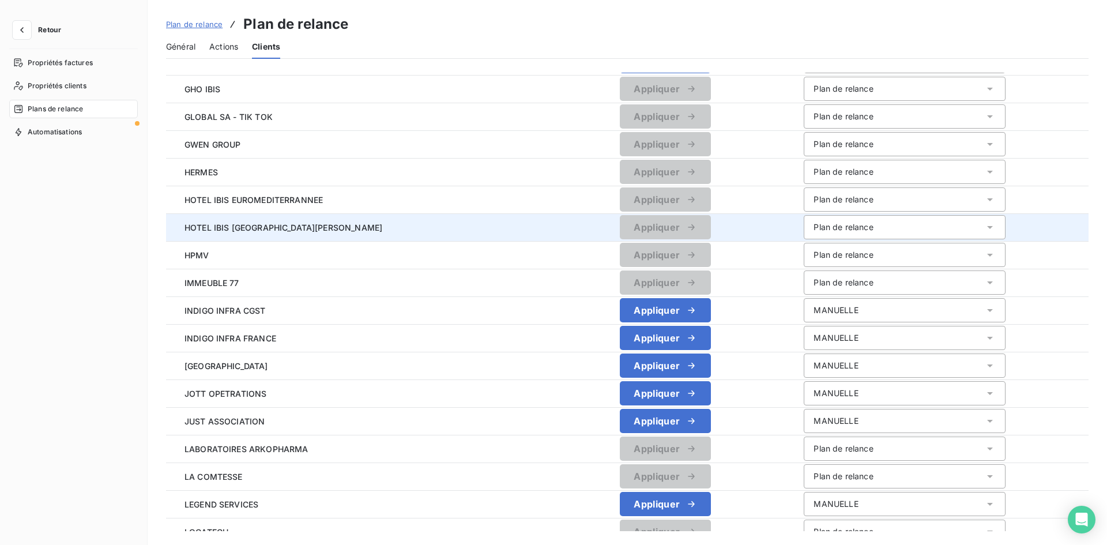
scroll to position [1246, 0]
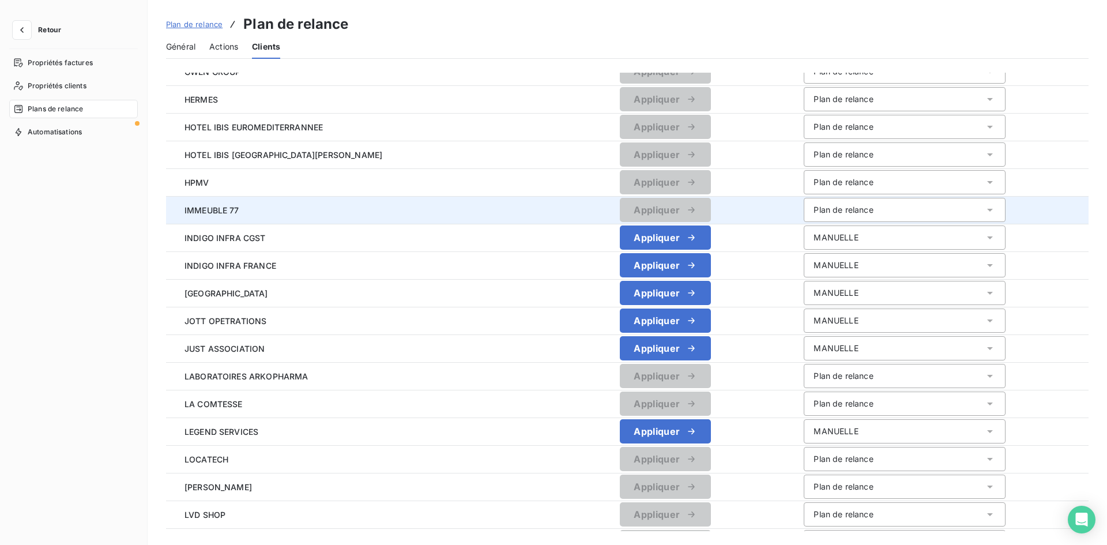
click at [814, 208] on div "Plan de relance" at bounding box center [843, 210] width 59 height 12
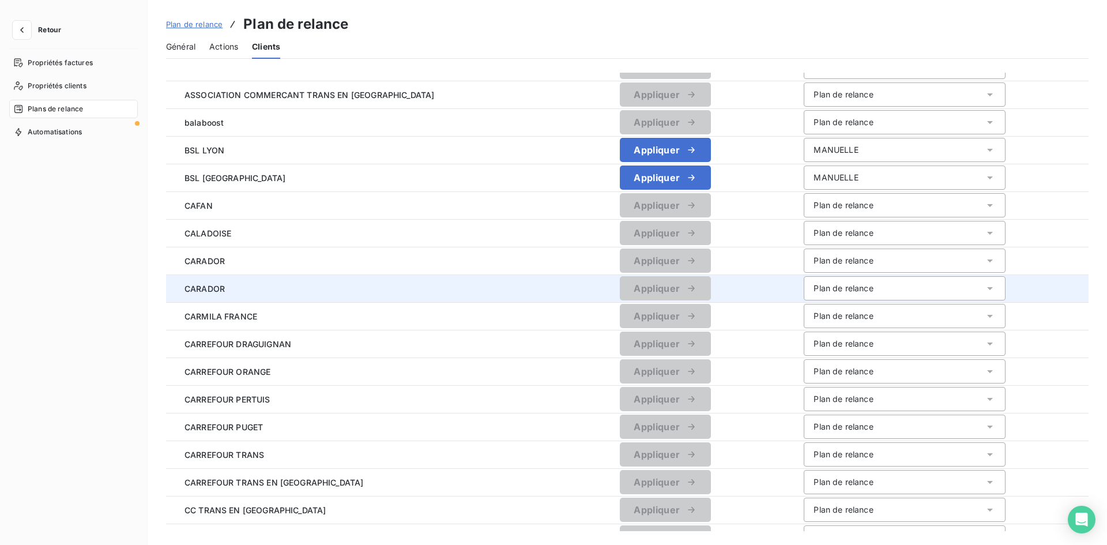
scroll to position [231, 0]
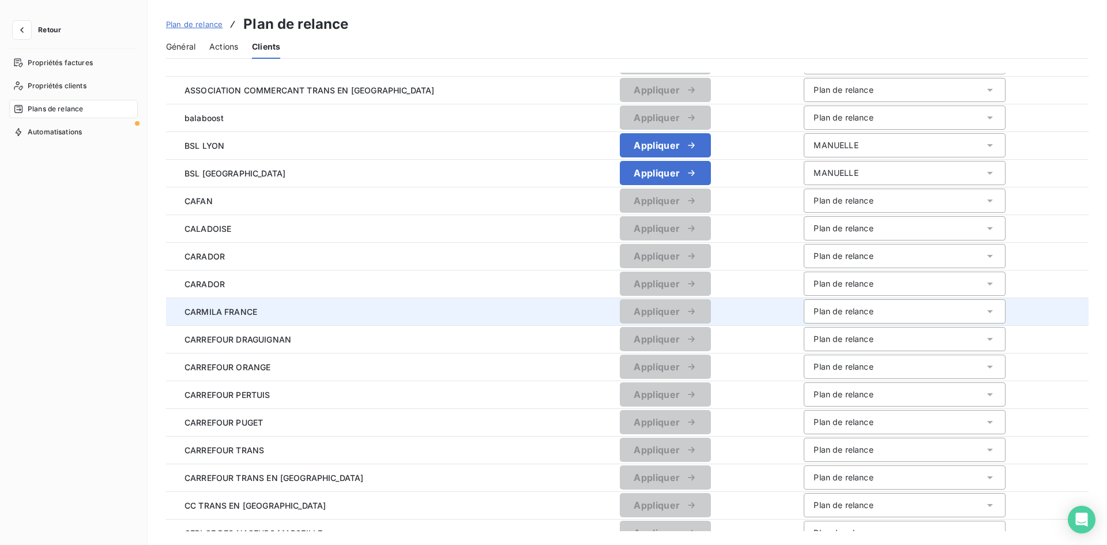
click at [824, 311] on div "Plan de relance" at bounding box center [843, 312] width 59 height 12
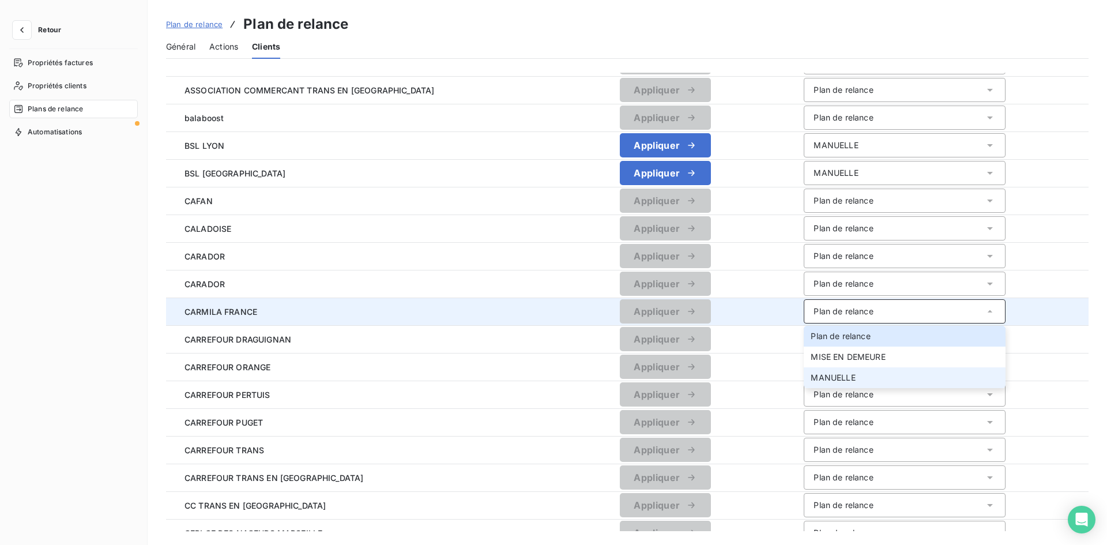
click at [836, 379] on li "MANUELLE" at bounding box center [905, 377] width 202 height 21
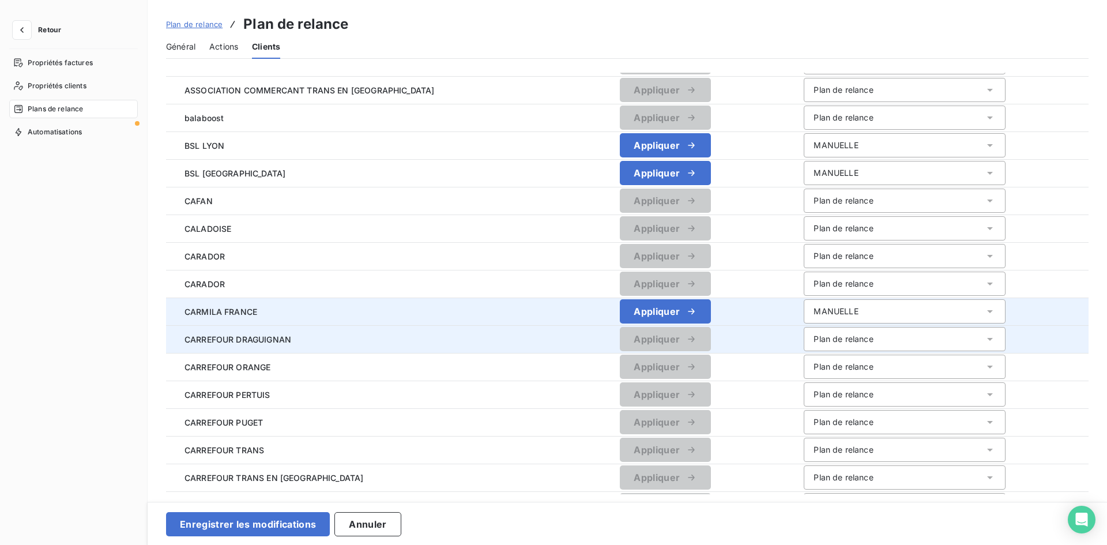
click at [824, 333] on div "Plan de relance" at bounding box center [843, 339] width 59 height 12
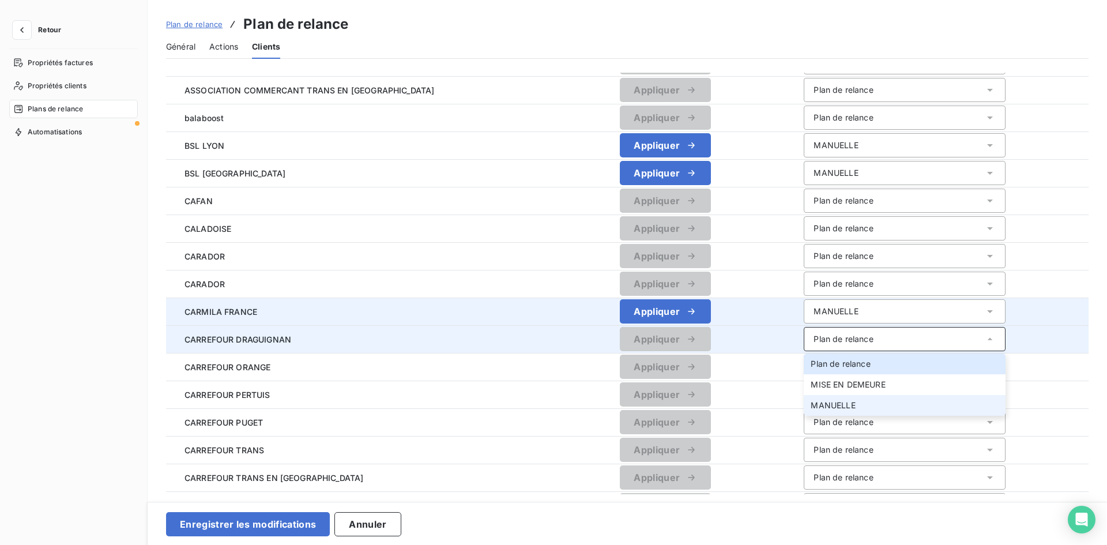
click at [834, 404] on li "MANUELLE" at bounding box center [905, 405] width 202 height 21
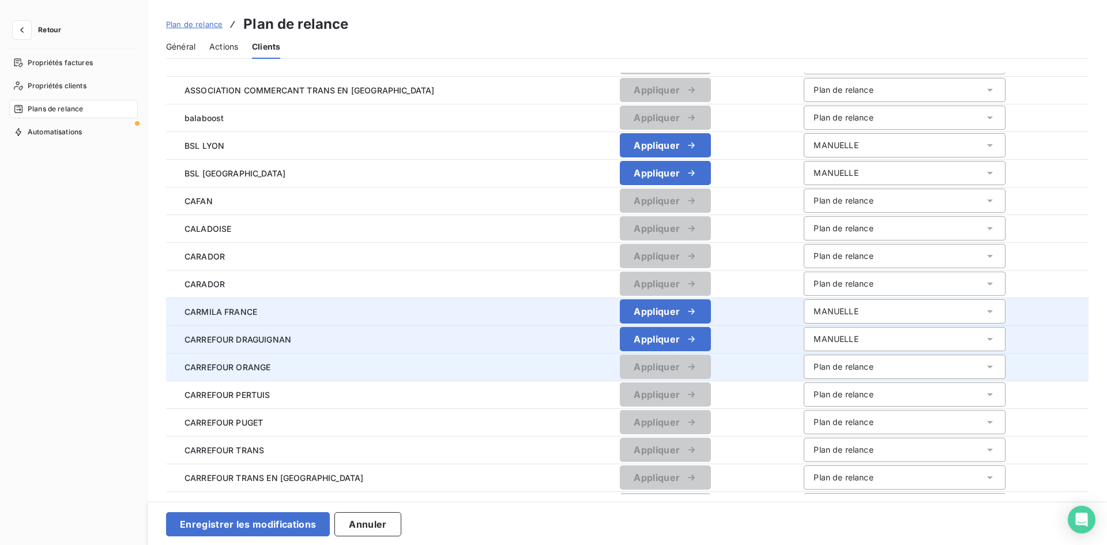
click at [824, 370] on div "Plan de relance" at bounding box center [843, 367] width 59 height 12
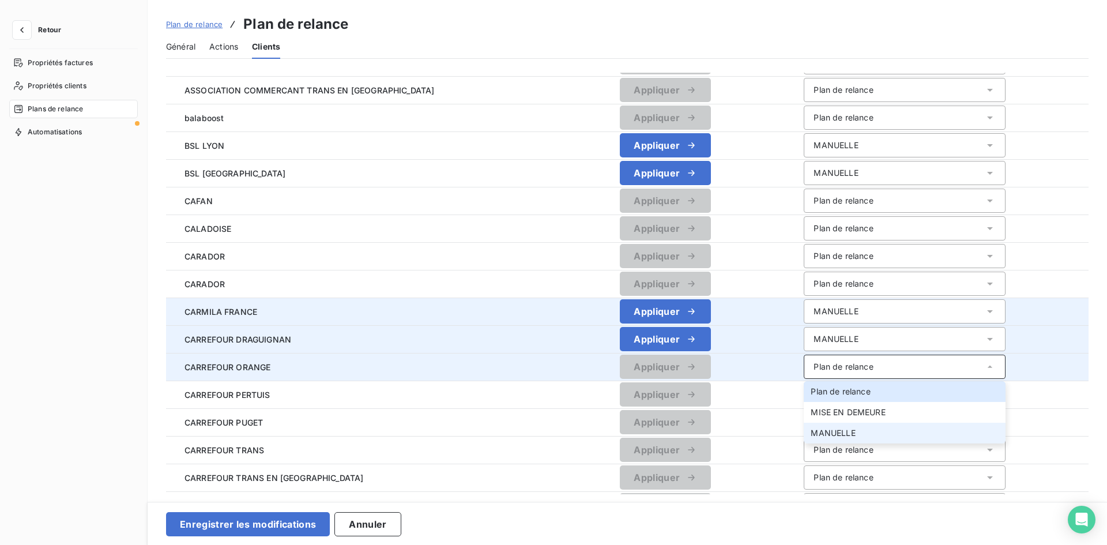
click at [823, 430] on span "MANUELLE" at bounding box center [833, 433] width 44 height 10
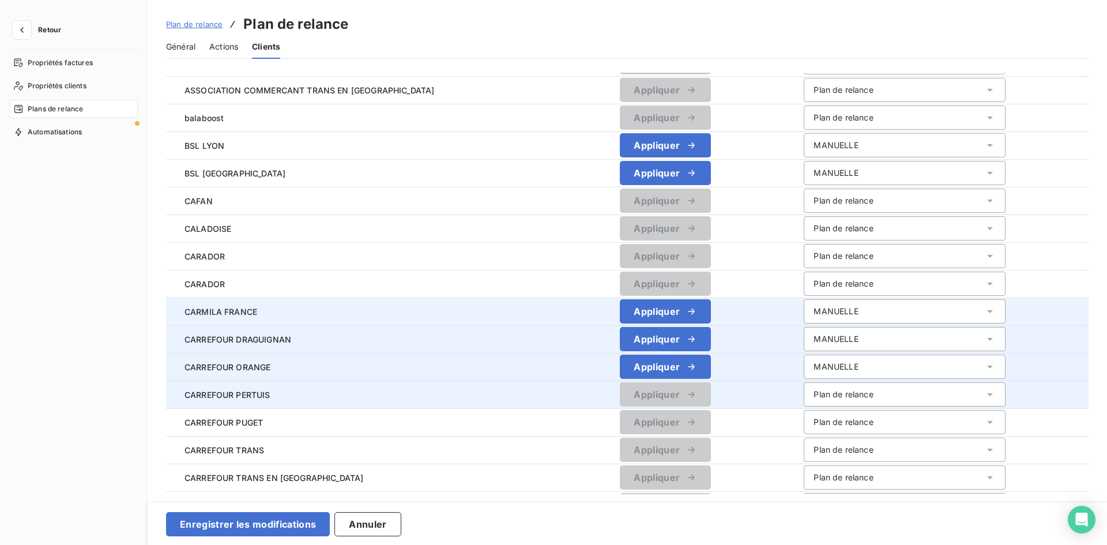
click at [814, 398] on div "Plan de relance" at bounding box center [843, 395] width 59 height 12
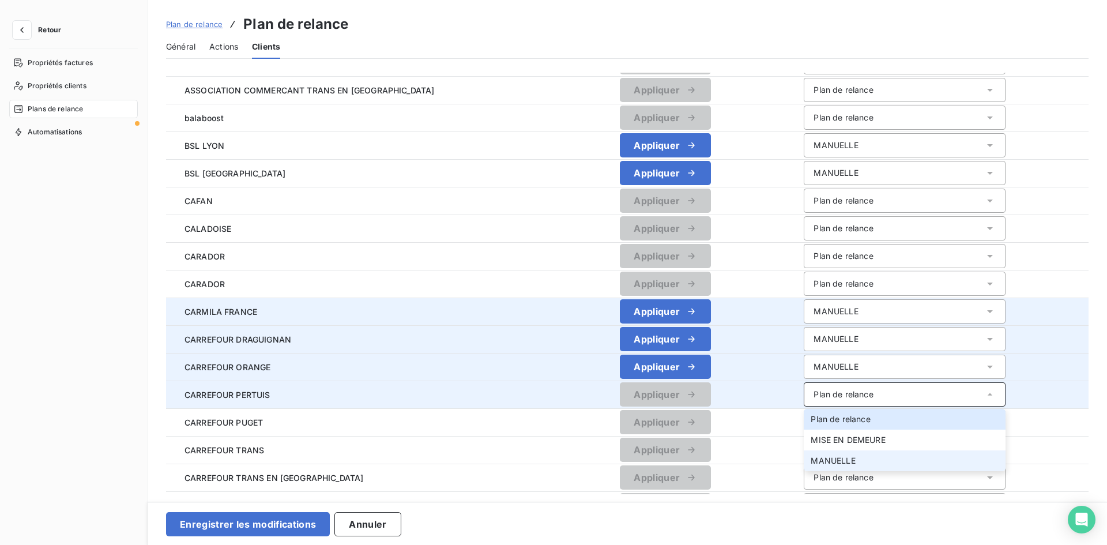
click at [811, 457] on span "MANUELLE" at bounding box center [833, 461] width 44 height 10
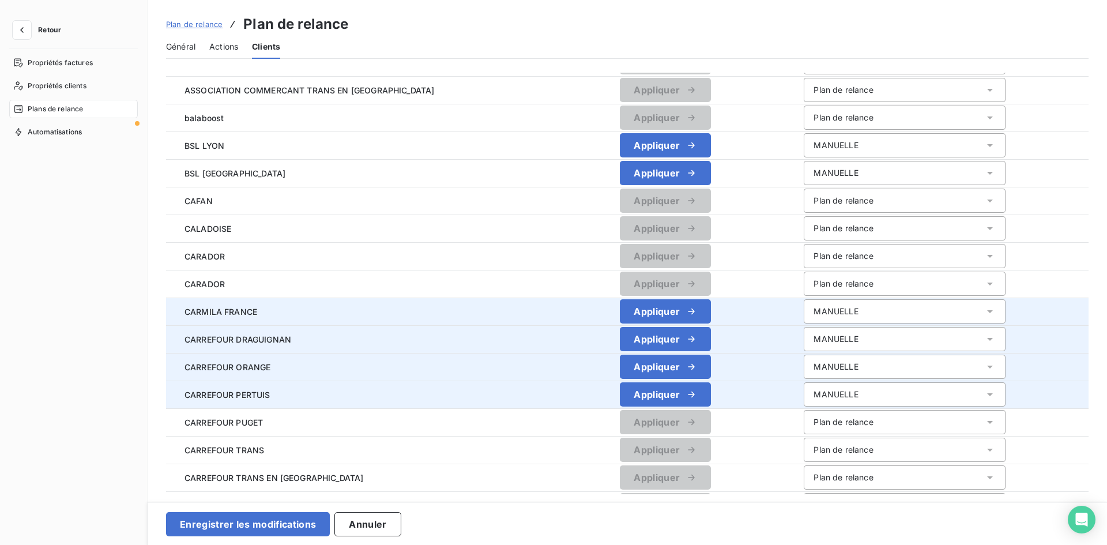
click at [815, 419] on div "Plan de relance" at bounding box center [843, 422] width 59 height 12
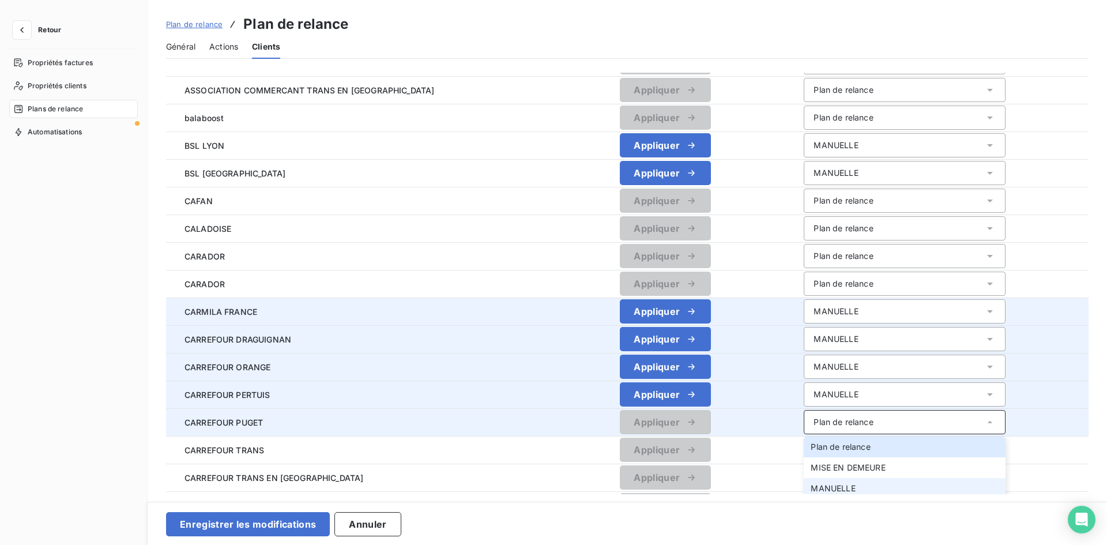
click at [830, 491] on li "MANUELLE" at bounding box center [905, 488] width 202 height 21
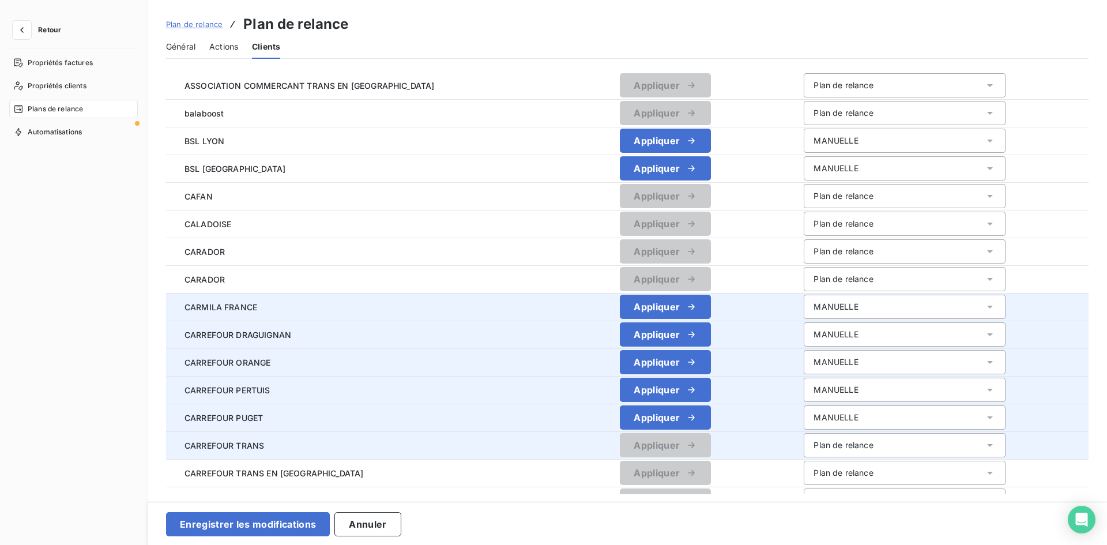
click at [821, 442] on div "Plan de relance" at bounding box center [843, 445] width 59 height 12
click at [828, 489] on div "MISE EN DEMEURE" at bounding box center [848, 491] width 74 height 12
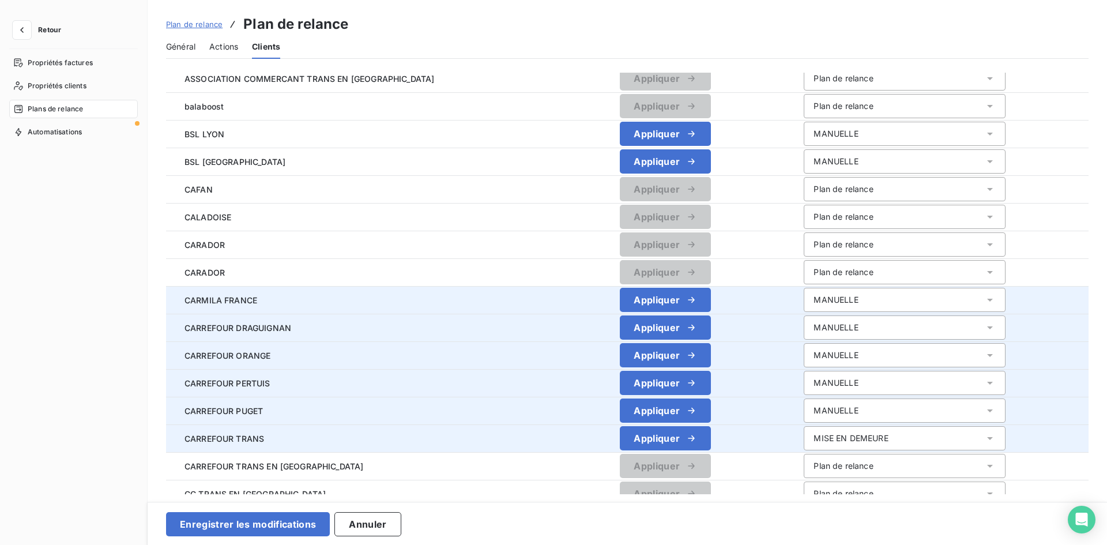
scroll to position [415, 0]
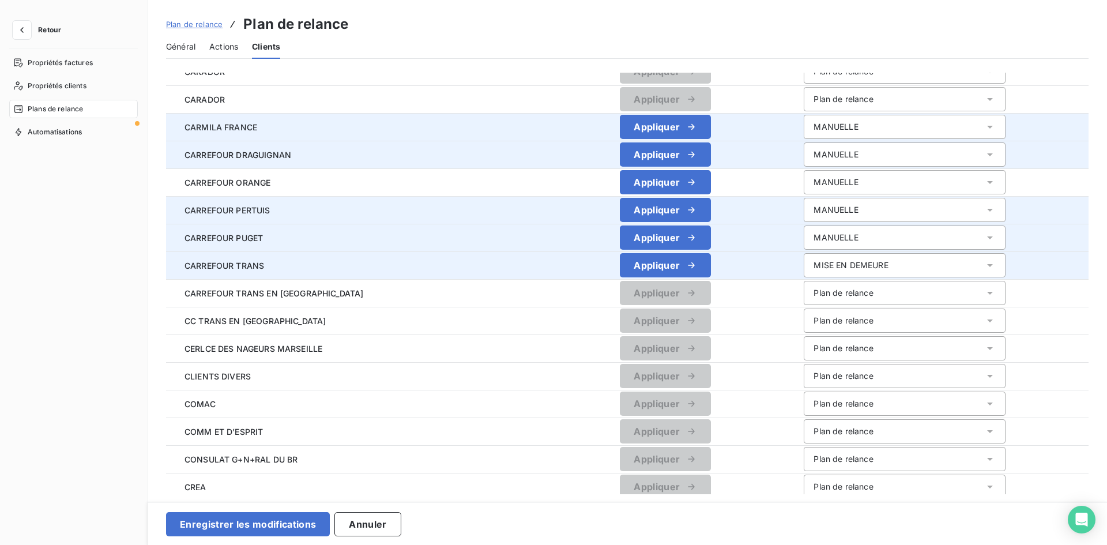
click at [814, 265] on div "MISE EN DEMEURE" at bounding box center [851, 266] width 74 height 12
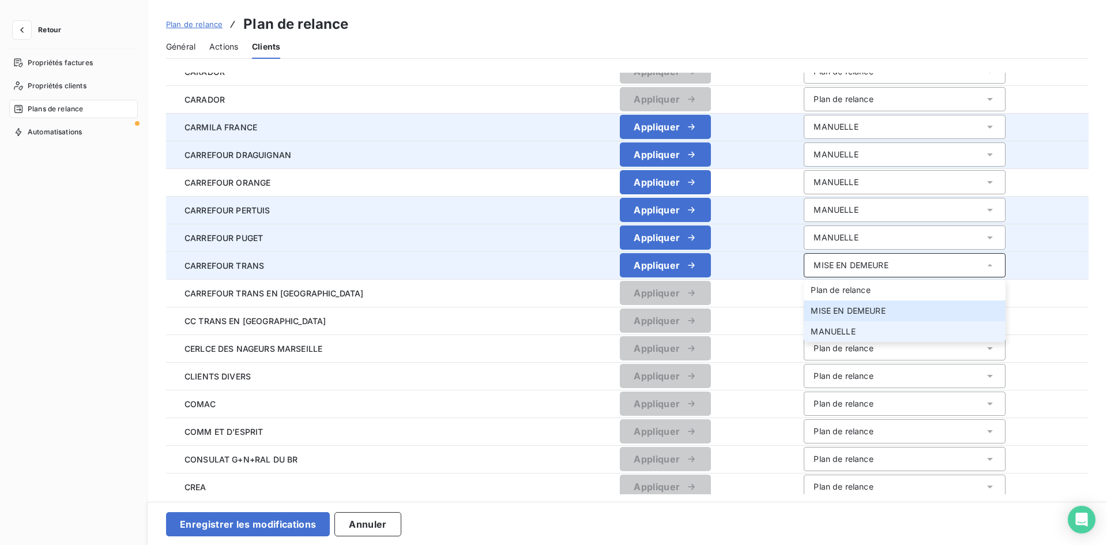
click at [816, 330] on span "MANUELLE" at bounding box center [833, 331] width 44 height 10
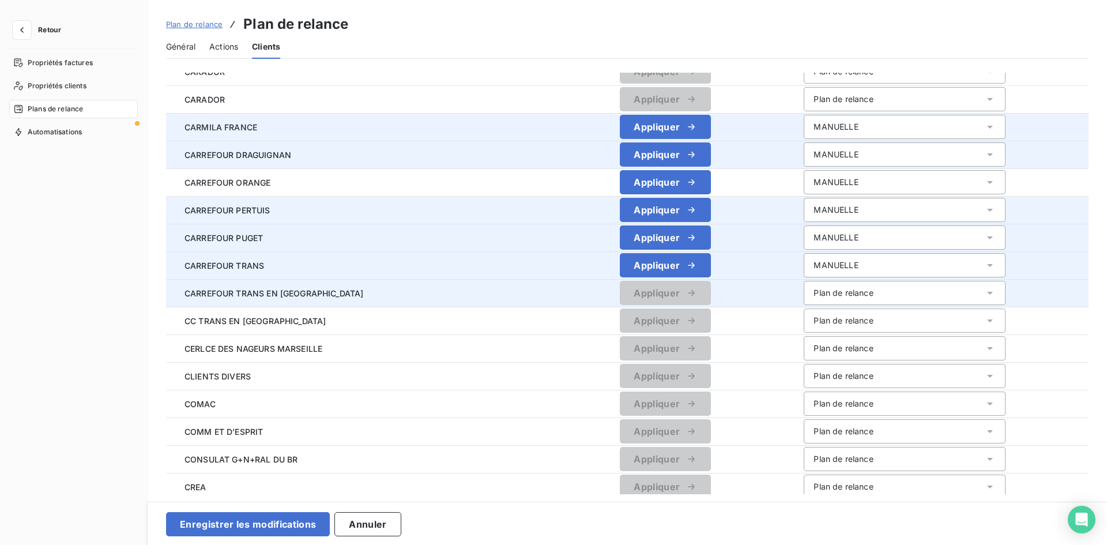
click at [814, 291] on div "Plan de relance" at bounding box center [843, 293] width 59 height 12
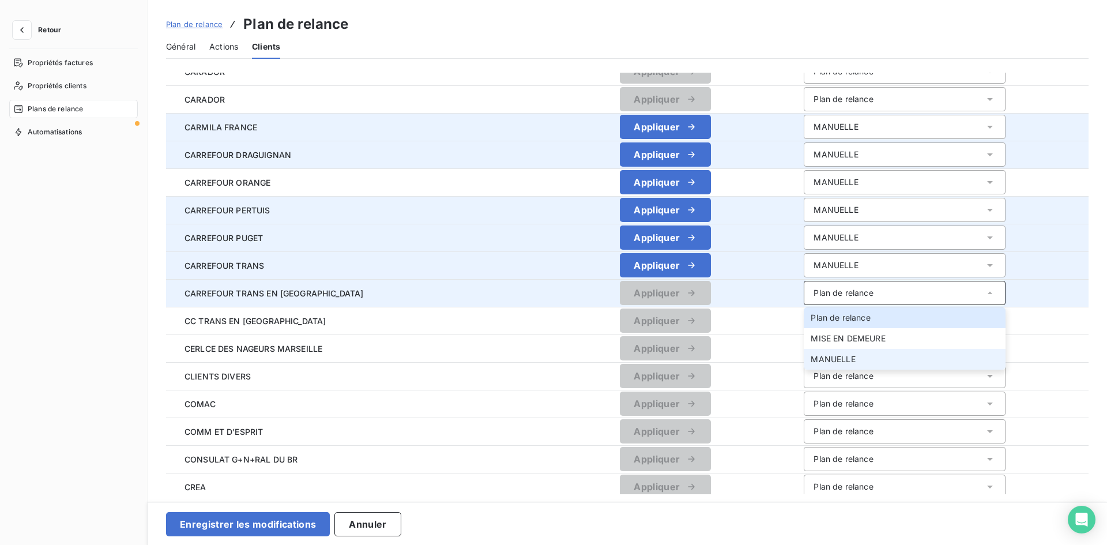
click at [824, 360] on span "MANUELLE" at bounding box center [833, 359] width 44 height 10
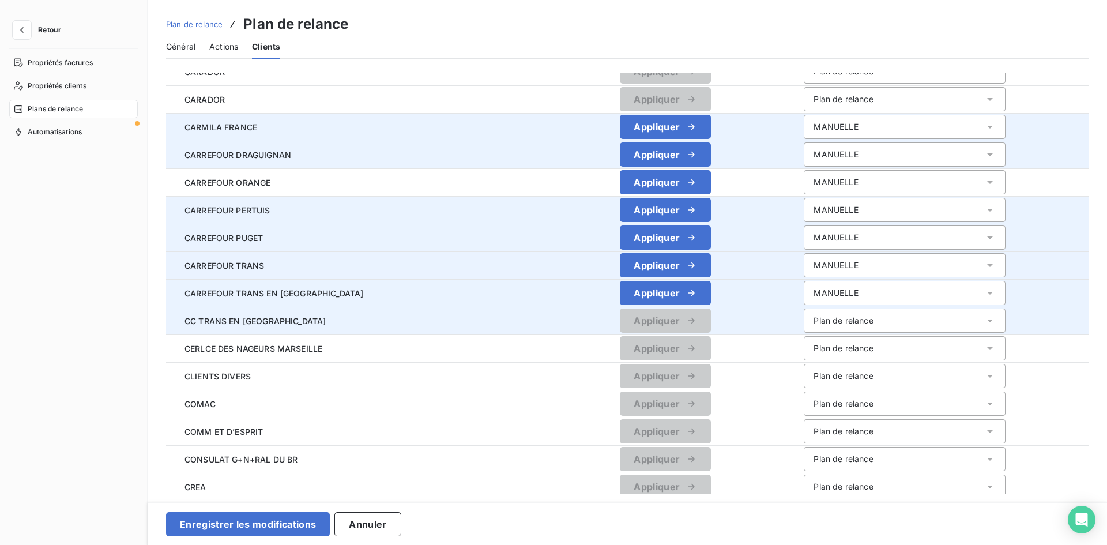
click at [819, 317] on div "Plan de relance" at bounding box center [843, 321] width 59 height 12
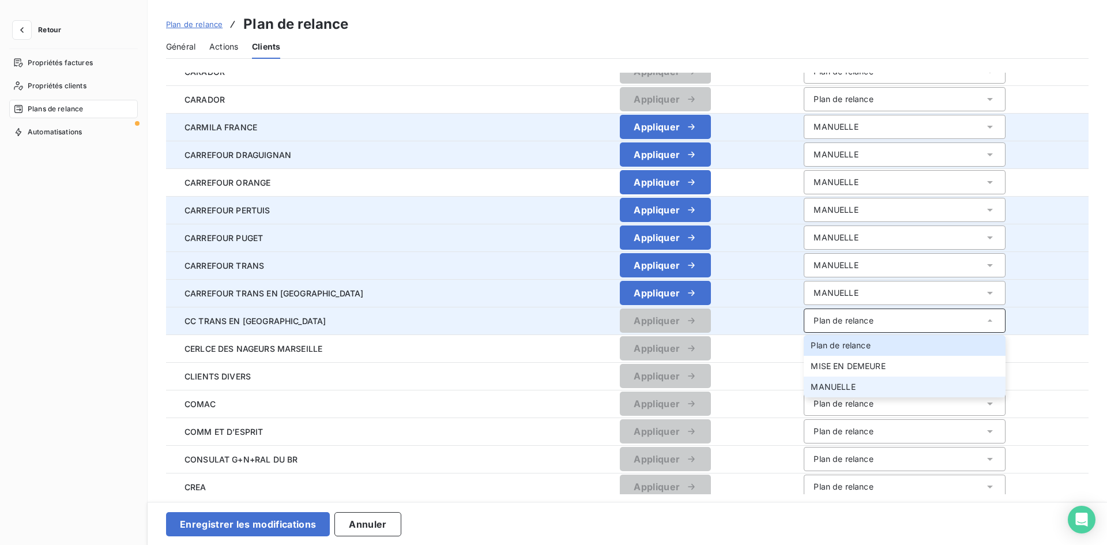
click at [818, 381] on li "MANUELLE" at bounding box center [905, 387] width 202 height 21
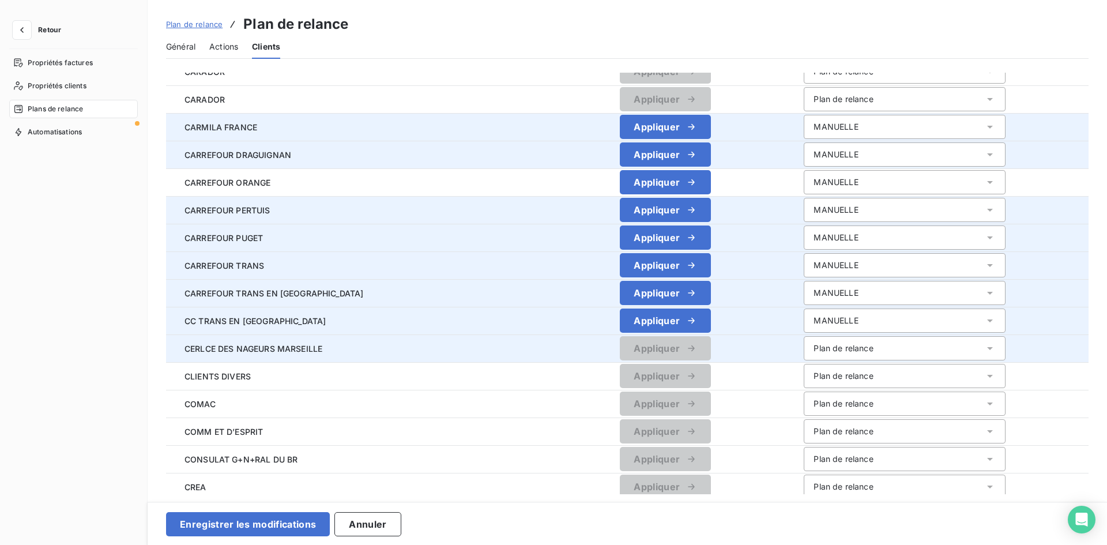
click at [814, 345] on div "Plan de relance" at bounding box center [843, 349] width 59 height 12
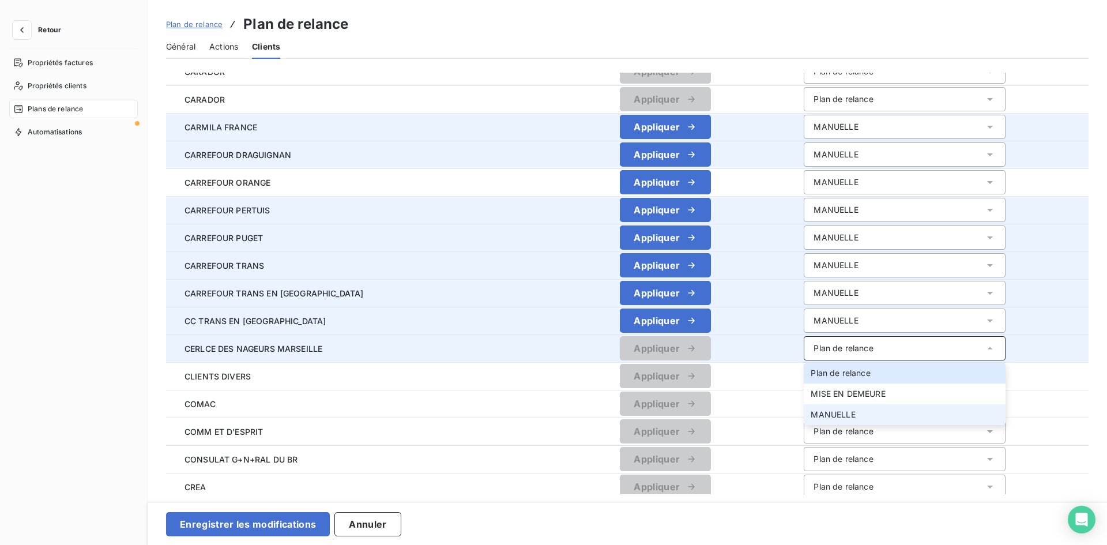
click at [813, 411] on span "MANUELLE" at bounding box center [833, 414] width 44 height 10
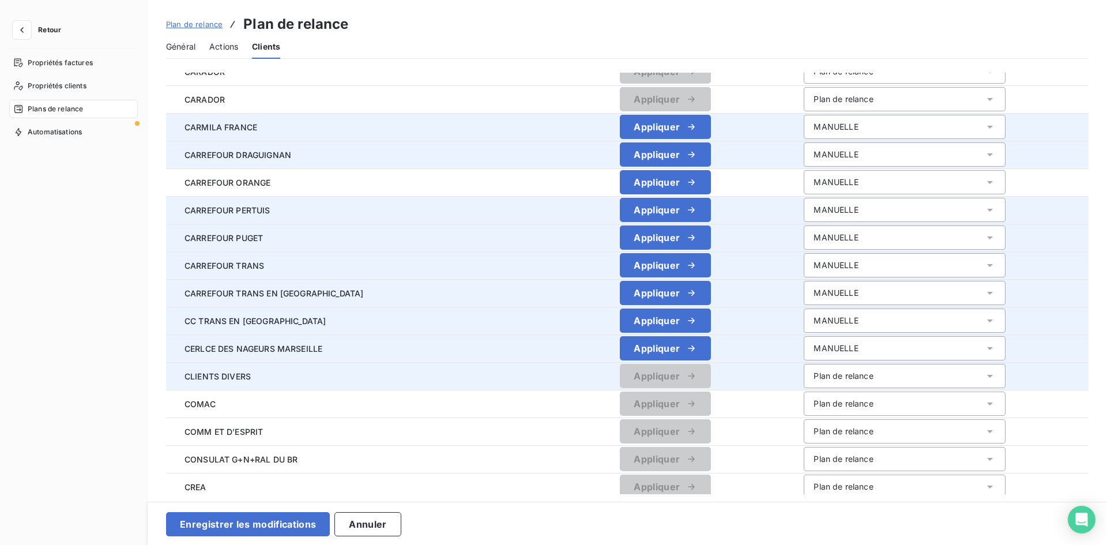
click at [814, 372] on div "Plan de relance" at bounding box center [843, 376] width 59 height 12
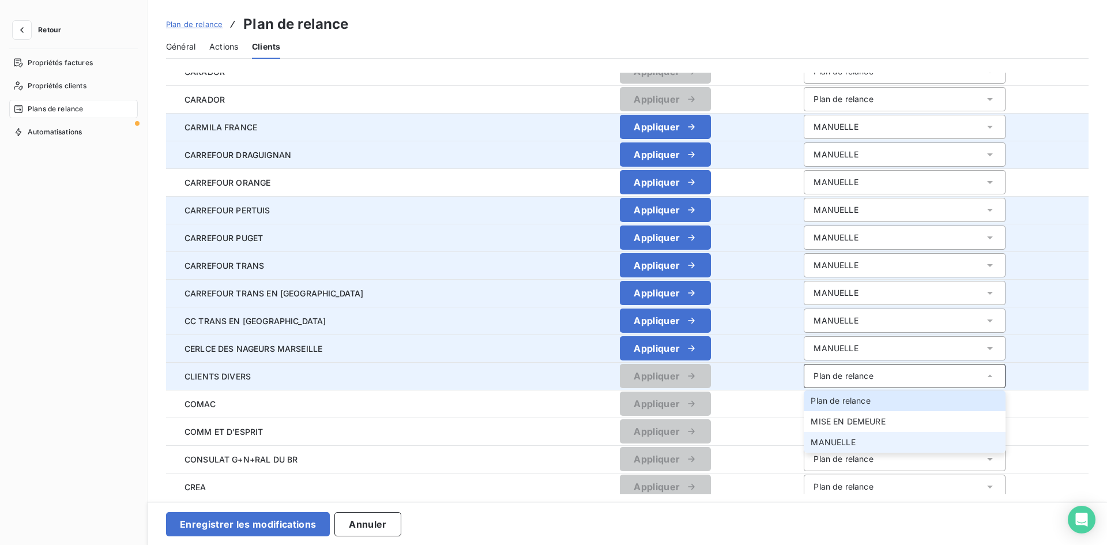
click at [818, 446] on span "MANUELLE" at bounding box center [833, 442] width 44 height 10
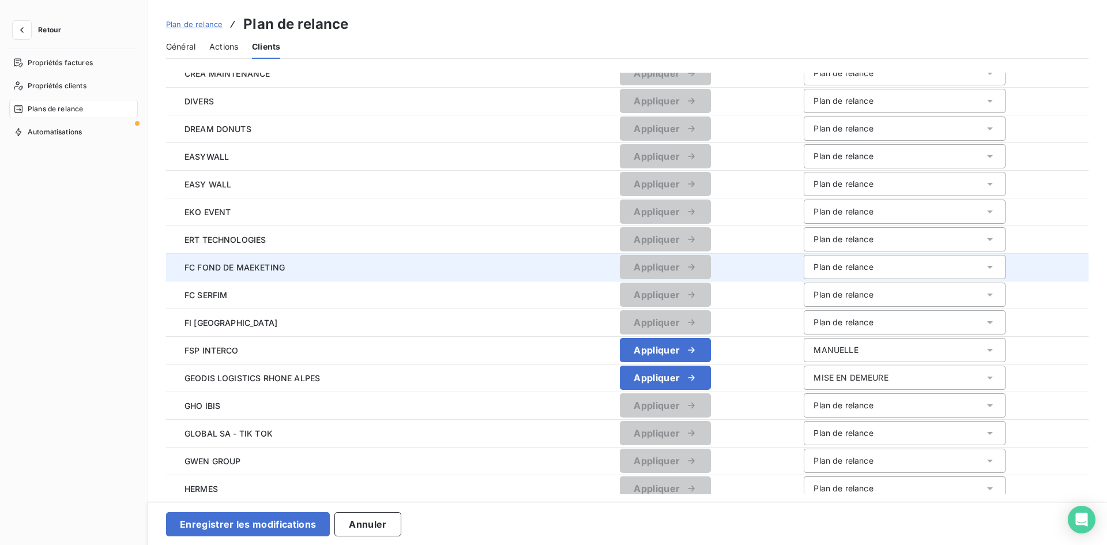
scroll to position [877, 0]
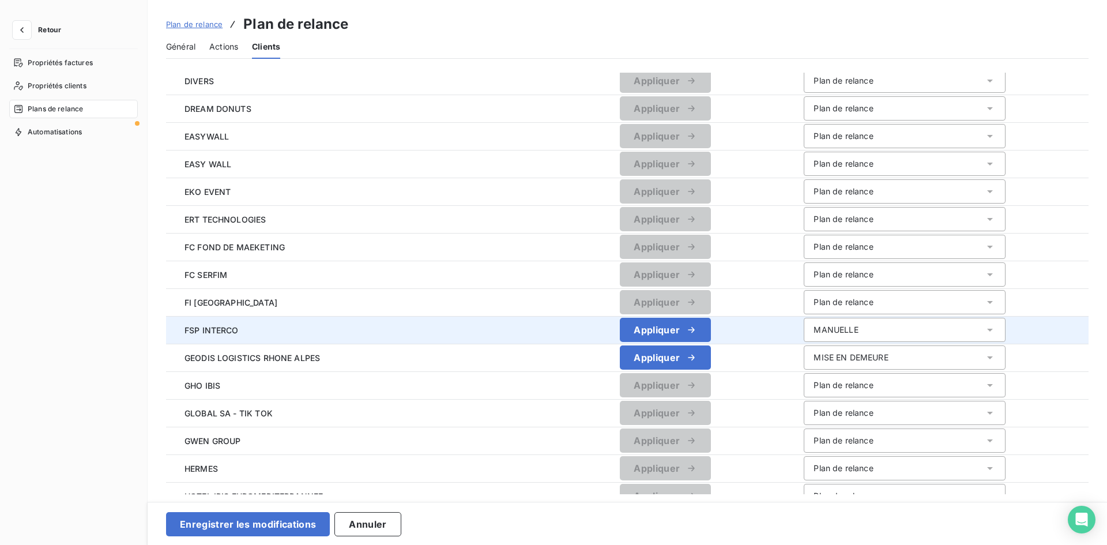
click at [836, 339] on div "MANUELLE" at bounding box center [905, 330] width 202 height 24
click at [832, 396] on span "MANUELLE" at bounding box center [833, 396] width 44 height 10
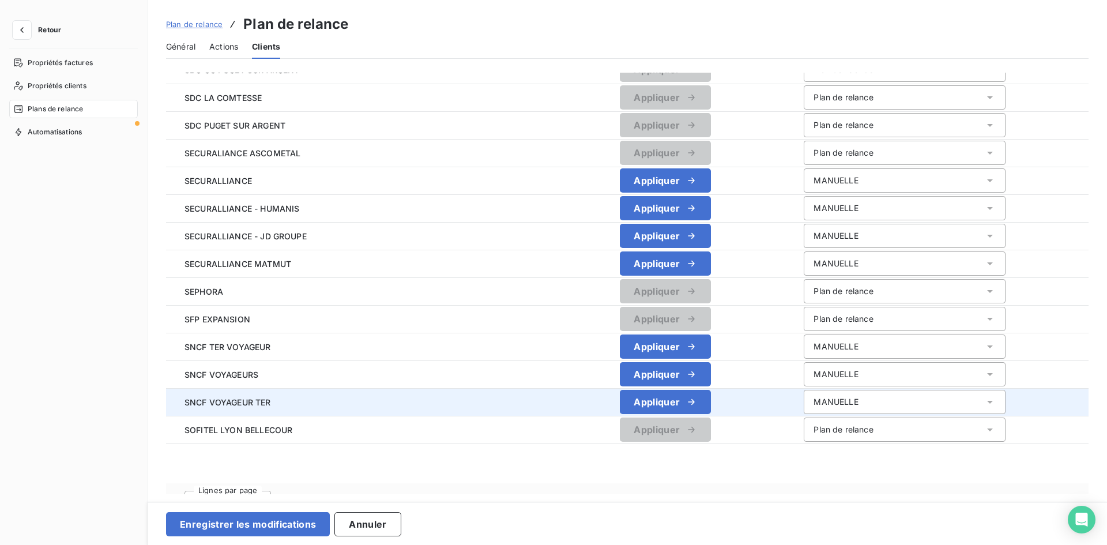
scroll to position [2494, 0]
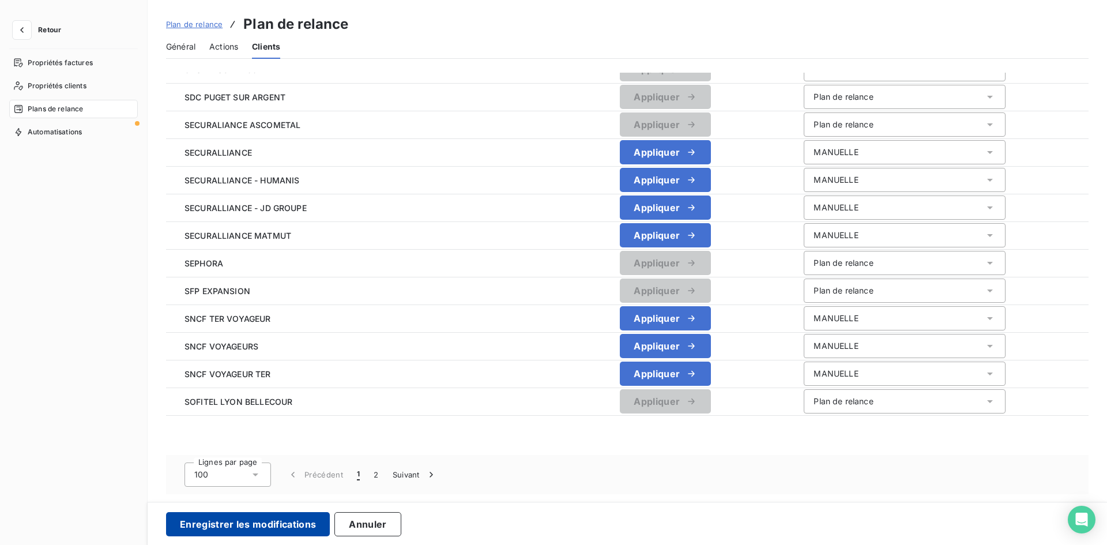
click at [224, 531] on button "Enregistrer les modifications" at bounding box center [248, 524] width 164 height 24
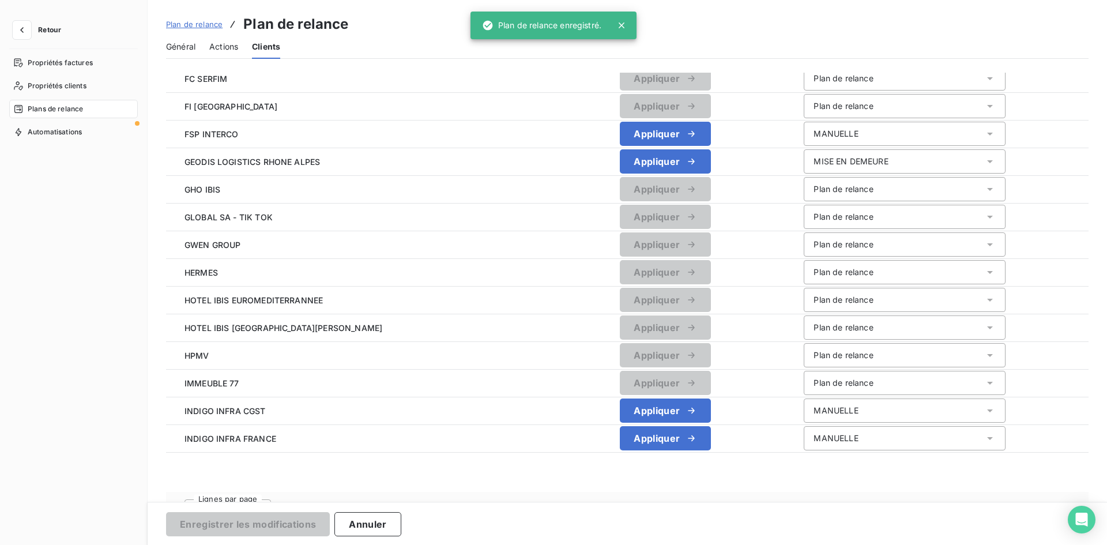
scroll to position [1073, 0]
click at [260, 514] on icon at bounding box center [256, 512] width 12 height 12
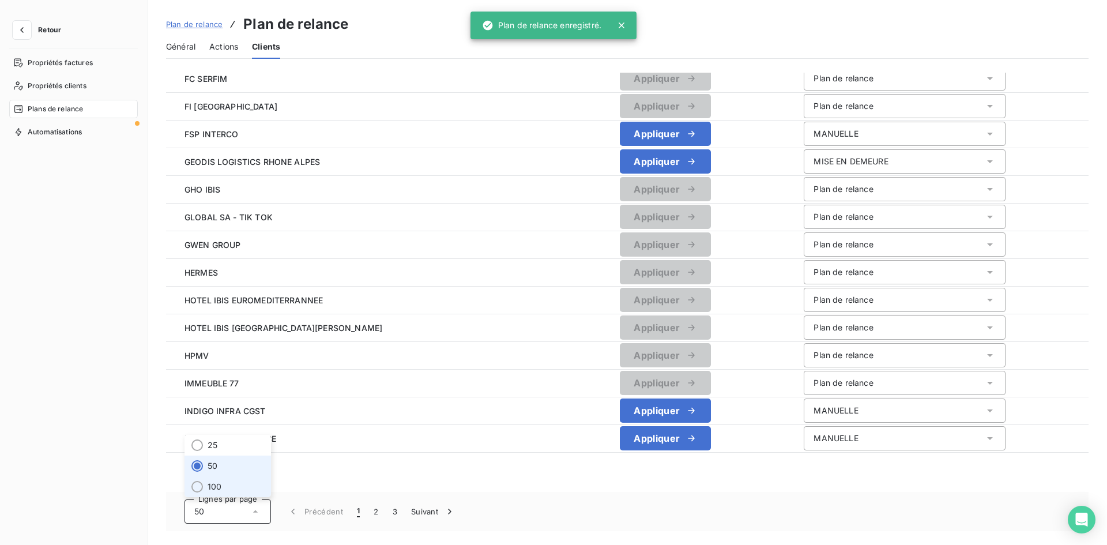
click at [216, 489] on span "100" at bounding box center [215, 487] width 14 height 12
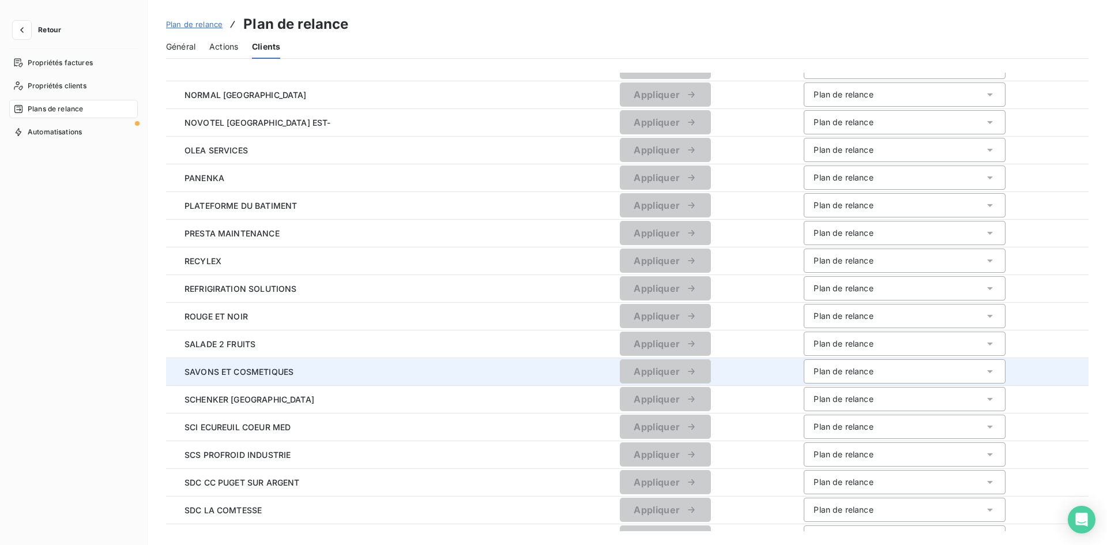
scroll to position [2457, 0]
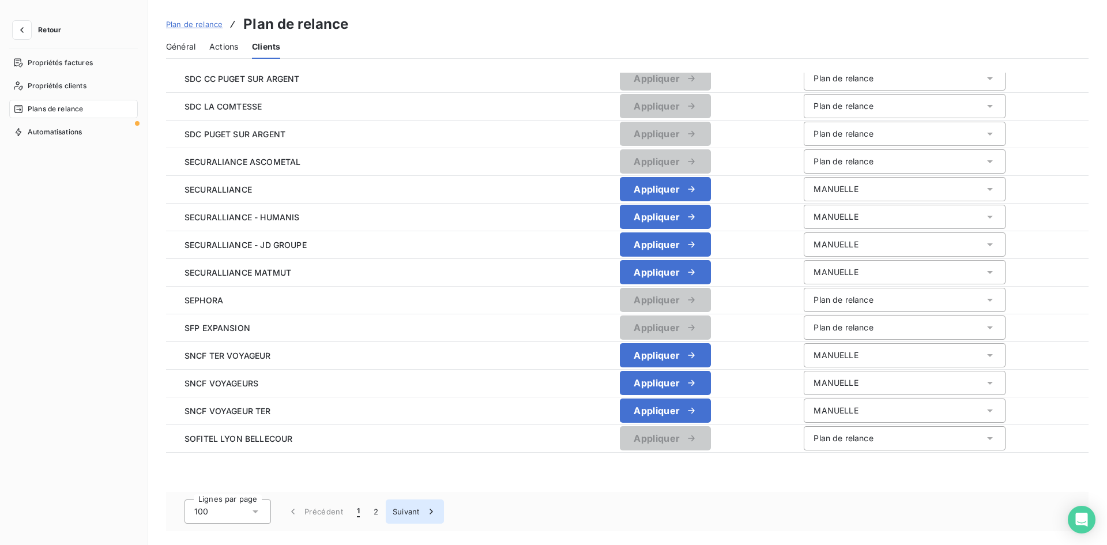
click at [370, 513] on button "2" at bounding box center [376, 511] width 18 height 24
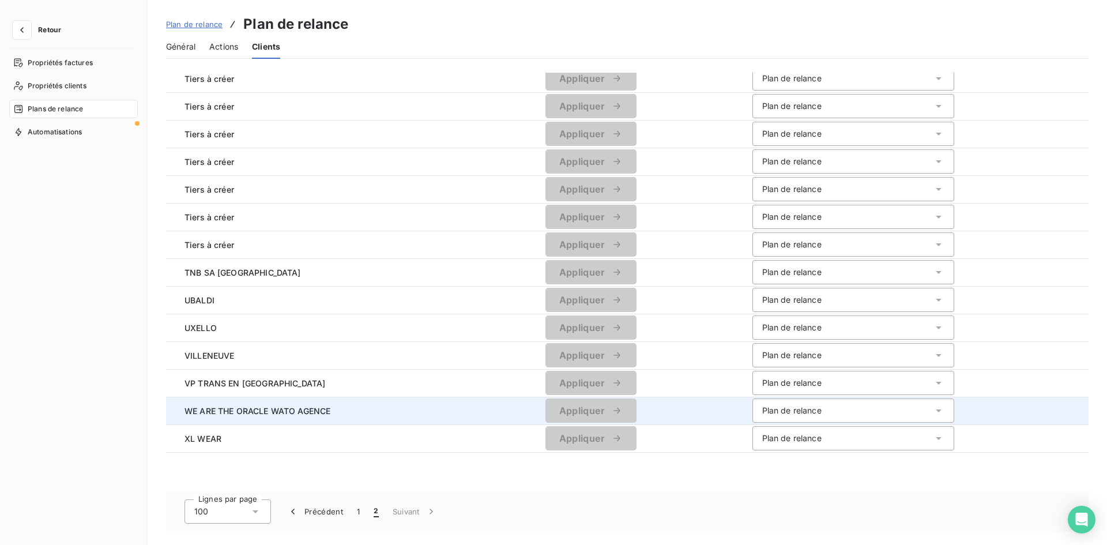
scroll to position [0, 0]
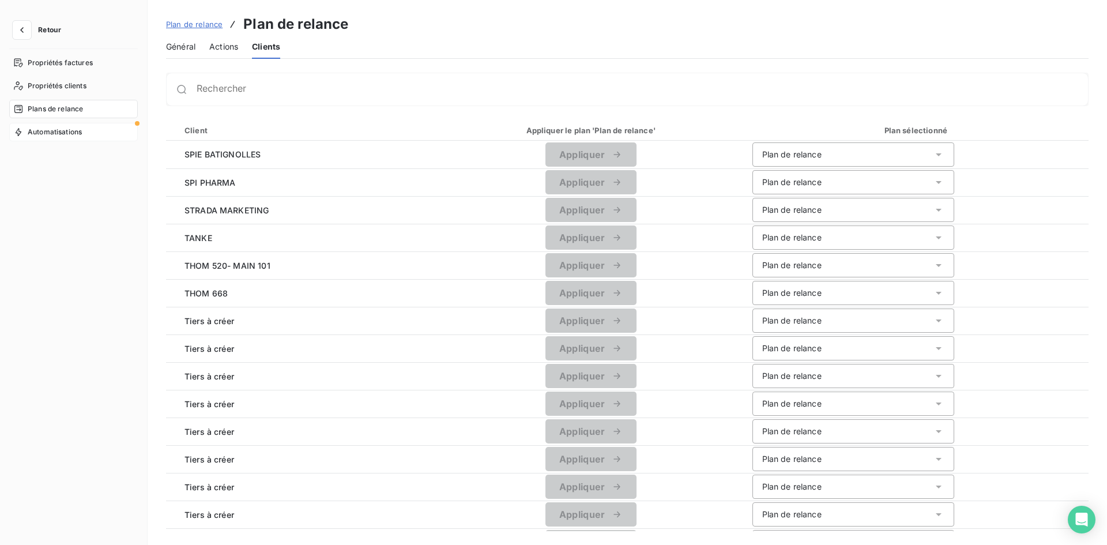
click at [59, 130] on span "Automatisations" at bounding box center [55, 132] width 54 height 10
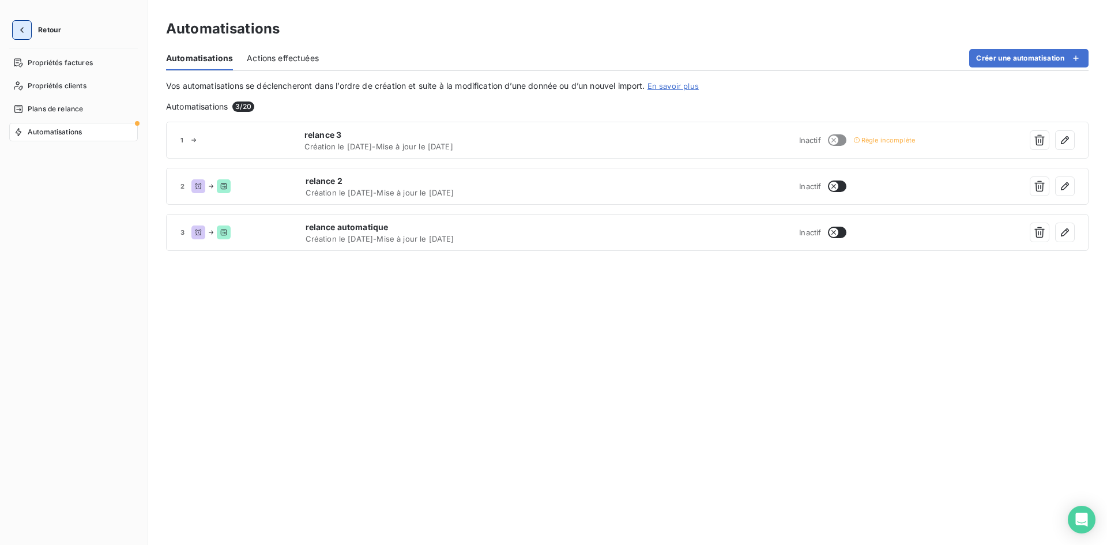
click at [25, 37] on button "button" at bounding box center [22, 30] width 18 height 18
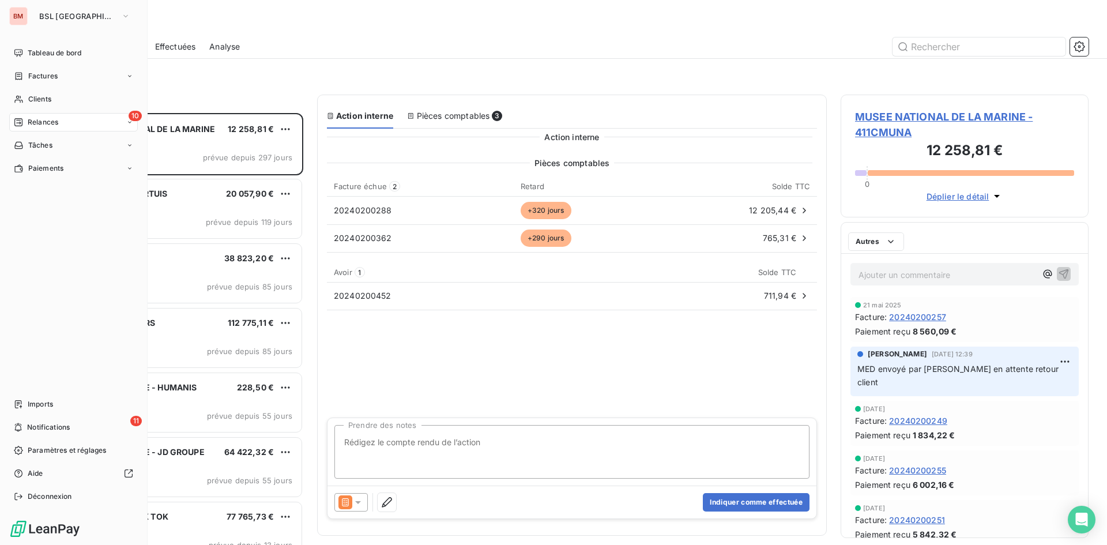
scroll to position [423, 239]
click at [30, 58] on span "Tableau de bord" at bounding box center [55, 53] width 54 height 10
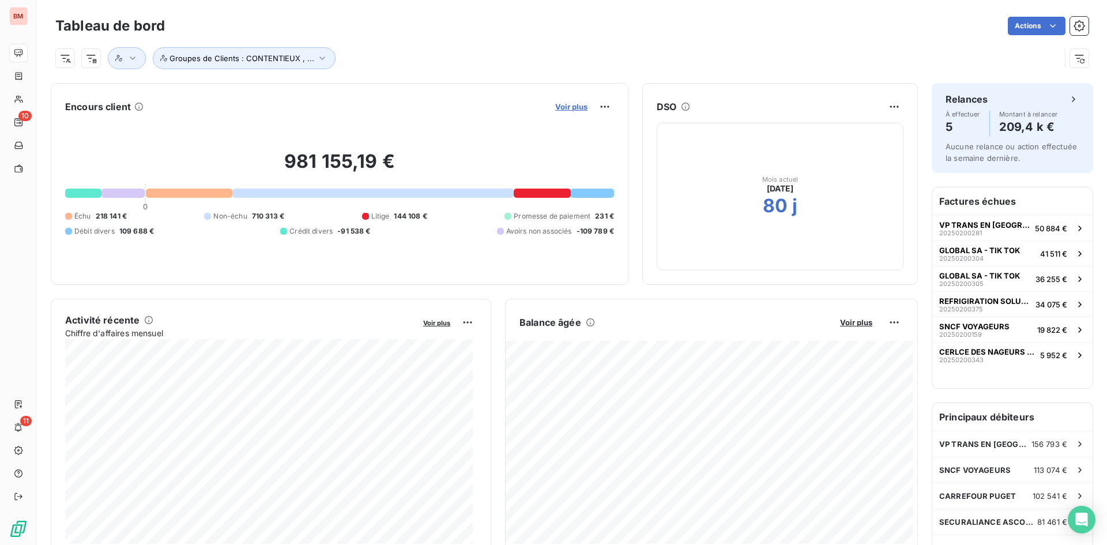
click at [560, 108] on span "Voir plus" at bounding box center [571, 106] width 32 height 9
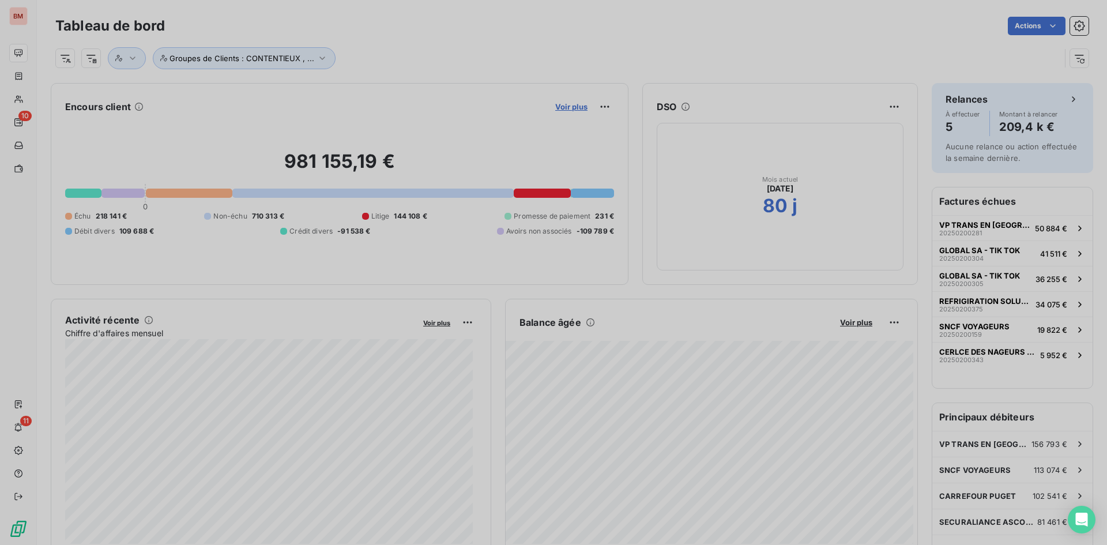
scroll to position [536, 434]
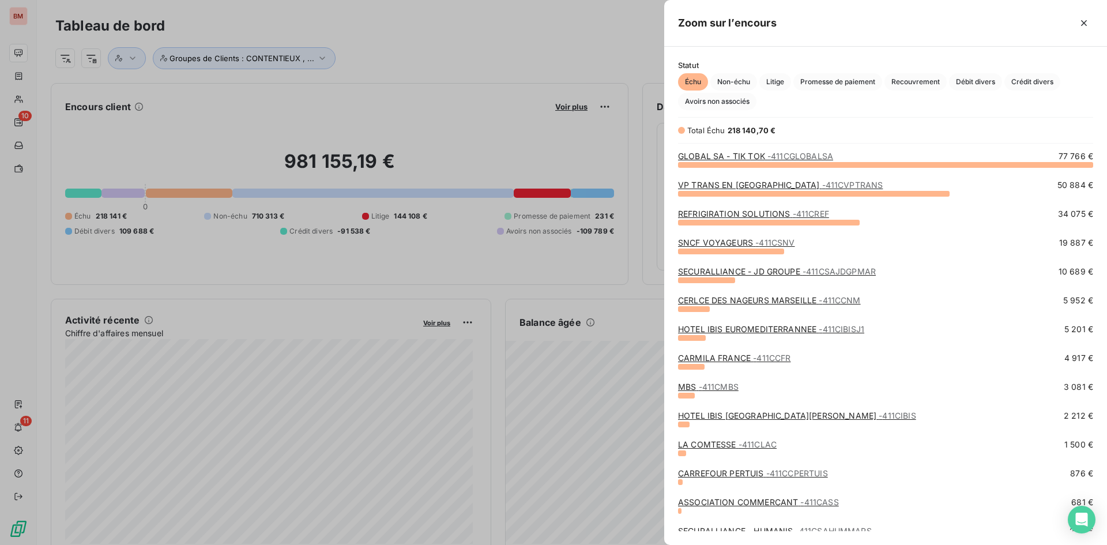
click at [518, 100] on div at bounding box center [553, 272] width 1107 height 545
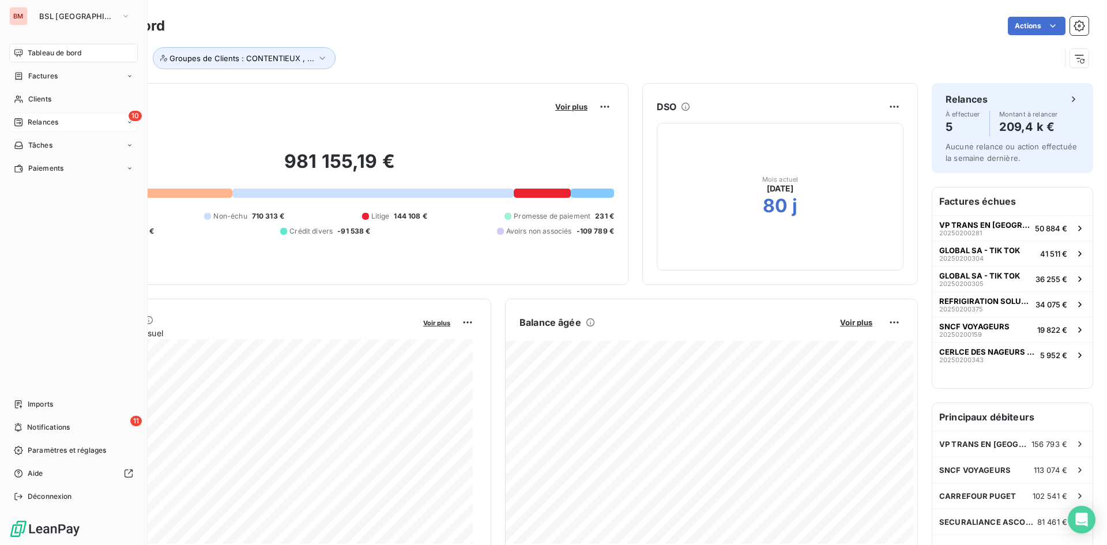
click at [34, 123] on span "Relances" at bounding box center [43, 122] width 31 height 10
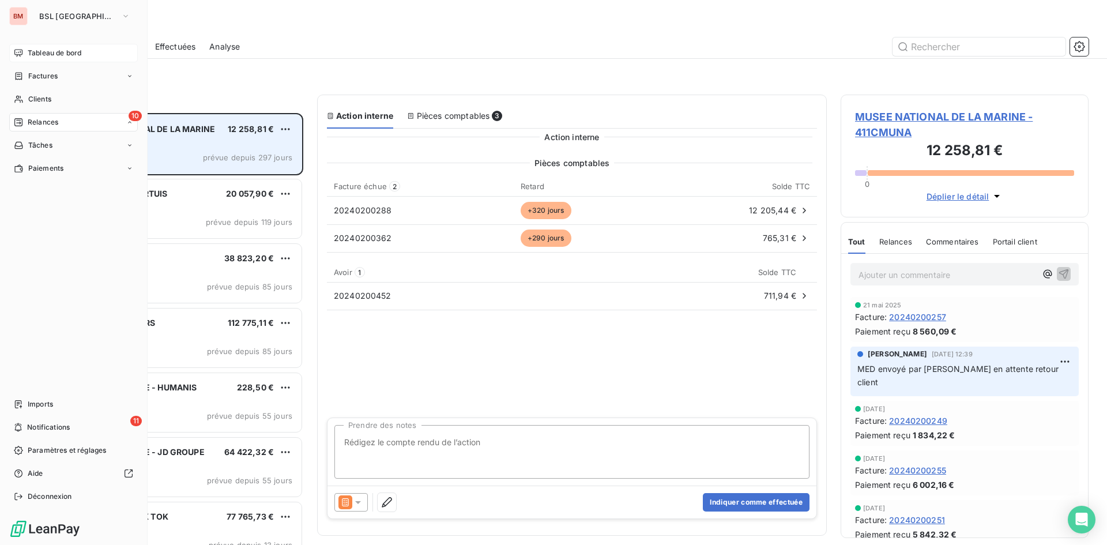
scroll to position [423, 239]
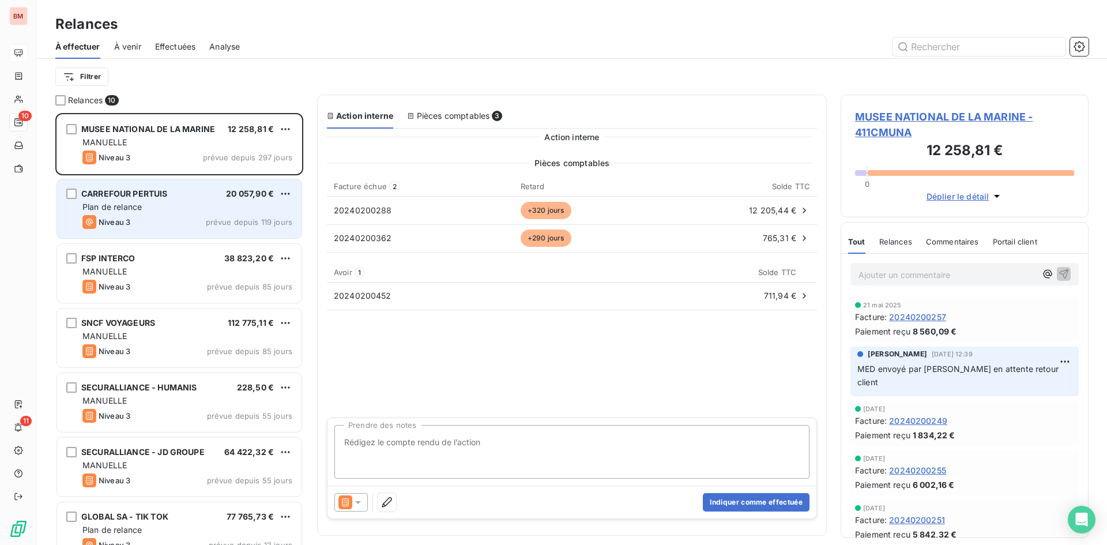
click at [148, 187] on div "CARREFOUR PERTUIS 20 057,90 € Plan de relance Niveau 3 prévue depuis 119 jours" at bounding box center [179, 208] width 245 height 59
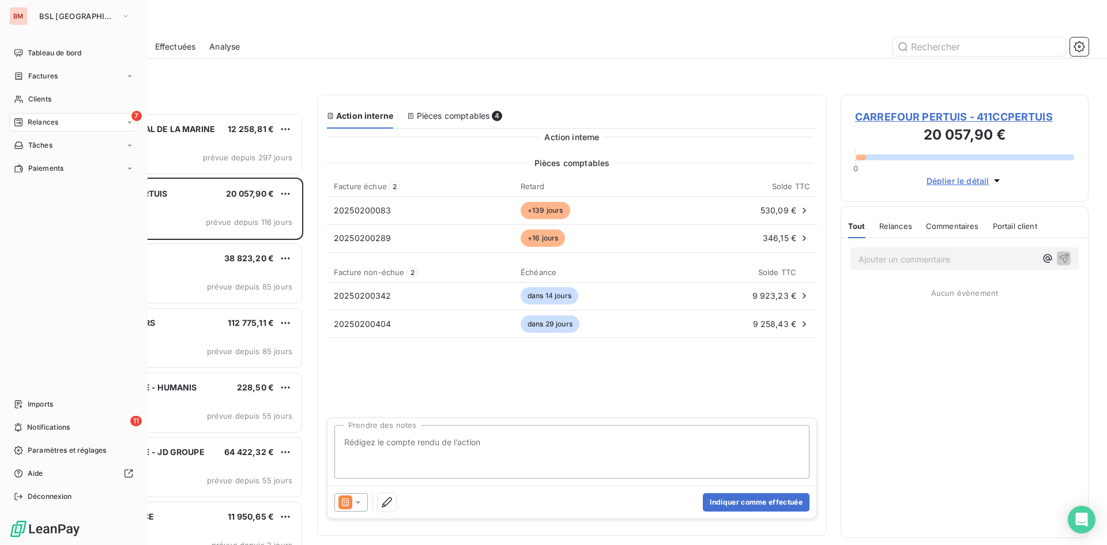
scroll to position [423, 239]
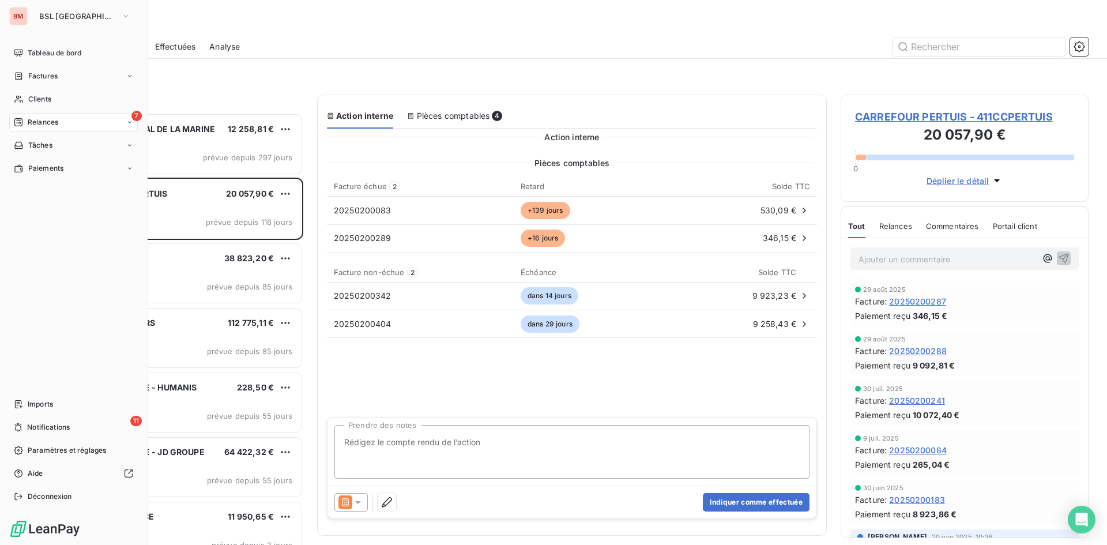
click at [55, 119] on span "Relances" at bounding box center [43, 122] width 31 height 10
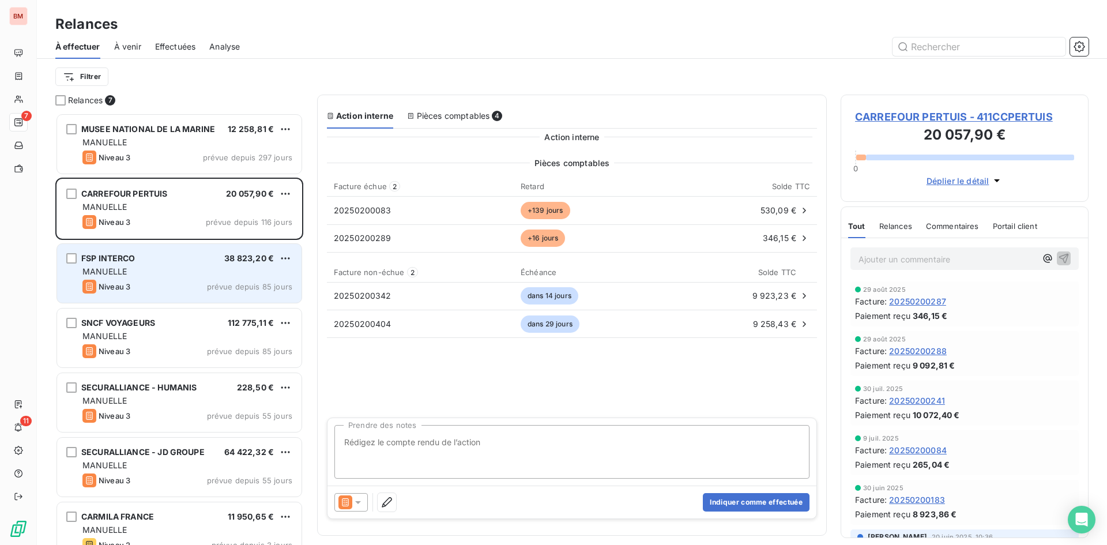
click at [141, 279] on div "FSP INTERCO 38 823,20 € [PERSON_NAME] 3 prévue depuis 85 jours" at bounding box center [179, 273] width 245 height 59
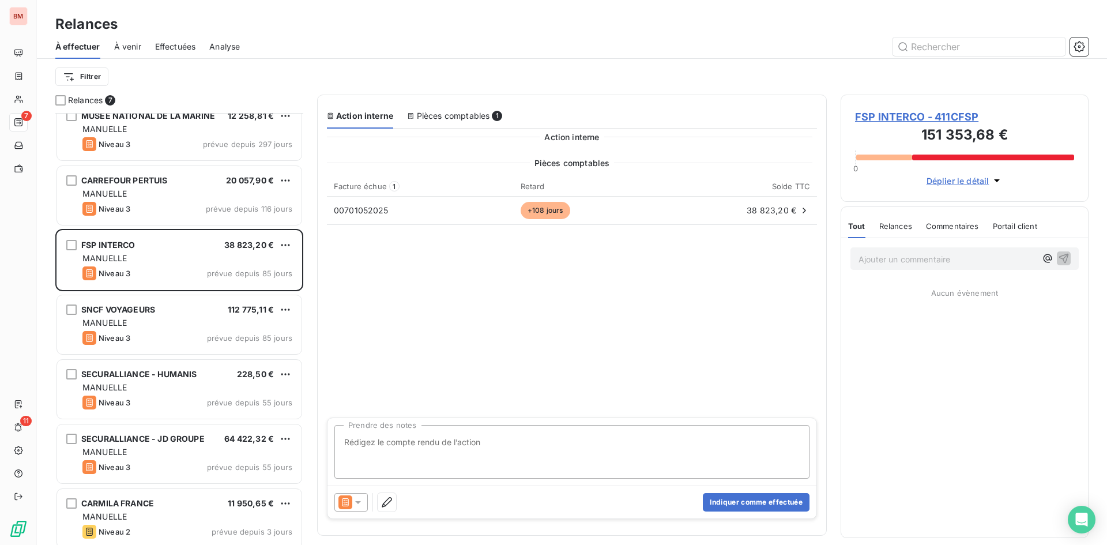
scroll to position [21, 0]
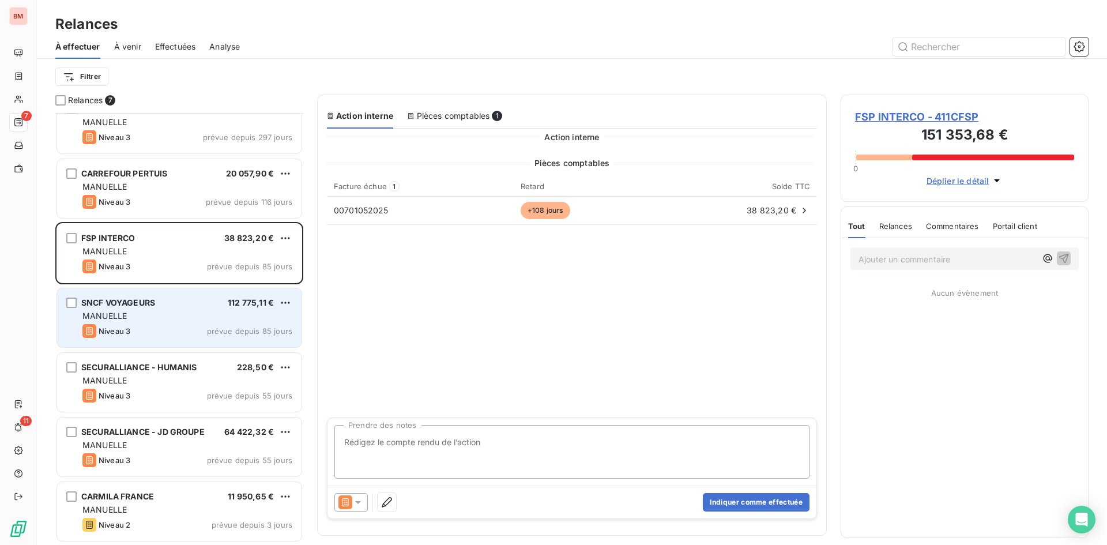
click at [155, 304] on span "SNCF VOYAGEURS" at bounding box center [118, 303] width 74 height 10
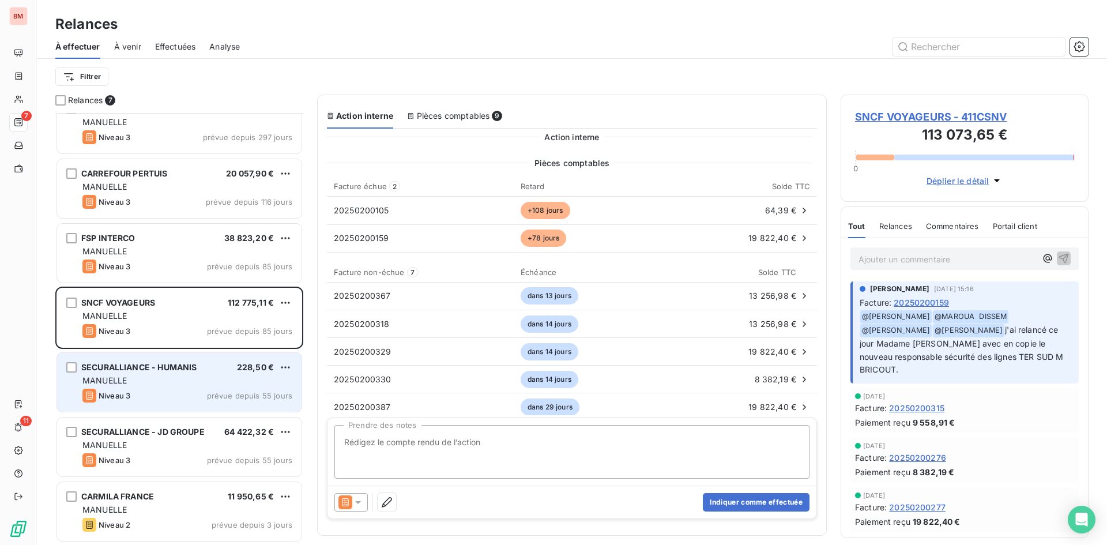
click at [159, 390] on div "Niveau 3 prévue depuis 55 jours" at bounding box center [187, 396] width 210 height 14
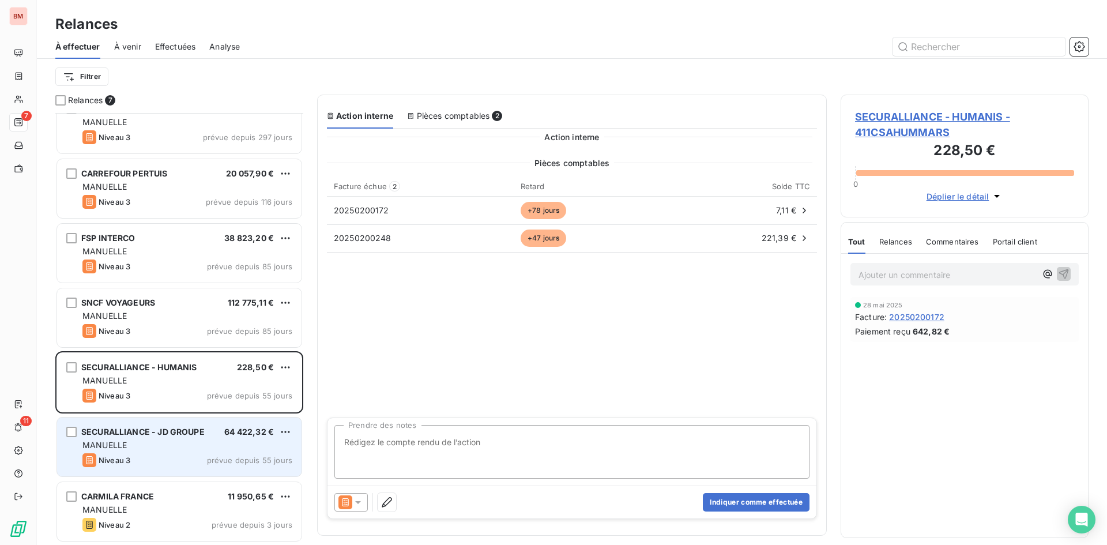
click at [140, 465] on div "Niveau 3 prévue depuis 55 jours" at bounding box center [187, 460] width 210 height 14
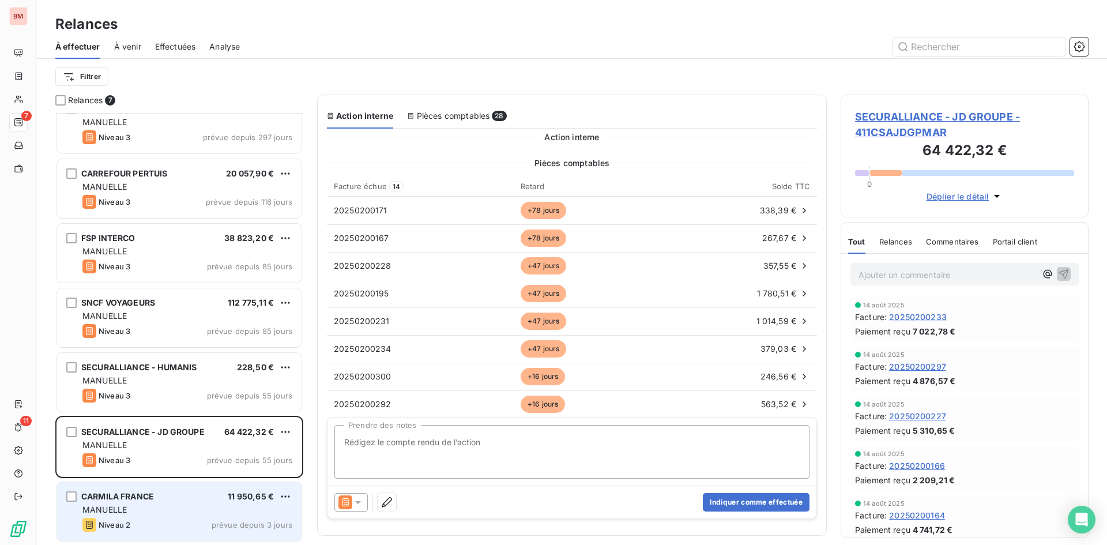
click at [147, 498] on span "CARMILA FRANCE" at bounding box center [117, 496] width 73 height 10
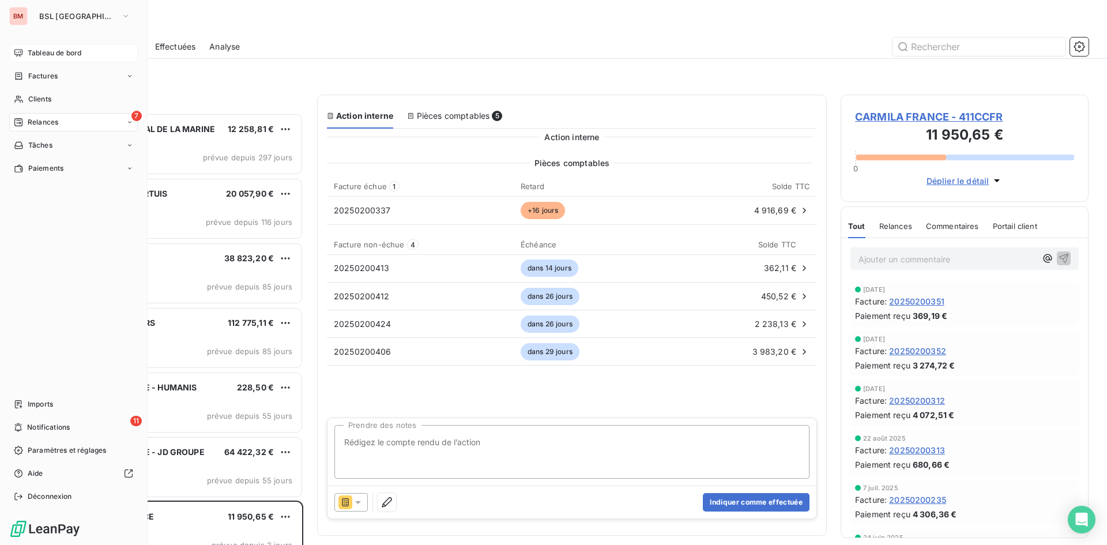
click at [43, 51] on span "Tableau de bord" at bounding box center [55, 53] width 54 height 10
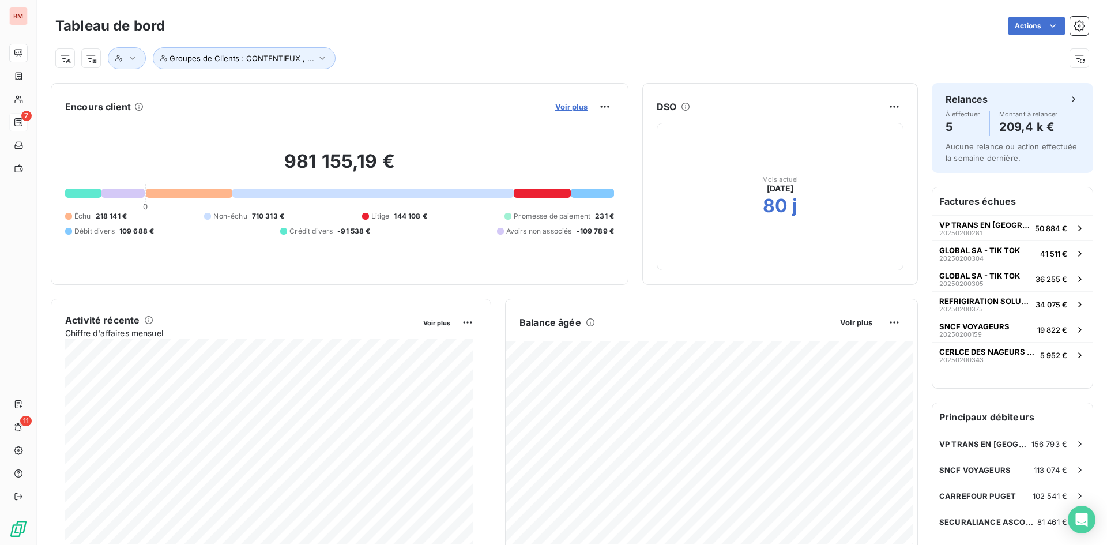
click at [572, 108] on span "Voir plus" at bounding box center [571, 106] width 32 height 9
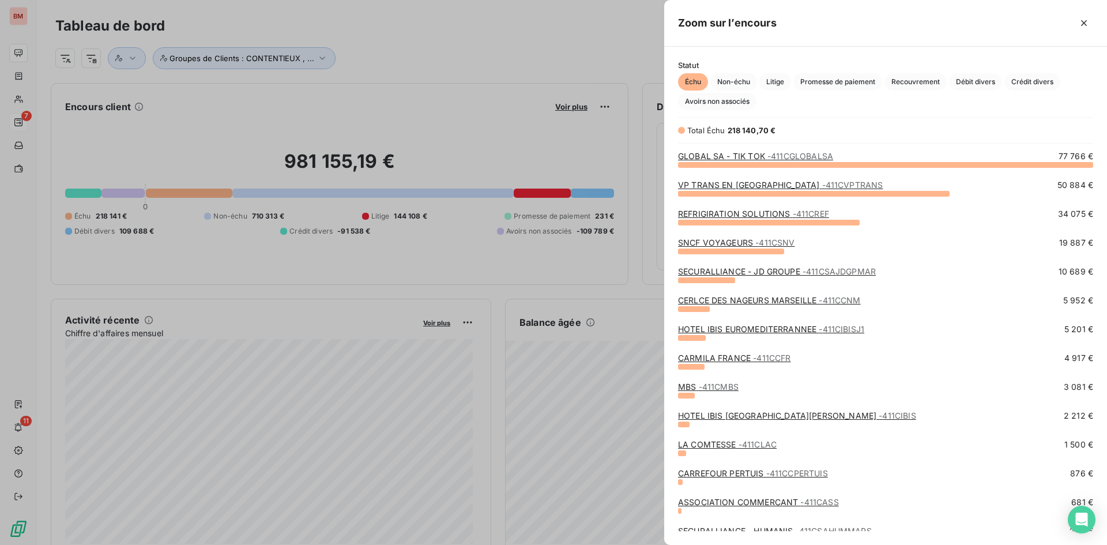
click at [452, 71] on div at bounding box center [553, 272] width 1107 height 545
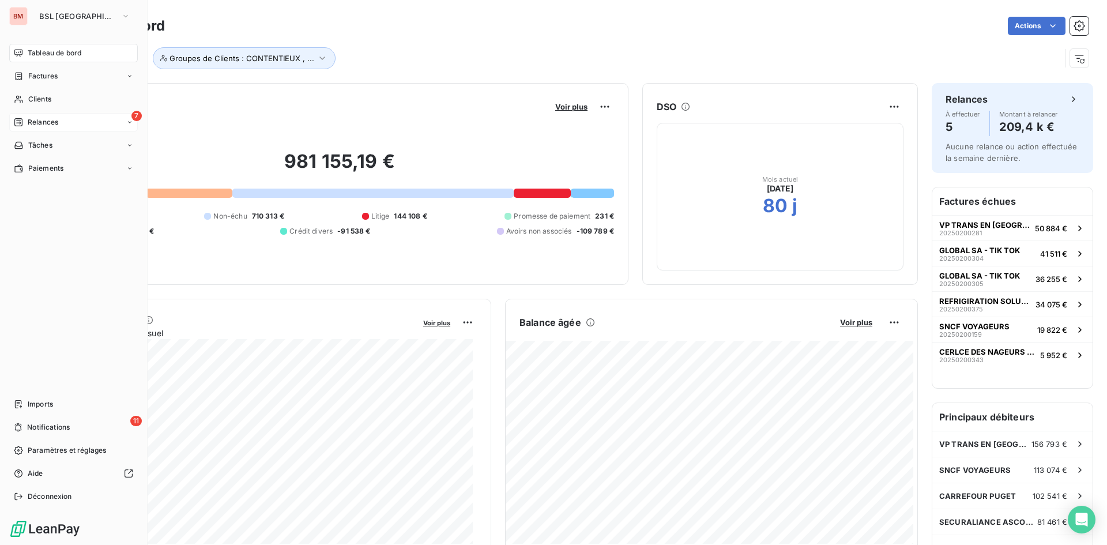
click at [46, 55] on span "Tableau de bord" at bounding box center [55, 53] width 54 height 10
